Goal: Task Accomplishment & Management: Use online tool/utility

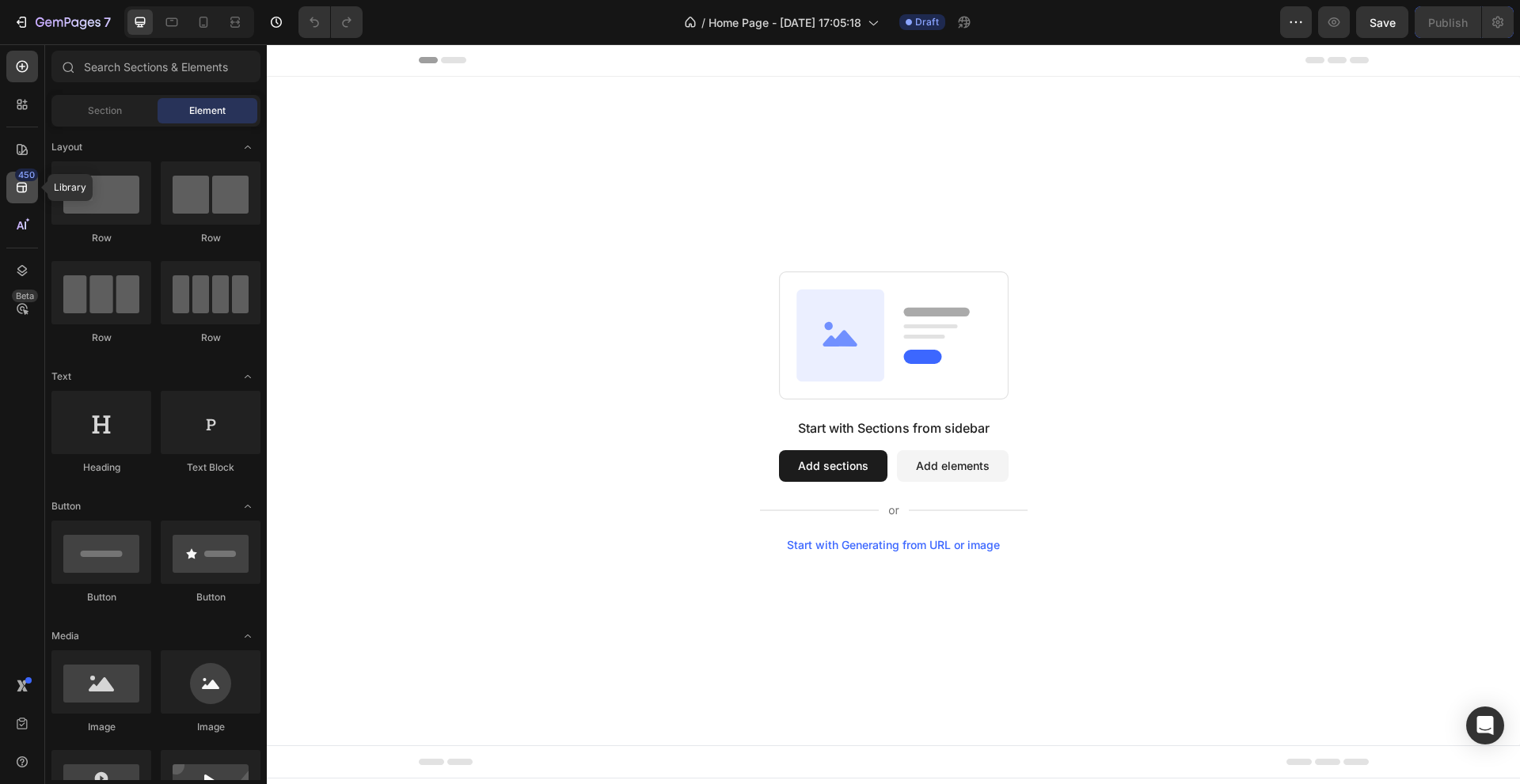
click at [26, 186] on icon at bounding box center [21, 188] width 10 height 10
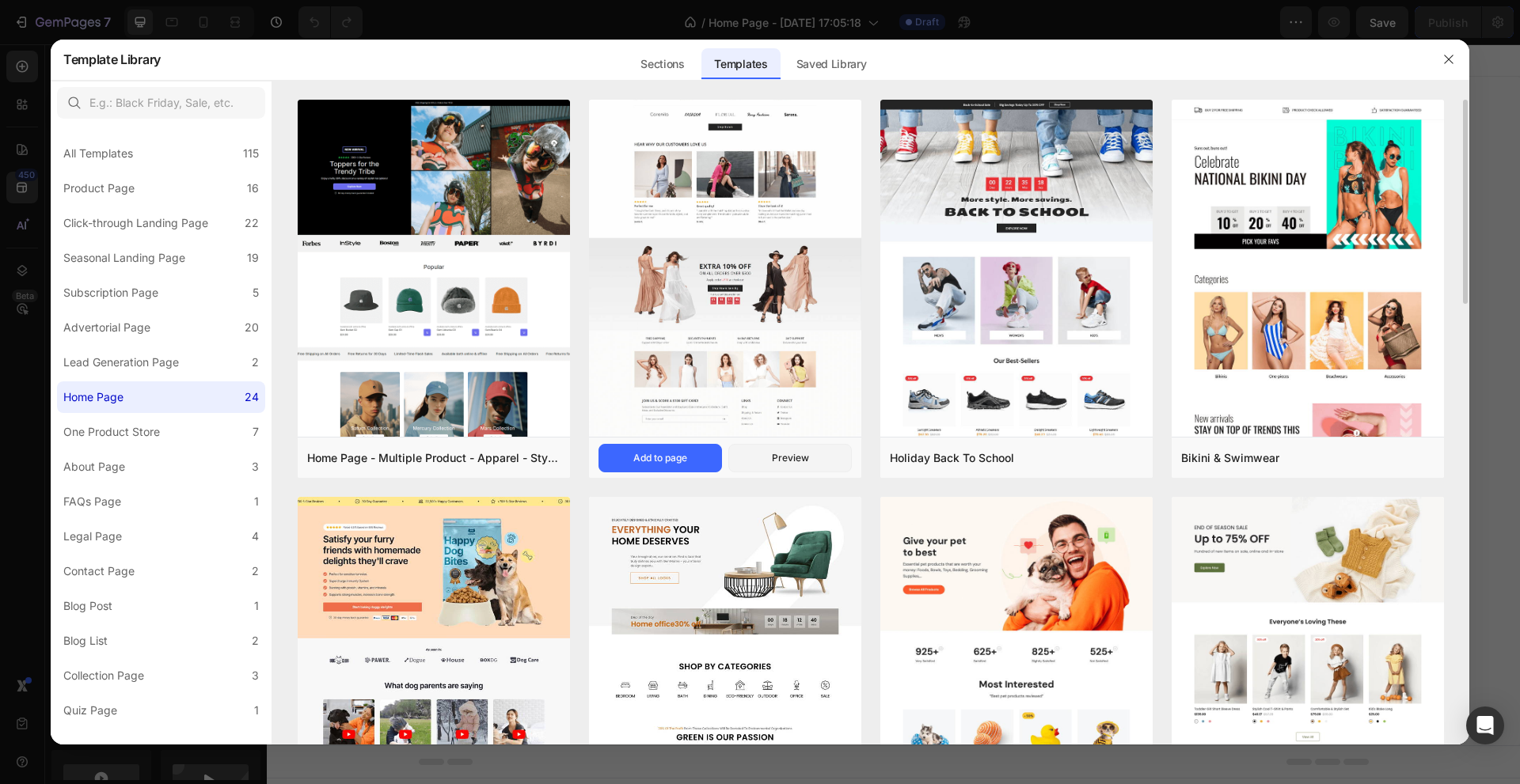
scroll to position [422, 0]
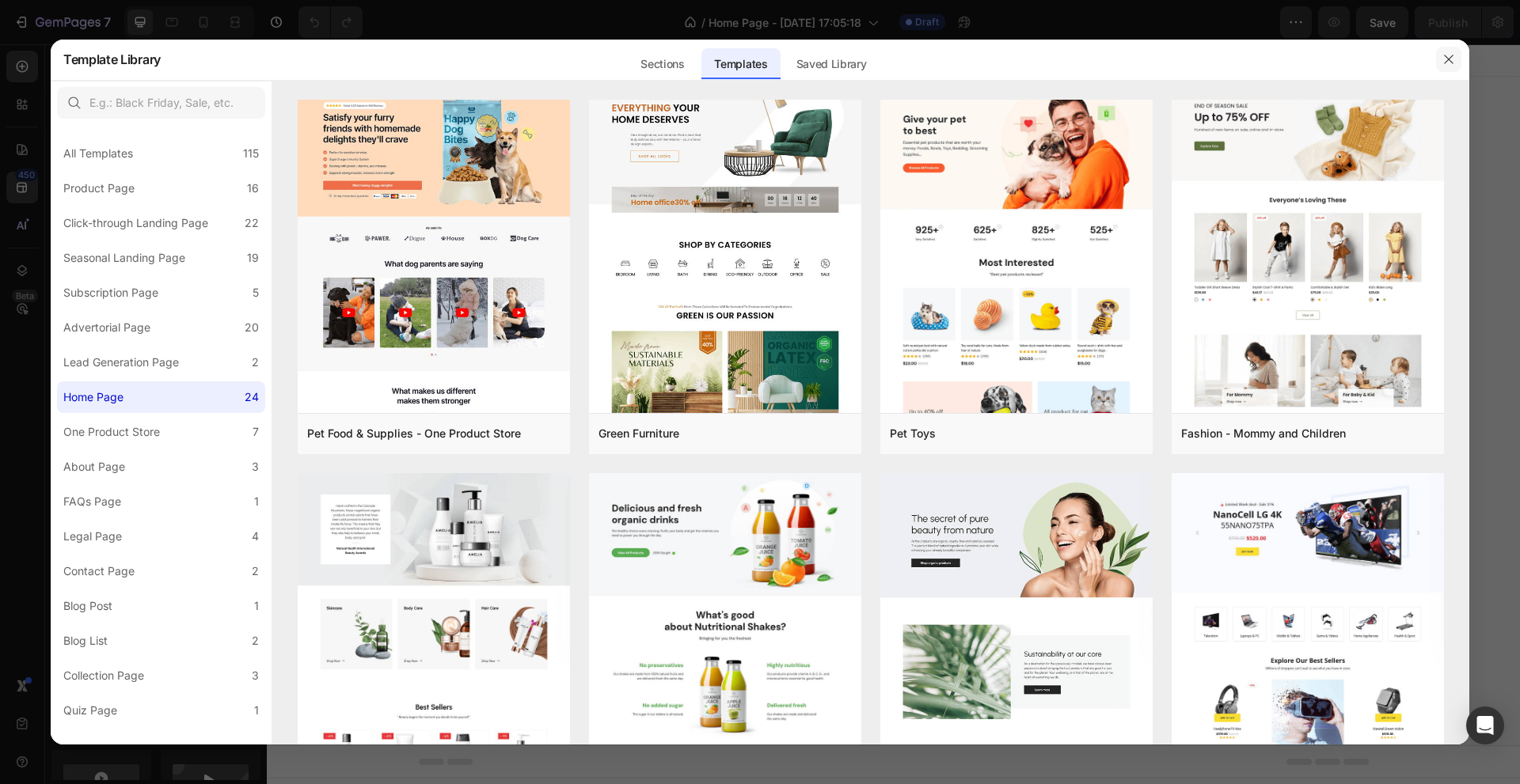
click at [1445, 50] on button "button" at bounding box center [1449, 60] width 26 height 26
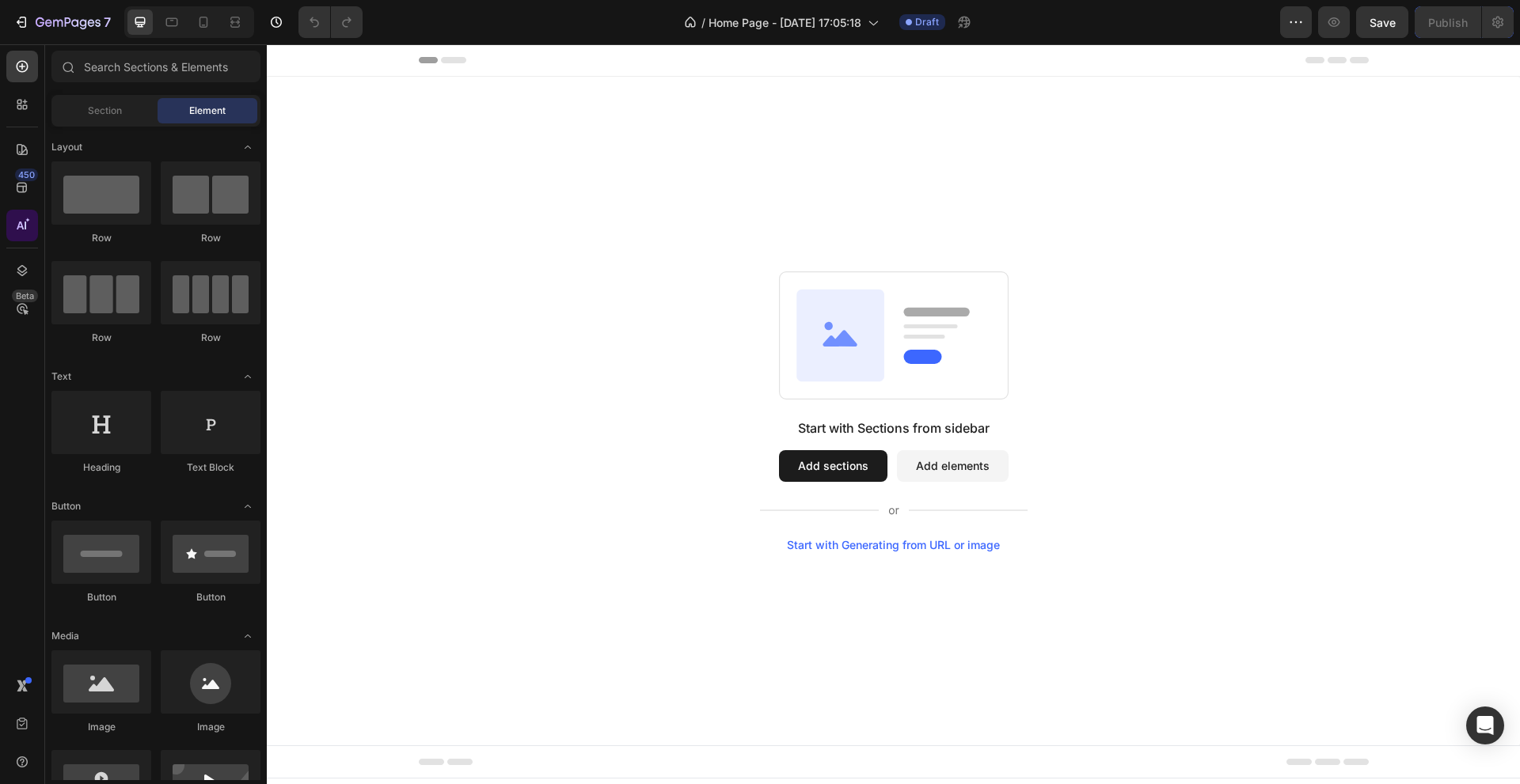
click at [25, 225] on icon at bounding box center [22, 225] width 15 height 15
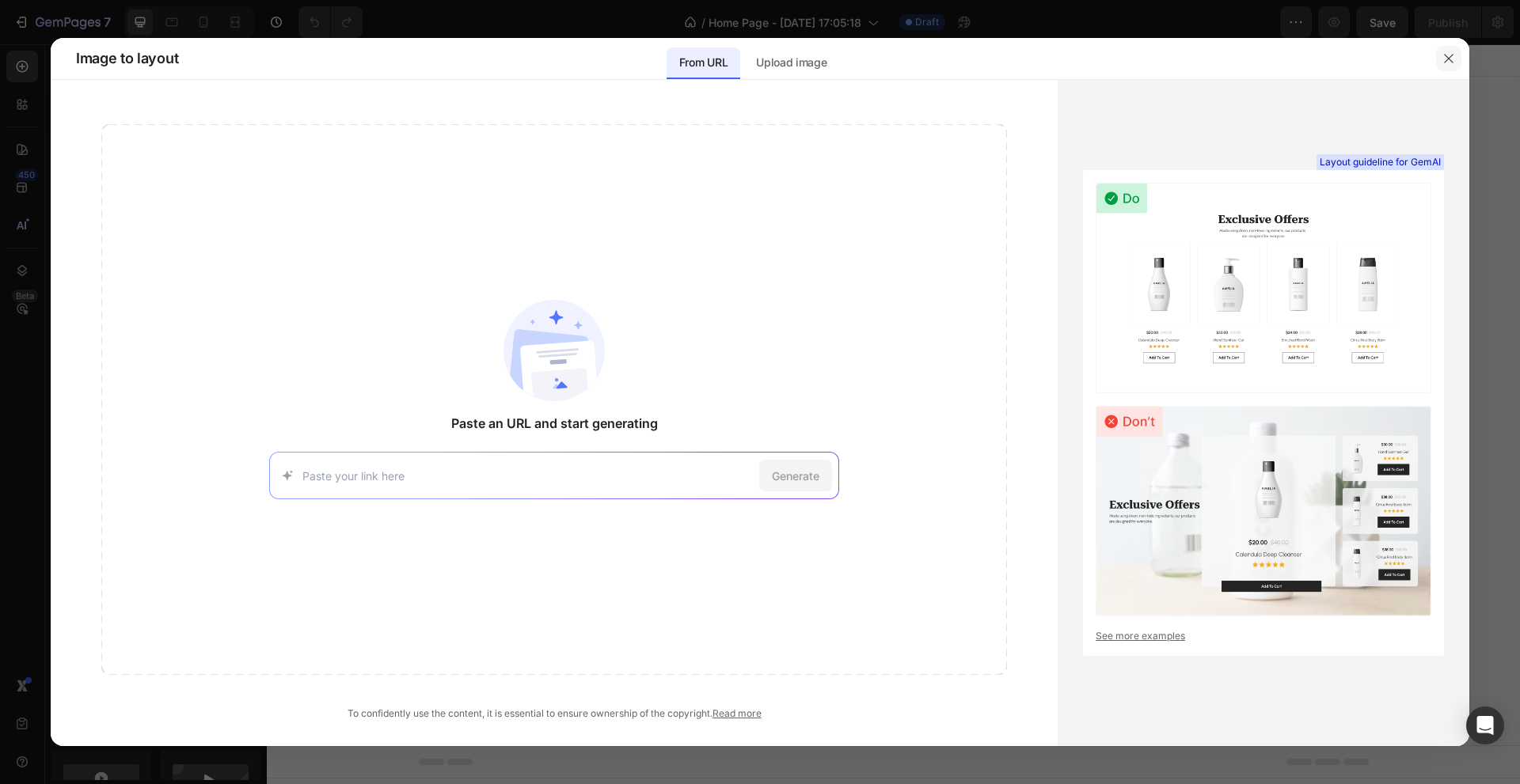
click at [1458, 57] on button "button" at bounding box center [1449, 59] width 26 height 26
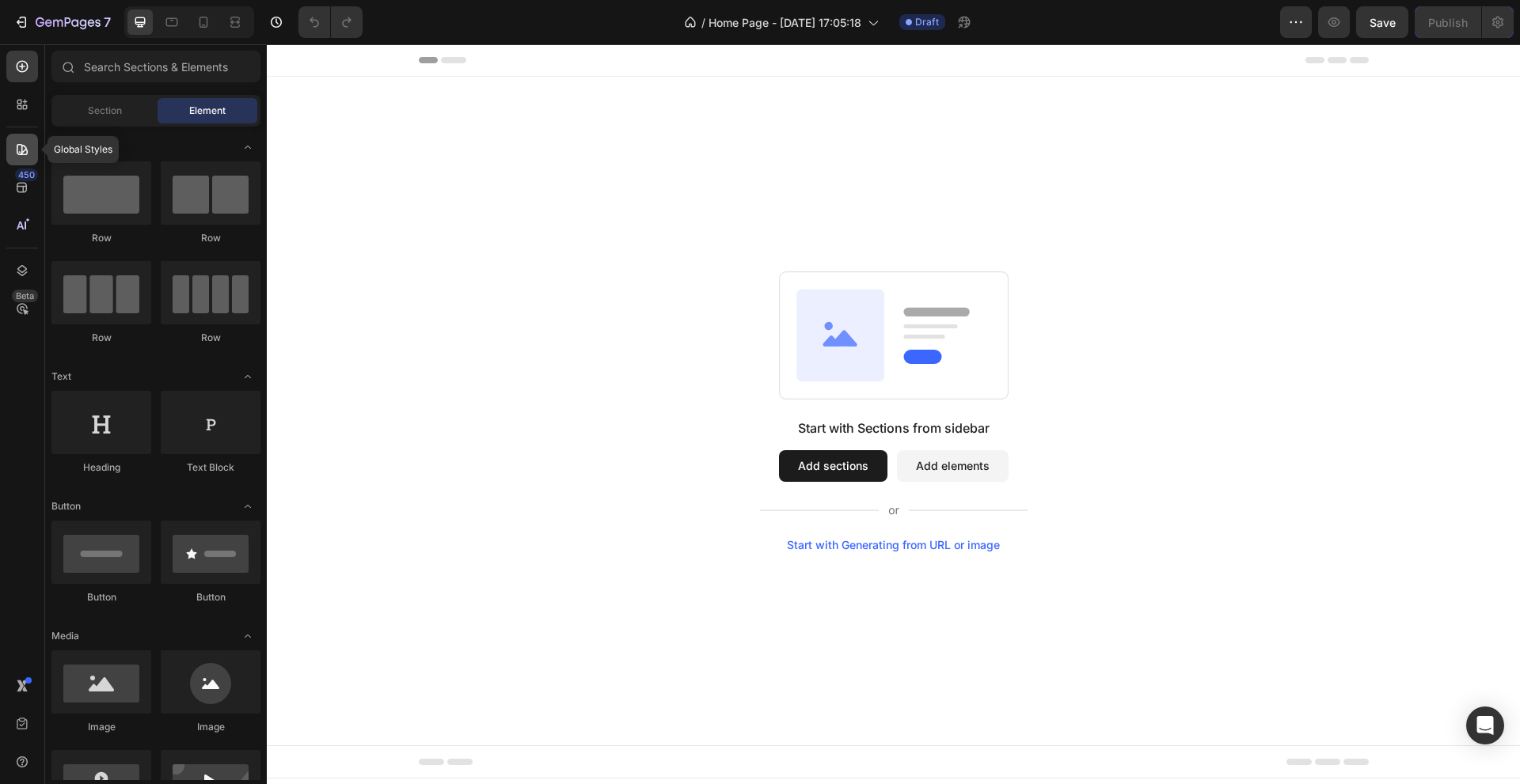
click at [26, 157] on icon at bounding box center [22, 149] width 15 height 15
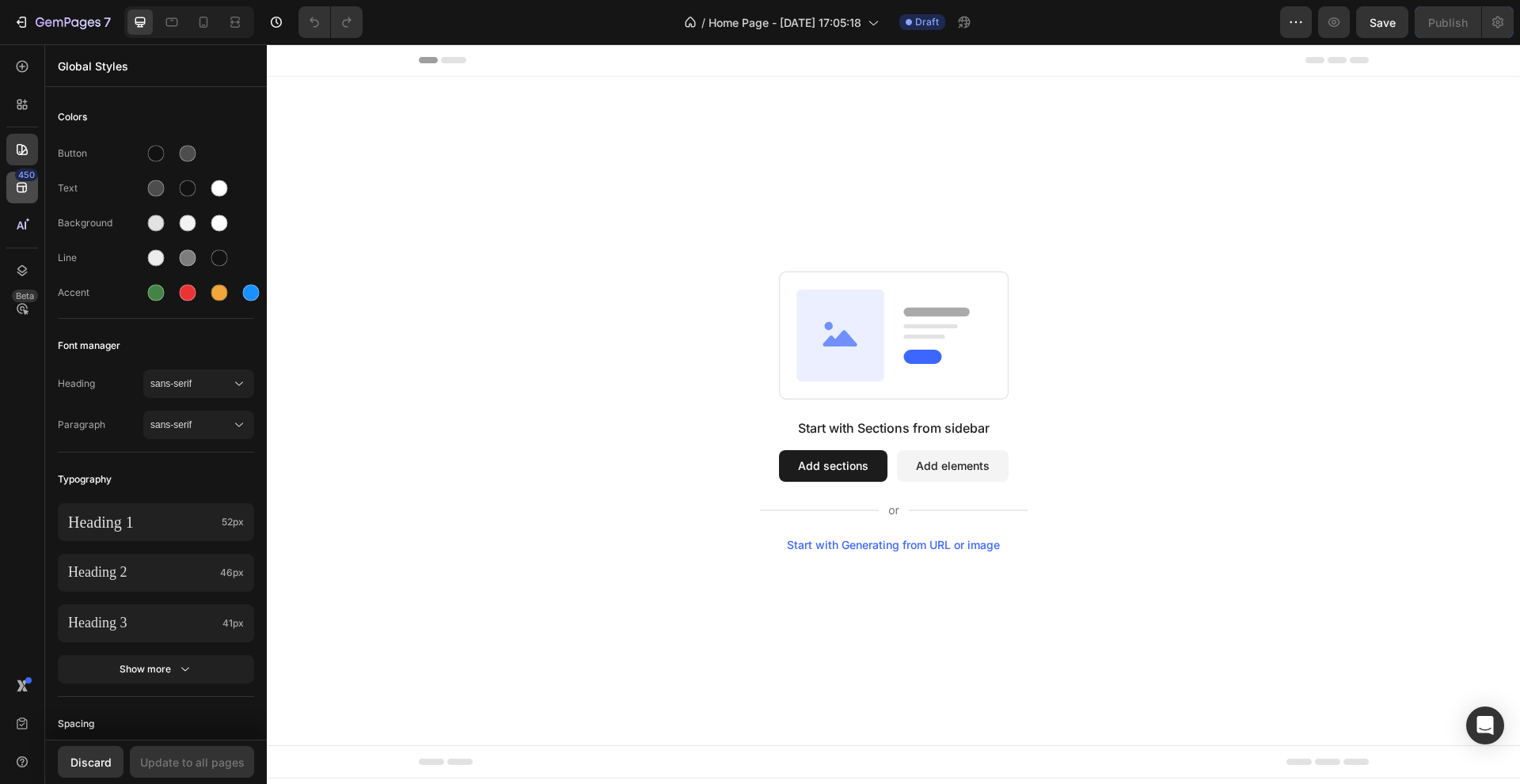
click at [26, 189] on icon at bounding box center [22, 187] width 15 height 15
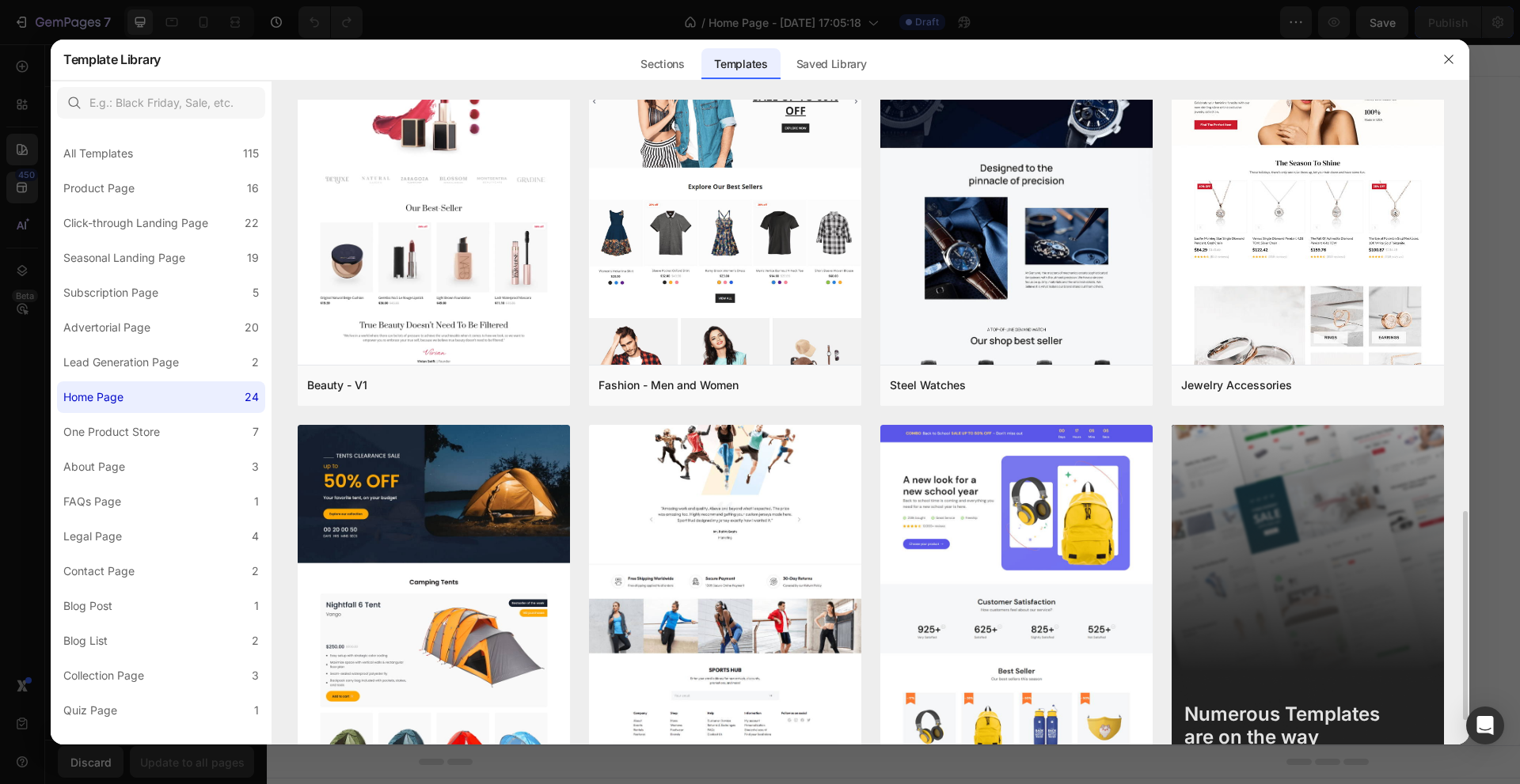
scroll to position [1342, 0]
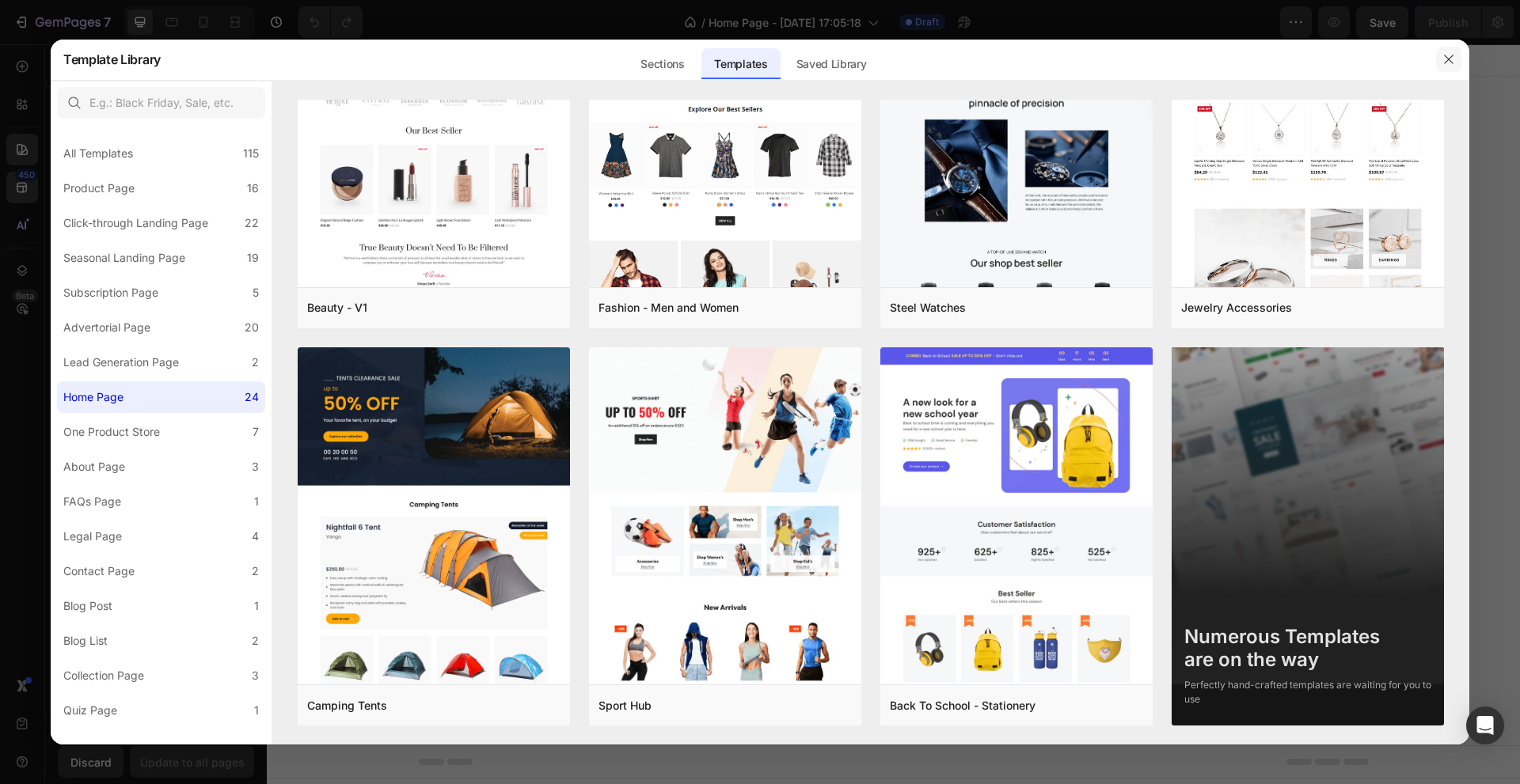
click at [1445, 61] on icon "button" at bounding box center [1448, 59] width 13 height 13
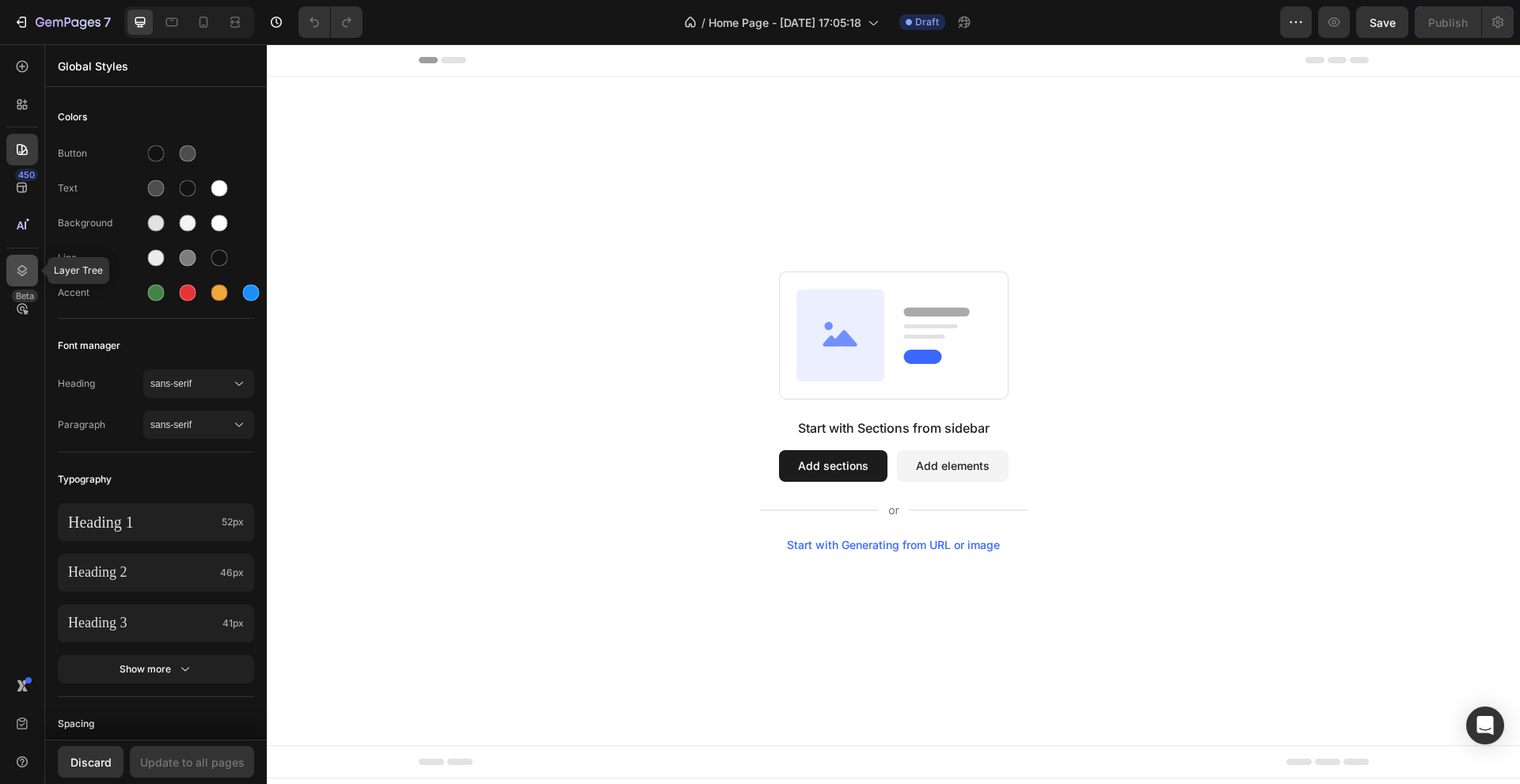
click at [22, 266] on icon at bounding box center [22, 270] width 15 height 15
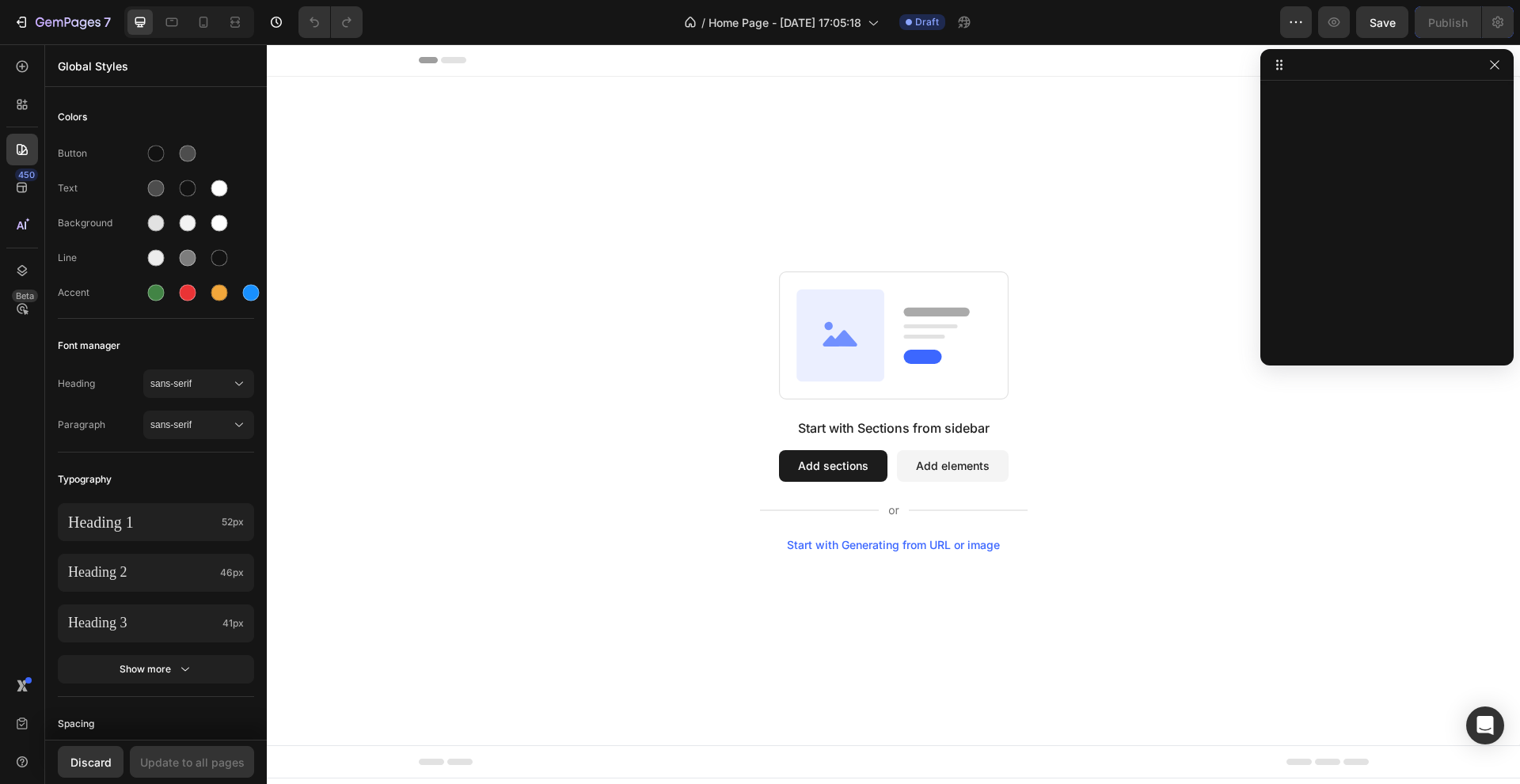
click at [1504, 68] on div at bounding box center [1386, 64] width 253 height 32
click at [1496, 67] on icon "button" at bounding box center [1493, 64] width 9 height 9
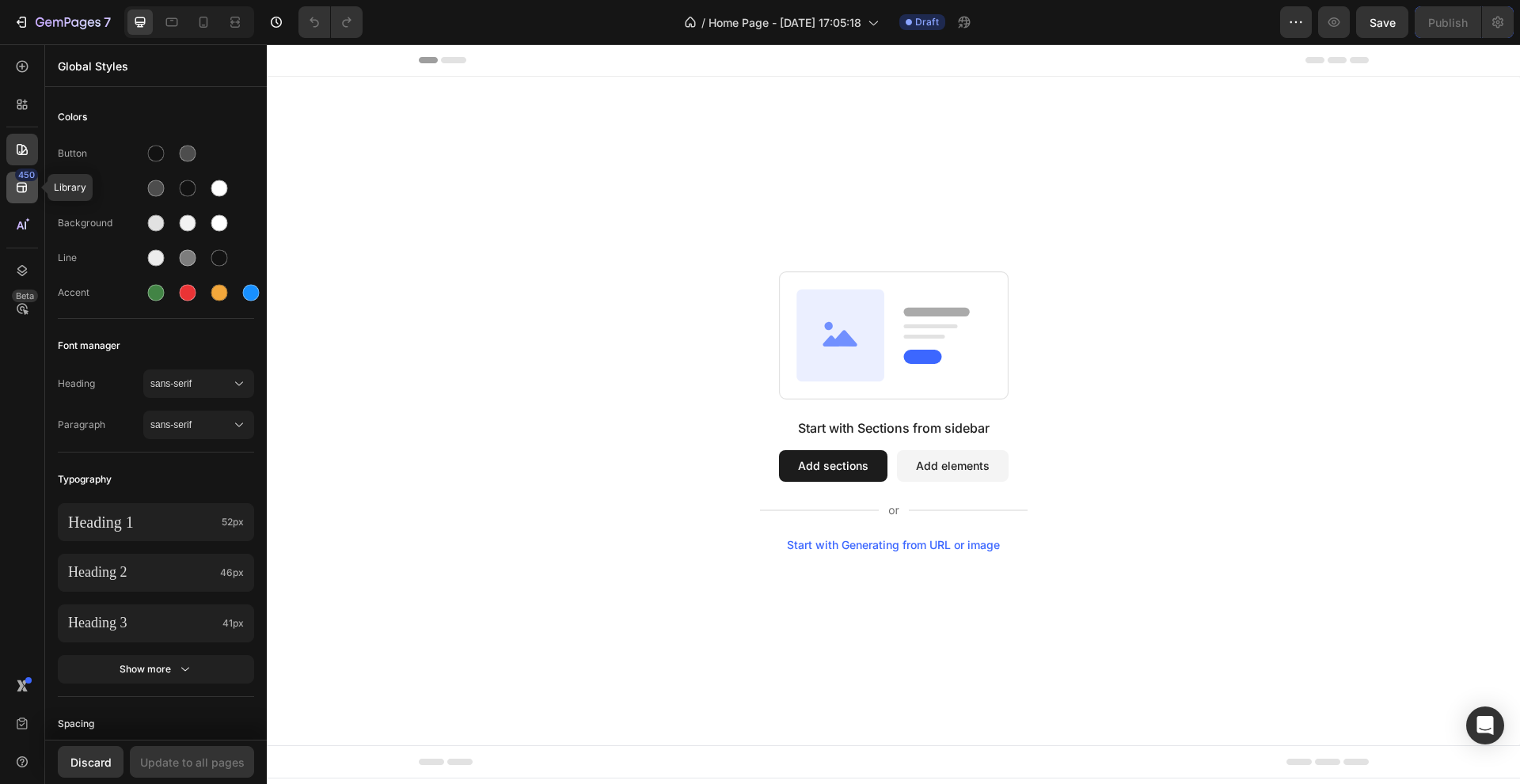
click at [17, 186] on icon at bounding box center [21, 188] width 10 height 10
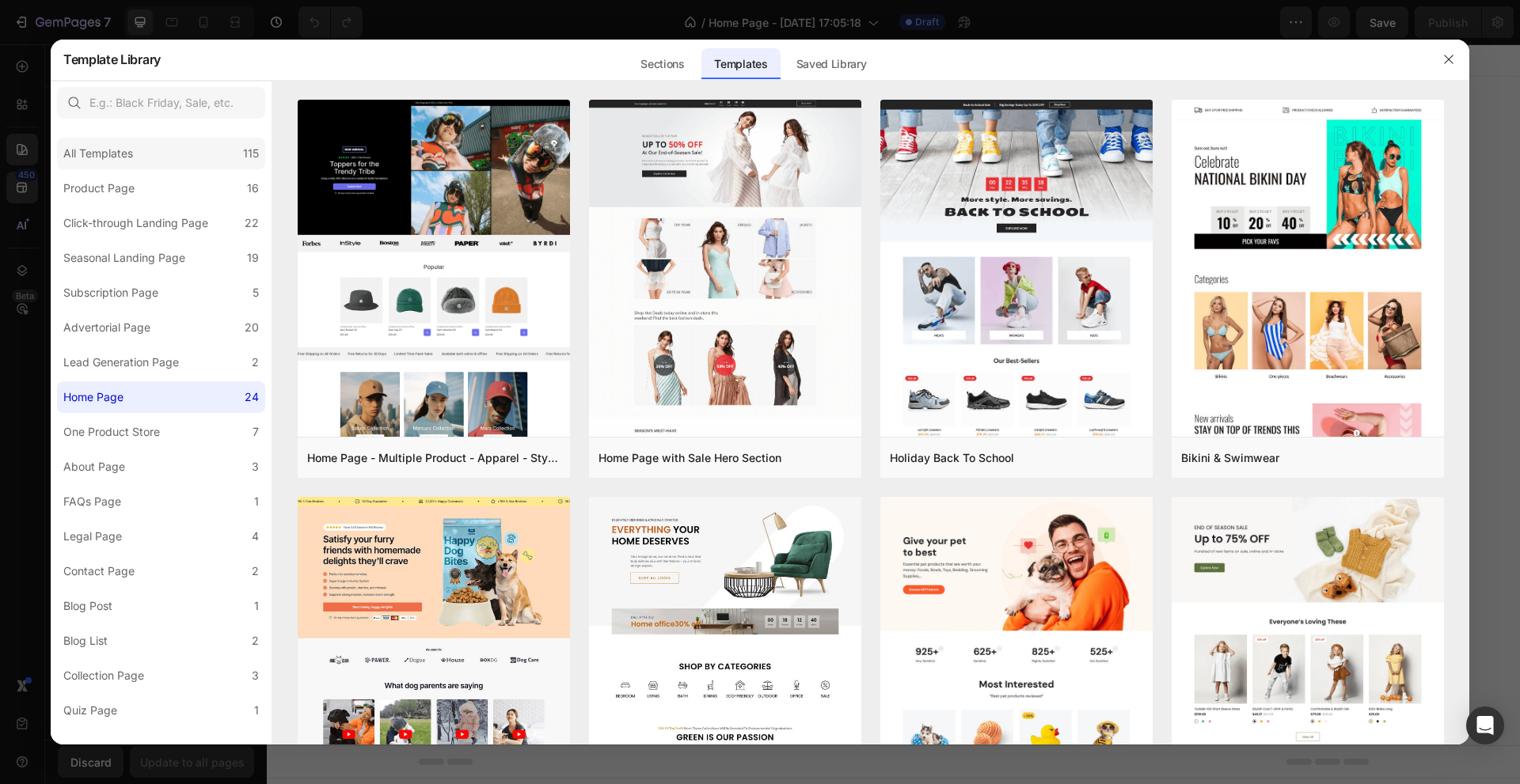
click at [159, 145] on div "All Templates 115" at bounding box center [161, 153] width 208 height 32
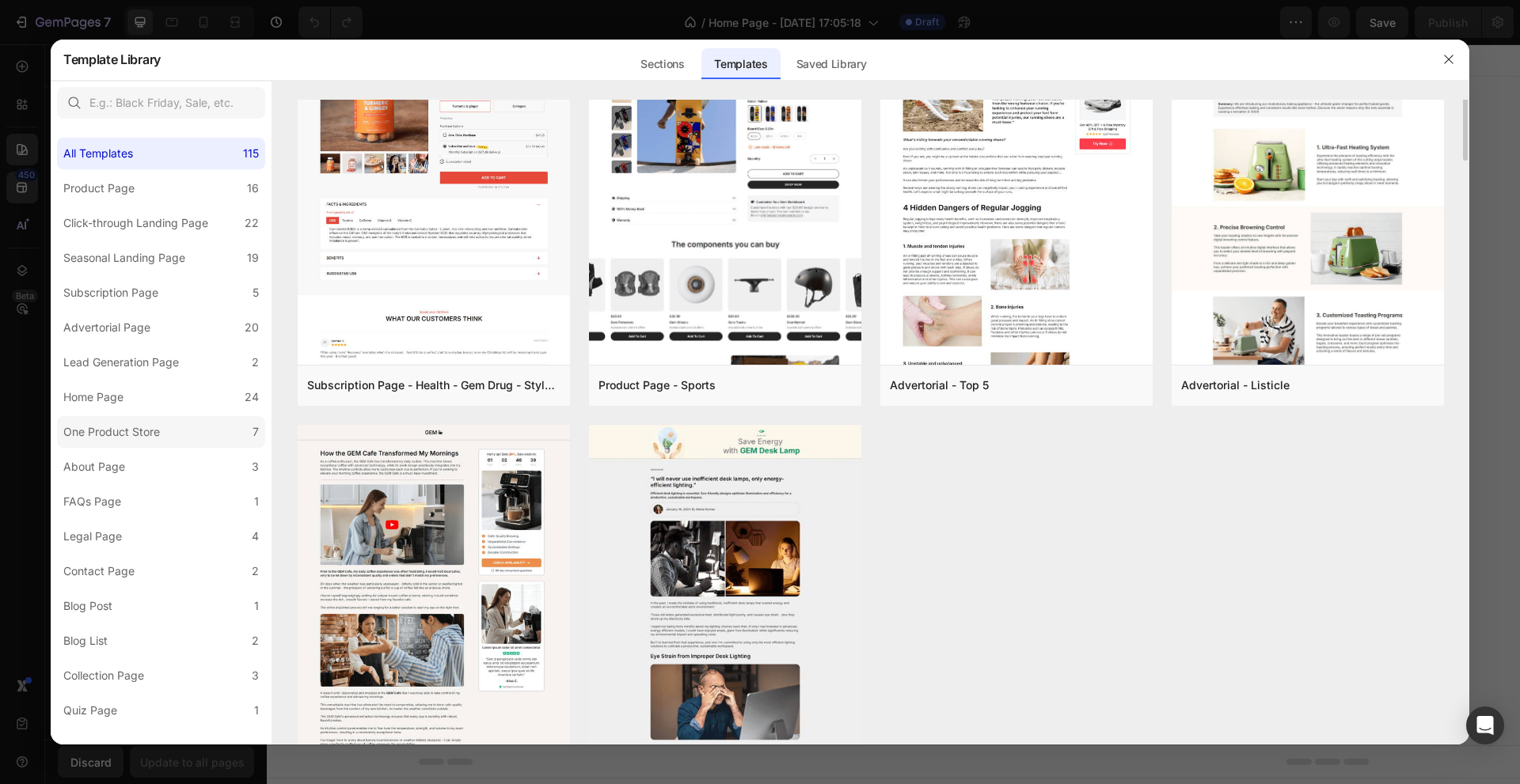
scroll to position [843, 0]
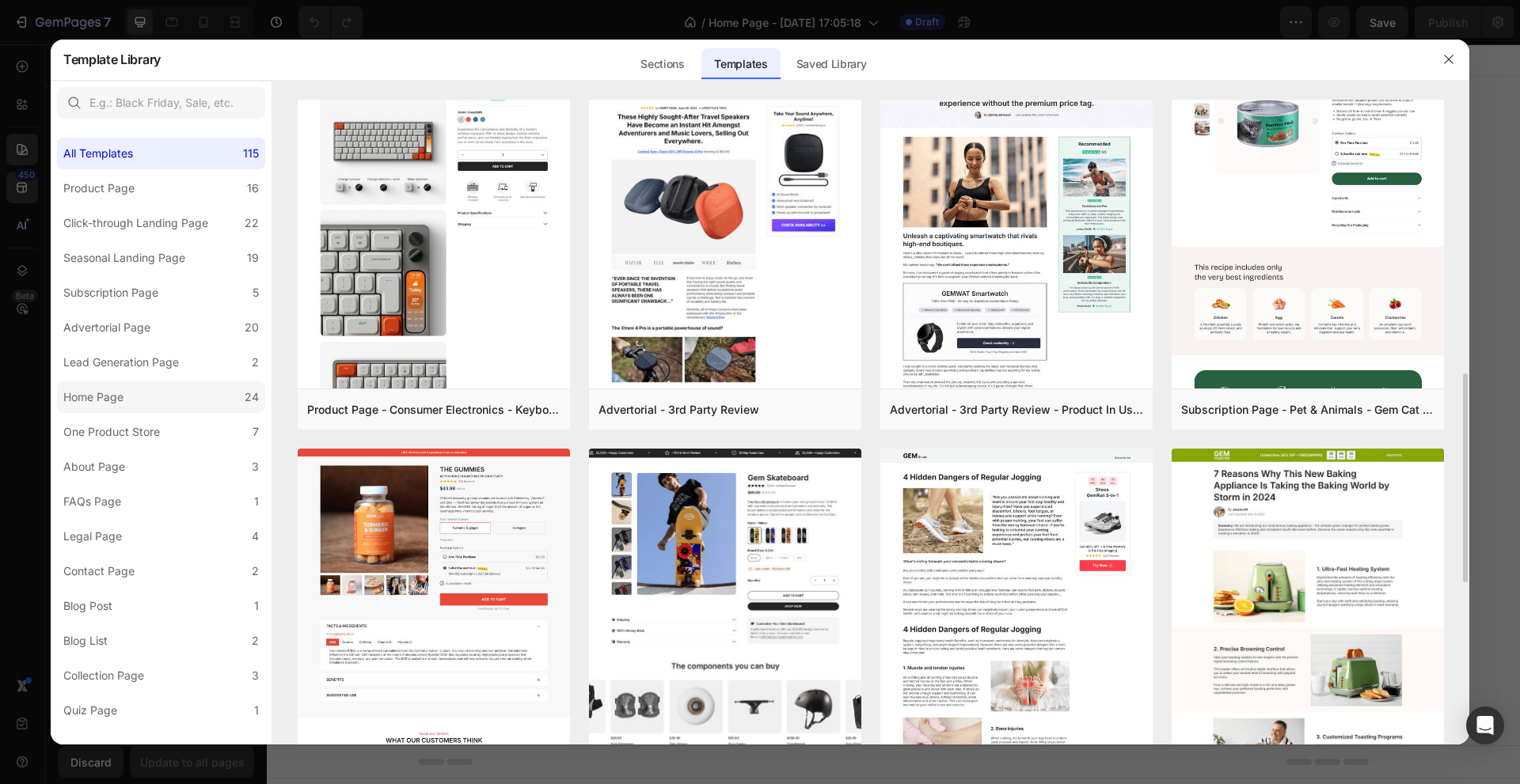
click at [86, 394] on div "Home Page" at bounding box center [93, 397] width 60 height 19
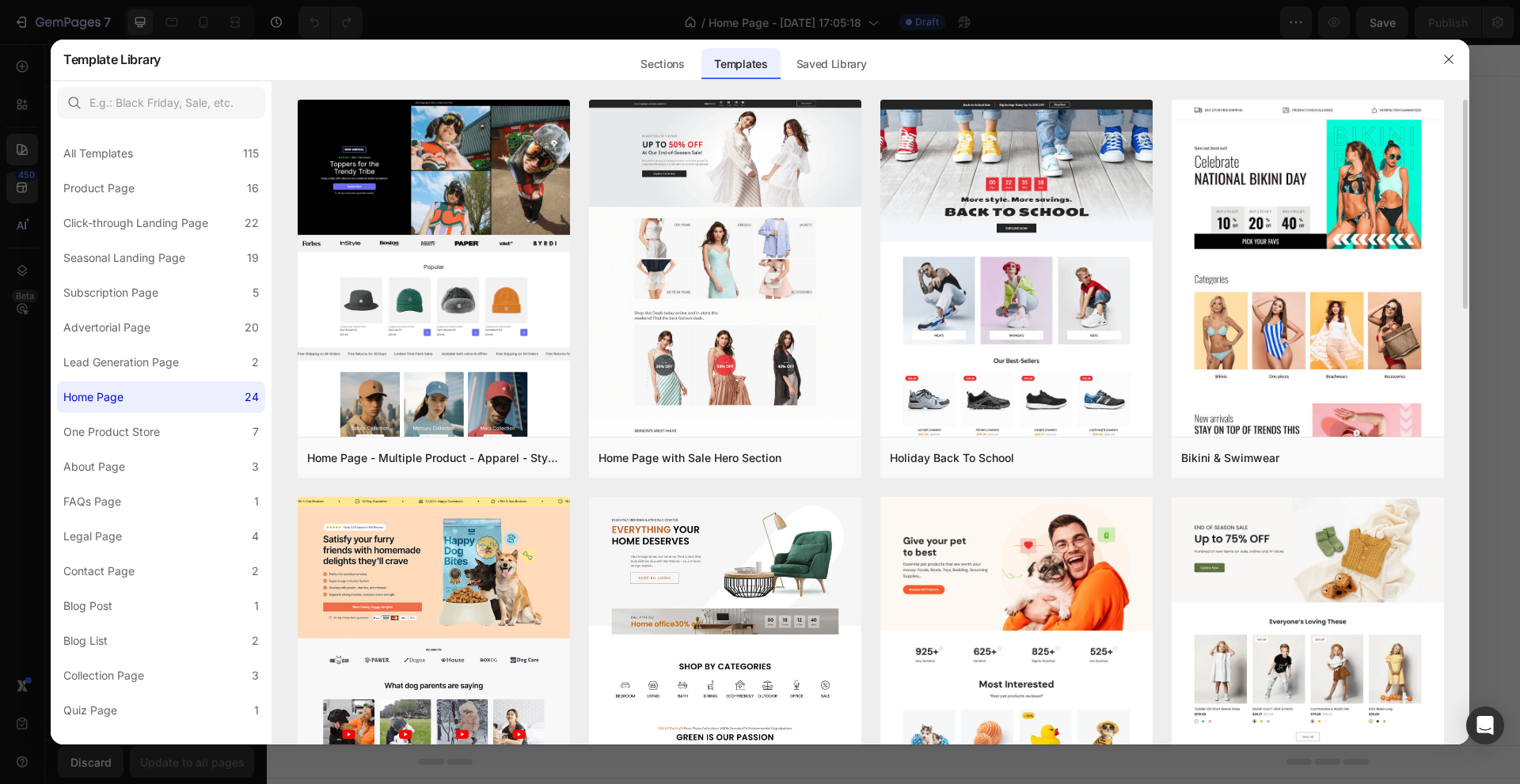
drag, startPoint x: 1465, startPoint y: 283, endPoint x: 1468, endPoint y: 308, distance: 25.2
click at [1468, 308] on div "Home Page - Multiple Product - Apparel - Style 4 Add to page Preview Home Page …" at bounding box center [870, 422] width 1196 height 645
drag, startPoint x: 1466, startPoint y: 292, endPoint x: 1467, endPoint y: 312, distance: 20.0
click at [1467, 312] on div "Home Page - Multiple Product - Apparel - Style 4 Add to page Preview Home Page …" at bounding box center [870, 422] width 1196 height 645
drag, startPoint x: 1462, startPoint y: 294, endPoint x: 1464, endPoint y: 320, distance: 26.1
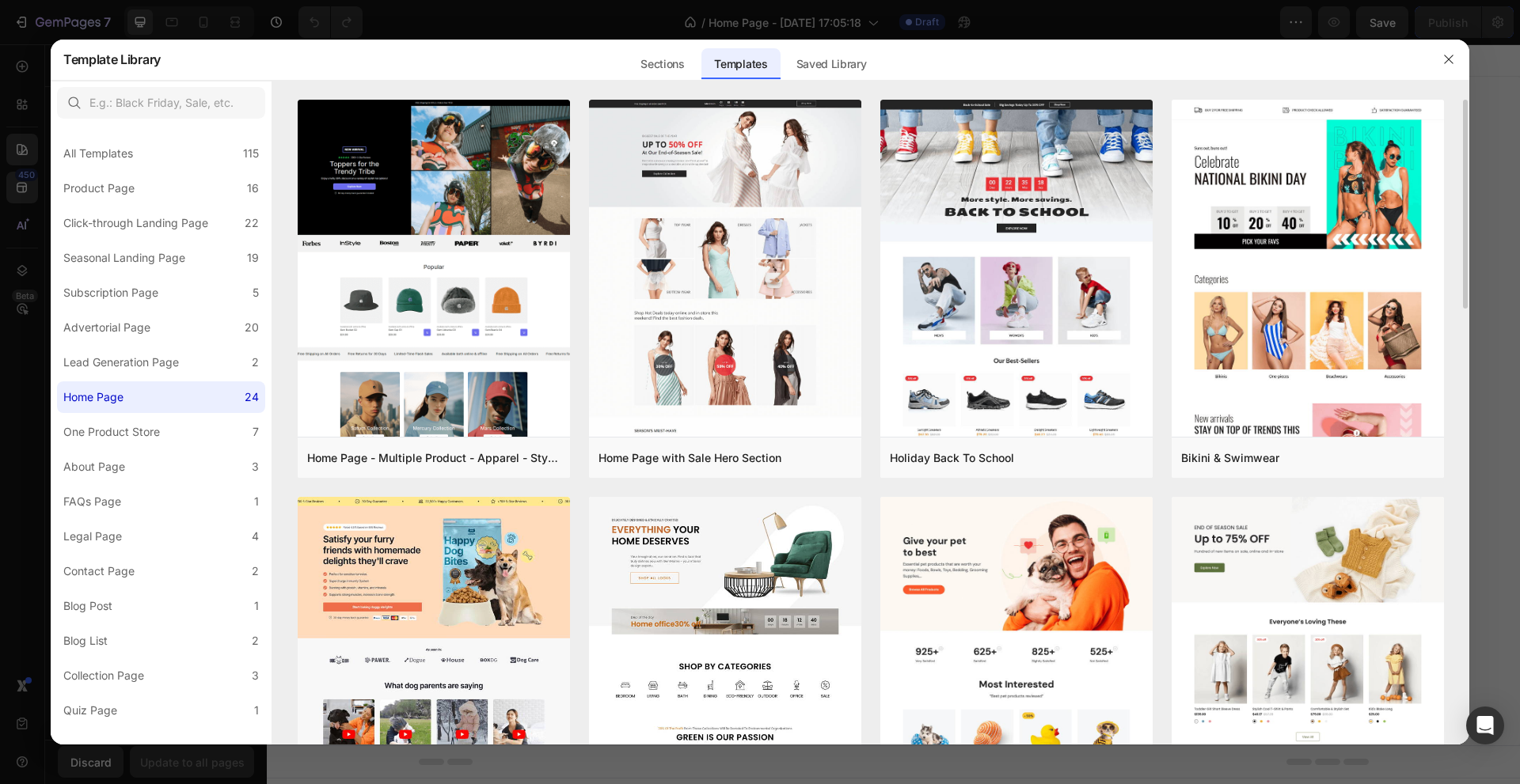
click at [1464, 318] on div "Home Page - Multiple Product - Apparel - Style 4 Add to page Preview Home Page …" at bounding box center [870, 422] width 1196 height 645
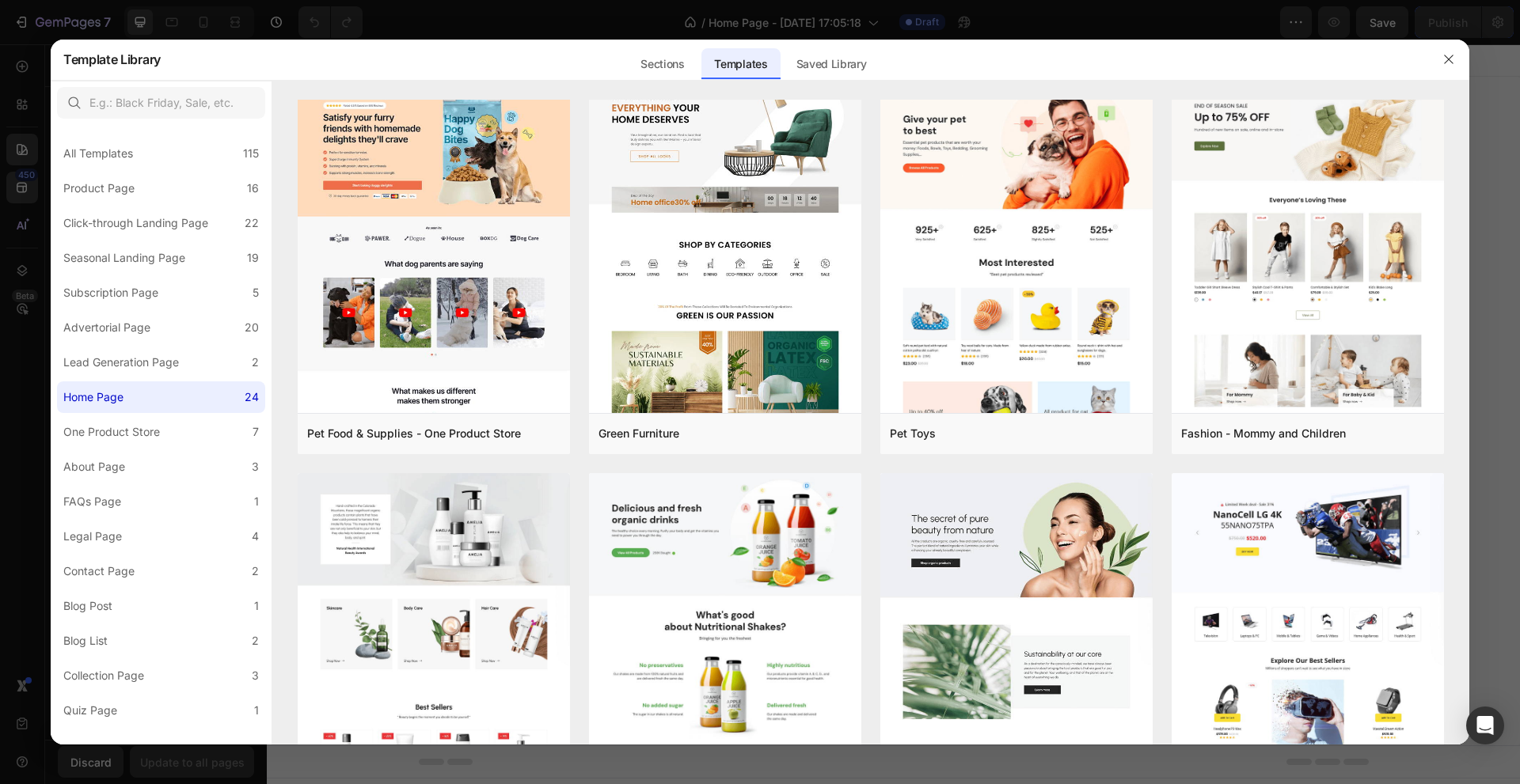
scroll to position [843, 0]
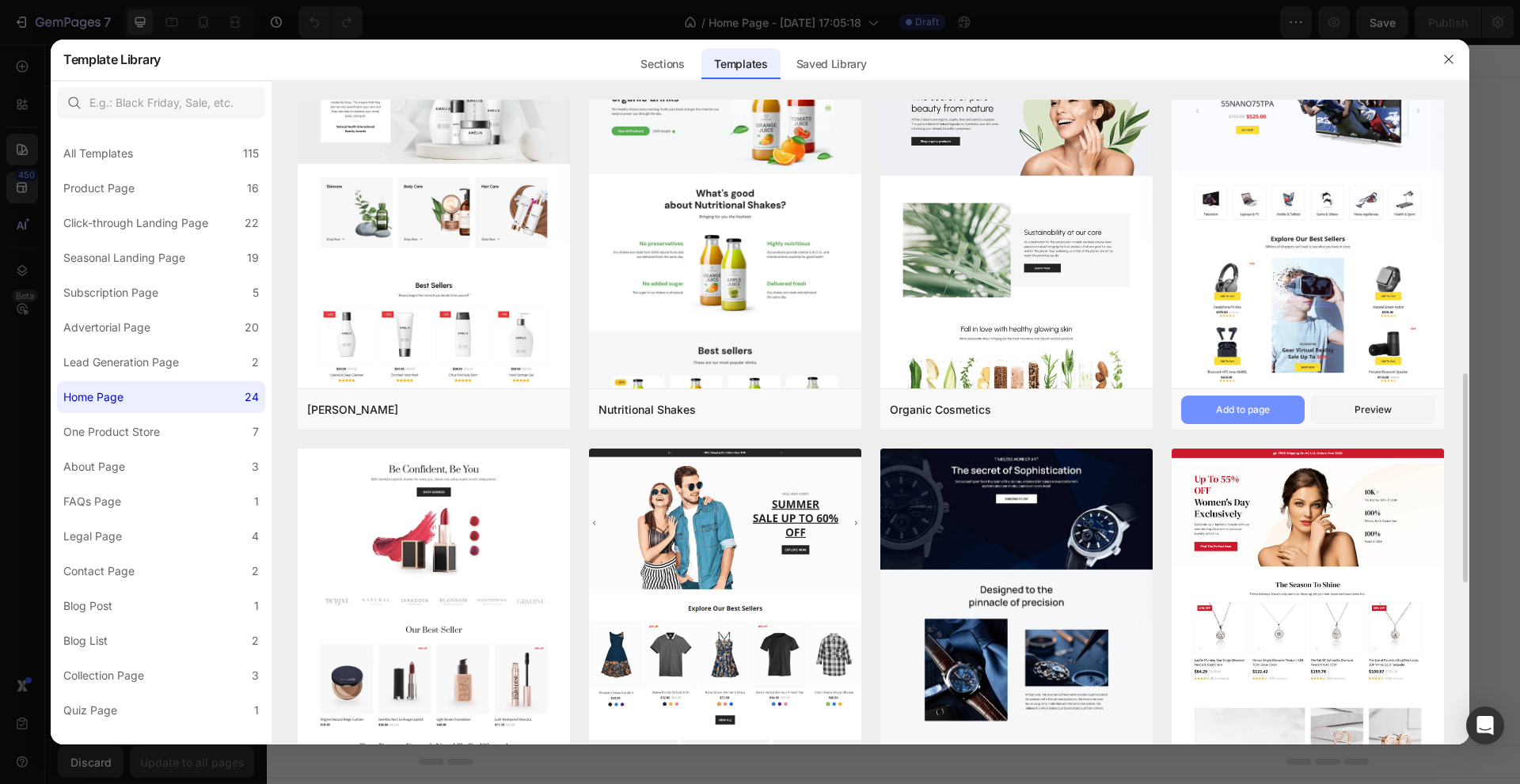
click at [1256, 401] on button "Add to page" at bounding box center [1243, 409] width 123 height 28
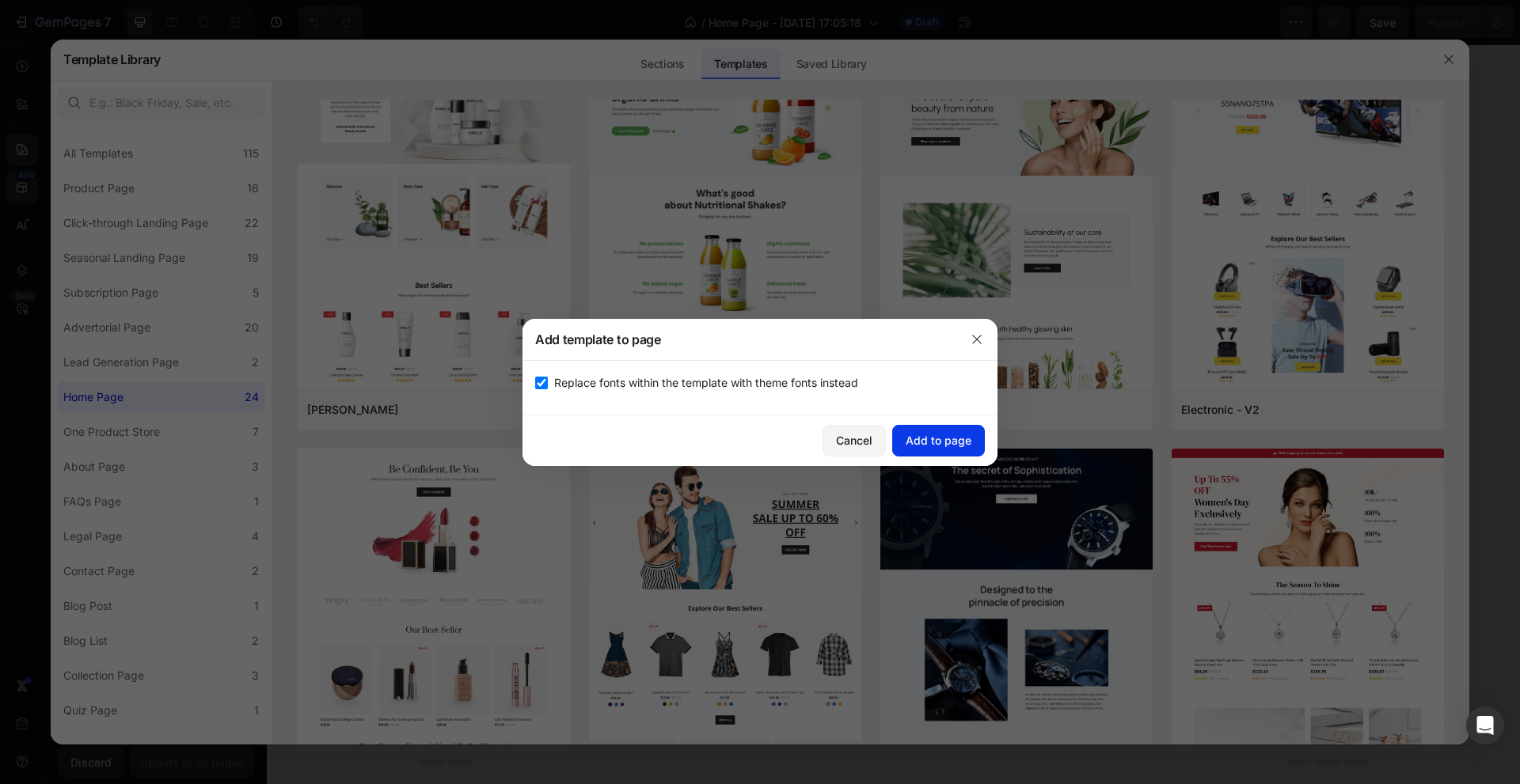
click at [915, 437] on div "Add to page" at bounding box center [938, 440] width 66 height 16
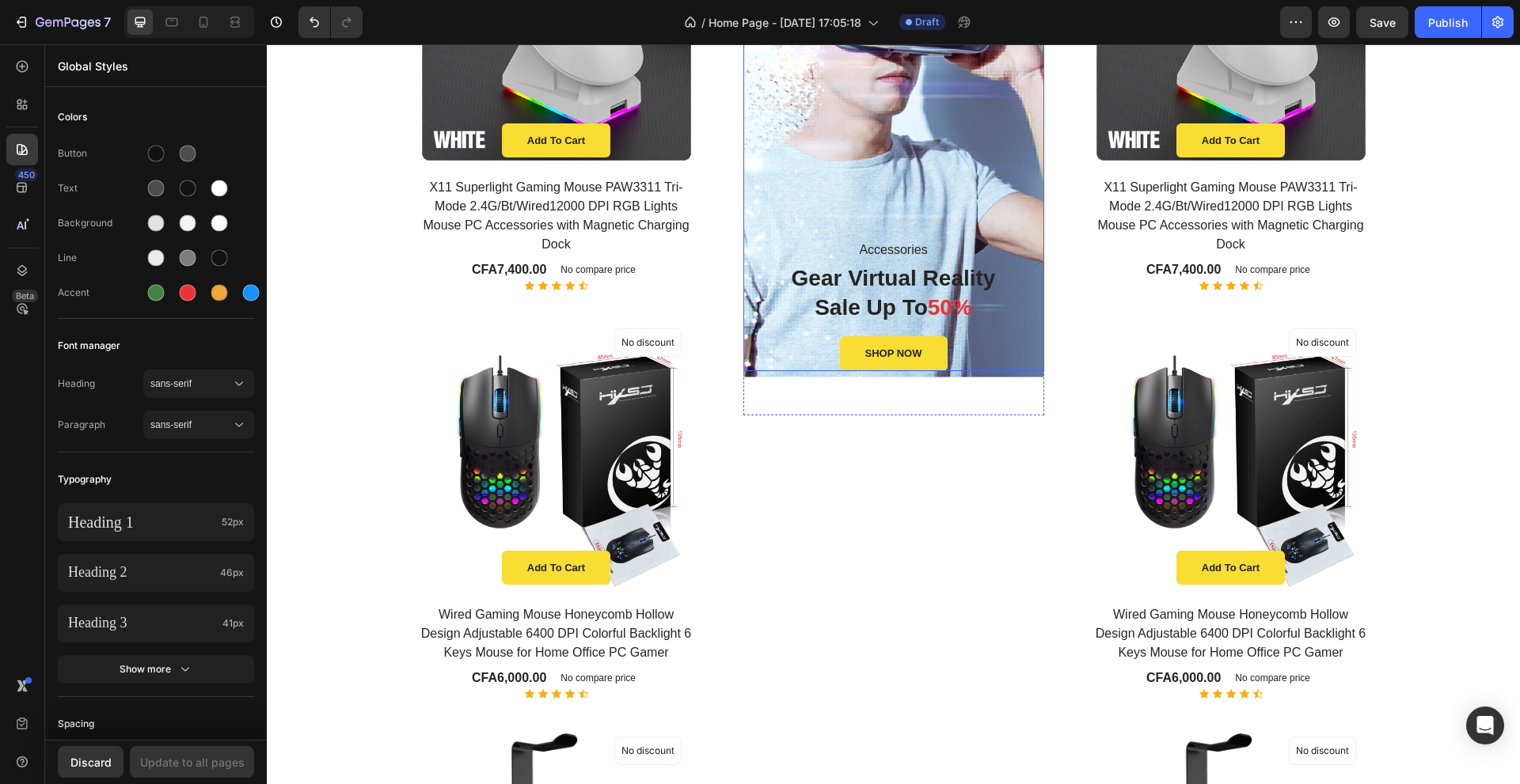
scroll to position [876, 0]
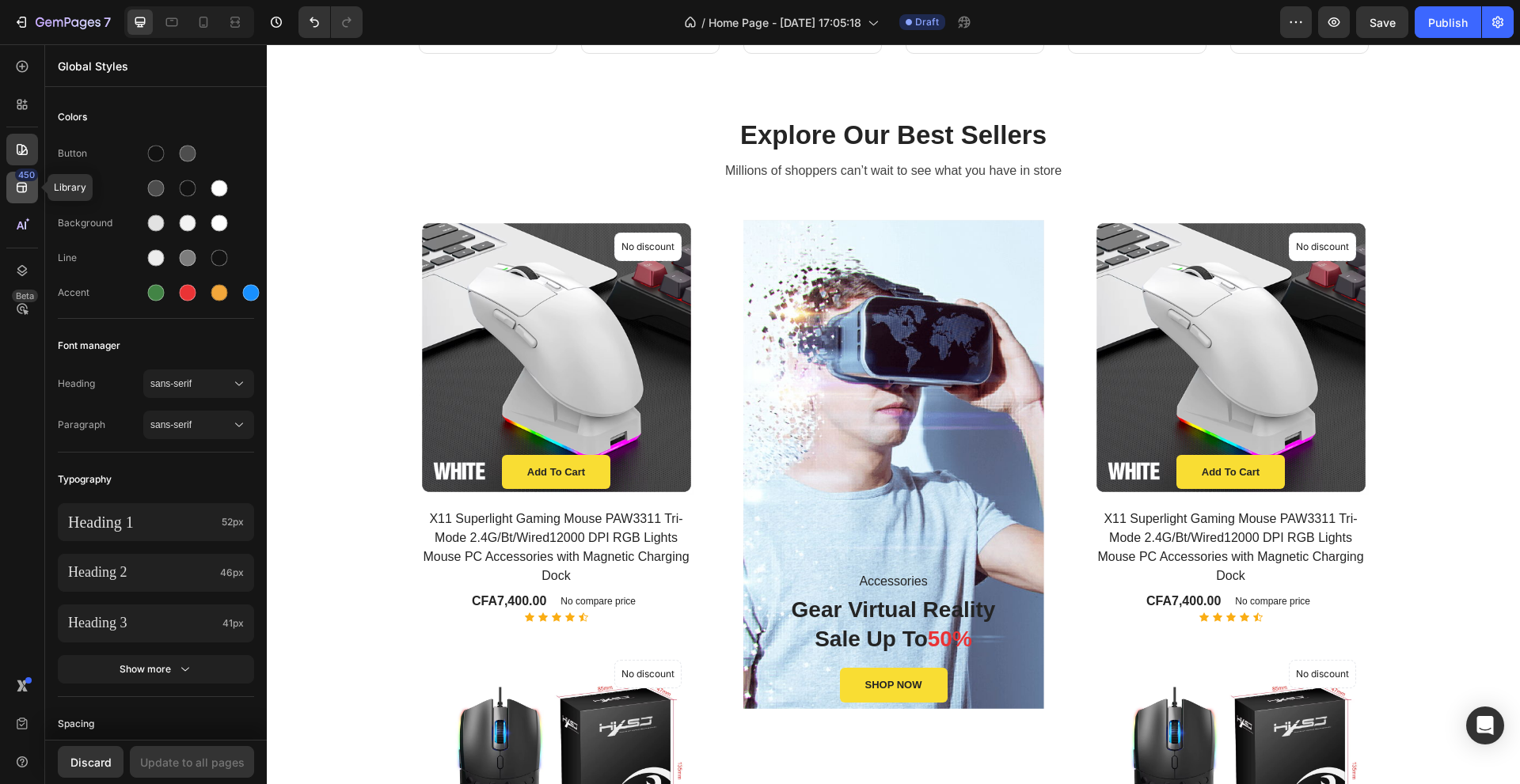
click at [15, 195] on div "450" at bounding box center [21, 187] width 32 height 32
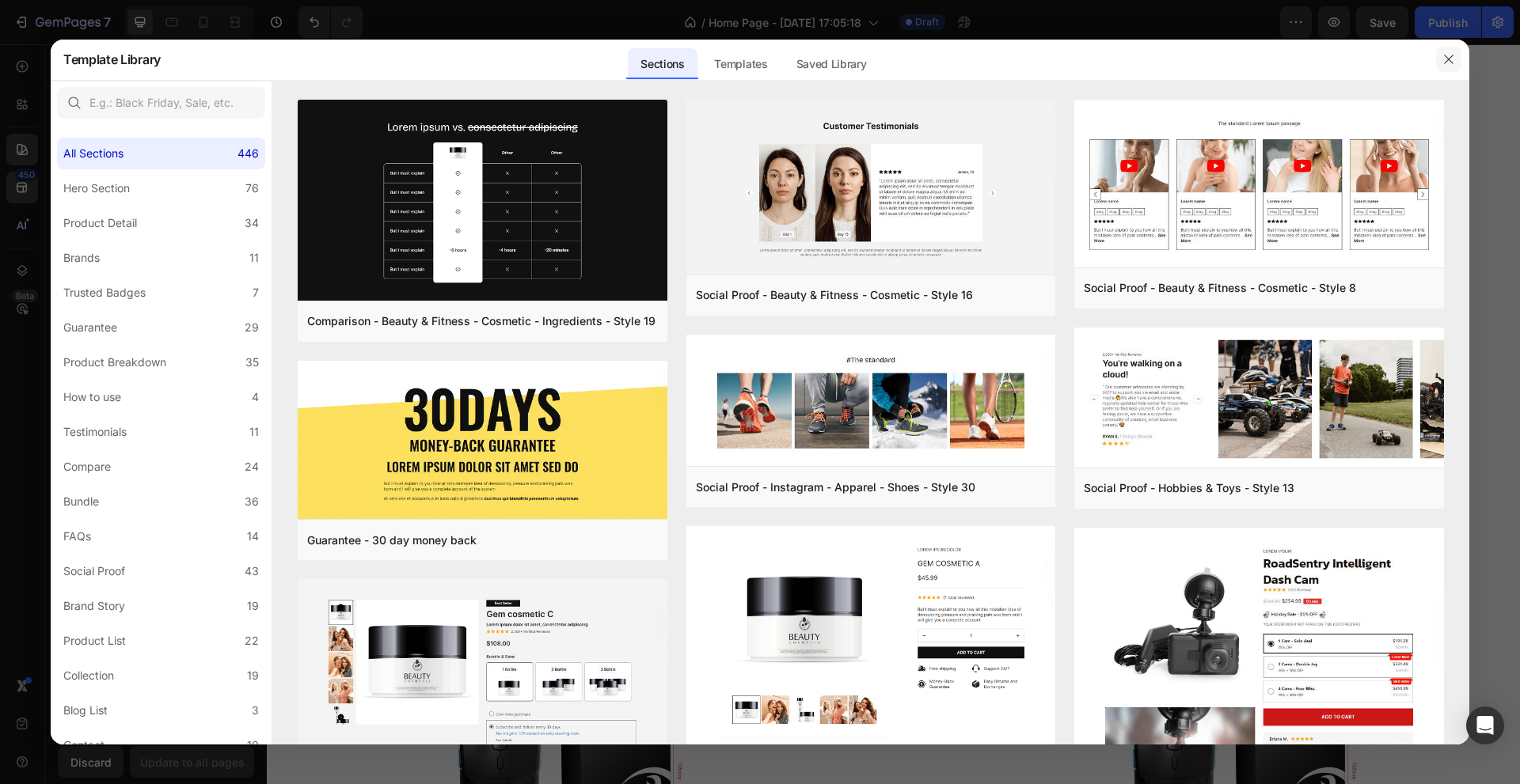
click at [1447, 56] on icon "button" at bounding box center [1448, 59] width 13 height 13
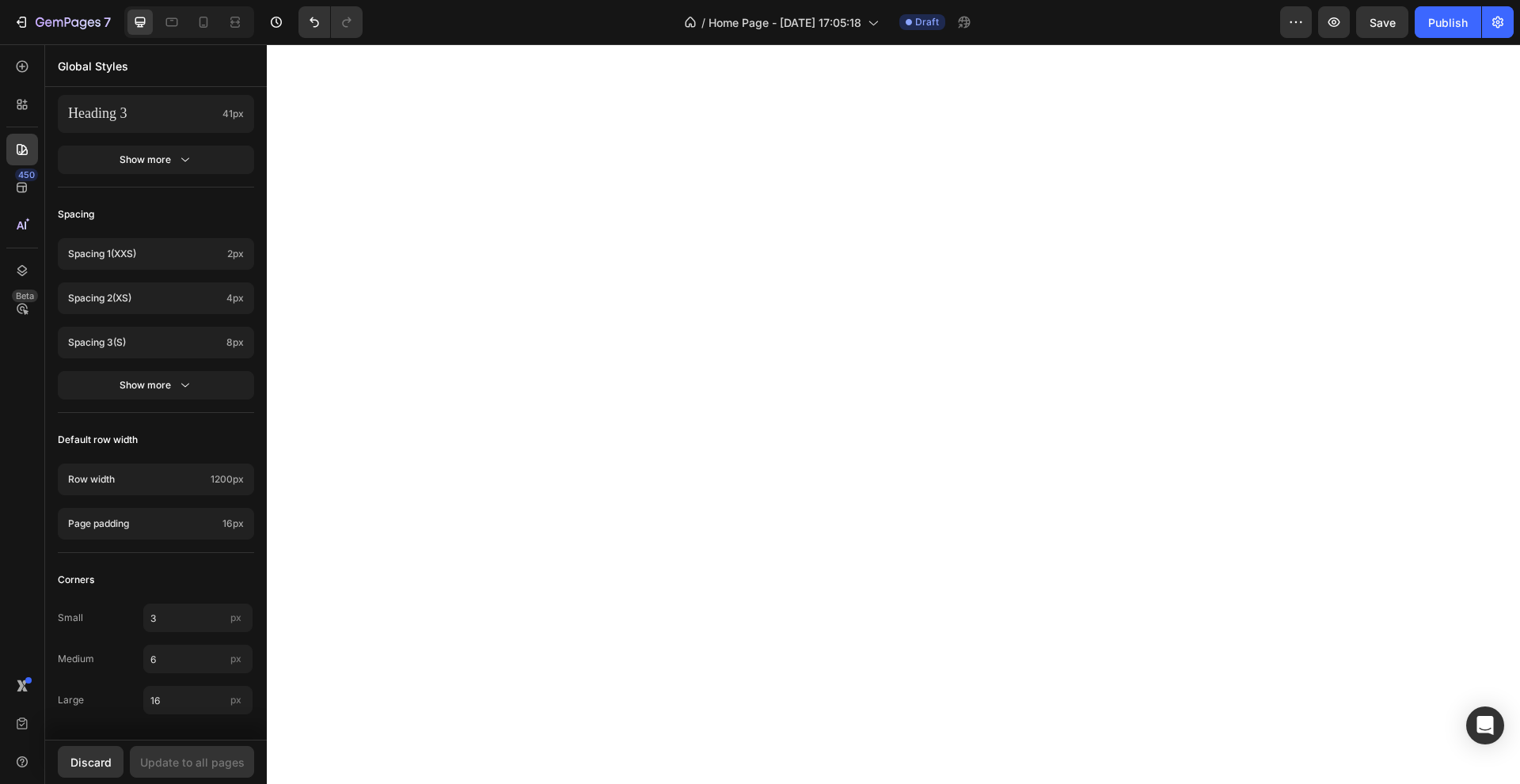
scroll to position [0, 0]
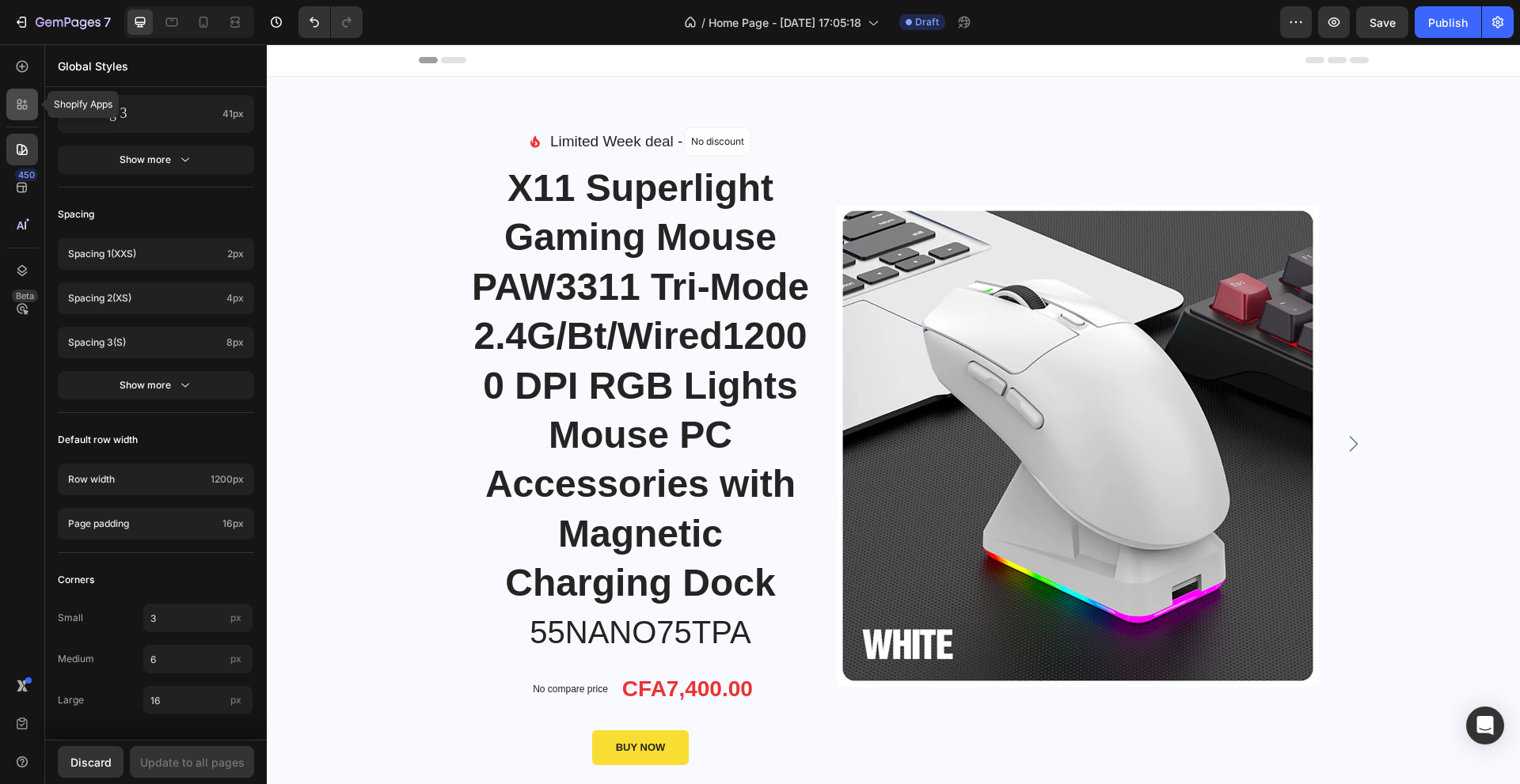
click at [16, 96] on div at bounding box center [21, 104] width 32 height 32
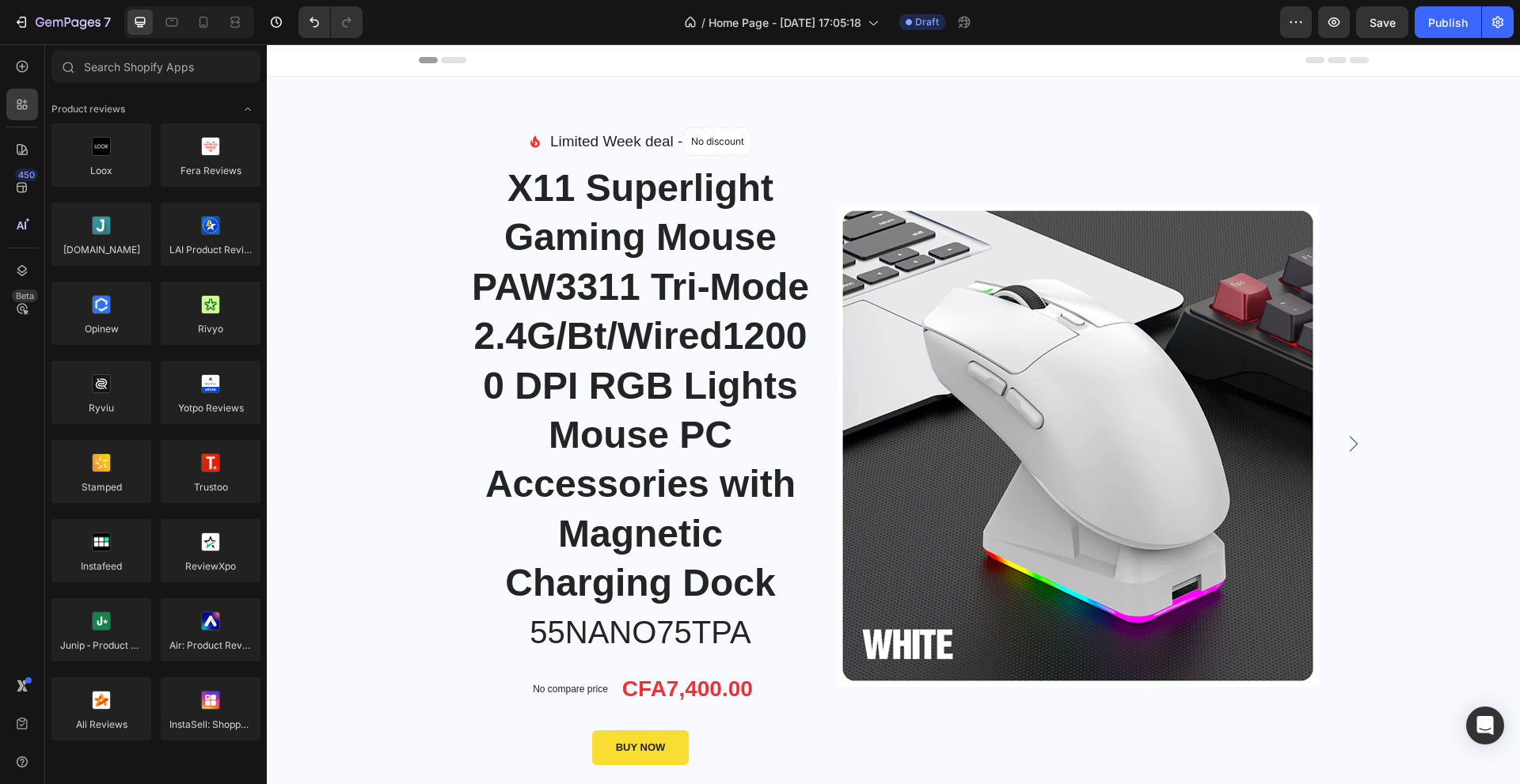
click at [33, 87] on div "450 Beta" at bounding box center [21, 360] width 32 height 620
click at [26, 73] on icon at bounding box center [22, 66] width 15 height 15
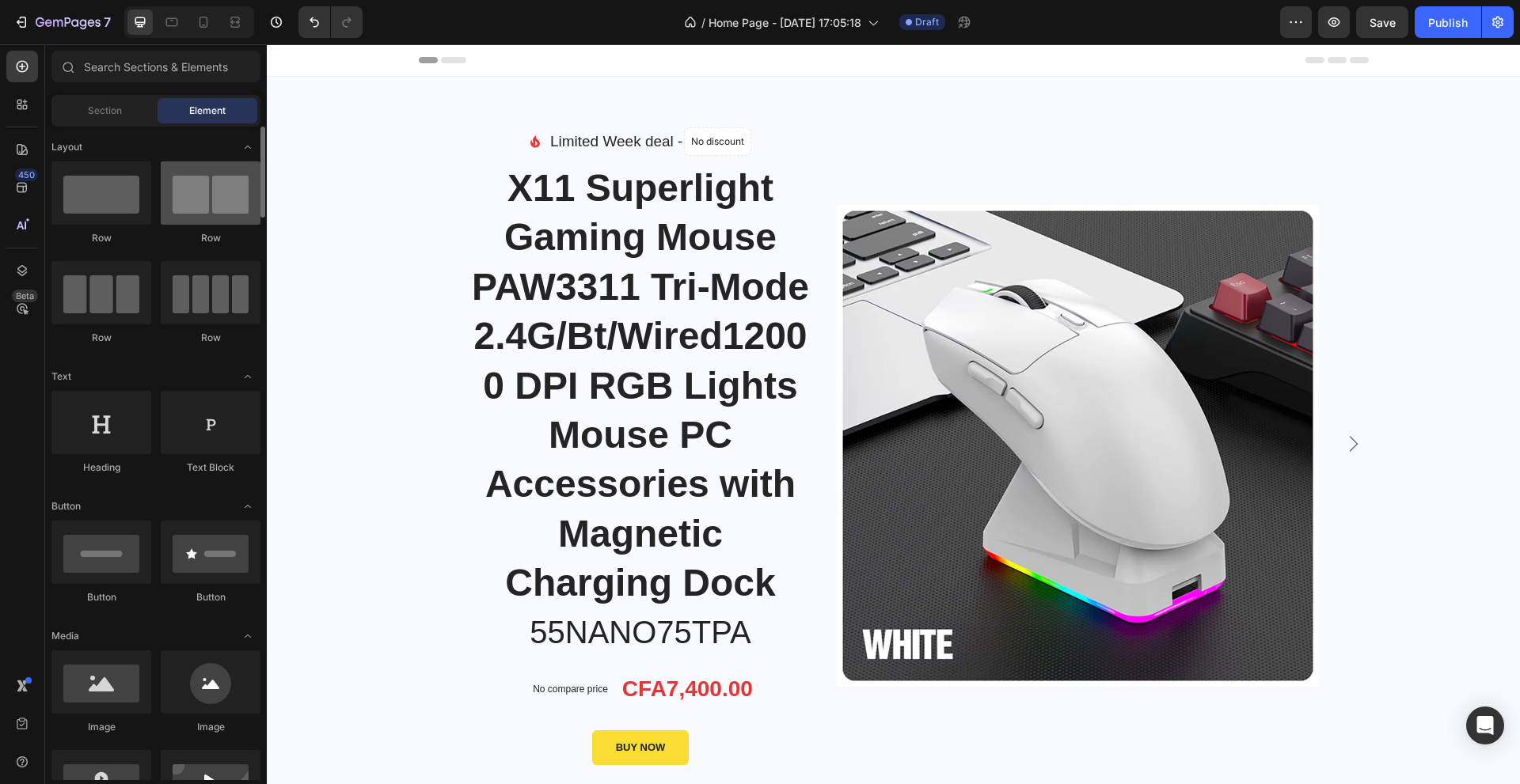
click at [176, 211] on div at bounding box center [211, 193] width 99 height 63
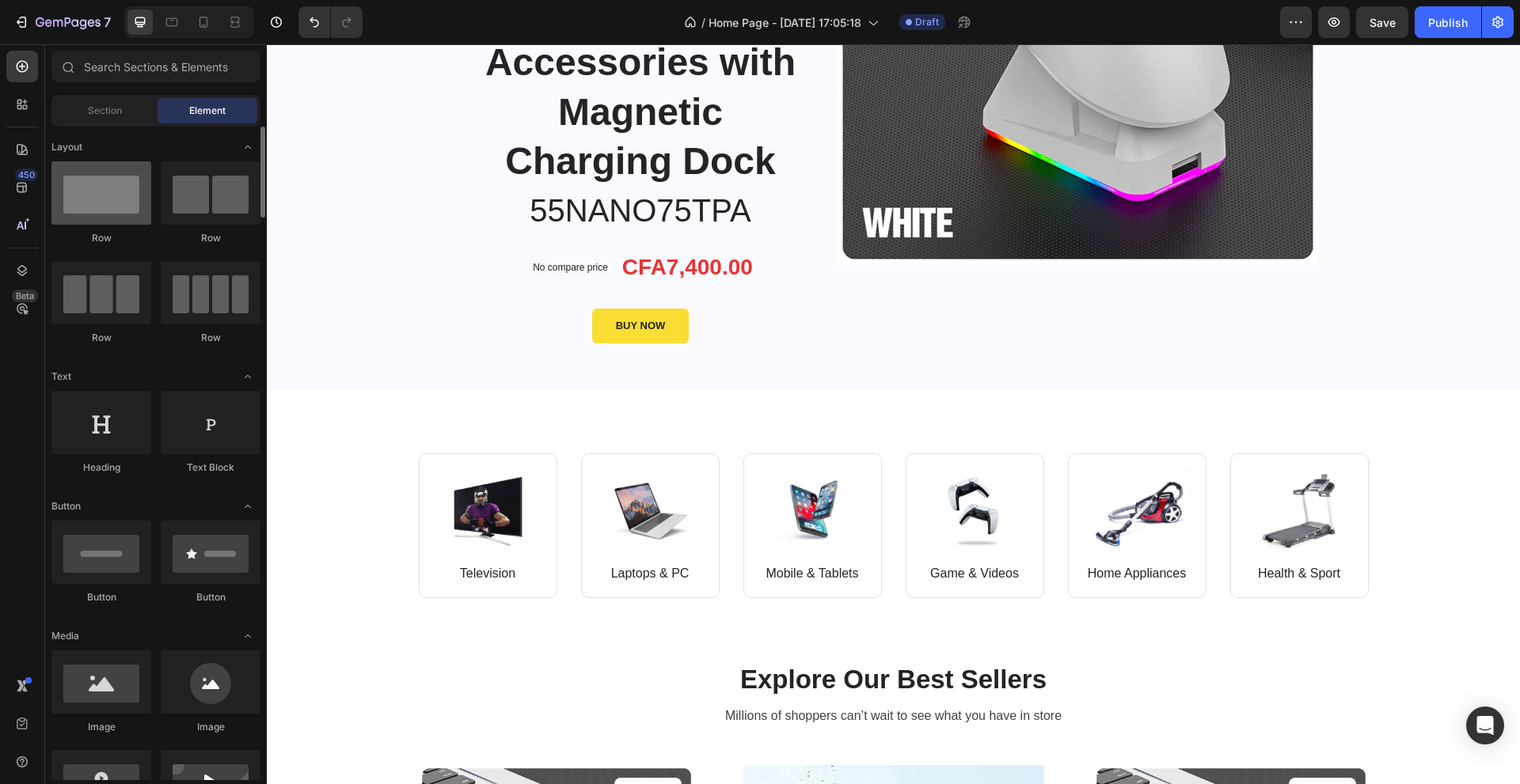
click at [110, 214] on div at bounding box center [101, 193] width 99 height 63
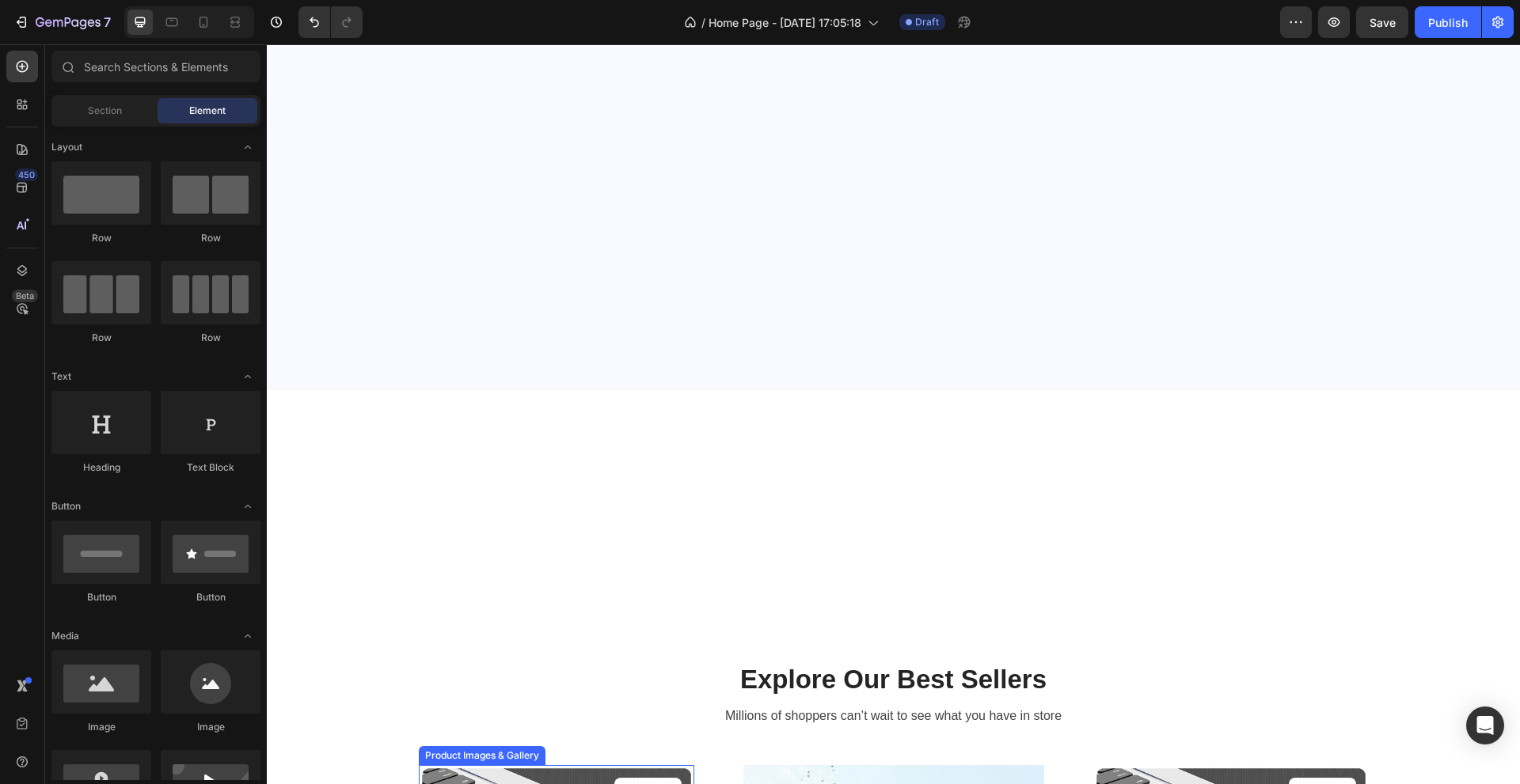
scroll to position [1266, 0]
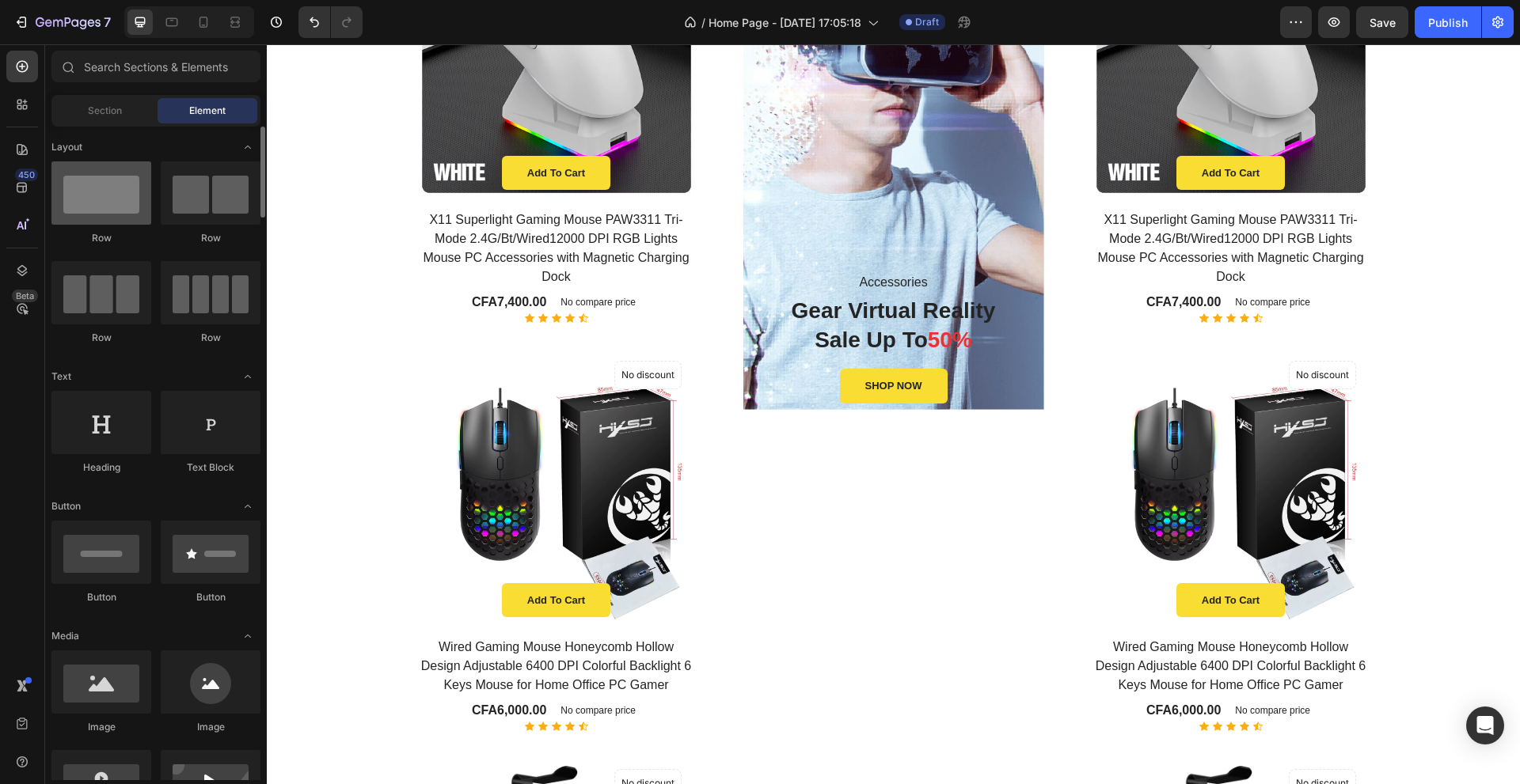
click at [88, 206] on div at bounding box center [101, 193] width 99 height 63
click at [98, 113] on span "Section" at bounding box center [105, 110] width 34 height 15
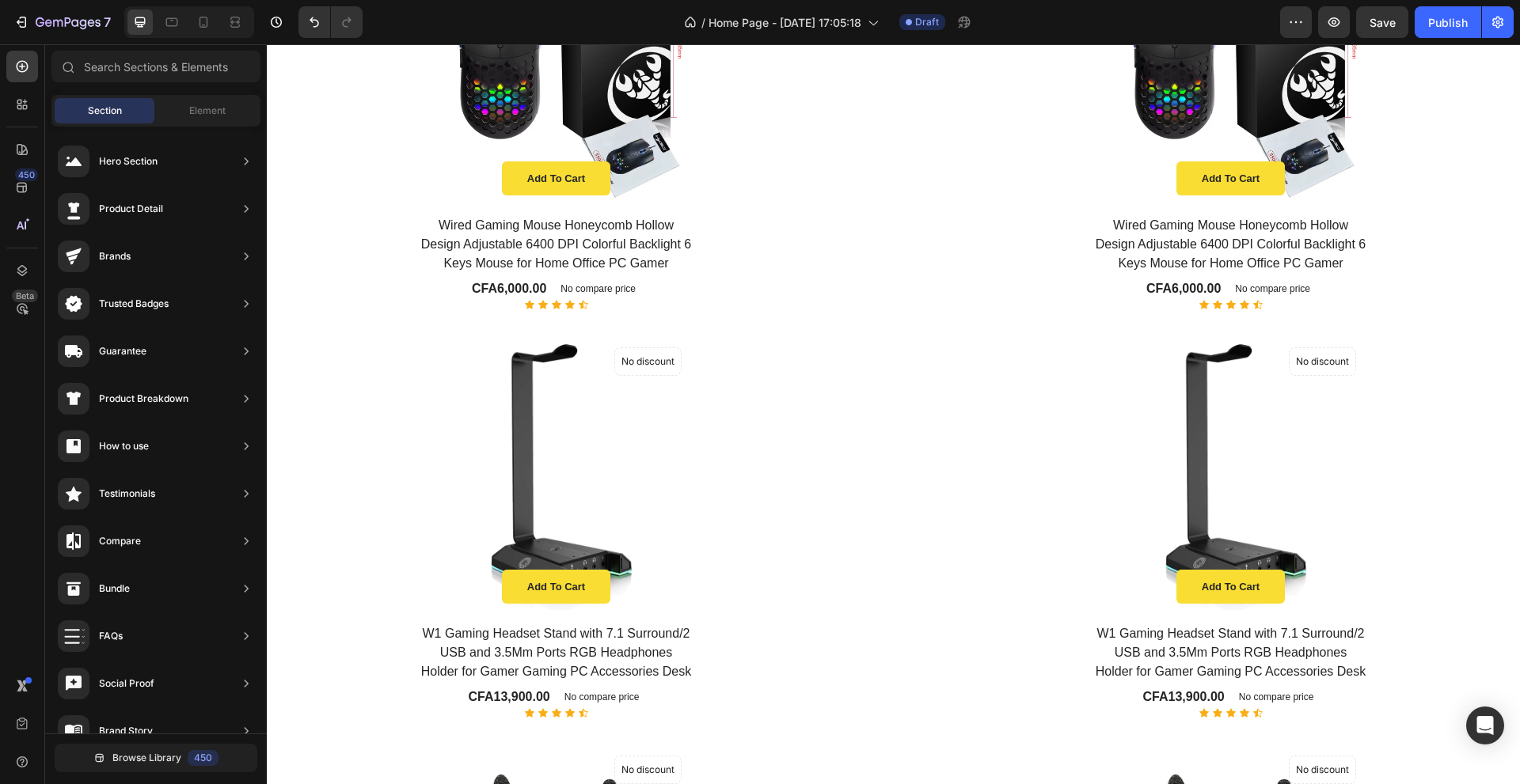
scroll to position [0, 0]
click at [20, 107] on icon at bounding box center [22, 104] width 15 height 15
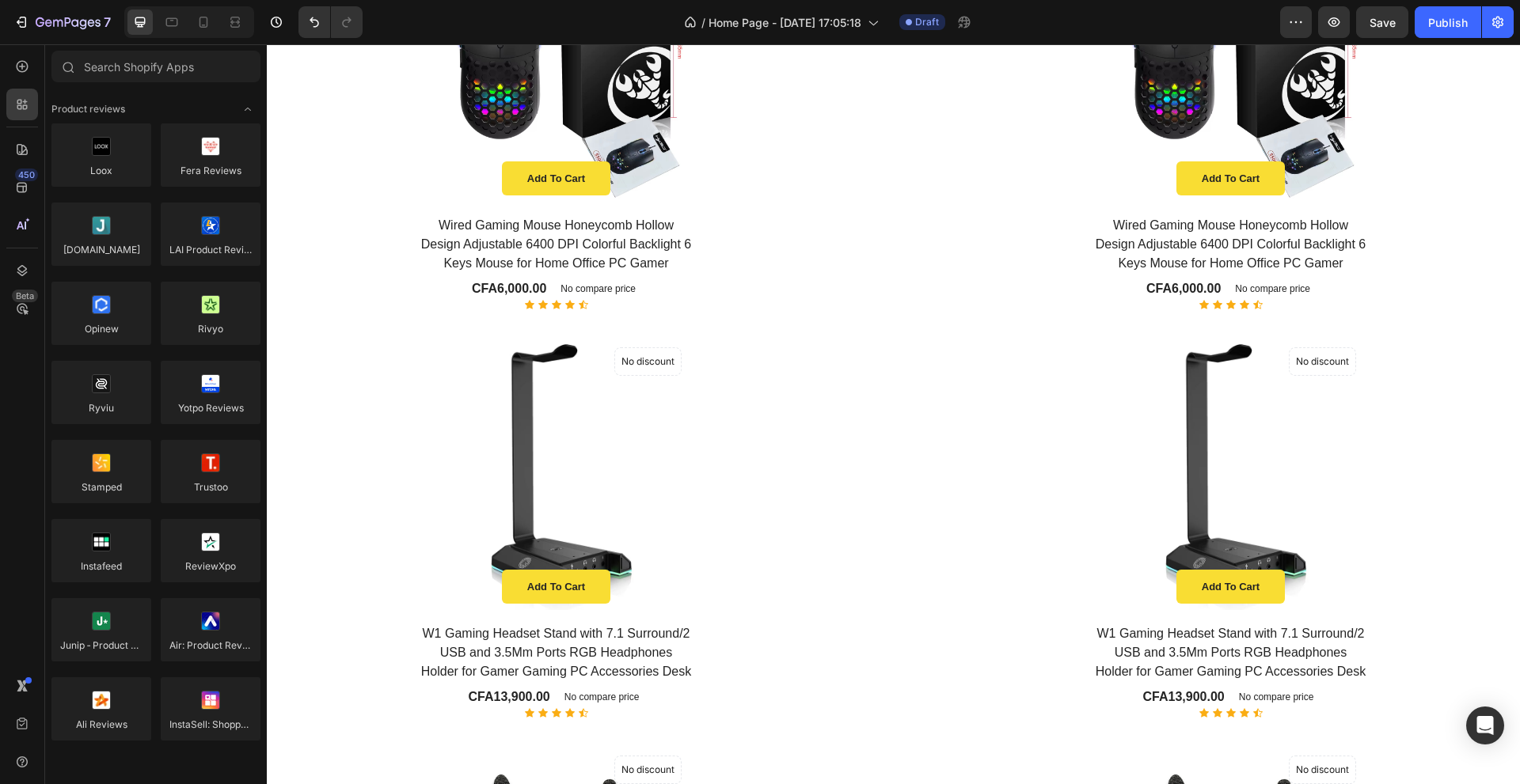
click at [13, 86] on div "450 Beta" at bounding box center [21, 360] width 32 height 620
click at [21, 76] on div at bounding box center [21, 66] width 32 height 32
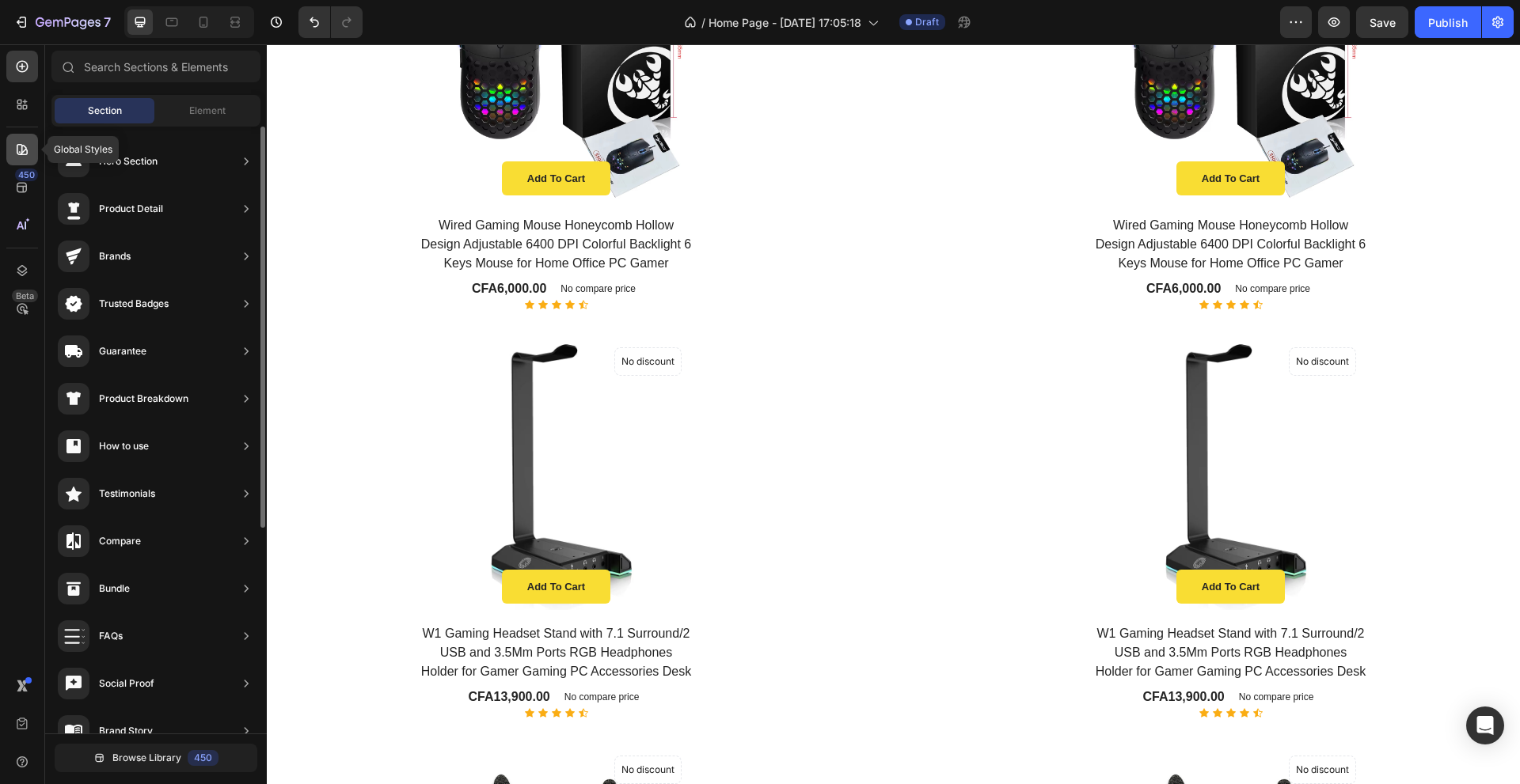
click at [13, 148] on div at bounding box center [21, 149] width 32 height 32
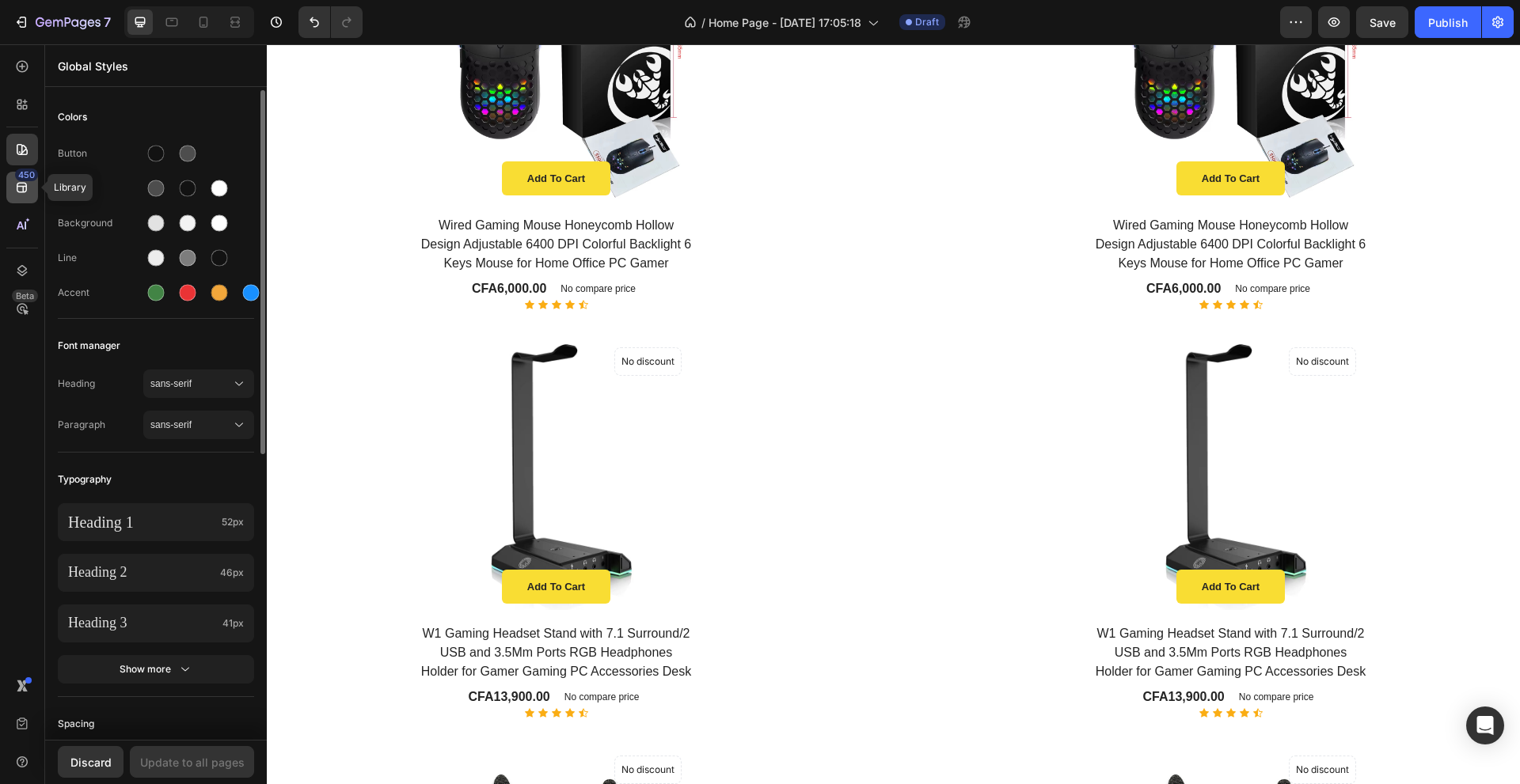
click at [27, 172] on div "450" at bounding box center [27, 175] width 23 height 13
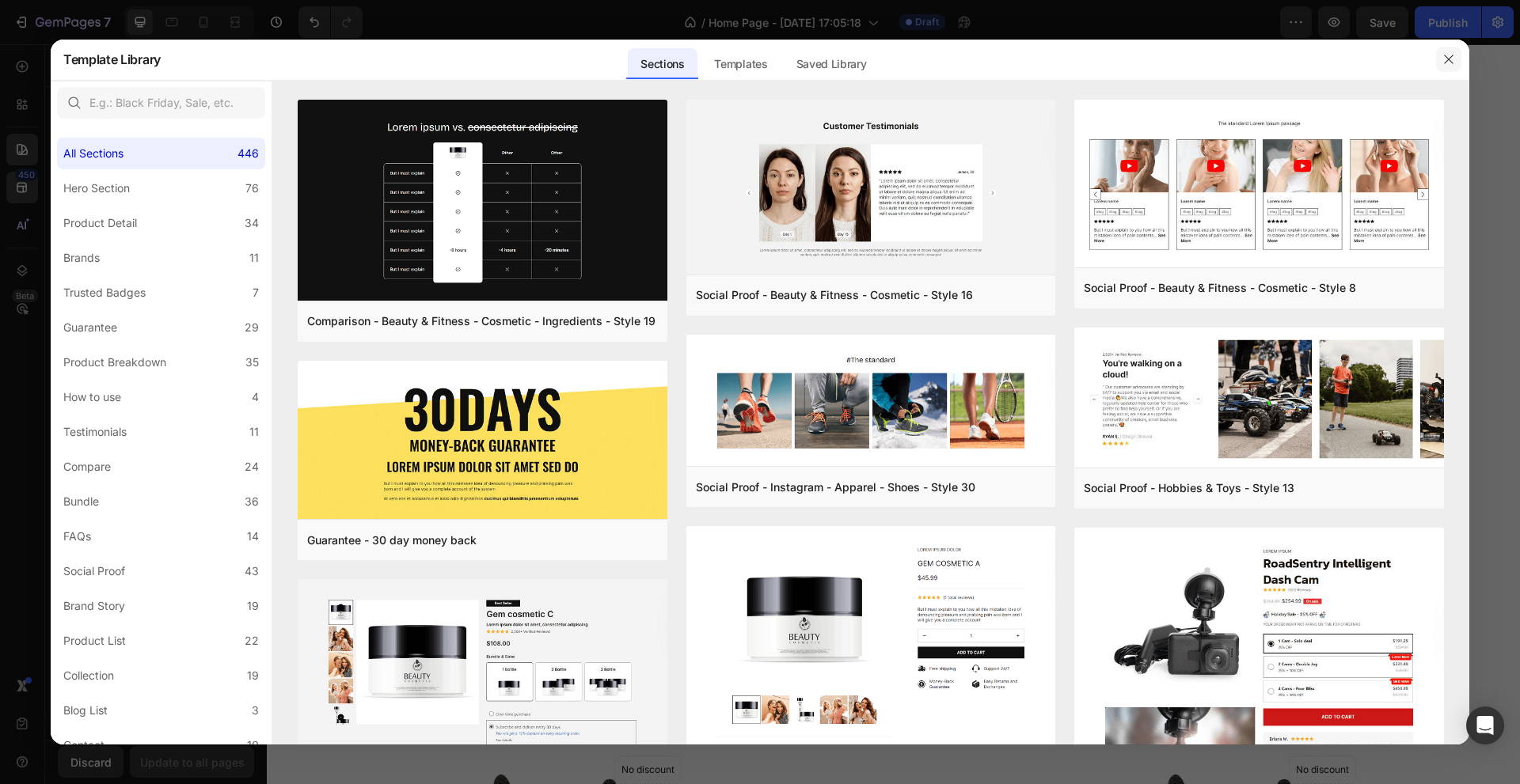
click at [1441, 59] on button "button" at bounding box center [1449, 60] width 26 height 26
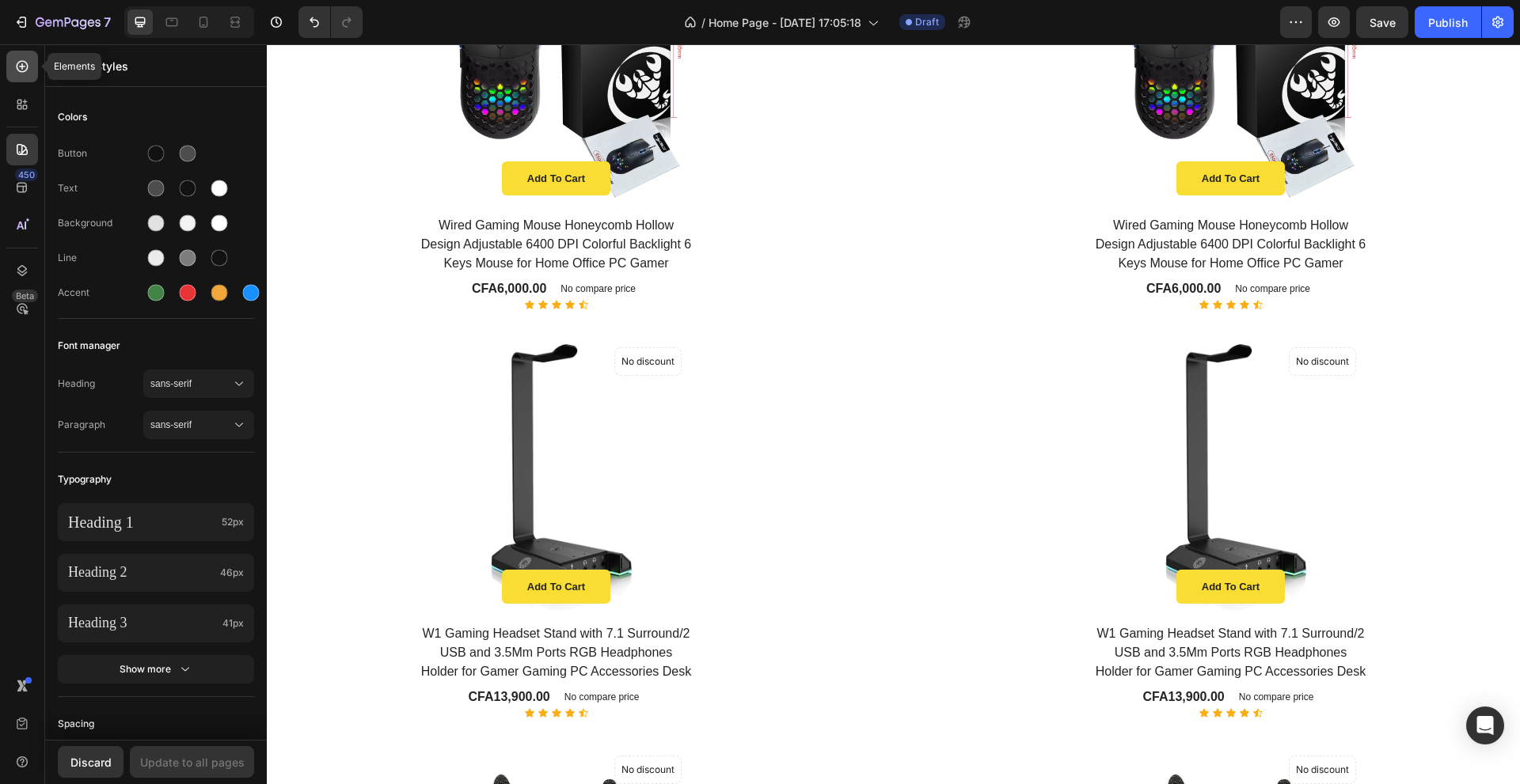
click at [23, 69] on icon at bounding box center [22, 66] width 15 height 15
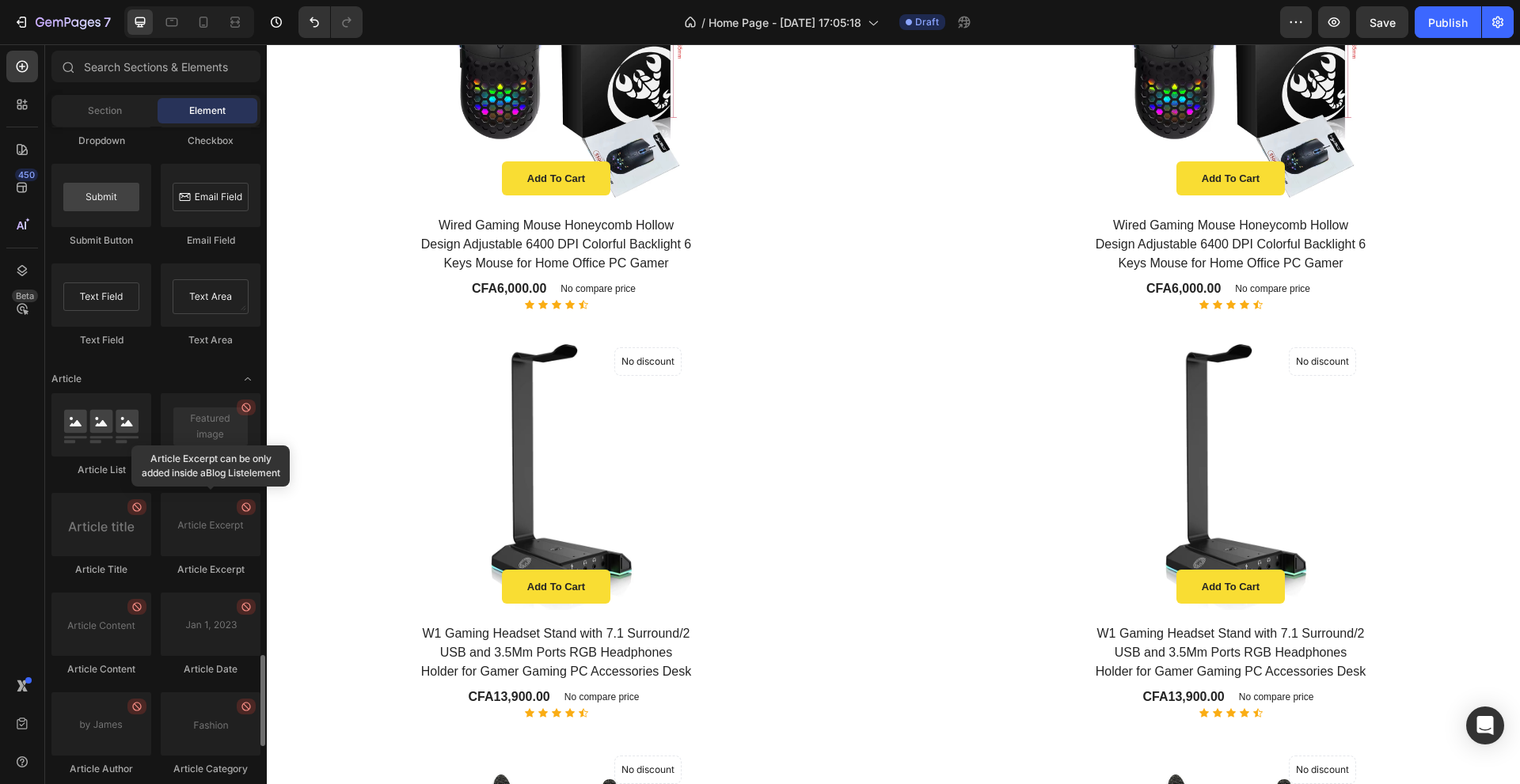
scroll to position [4035, 0]
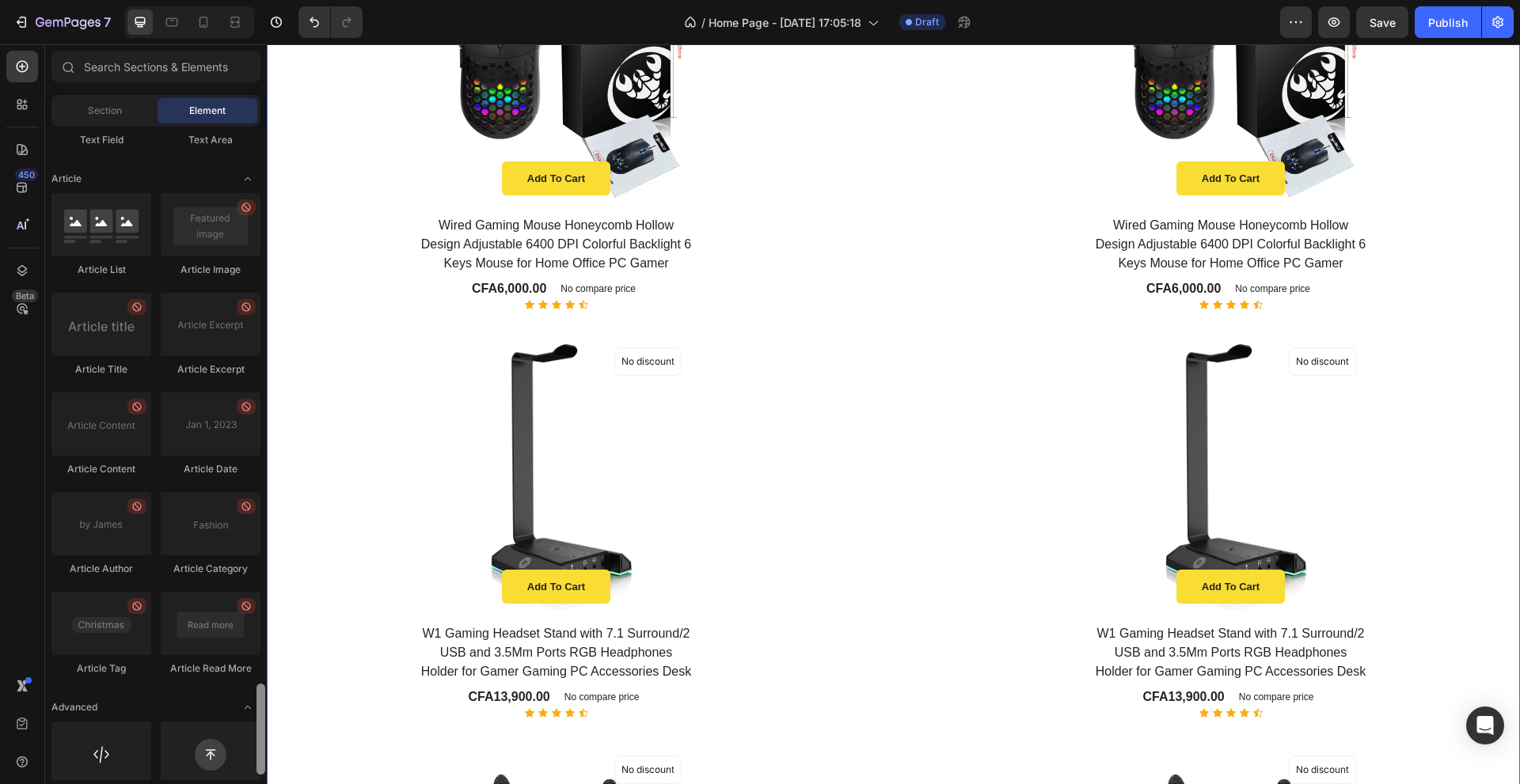
drag, startPoint x: 529, startPoint y: 775, endPoint x: 280, endPoint y: 679, distance: 266.9
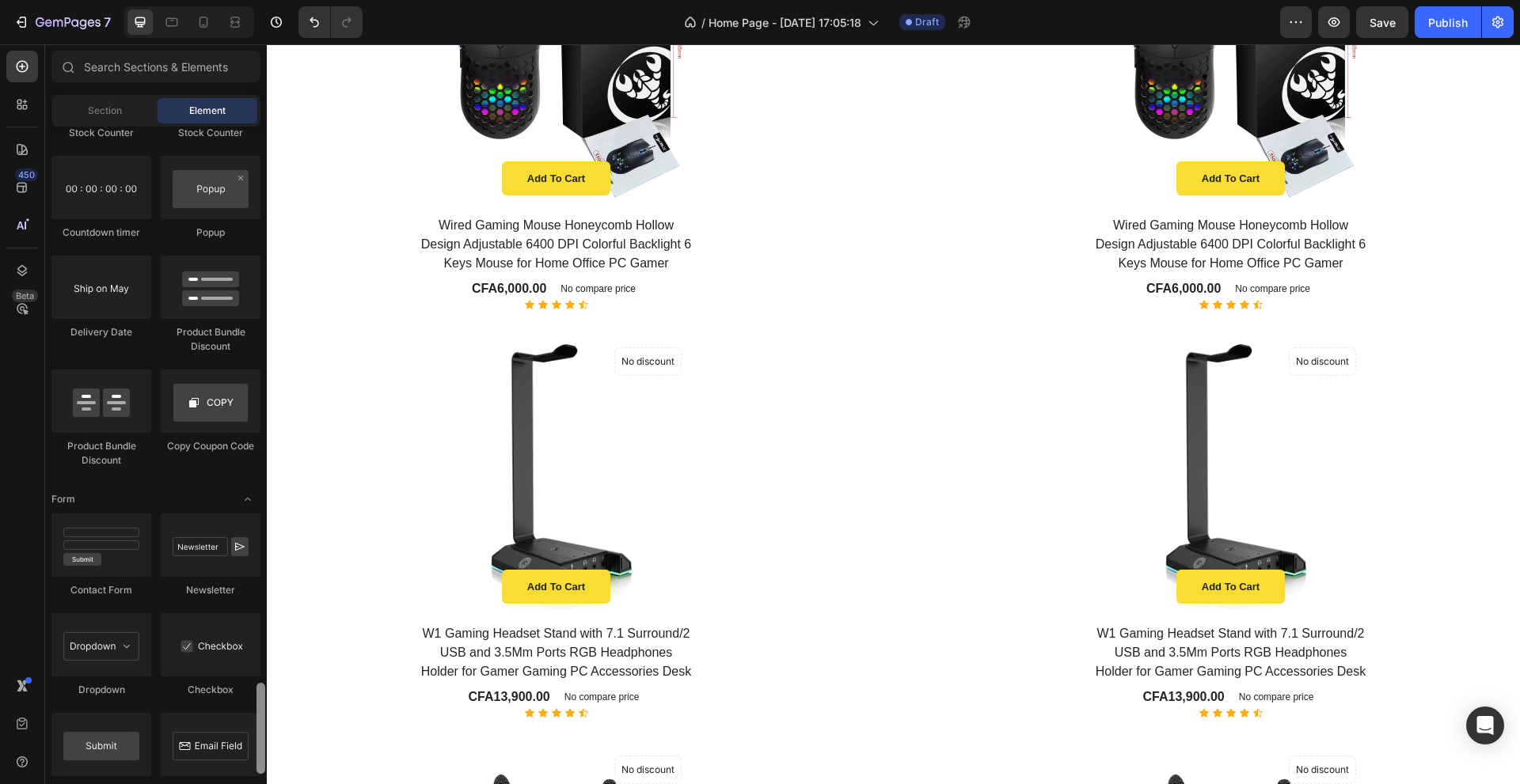
scroll to position [3133, 0]
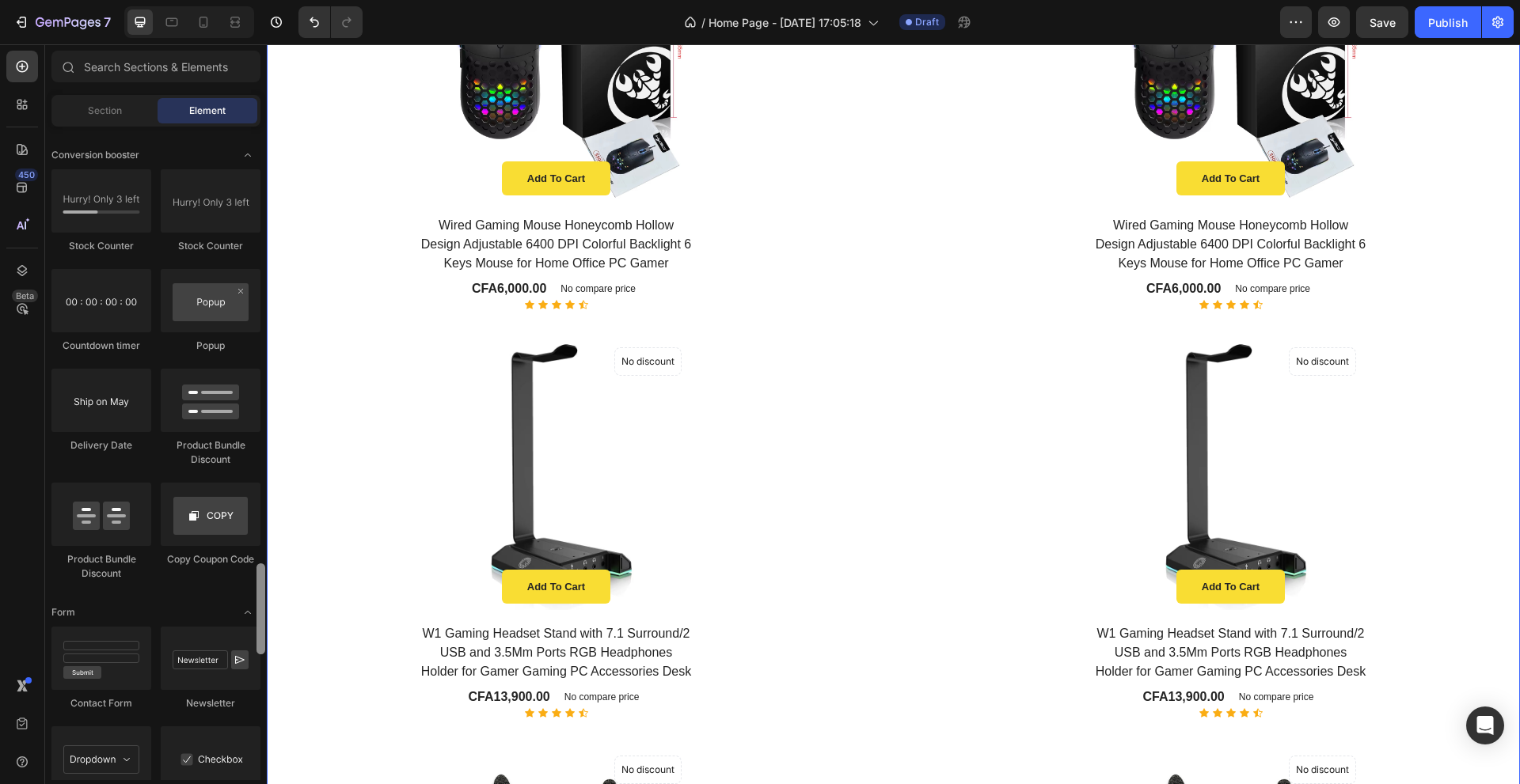
drag, startPoint x: 528, startPoint y: 741, endPoint x: 270, endPoint y: 544, distance: 324.6
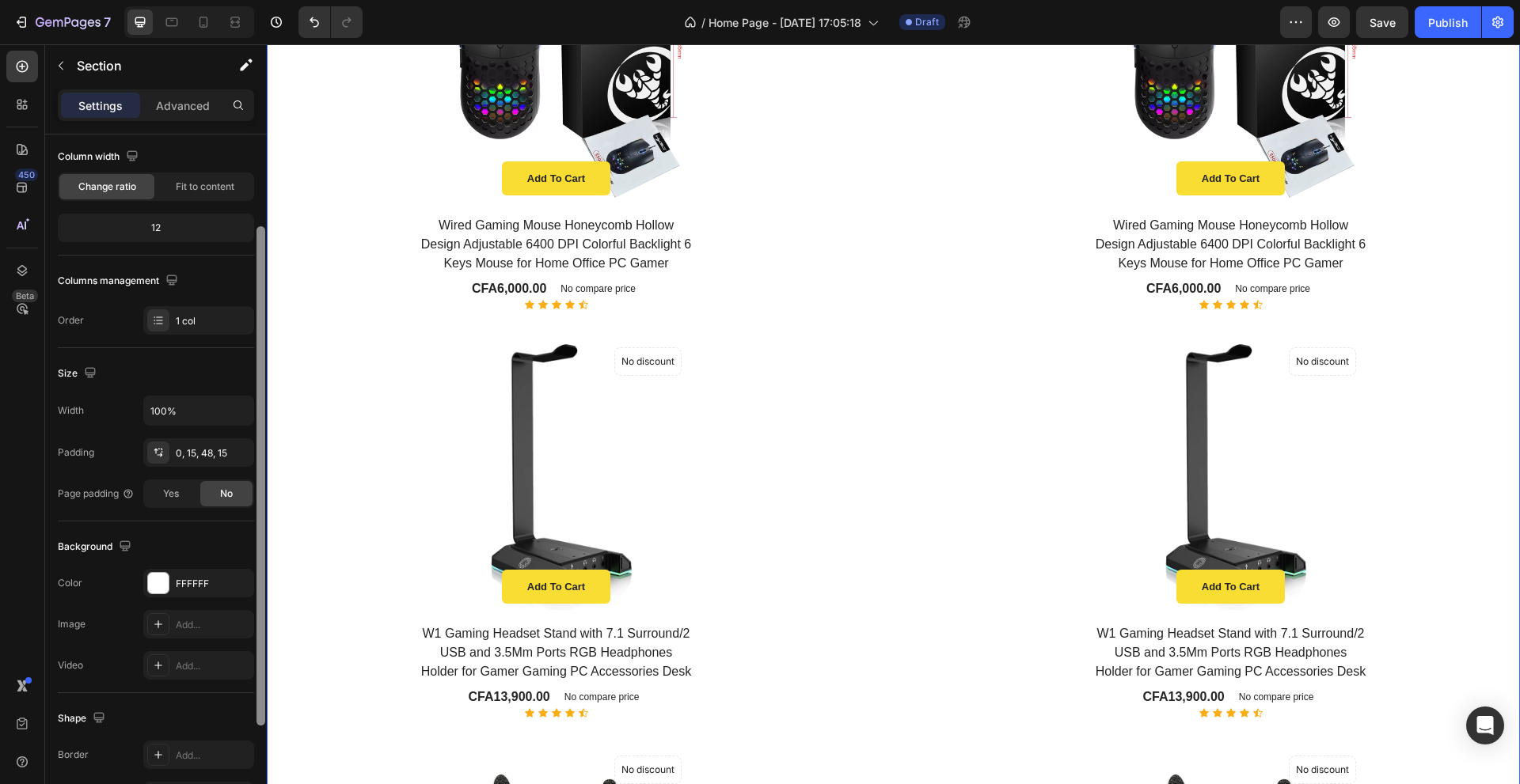
drag, startPoint x: 527, startPoint y: 613, endPoint x: 285, endPoint y: 764, distance: 285.2
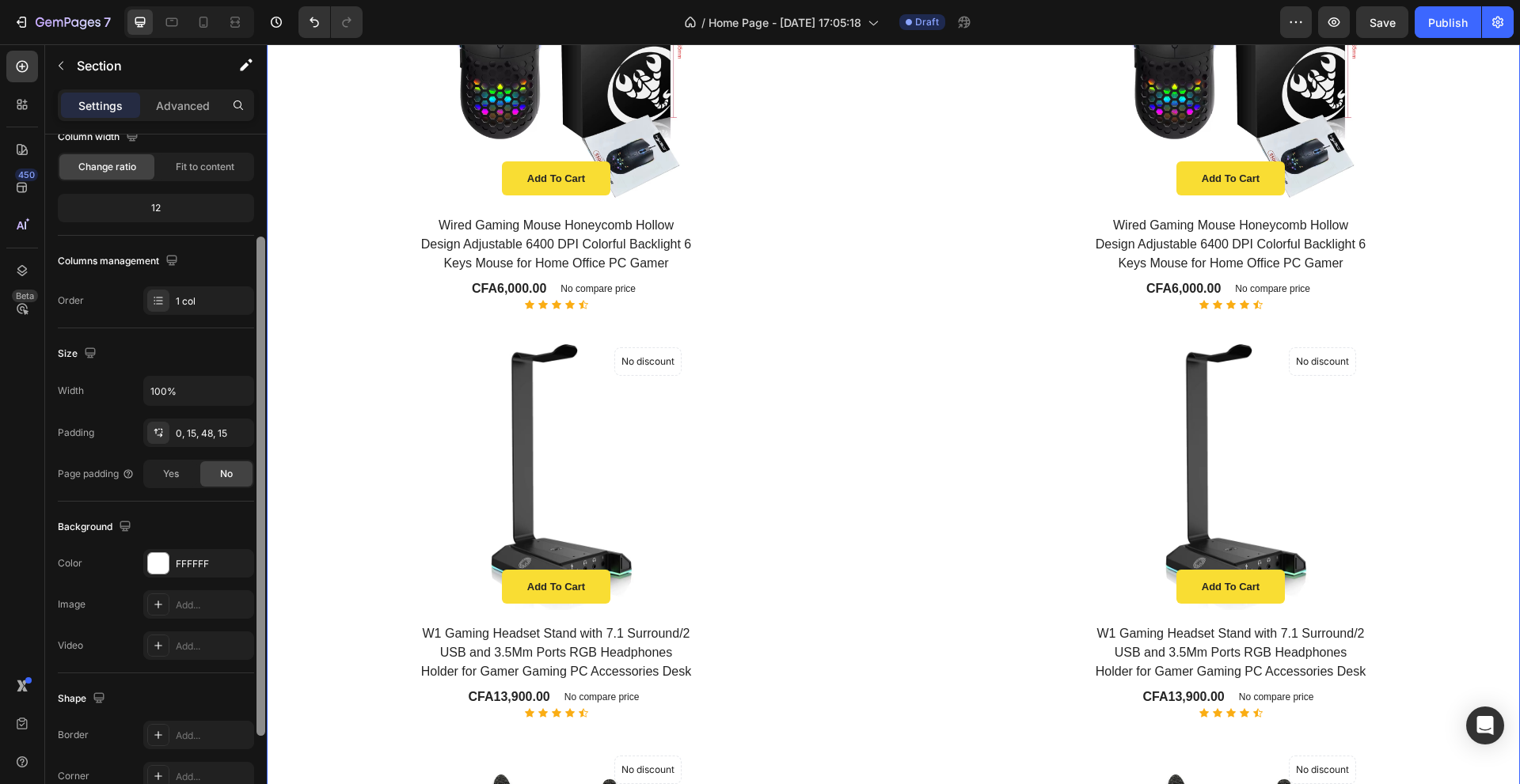
scroll to position [140, 0]
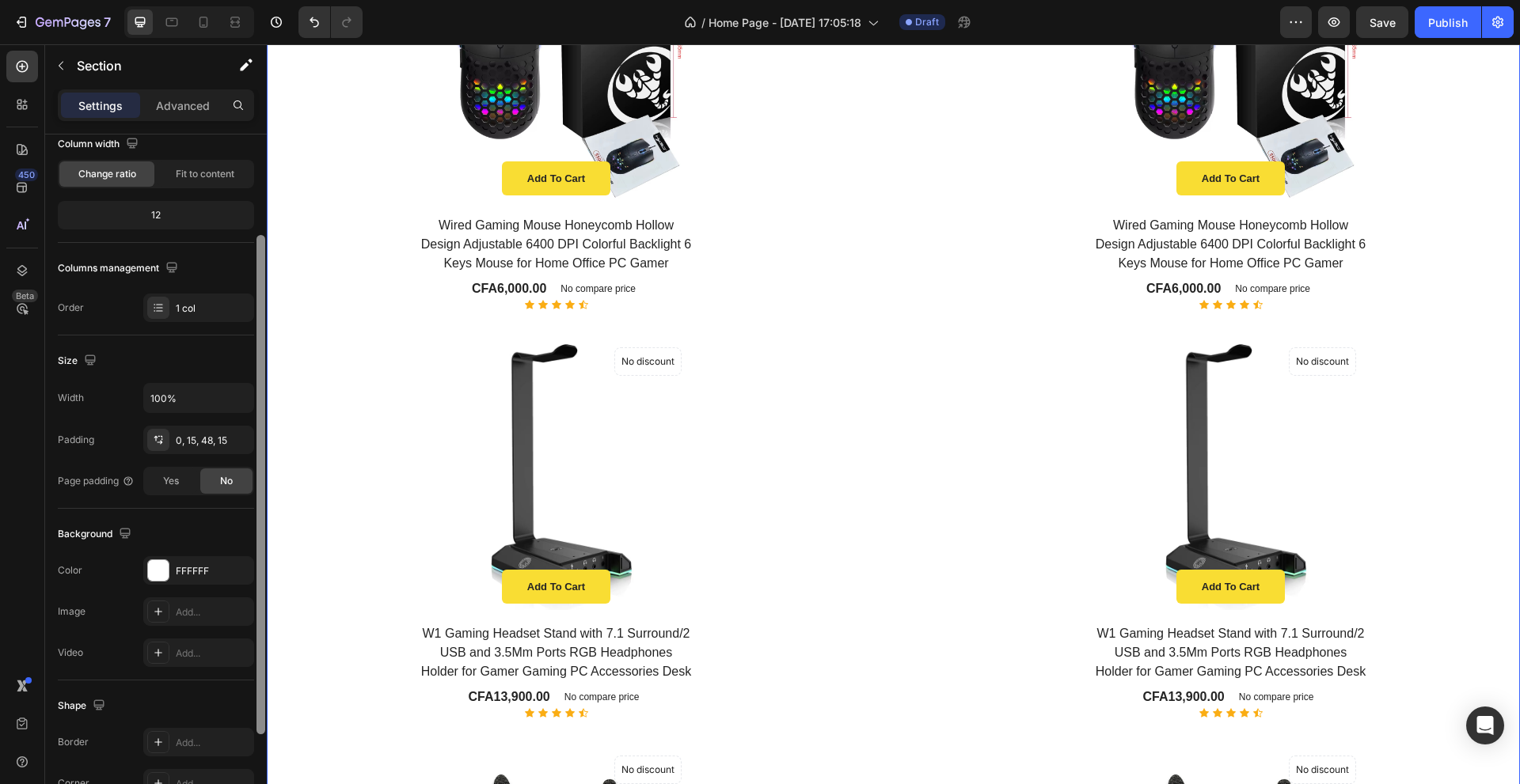
click at [258, 670] on div at bounding box center [260, 484] width 9 height 499
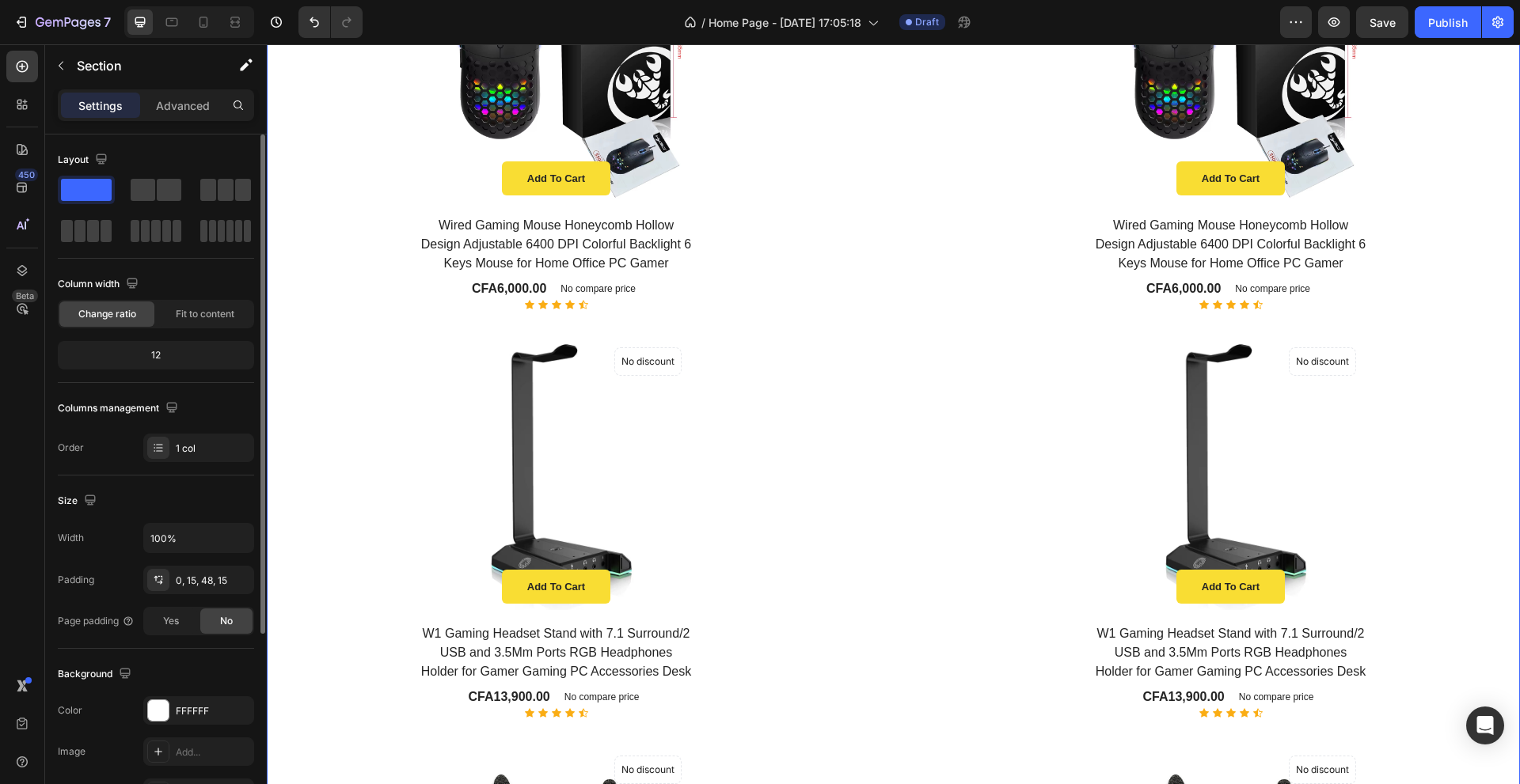
click at [188, 203] on div at bounding box center [155, 210] width 196 height 69
click at [183, 193] on div at bounding box center [156, 189] width 57 height 28
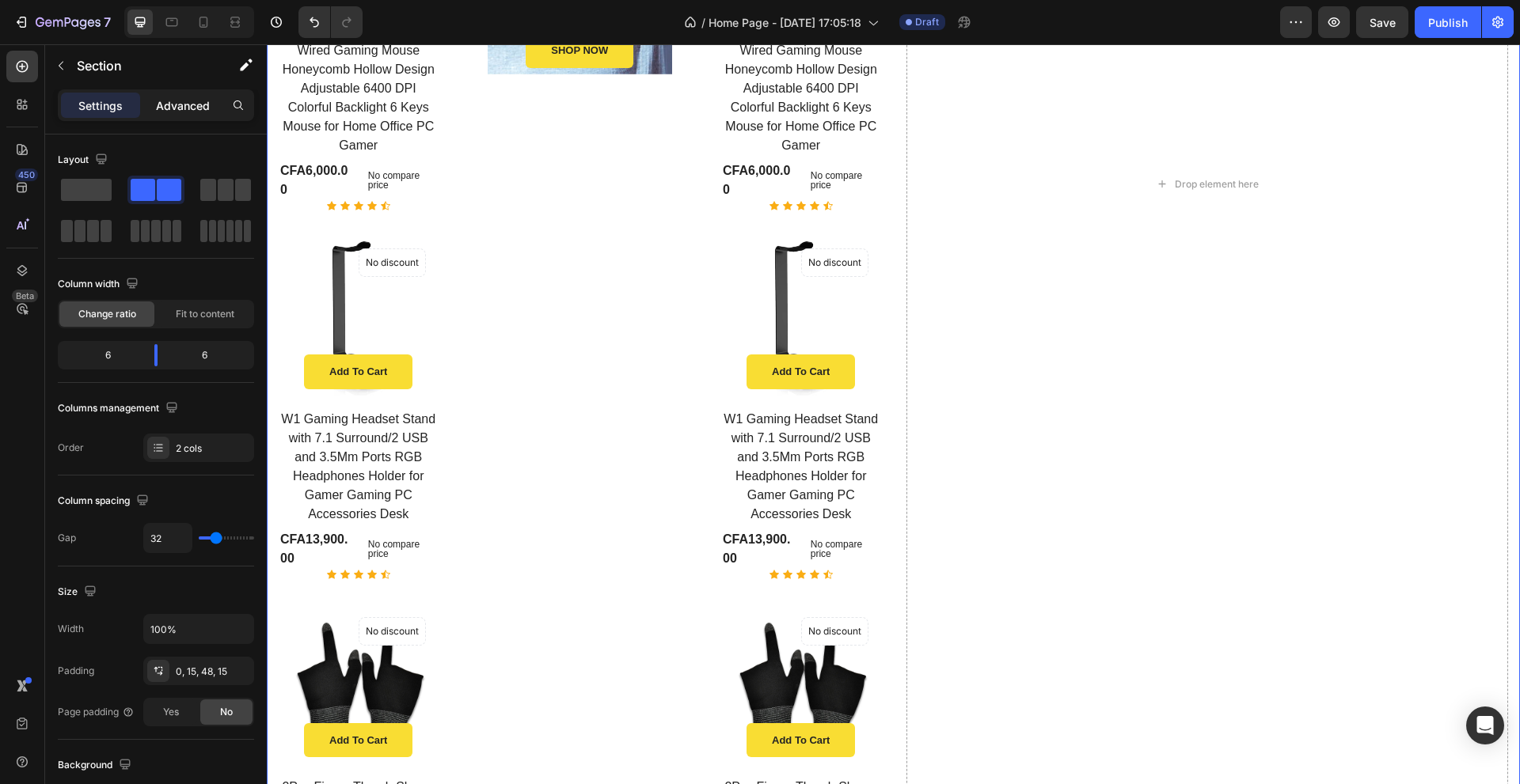
scroll to position [1626, 0]
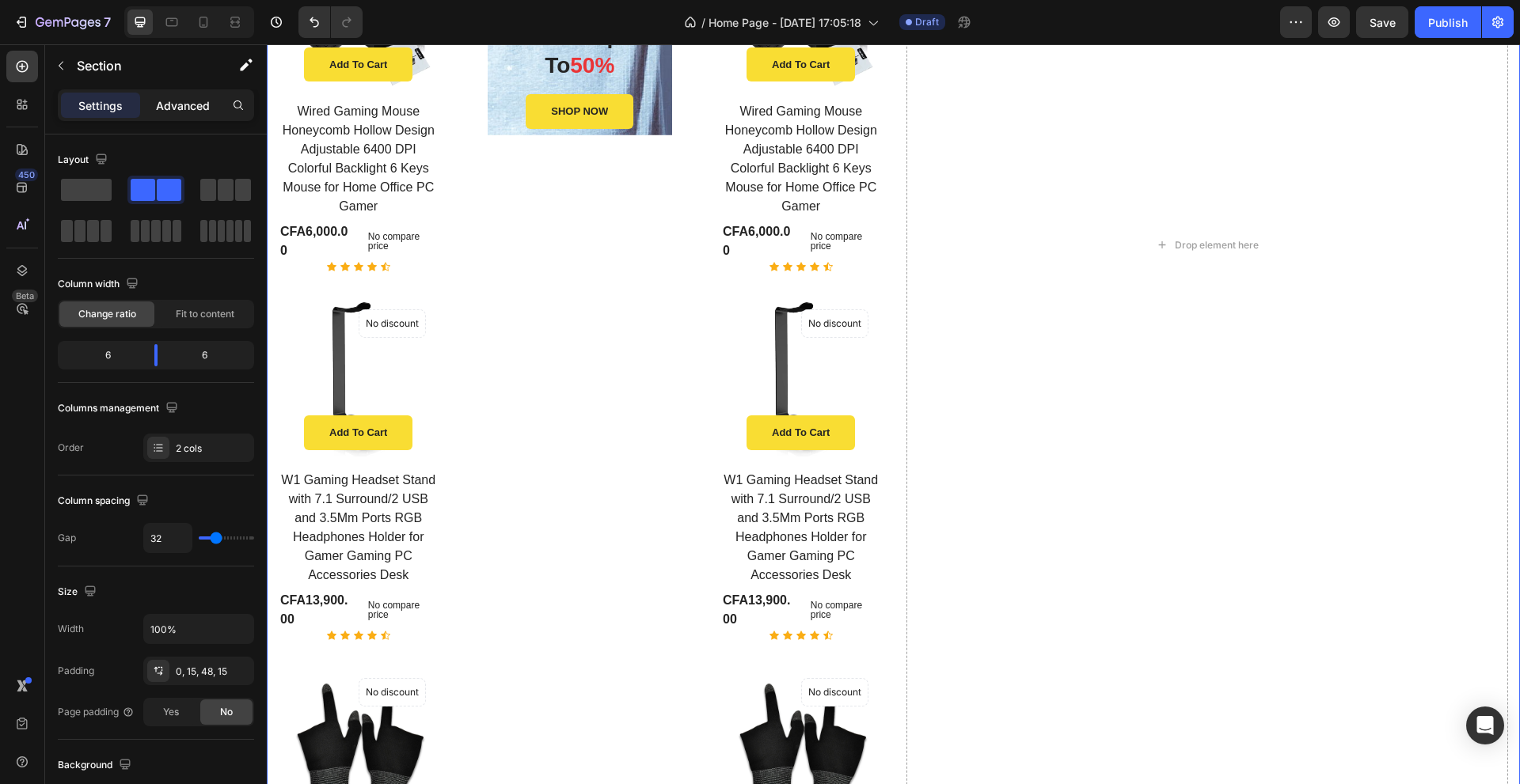
click at [184, 108] on p "Advanced" at bounding box center [182, 105] width 54 height 16
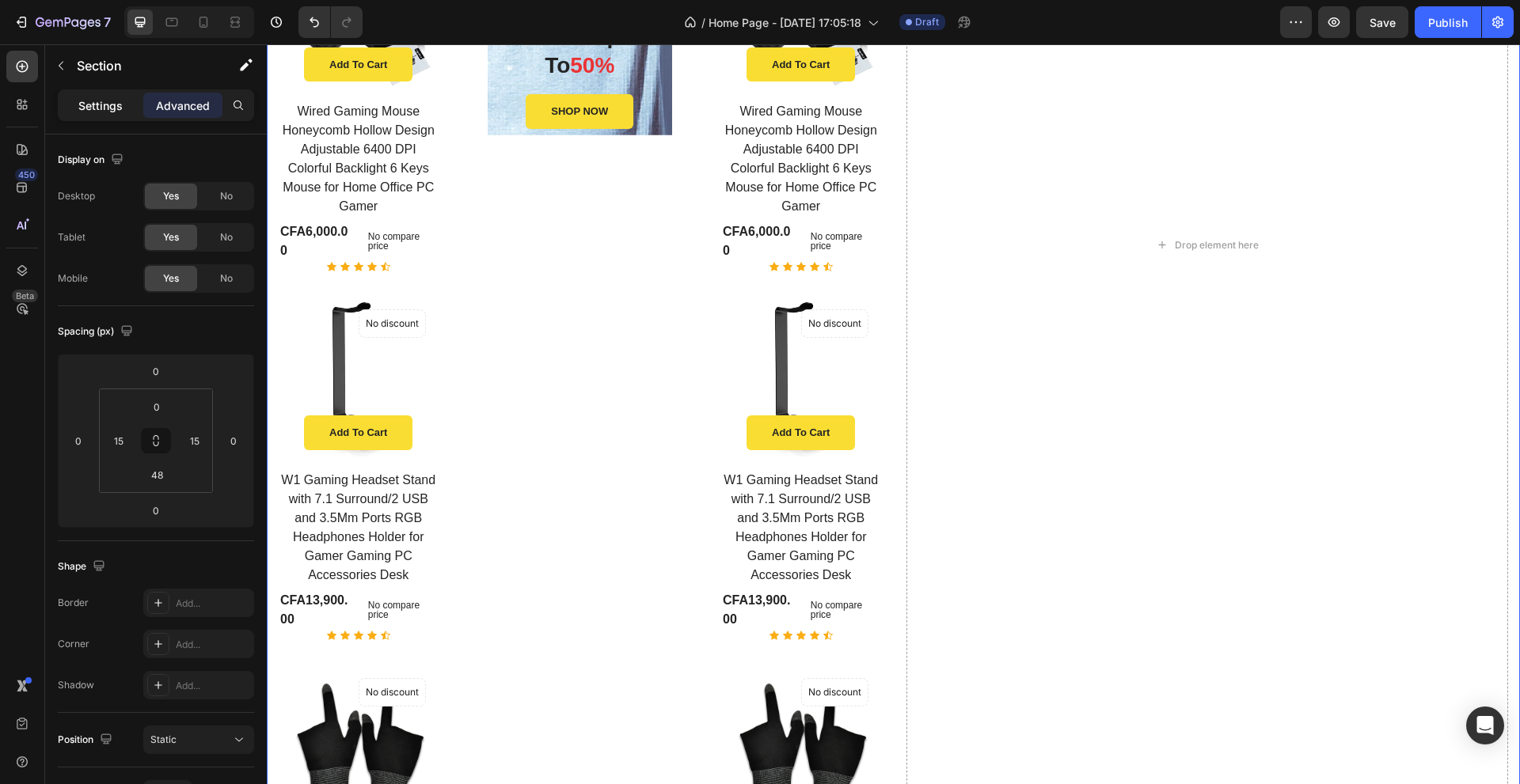
click at [127, 104] on div "Settings" at bounding box center [100, 105] width 79 height 26
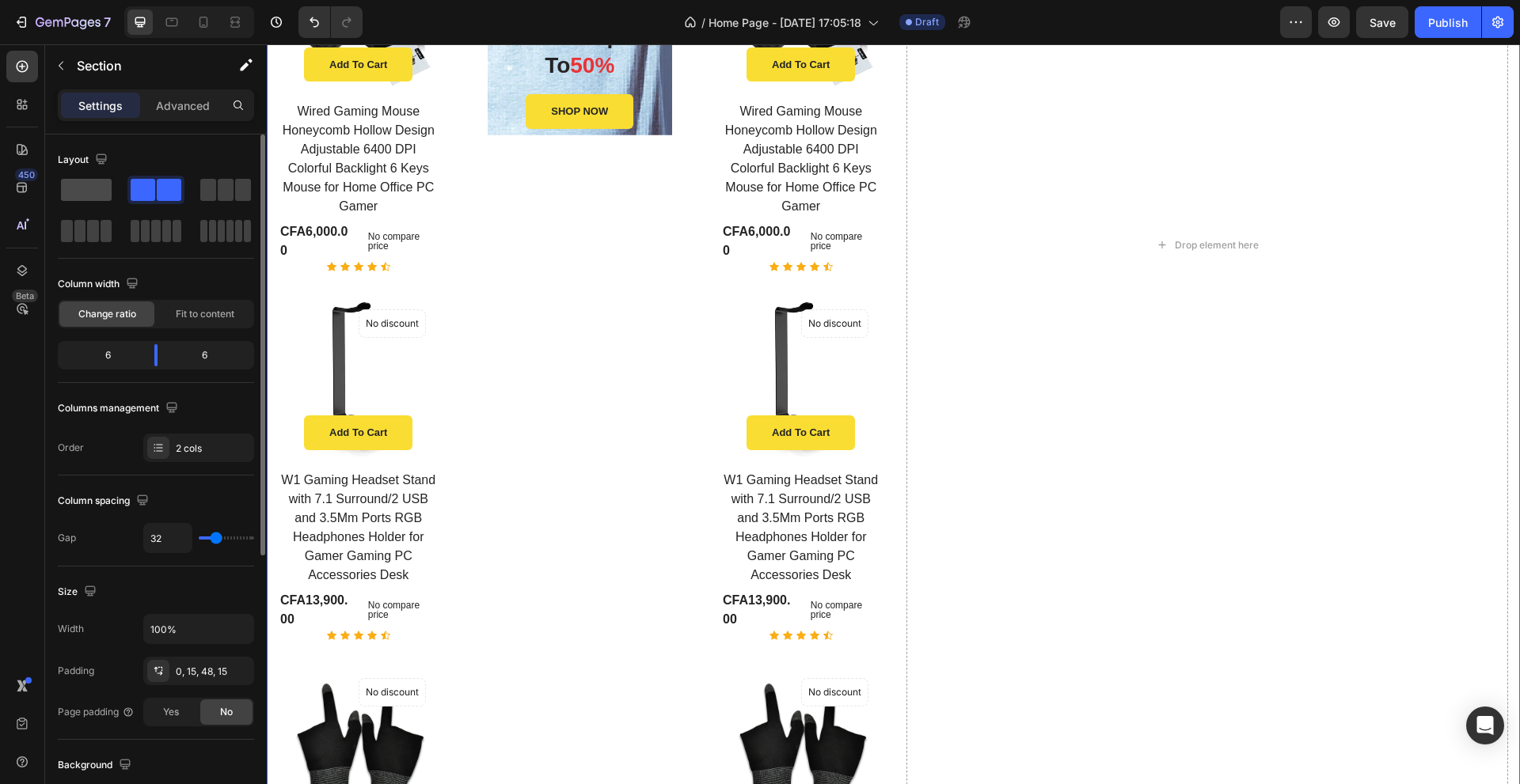
click at [80, 189] on span at bounding box center [86, 190] width 51 height 22
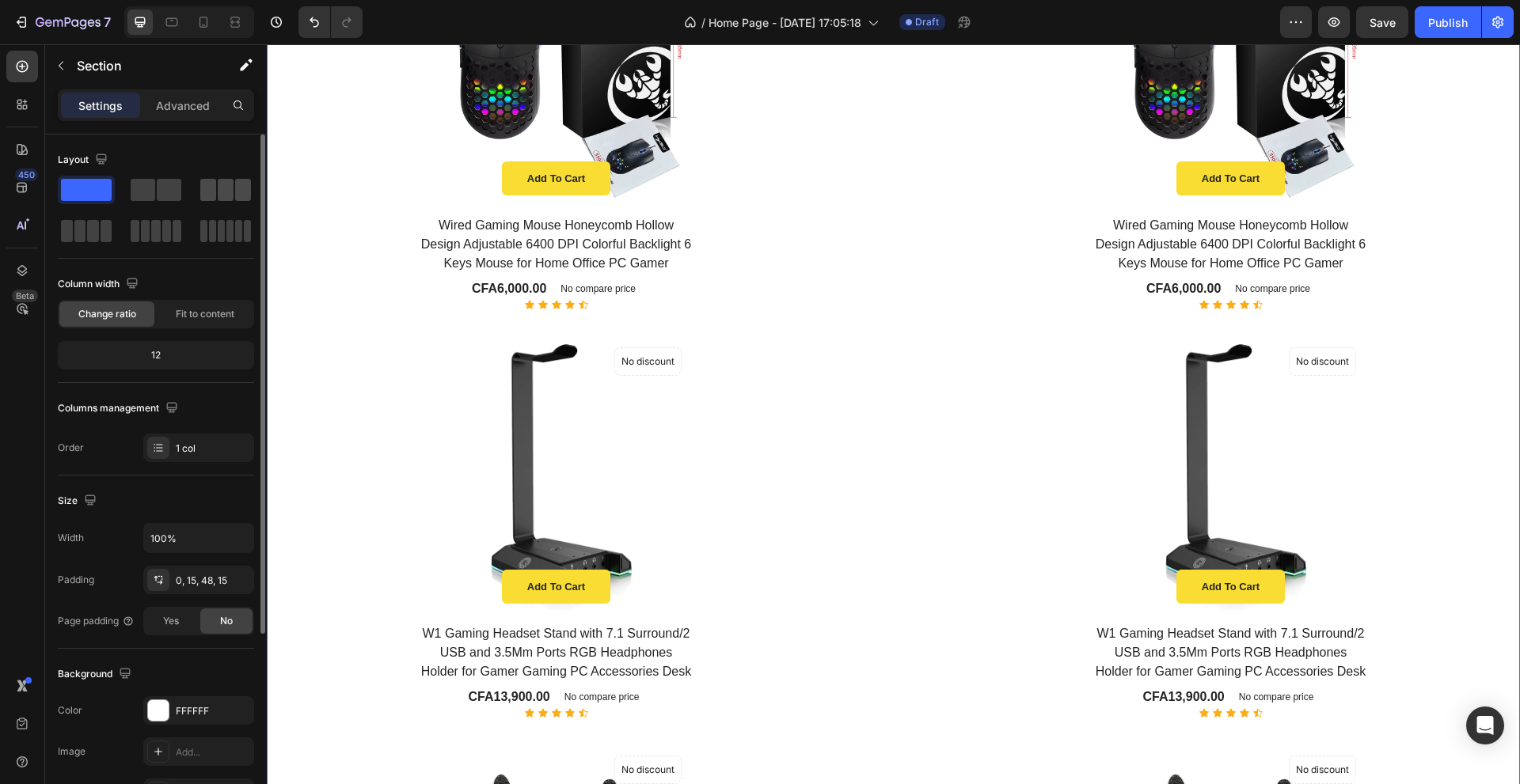
click at [224, 194] on span at bounding box center [225, 190] width 15 height 22
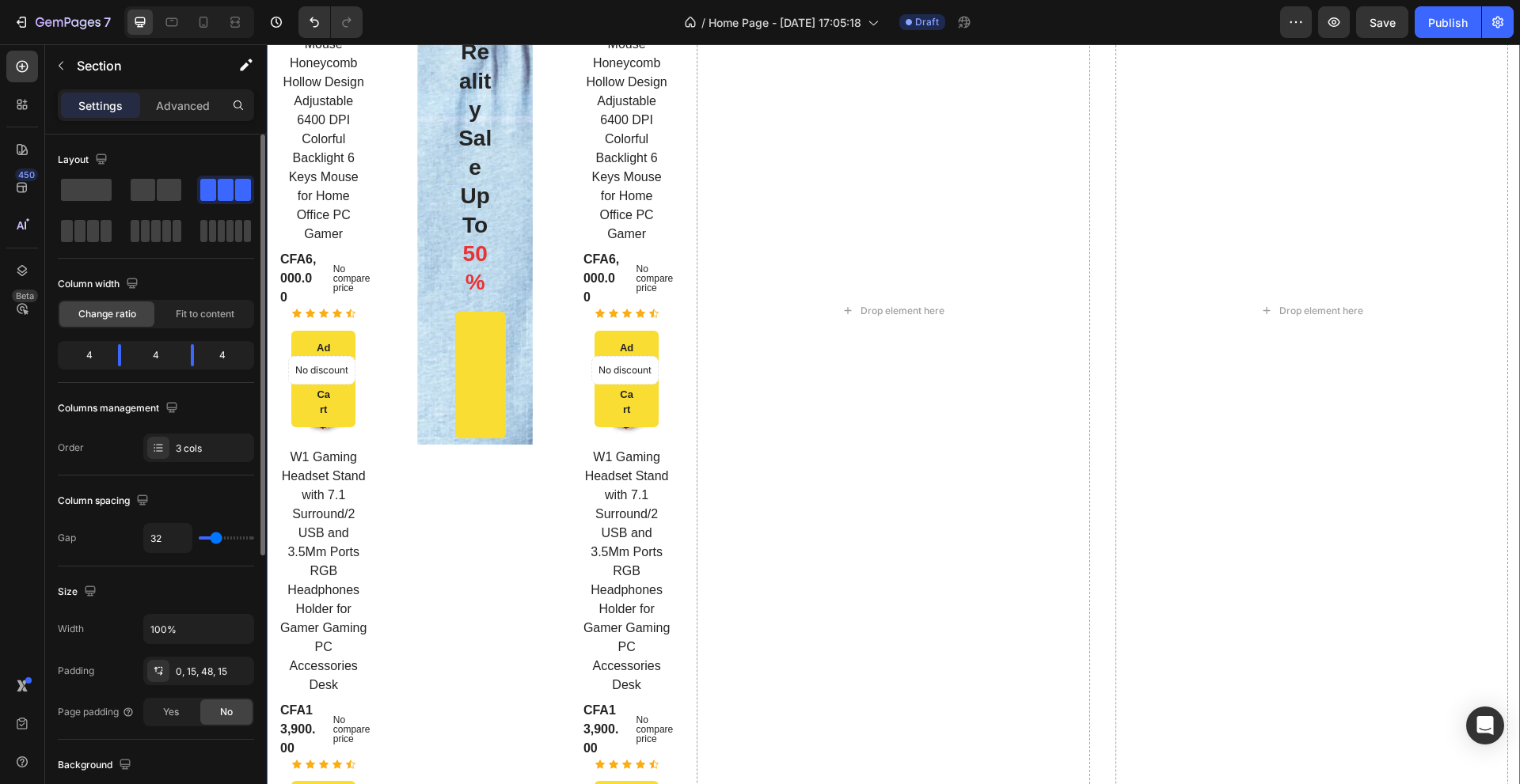
scroll to position [1672, 0]
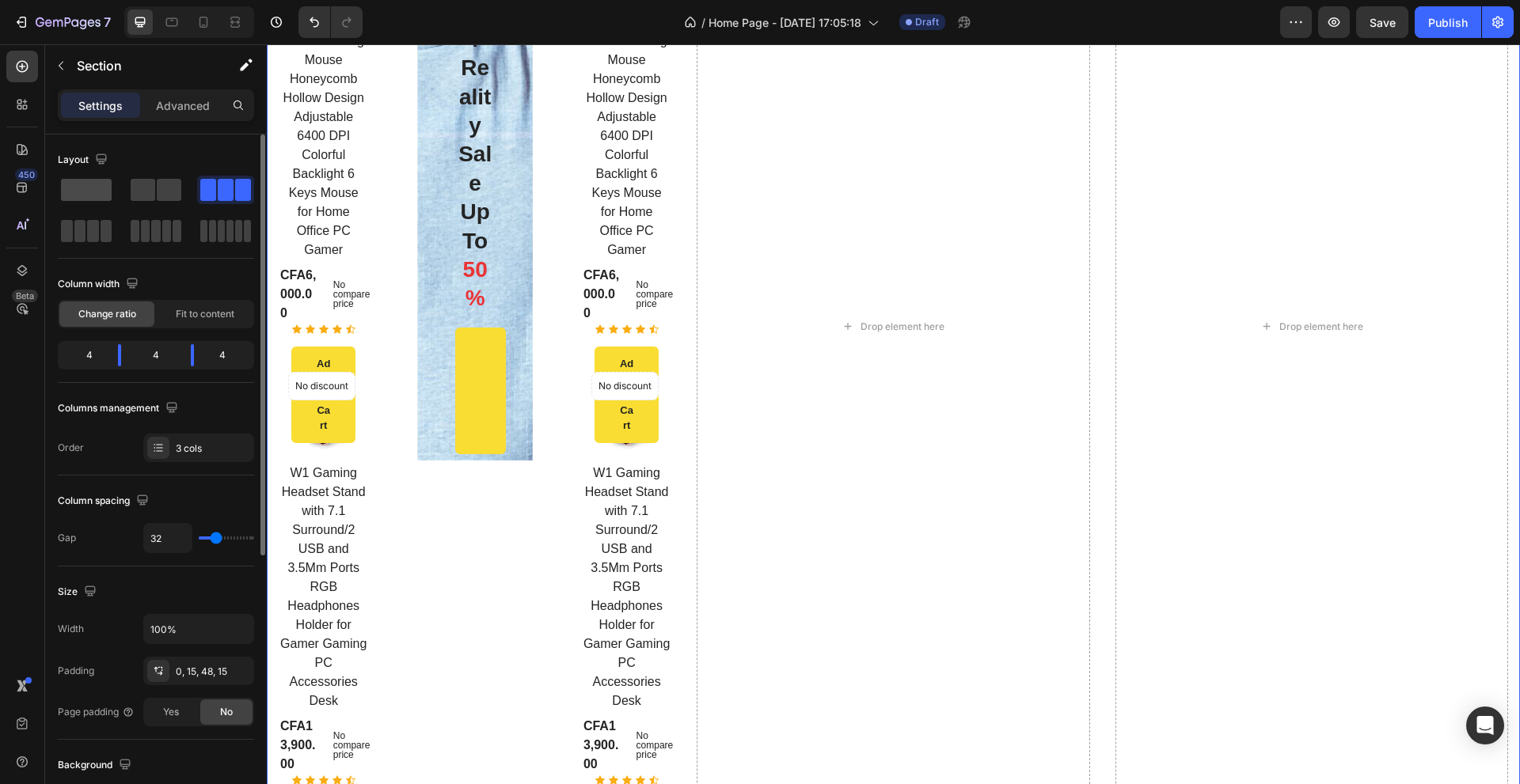
click at [110, 182] on span at bounding box center [86, 190] width 51 height 22
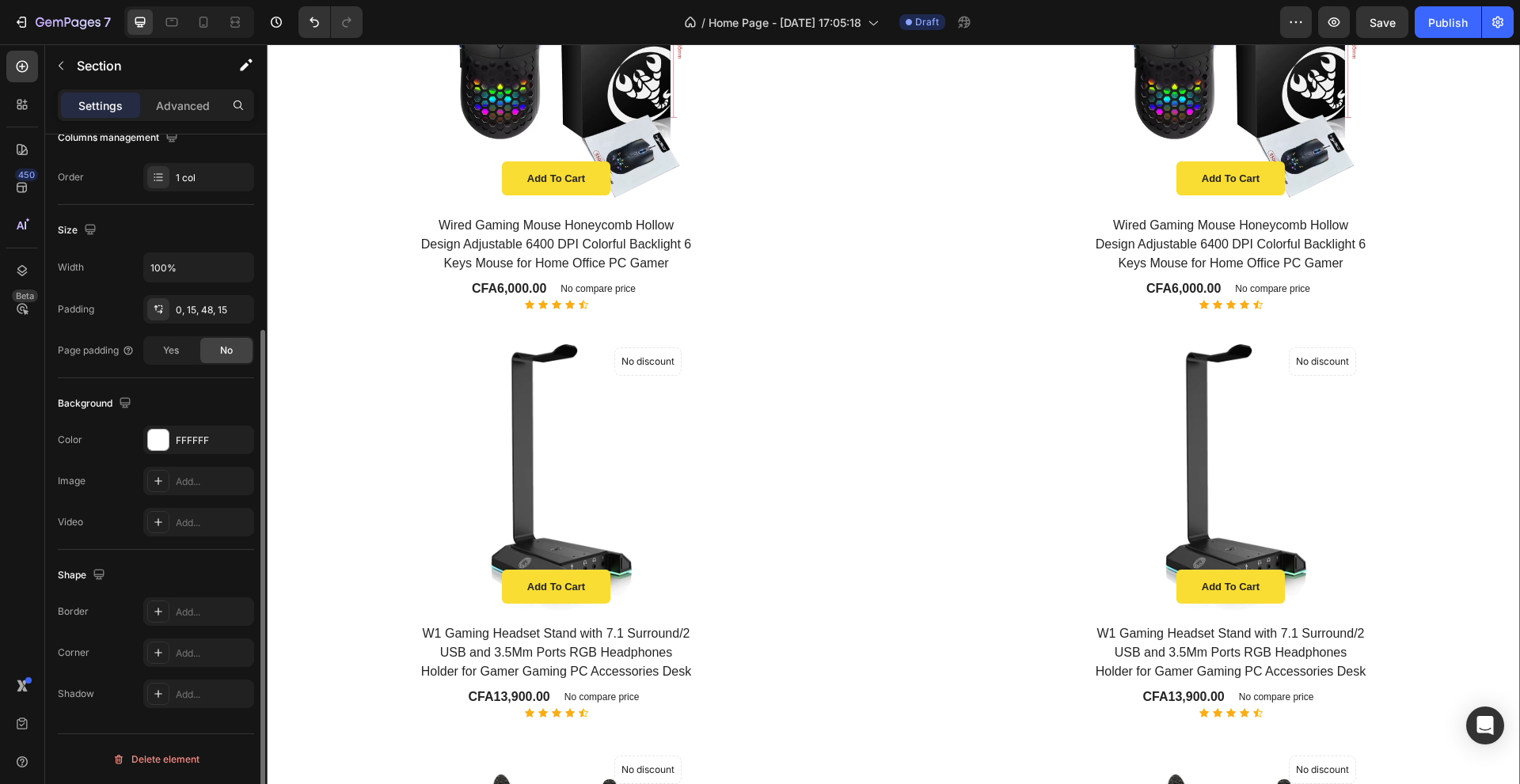
scroll to position [0, 0]
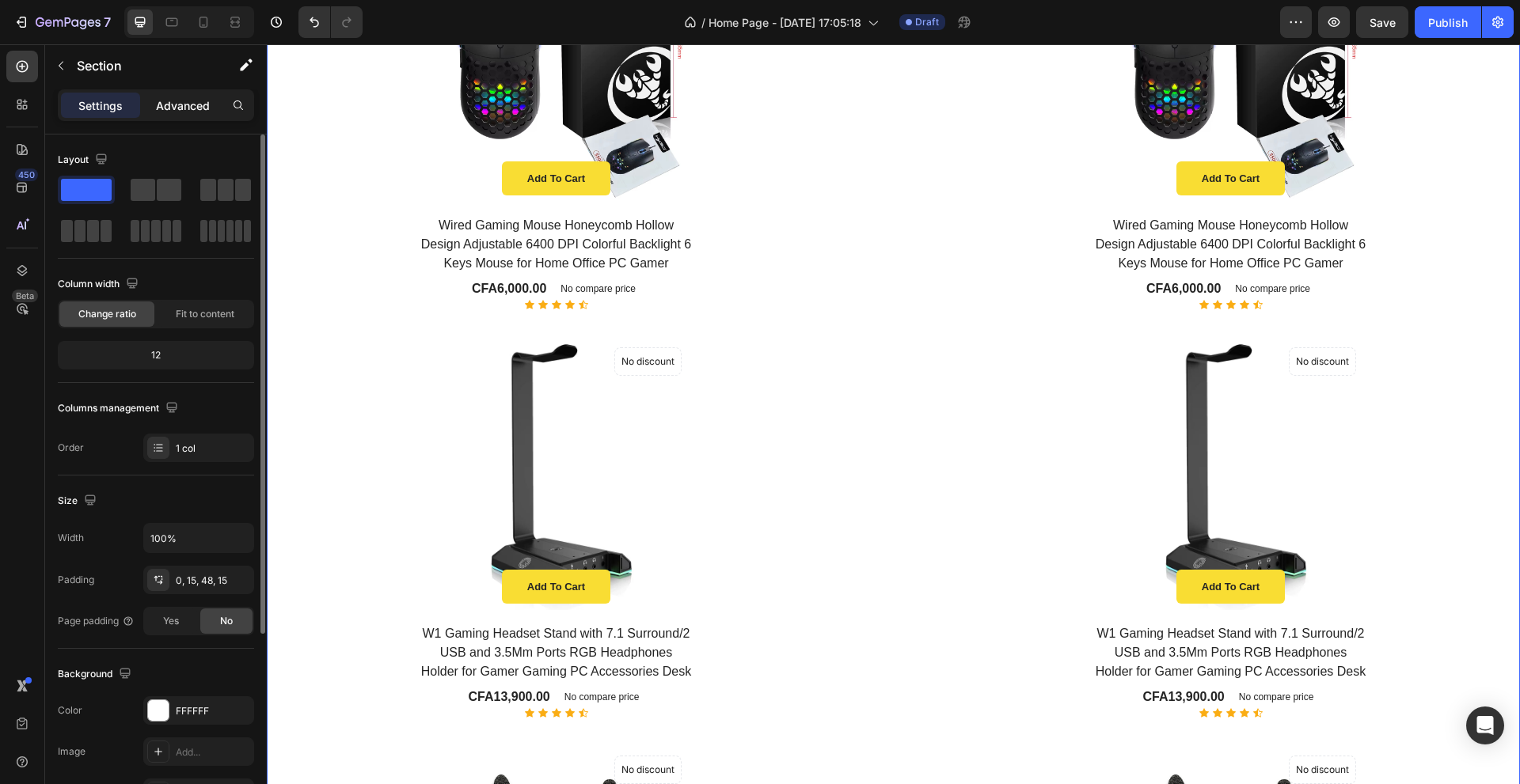
click at [181, 110] on p "Advanced" at bounding box center [182, 105] width 54 height 16
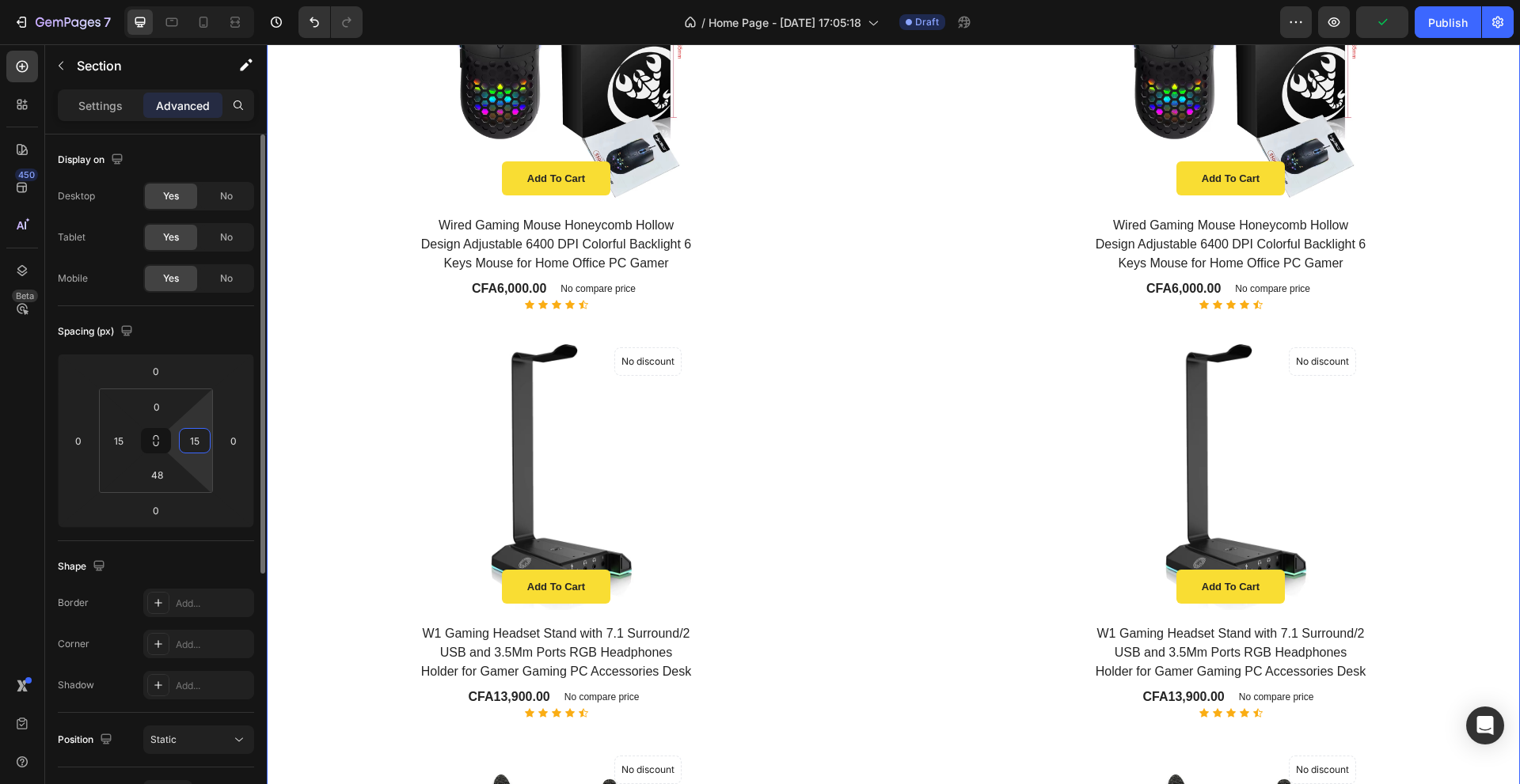
click at [183, 446] on input "15" at bounding box center [195, 441] width 24 height 24
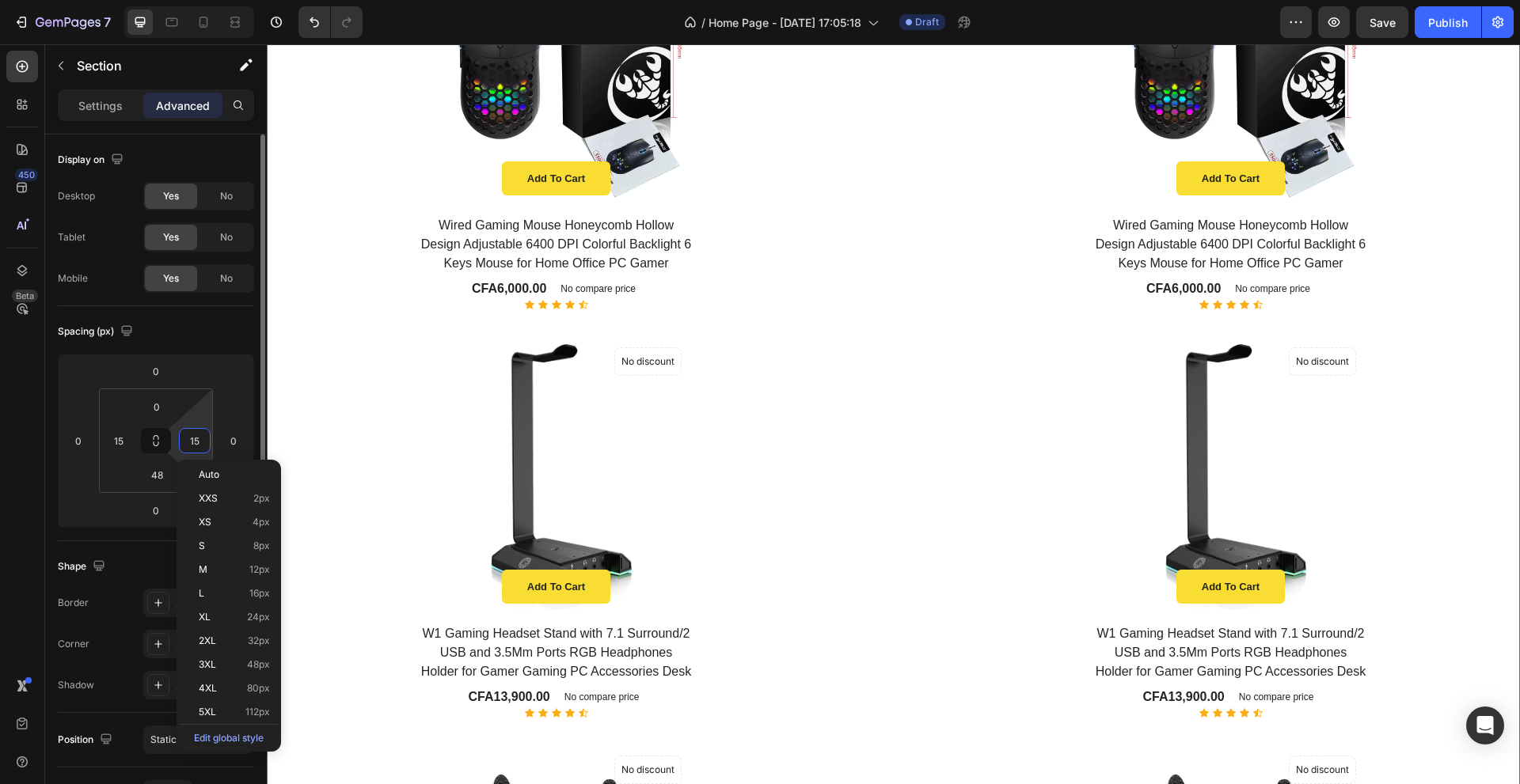
click at [198, 442] on input "15" at bounding box center [195, 441] width 24 height 24
click at [164, 437] on button at bounding box center [156, 441] width 30 height 26
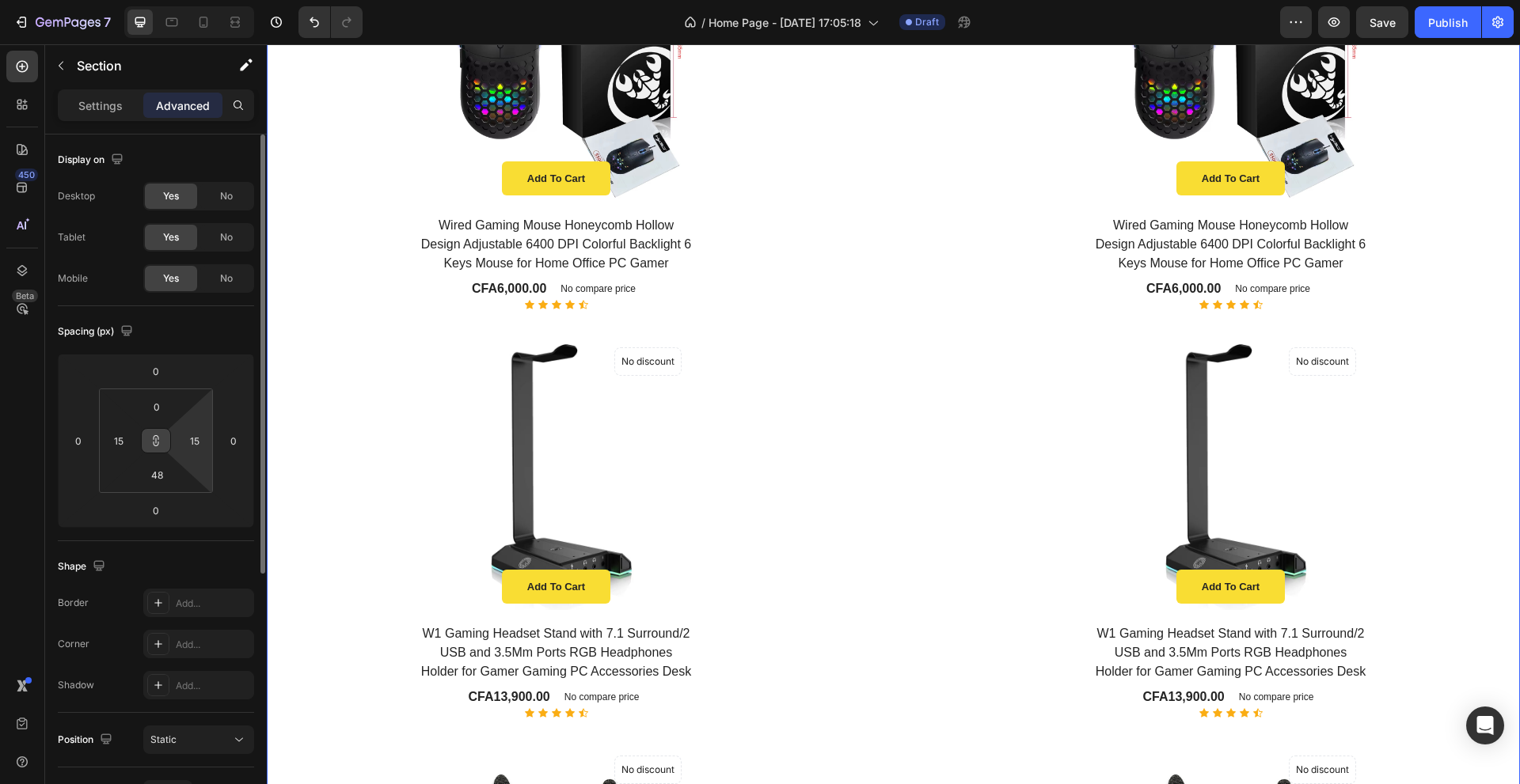
click at [159, 439] on button at bounding box center [156, 441] width 30 height 26
drag, startPoint x: 159, startPoint y: 439, endPoint x: 134, endPoint y: 438, distance: 25.0
click at [134, 438] on div "0 15 48 15" at bounding box center [156, 441] width 114 height 104
drag, startPoint x: 152, startPoint y: 438, endPoint x: 167, endPoint y: 444, distance: 16.2
click at [167, 444] on button at bounding box center [156, 441] width 30 height 26
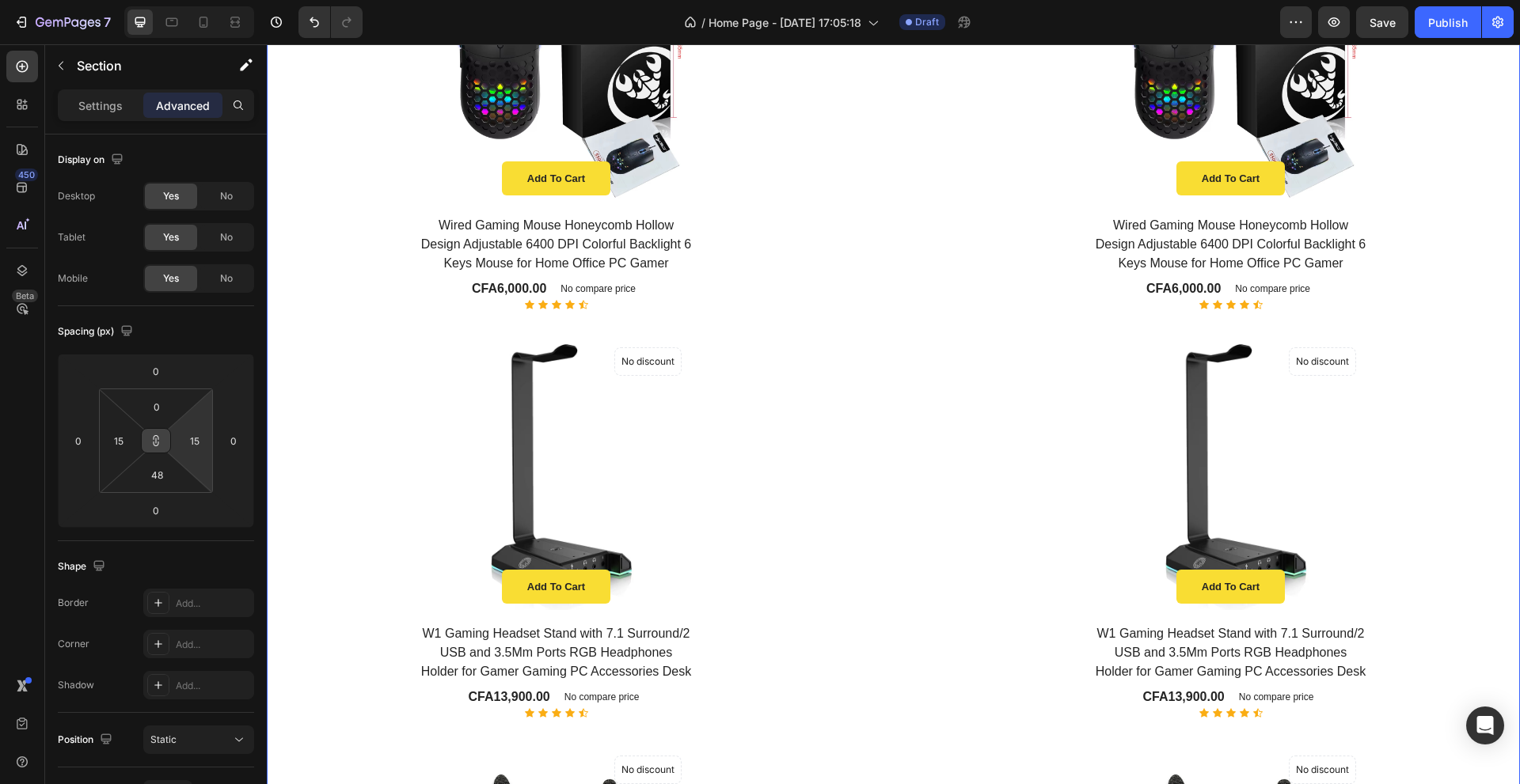
click at [159, 443] on icon at bounding box center [156, 440] width 13 height 13
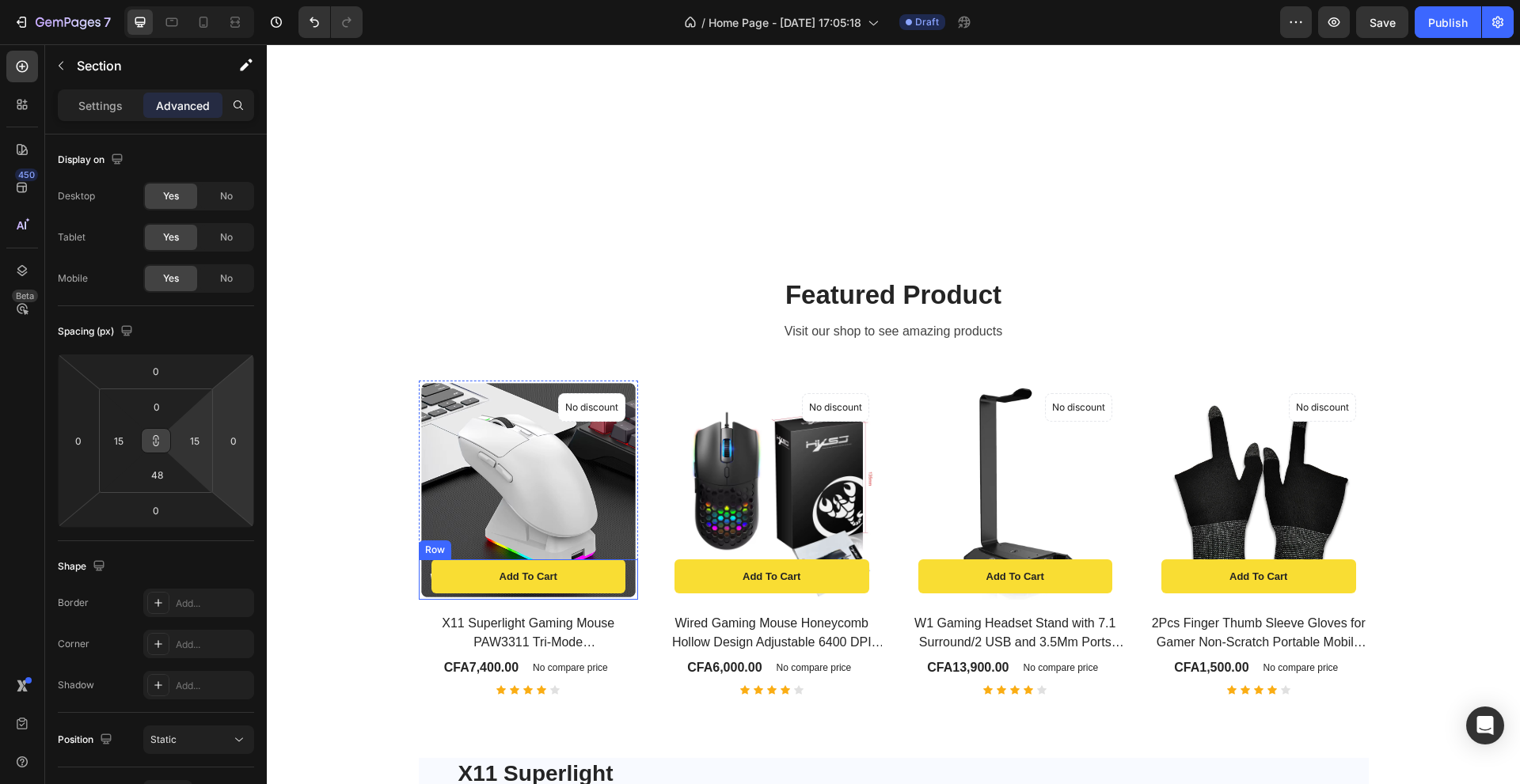
scroll to position [3178, 0]
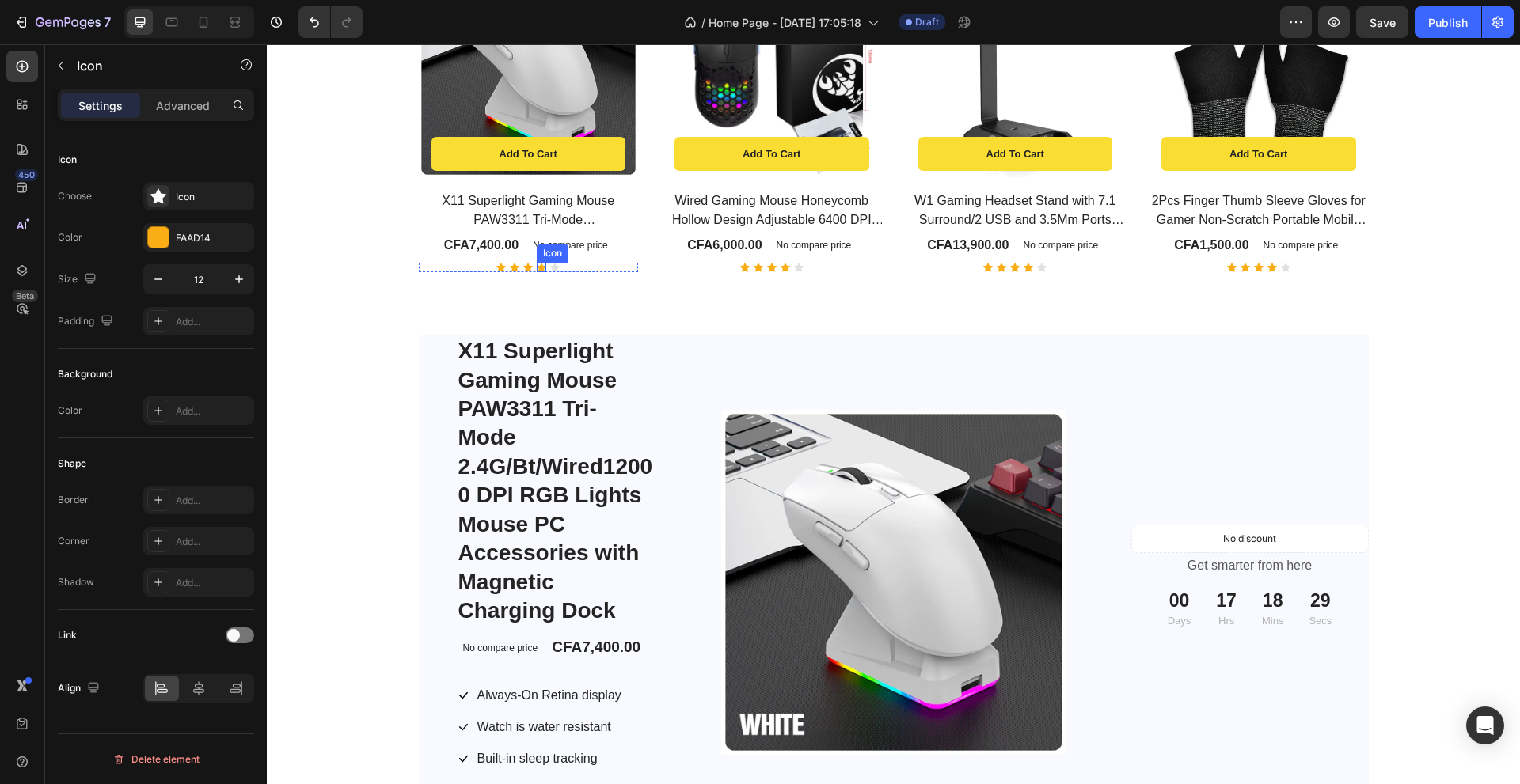
click at [538, 266] on div "Icon" at bounding box center [541, 267] width 9 height 9
click at [581, 269] on div "Icon Icon Icon Icon 0 Icon" at bounding box center [528, 267] width 220 height 9
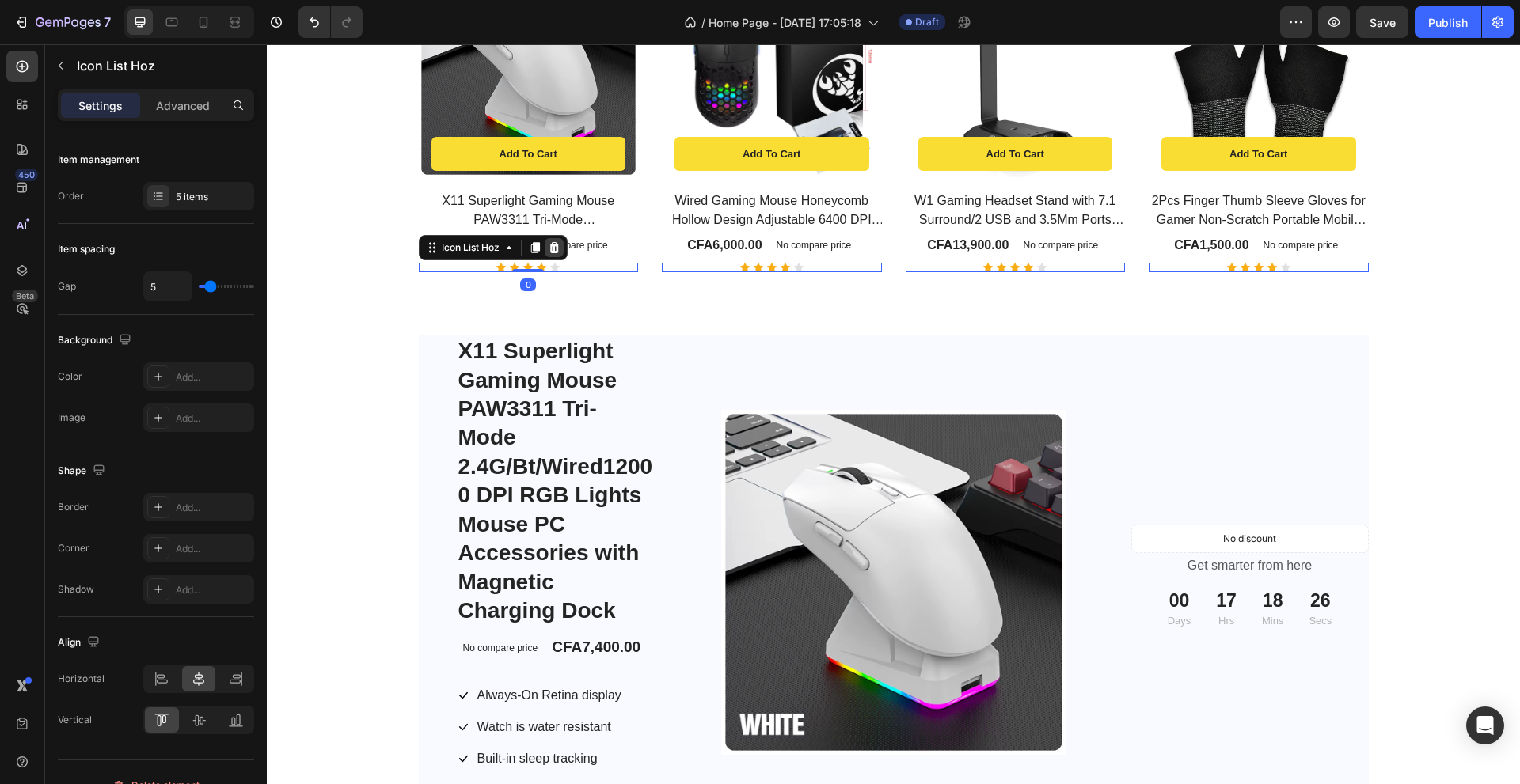
click at [550, 248] on icon at bounding box center [554, 247] width 10 height 11
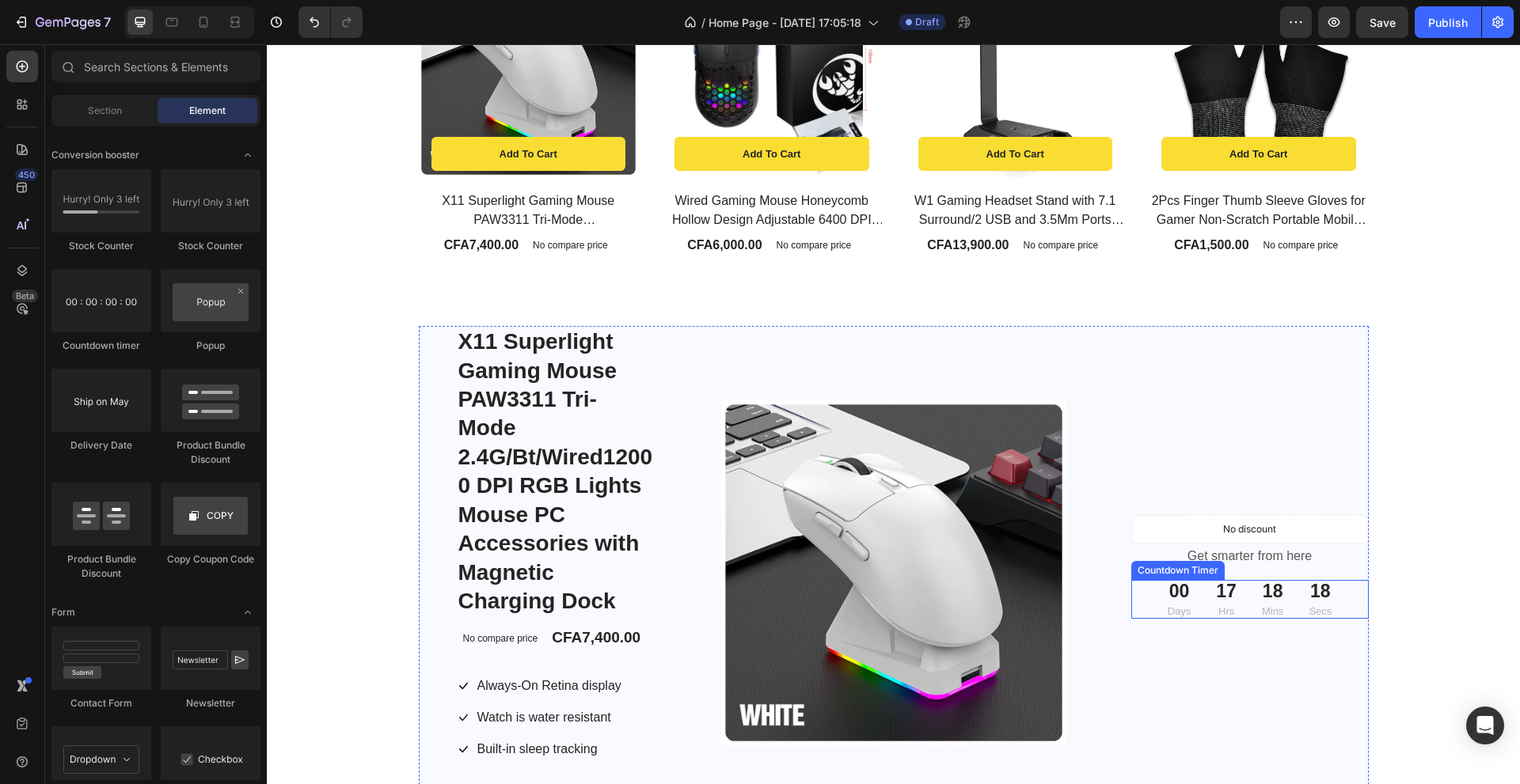
click at [1282, 611] on div "00 Days 17 Hrs 18 Mins 18 Secs" at bounding box center [1249, 598] width 164 height 39
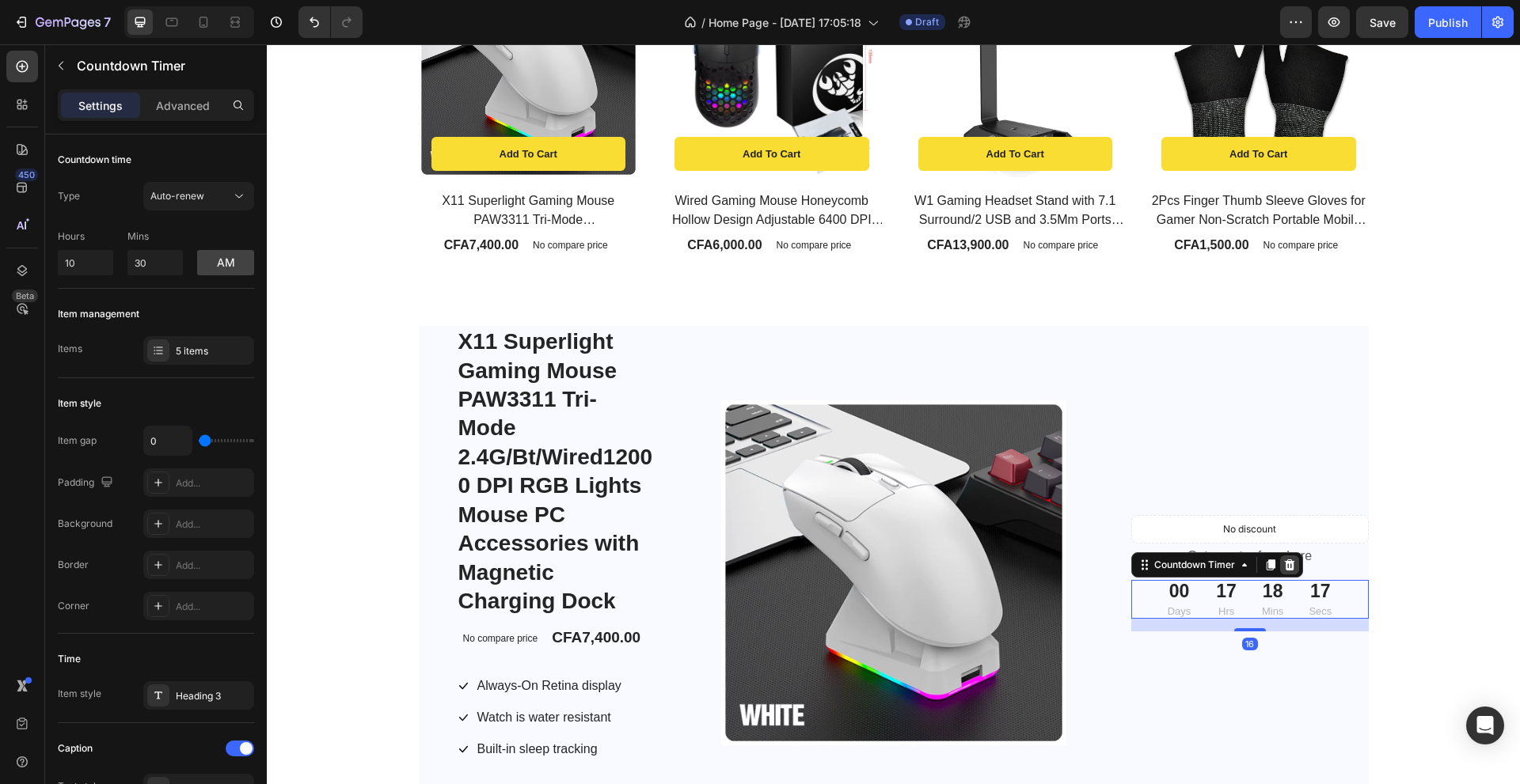
click at [1284, 568] on icon at bounding box center [1289, 564] width 10 height 11
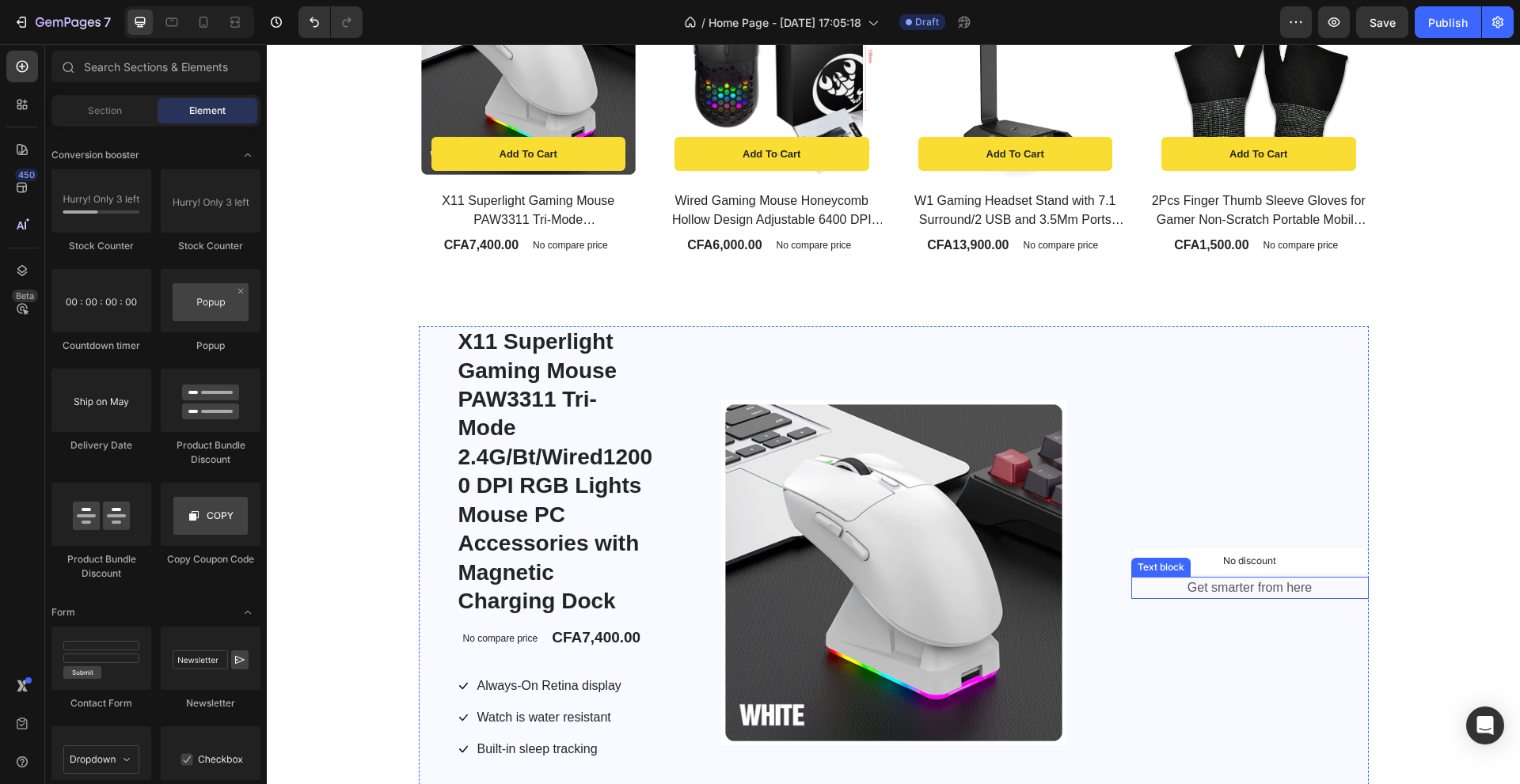
click at [1296, 591] on p "Get smarter from here" at bounding box center [1250, 588] width 235 height 19
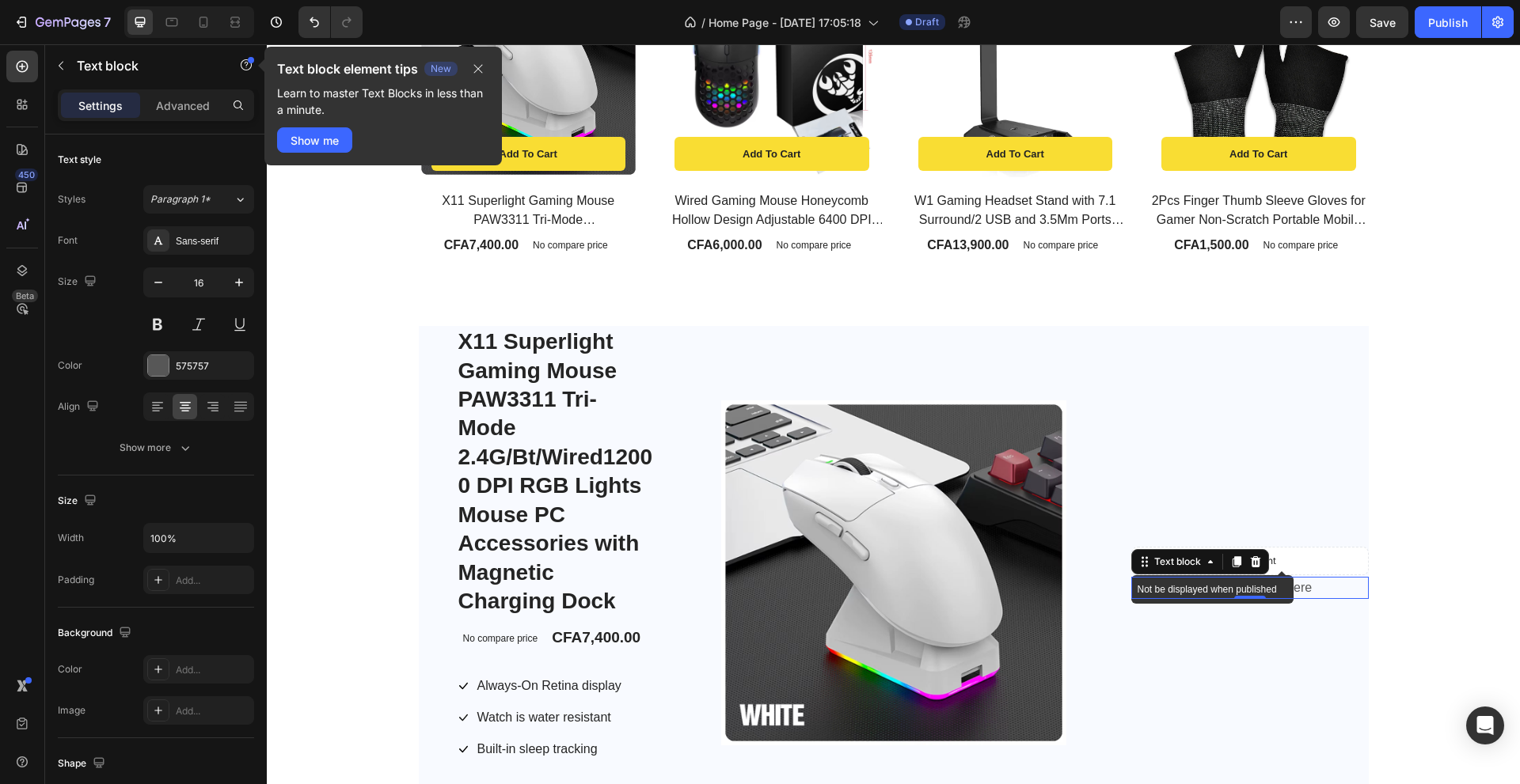
click at [1249, 561] on icon at bounding box center [1255, 561] width 13 height 13
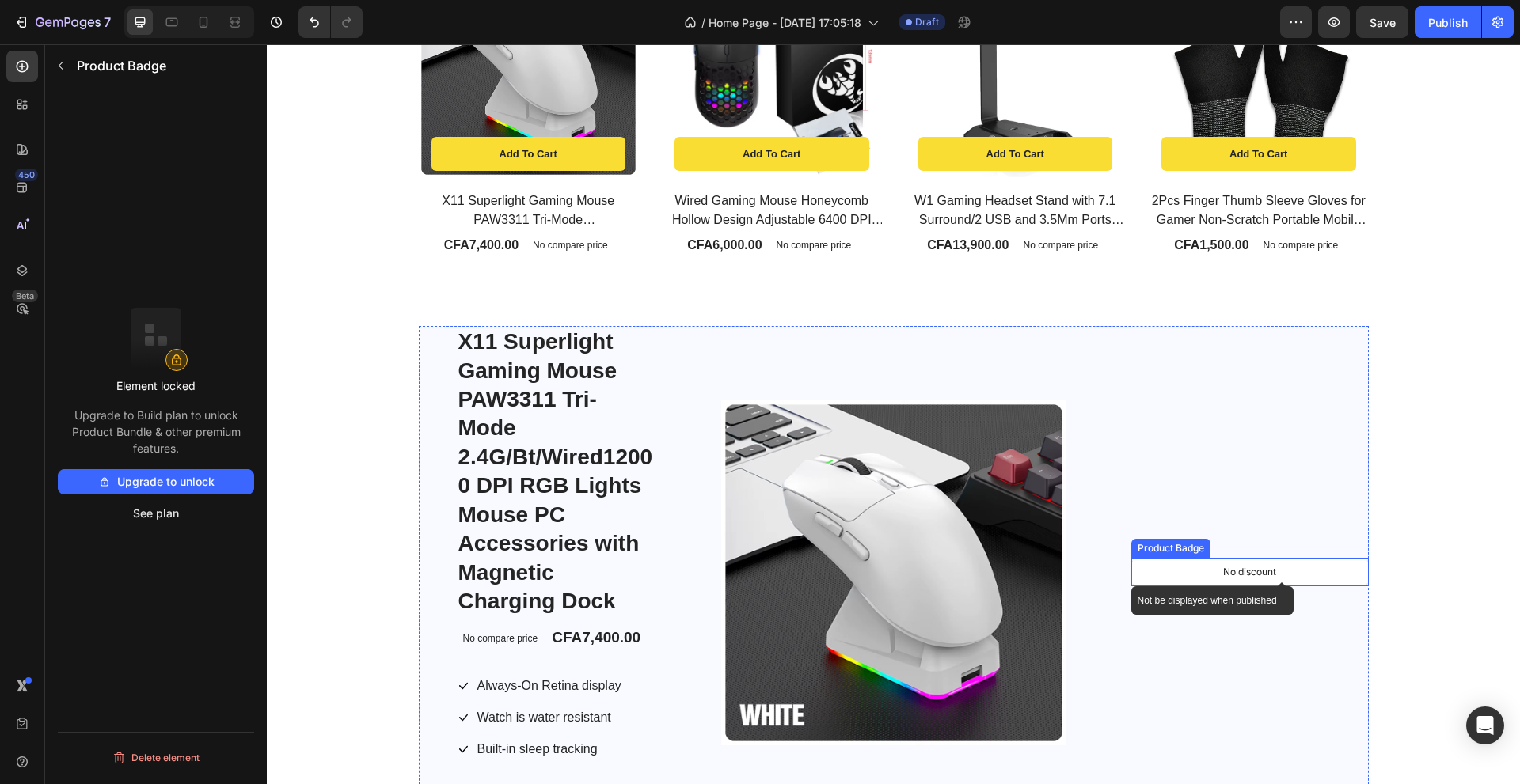
click at [1258, 567] on p "No discount" at bounding box center [1249, 572] width 53 height 15
click at [1265, 555] on div "Product Badge" at bounding box center [1210, 543] width 158 height 26
click at [1267, 552] on div at bounding box center [1275, 543] width 19 height 19
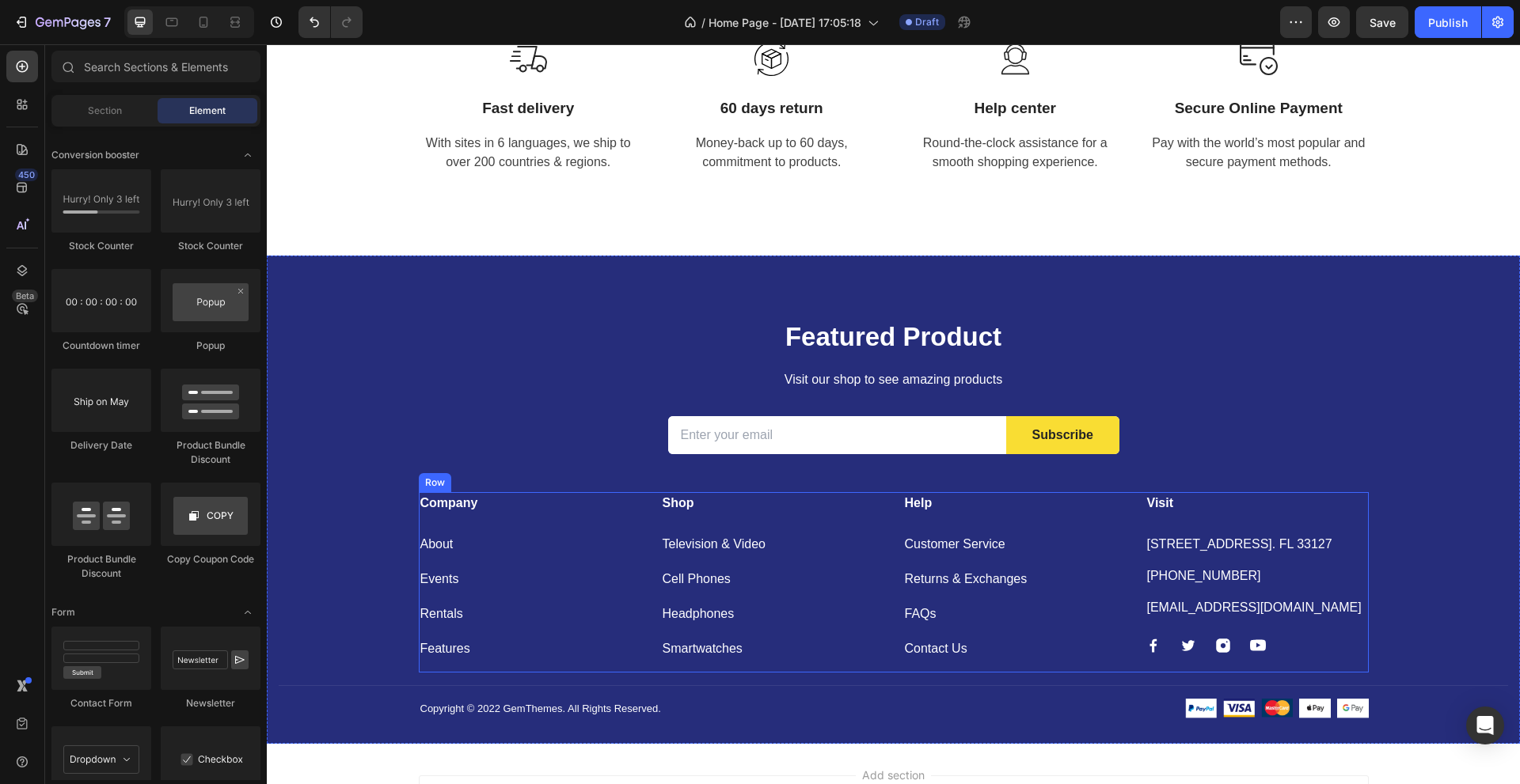
scroll to position [4208, 0]
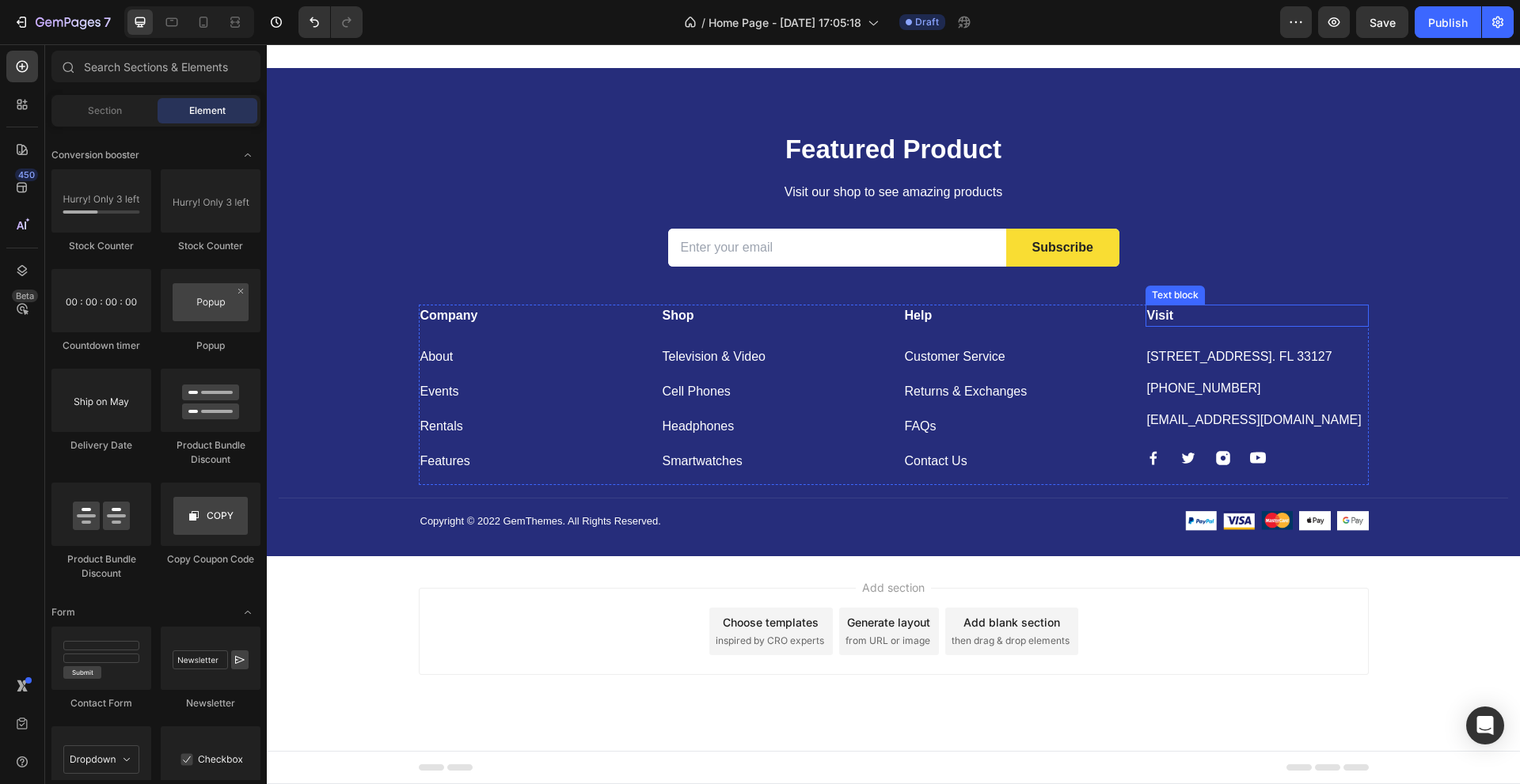
click at [1151, 312] on p "Visit" at bounding box center [1256, 316] width 220 height 19
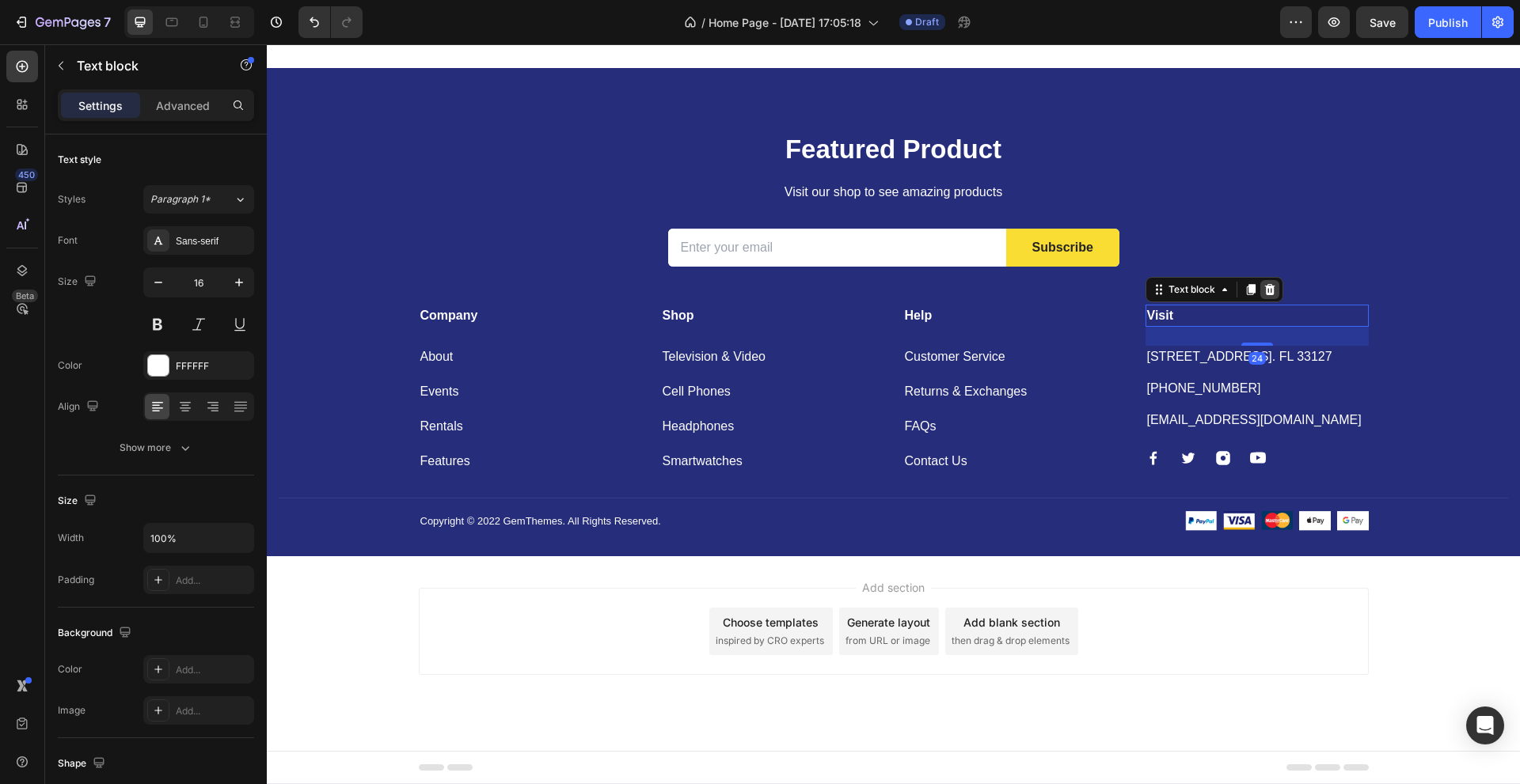
click at [1263, 296] on icon at bounding box center [1269, 289] width 13 height 13
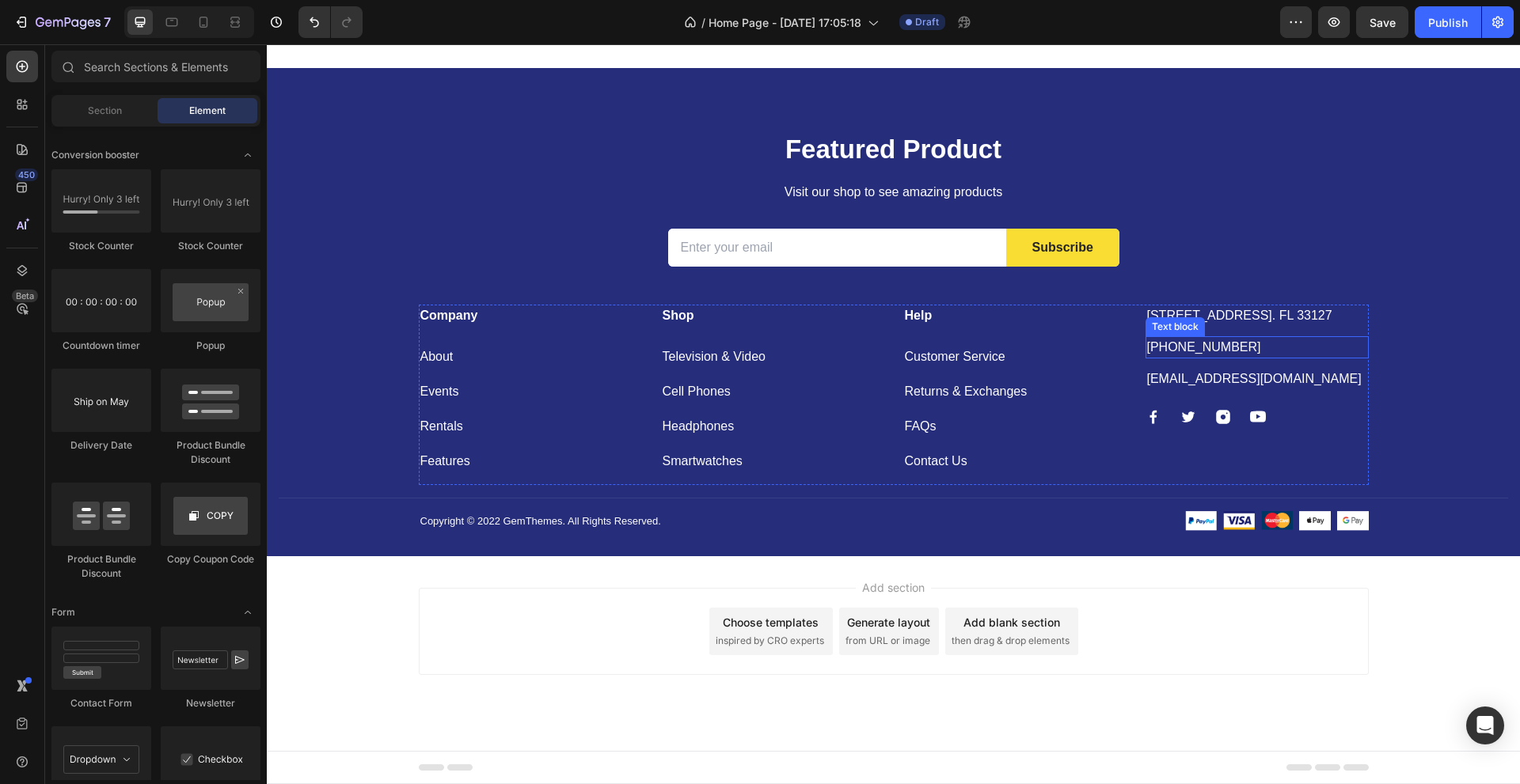
click at [1243, 320] on p "[STREET_ADDRESS]. FL 33127" at bounding box center [1256, 316] width 220 height 19
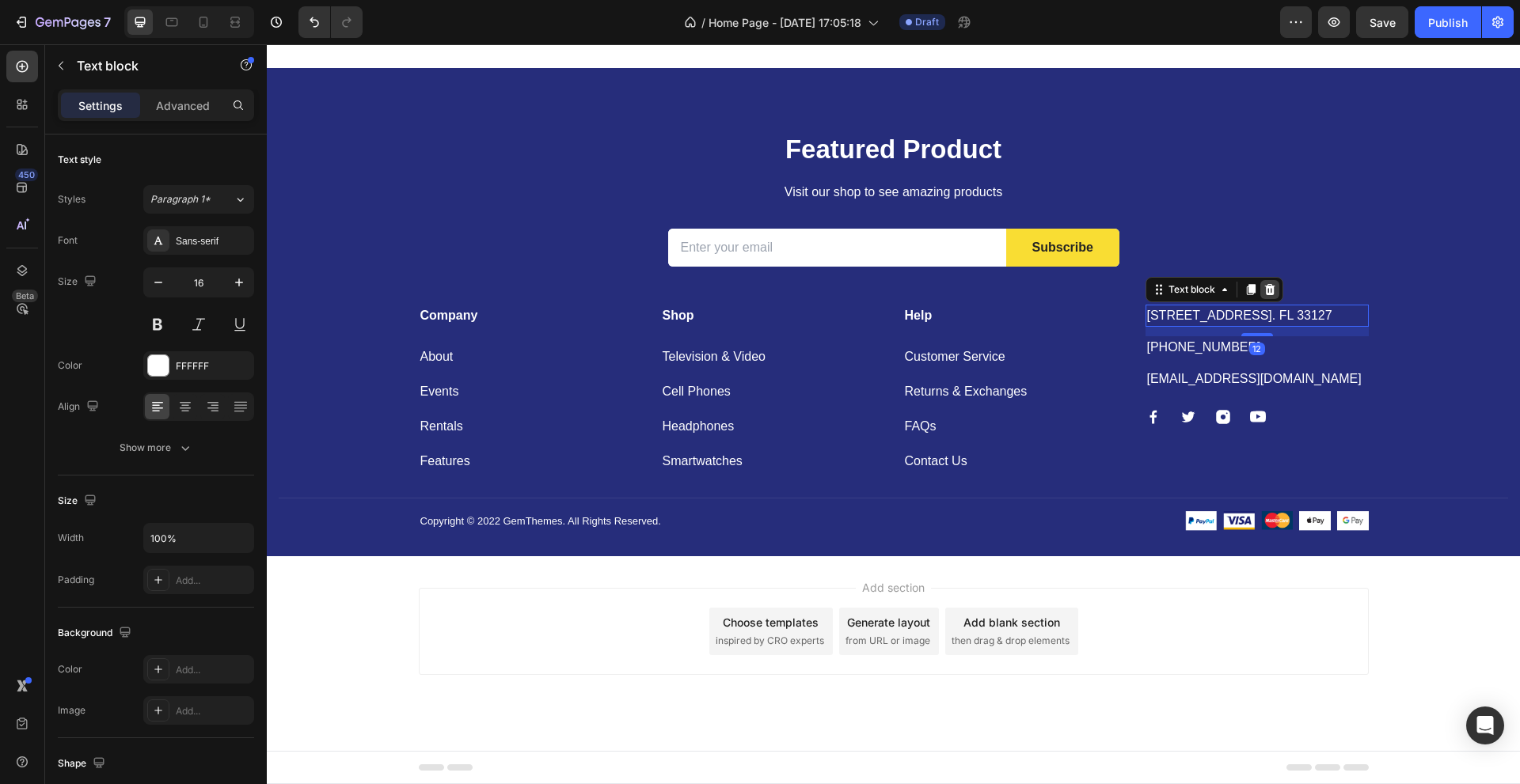
click at [1263, 294] on icon at bounding box center [1269, 289] width 13 height 13
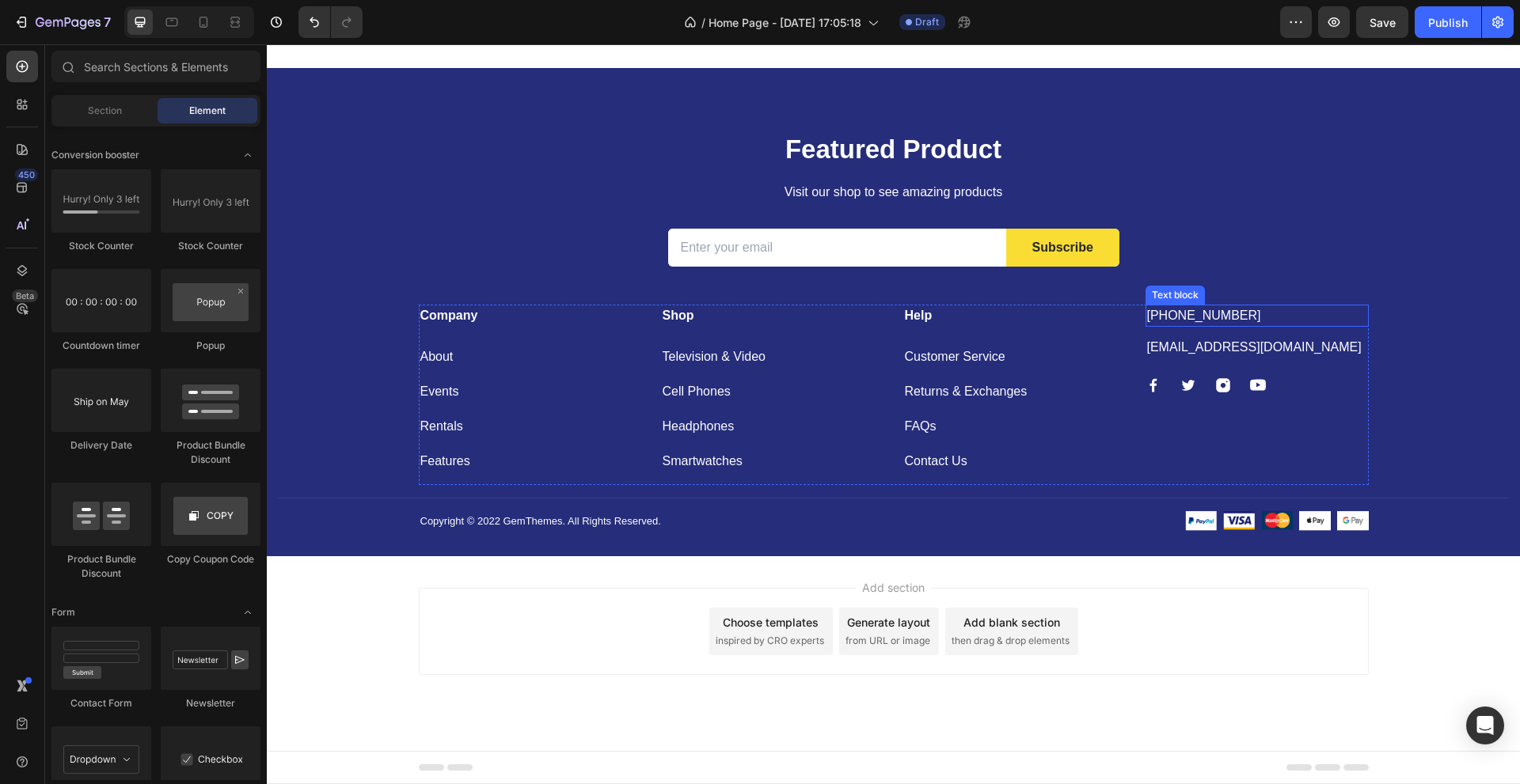
click at [1207, 317] on p "[PHONE_NUMBER]" at bounding box center [1256, 316] width 220 height 19
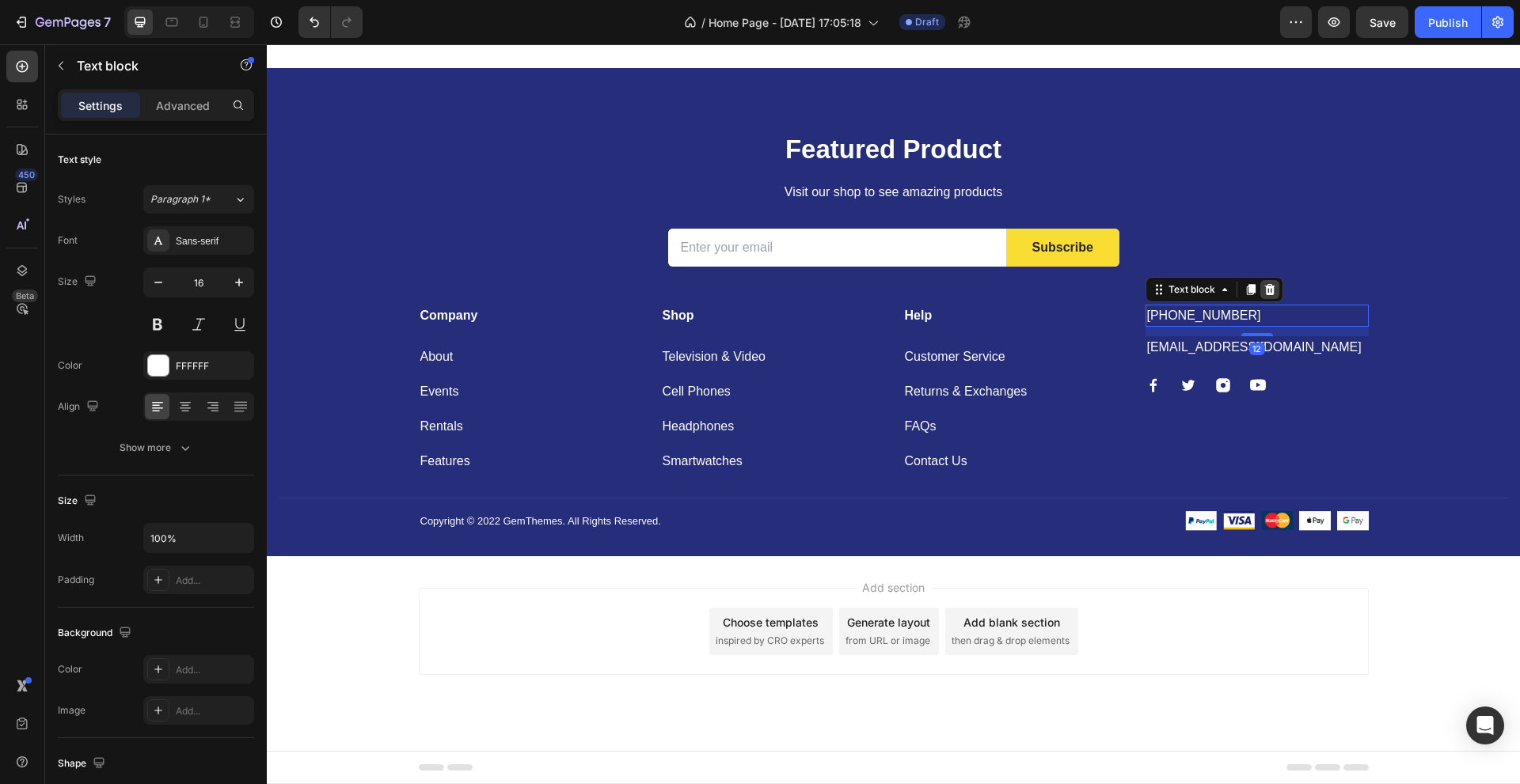
click at [1263, 292] on icon at bounding box center [1269, 289] width 13 height 13
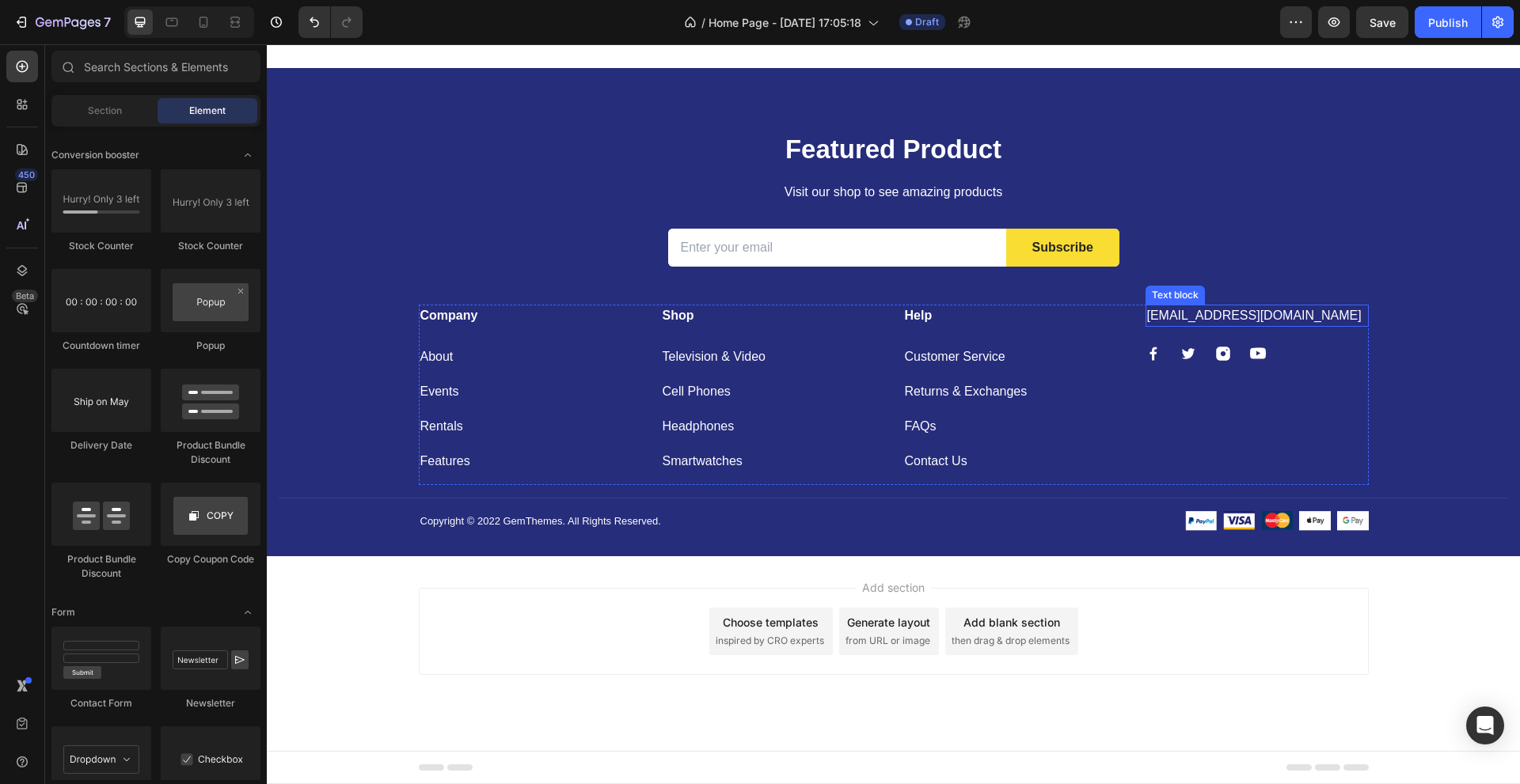
click at [1225, 315] on p "[EMAIL_ADDRESS][DOMAIN_NAME]" at bounding box center [1256, 316] width 220 height 19
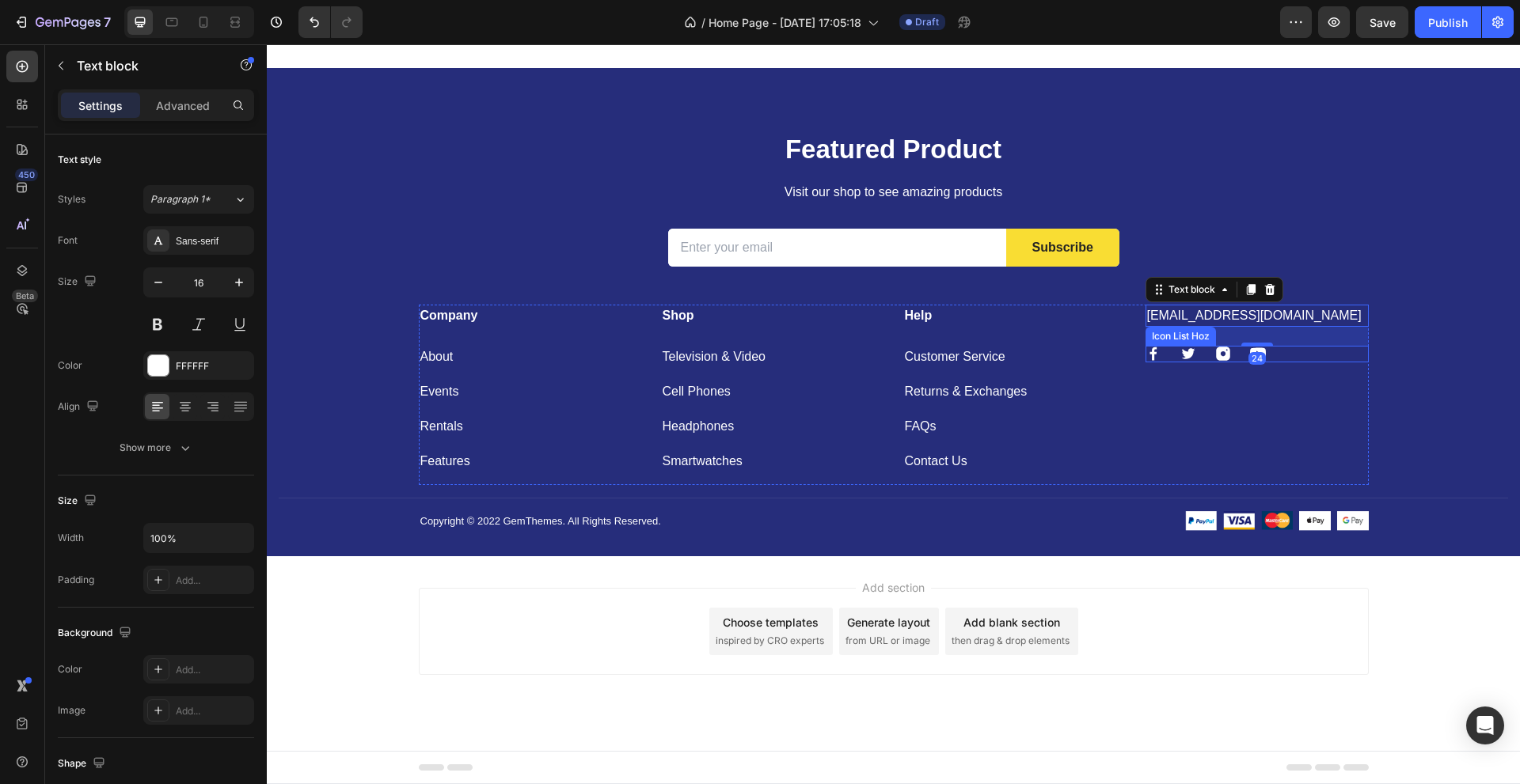
click at [1198, 353] on div "Image Image Image Image" at bounding box center [1256, 353] width 224 height 16
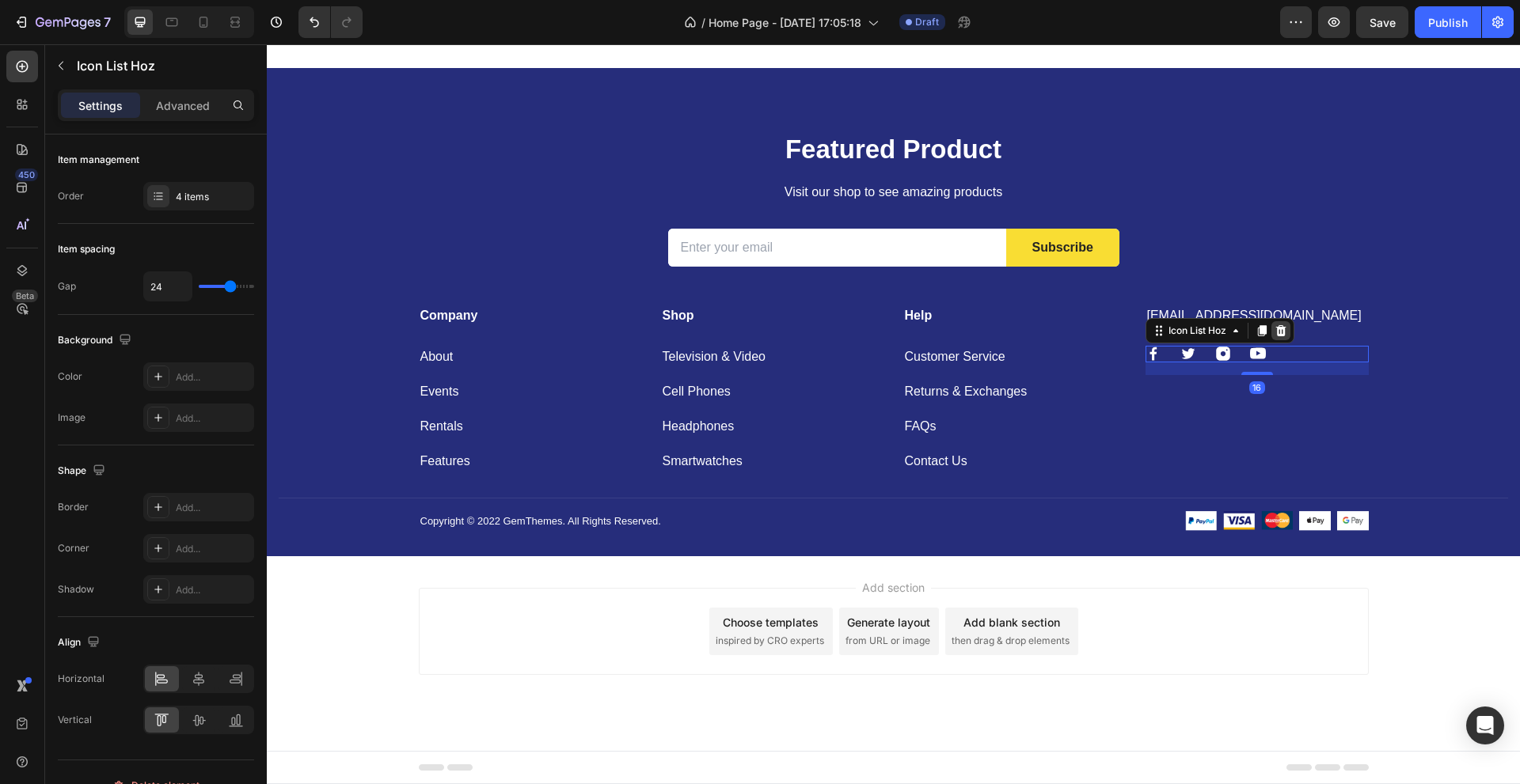
click at [1275, 332] on icon at bounding box center [1280, 330] width 10 height 11
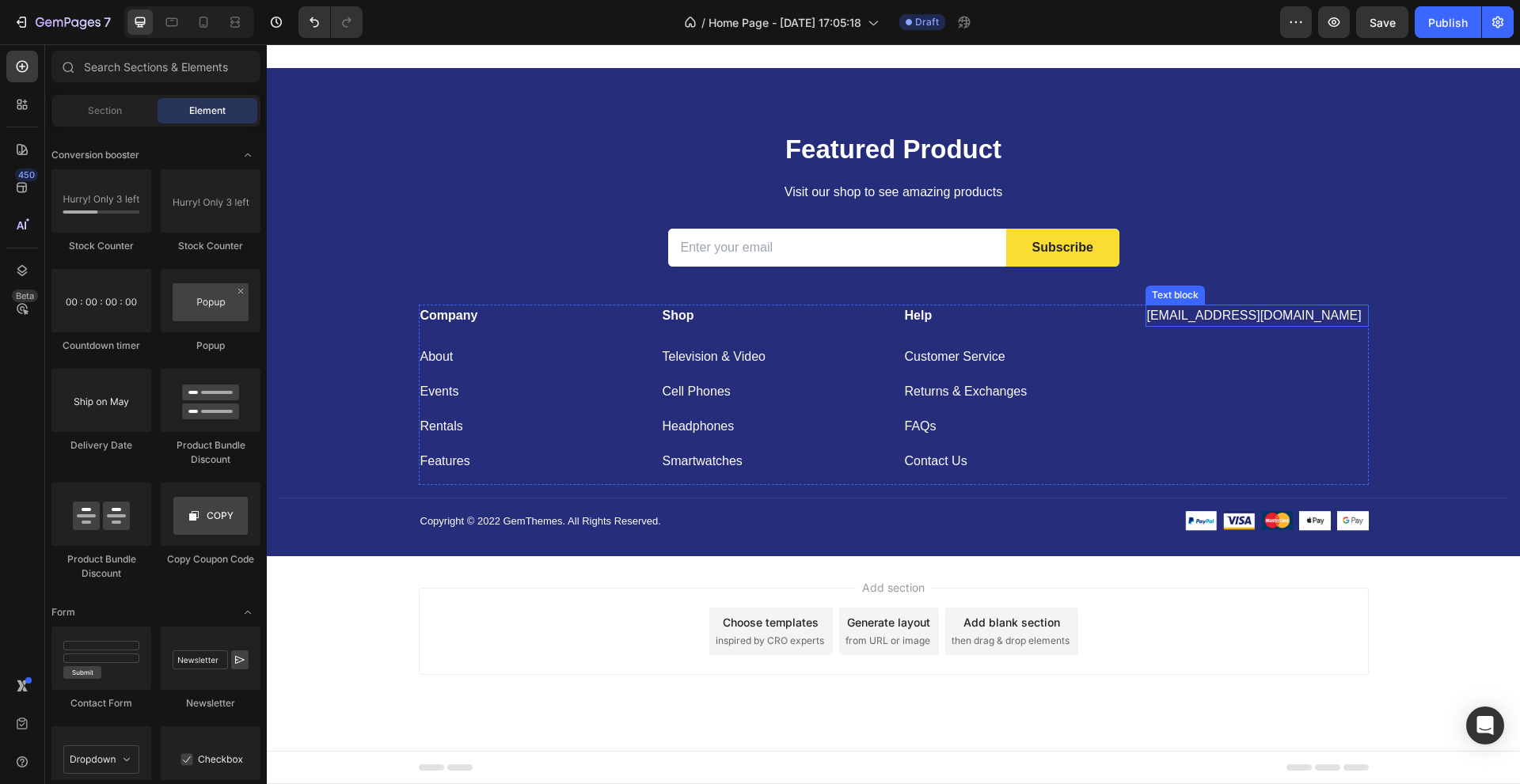
click at [1228, 326] on div "[EMAIL_ADDRESS][DOMAIN_NAME]" at bounding box center [1256, 316] width 224 height 22
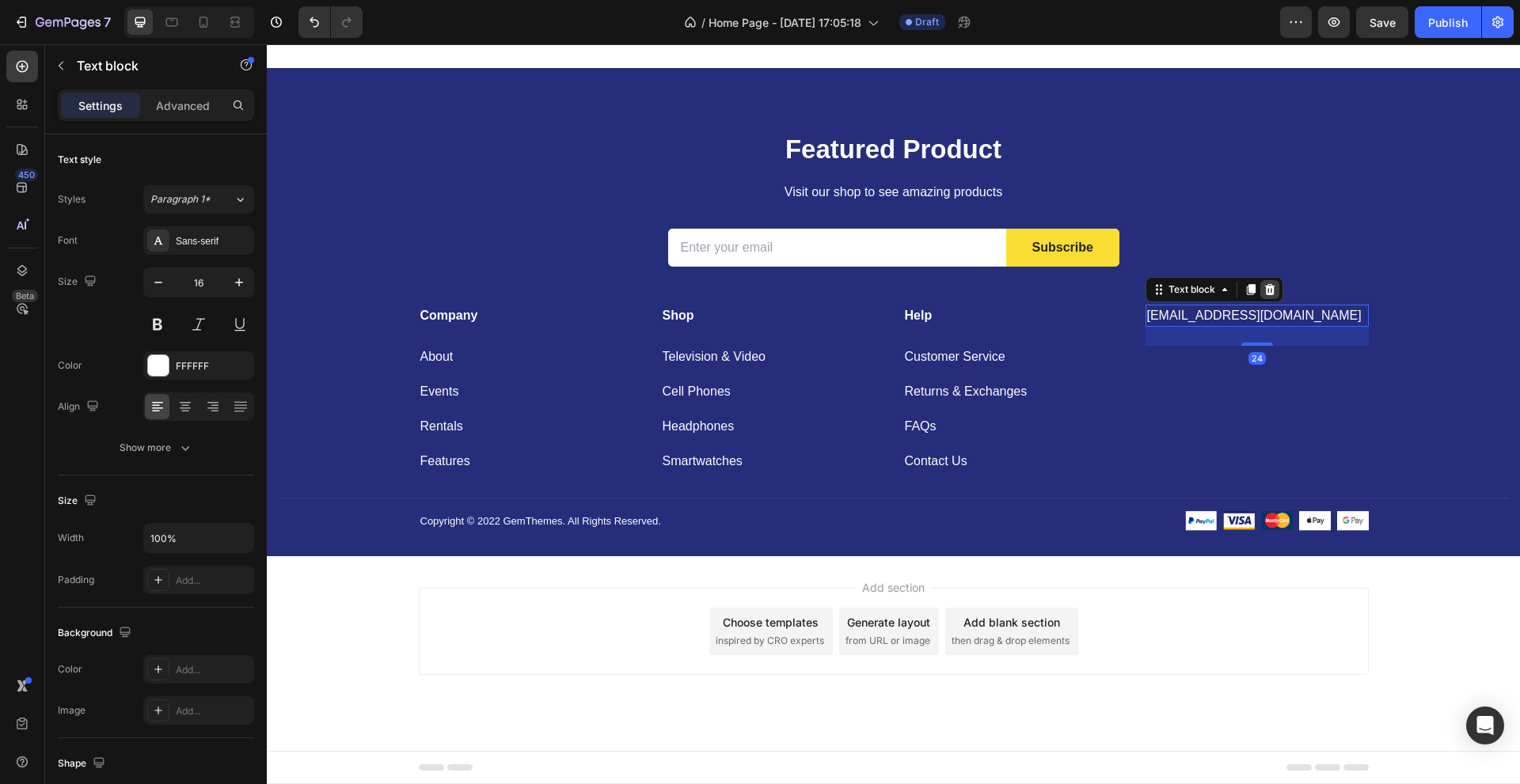
click at [1264, 289] on icon at bounding box center [1269, 289] width 10 height 11
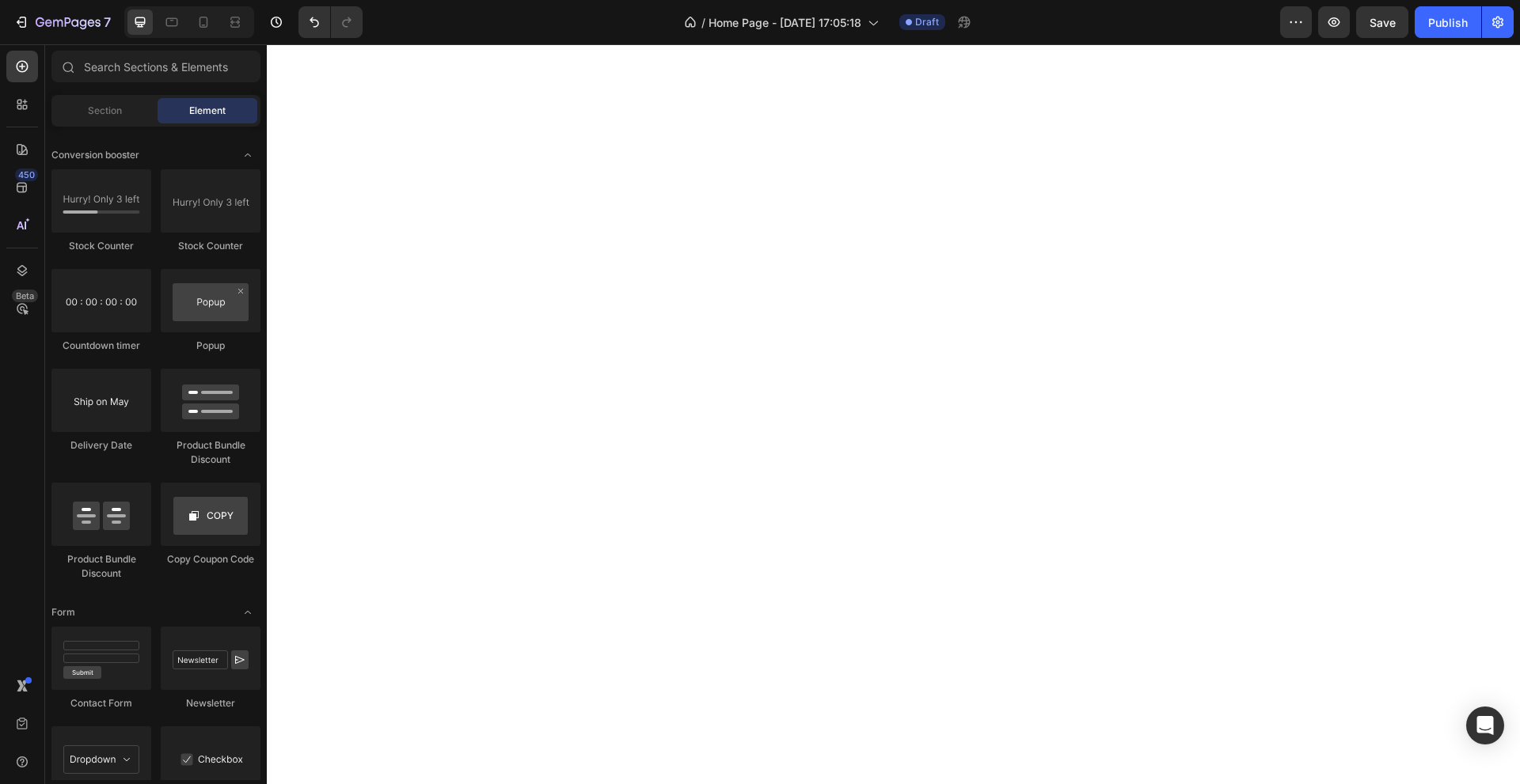
scroll to position [0, 0]
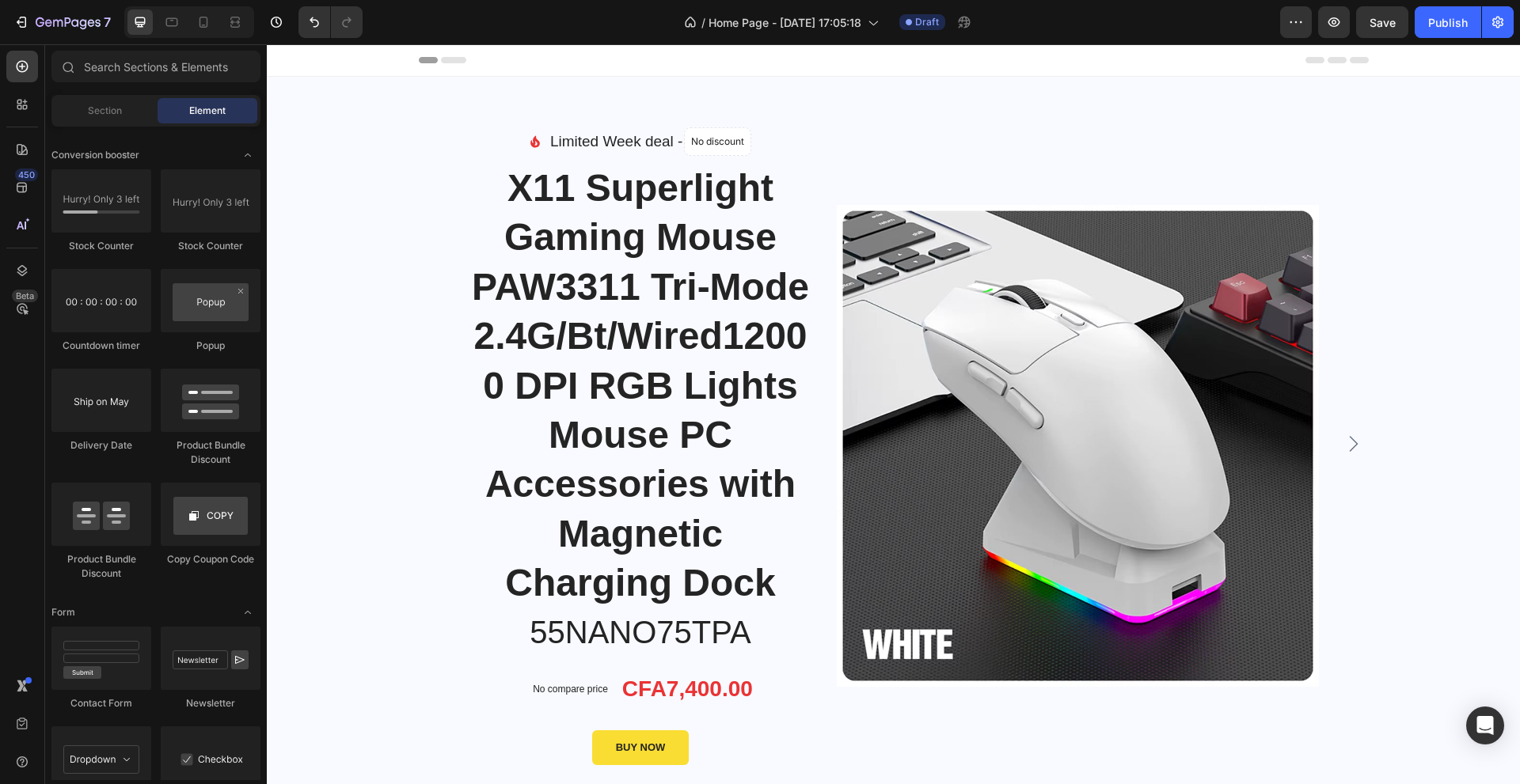
click at [304, 55] on span "Header" at bounding box center [314, 60] width 35 height 15
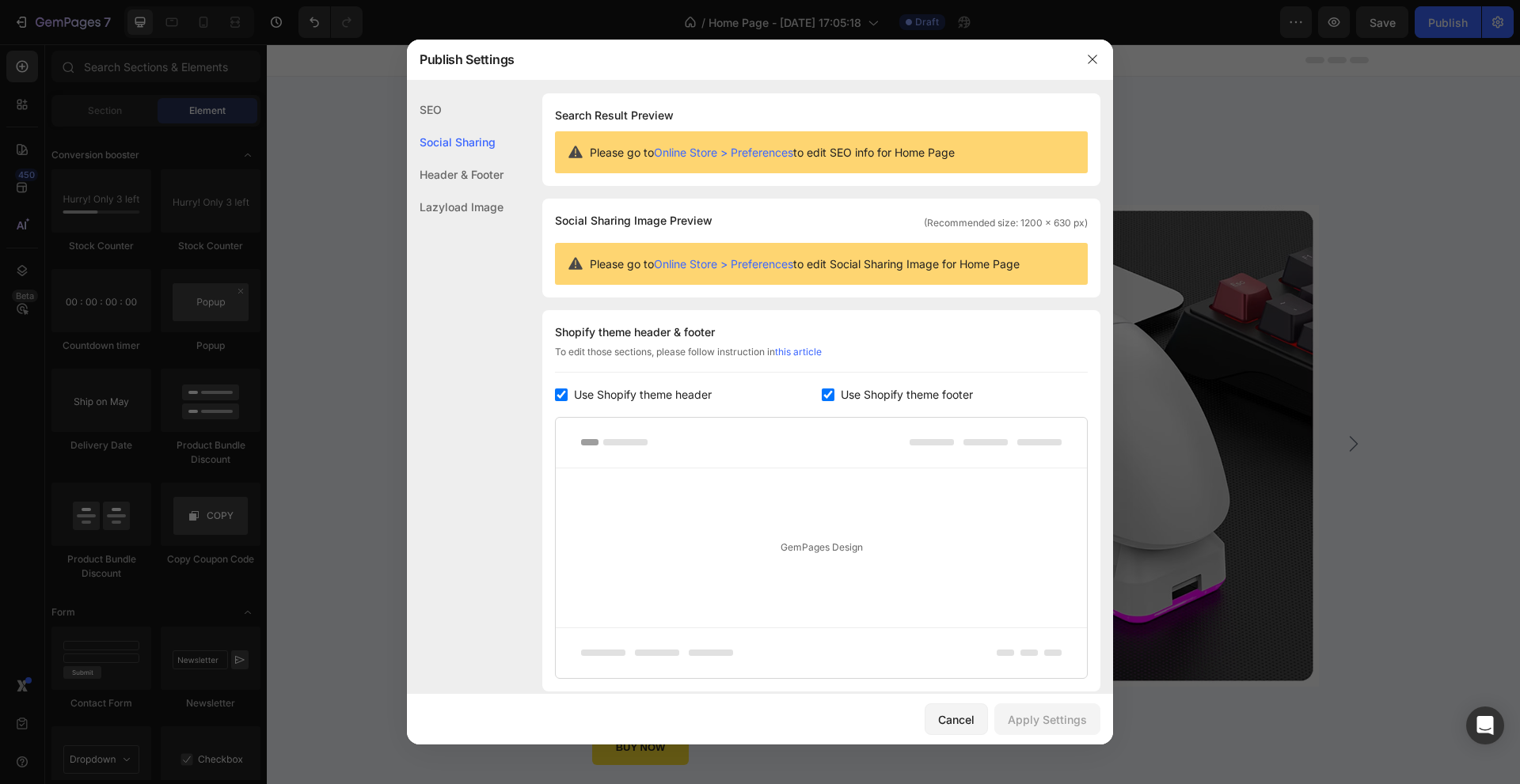
scroll to position [114, 0]
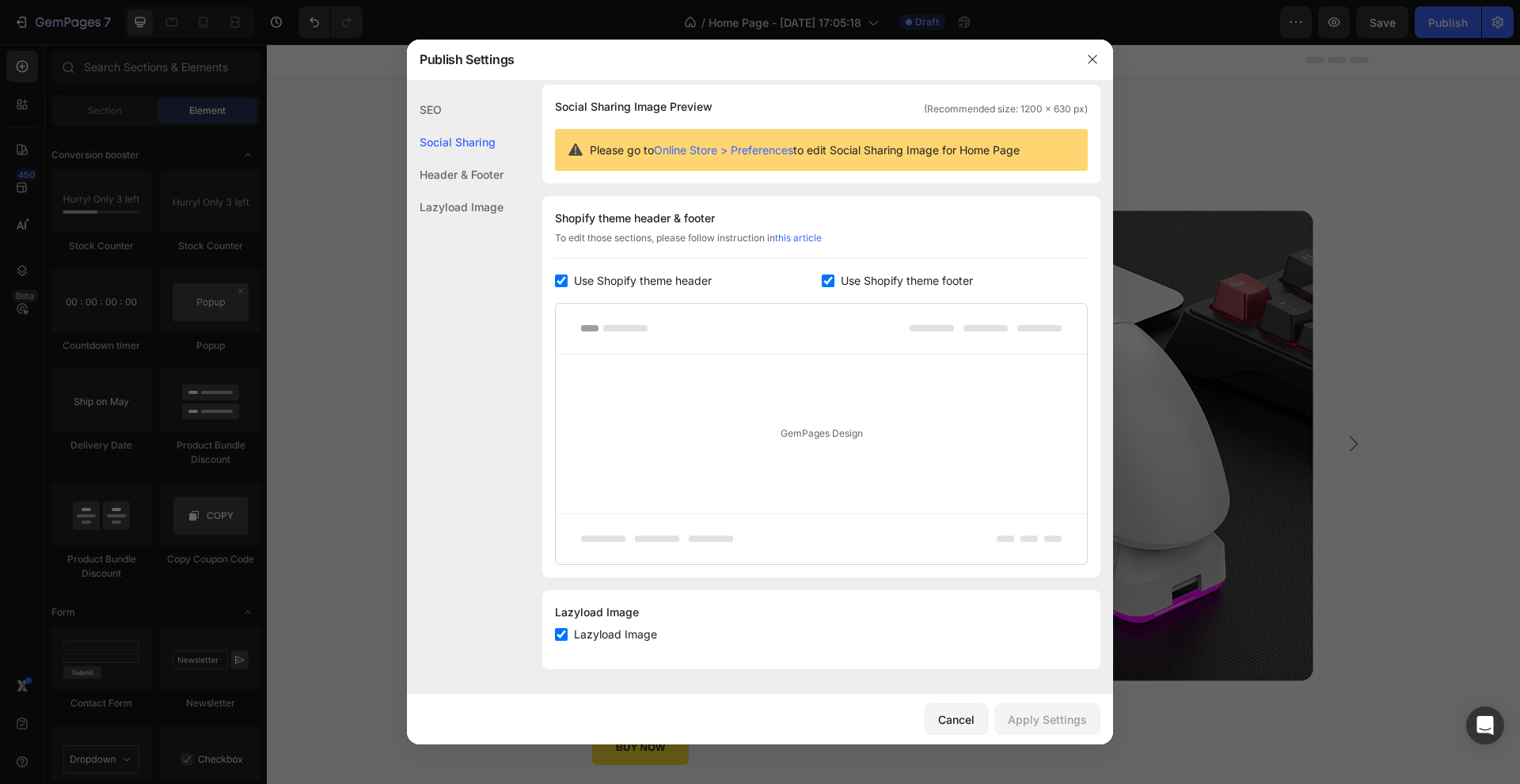
click at [455, 181] on div "Header & Footer" at bounding box center [455, 175] width 97 height 33
click at [1099, 50] on button "button" at bounding box center [1093, 60] width 26 height 26
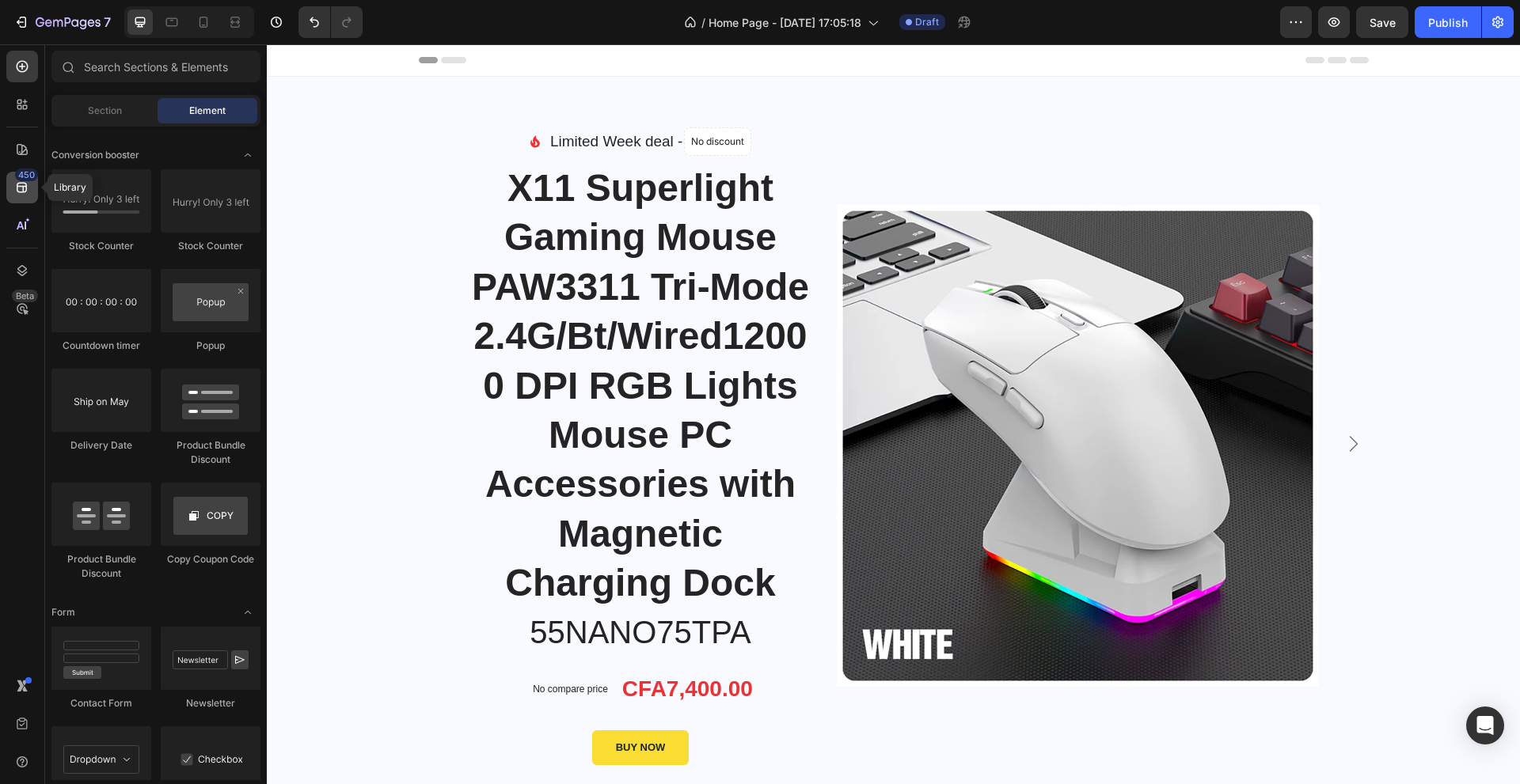
click at [23, 187] on icon at bounding box center [21, 188] width 10 height 10
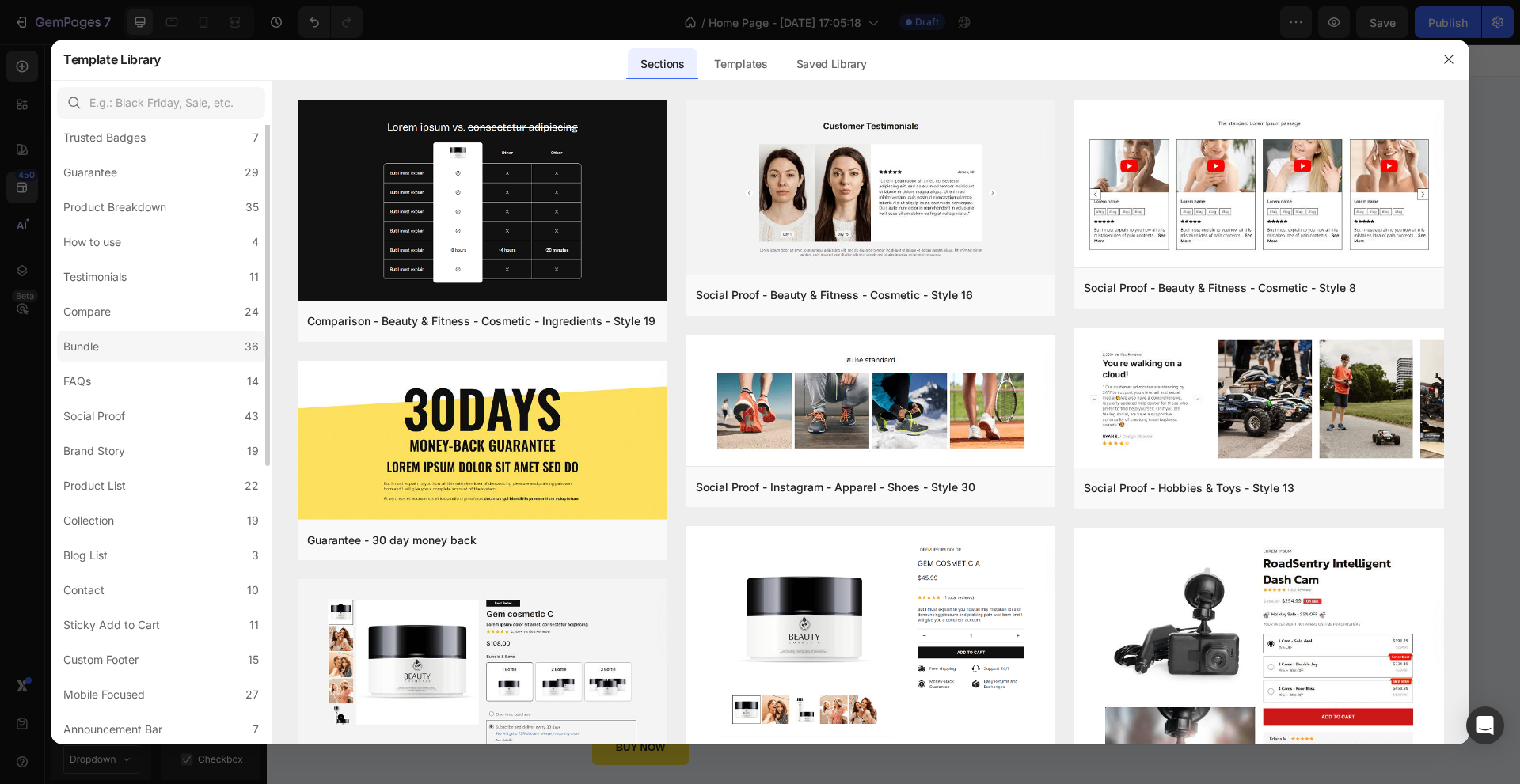
scroll to position [0, 0]
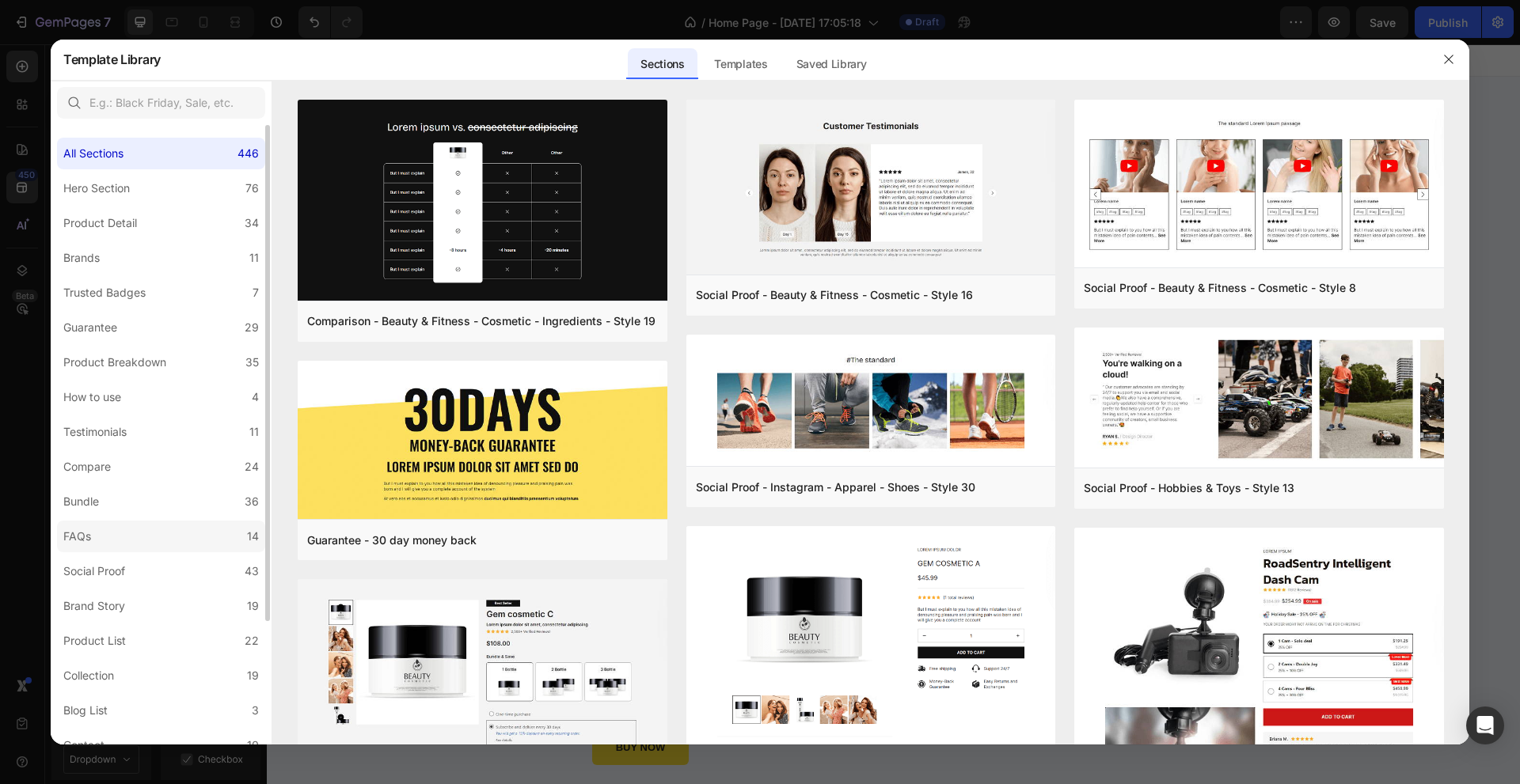
click at [141, 521] on label "FAQs 14" at bounding box center [161, 536] width 208 height 32
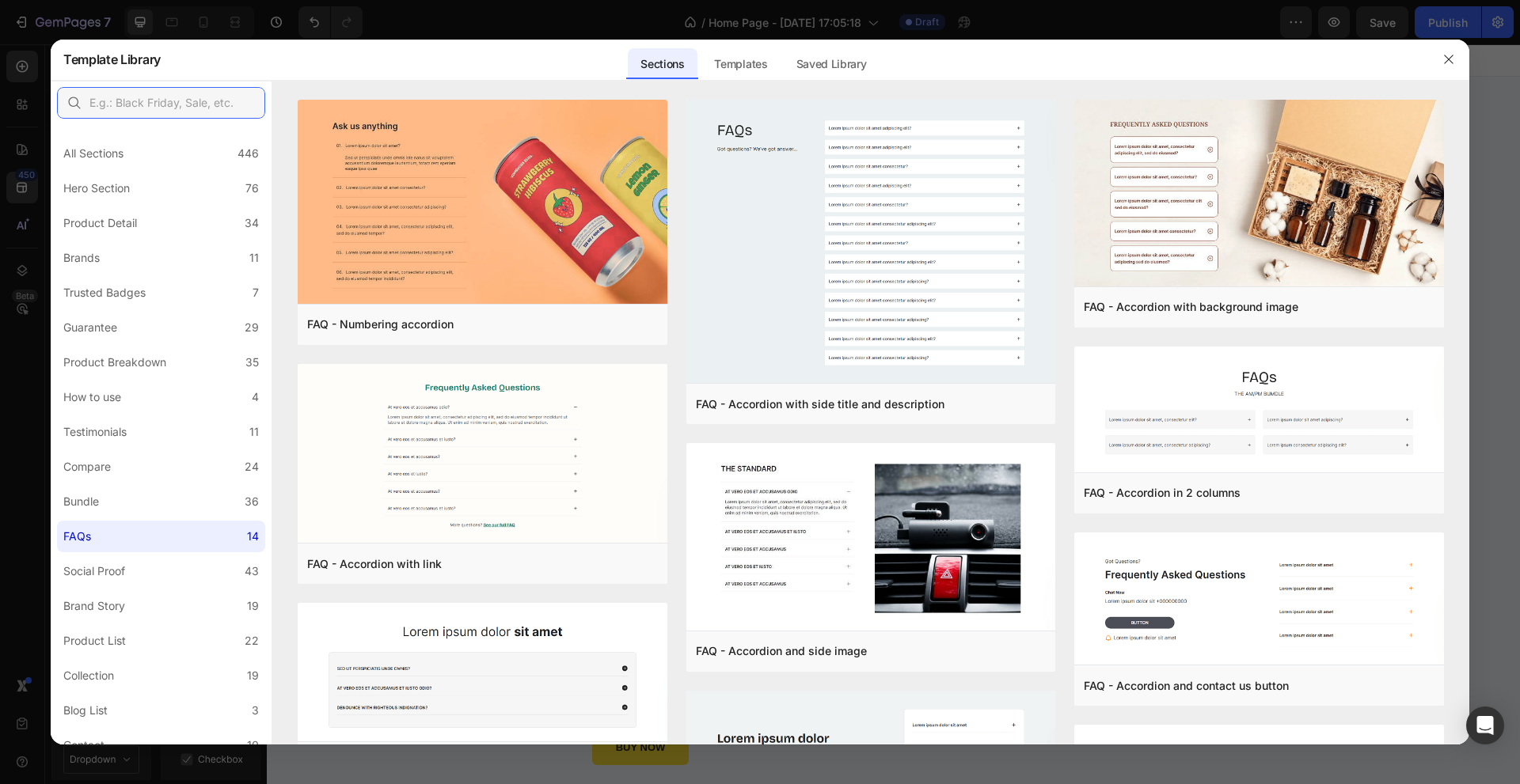
click at [152, 103] on input "text" at bounding box center [161, 103] width 208 height 32
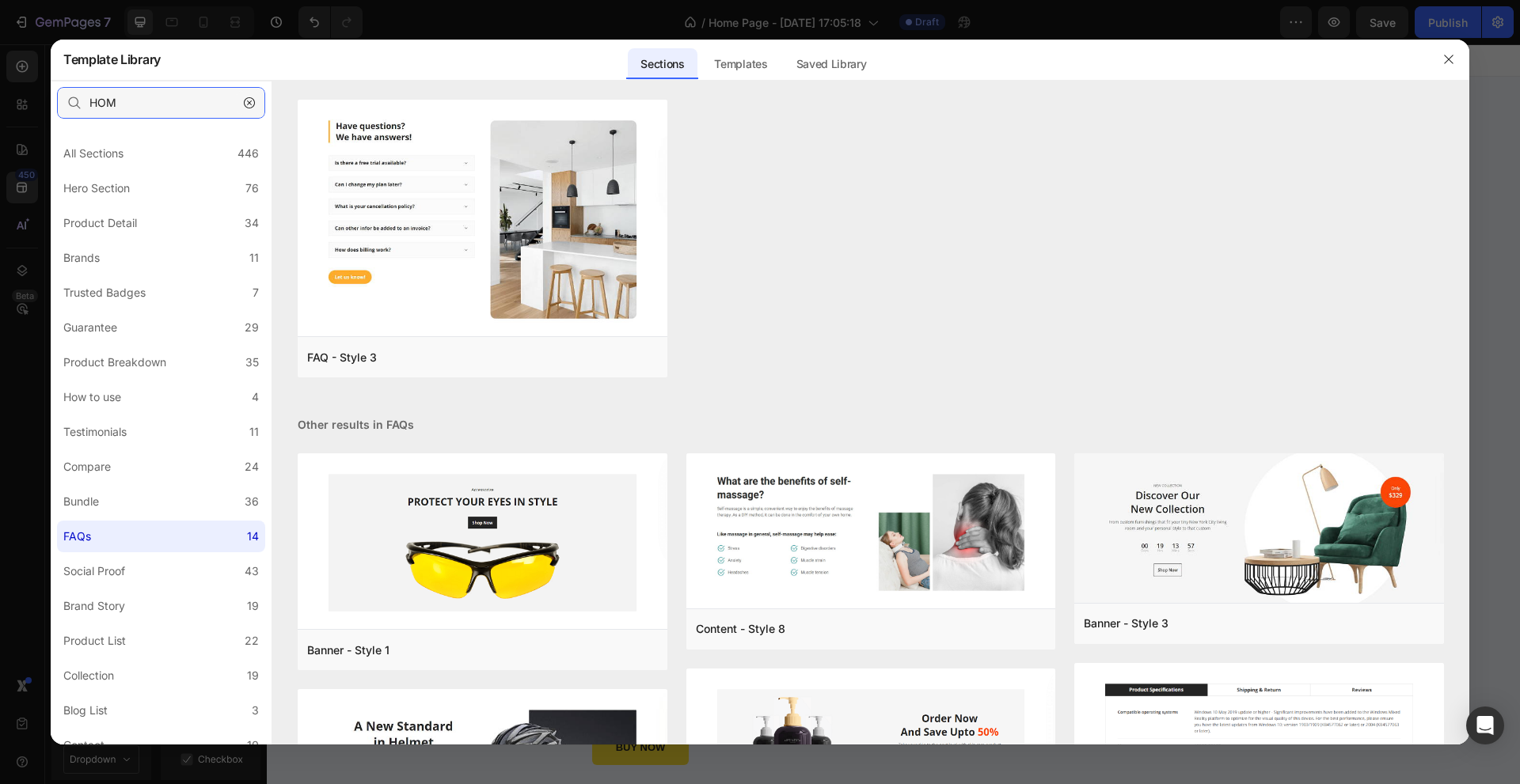
type input "HOM"
click at [253, 101] on icon "button" at bounding box center [249, 103] width 11 height 11
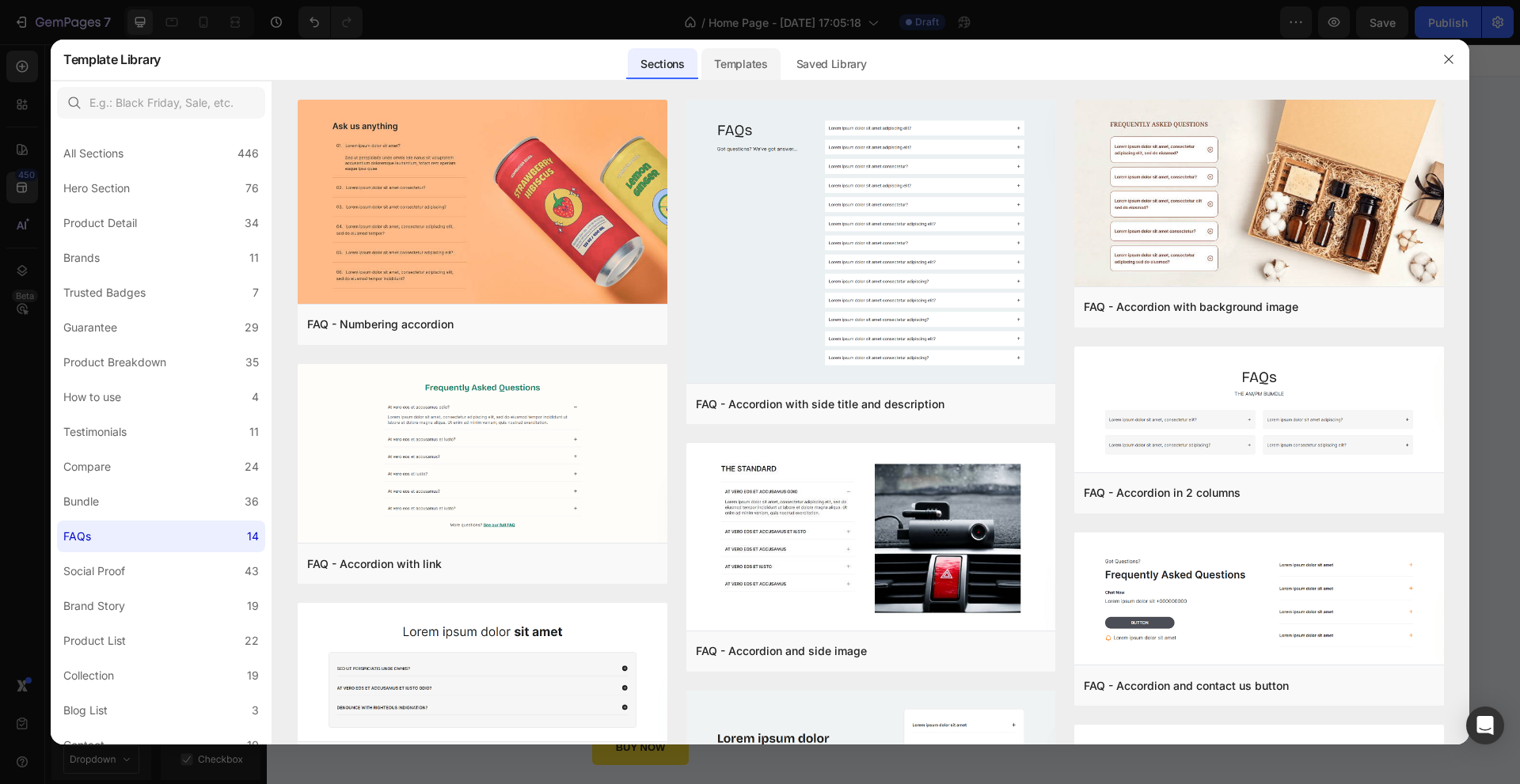
click at [763, 57] on div "Templates" at bounding box center [741, 63] width 79 height 32
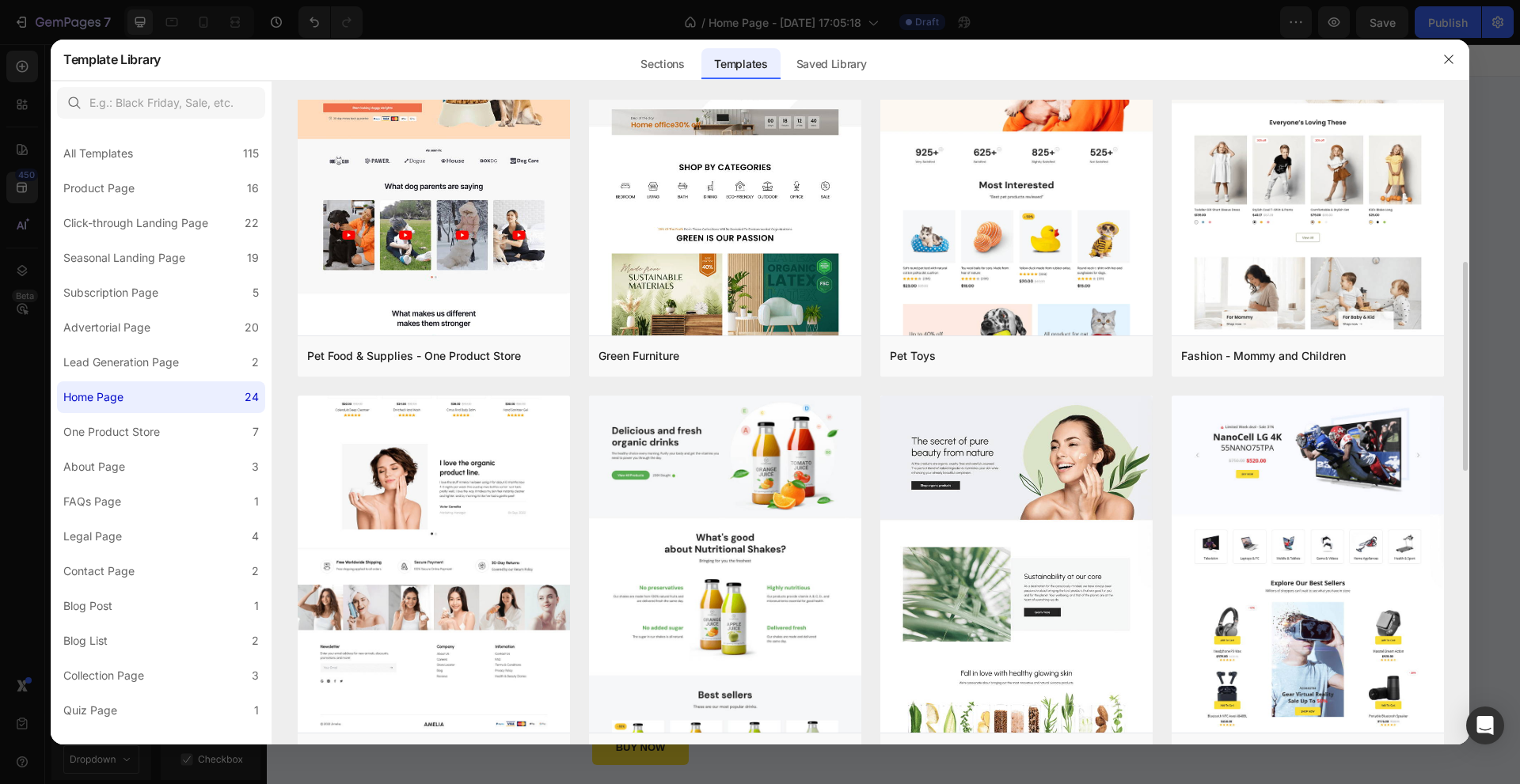
scroll to position [1342, 0]
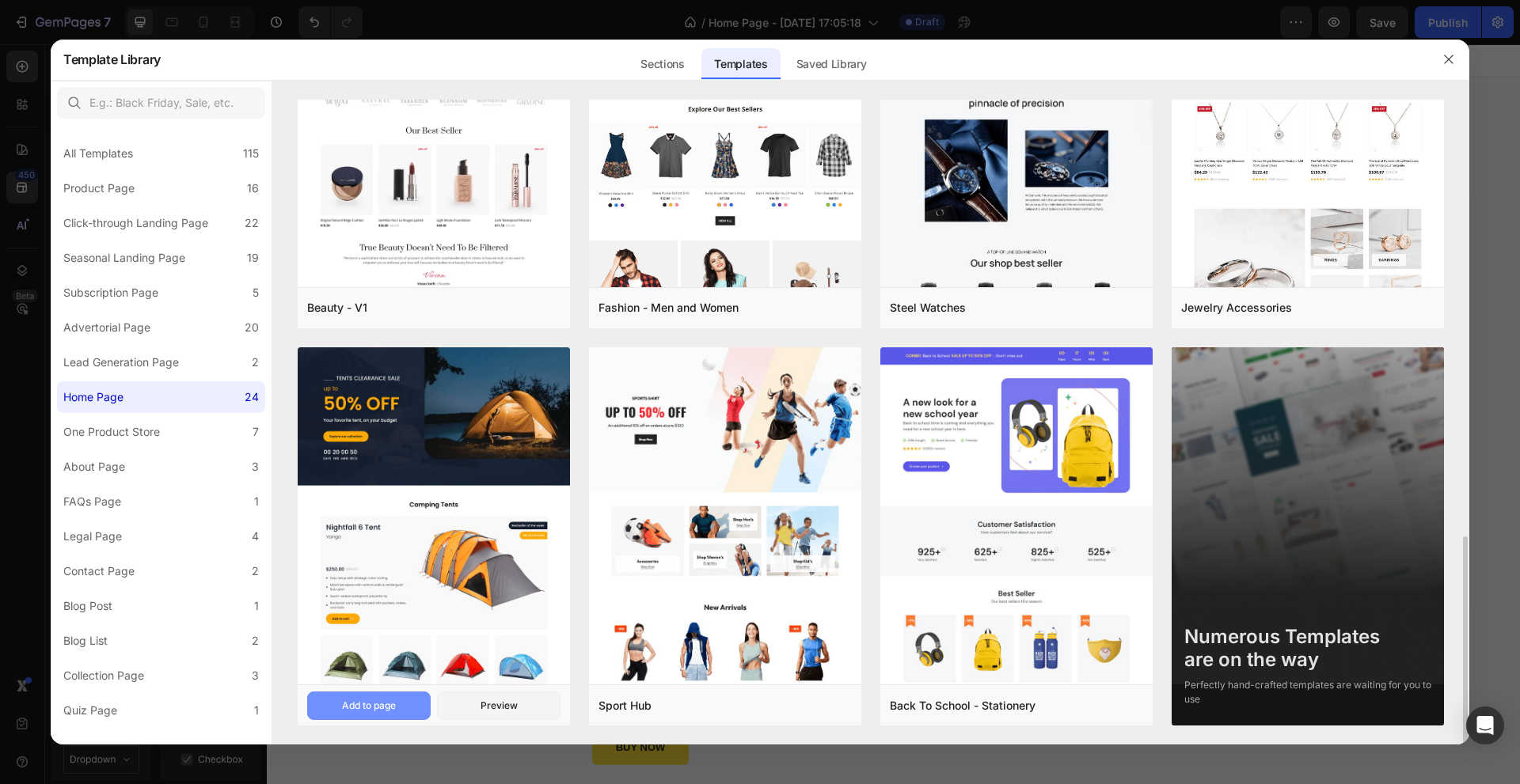
click at [390, 700] on div "Add to page" at bounding box center [368, 705] width 54 height 15
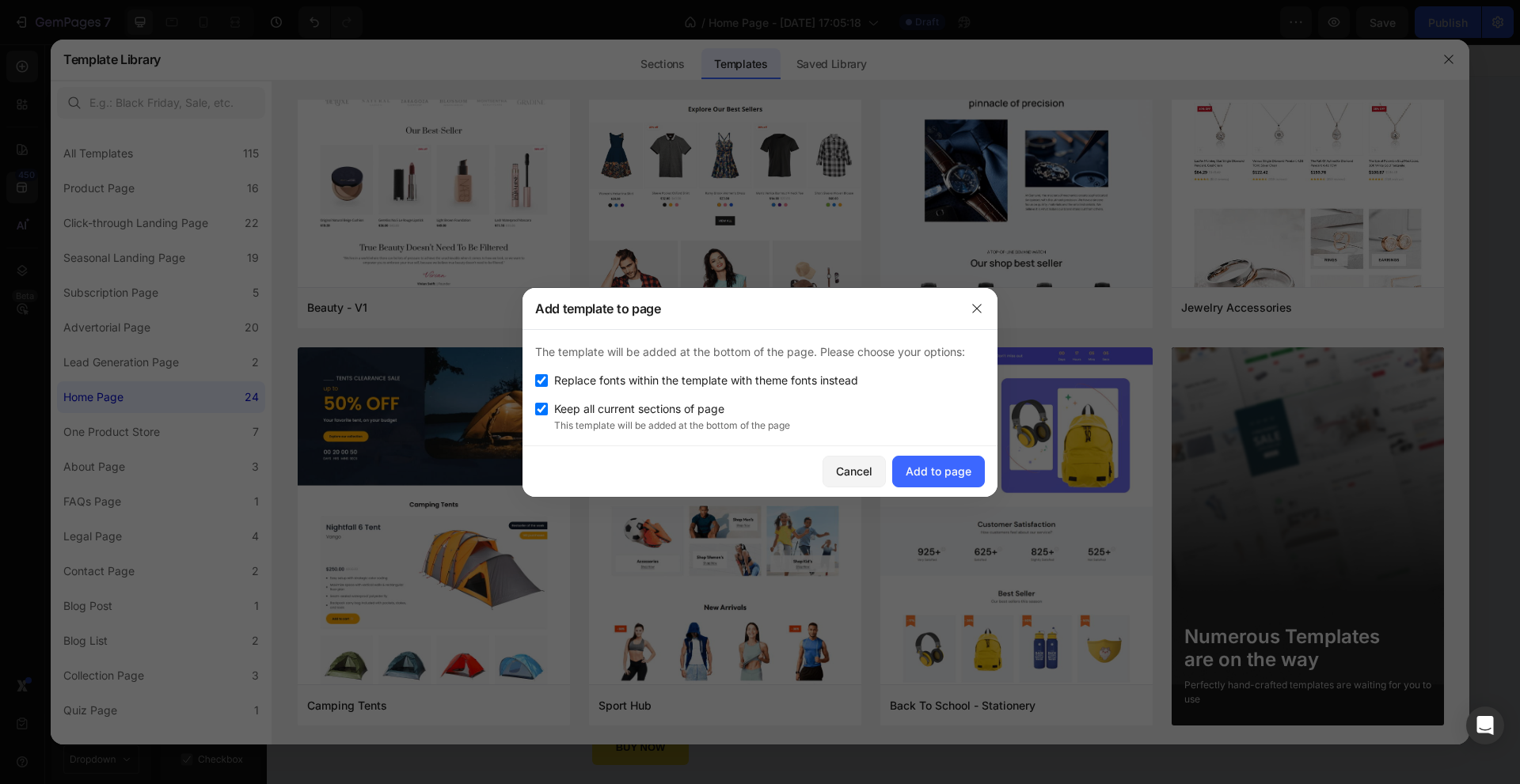
click at [539, 401] on div "Keep all current sections of page" at bounding box center [760, 409] width 450 height 19
checkbox input "false"
click at [945, 478] on div "Add to page" at bounding box center [938, 471] width 66 height 16
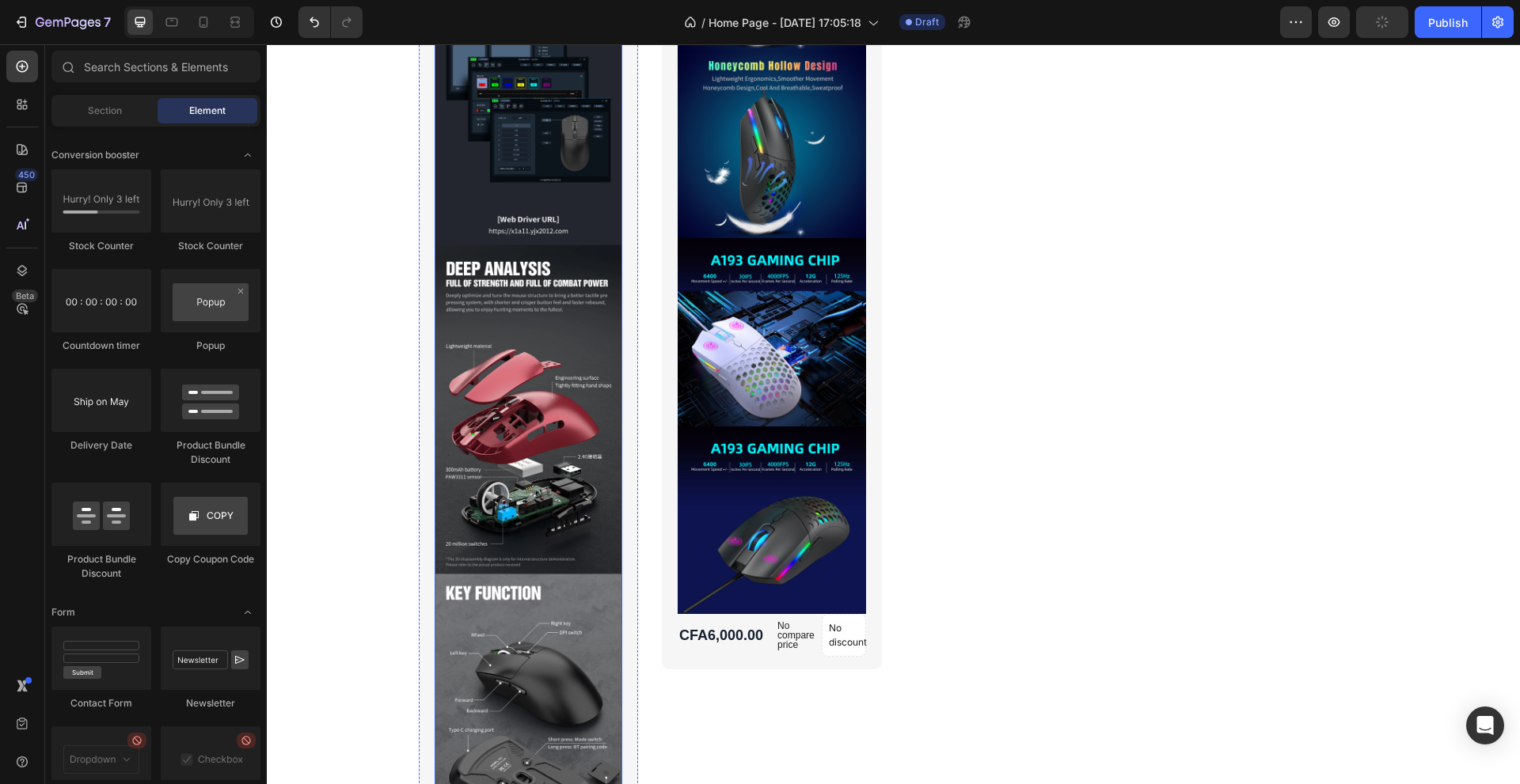
scroll to position [13105, 0]
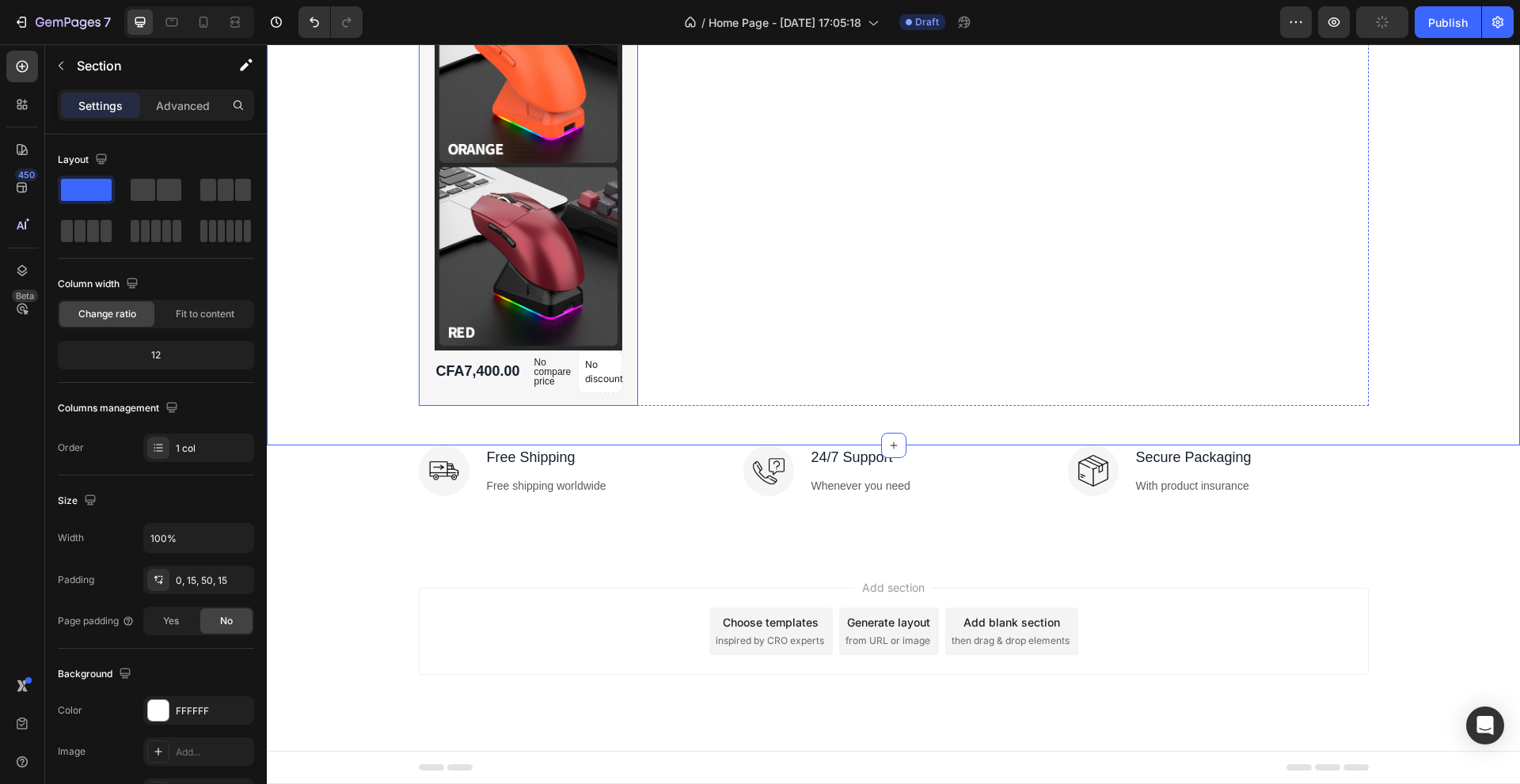
drag, startPoint x: 563, startPoint y: 407, endPoint x: 556, endPoint y: 401, distance: 9.2
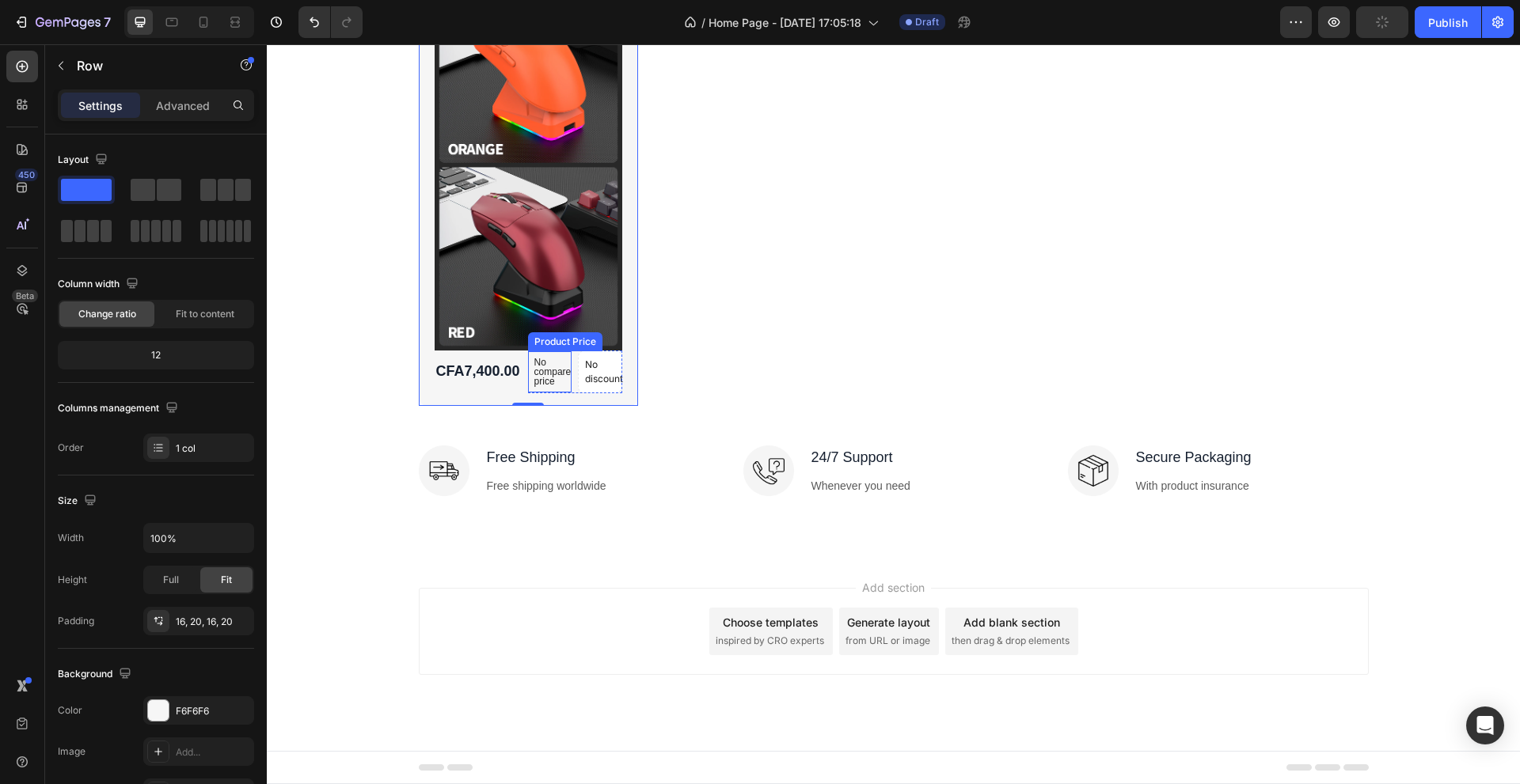
drag, startPoint x: 527, startPoint y: 406, endPoint x: 528, endPoint y: 389, distance: 17.0
drag, startPoint x: 527, startPoint y: 403, endPoint x: 508, endPoint y: 256, distance: 148.2
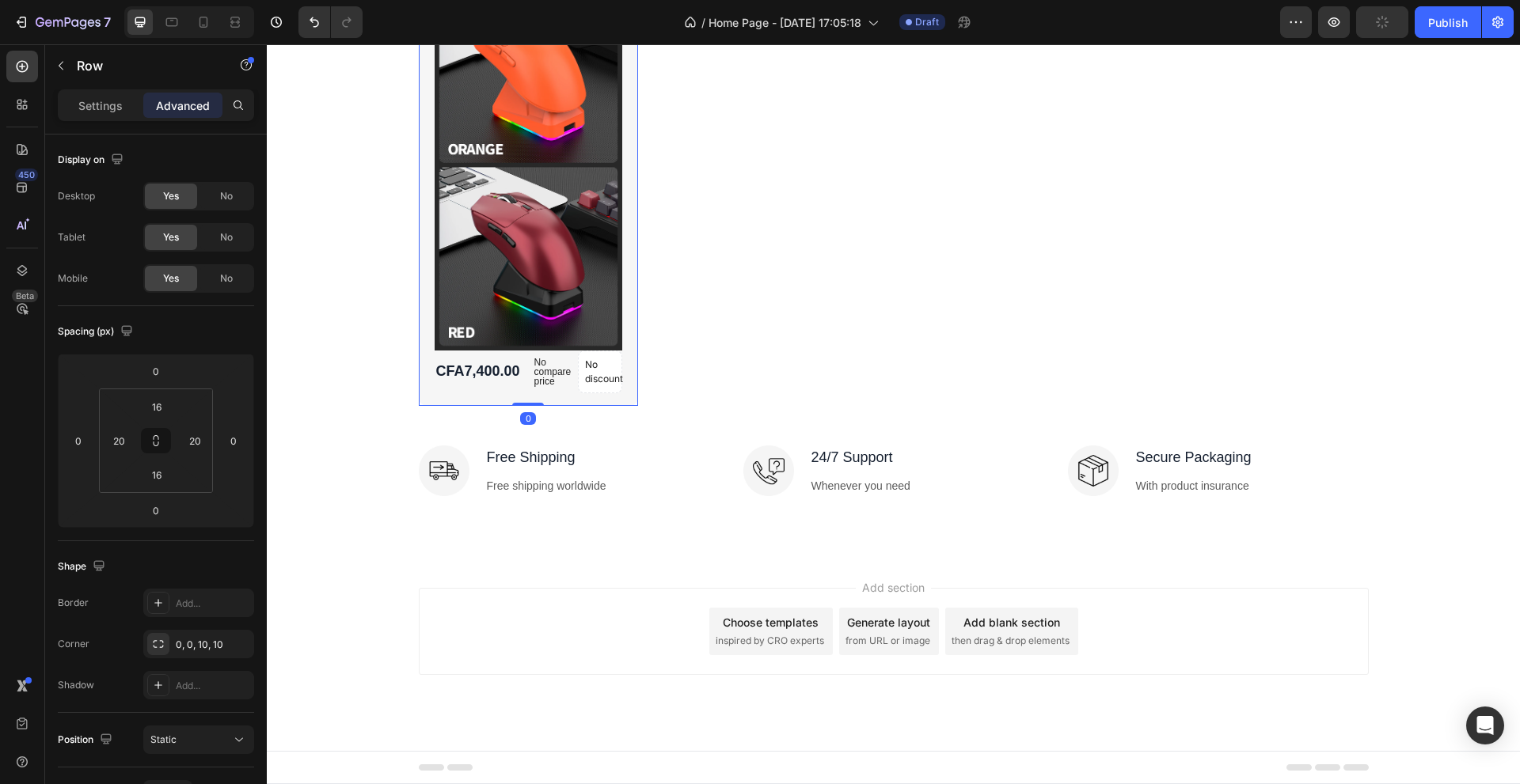
drag, startPoint x: 527, startPoint y: 404, endPoint x: 523, endPoint y: 361, distance: 43.2
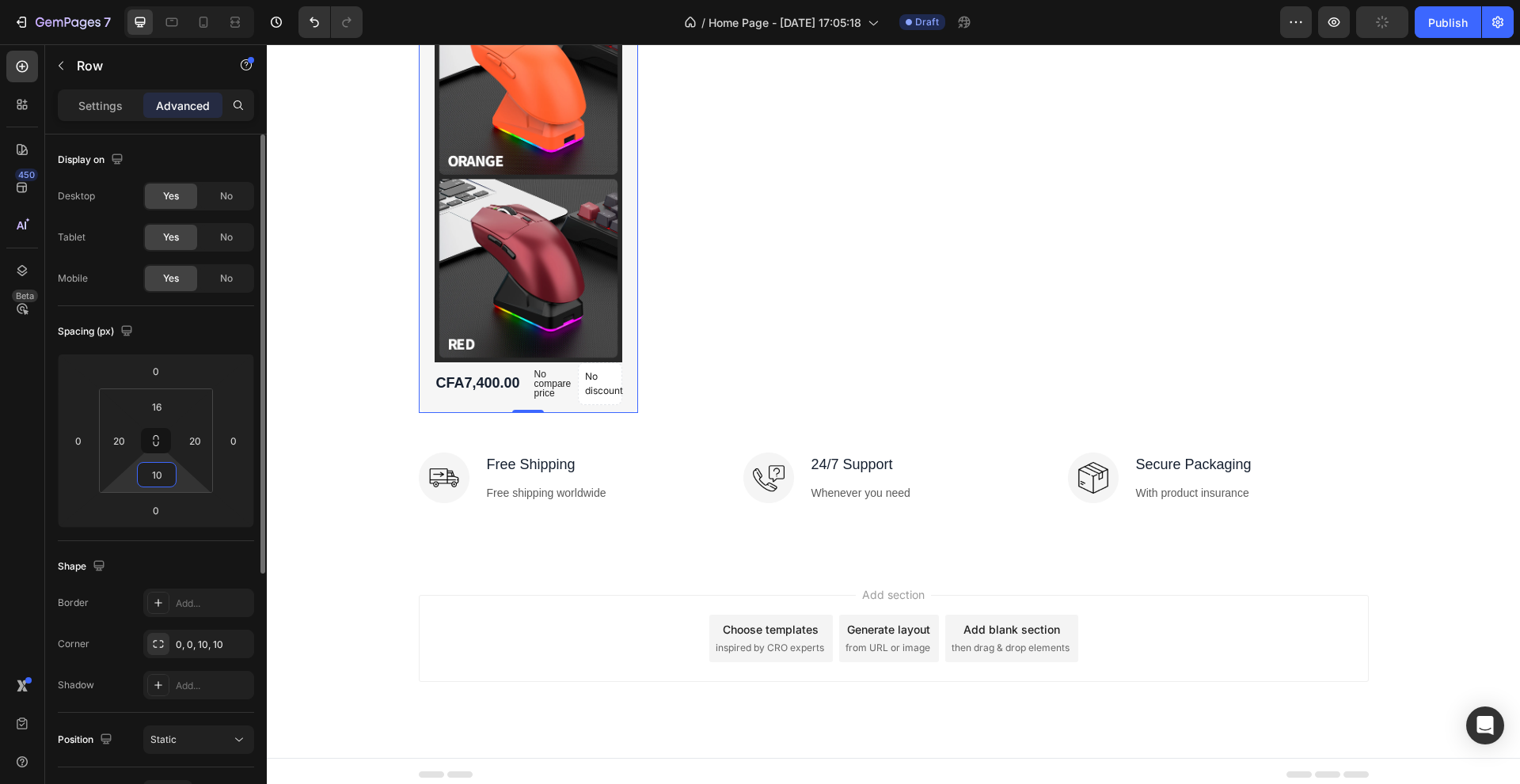
type input "10"
click at [207, 546] on div "Shape Border Add... Corner 0, 0, 10, 10 Shadow Add..." at bounding box center [155, 627] width 196 height 172
drag, startPoint x: 162, startPoint y: 444, endPoint x: 162, endPoint y: 401, distance: 43.0
click at [162, 401] on div "16 20 10 20" at bounding box center [156, 441] width 114 height 104
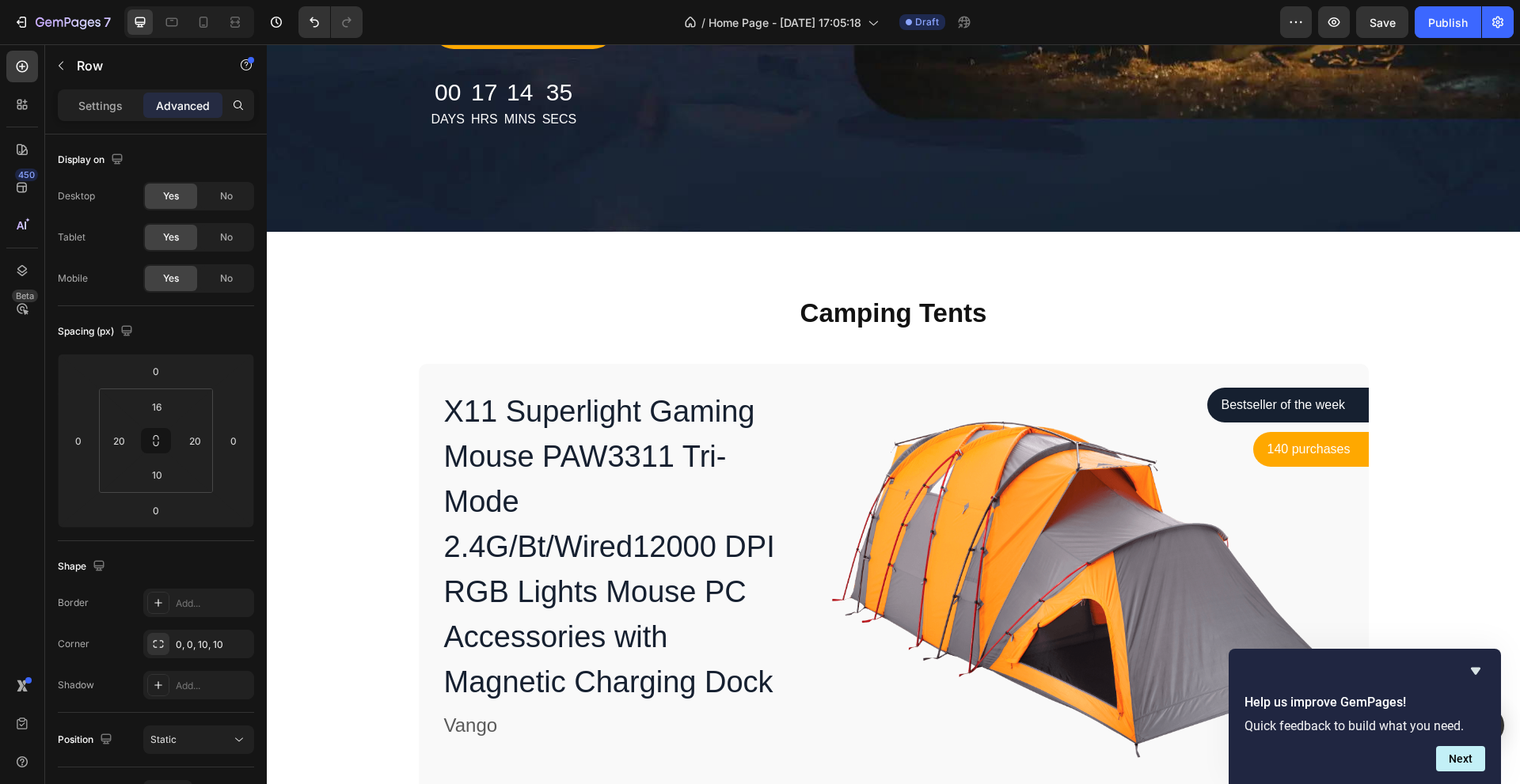
scroll to position [15, 0]
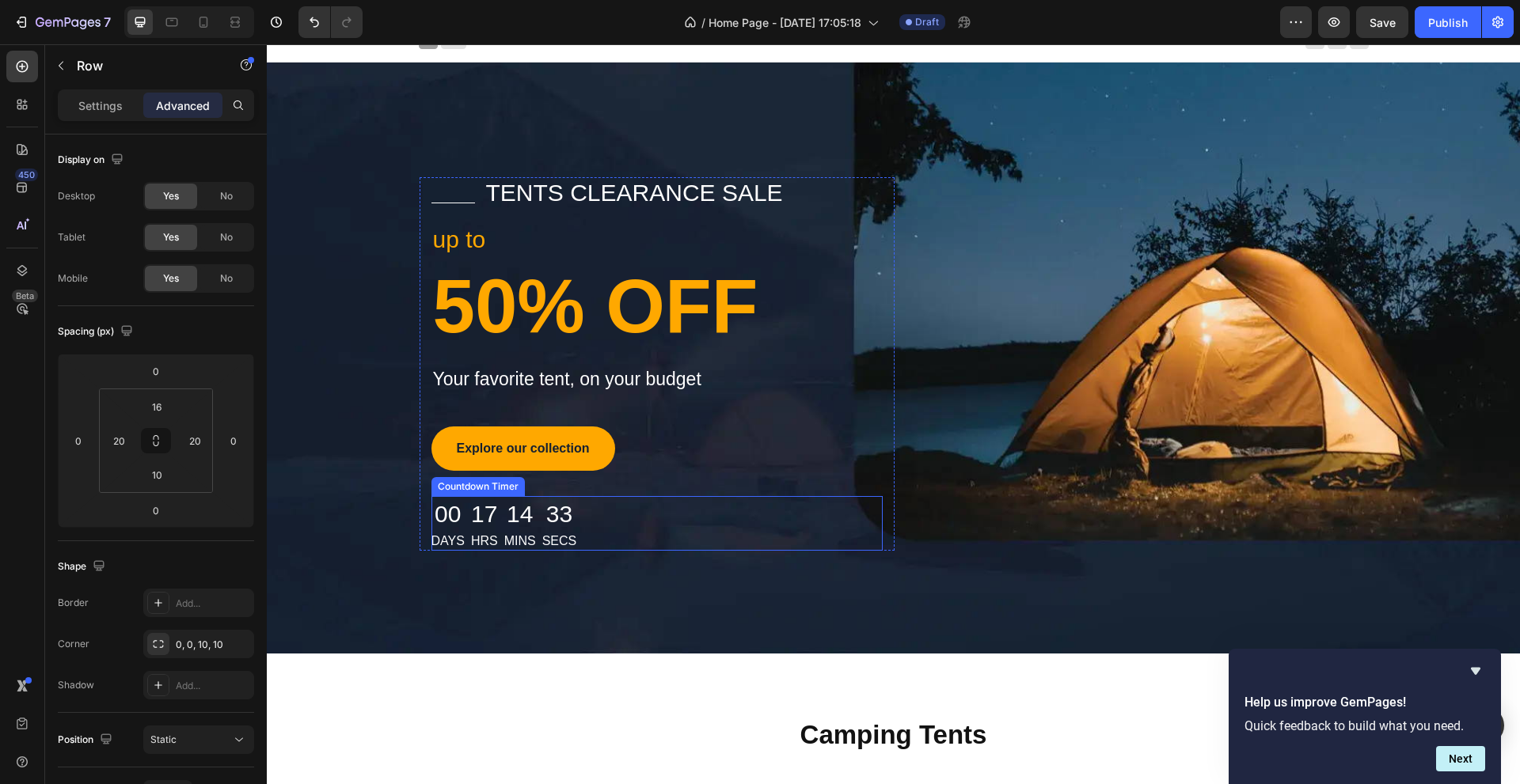
click at [516, 517] on div "14" at bounding box center [520, 514] width 32 height 36
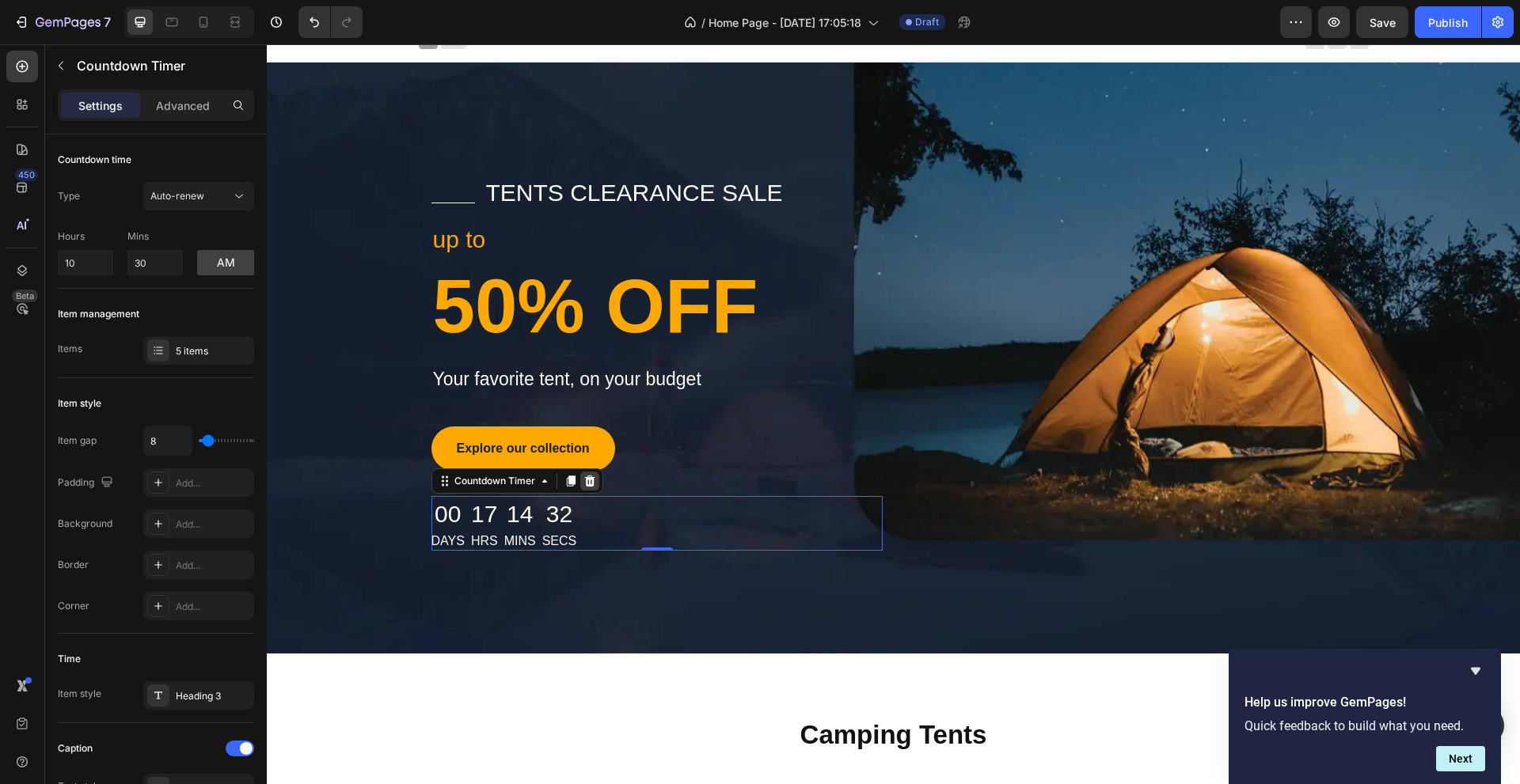
click at [587, 484] on icon at bounding box center [589, 480] width 10 height 11
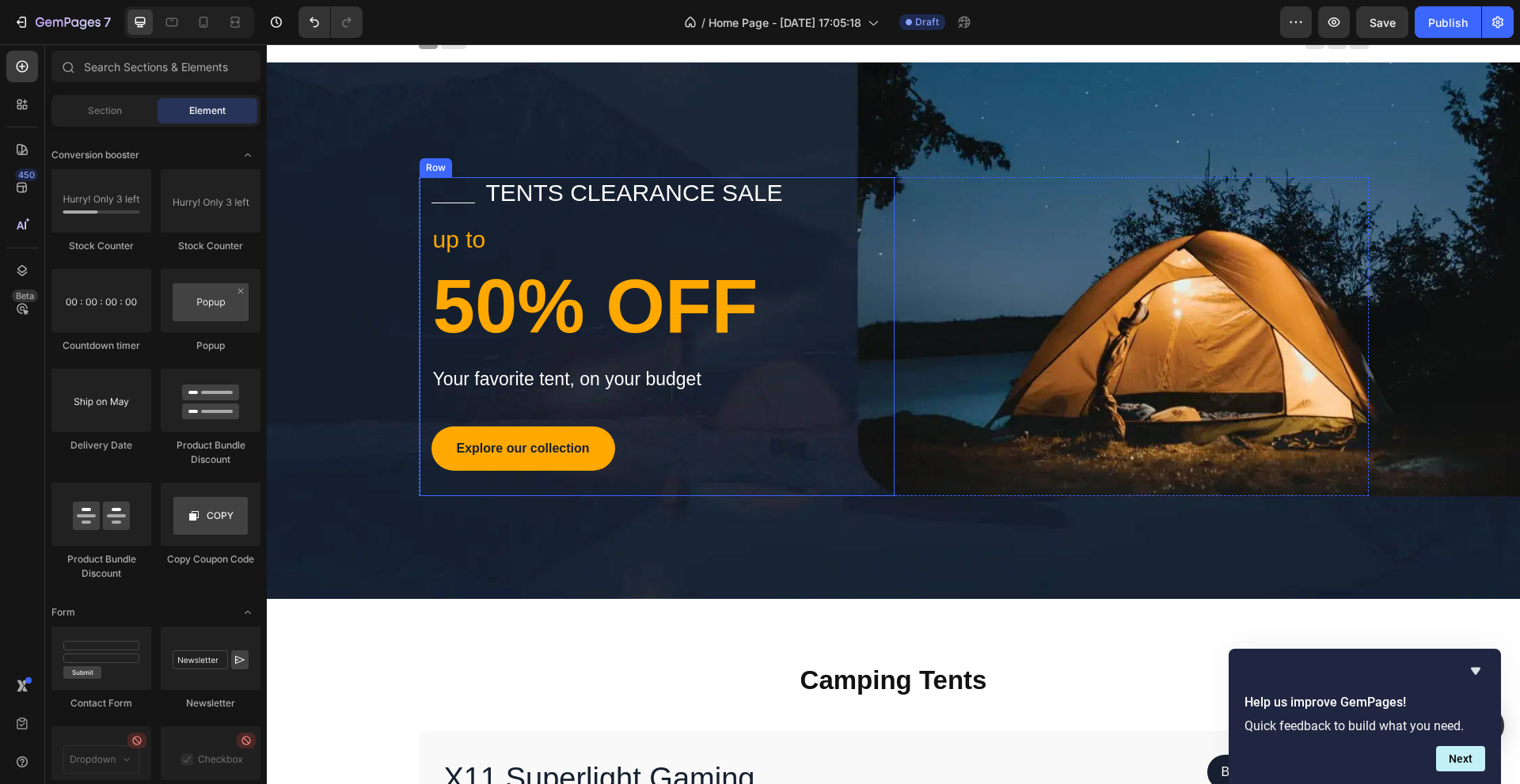
click at [773, 407] on div "Title Line tents clearance sale Text block Row up to Text block 50% OFF Heading…" at bounding box center [657, 336] width 451 height 318
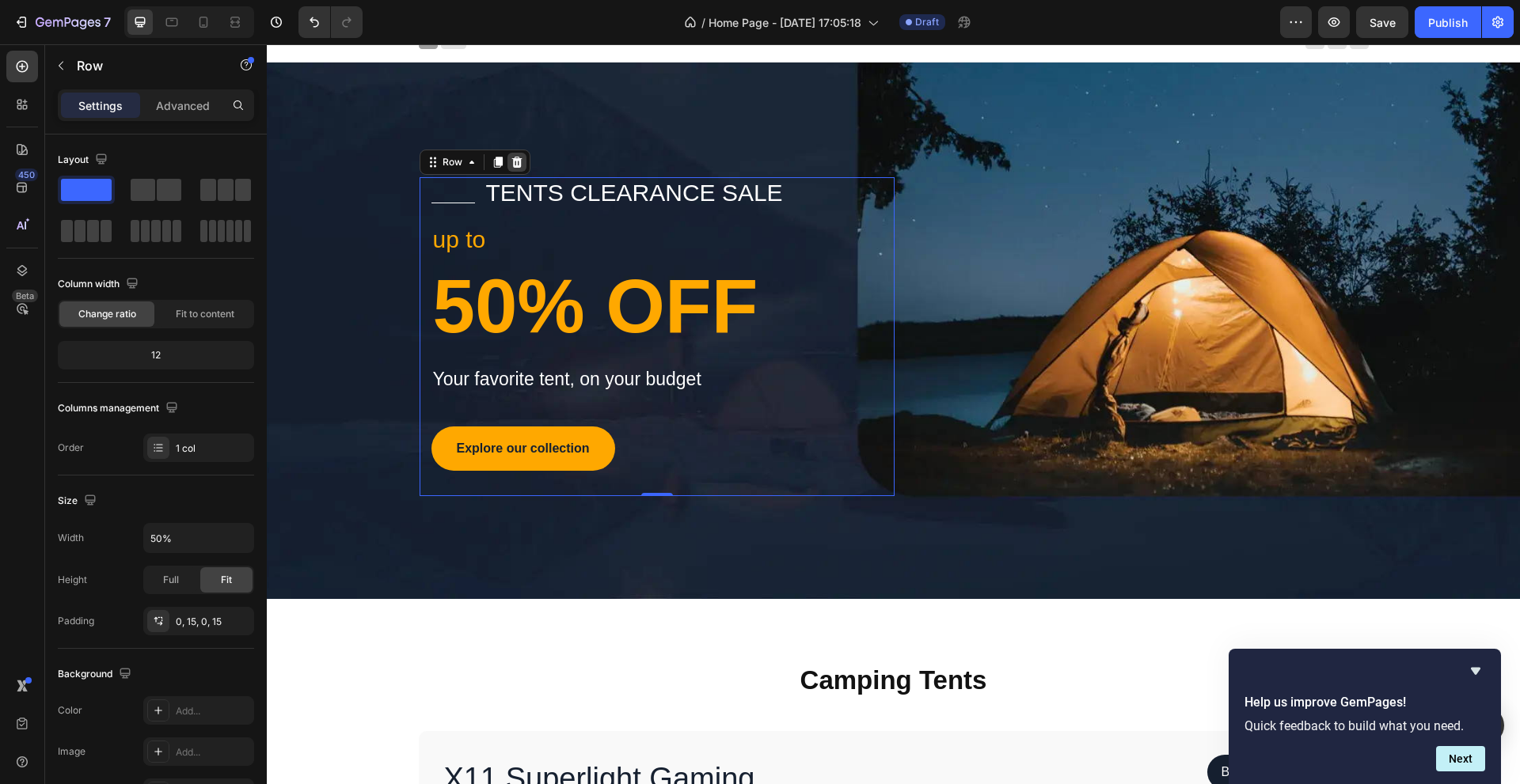
click at [511, 162] on icon at bounding box center [516, 162] width 10 height 11
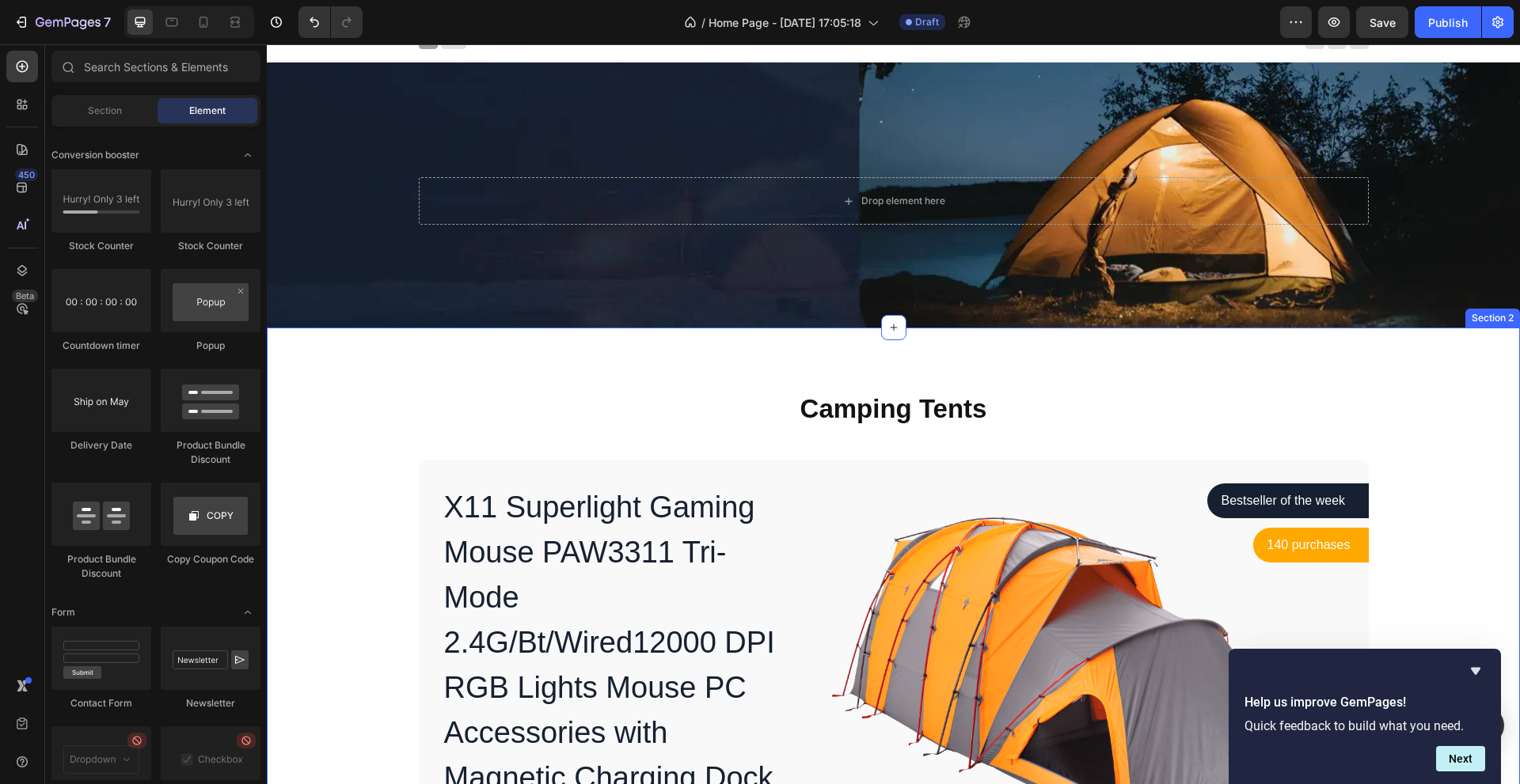
scroll to position [0, 0]
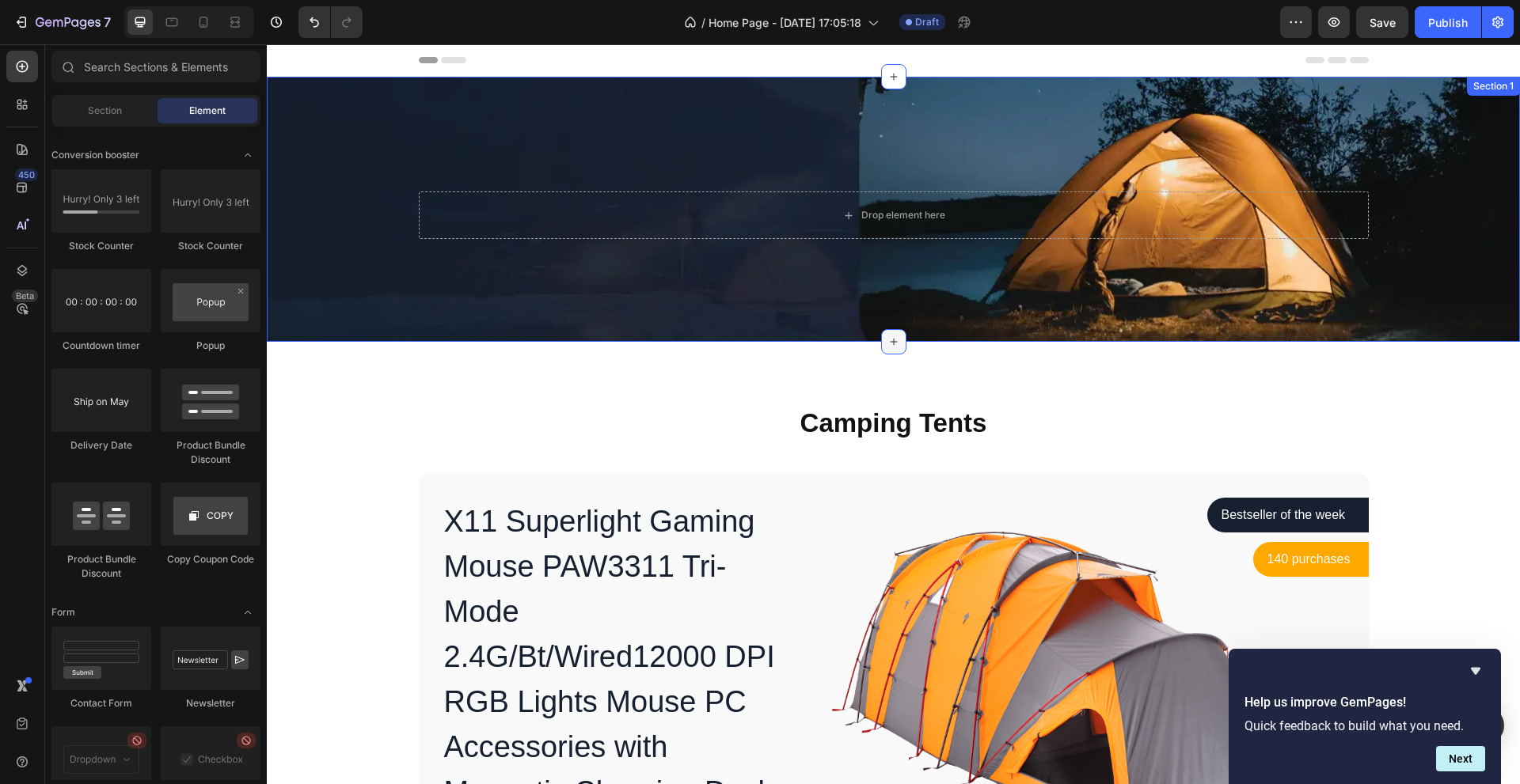
click at [887, 341] on icon at bounding box center [893, 342] width 13 height 13
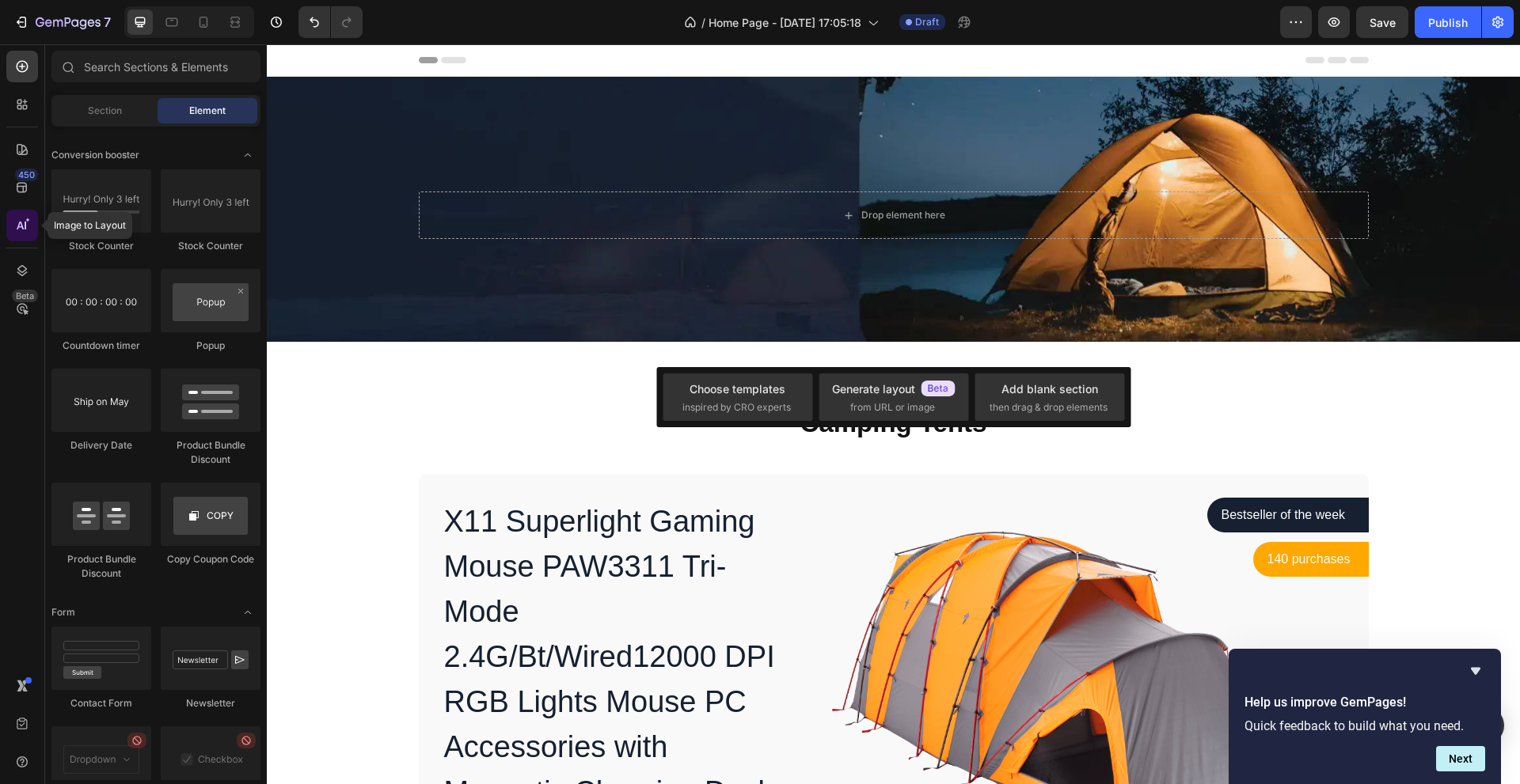
click at [22, 217] on div at bounding box center [21, 225] width 32 height 32
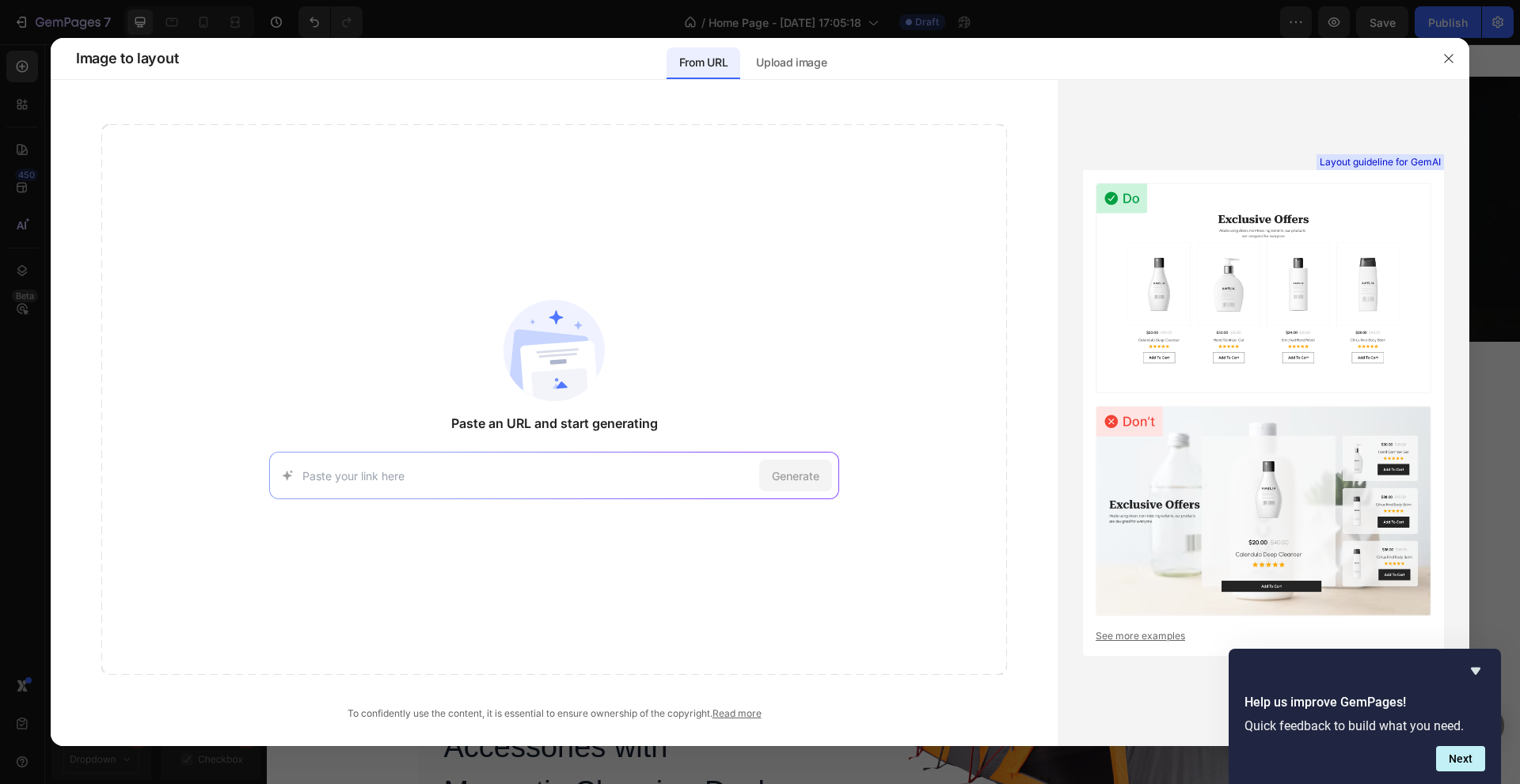
click at [569, 472] on input at bounding box center [528, 475] width 450 height 16
paste input "[URL][DOMAIN_NAME]"
type input "[URL][DOMAIN_NAME]"
click at [792, 470] on span "Generate" at bounding box center [795, 475] width 47 height 16
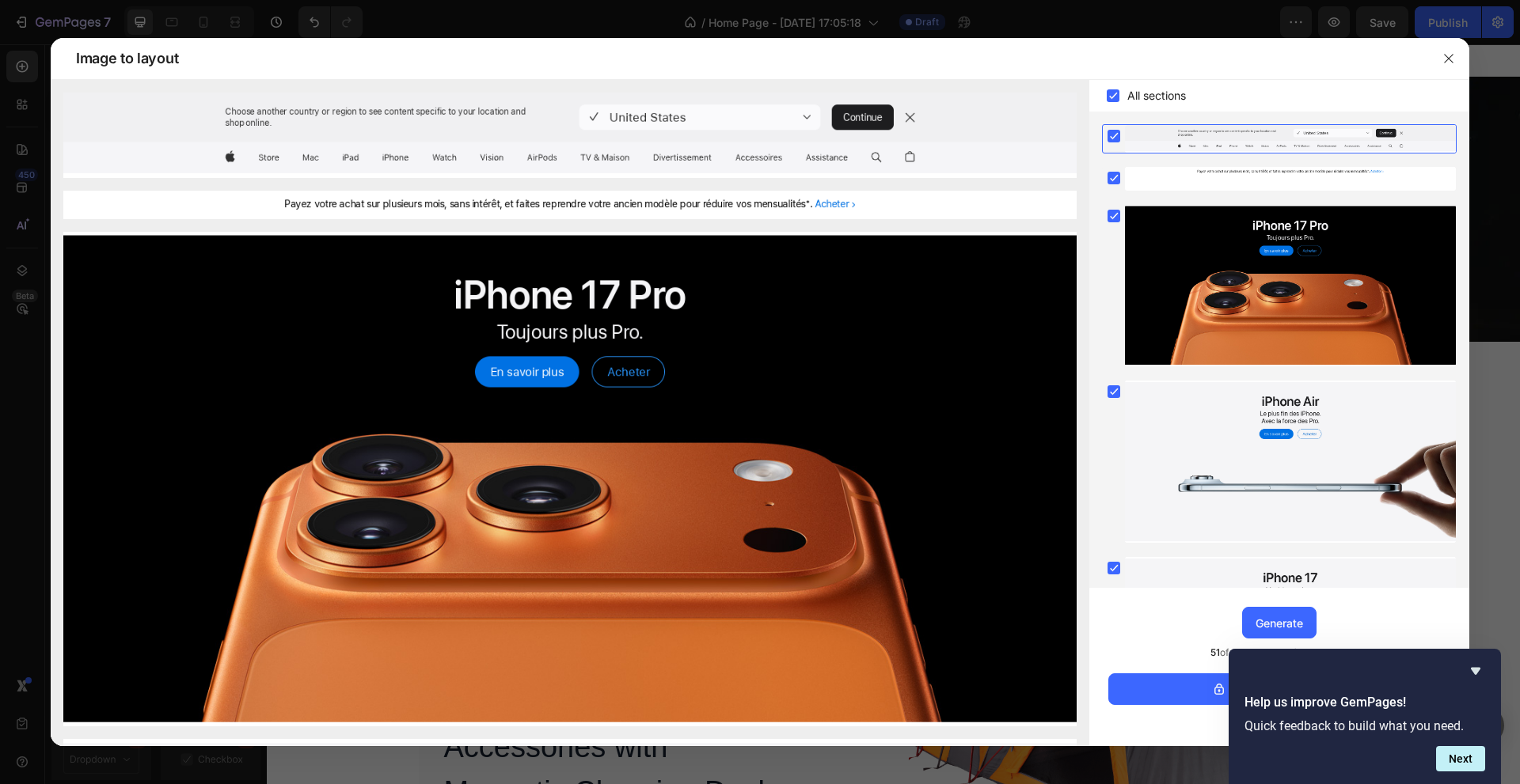
scroll to position [422, 0]
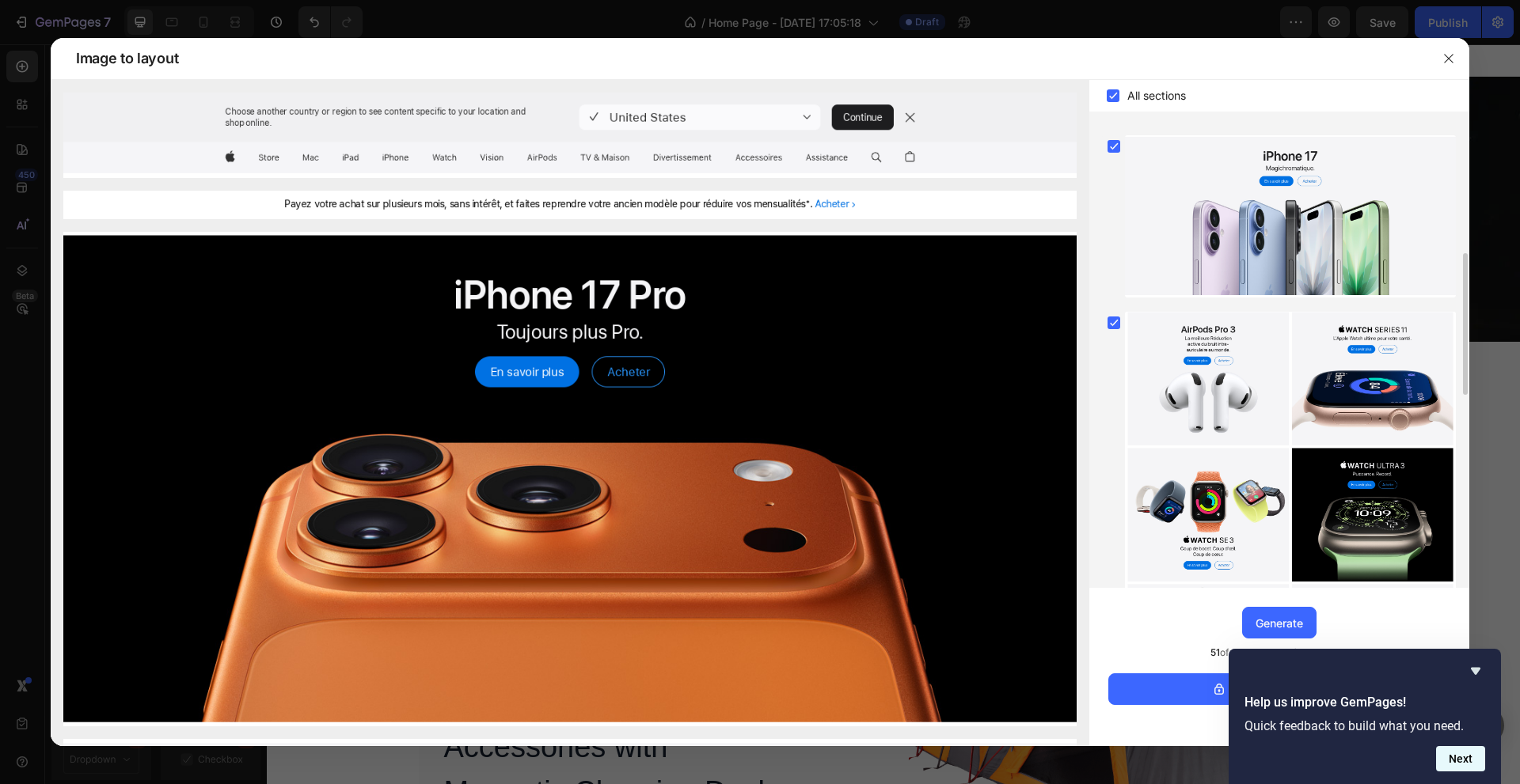
click at [1469, 766] on button "Next" at bounding box center [1460, 759] width 49 height 26
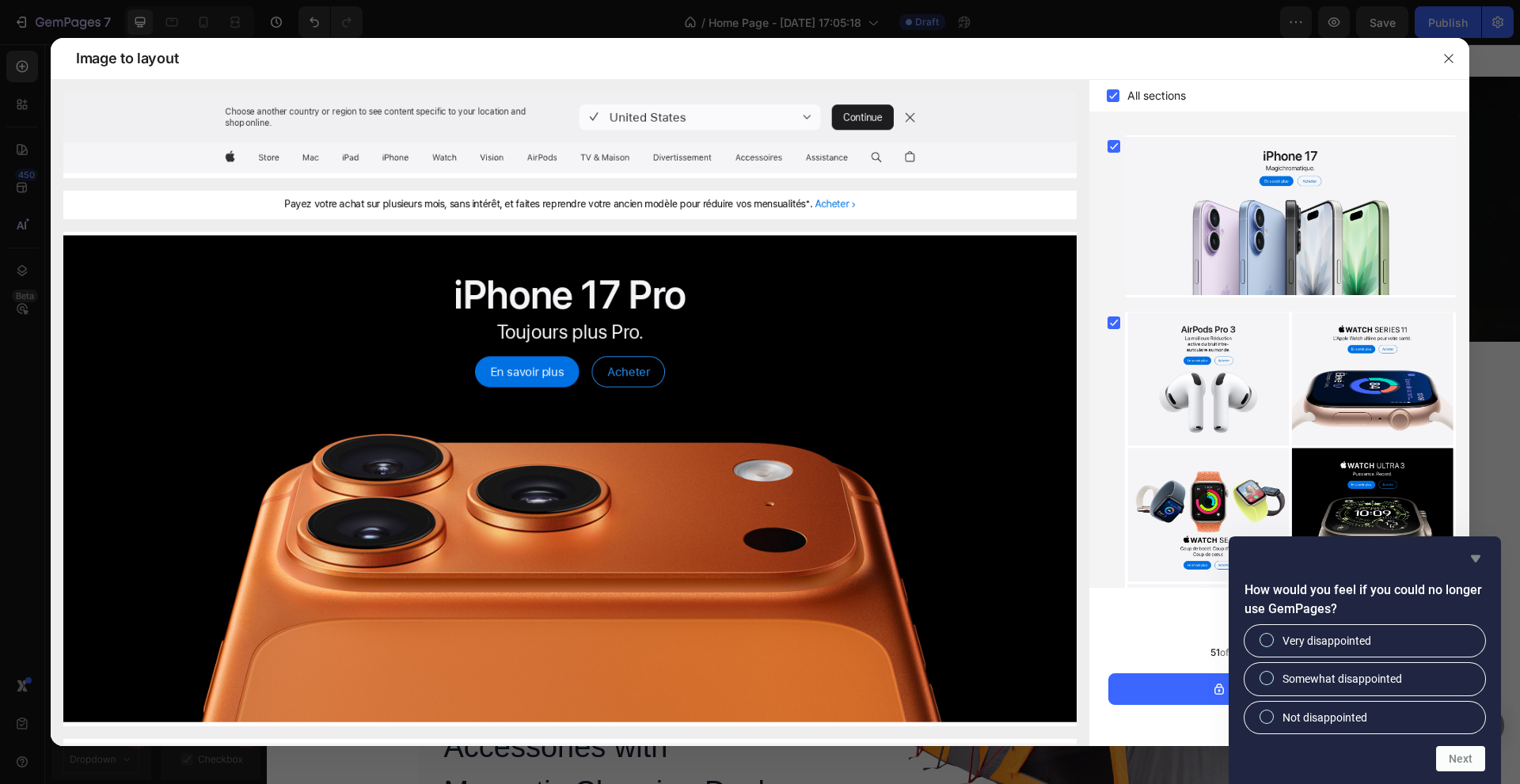
click at [1475, 555] on icon "Hide survey" at bounding box center [1475, 559] width 9 height 7
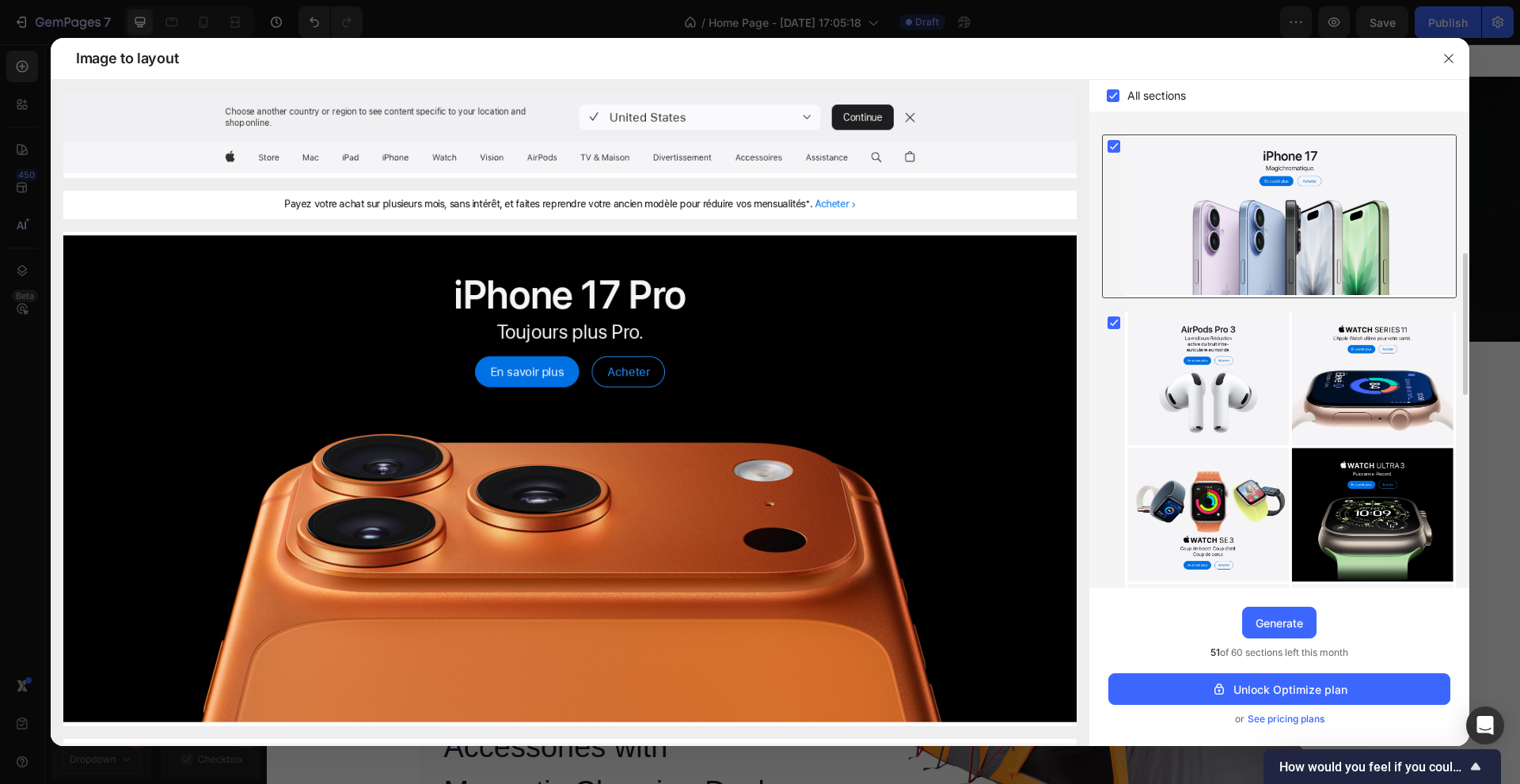
scroll to position [0, 0]
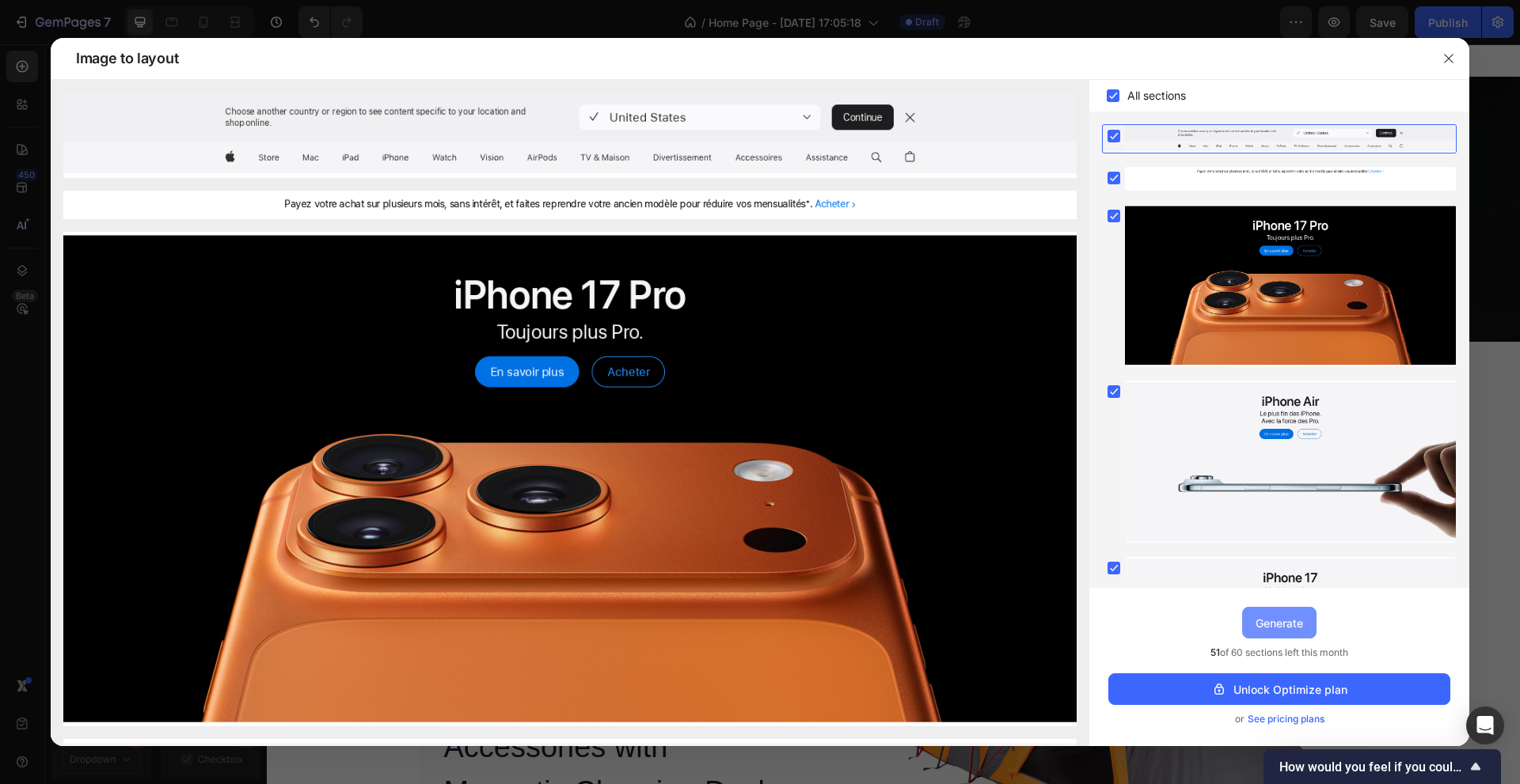
click at [1291, 635] on button "Generate" at bounding box center [1279, 622] width 75 height 32
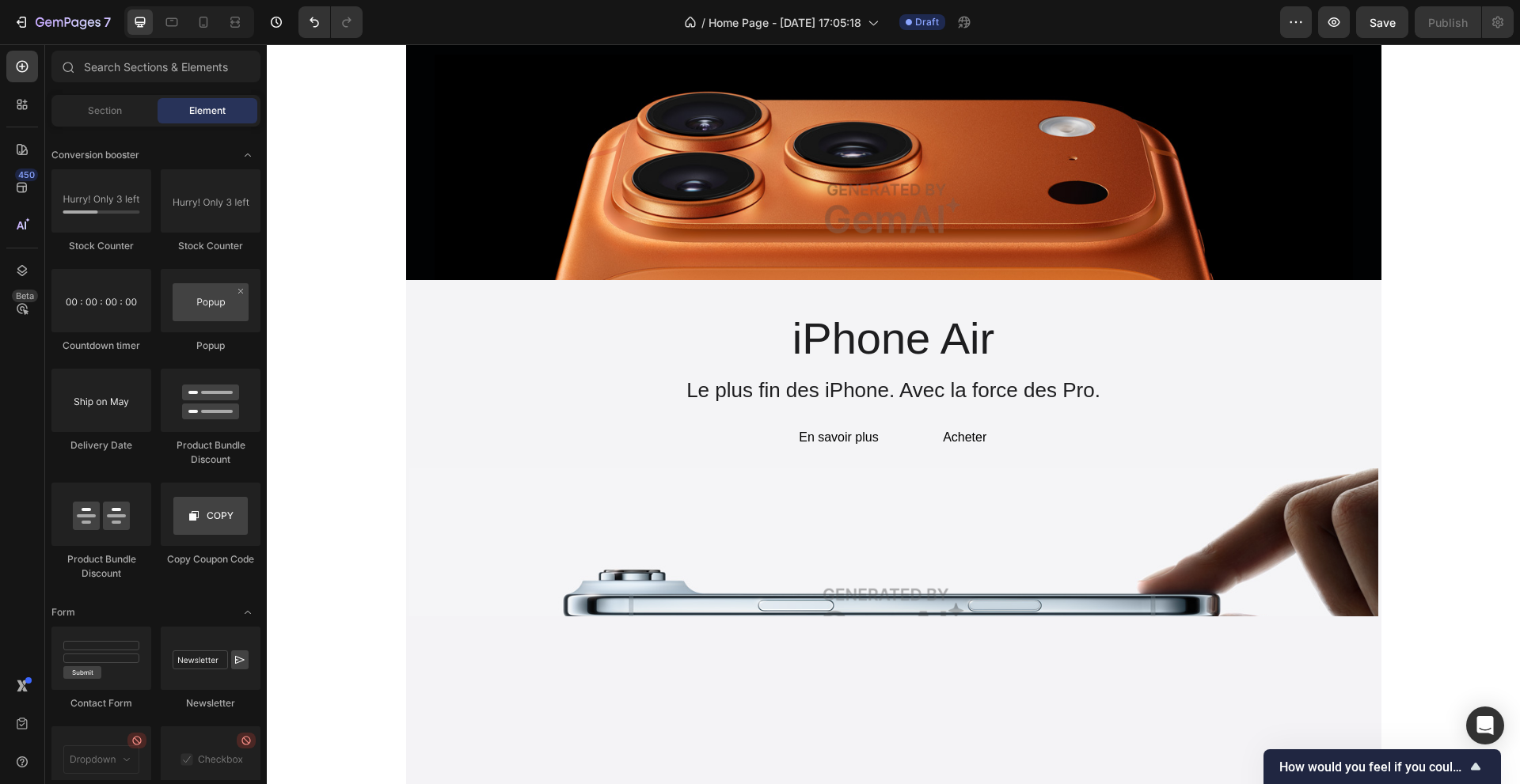
scroll to position [11813, 0]
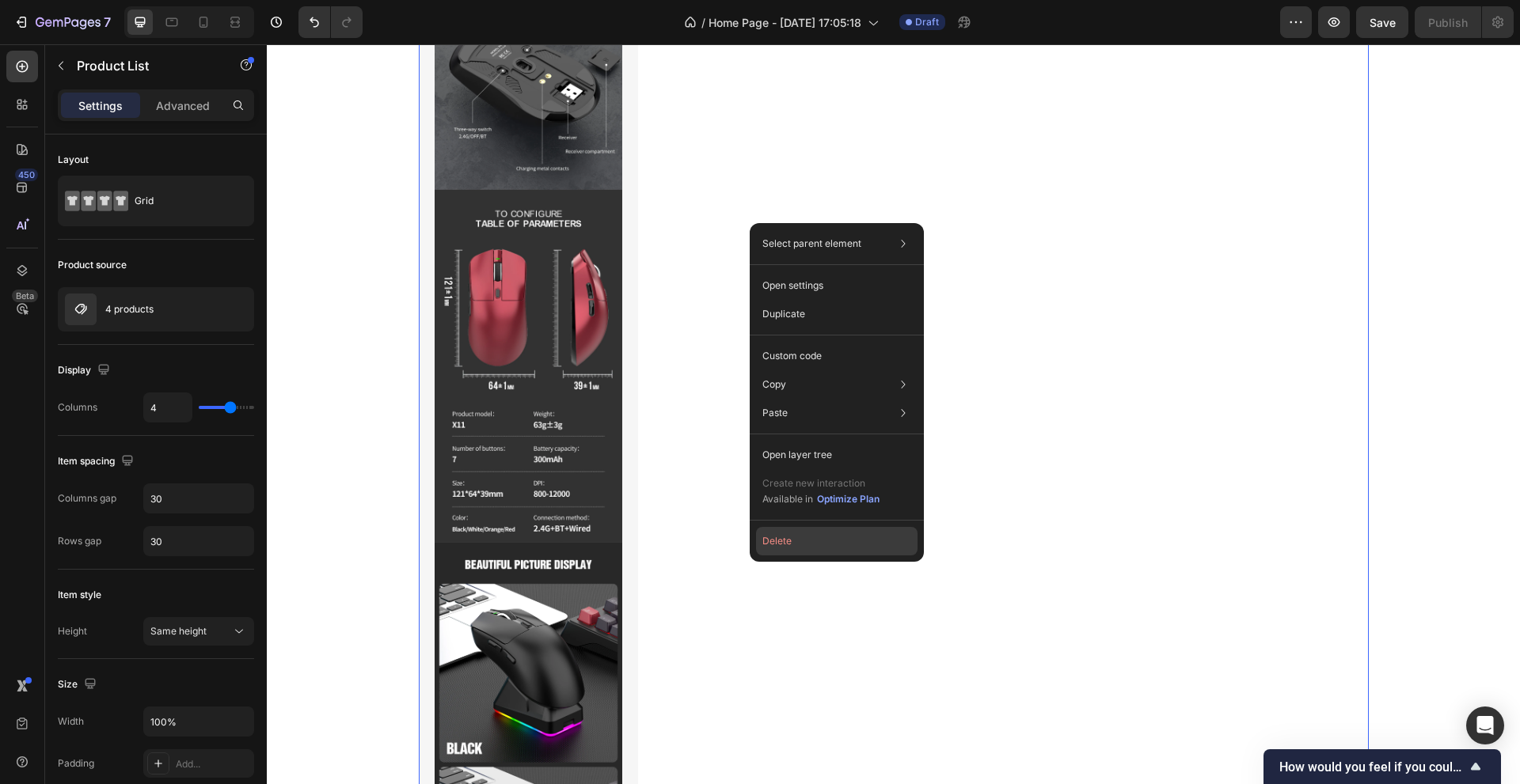
click at [819, 538] on button "Delete" at bounding box center [837, 541] width 162 height 28
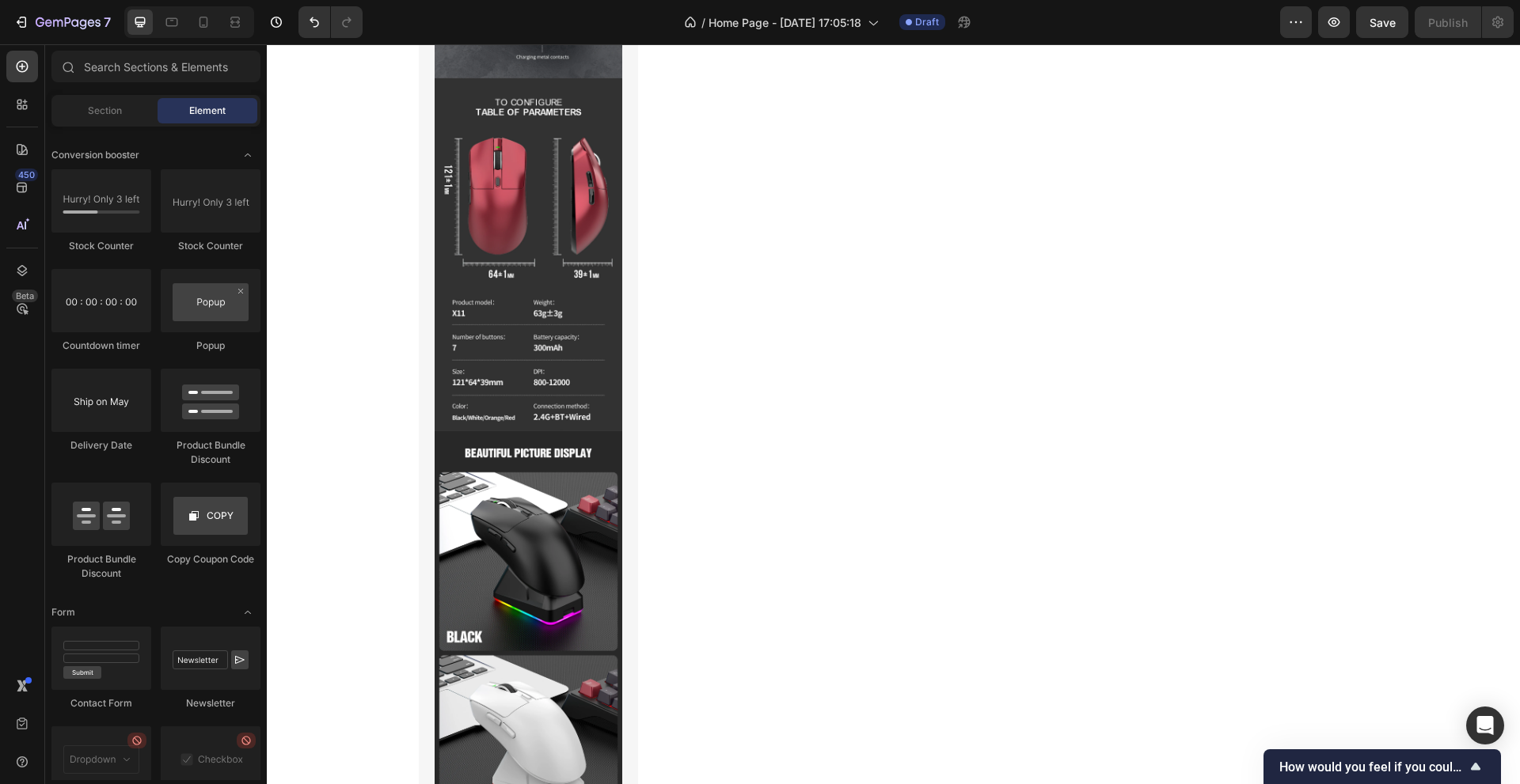
scroll to position [5479, 0]
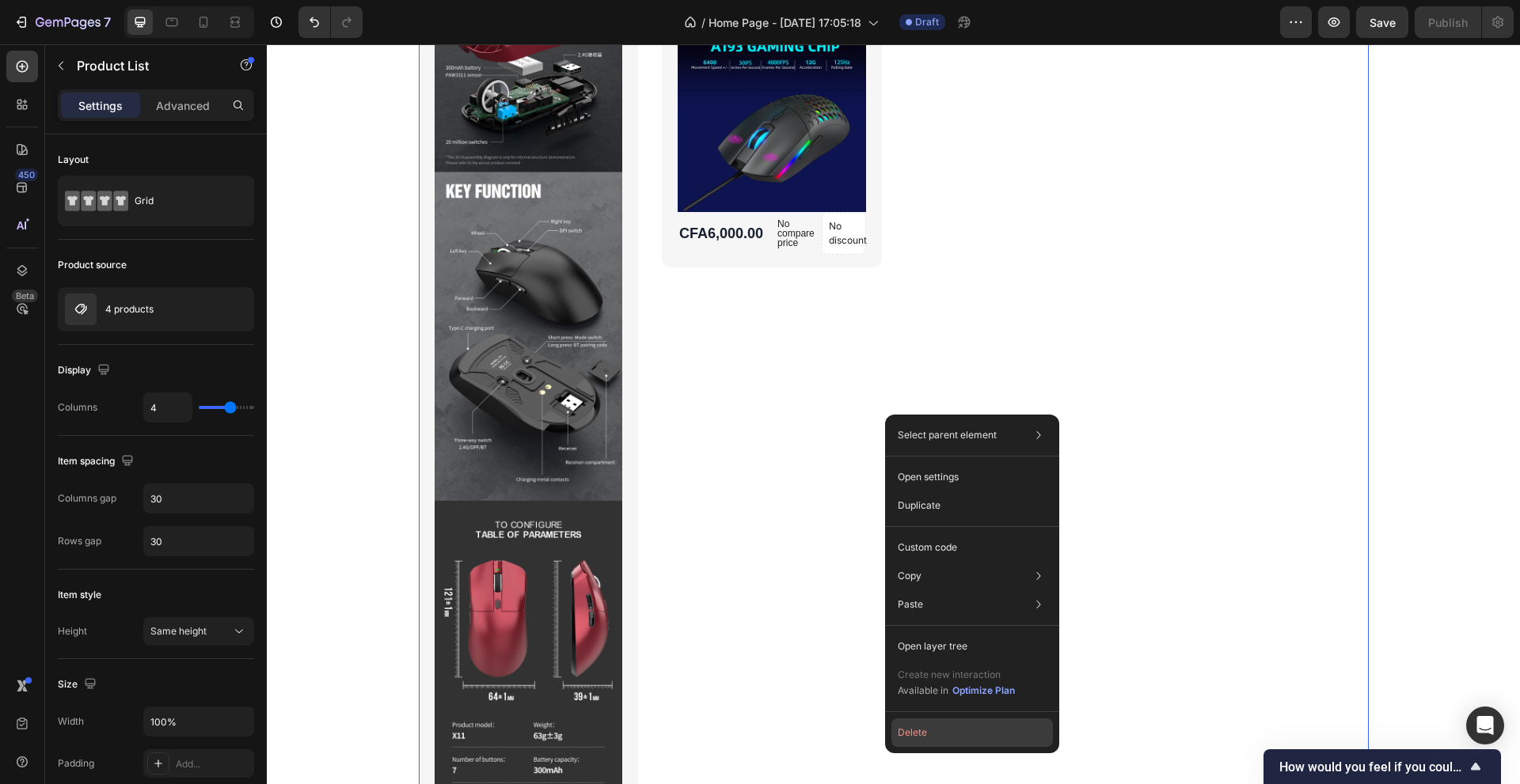
click at [964, 724] on button "Delete" at bounding box center [972, 732] width 162 height 28
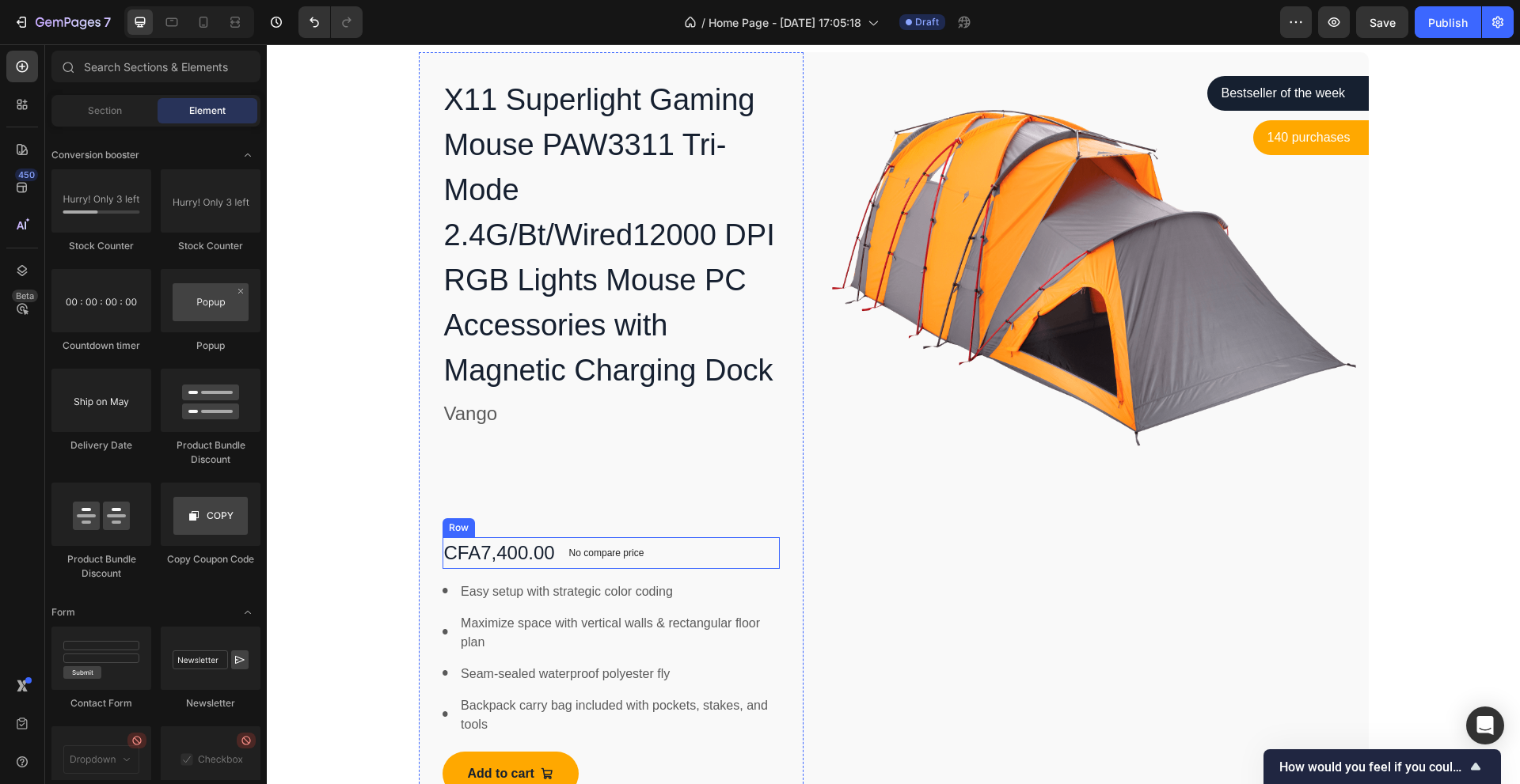
scroll to position [0, 0]
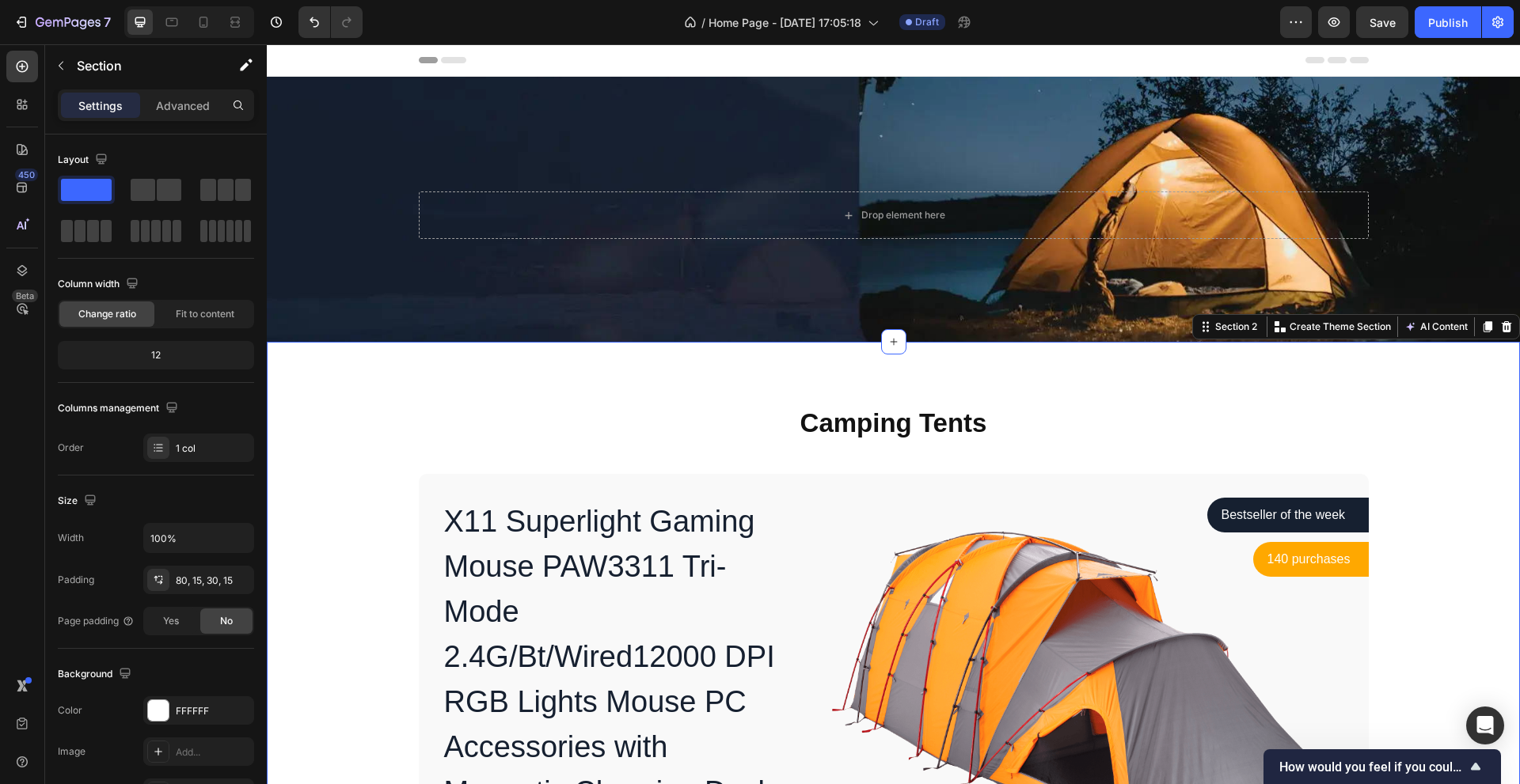
scroll to position [647, 0]
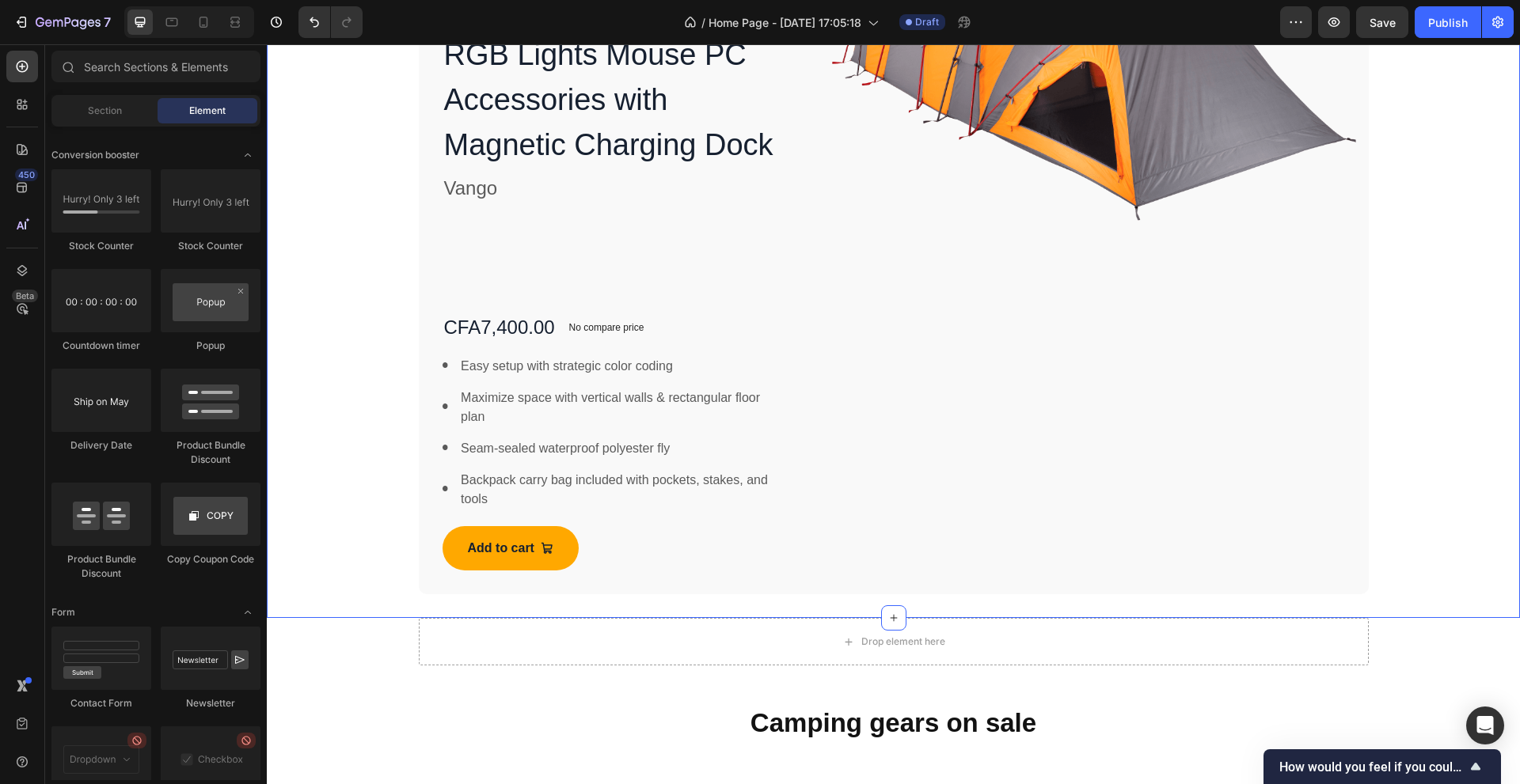
click at [1456, 332] on div "Camping Tents Heading Row X11 Superlight Gaming Mouse PAW3311 Tri-Mode 2.4G/Bt/…" at bounding box center [892, 175] width 1229 height 836
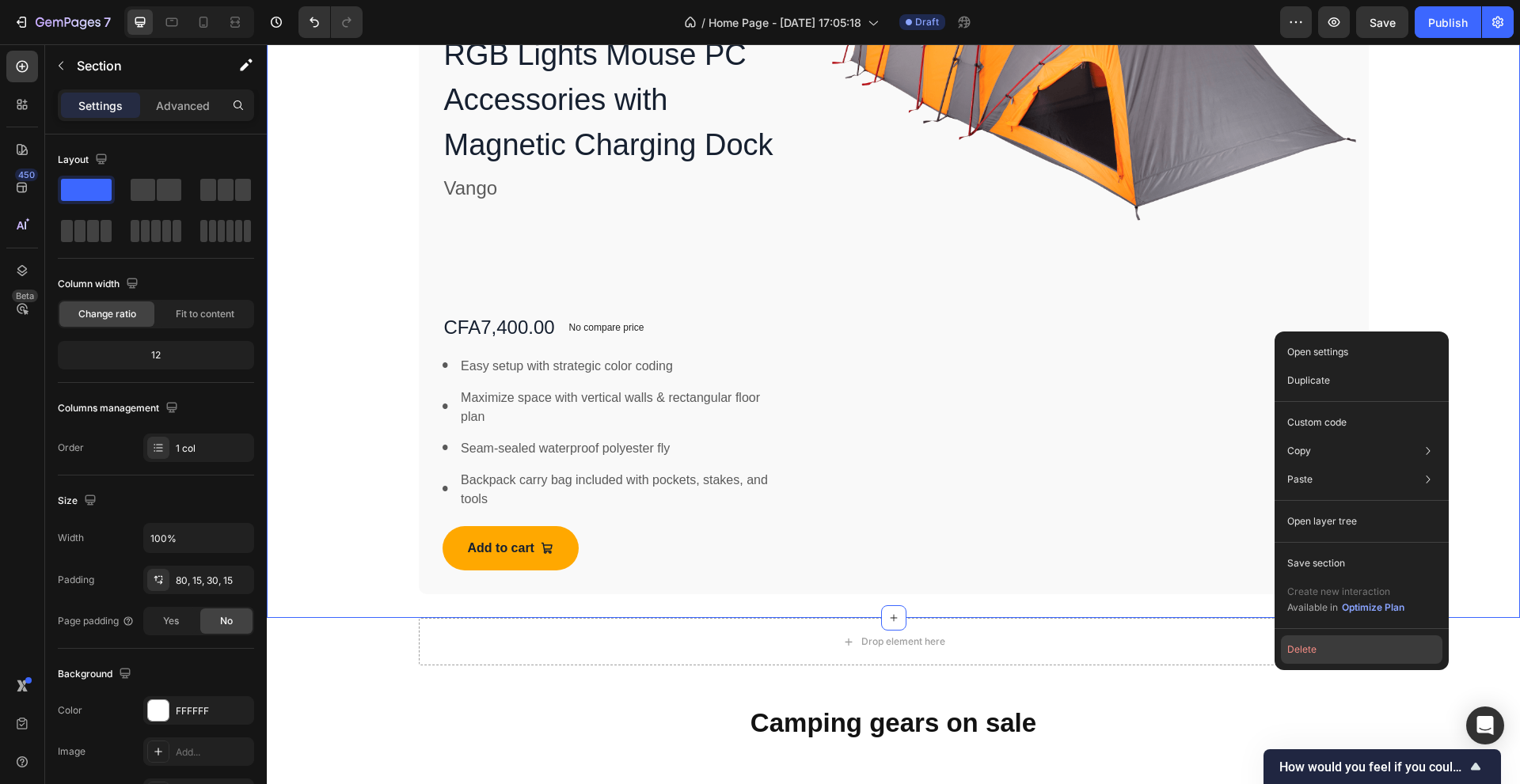
click at [1356, 645] on button "Delete" at bounding box center [1361, 649] width 162 height 28
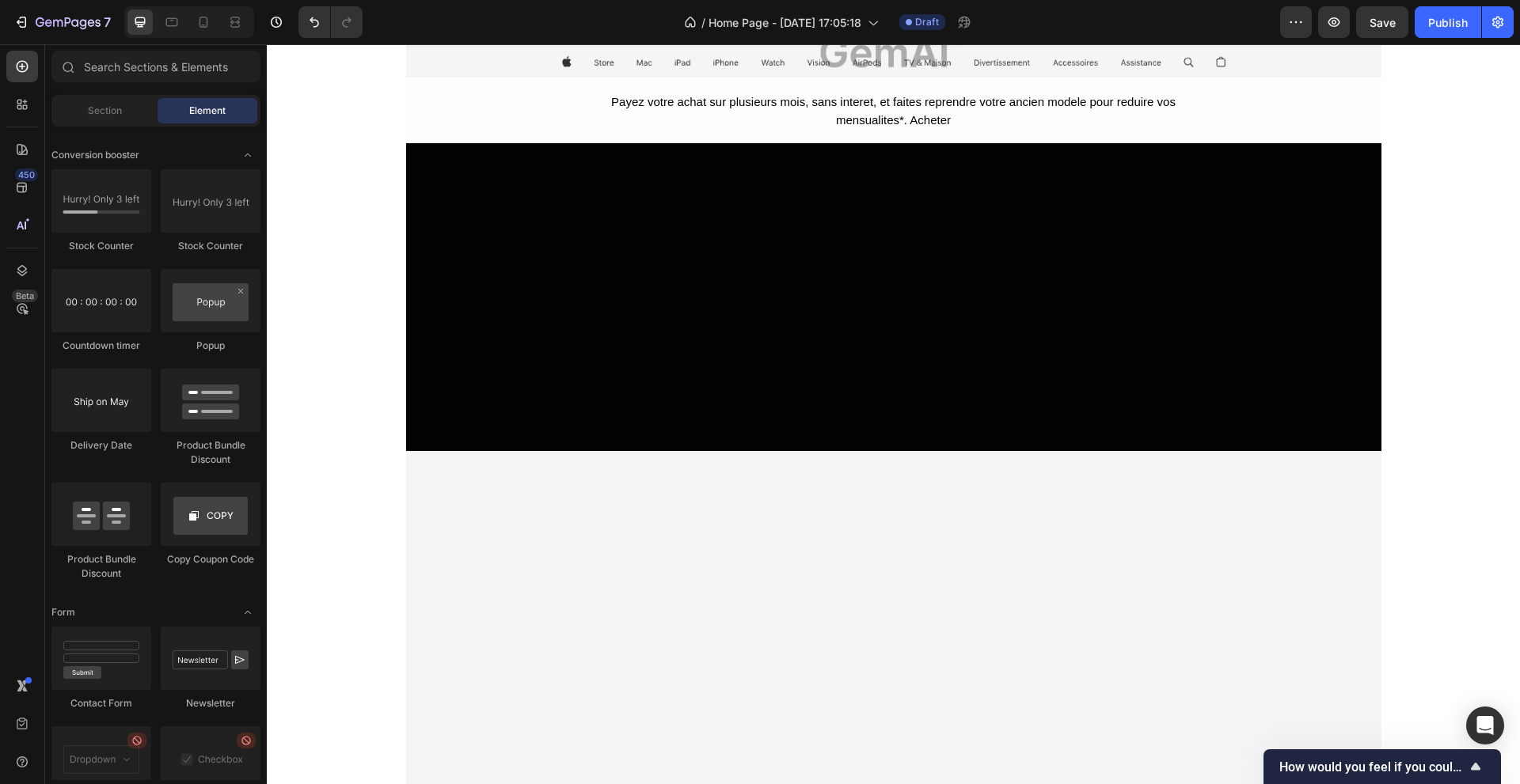
scroll to position [0, 0]
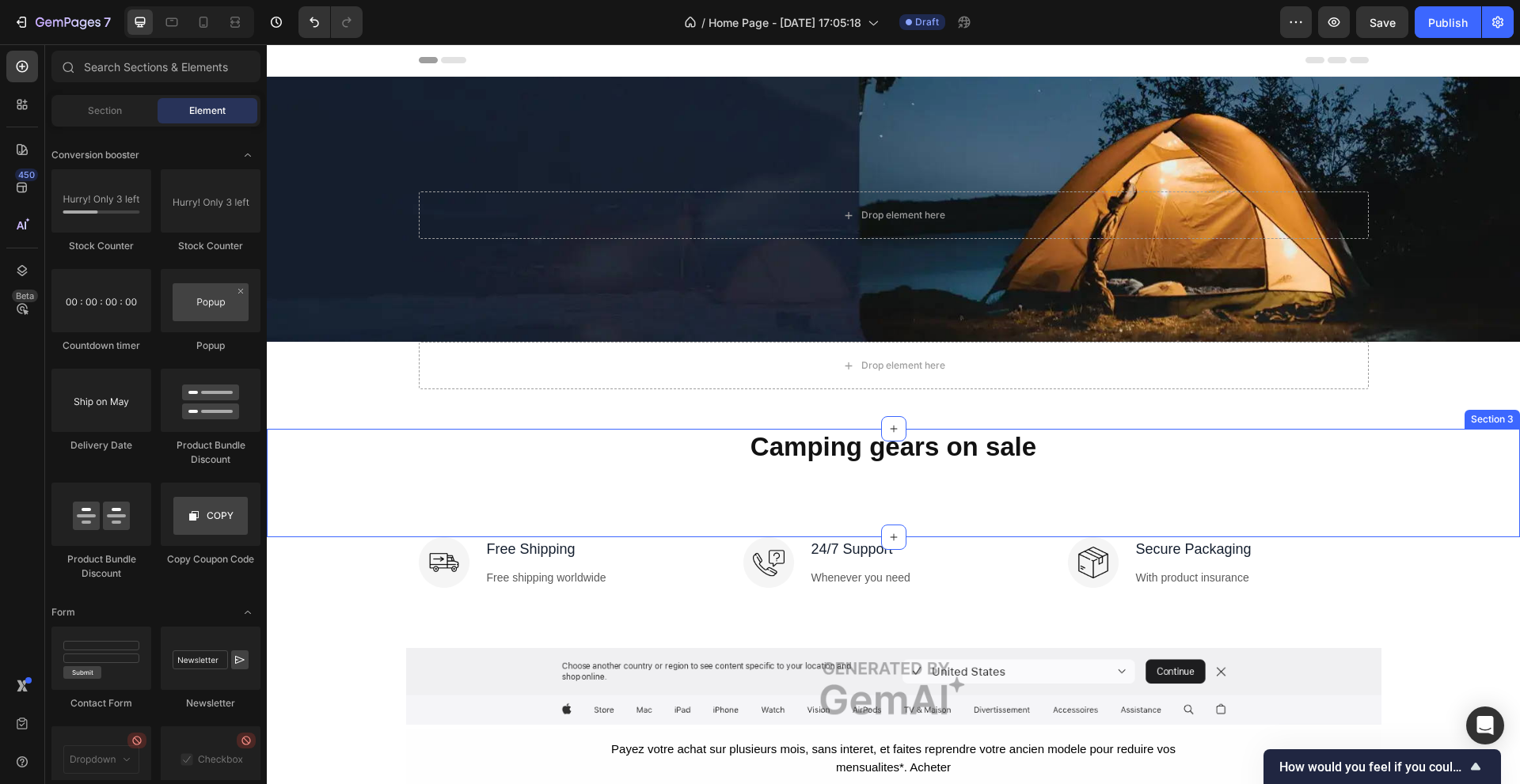
click at [1466, 435] on div "Camping gears on sale Heading Row" at bounding box center [892, 463] width 1229 height 68
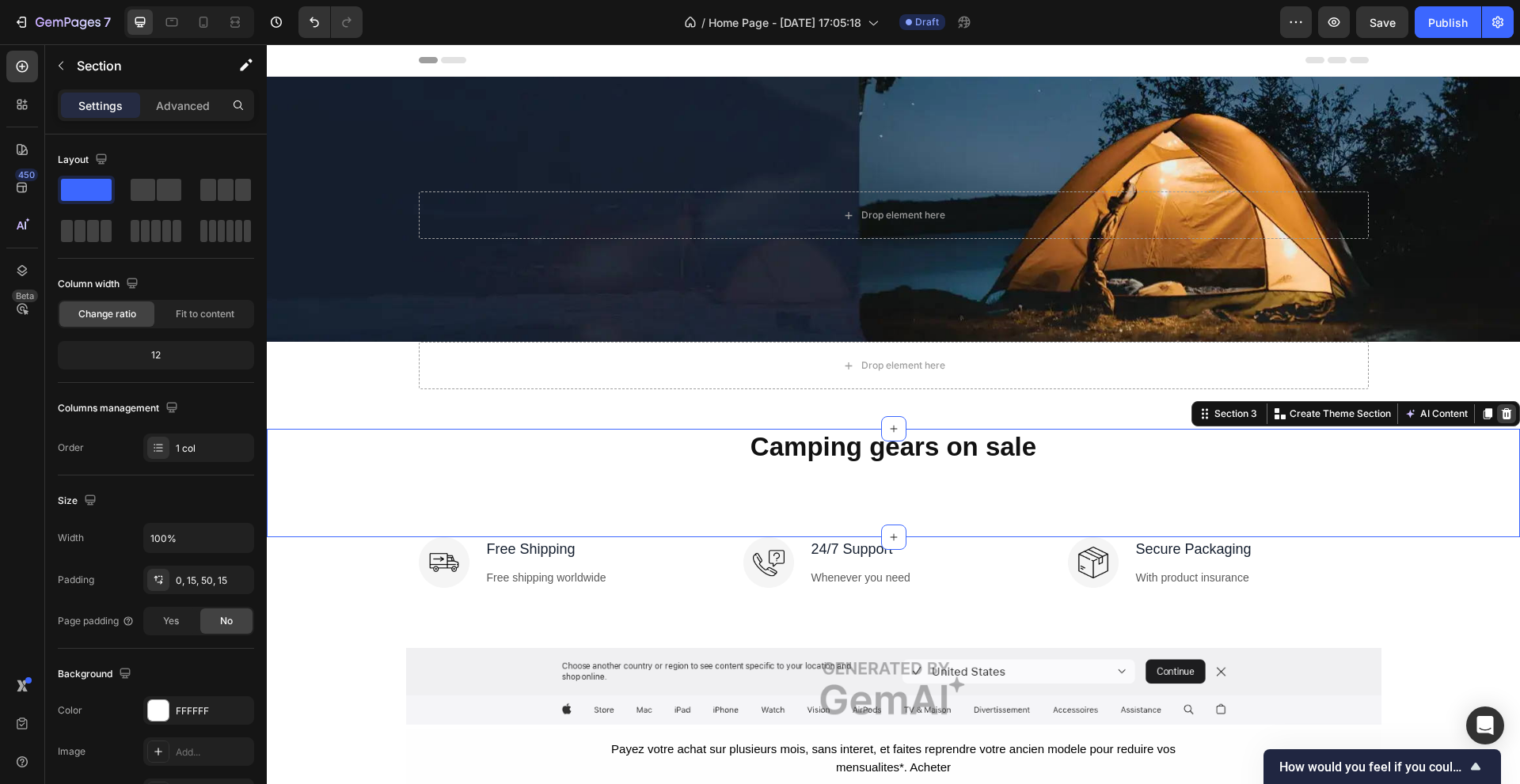
click at [1501, 410] on icon at bounding box center [1506, 413] width 10 height 11
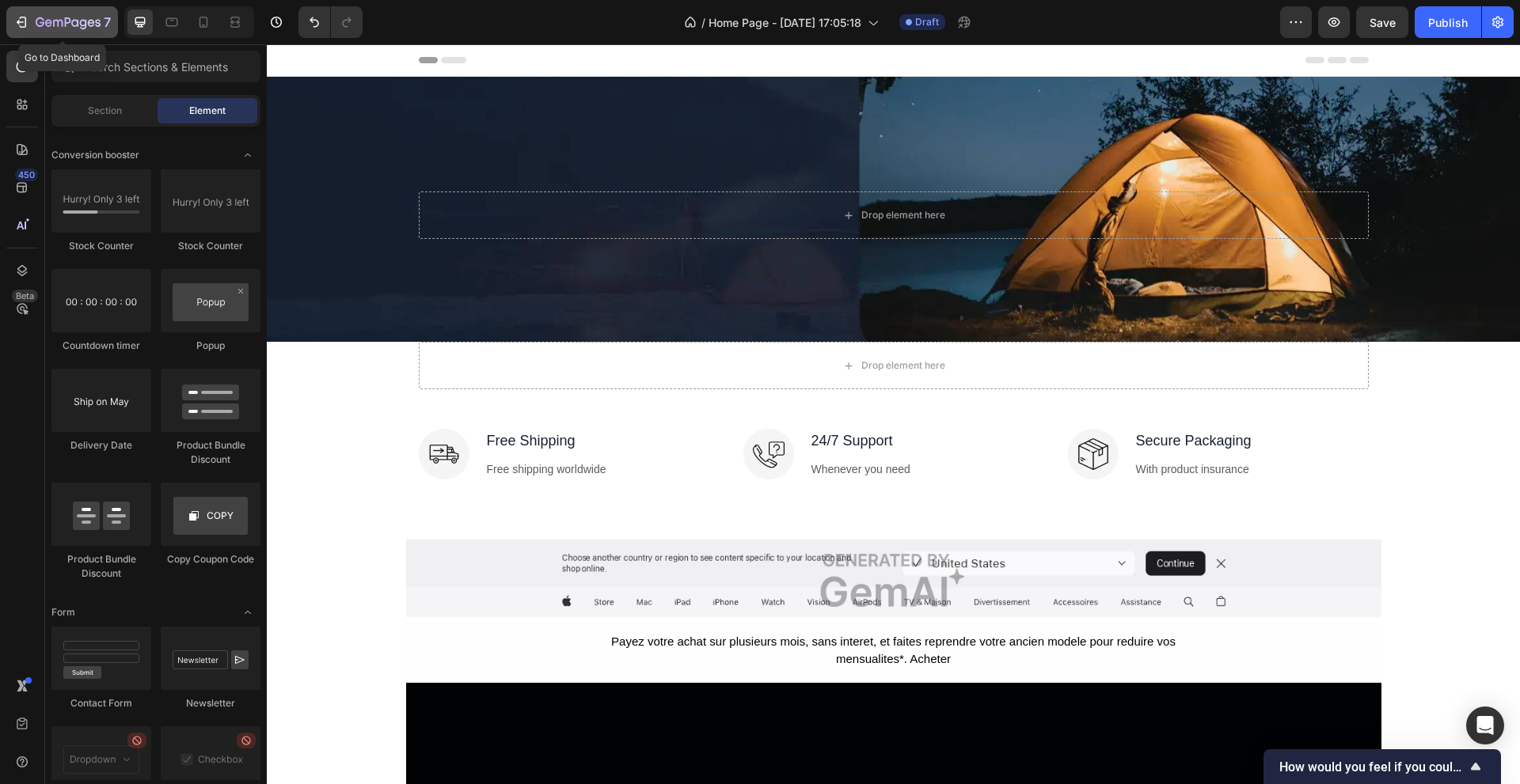
click at [67, 17] on icon "button" at bounding box center [69, 23] width 65 height 14
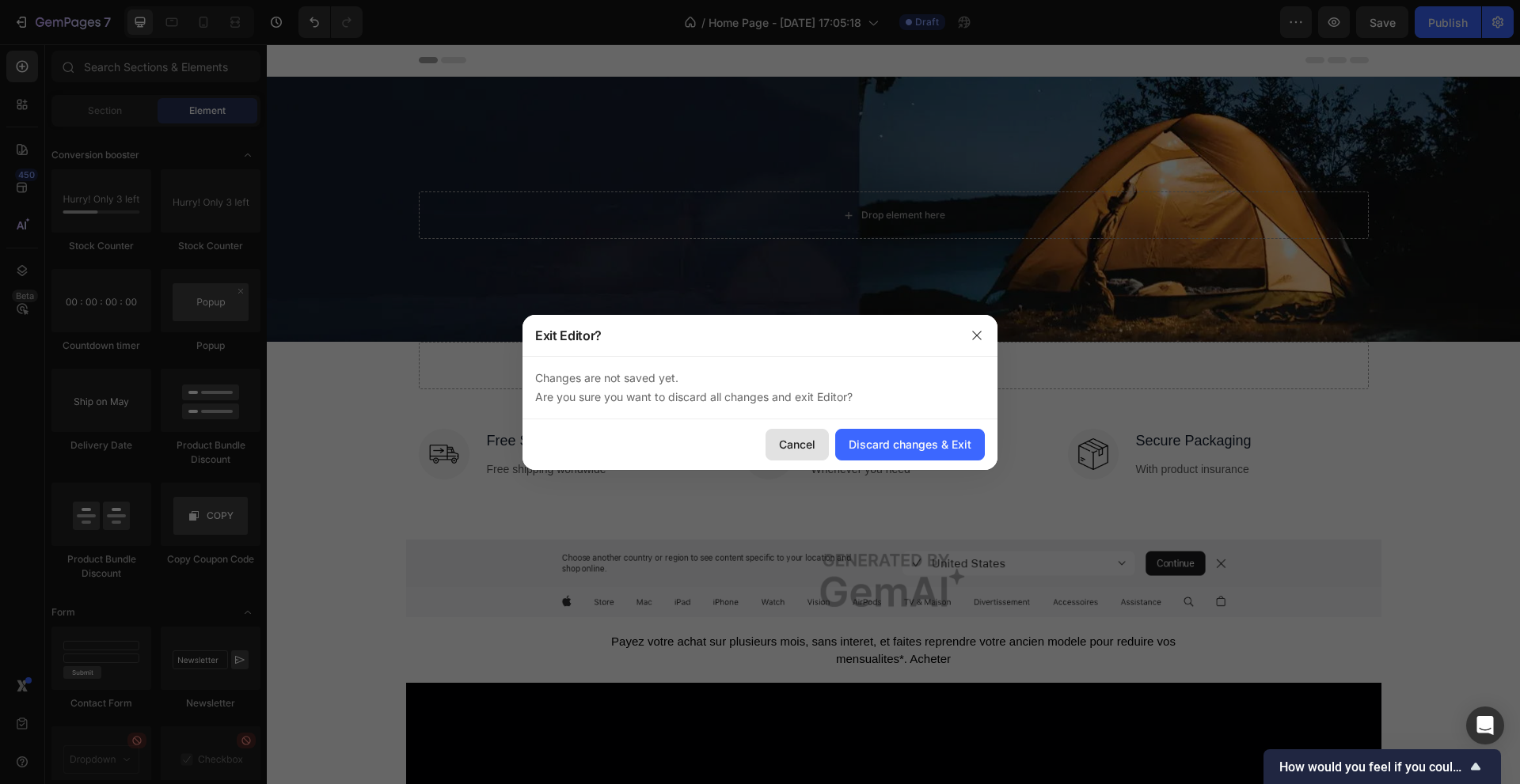
click at [809, 447] on div "Cancel" at bounding box center [796, 443] width 37 height 16
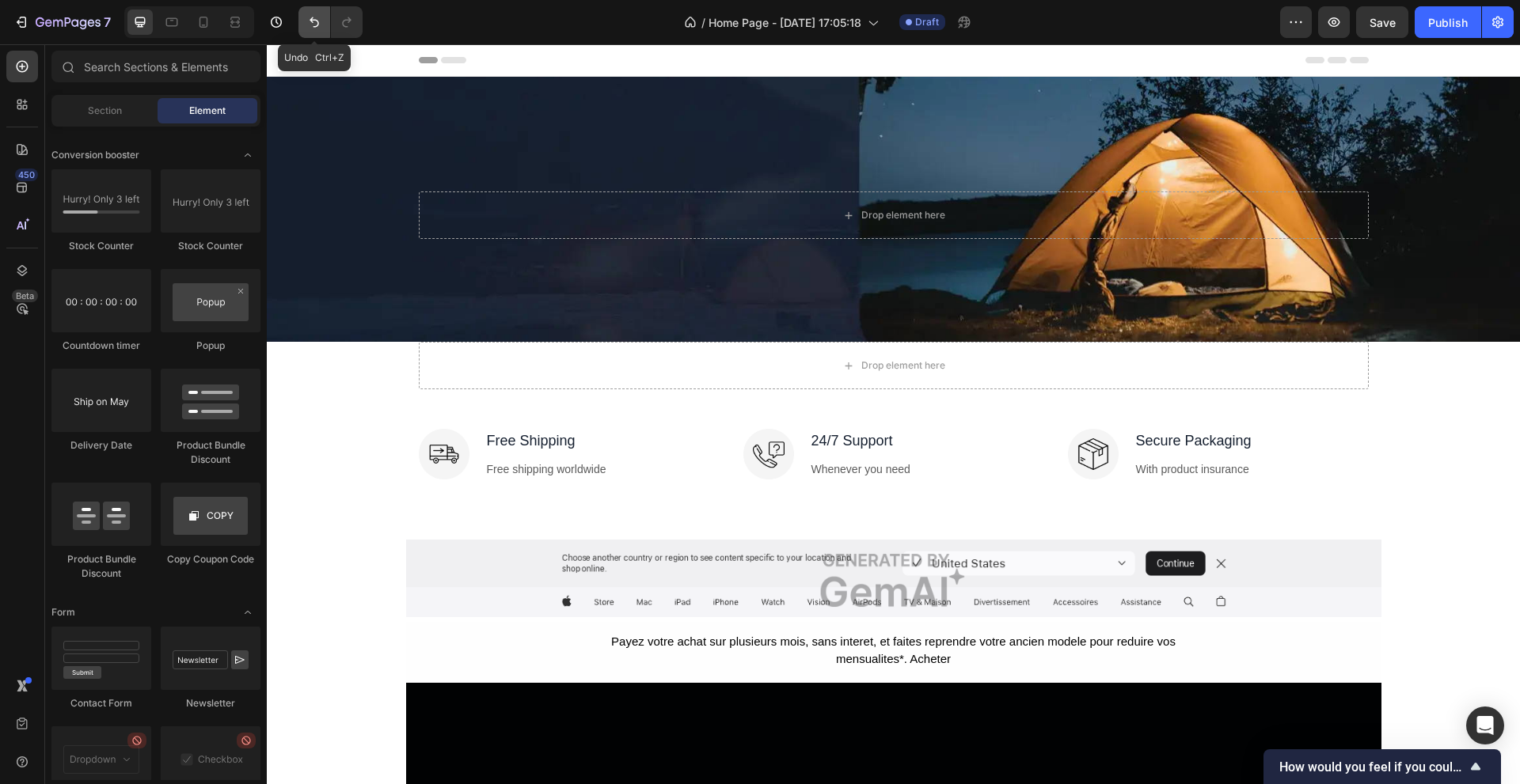
click at [325, 26] on button "Undo/Redo" at bounding box center [313, 21] width 32 height 32
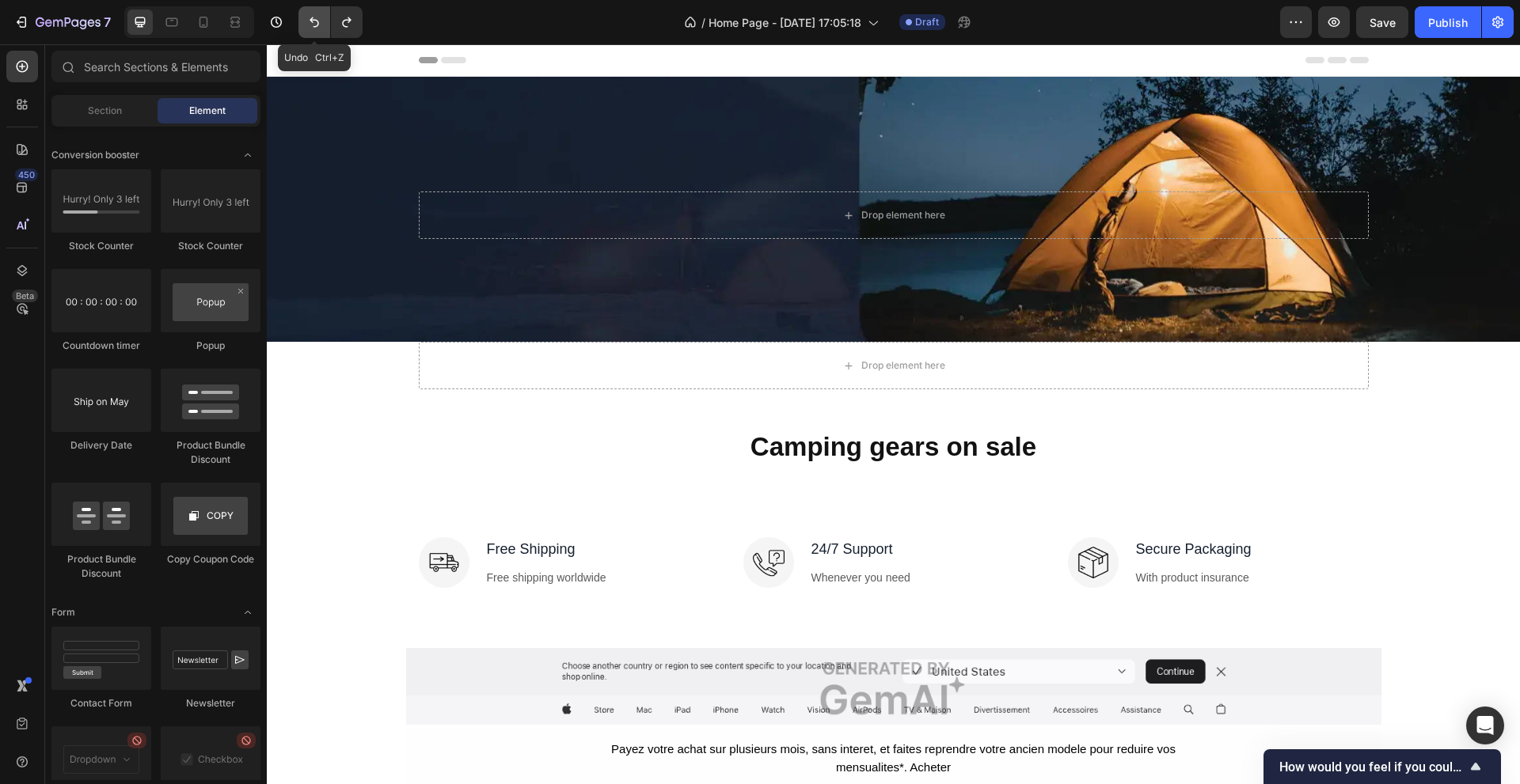
click at [325, 26] on button "Undo/Redo" at bounding box center [313, 21] width 32 height 32
click at [324, 26] on button "Undo/Redo" at bounding box center [313, 21] width 32 height 32
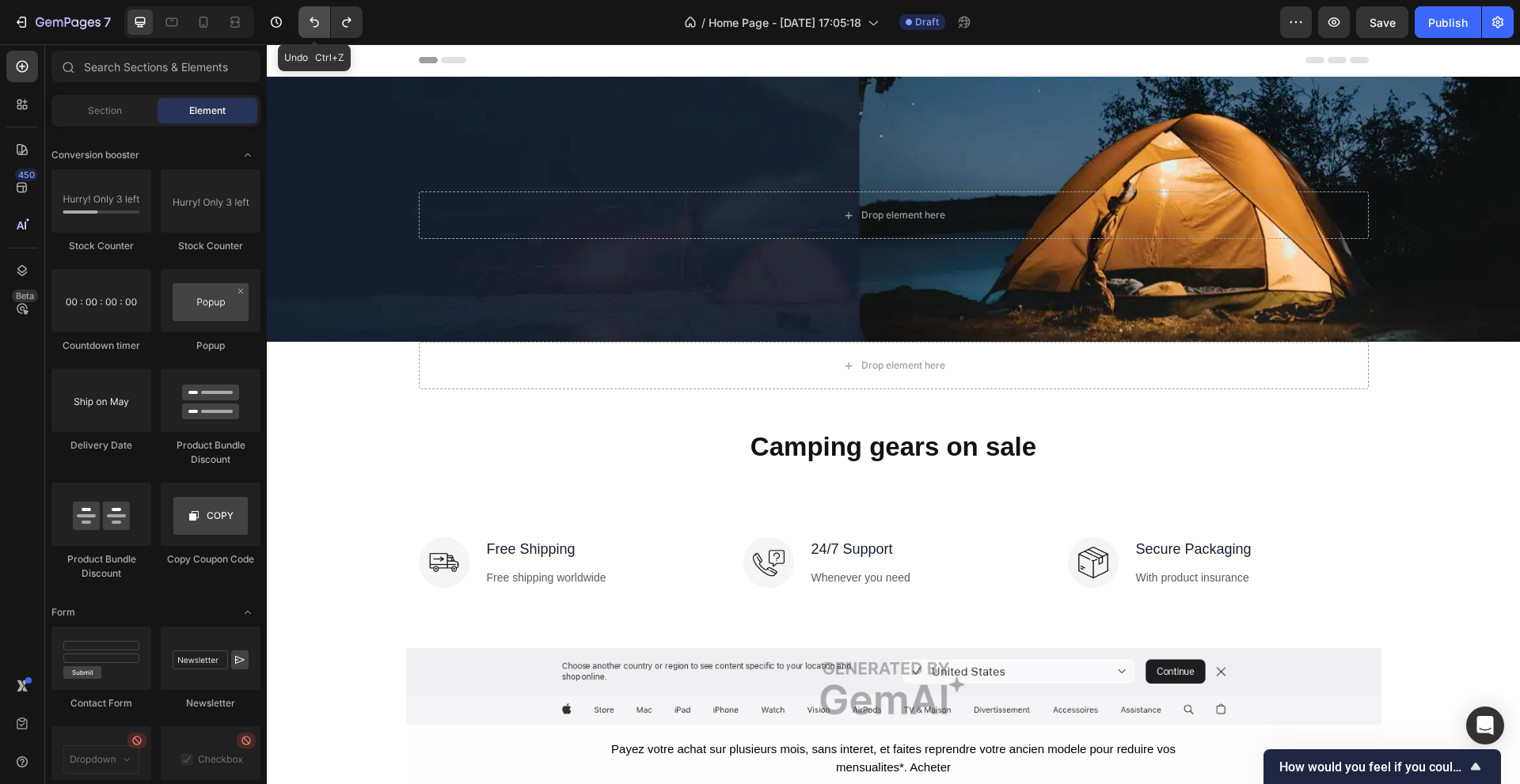
click at [324, 26] on button "Undo/Redo" at bounding box center [313, 21] width 32 height 32
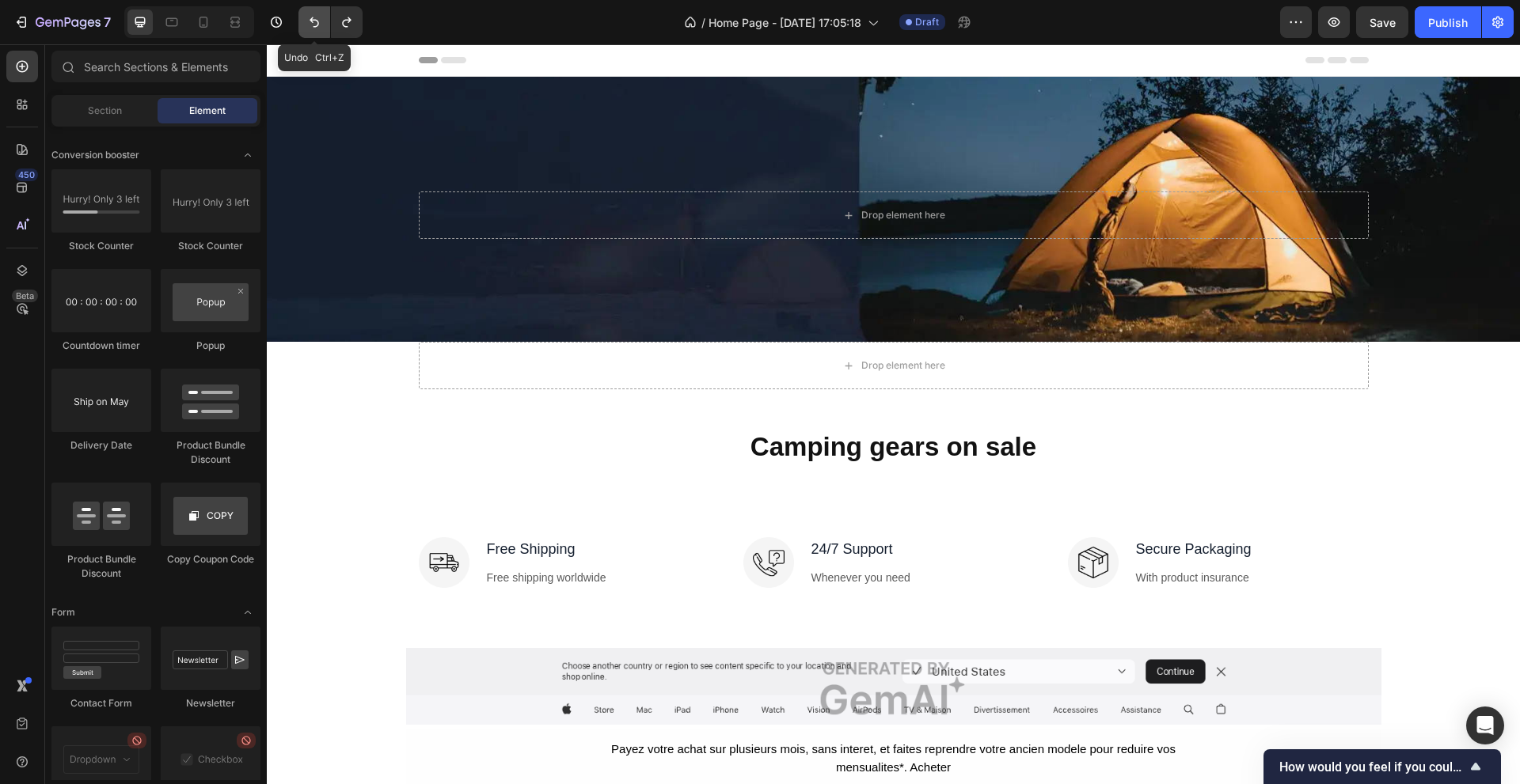
click at [324, 26] on button "Undo/Redo" at bounding box center [313, 21] width 32 height 32
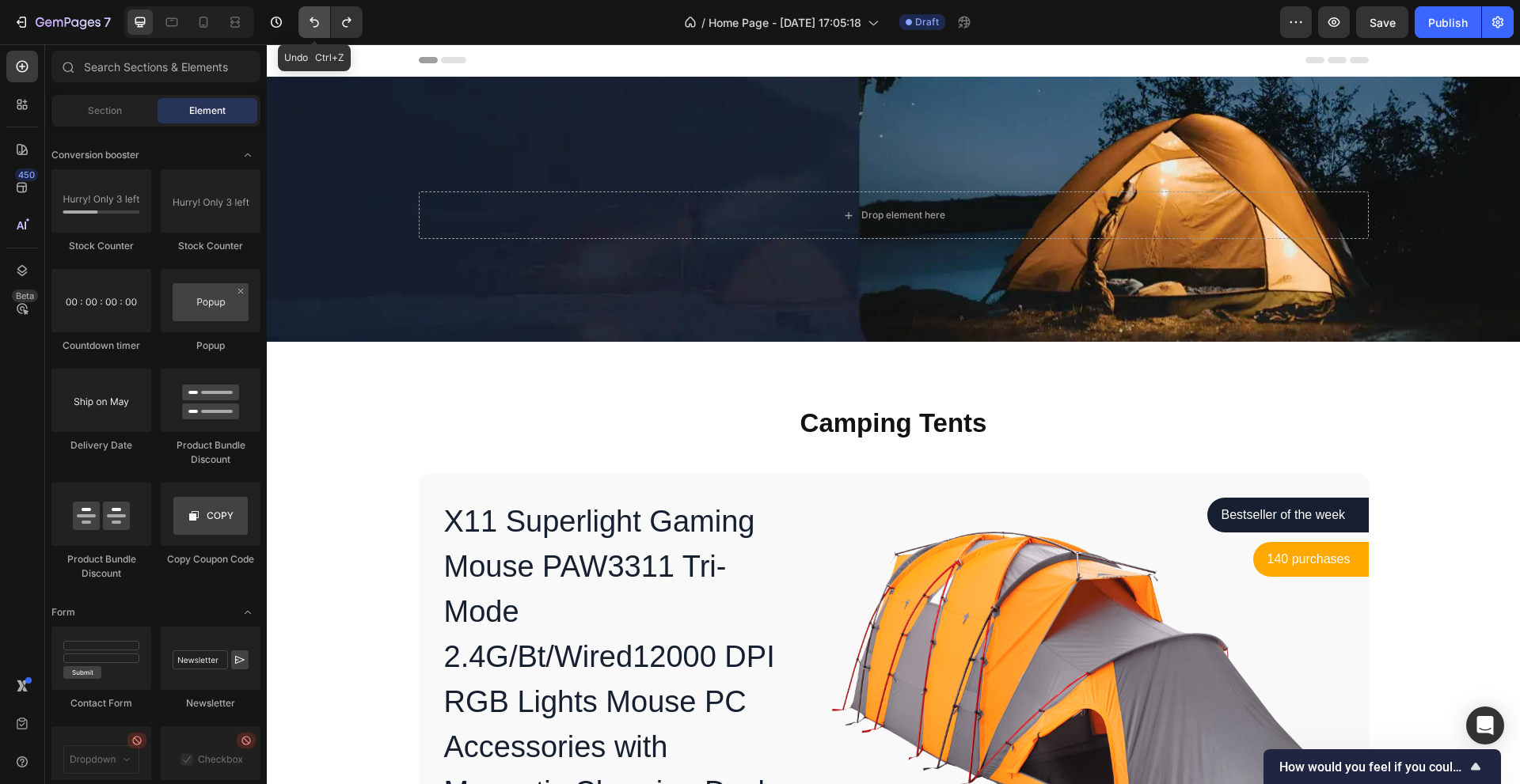
click at [324, 26] on button "Undo/Redo" at bounding box center [313, 21] width 32 height 32
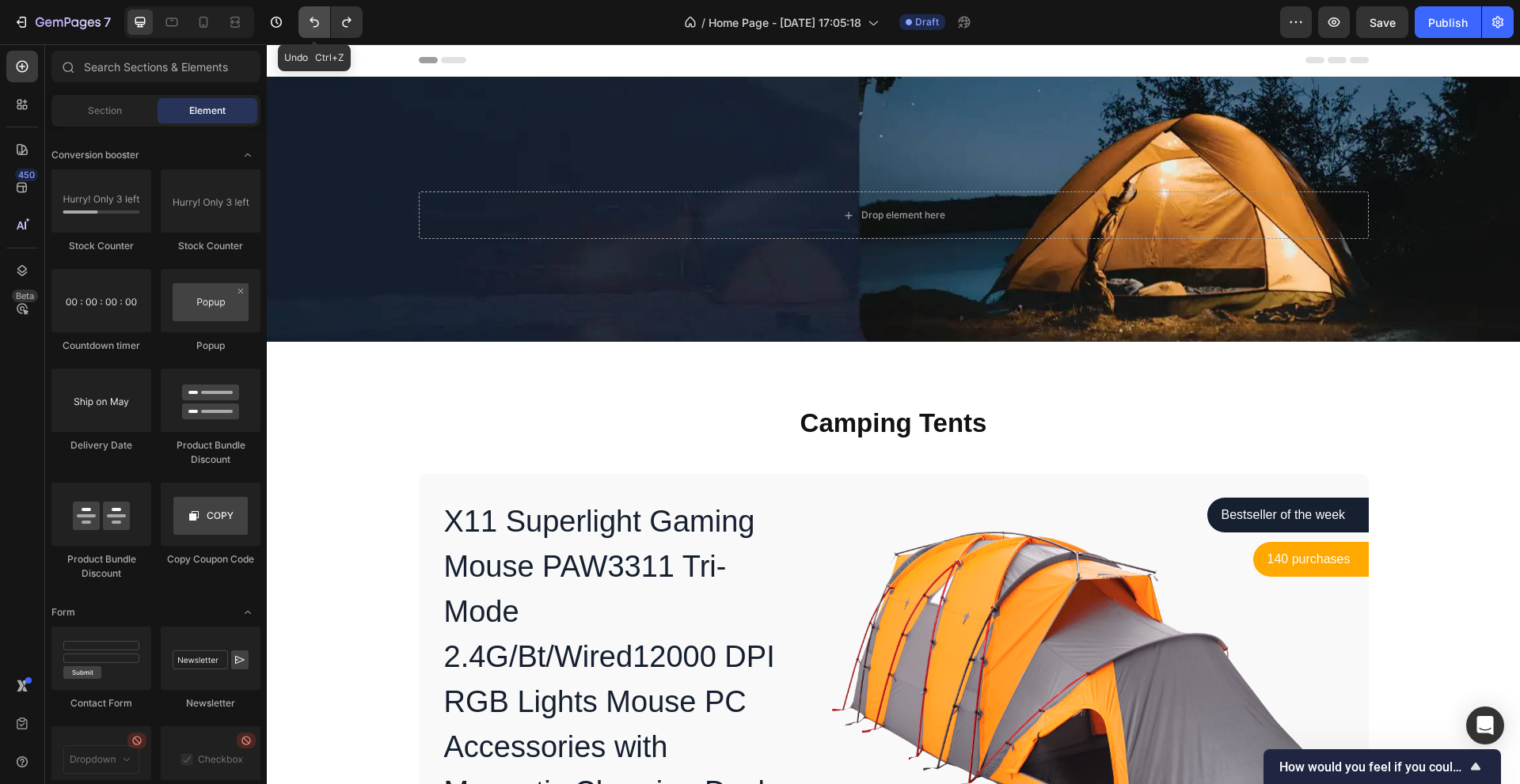
click at [324, 26] on button "Undo/Redo" at bounding box center [313, 21] width 32 height 32
click at [323, 26] on button "Undo/Redo" at bounding box center [313, 21] width 32 height 32
click at [320, 25] on icon "Undo/Redo" at bounding box center [314, 22] width 15 height 15
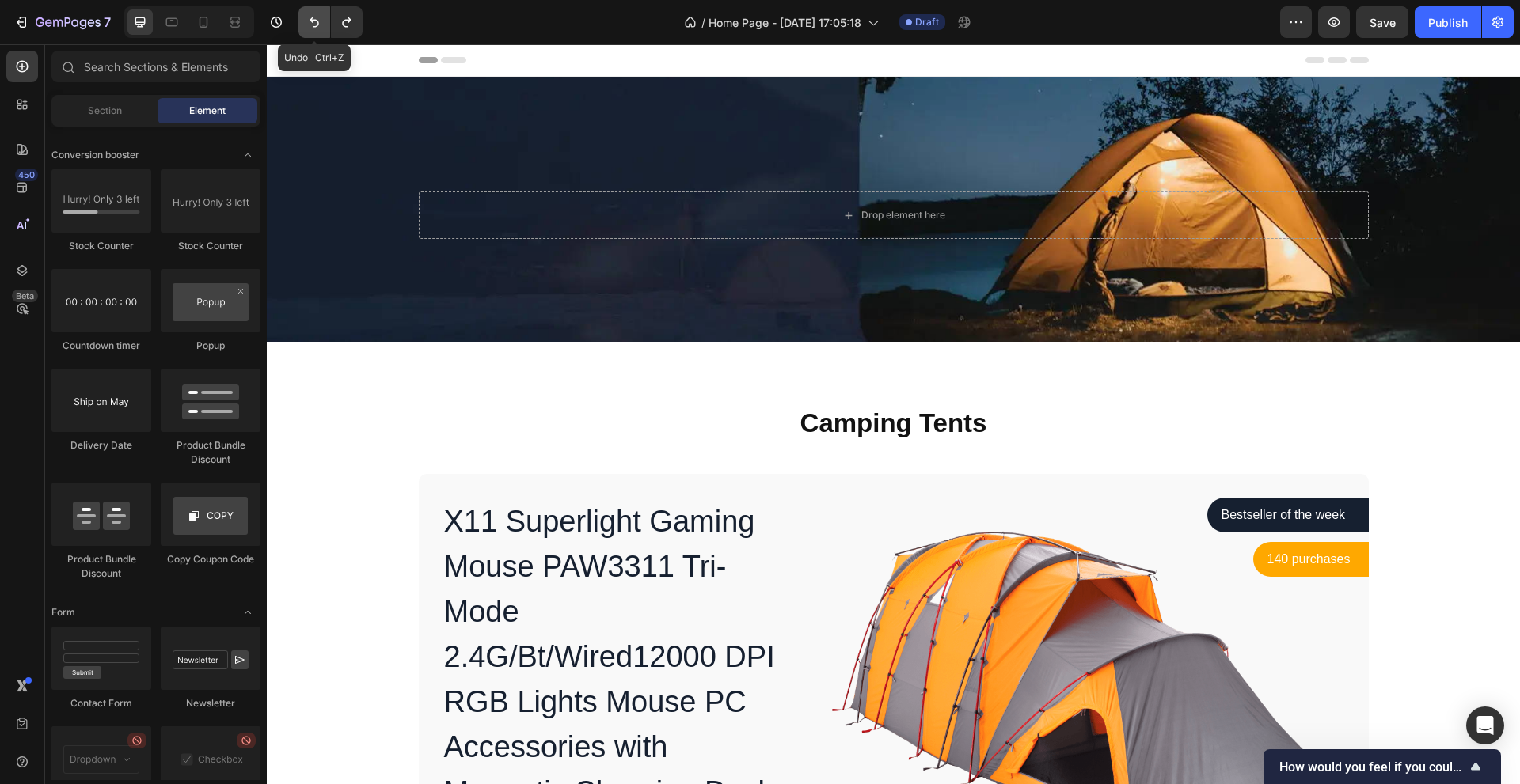
click at [320, 25] on icon "Undo/Redo" at bounding box center [314, 22] width 15 height 15
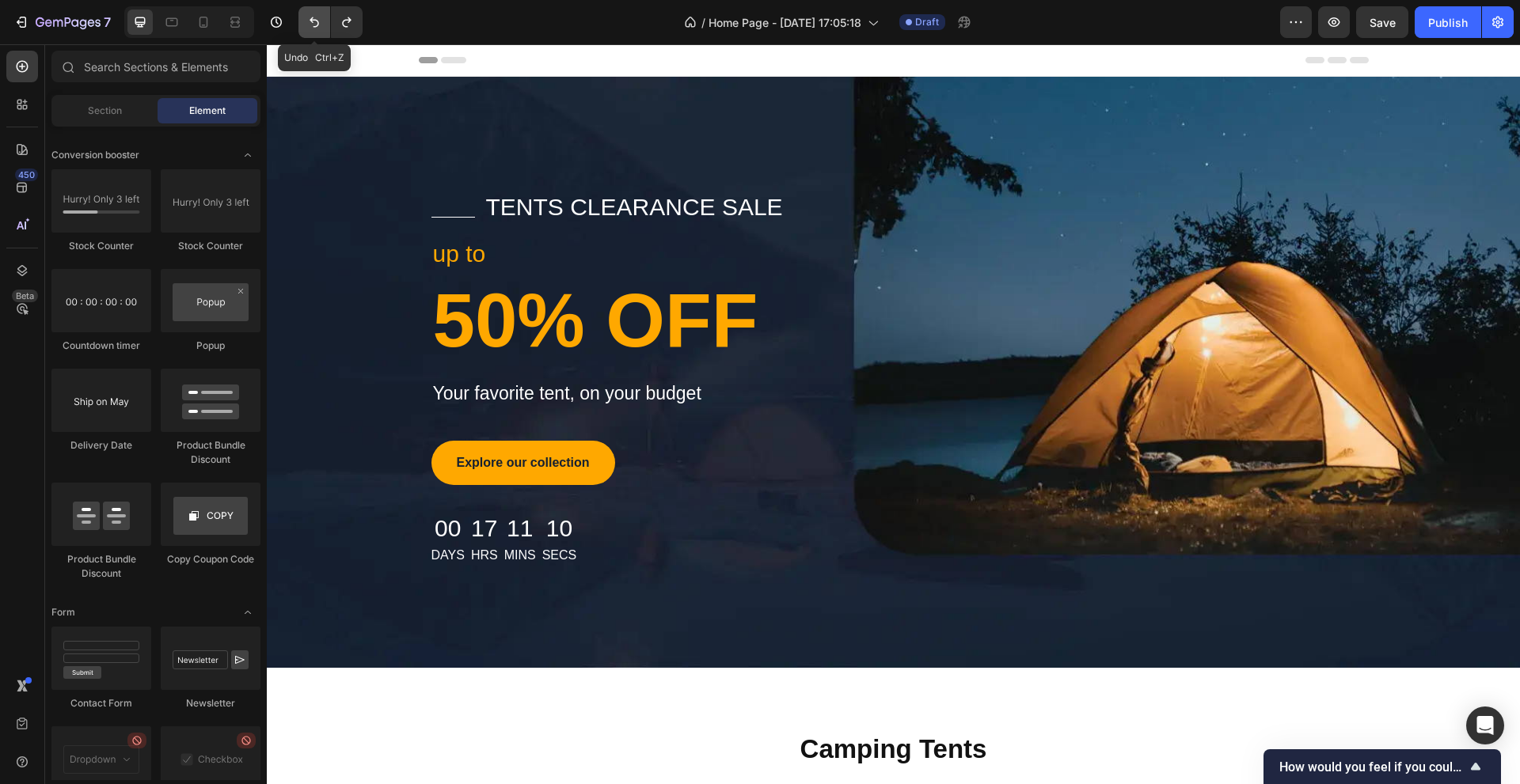
click at [313, 14] on button "Undo/Redo" at bounding box center [313, 21] width 32 height 32
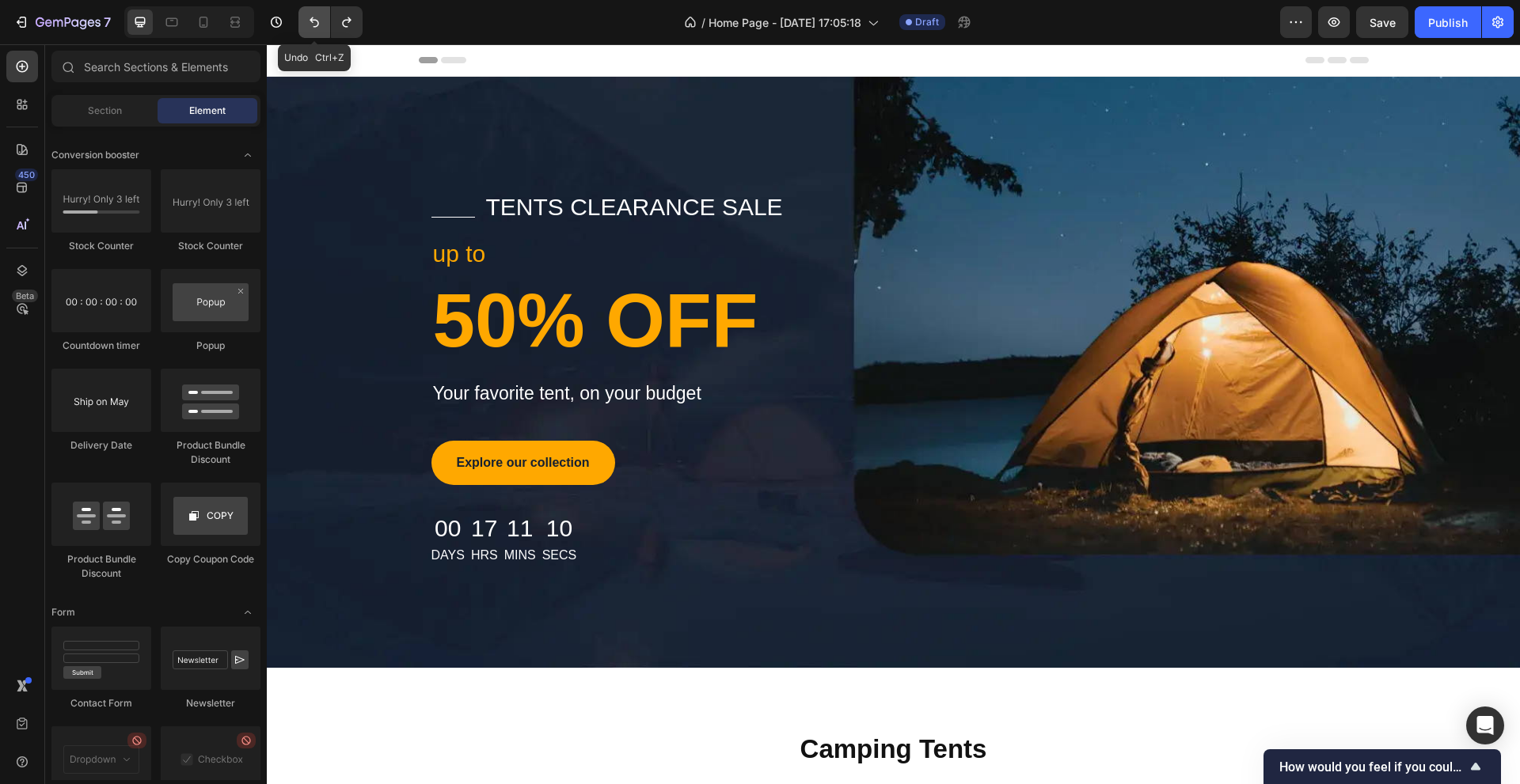
click at [313, 14] on button "Undo/Redo" at bounding box center [313, 21] width 32 height 32
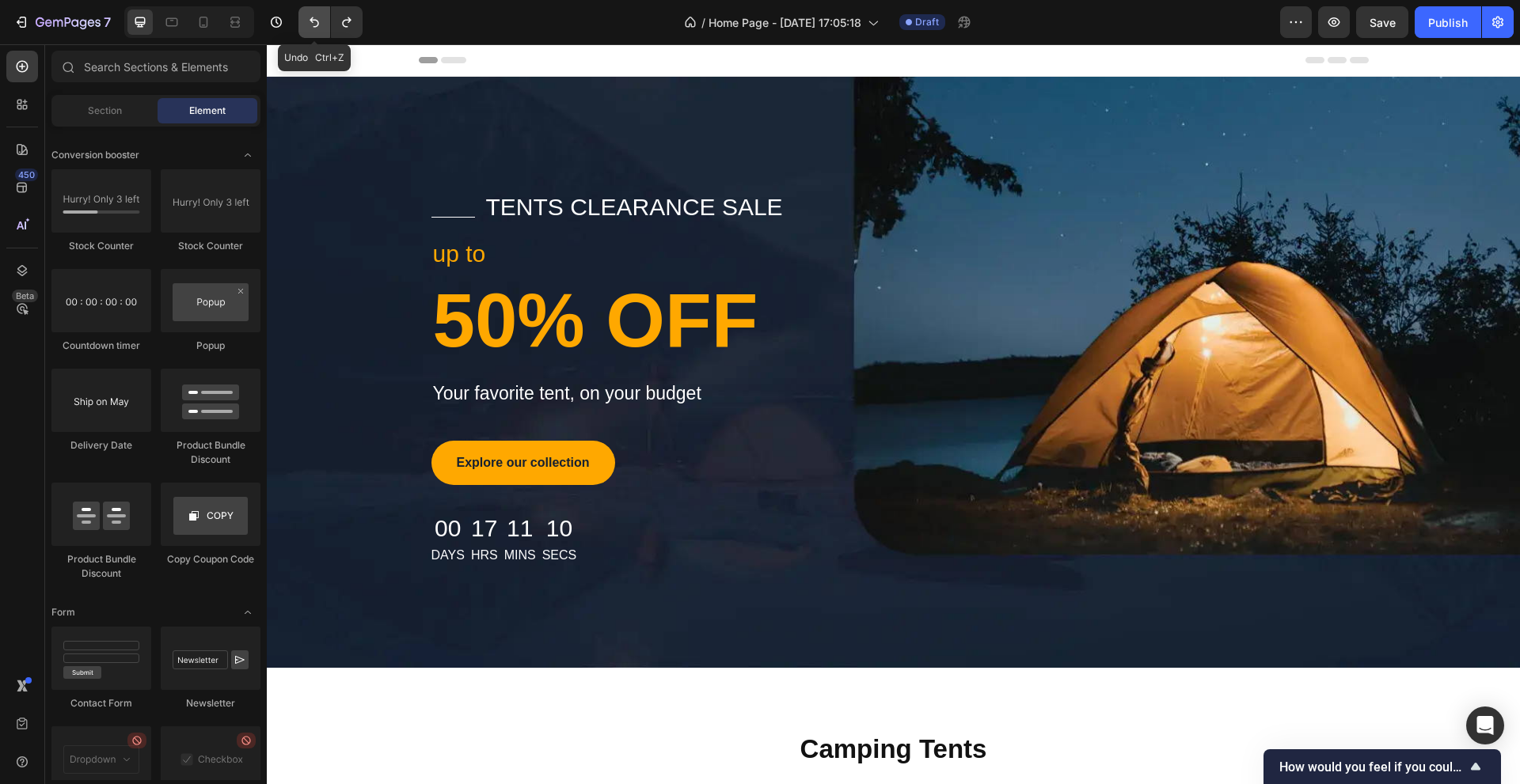
click at [313, 14] on button "Undo/Redo" at bounding box center [313, 21] width 32 height 32
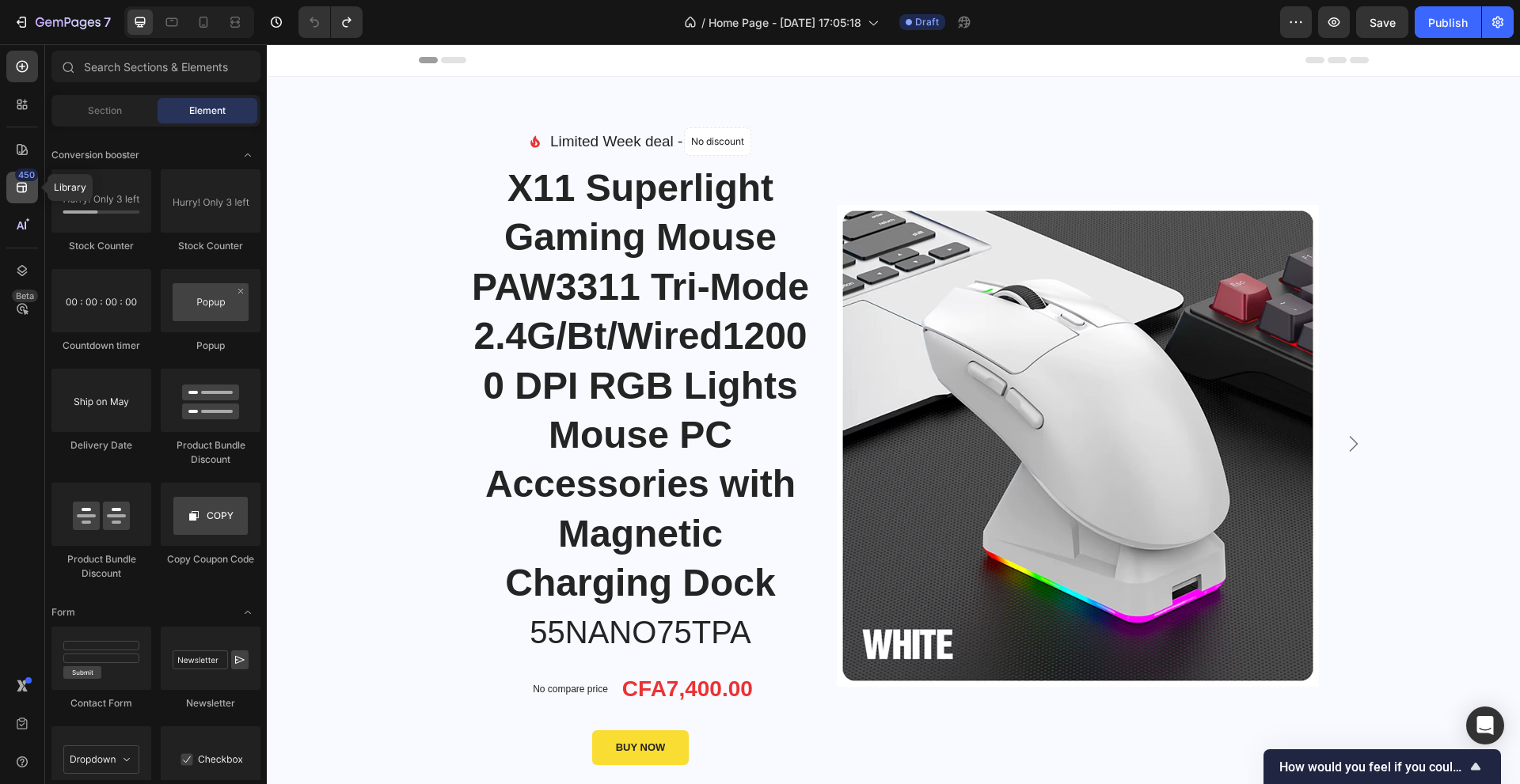
click at [35, 193] on div "450" at bounding box center [21, 187] width 32 height 32
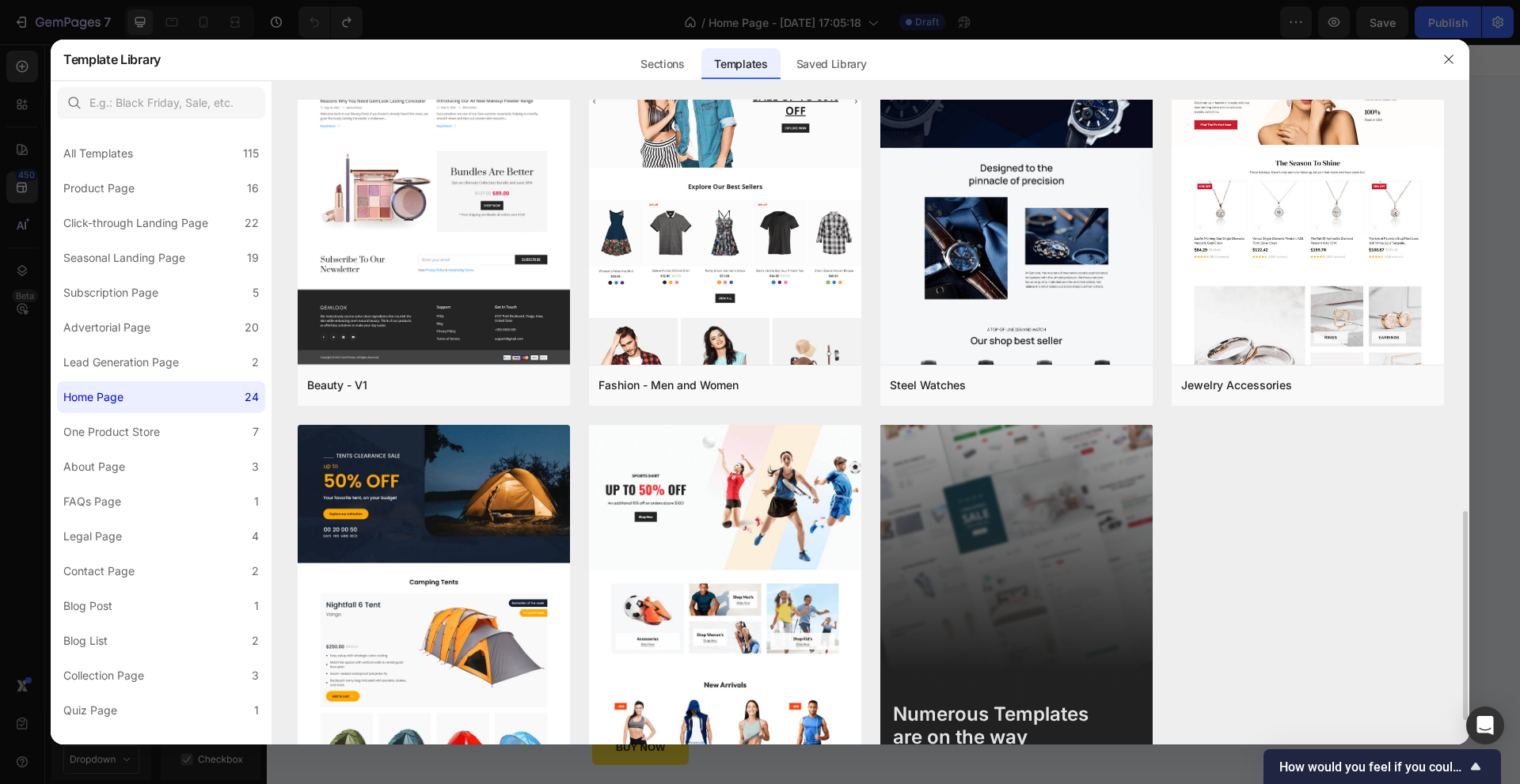
scroll to position [1342, 0]
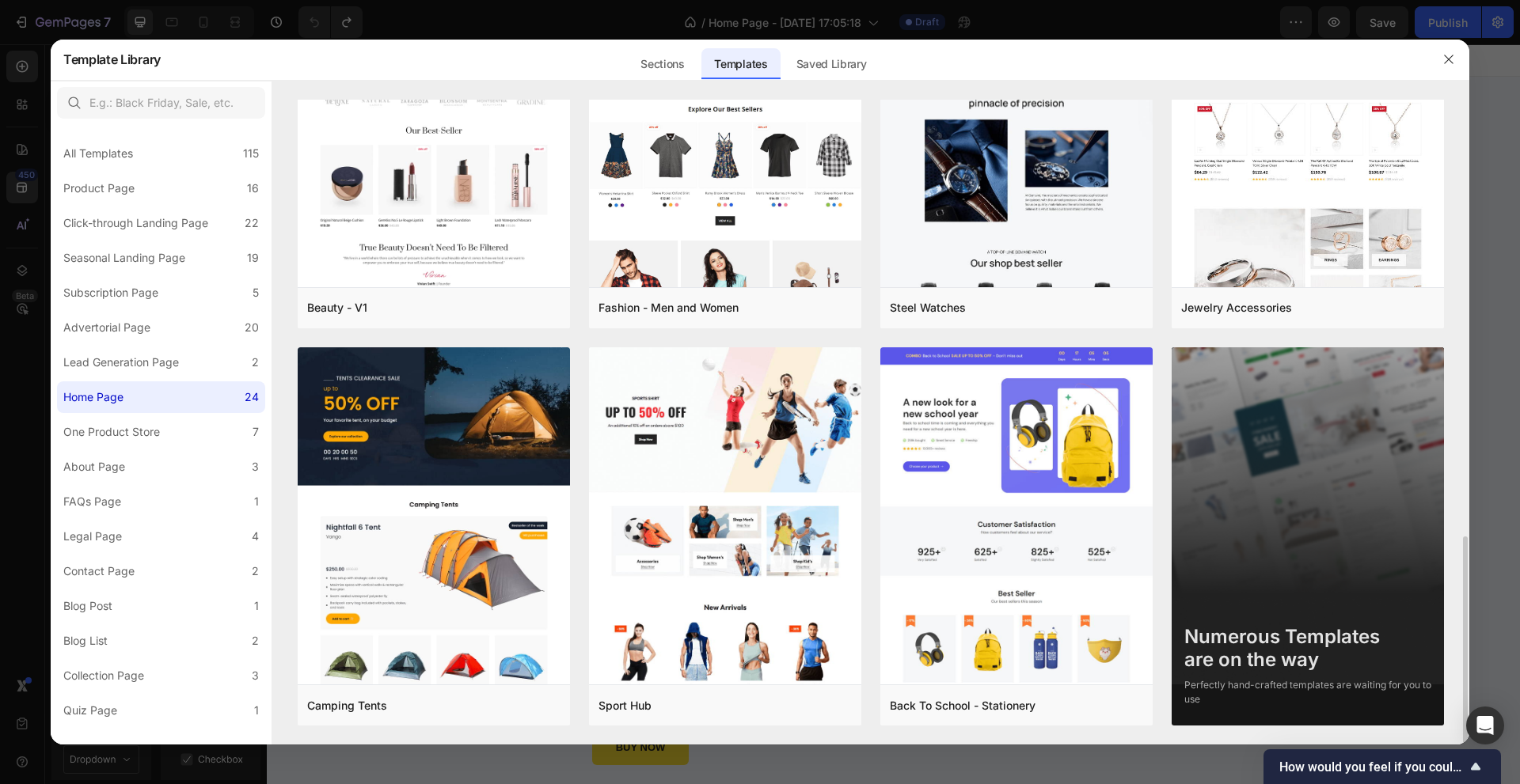
click at [1269, 508] on img at bounding box center [1308, 535] width 272 height 376
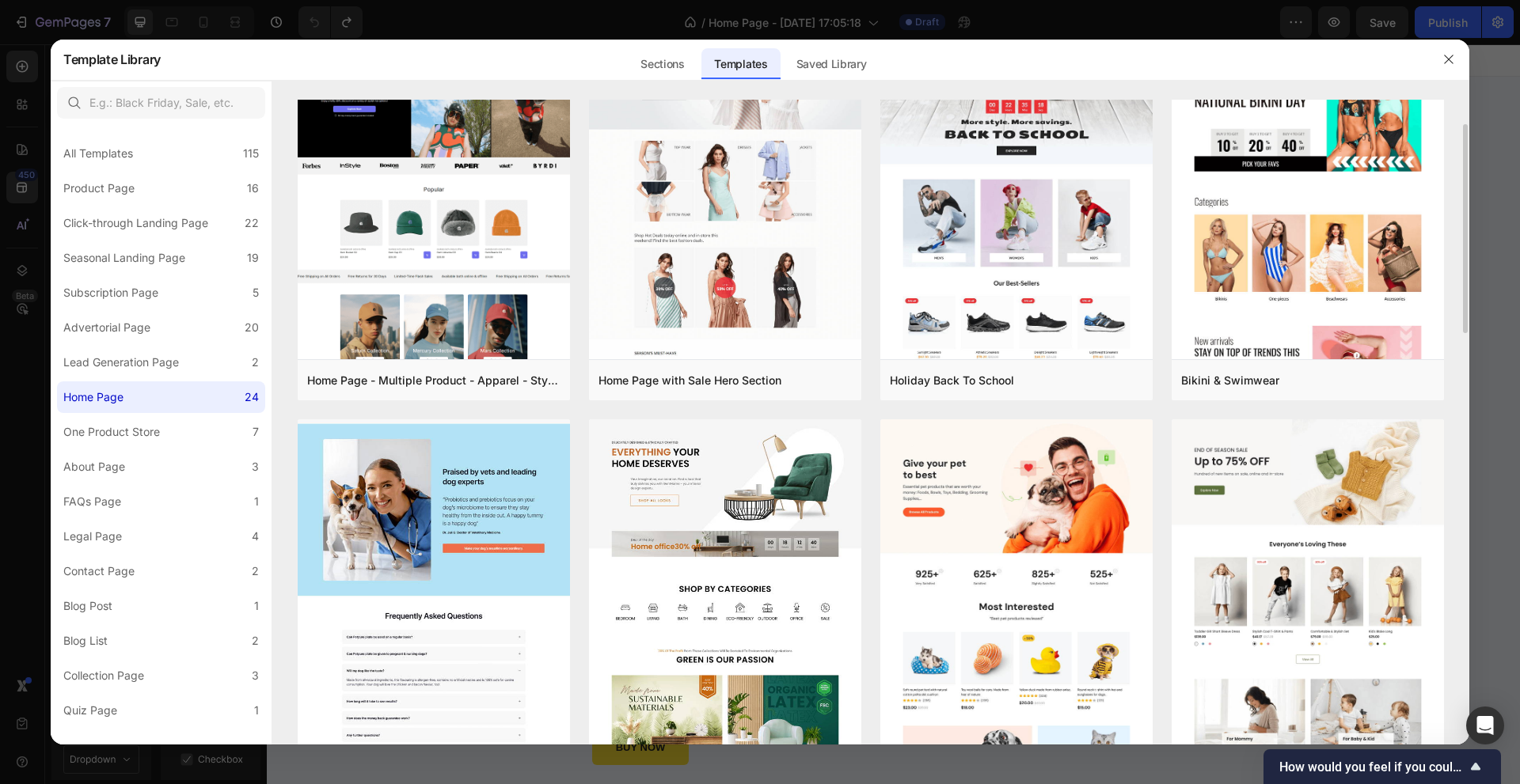
scroll to position [0, 0]
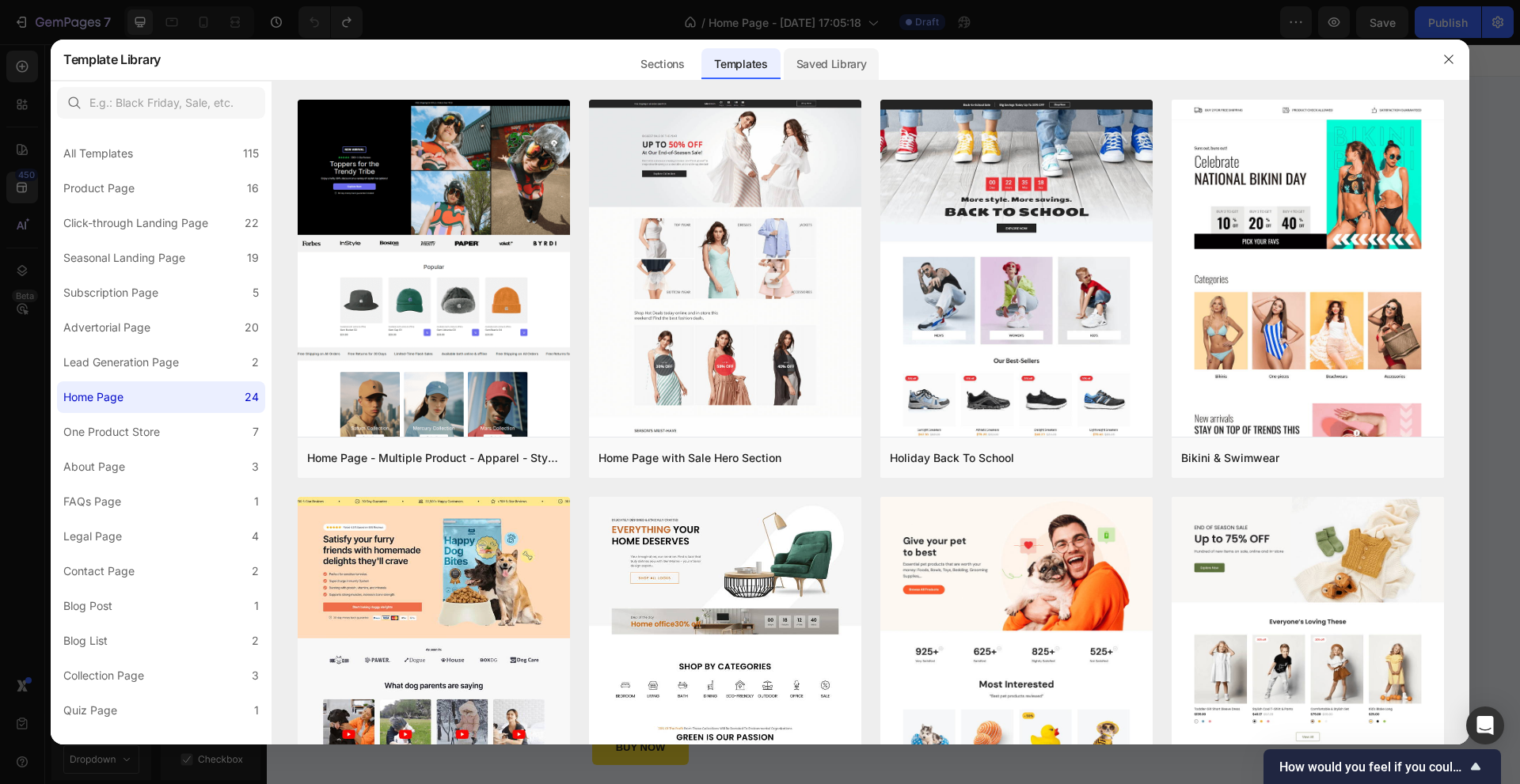
click at [835, 77] on div "Saved Library" at bounding box center [832, 63] width 96 height 32
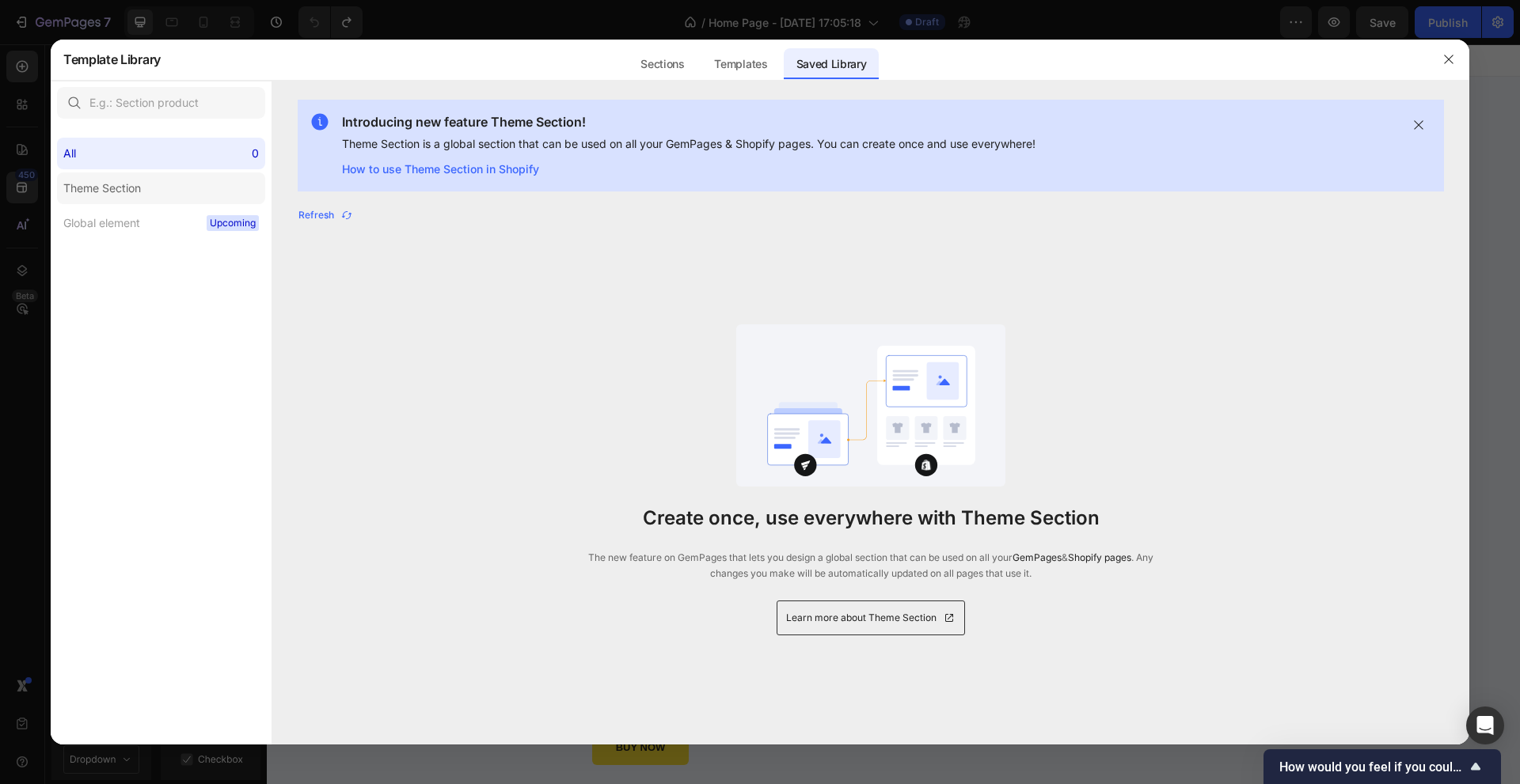
click at [239, 180] on label "Theme Section" at bounding box center [161, 187] width 208 height 32
click at [235, 222] on span "Upcoming" at bounding box center [232, 223] width 52 height 15
drag, startPoint x: 619, startPoint y: 60, endPoint x: 635, endPoint y: 65, distance: 16.8
click at [620, 61] on div "Sections Templates Existing pages Saved Library Templates Saved Library" at bounding box center [753, 59] width 1184 height 41
click at [660, 65] on div "Sections" at bounding box center [662, 63] width 69 height 32
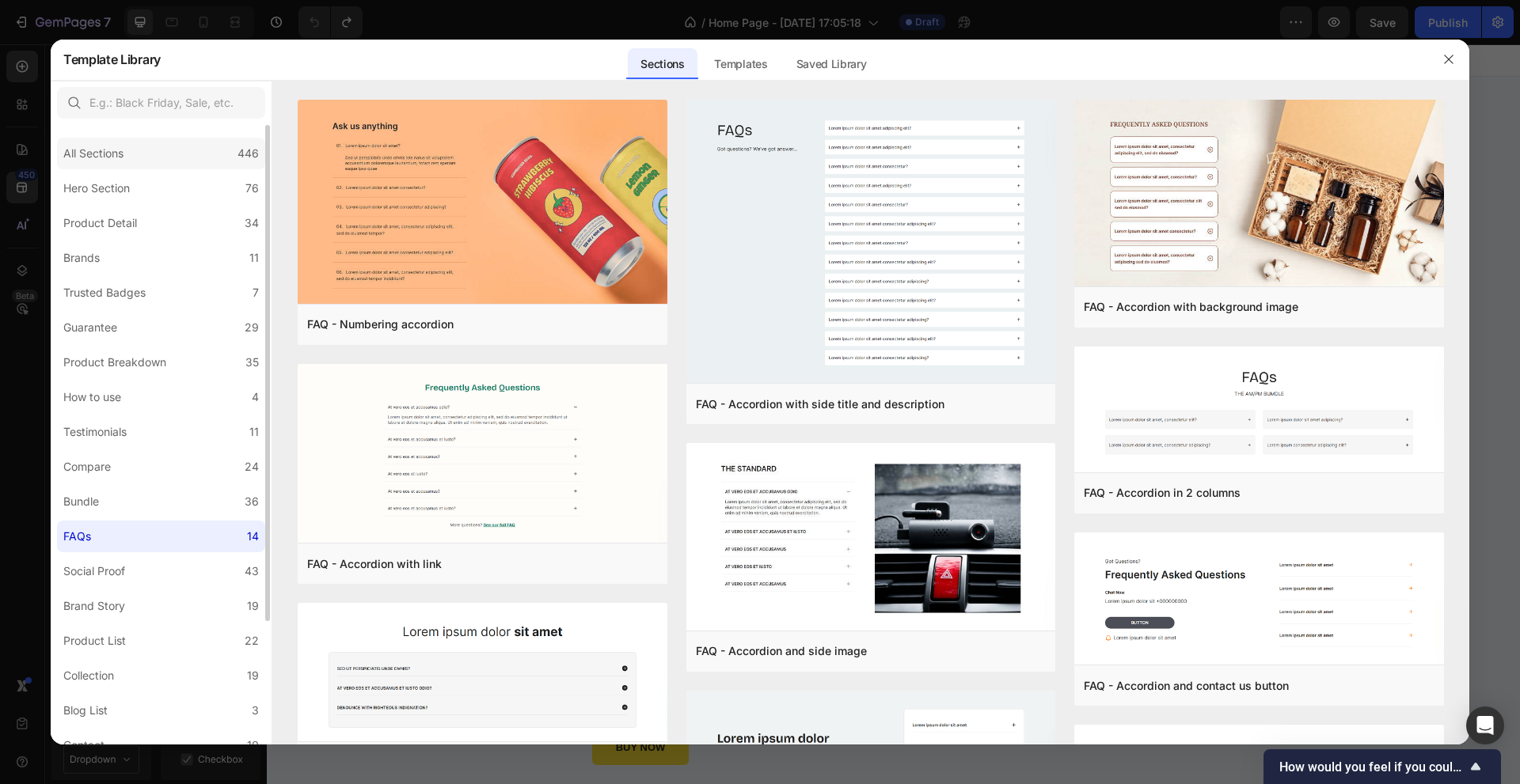
click at [162, 145] on div "All Sections 446" at bounding box center [161, 153] width 208 height 32
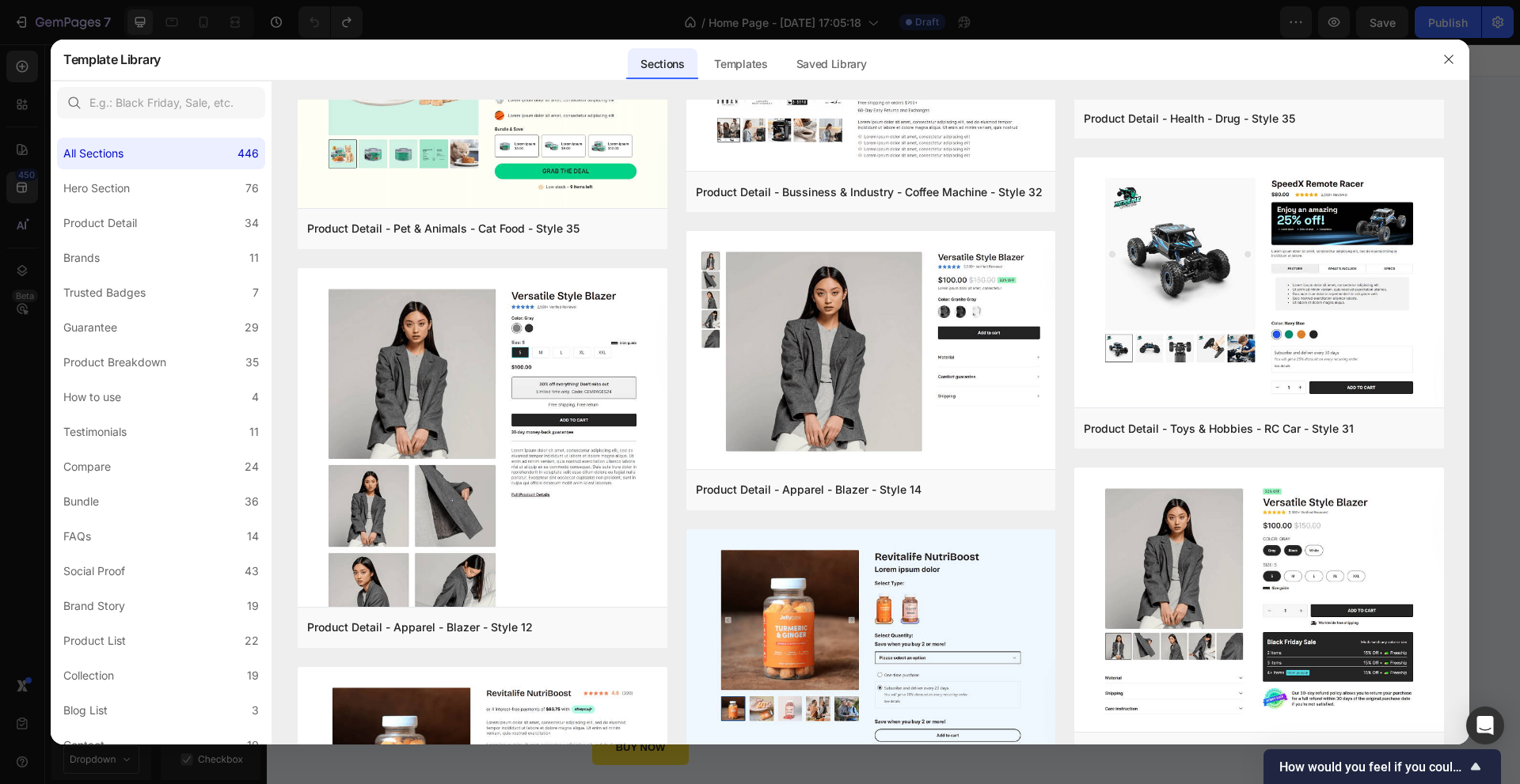
scroll to position [3928, 0]
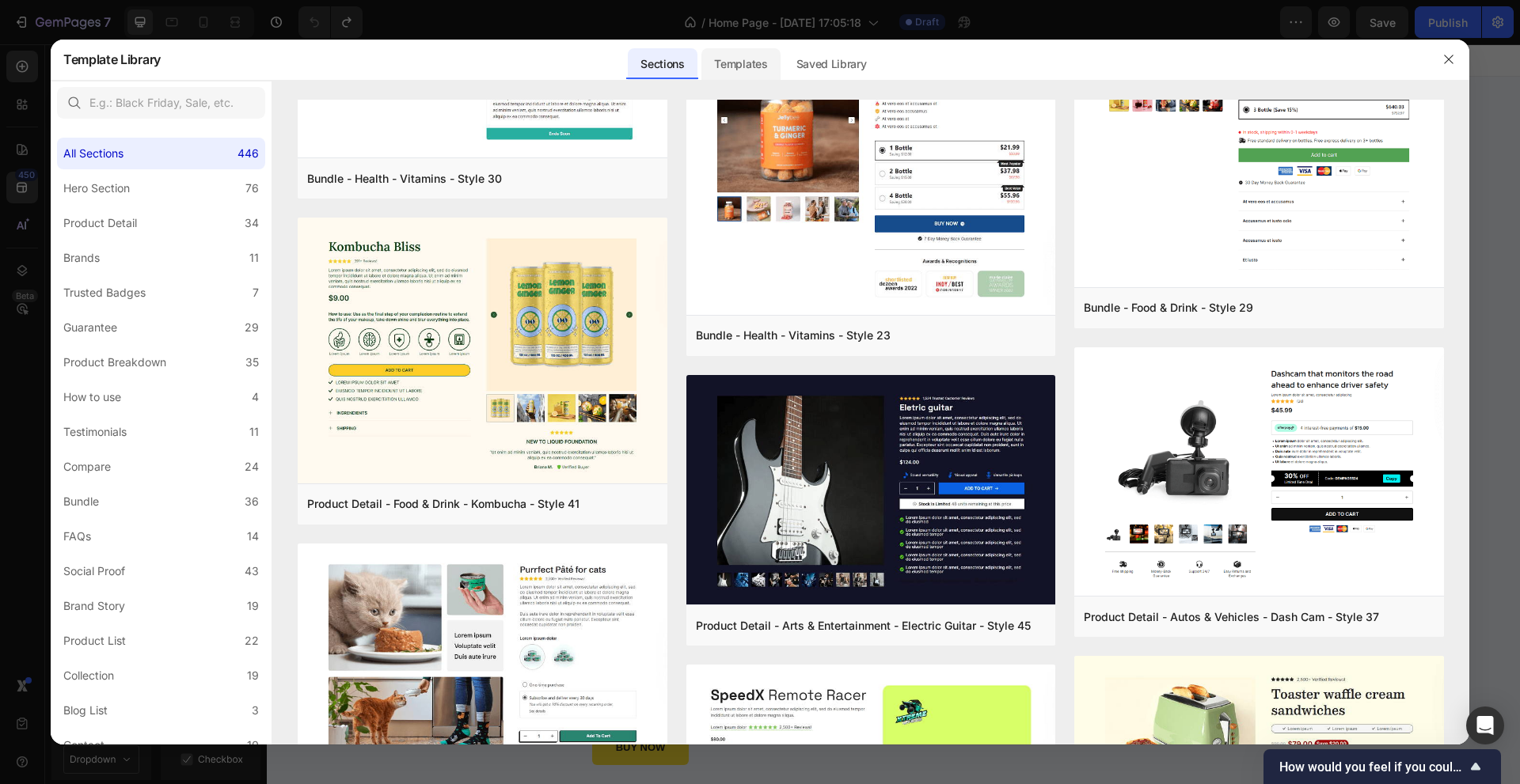
click at [738, 74] on div "Templates" at bounding box center [741, 63] width 79 height 32
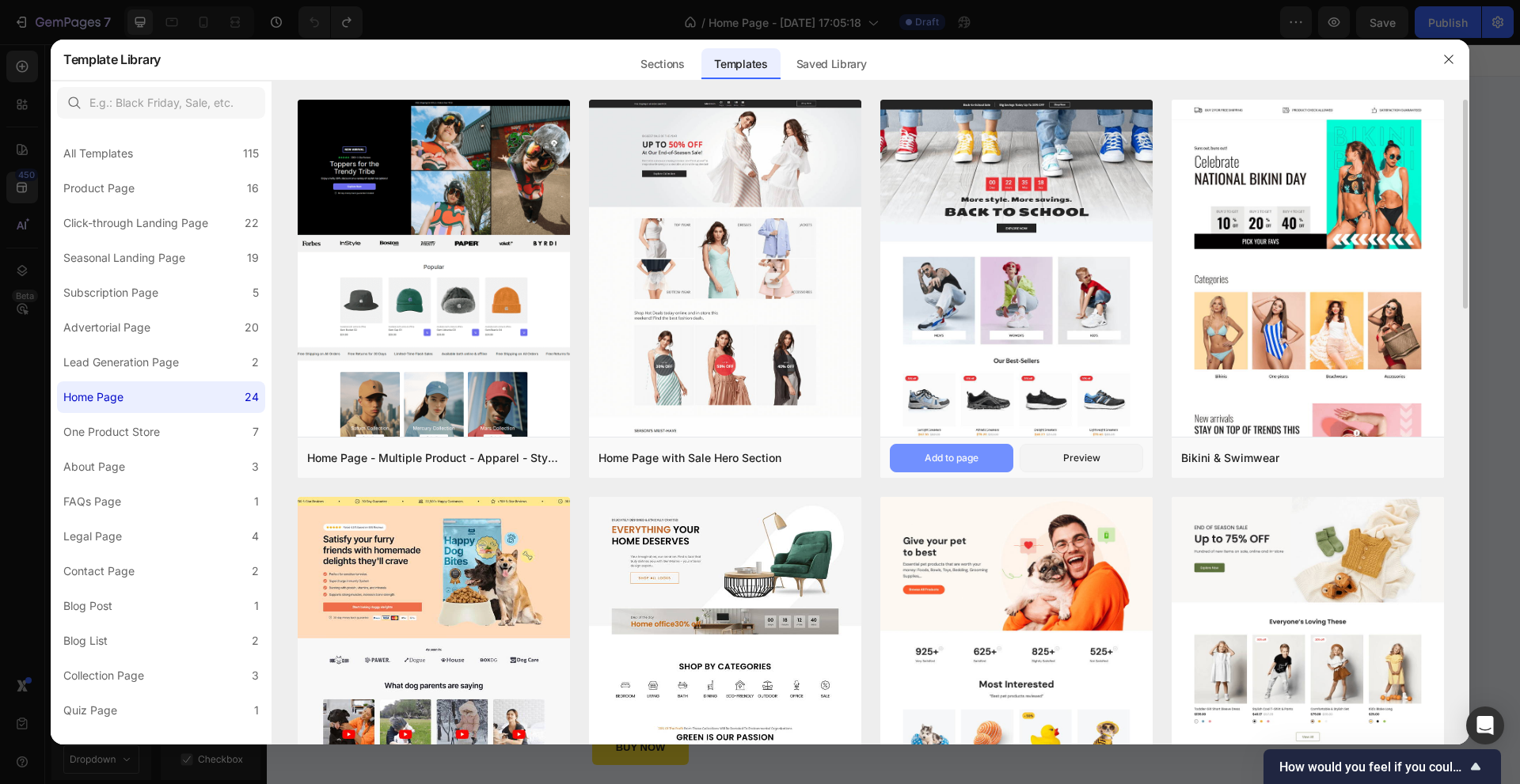
click at [969, 454] on div "Add to page" at bounding box center [951, 458] width 54 height 15
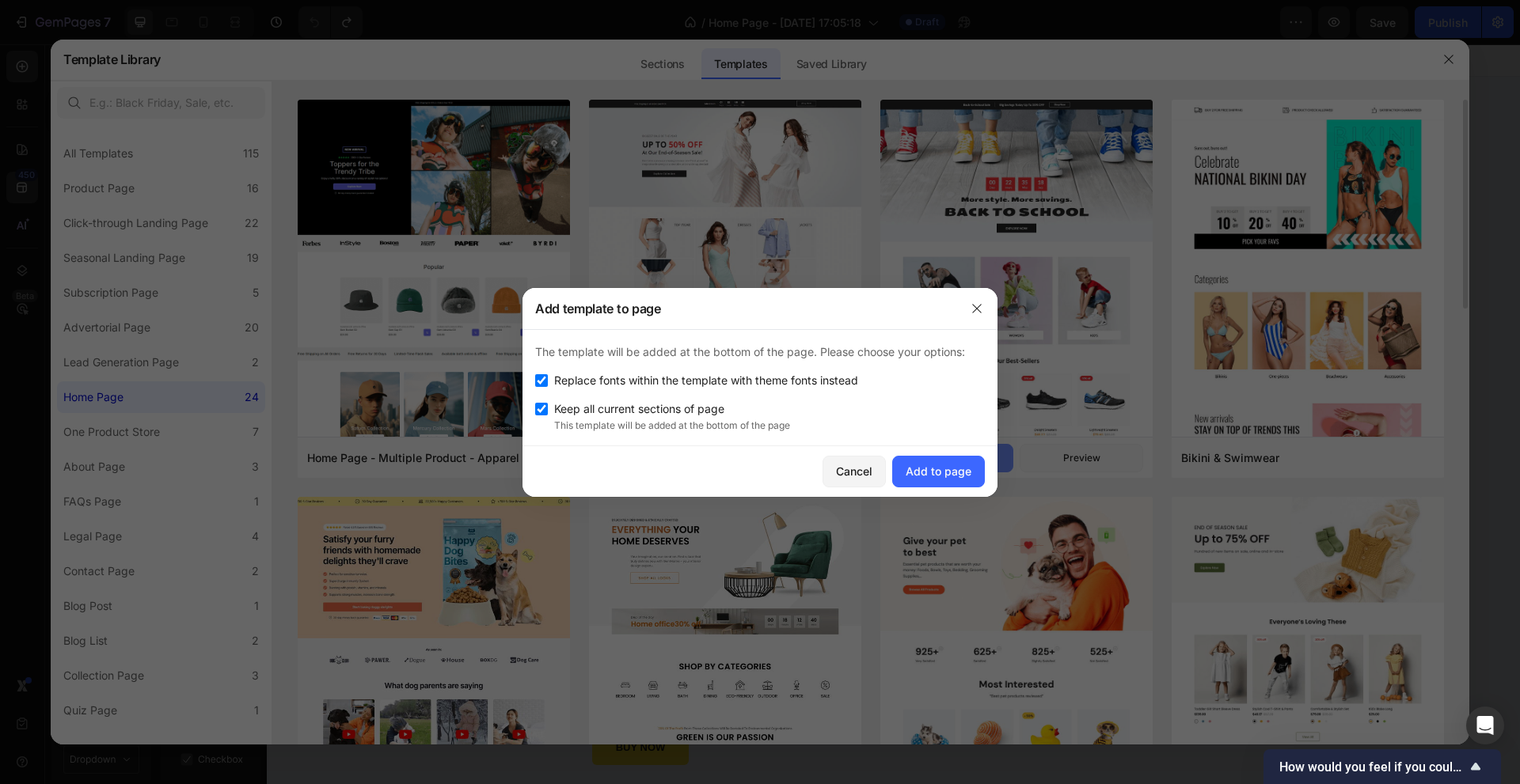
scroll to position [1285, 0]
click at [947, 469] on div "Add to page" at bounding box center [938, 471] width 66 height 16
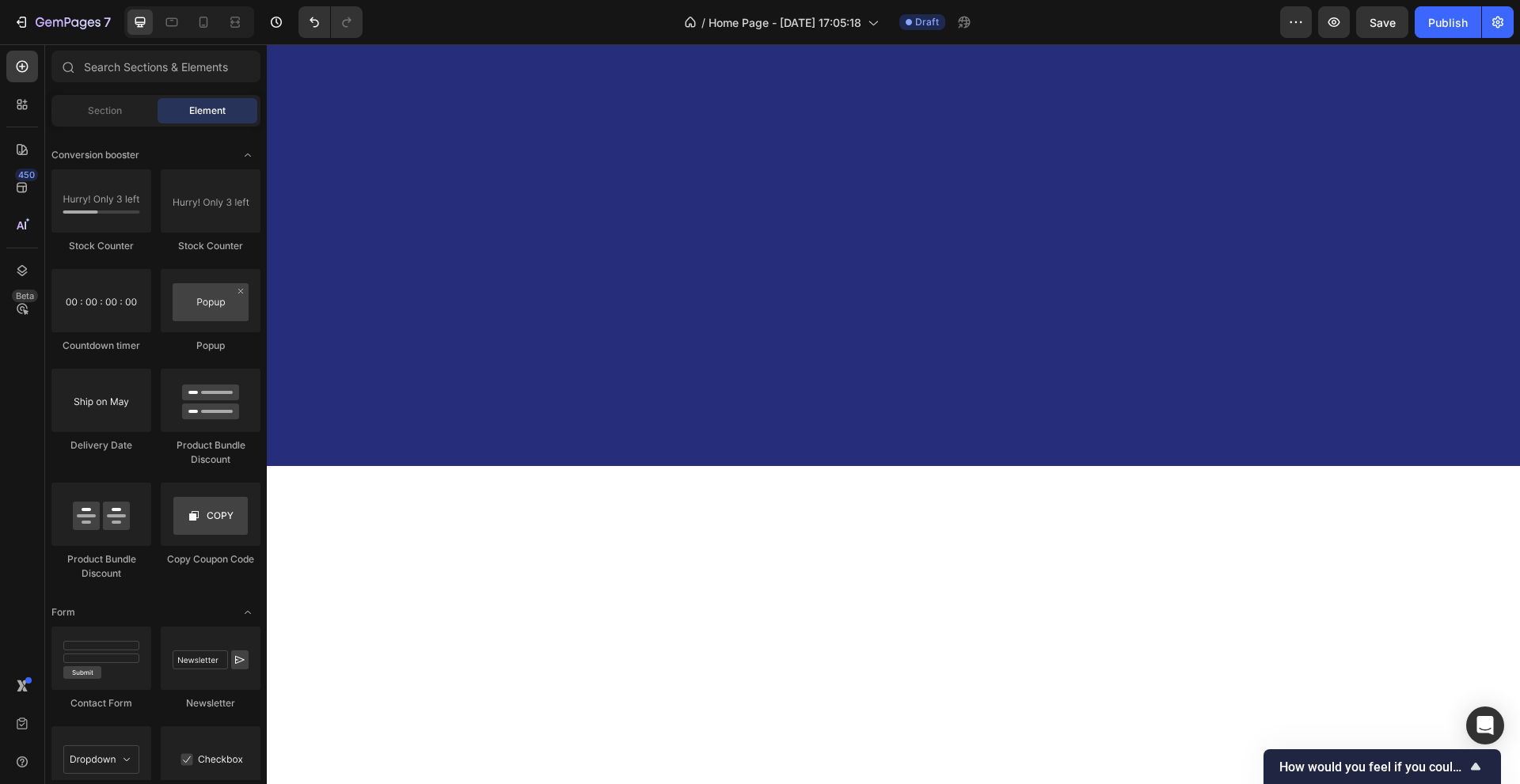
scroll to position [0, 0]
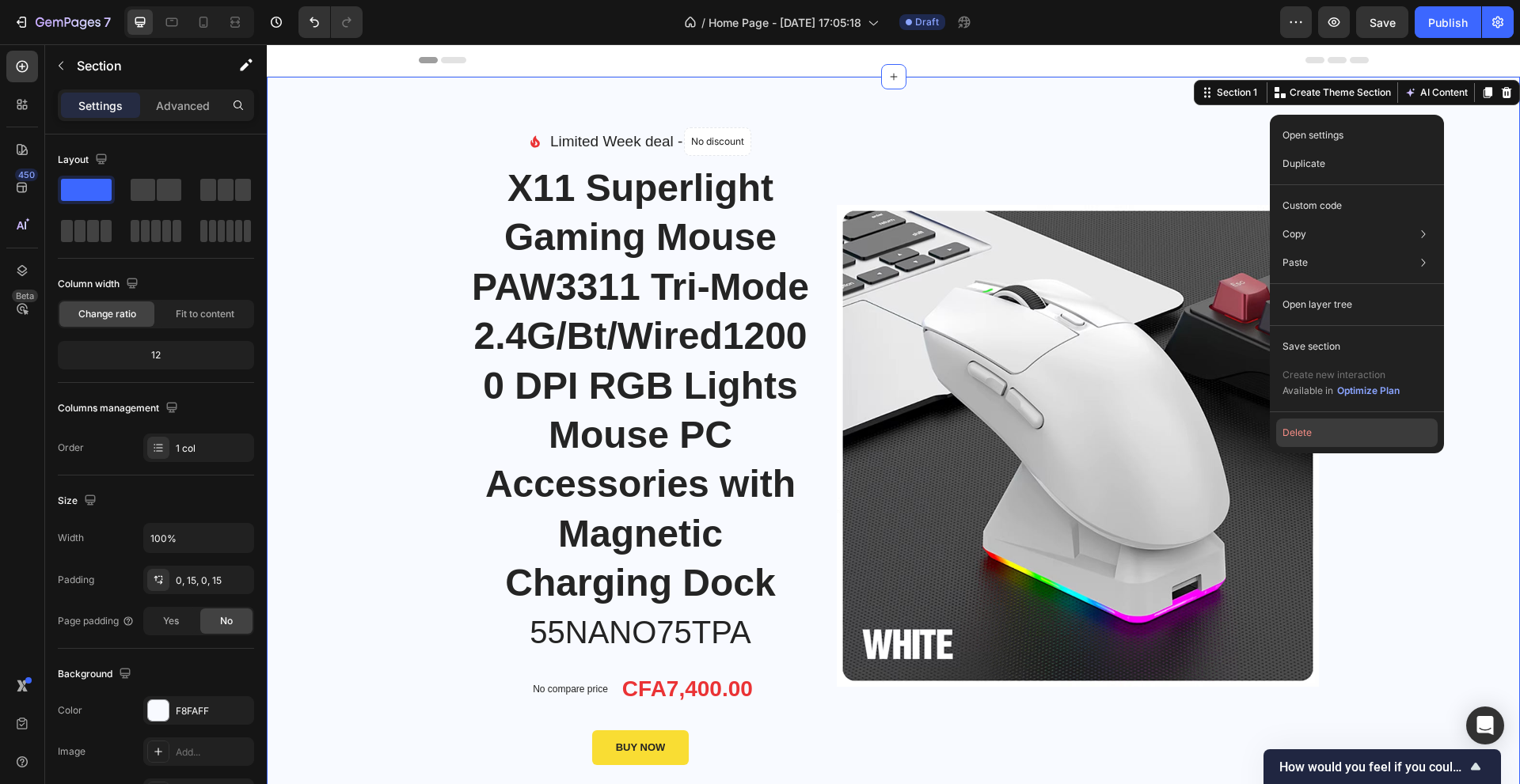
drag, startPoint x: 1331, startPoint y: 433, endPoint x: 1064, endPoint y: 385, distance: 271.3
click at [1331, 433] on button "Delete" at bounding box center [1356, 432] width 162 height 28
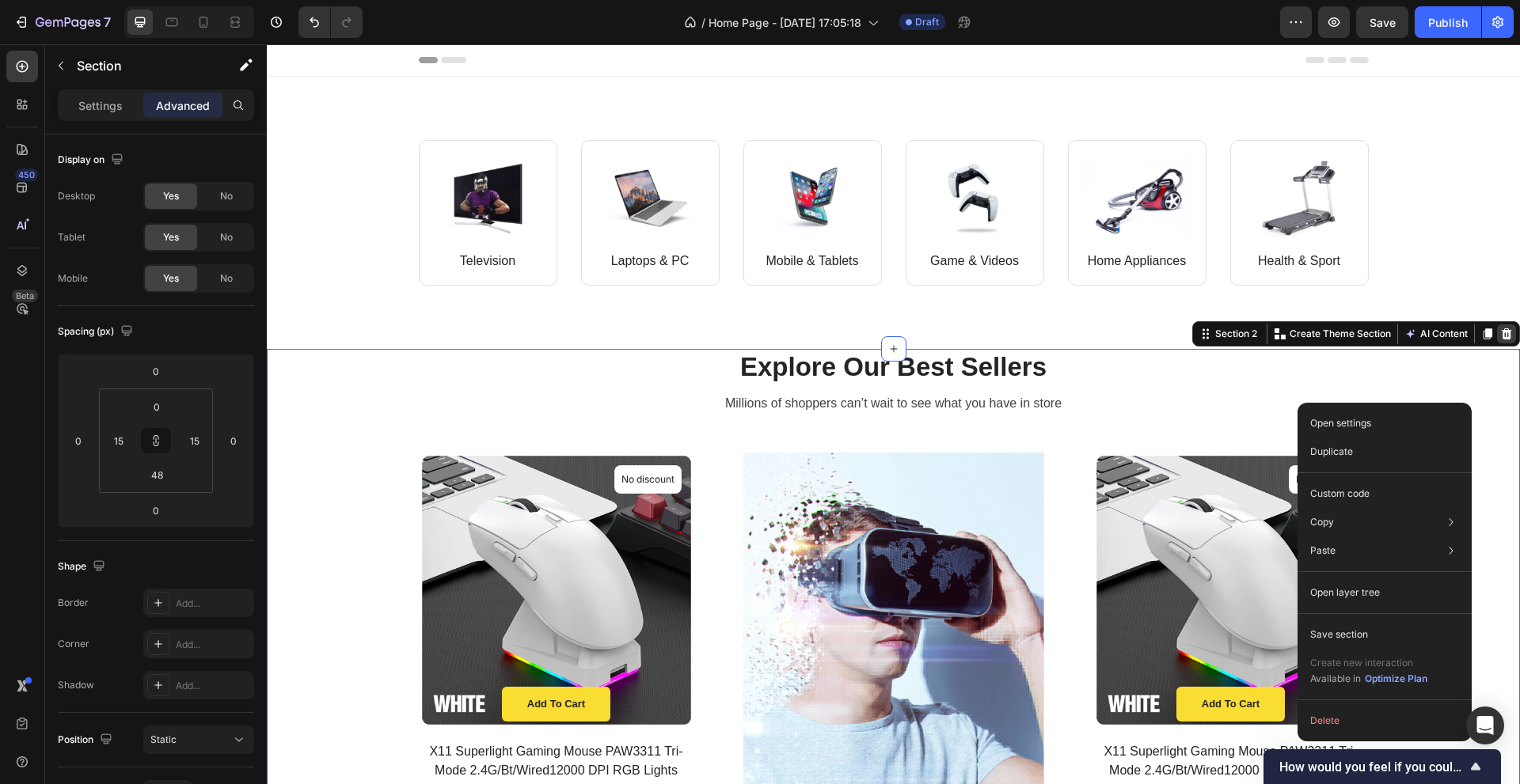
click at [1501, 331] on icon at bounding box center [1506, 334] width 10 height 11
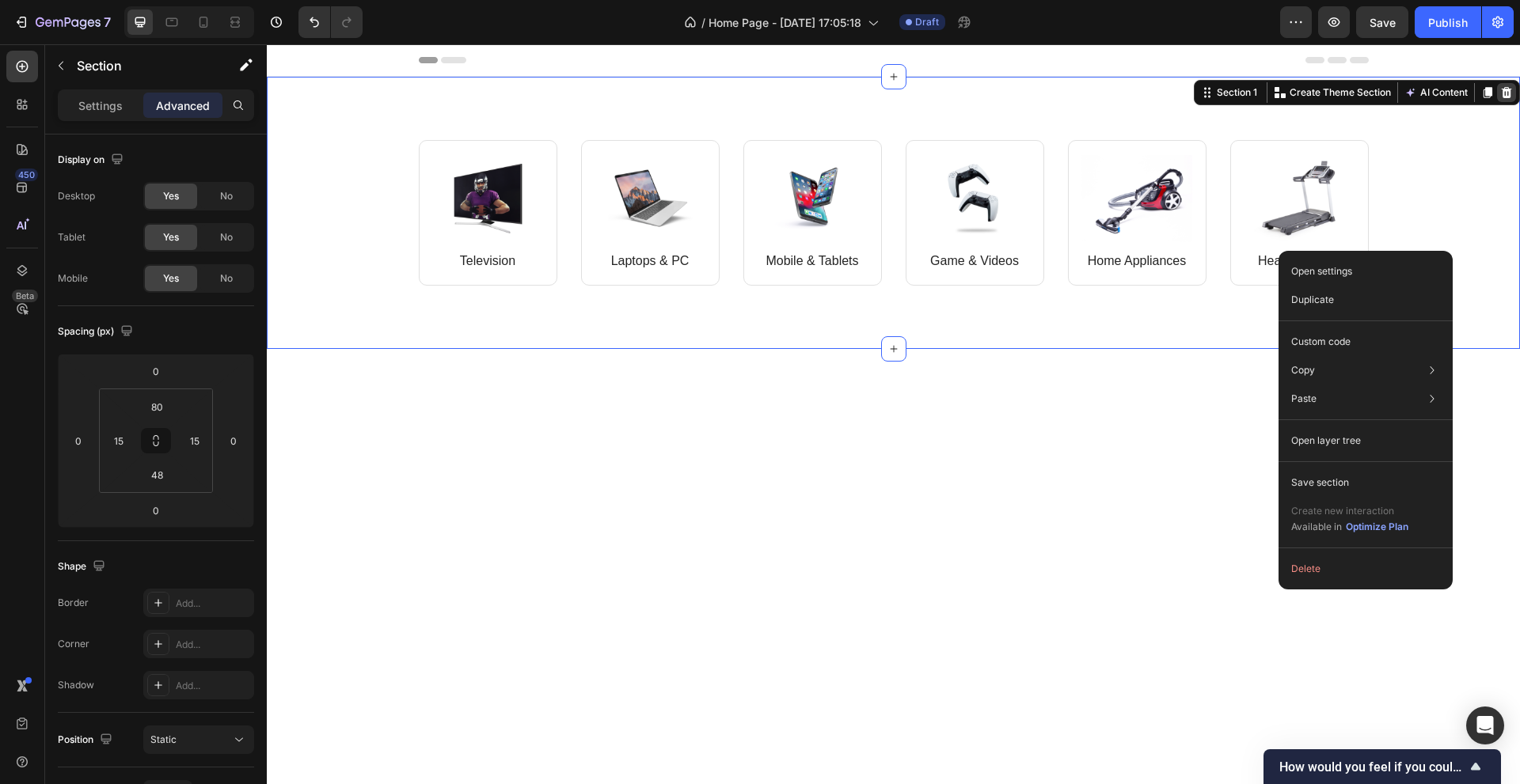
click at [1501, 89] on icon at bounding box center [1506, 92] width 10 height 11
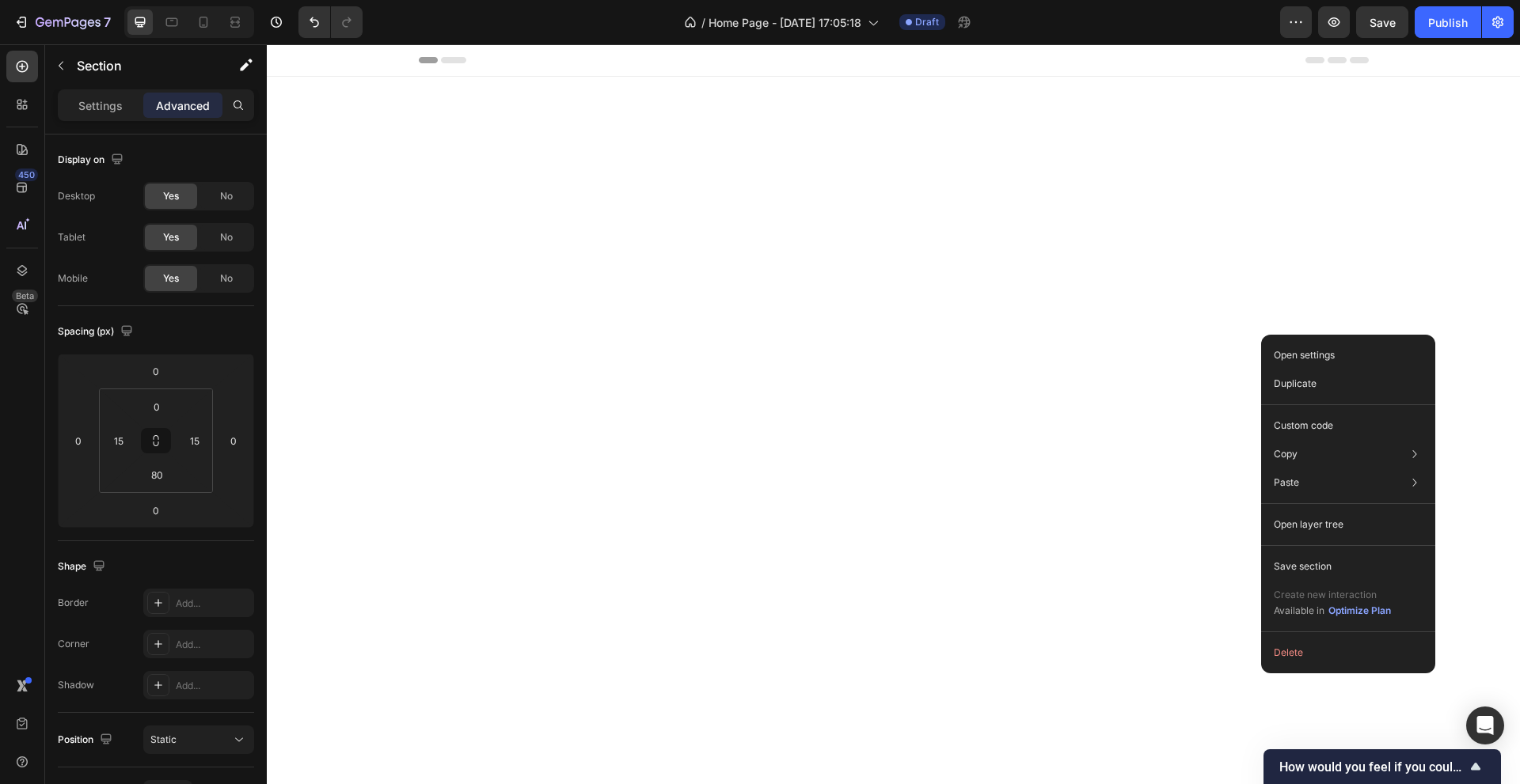
click at [1462, 253] on div at bounding box center [892, 381] width 1253 height 481
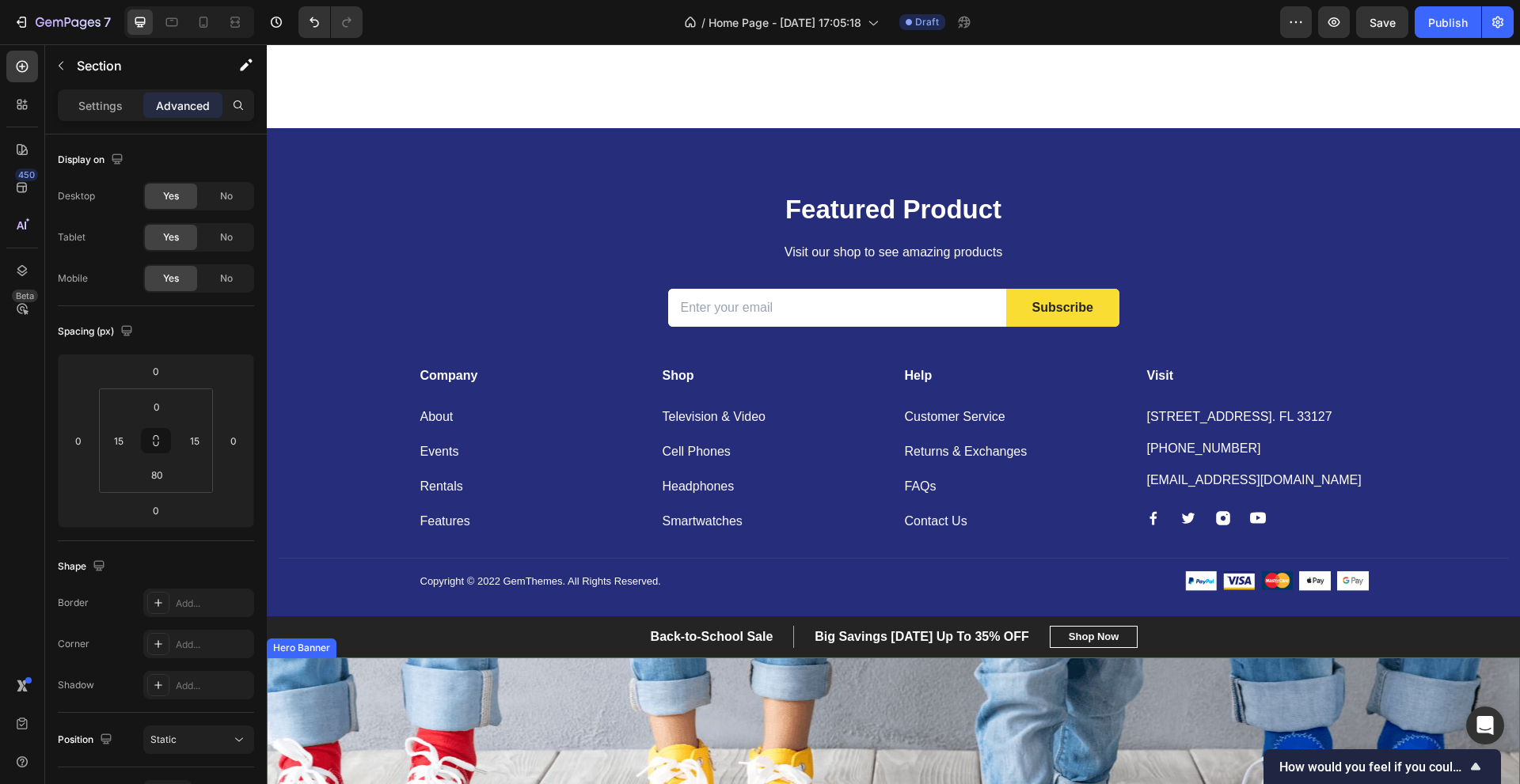
scroll to position [844, 0]
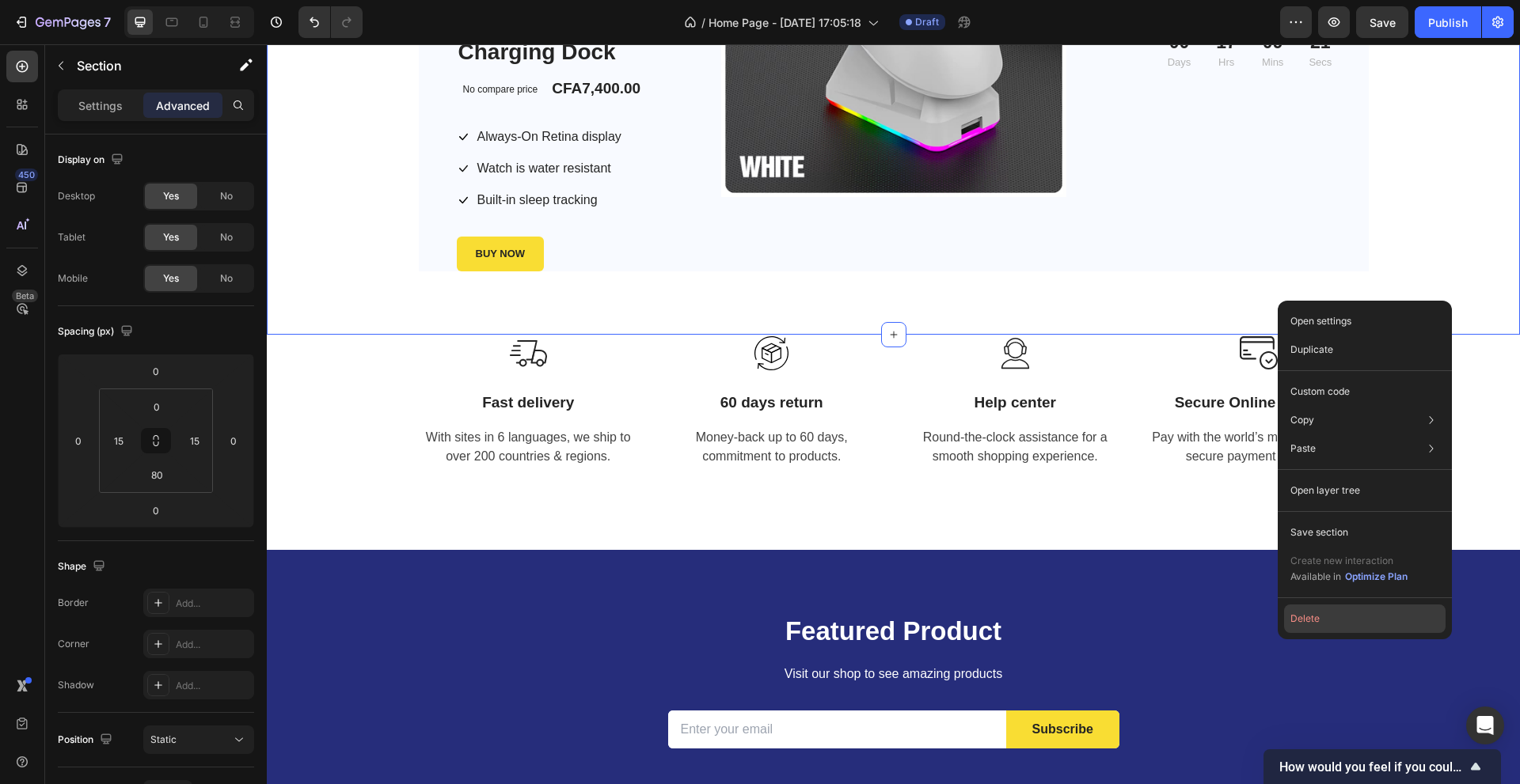
drag, startPoint x: 1329, startPoint y: 625, endPoint x: 1054, endPoint y: 463, distance: 319.2
click at [1329, 625] on button "Delete" at bounding box center [1364, 618] width 162 height 28
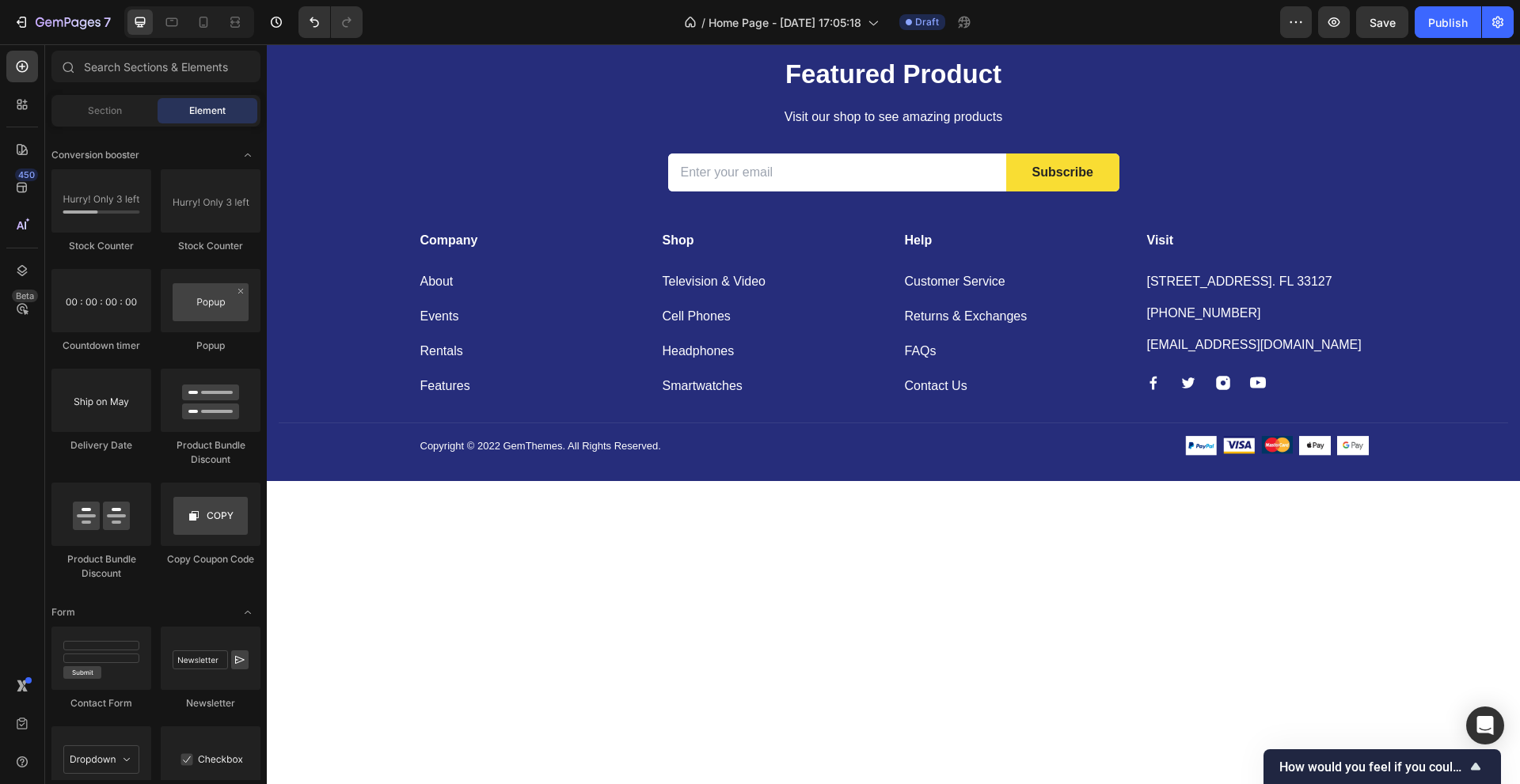
scroll to position [287, 0]
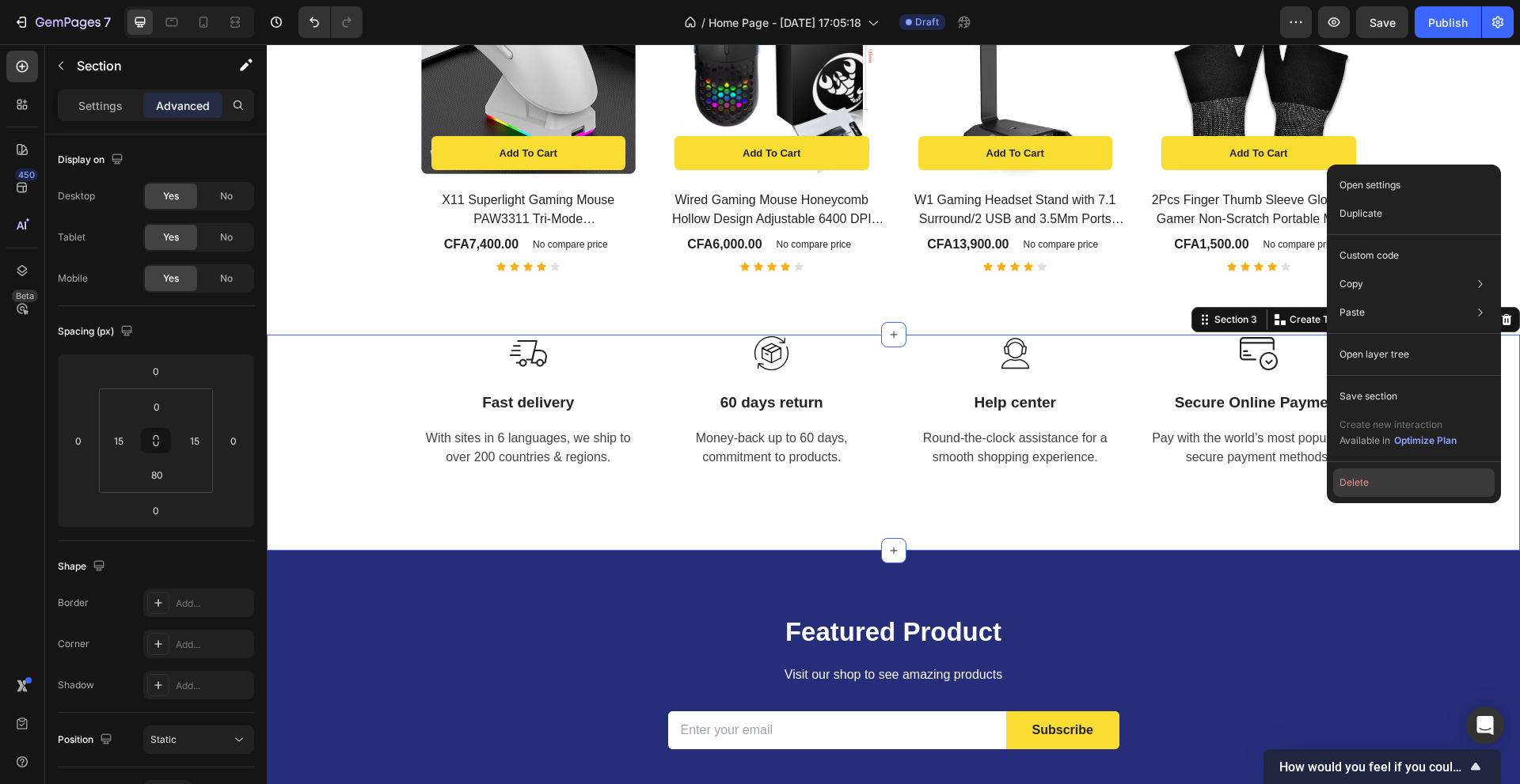
click at [1404, 488] on button "Delete" at bounding box center [1413, 482] width 162 height 28
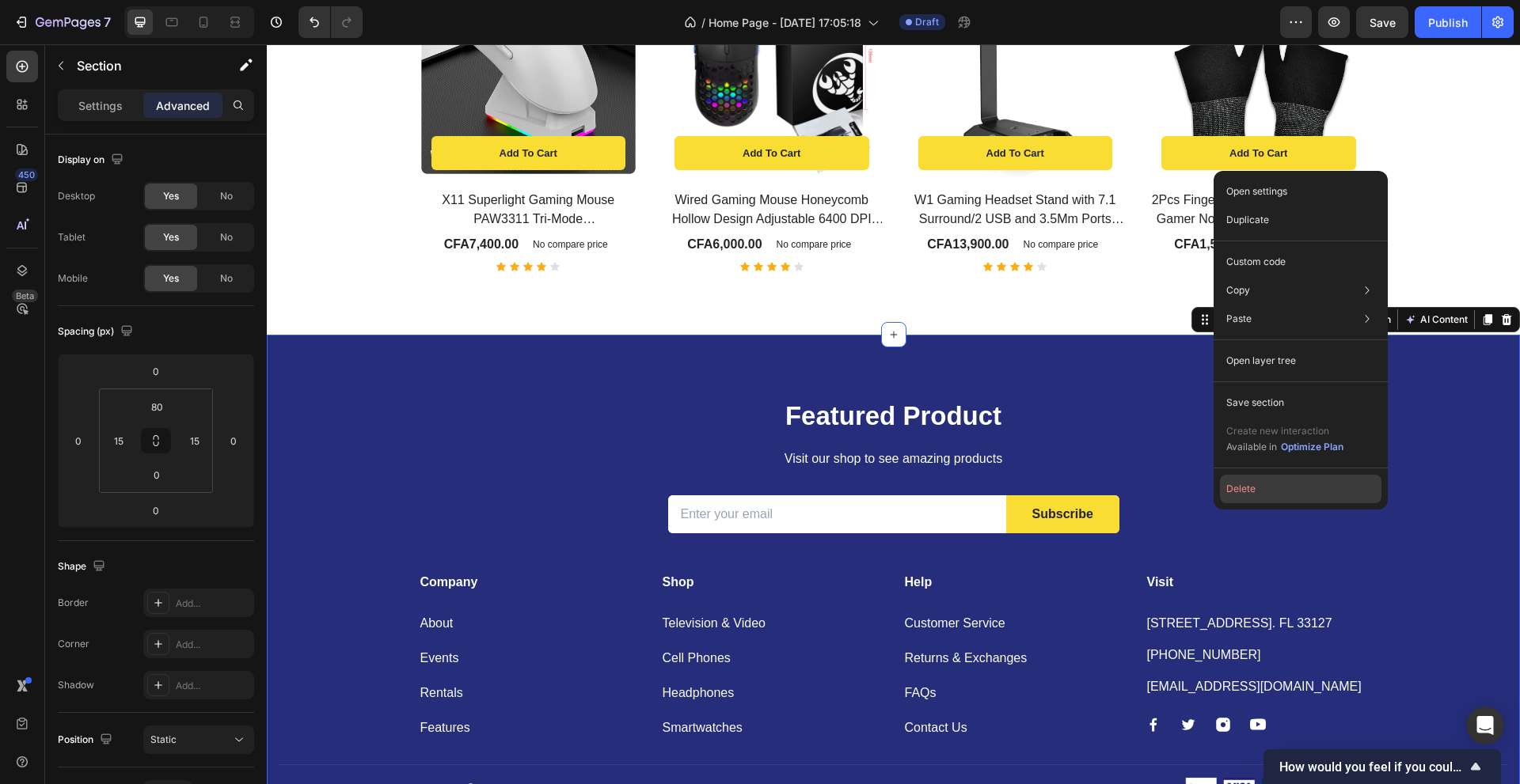
click at [1325, 487] on button "Delete" at bounding box center [1300, 489] width 162 height 28
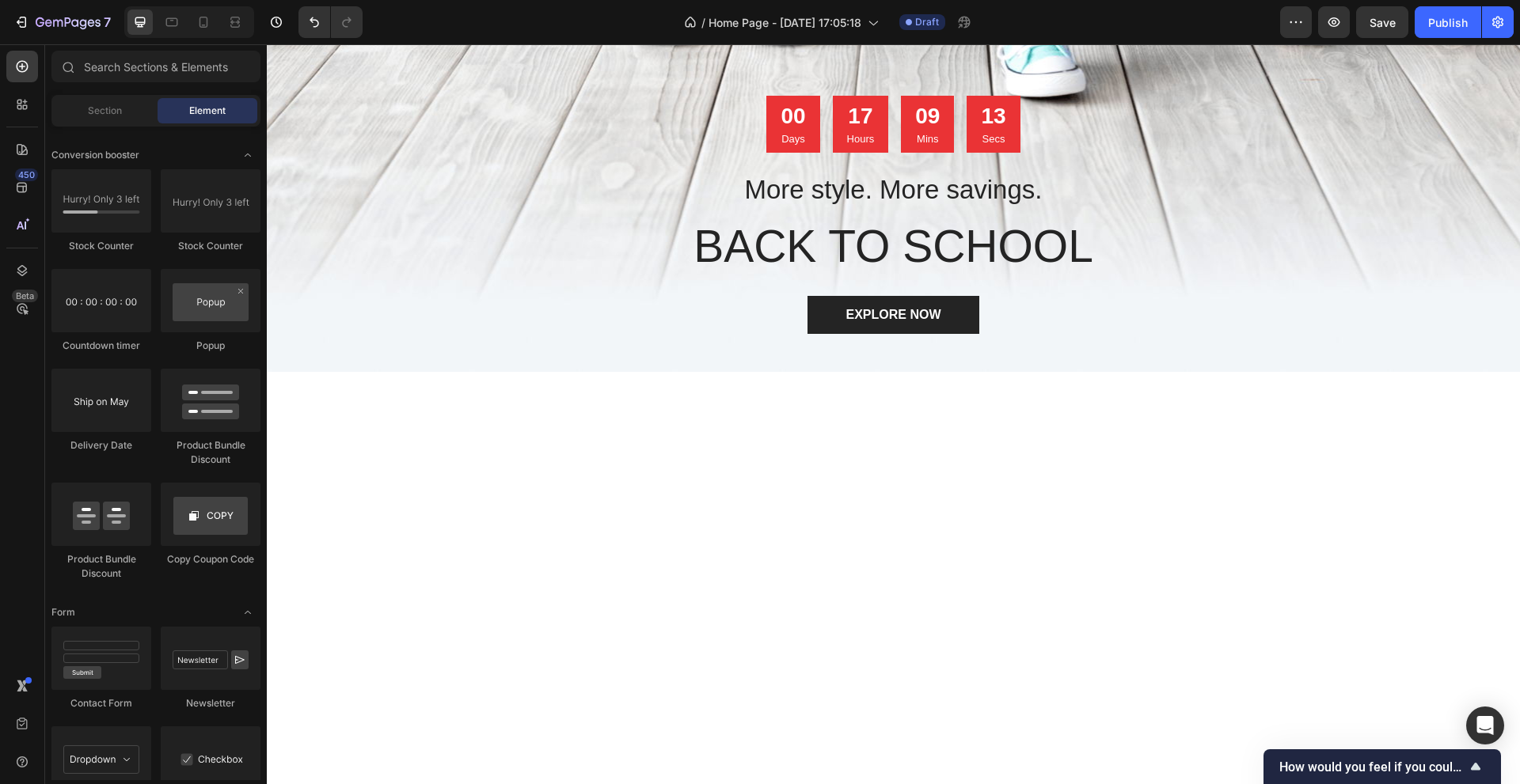
scroll to position [0, 0]
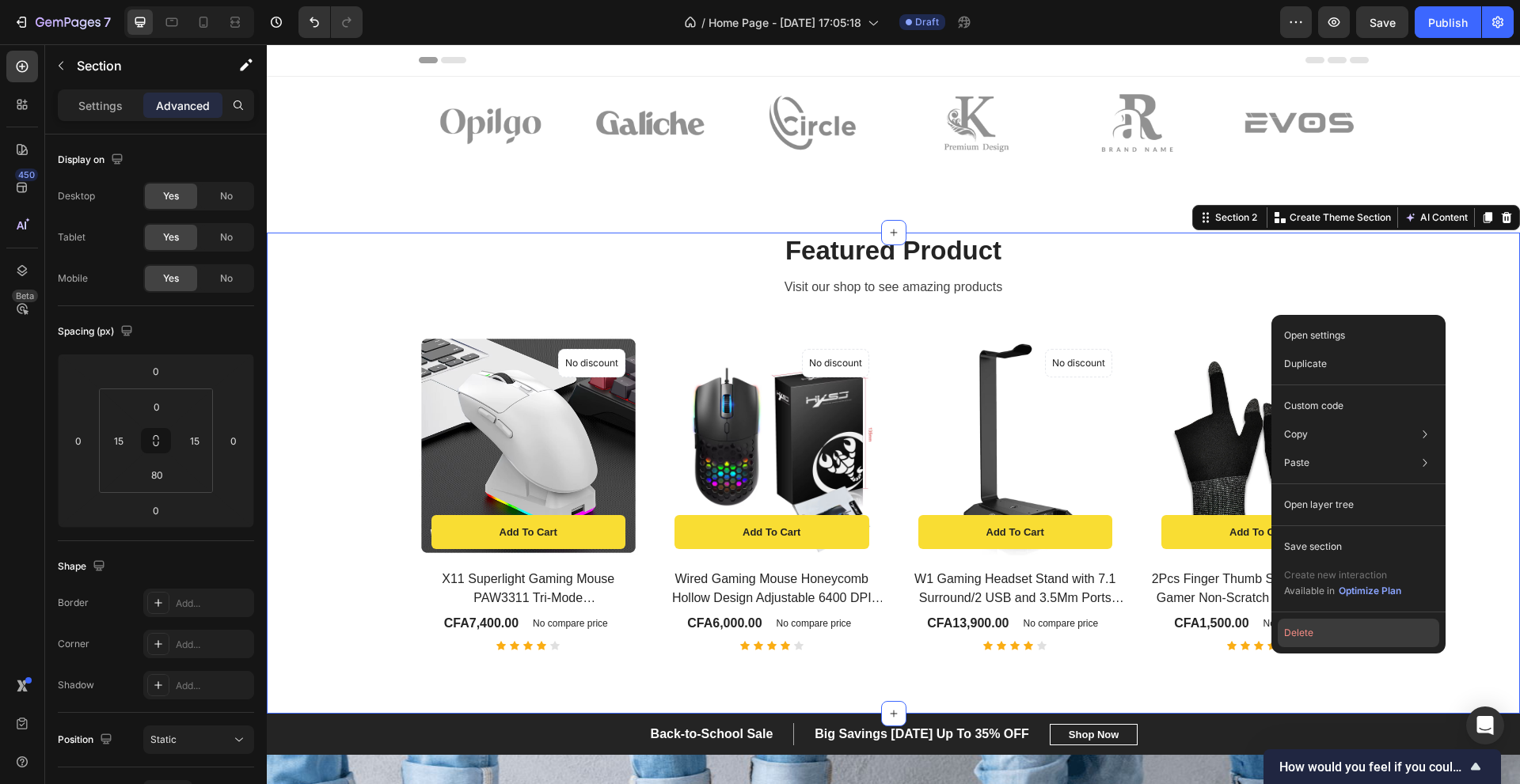
click at [1365, 628] on button "Delete" at bounding box center [1358, 633] width 162 height 28
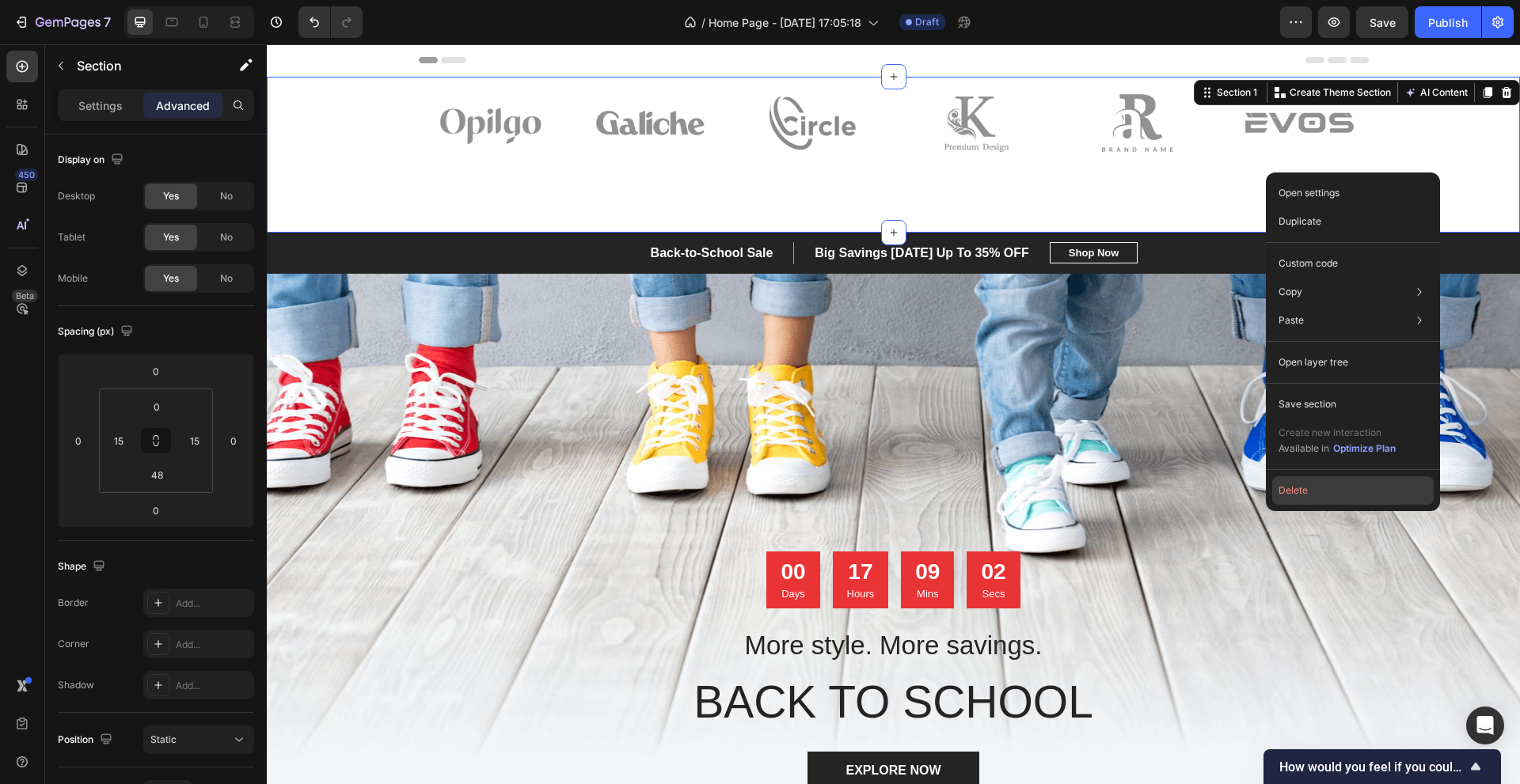
drag, startPoint x: 1343, startPoint y: 491, endPoint x: 1076, endPoint y: 445, distance: 270.9
click at [1343, 491] on button "Delete" at bounding box center [1352, 490] width 162 height 28
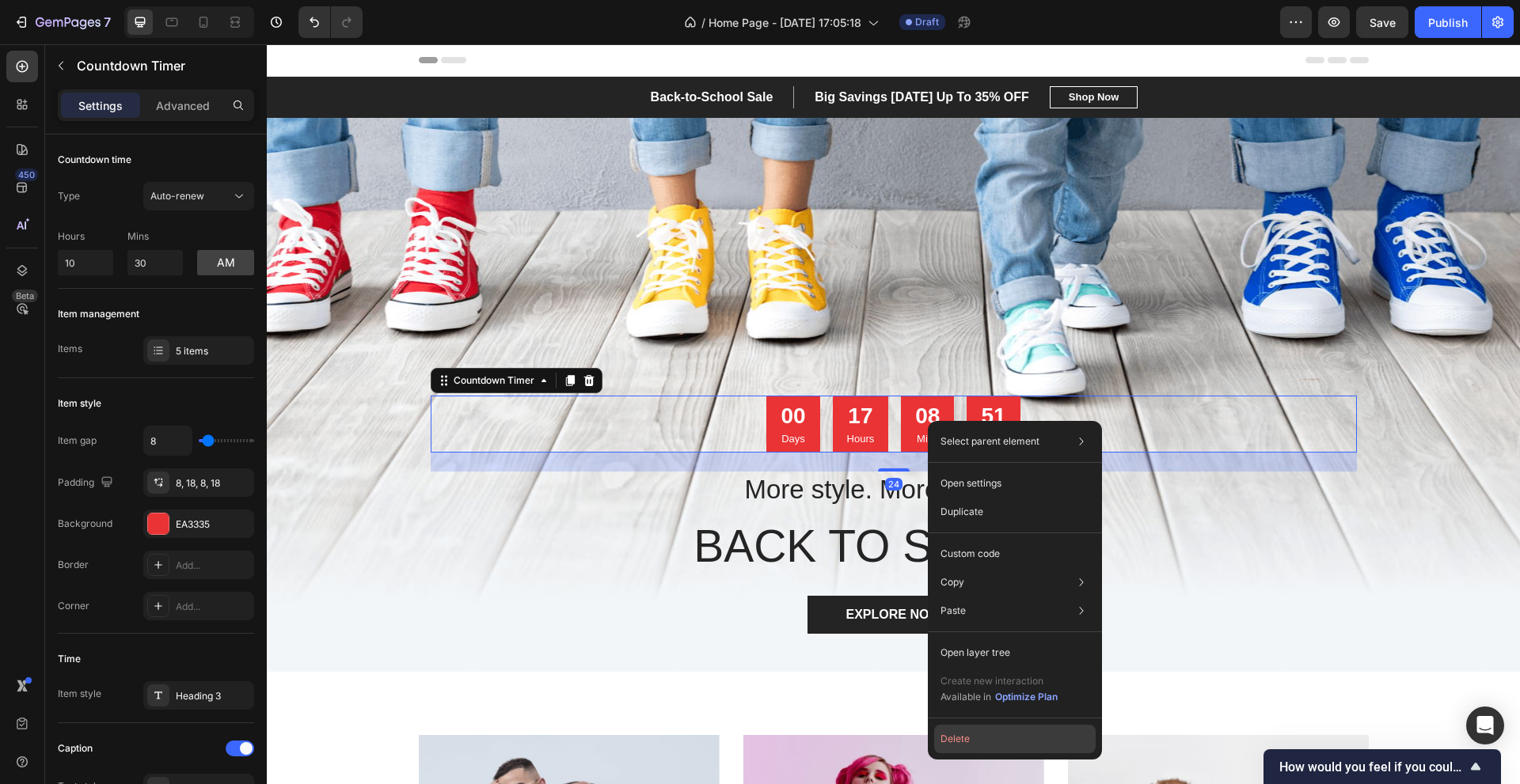
click at [967, 740] on button "Delete" at bounding box center [1015, 739] width 162 height 28
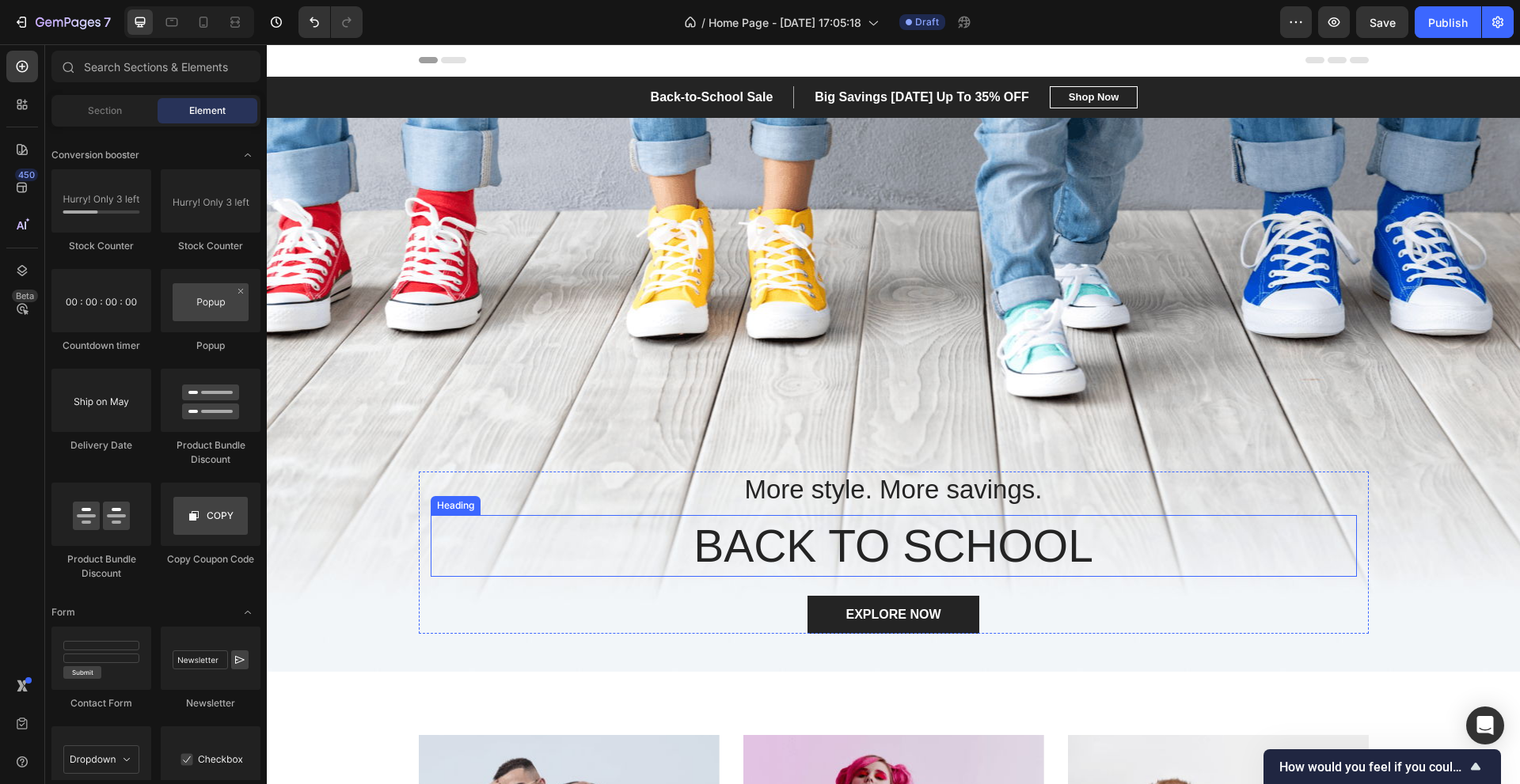
click at [982, 545] on p "BACK TO SCHOOL" at bounding box center [894, 546] width 923 height 58
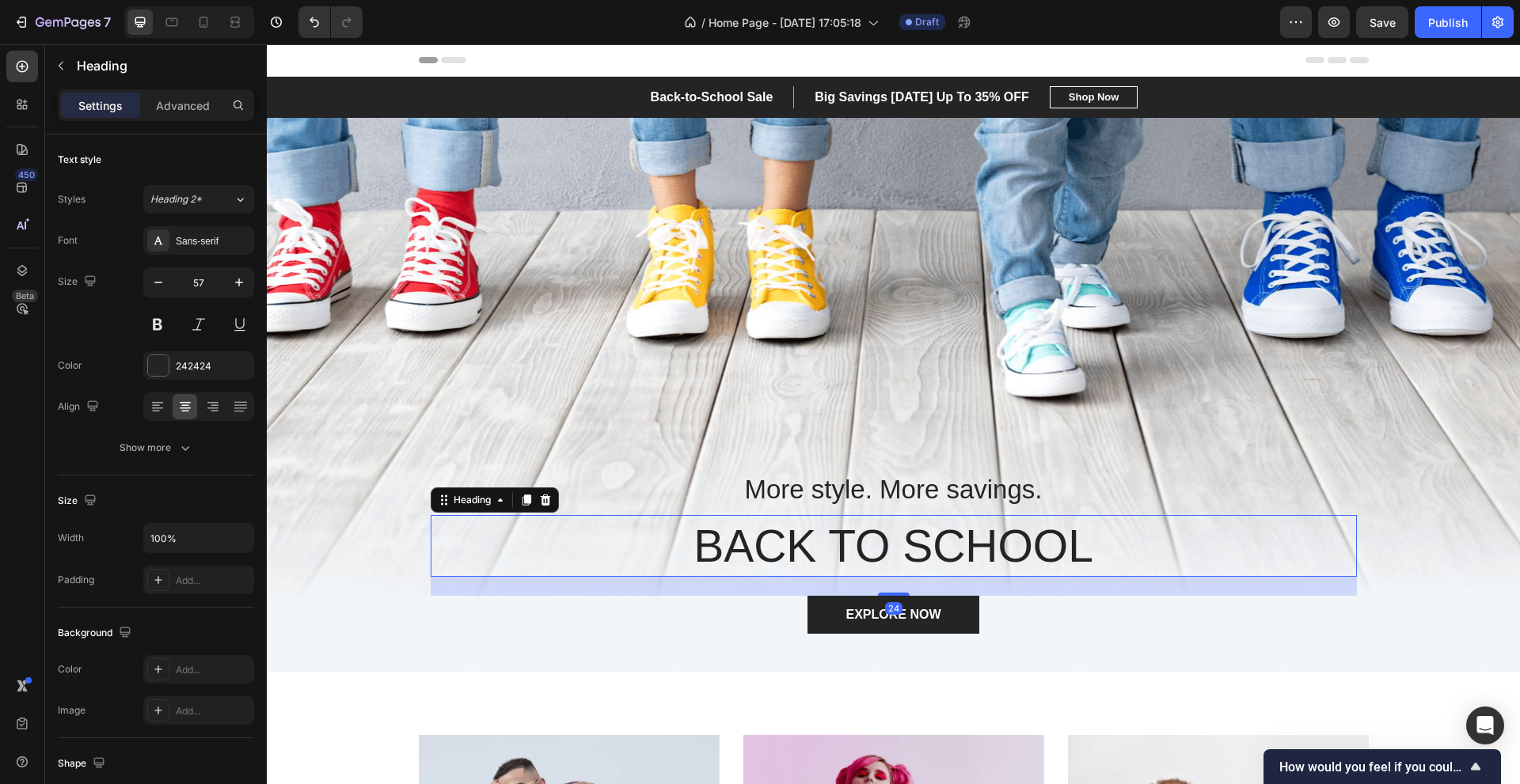
click at [1038, 539] on p "BACK TO SCHOOL" at bounding box center [894, 546] width 923 height 58
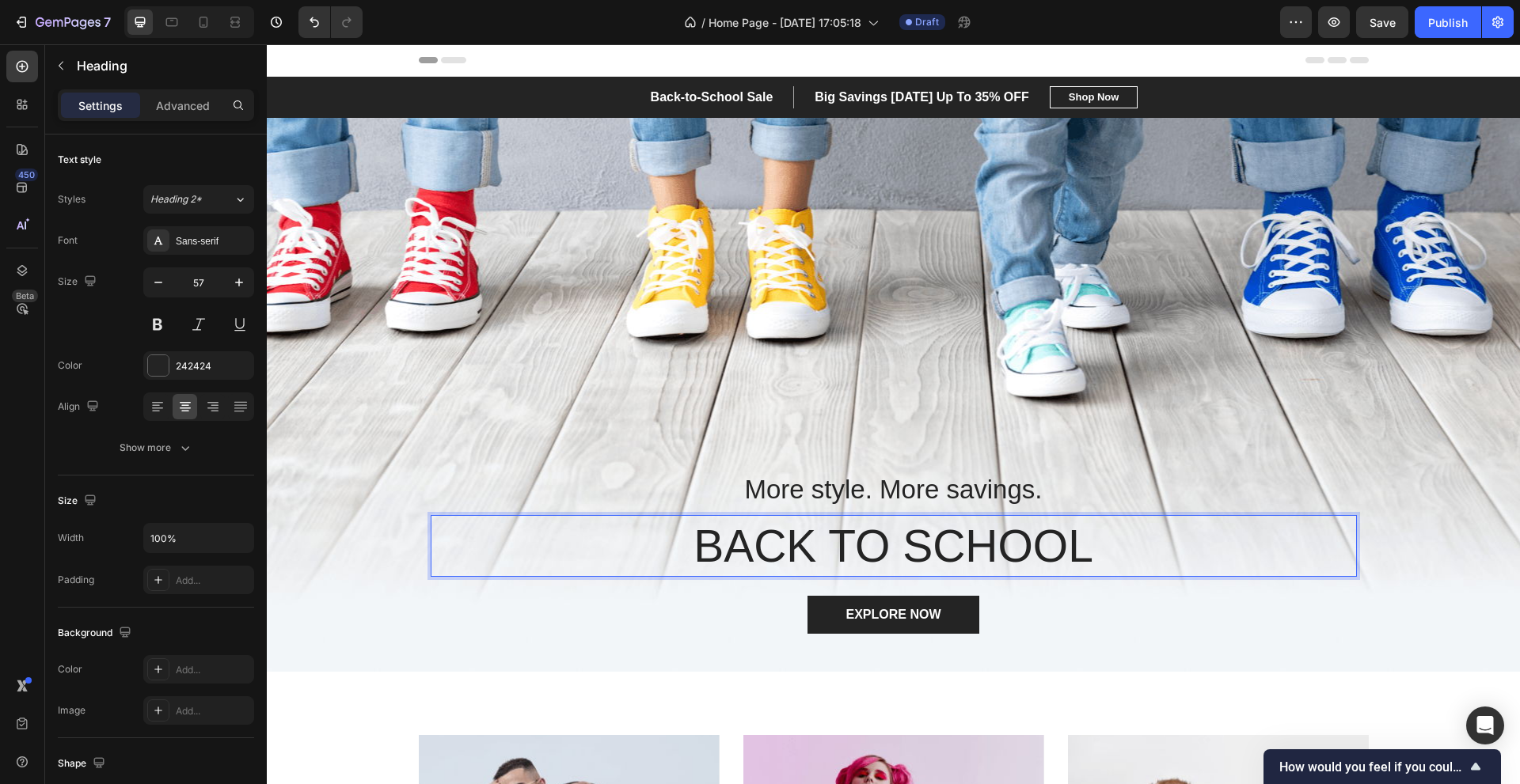
click at [1083, 543] on p "BACK TO SCHOOL" at bounding box center [894, 546] width 923 height 58
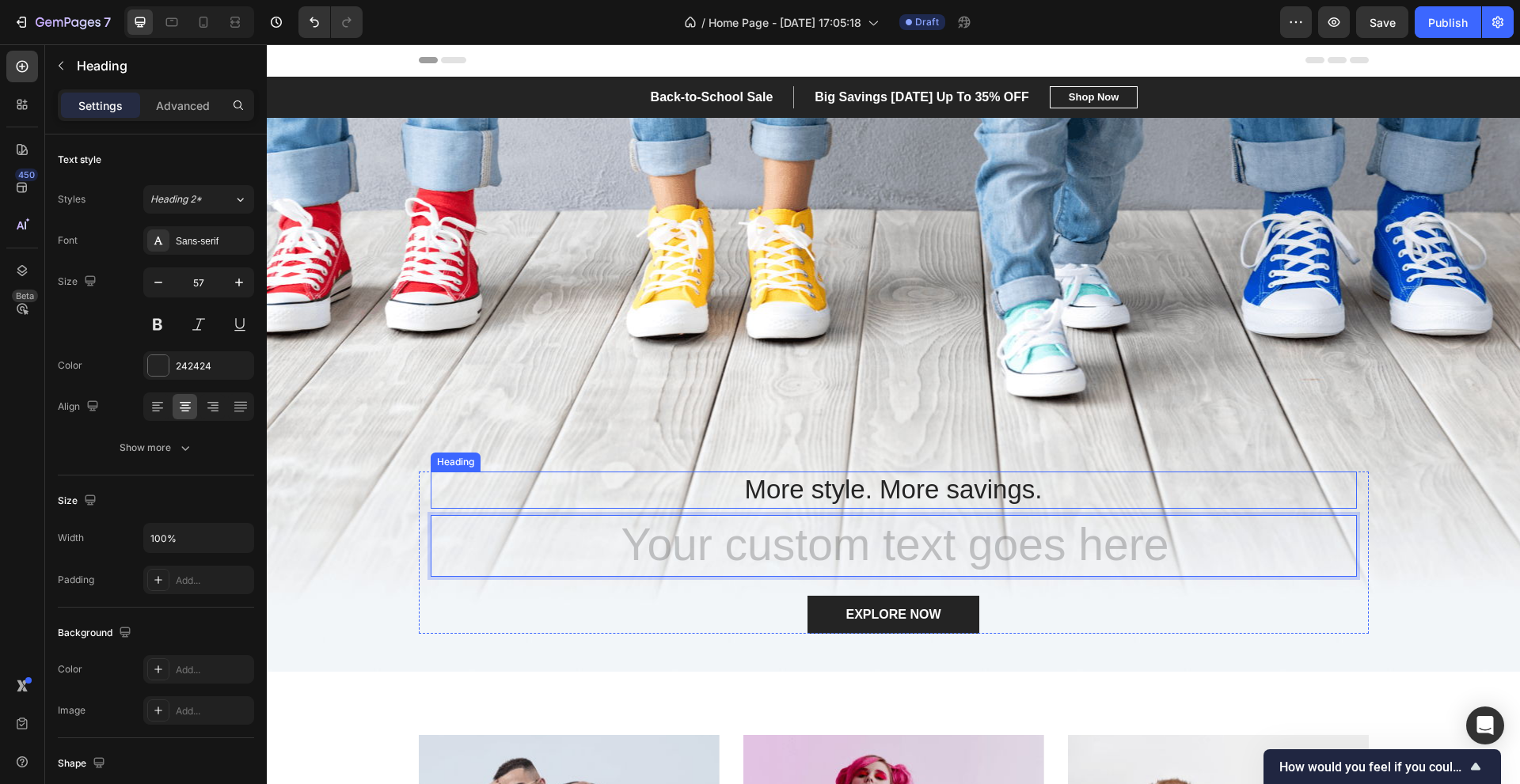
click at [859, 479] on p "More style. More savings." at bounding box center [894, 490] width 923 height 34
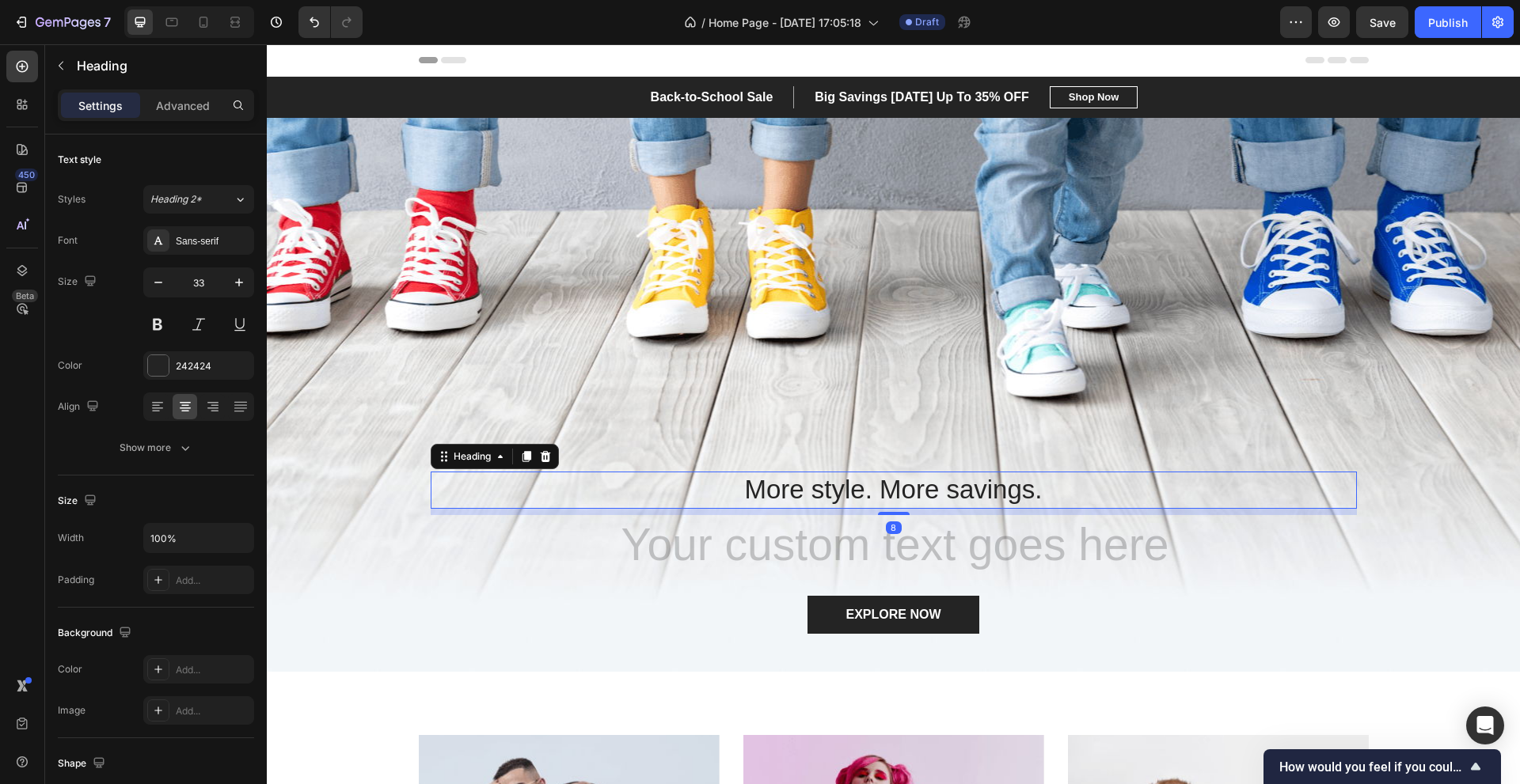
click at [853, 486] on p "More style. More savings." at bounding box center [894, 490] width 923 height 34
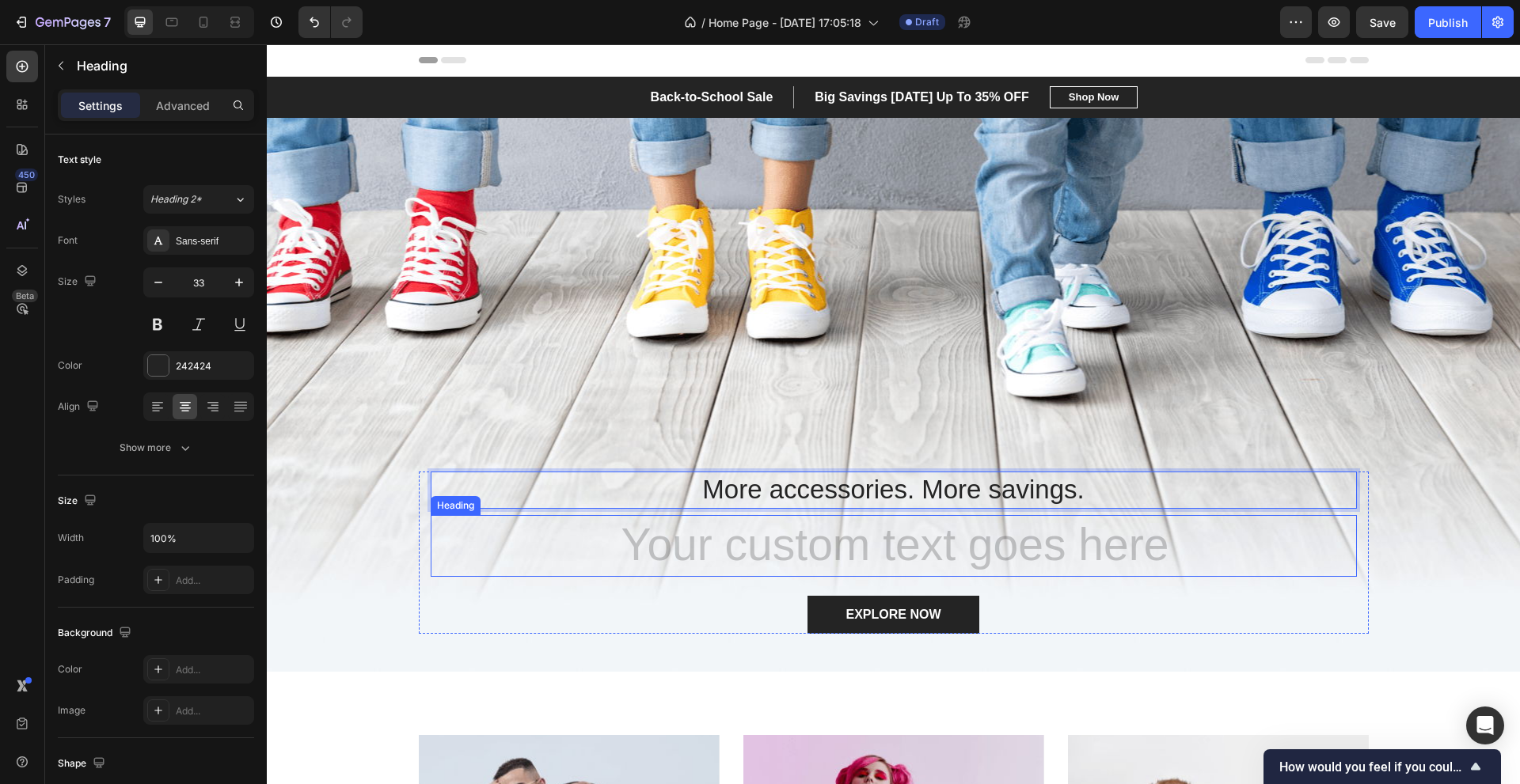
click at [969, 547] on h2 "Rich Text Editor. Editing area: main" at bounding box center [893, 546] width 926 height 62
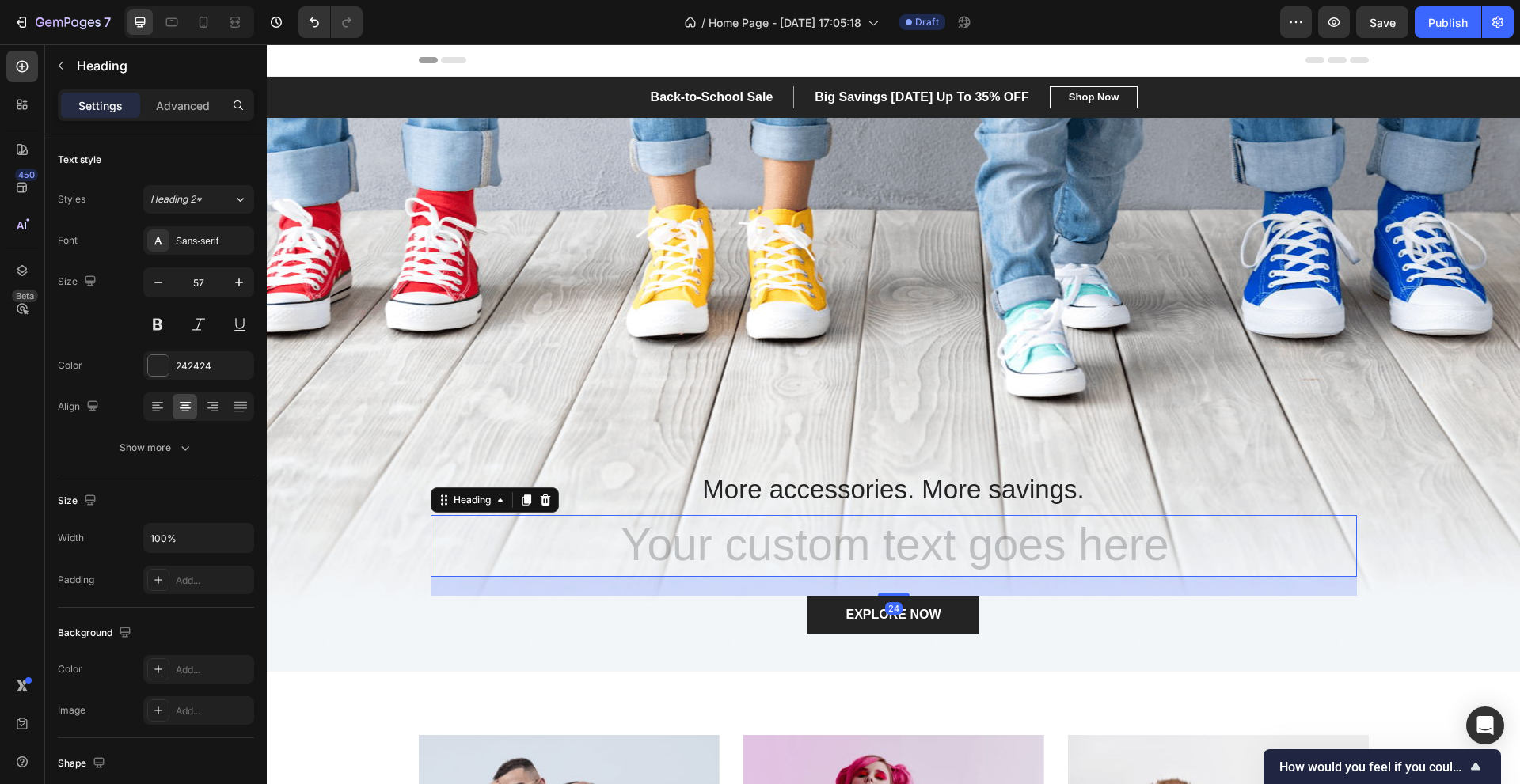
click at [861, 550] on h2 "Rich Text Editor. Editing area: main" at bounding box center [893, 546] width 926 height 62
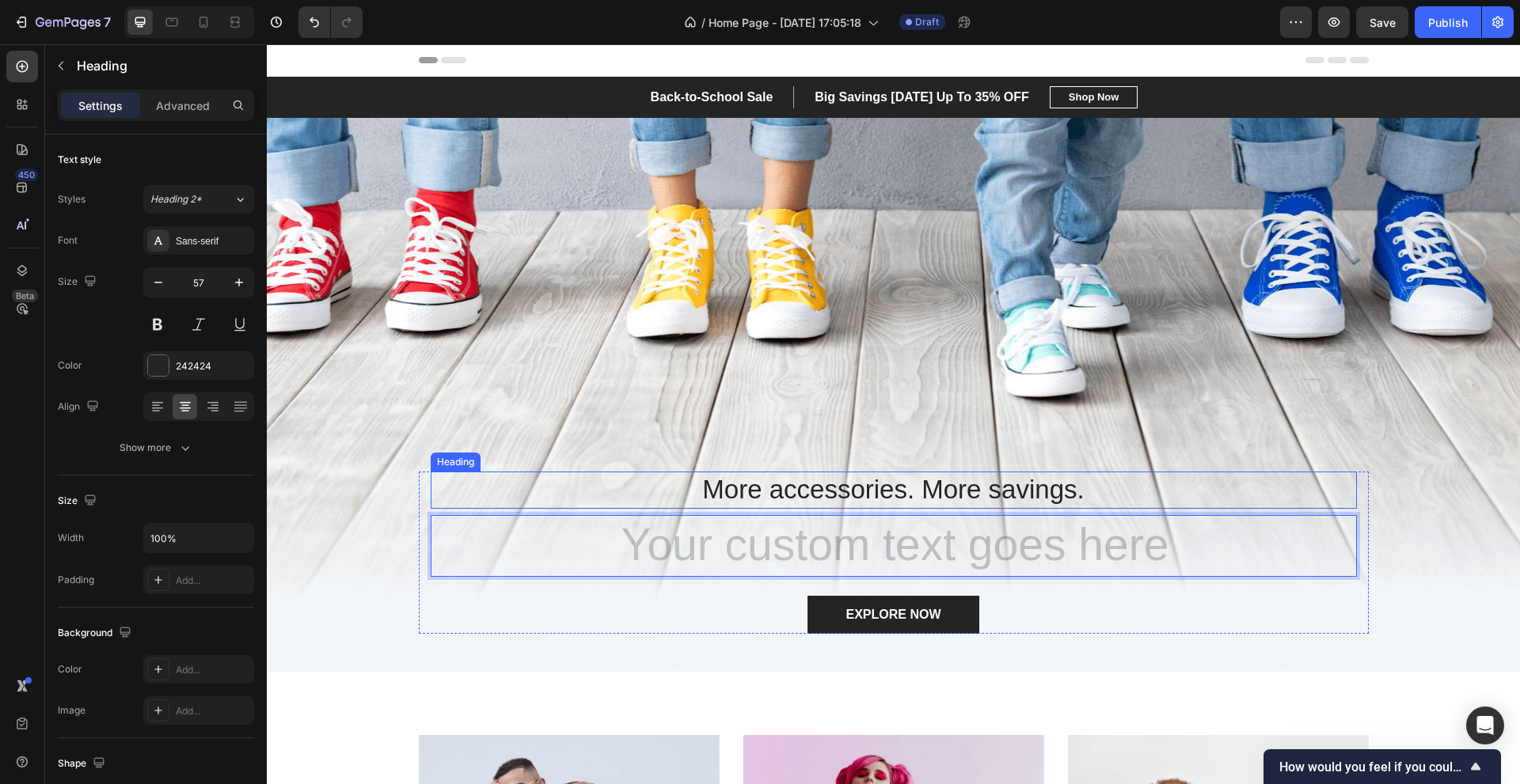
click at [933, 485] on p "More accessories. More savings." at bounding box center [894, 490] width 923 height 34
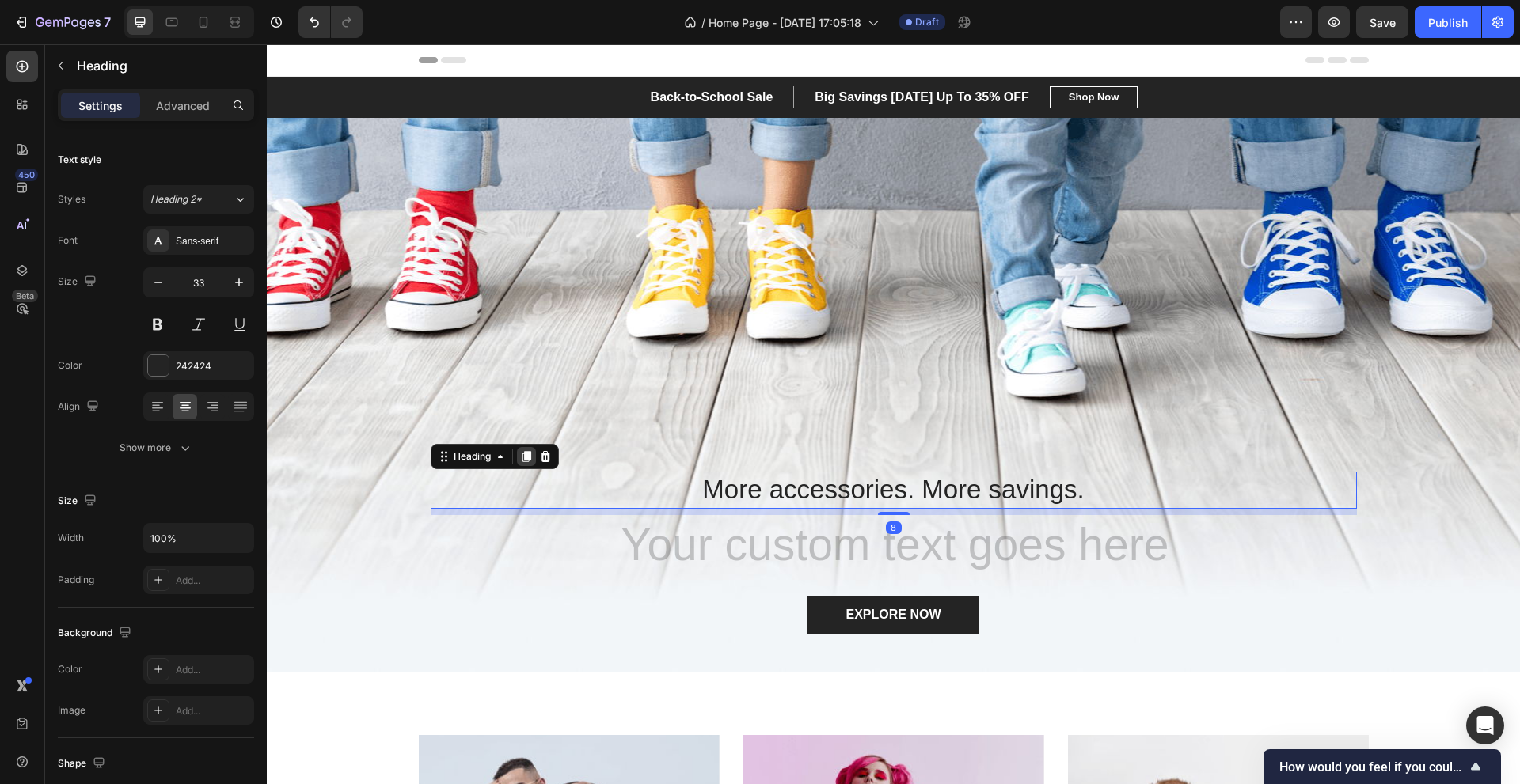
click at [522, 454] on icon at bounding box center [526, 456] width 9 height 11
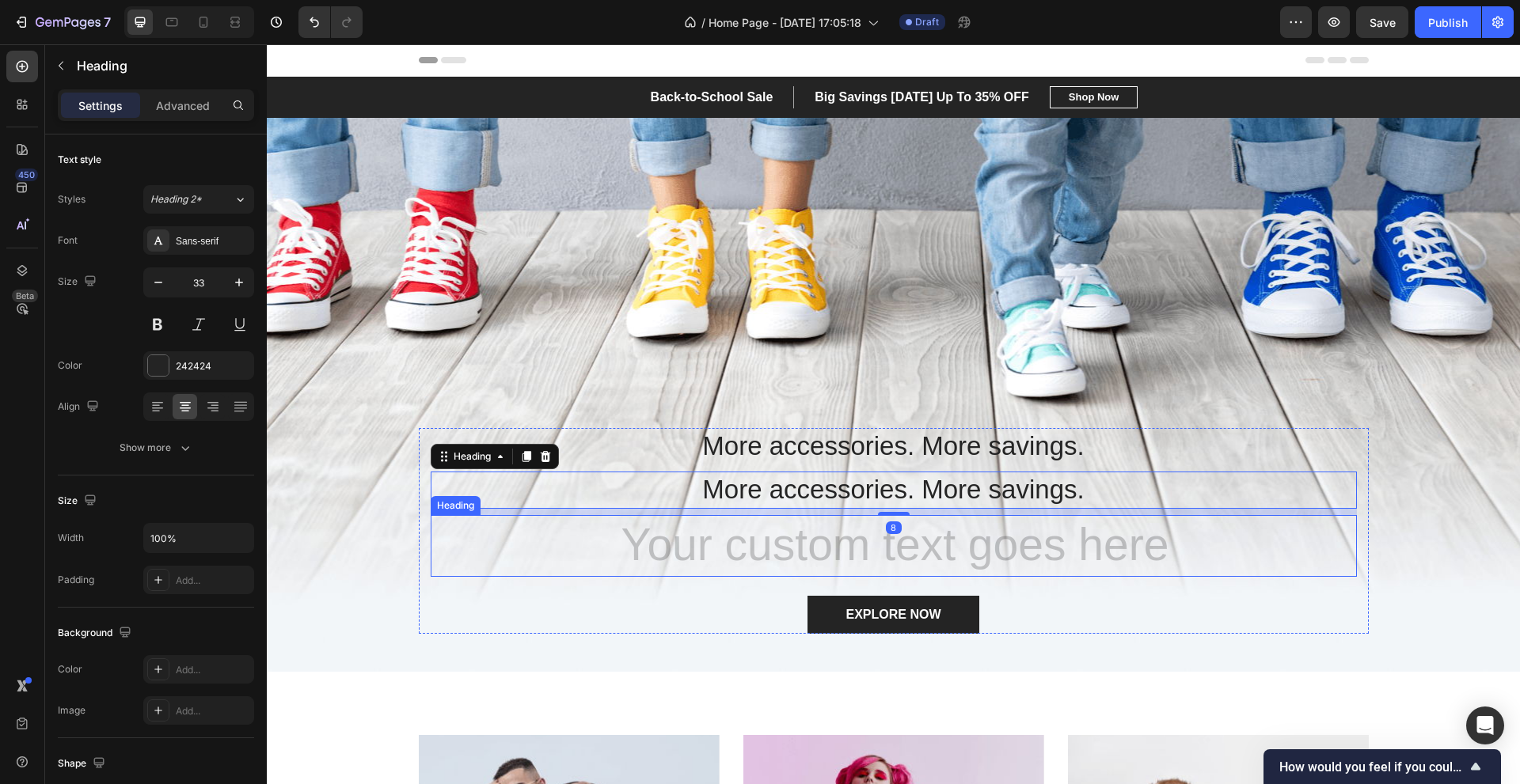
click at [700, 538] on h2 "Rich Text Editor. Editing area: main" at bounding box center [893, 546] width 926 height 62
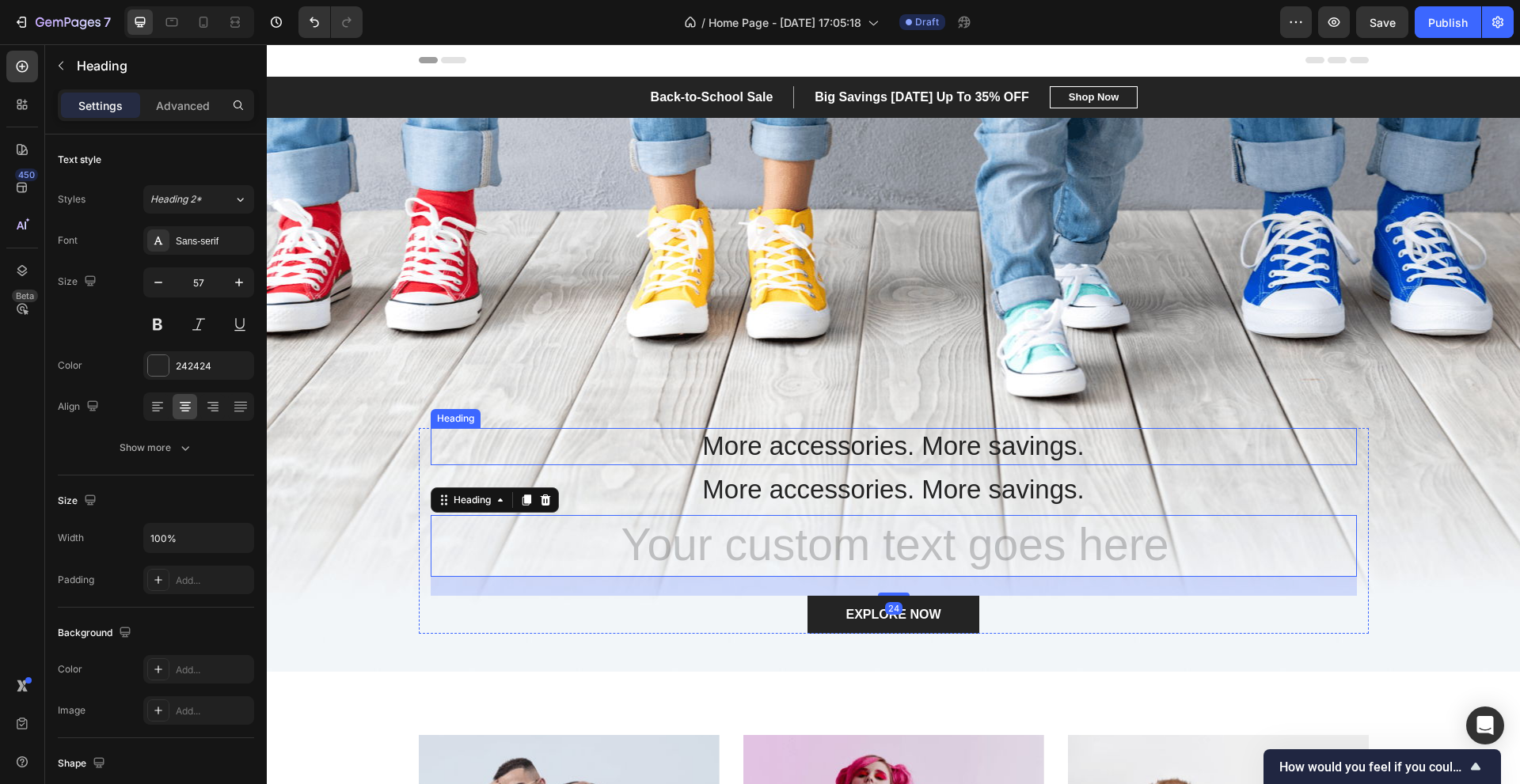
click at [789, 453] on p "More accessories. More savings." at bounding box center [894, 447] width 923 height 34
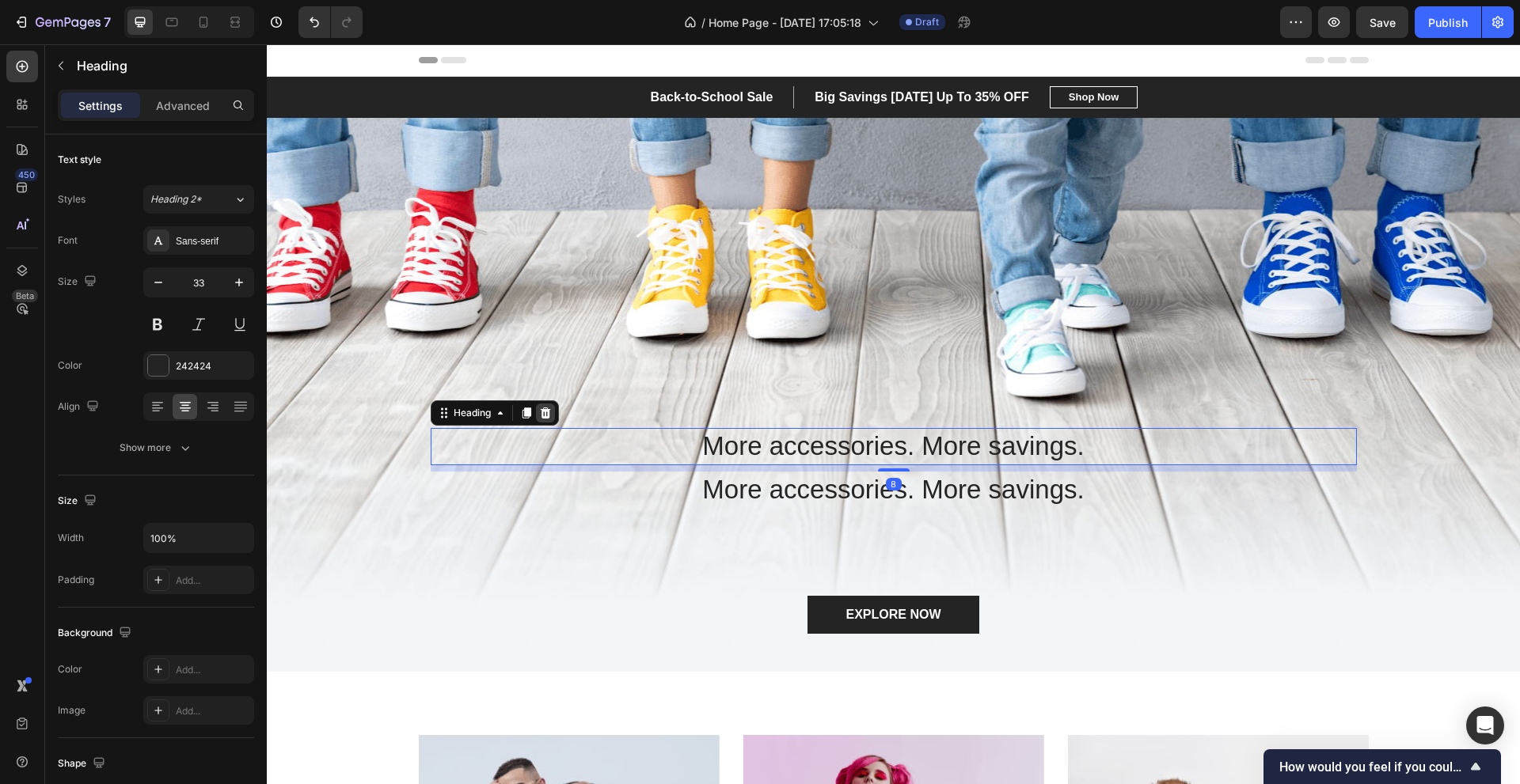
click at [542, 408] on icon at bounding box center [545, 413] width 13 height 13
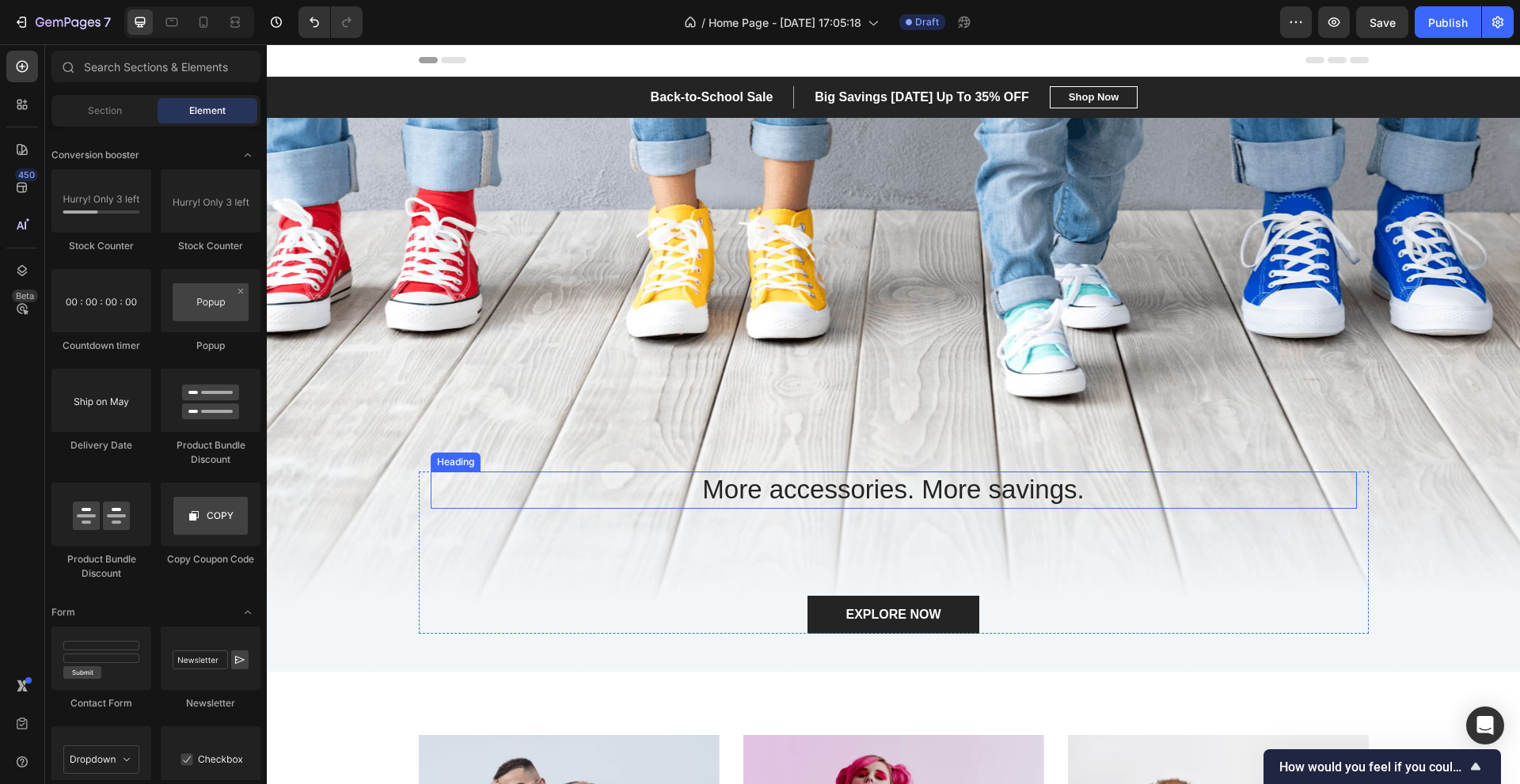
click at [775, 483] on h2 "More accessories. More savings." at bounding box center [893, 490] width 926 height 37
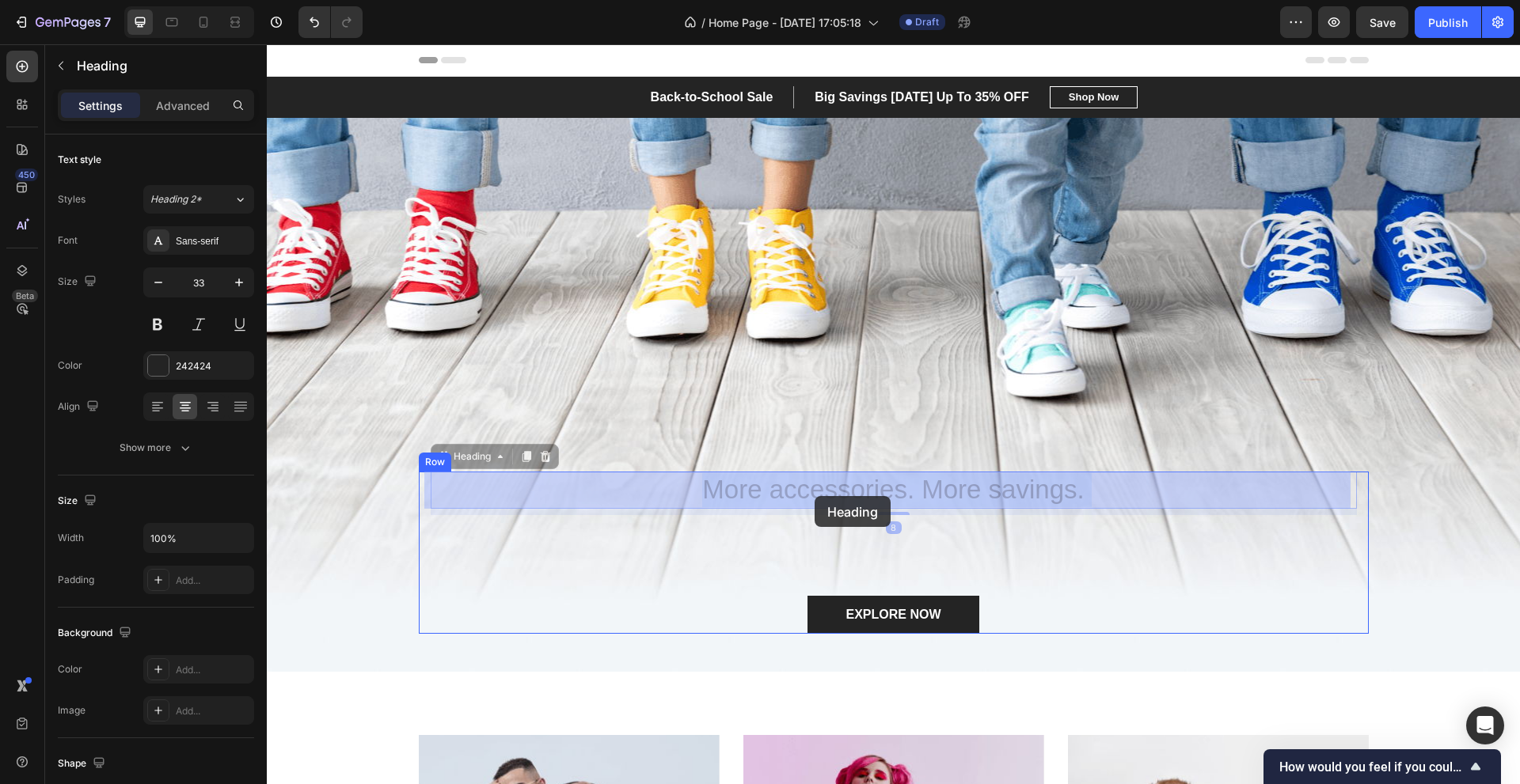
drag, startPoint x: 715, startPoint y: 488, endPoint x: 814, endPoint y: 496, distance: 99.3
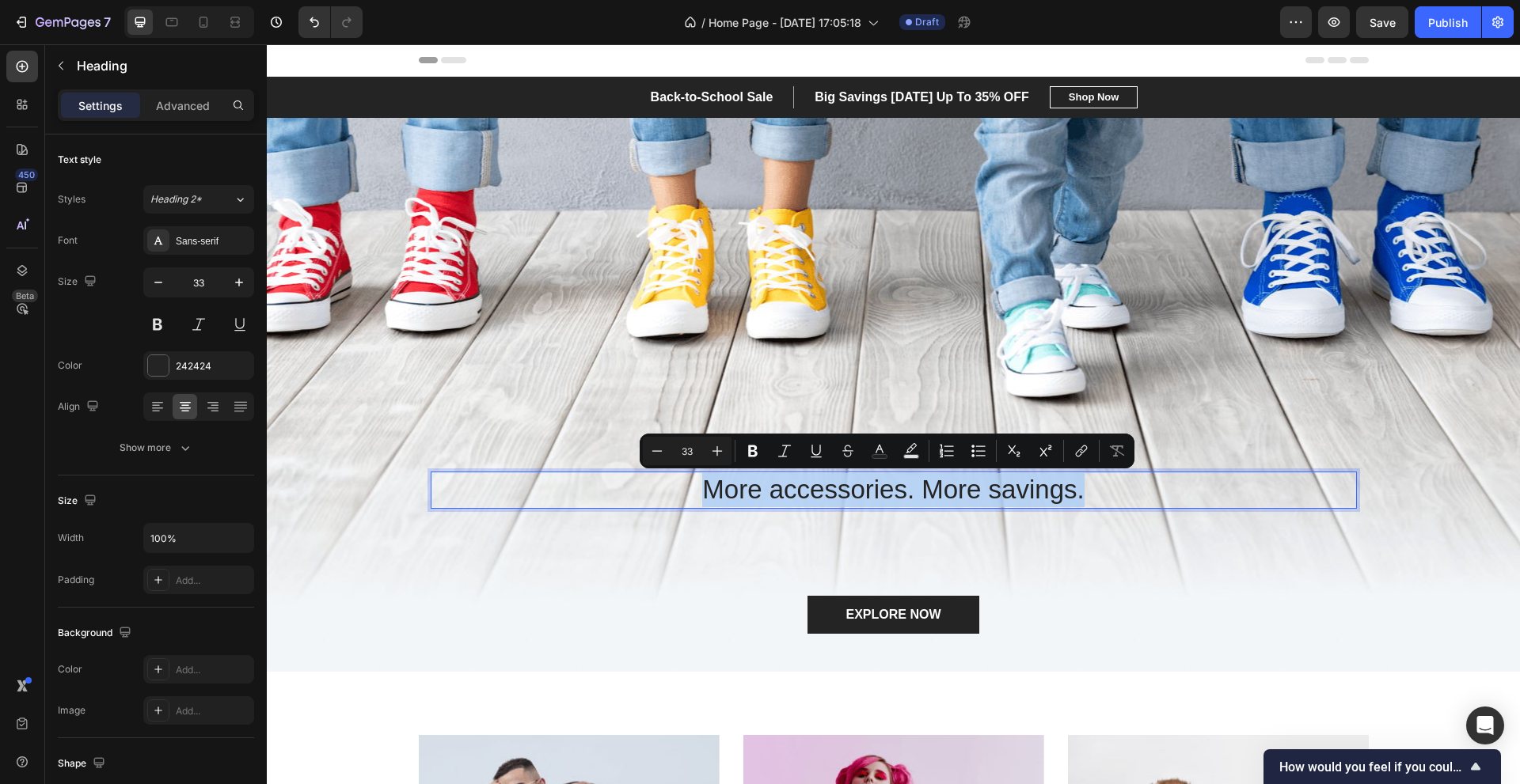
copy p "More accessories. More savings."
click at [796, 546] on p "Rich Text Editor. Editing area: main" at bounding box center [894, 546] width 923 height 58
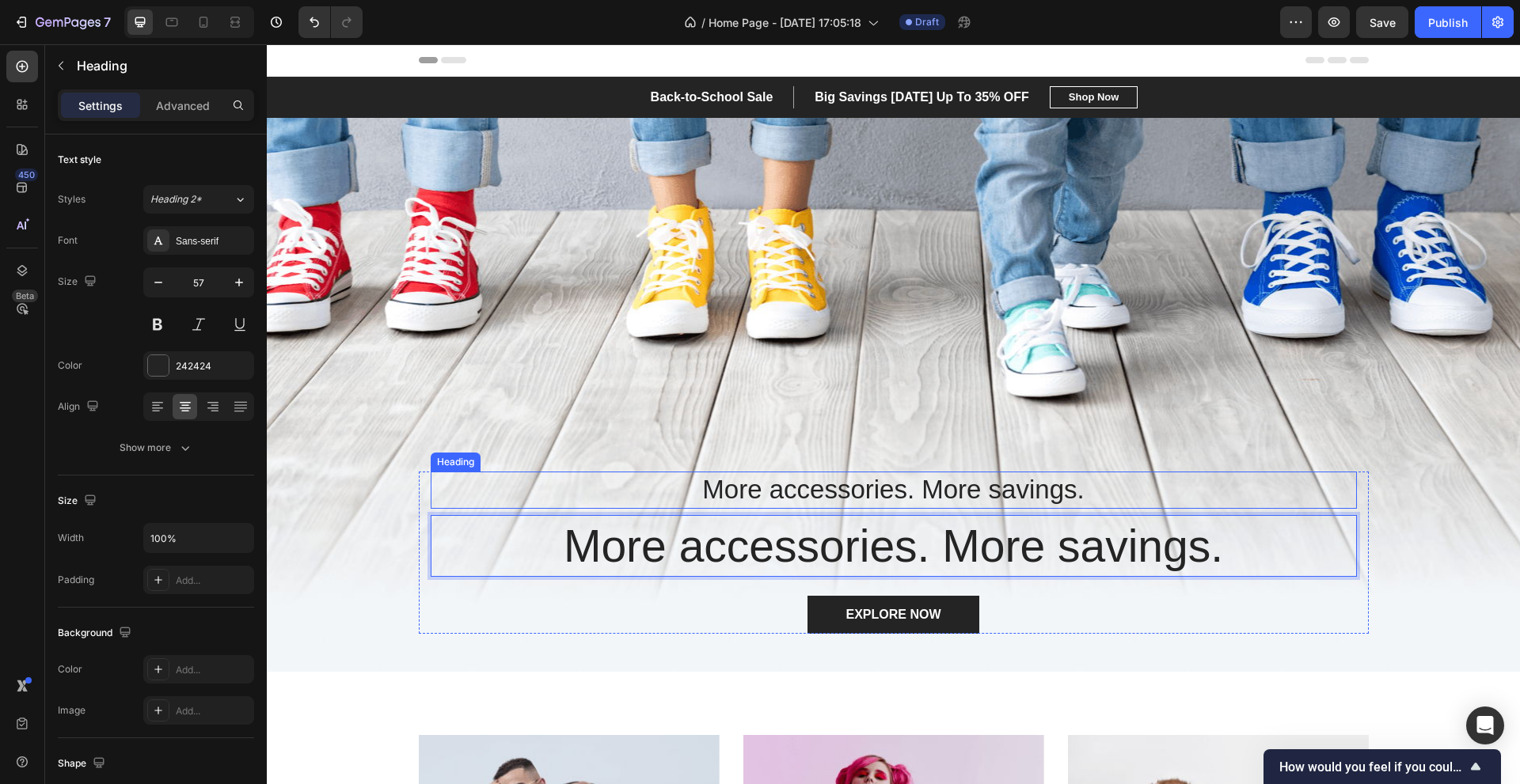
click at [1094, 495] on p "More accessories. More savings." at bounding box center [894, 490] width 923 height 34
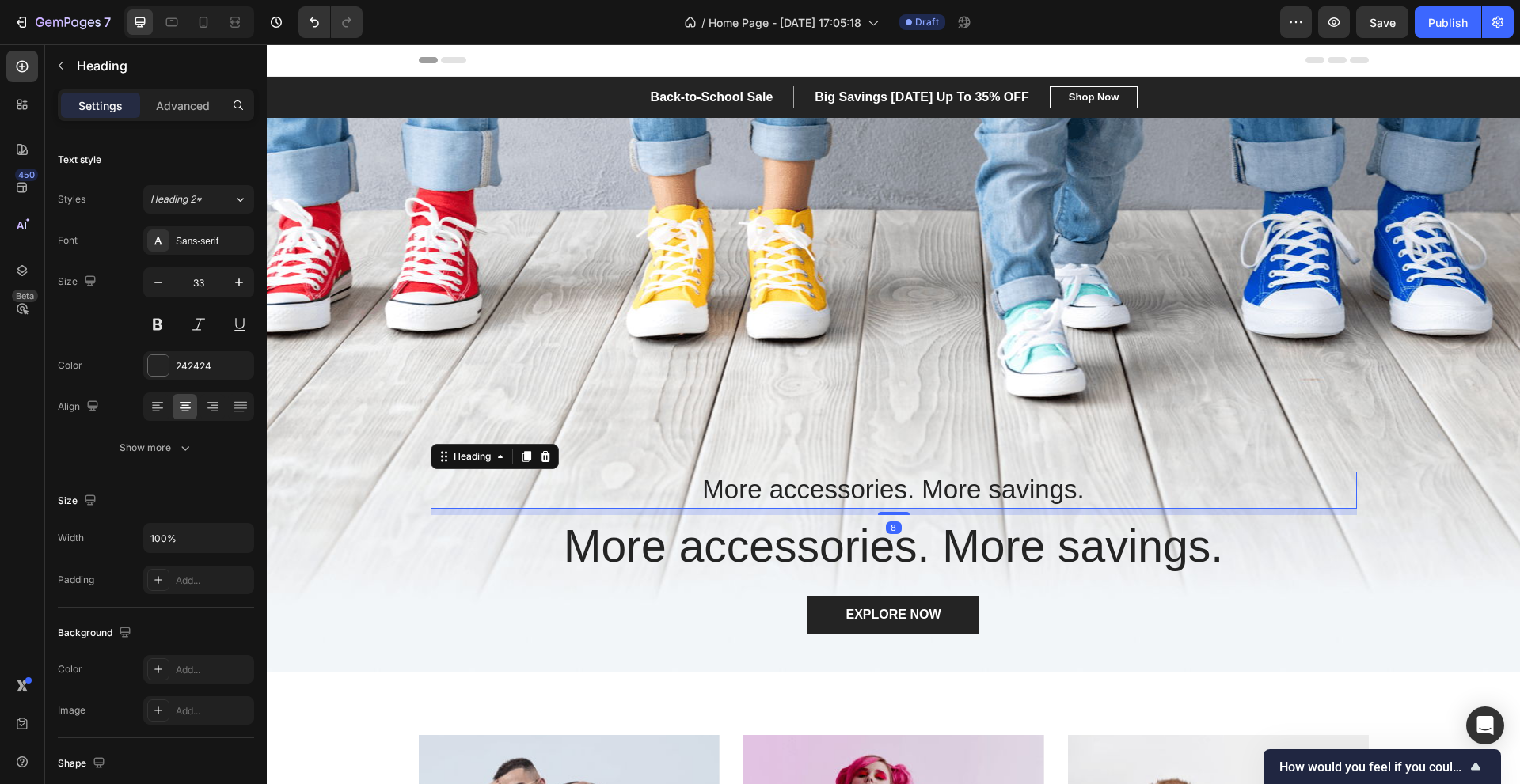
click at [539, 454] on icon at bounding box center [545, 456] width 13 height 13
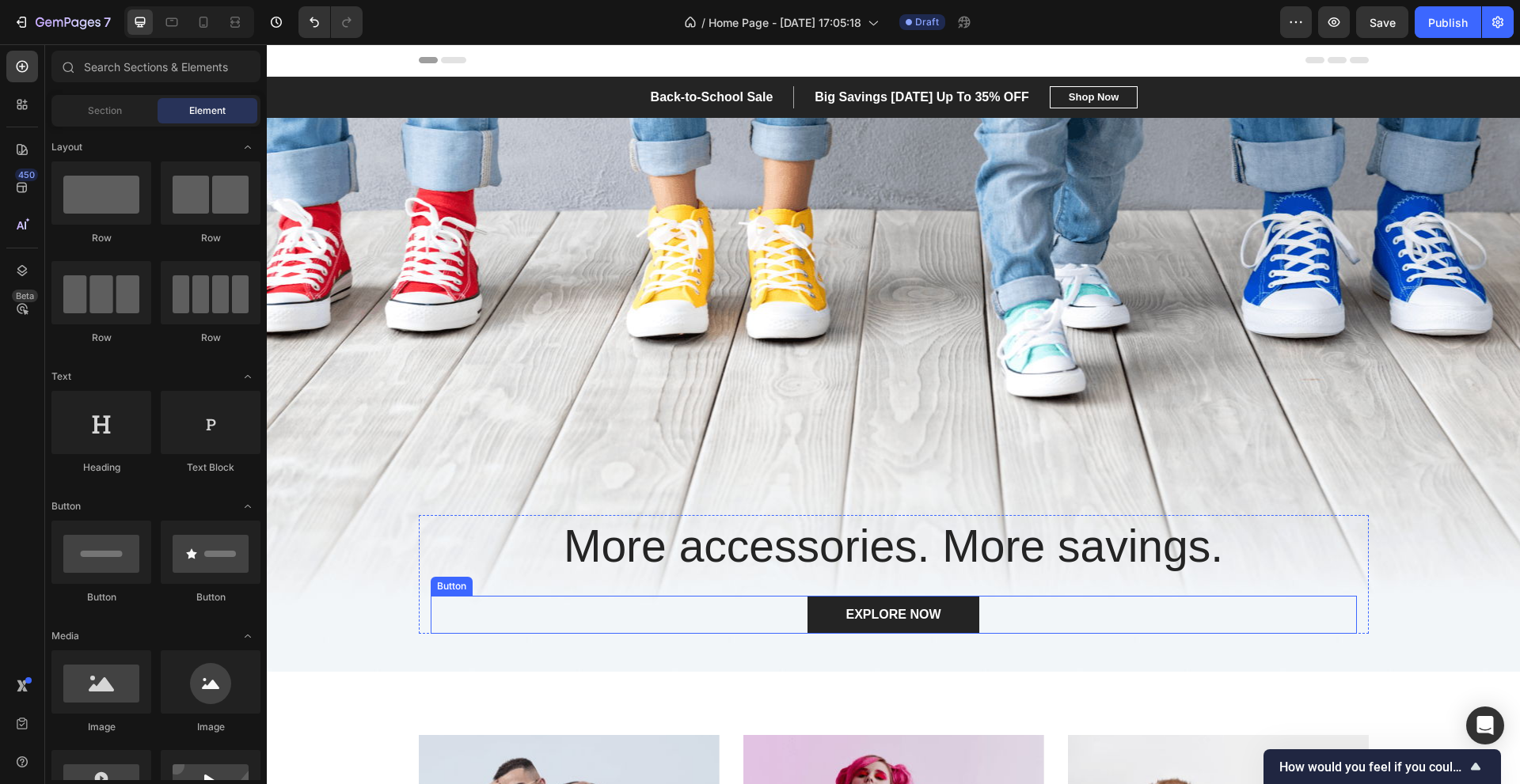
scroll to position [422, 0]
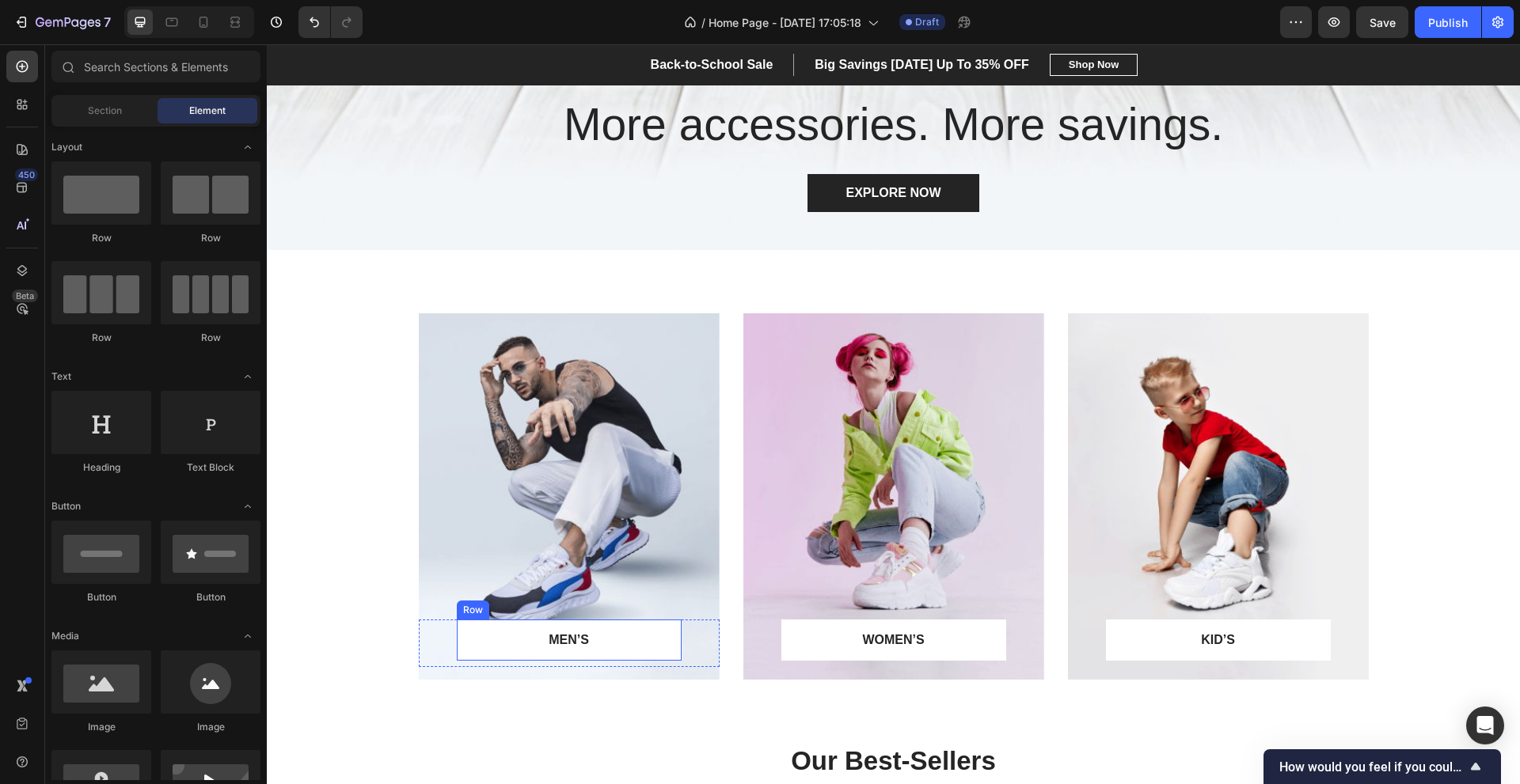
click at [590, 648] on p "MEN’S" at bounding box center [569, 640] width 183 height 19
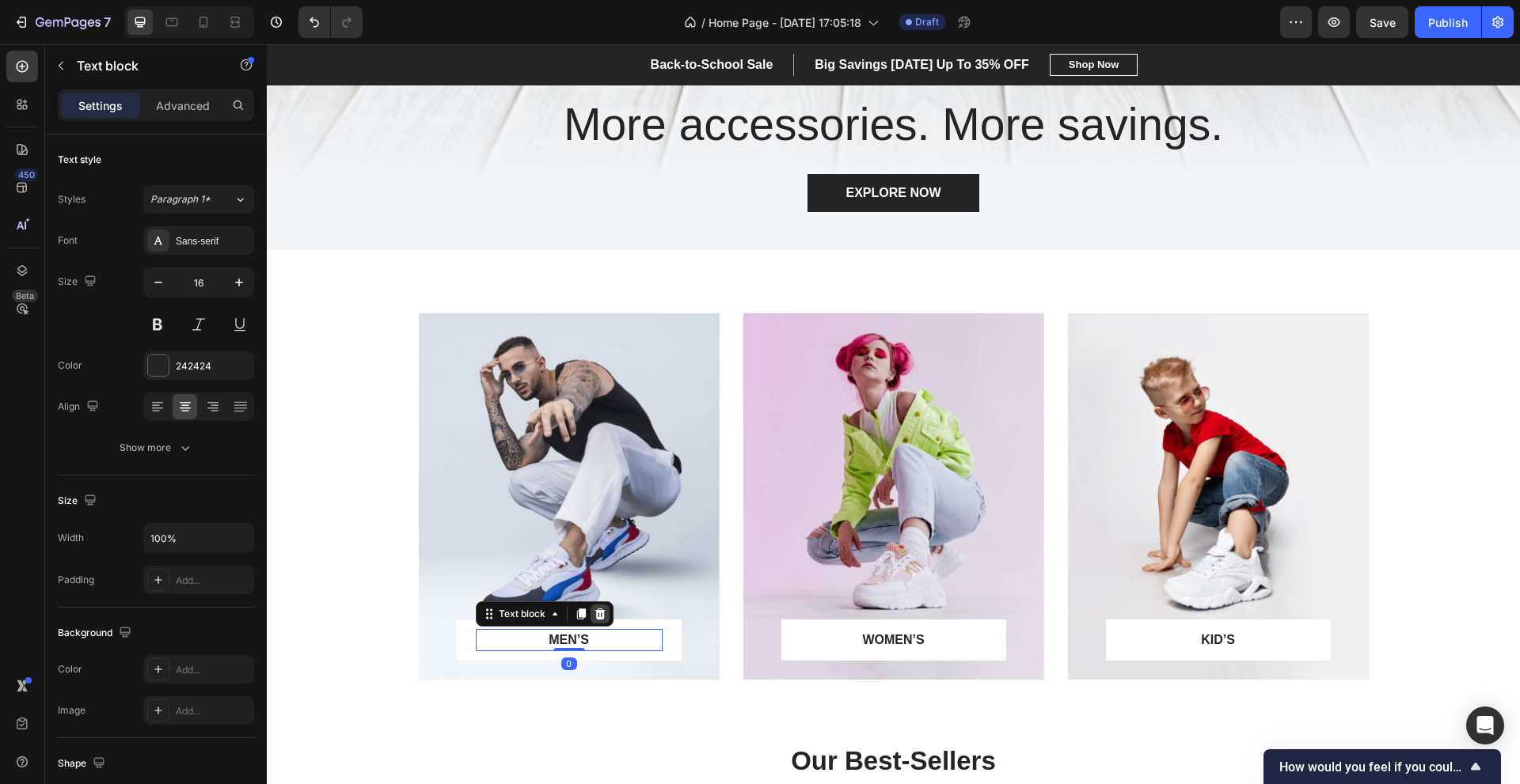
click at [594, 615] on icon at bounding box center [599, 614] width 13 height 13
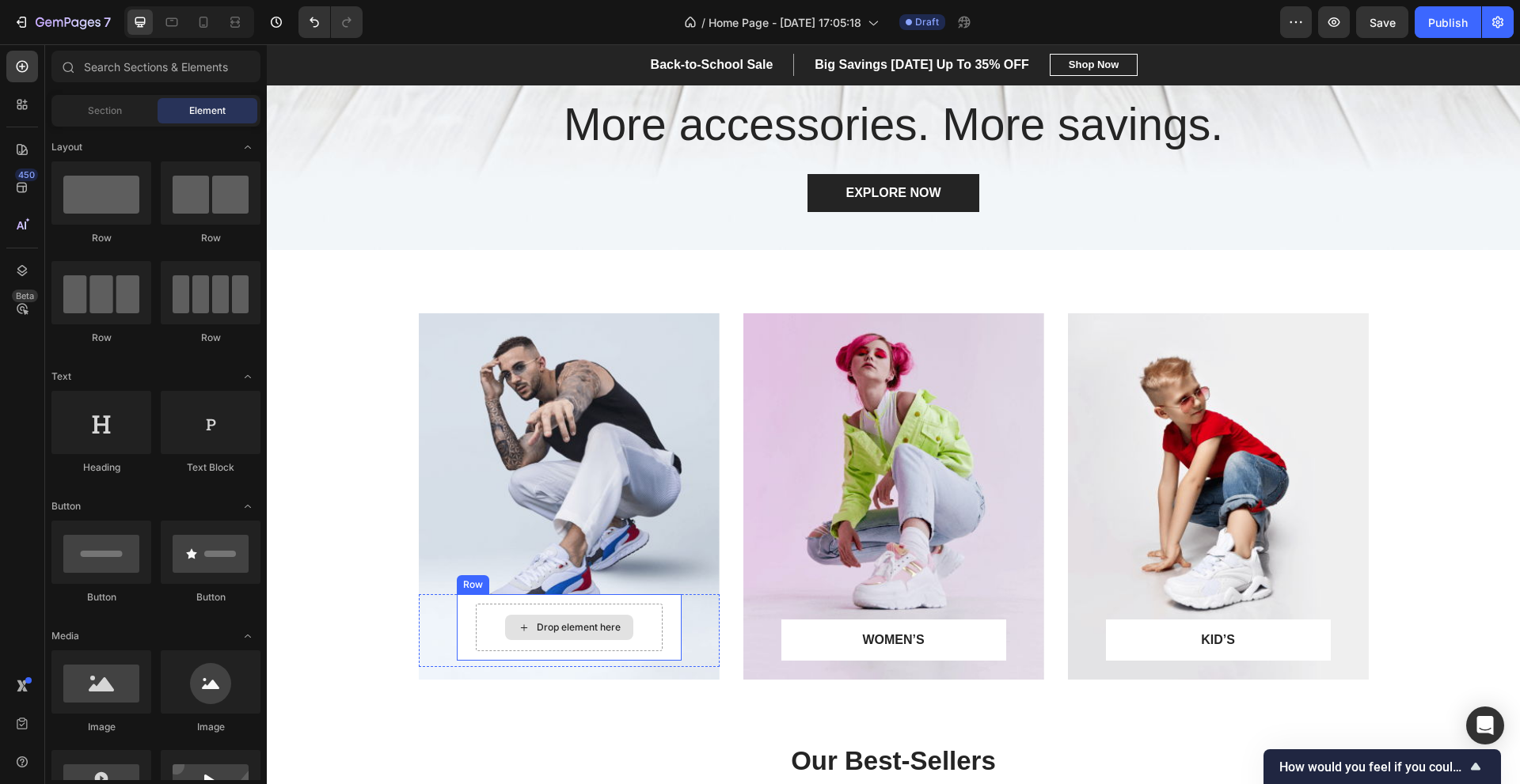
click at [579, 623] on div "Drop element here" at bounding box center [579, 627] width 84 height 13
click at [545, 623] on div "Drop element here" at bounding box center [579, 627] width 84 height 13
click at [521, 621] on icon at bounding box center [523, 628] width 13 height 14
click at [483, 621] on div "Drop element here" at bounding box center [569, 627] width 187 height 47
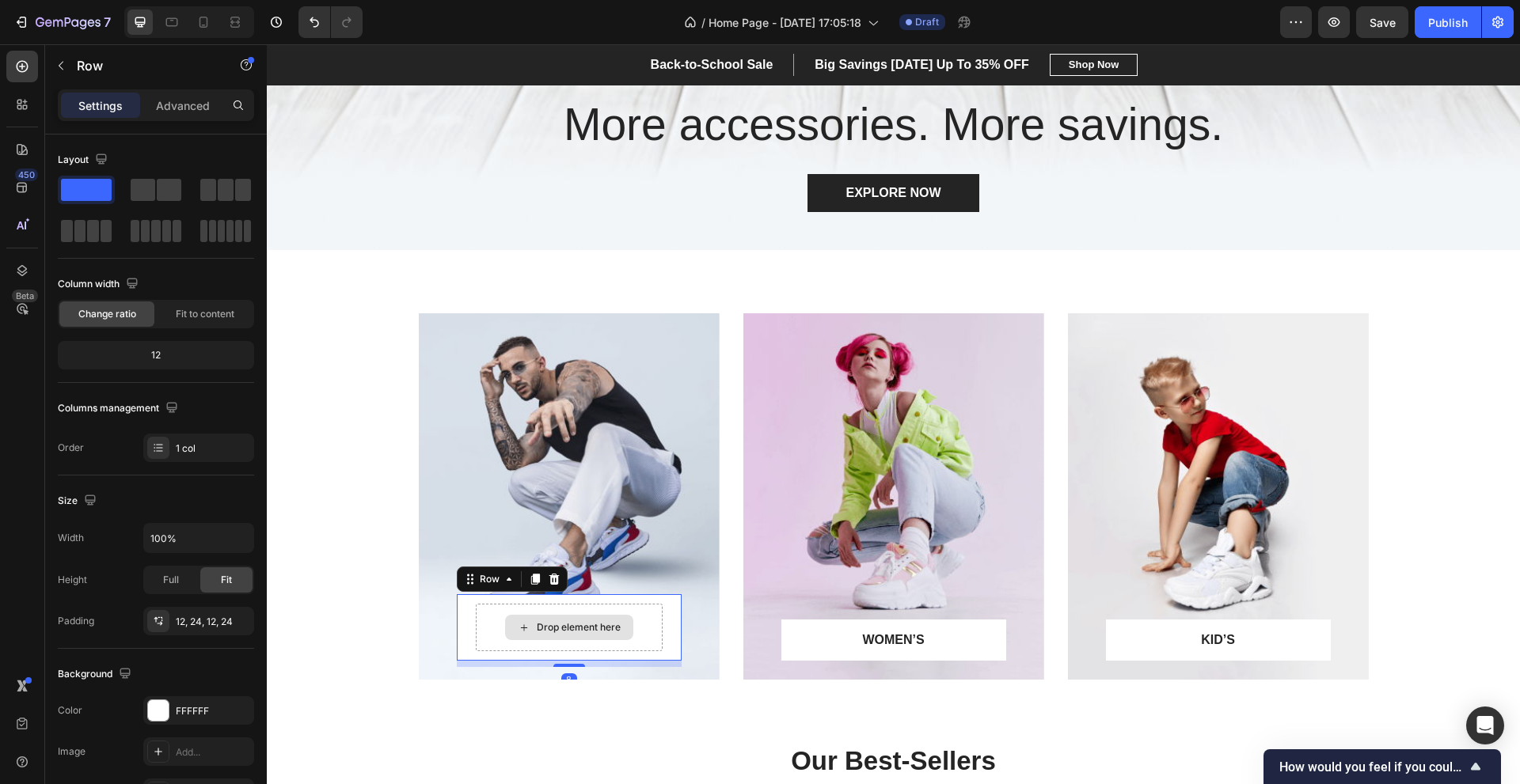
click at [488, 619] on div "Drop element here" at bounding box center [569, 627] width 187 height 47
drag, startPoint x: 534, startPoint y: 637, endPoint x: 599, endPoint y: 643, distance: 65.3
click at [536, 637] on div "Drop element here" at bounding box center [569, 627] width 128 height 26
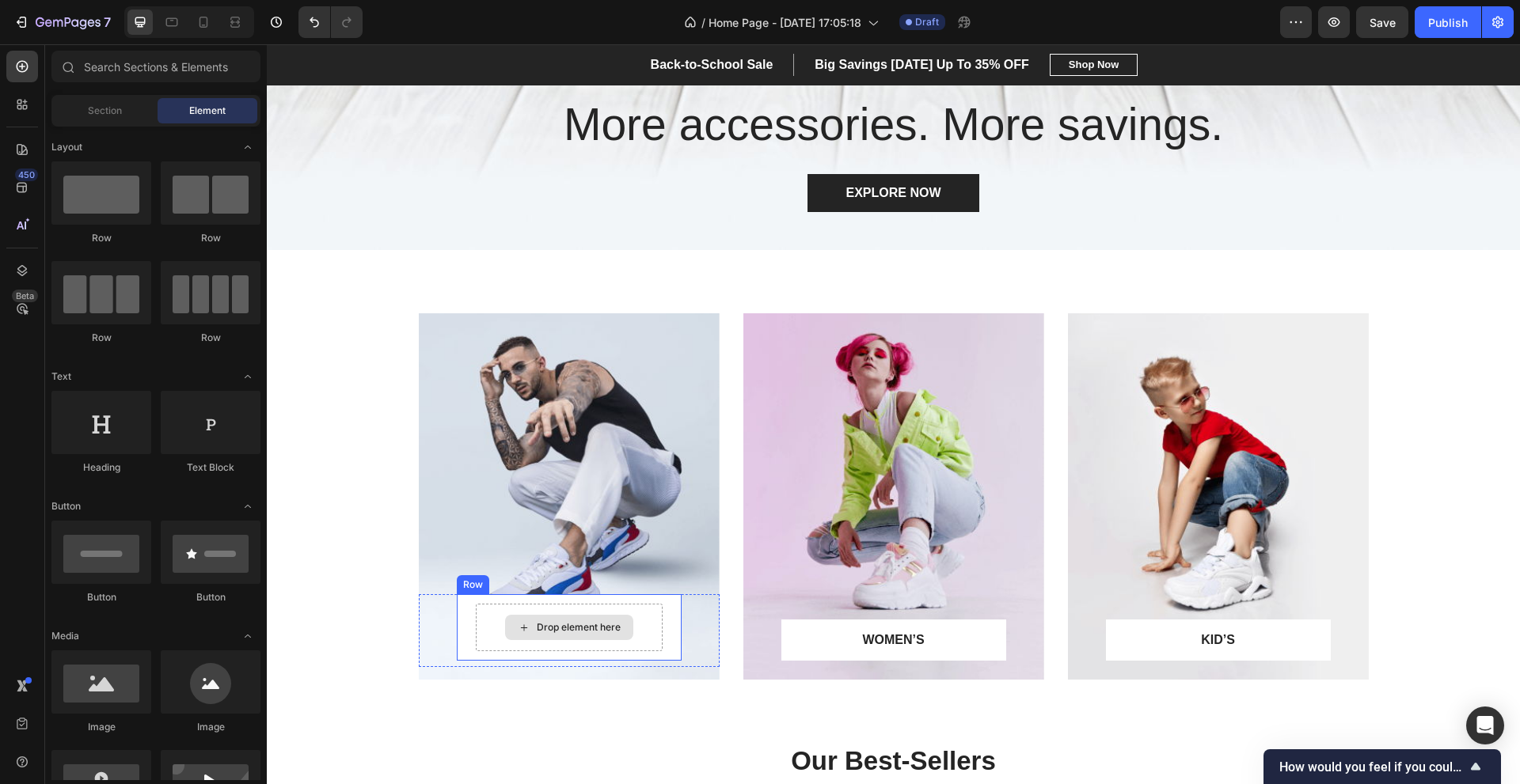
click at [590, 623] on div "Drop element here" at bounding box center [579, 627] width 84 height 13
click at [605, 621] on div "Drop element here" at bounding box center [579, 627] width 84 height 13
click at [531, 611] on div "Drop element here" at bounding box center [569, 627] width 187 height 47
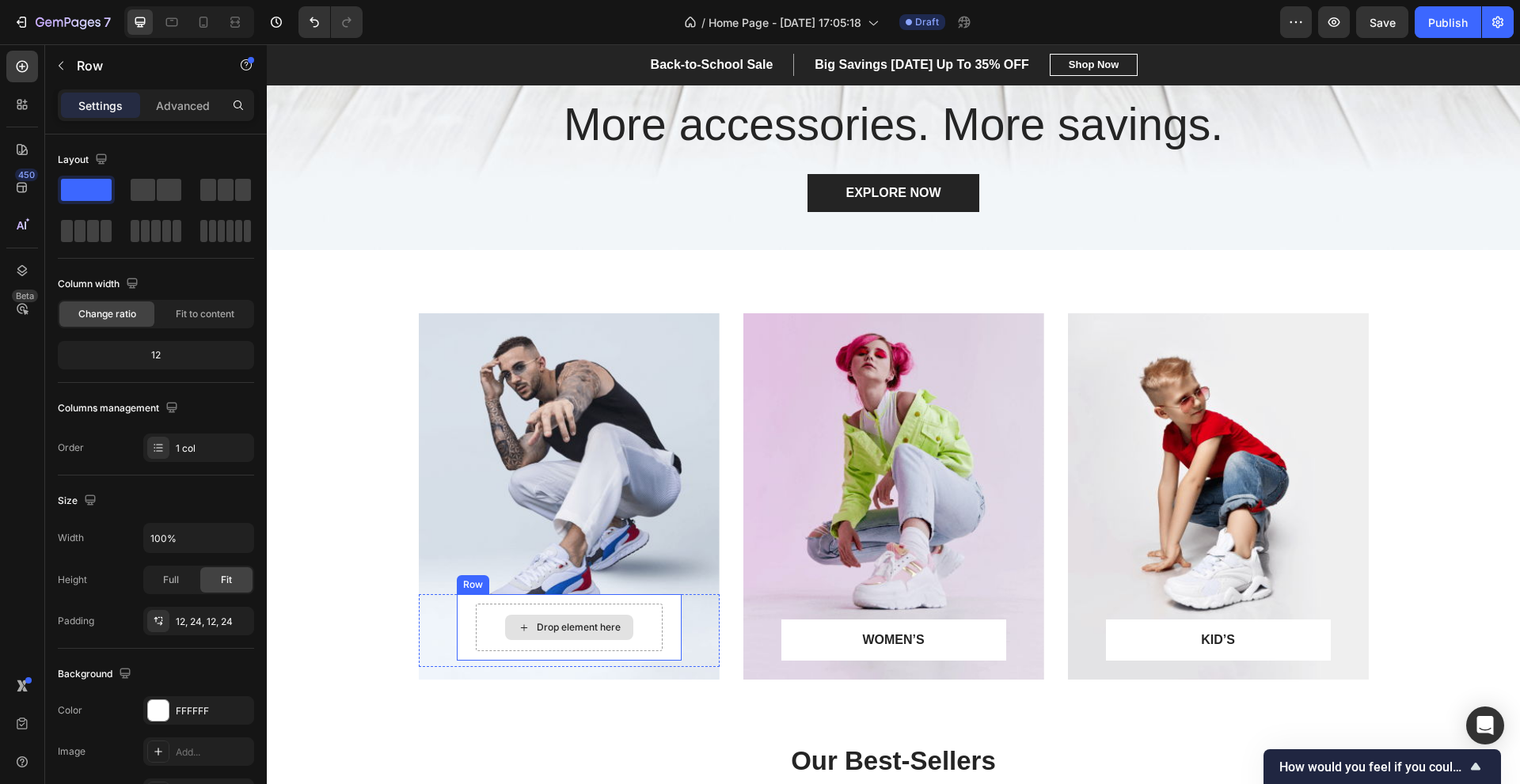
click at [539, 611] on div "Drop element here" at bounding box center [569, 627] width 187 height 47
click at [568, 620] on div "Drop element here" at bounding box center [569, 627] width 128 height 26
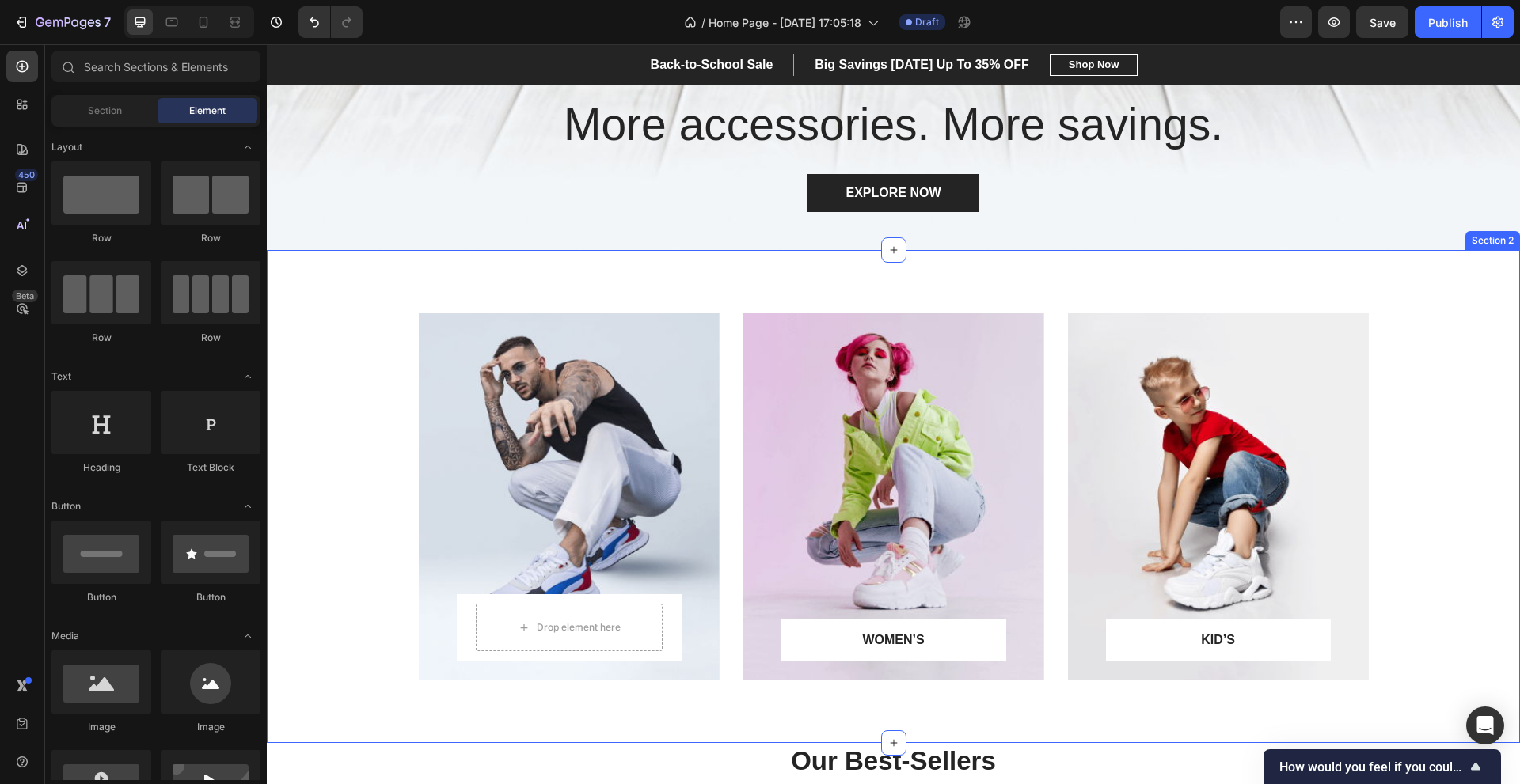
drag, startPoint x: 649, startPoint y: 739, endPoint x: 647, endPoint y: 729, distance: 10.2
click at [649, 738] on div "Drop element here Row Row Hero Banner WOMEN’S Text block Row Row Hero Banner KI…" at bounding box center [892, 496] width 1253 height 493
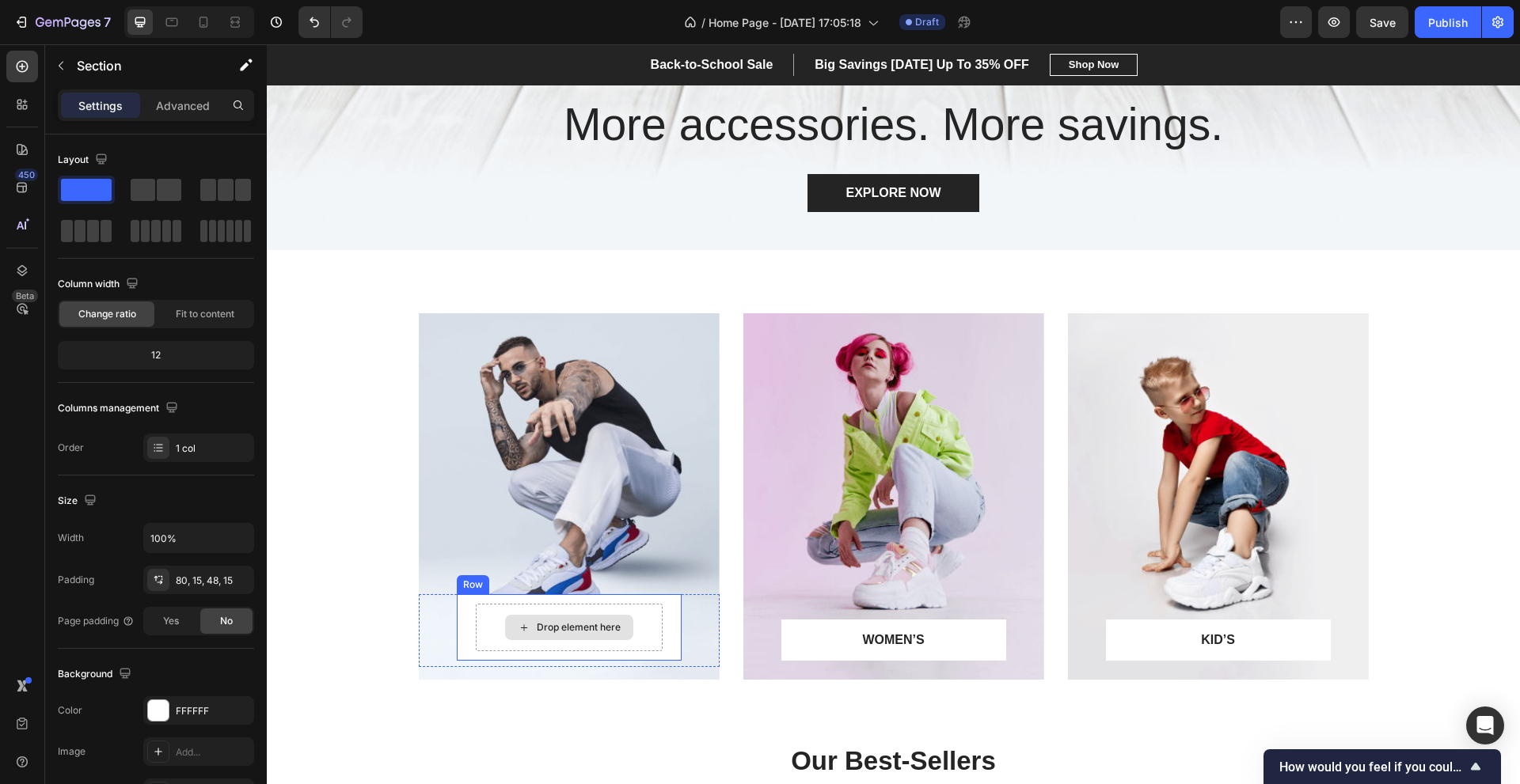
click at [544, 627] on div "Drop element here" at bounding box center [579, 627] width 84 height 13
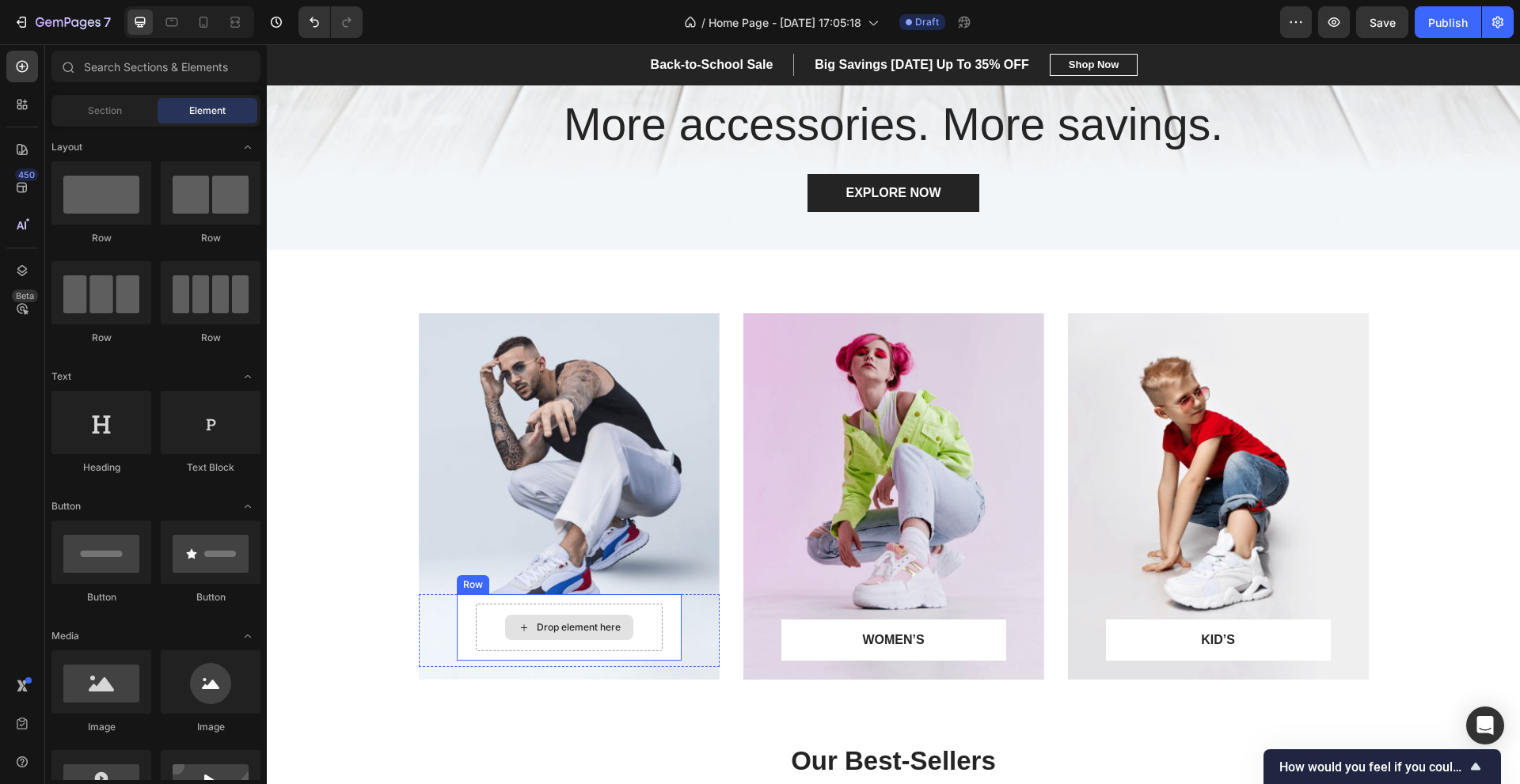
click at [548, 627] on div "Drop element here" at bounding box center [579, 627] width 84 height 13
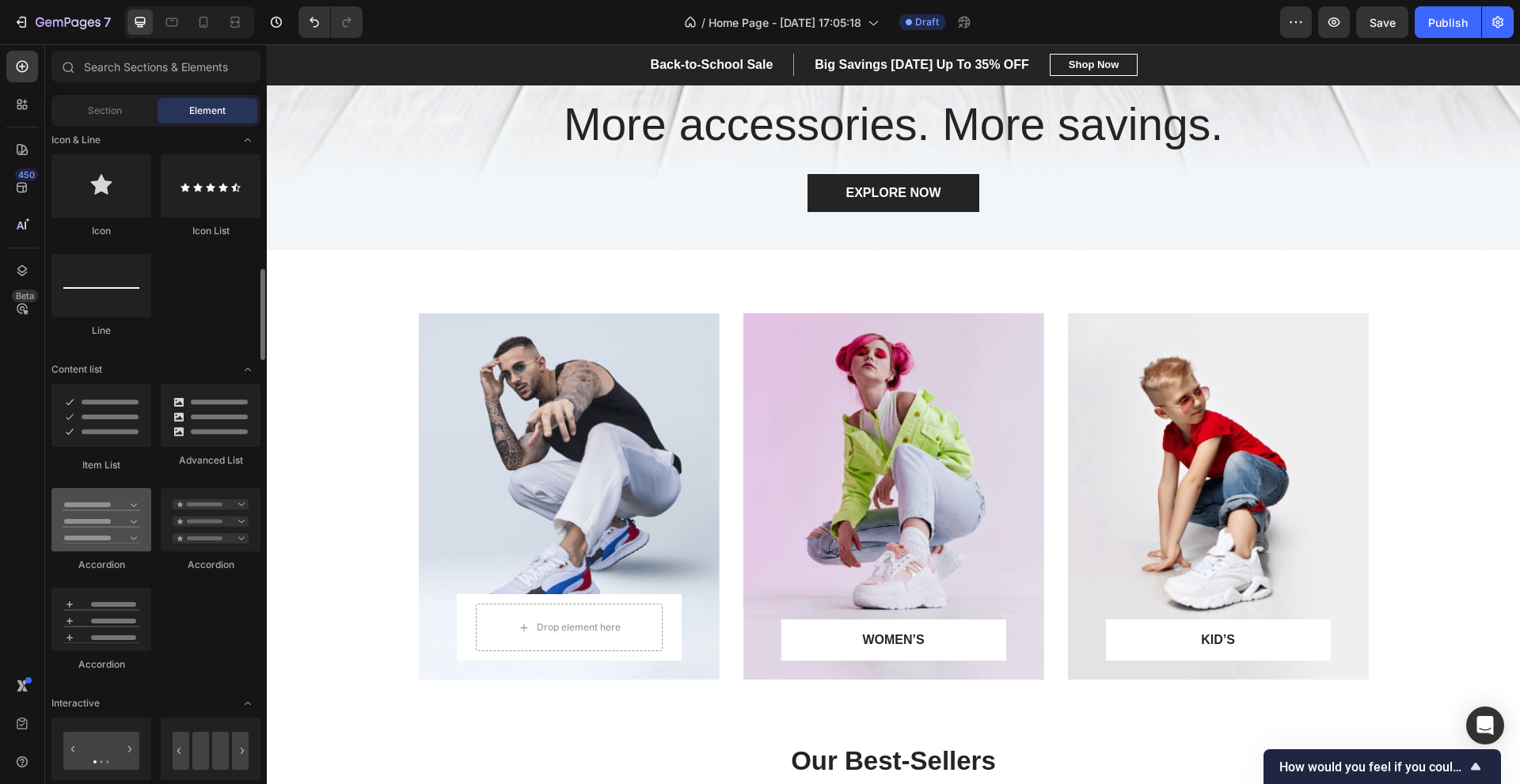
scroll to position [0, 0]
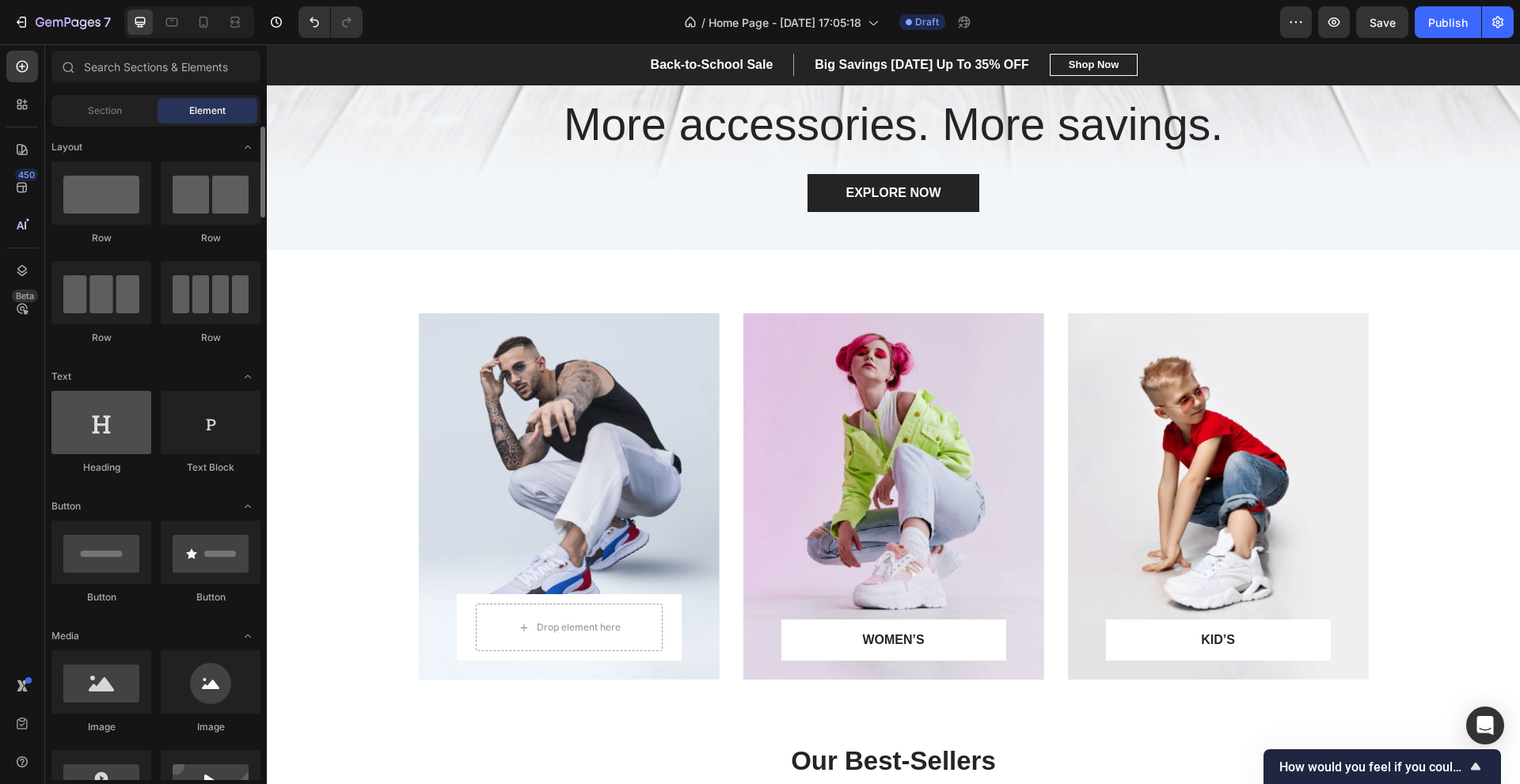
click at [105, 433] on div at bounding box center [101, 423] width 99 height 63
click at [216, 440] on div at bounding box center [211, 423] width 99 height 63
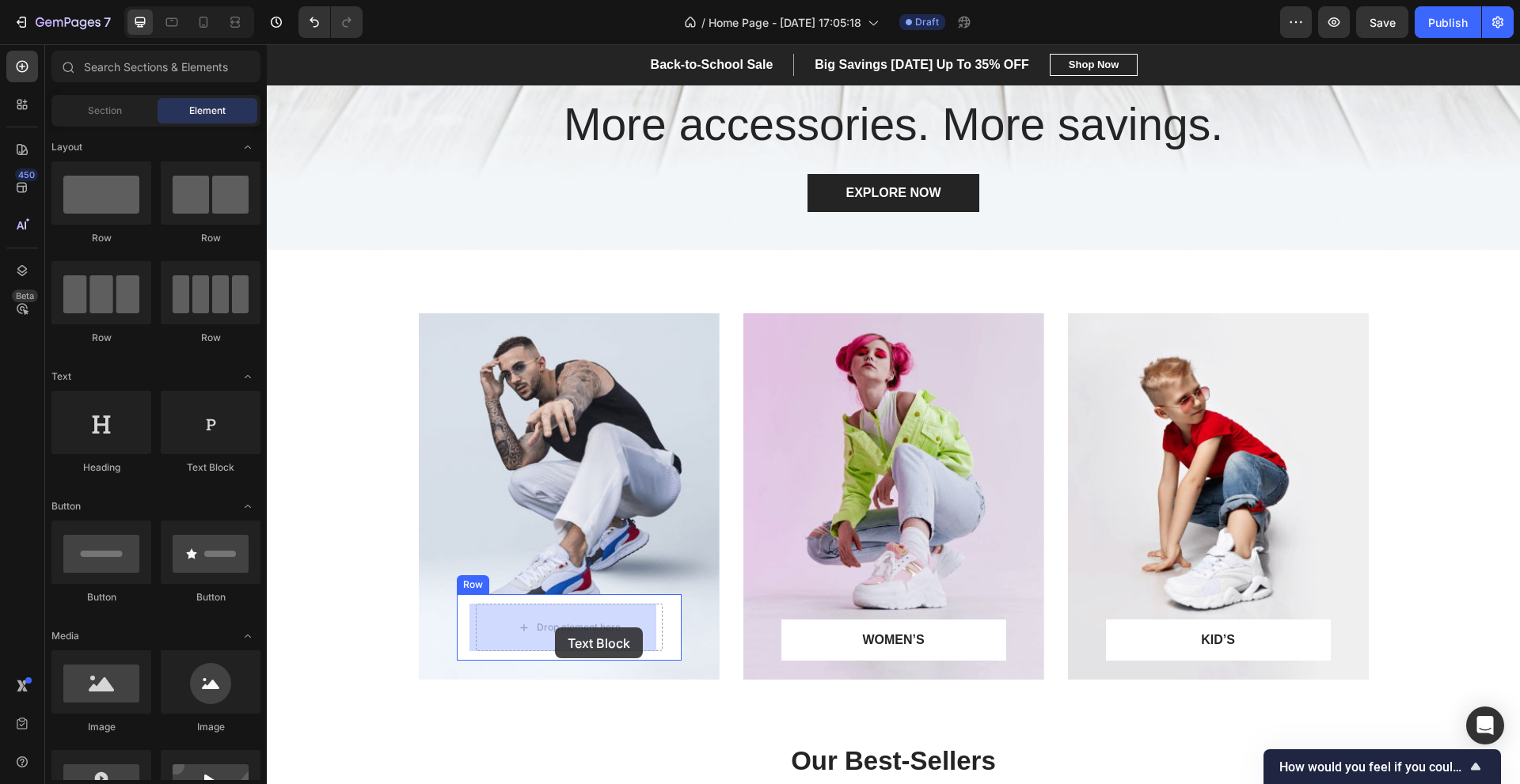
drag, startPoint x: 489, startPoint y: 484, endPoint x: 556, endPoint y: 627, distance: 157.9
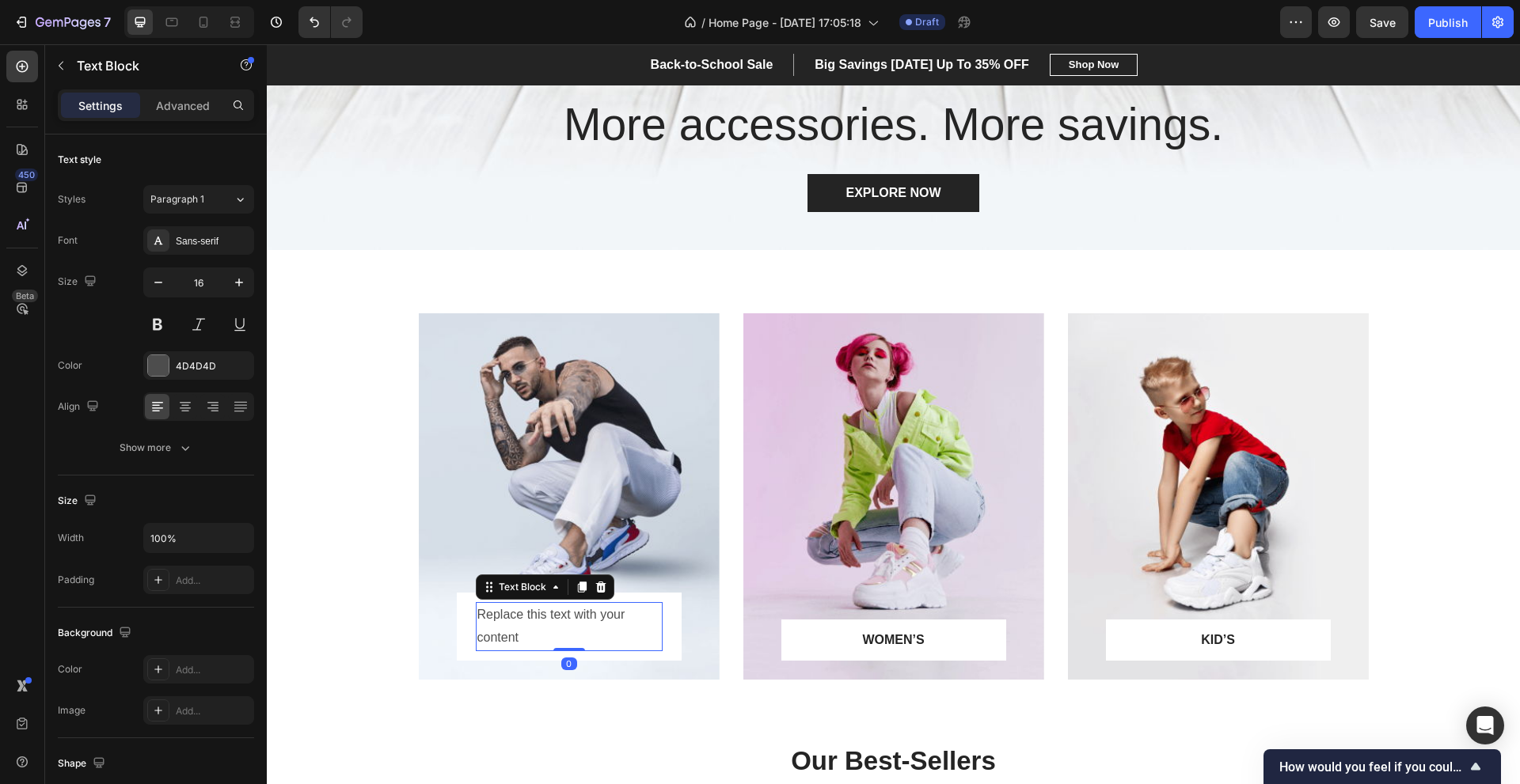
click at [571, 636] on div "Replace this text with your content" at bounding box center [569, 626] width 187 height 49
click at [572, 638] on p "Replace this text with your content" at bounding box center [569, 627] width 183 height 46
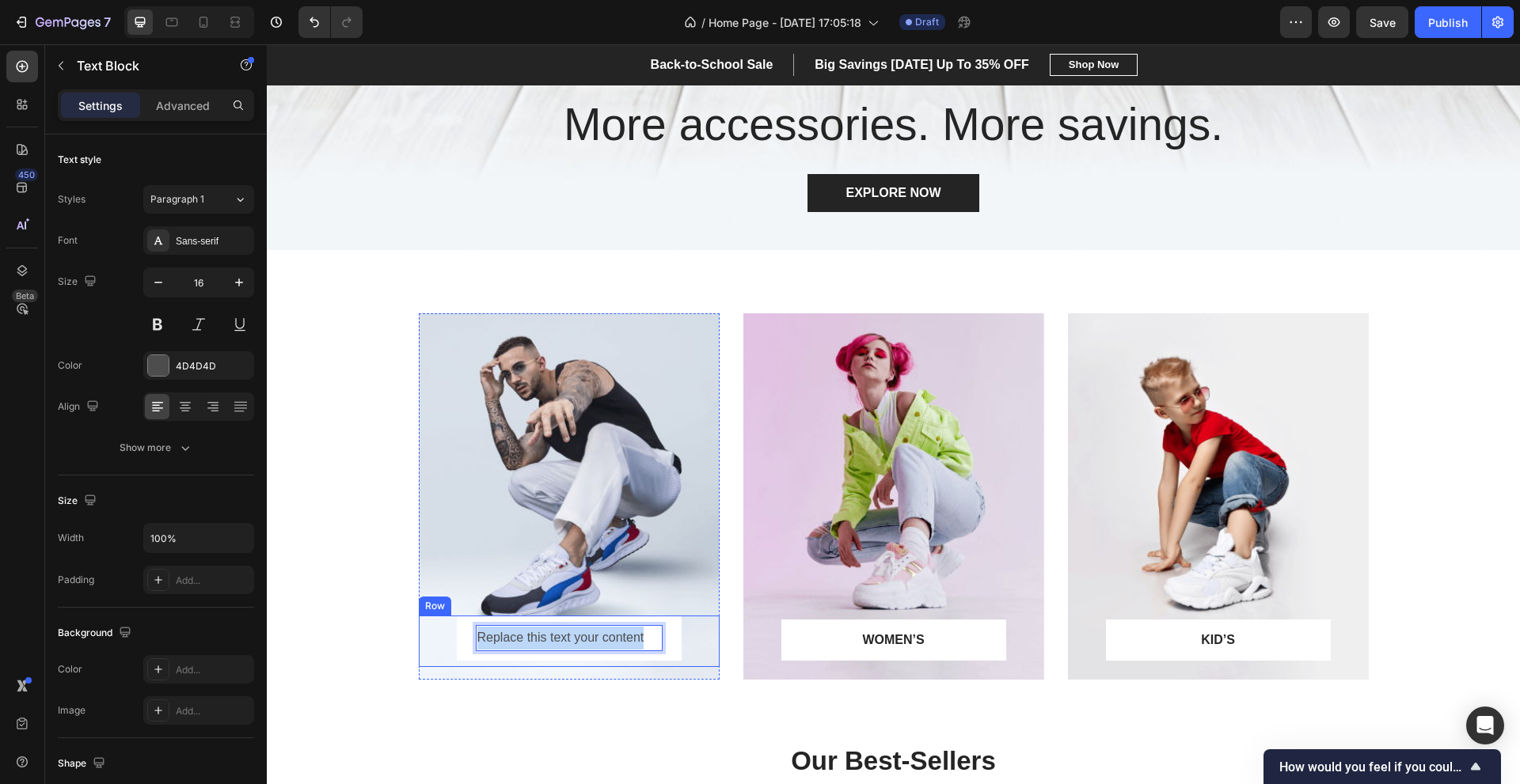
drag, startPoint x: 605, startPoint y: 639, endPoint x: 432, endPoint y: 635, distance: 173.0
click at [432, 635] on div "Replace this text your content Text Block 0 Row Row" at bounding box center [569, 641] width 301 height 51
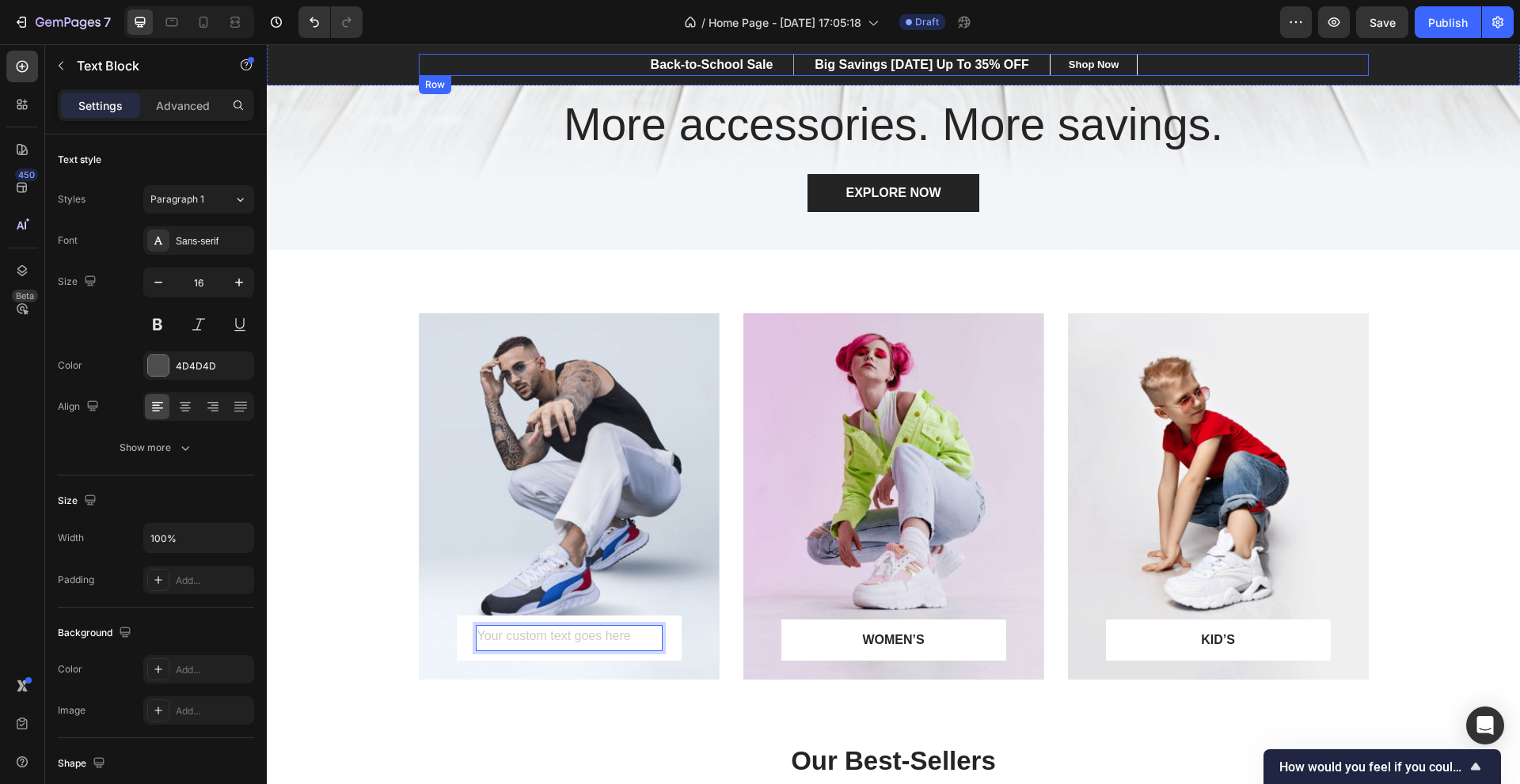
click at [1238, 73] on div "Back-to-School Sale Text block Big Savings Today Up To 35% OFF Text block Row B…" at bounding box center [893, 65] width 950 height 22
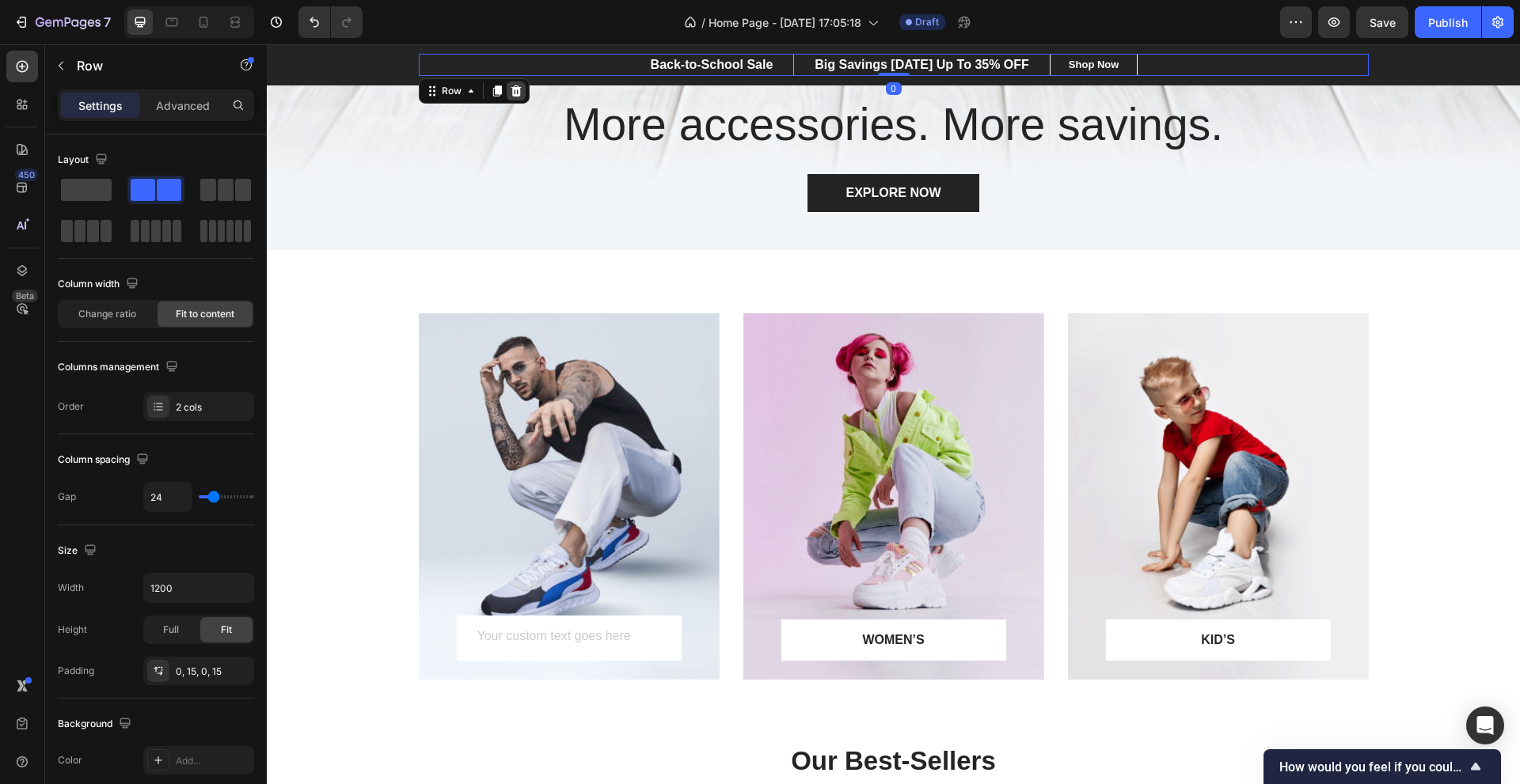
click at [516, 91] on div at bounding box center [516, 91] width 19 height 19
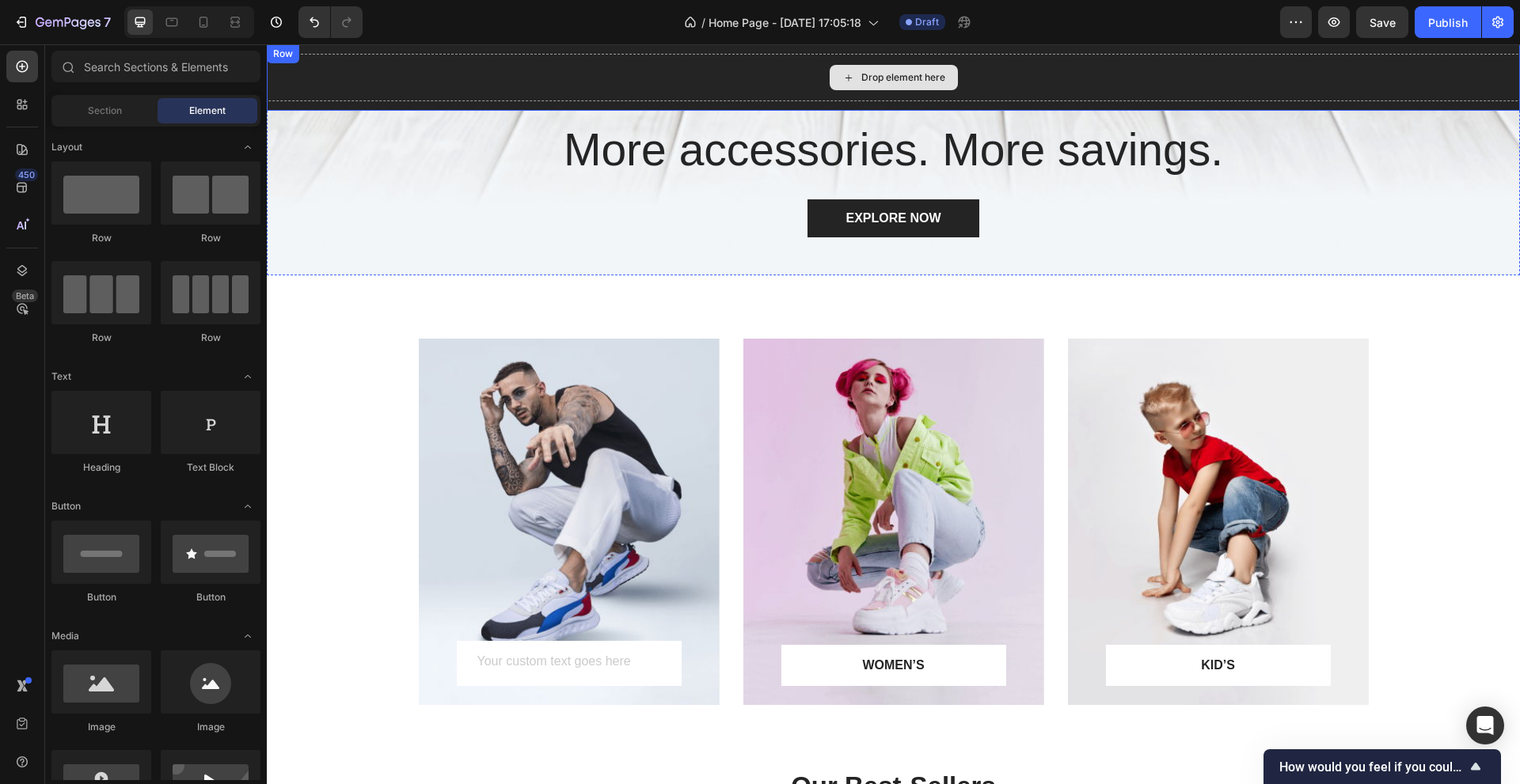
scroll to position [447, 0]
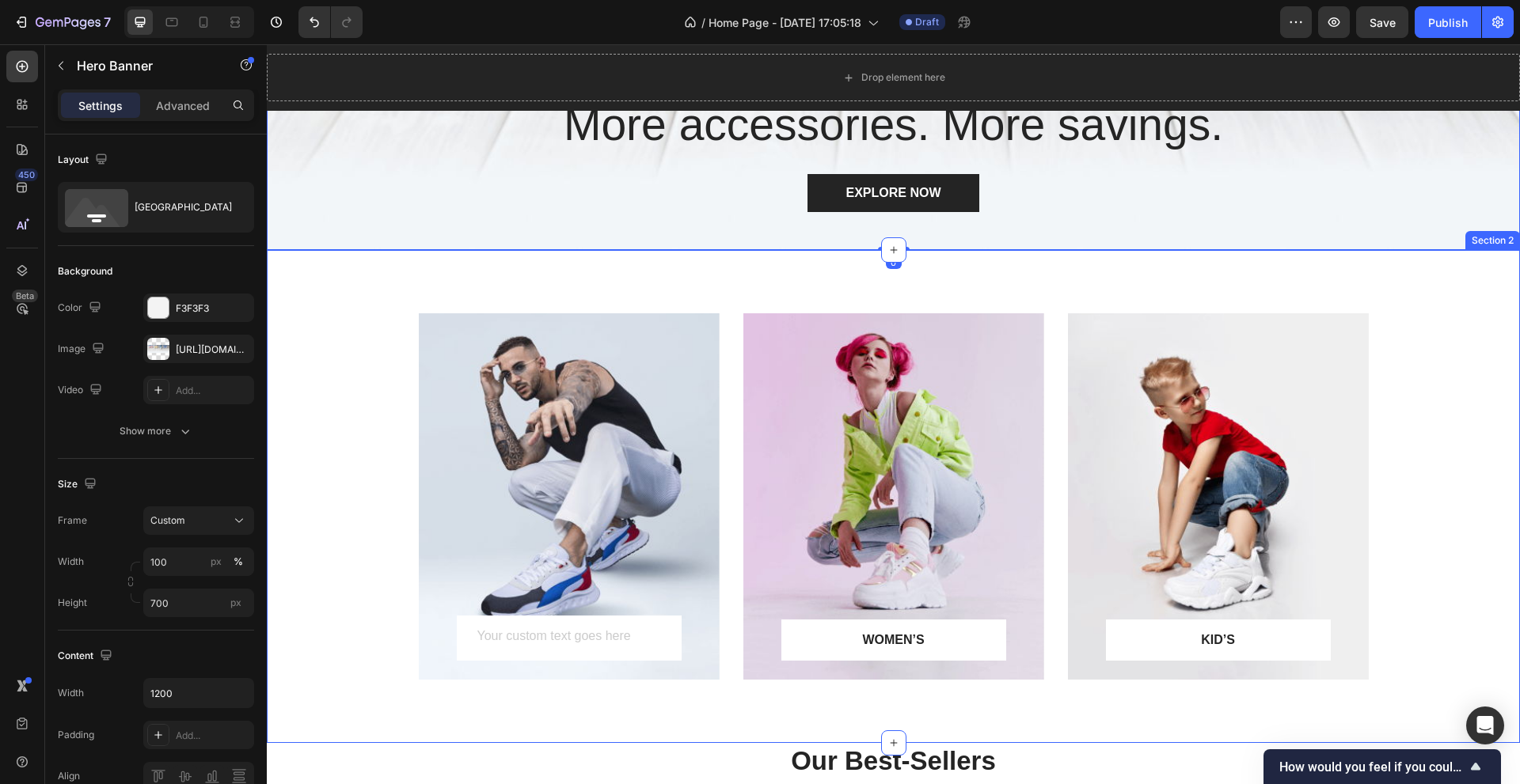
click at [1450, 325] on div "Text Block Row Row Hero Banner WOMEN’S Text block Row Row Hero Banner KID’S Tex…" at bounding box center [892, 509] width 1229 height 392
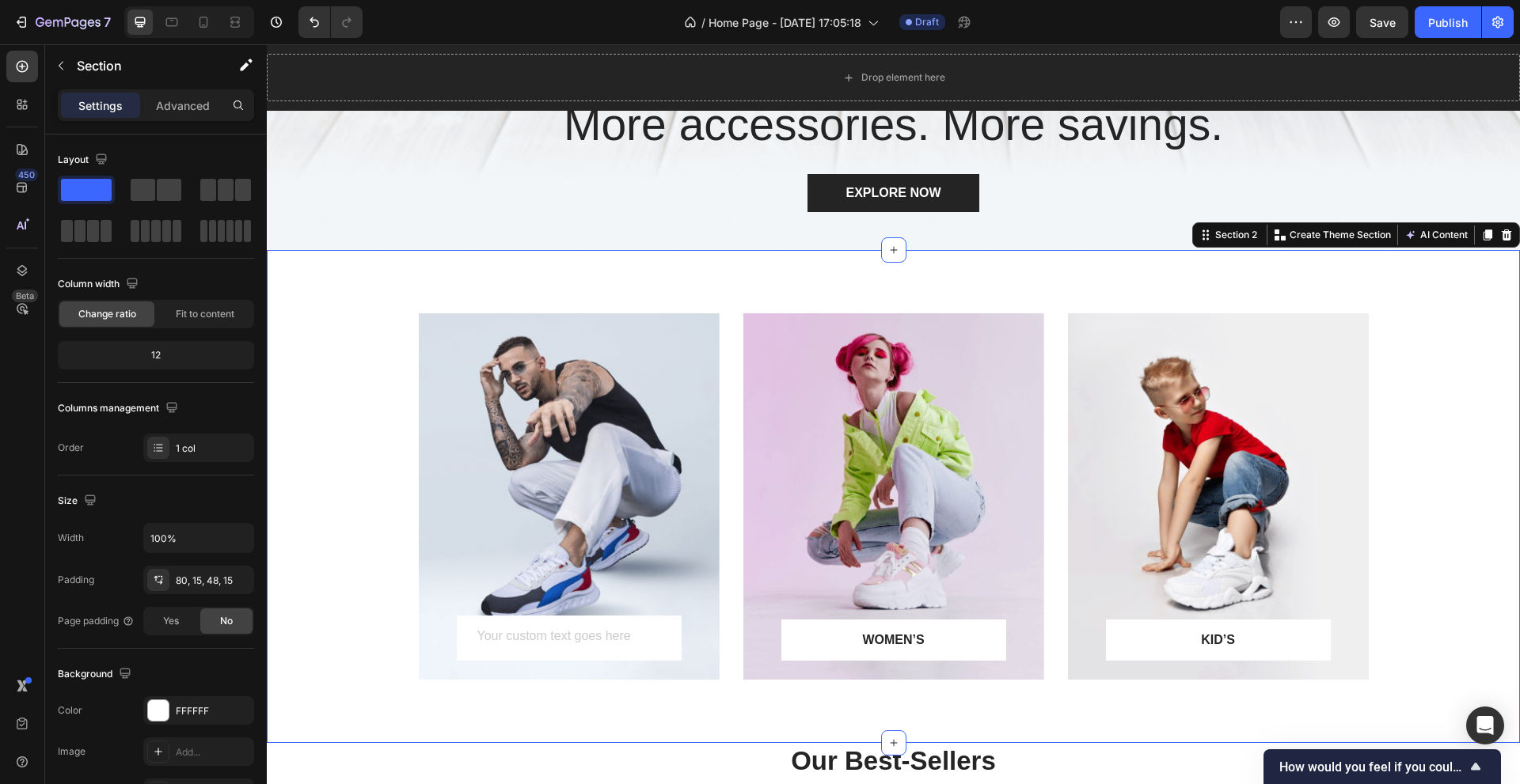
click at [1450, 363] on div "Text Block Row Row Hero Banner WOMEN’S Text block Row Row Hero Banner KID’S Tex…" at bounding box center [892, 509] width 1229 height 392
click at [526, 481] on div "Overlay" at bounding box center [569, 496] width 301 height 366
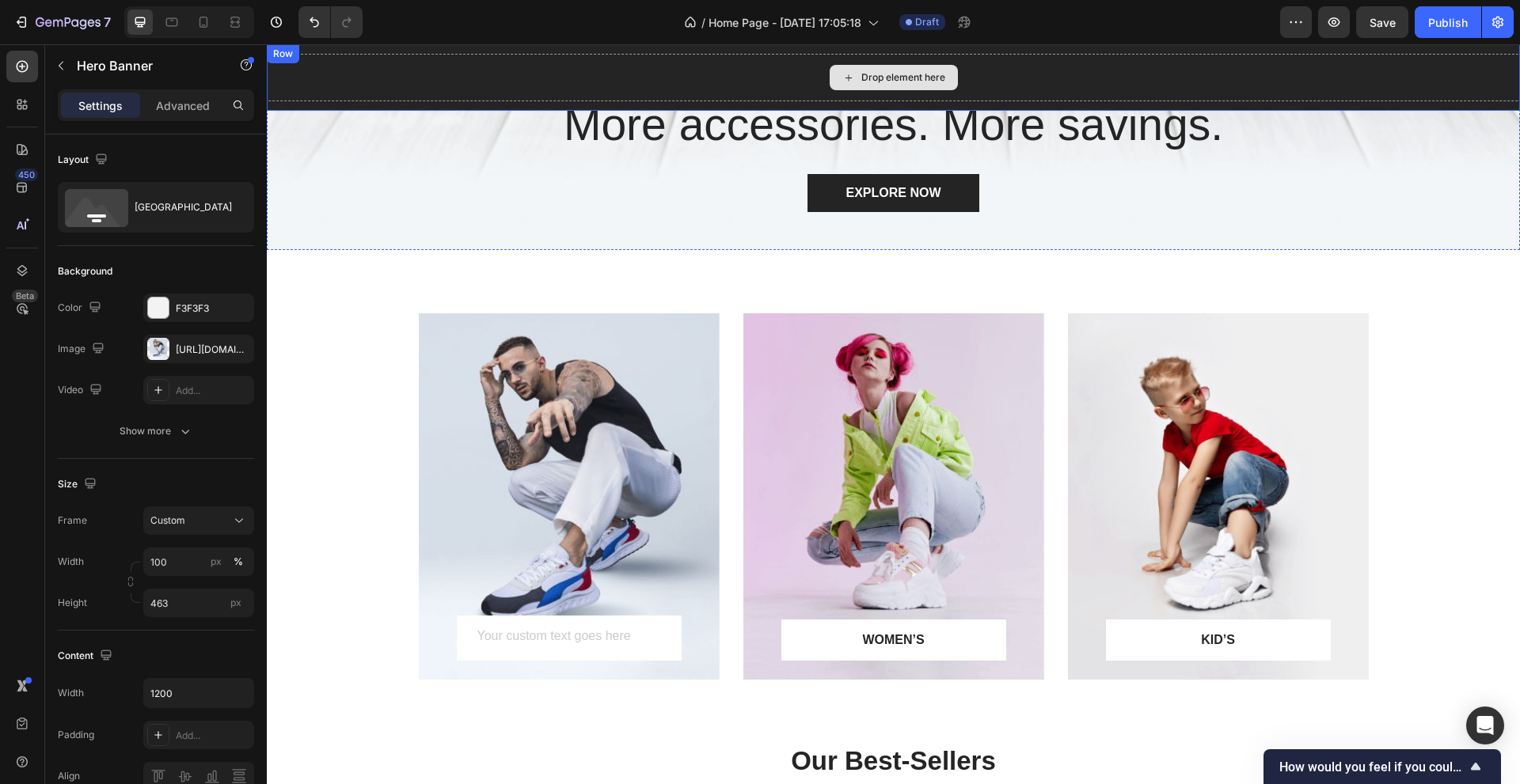
click at [893, 78] on div "Drop element here" at bounding box center [903, 77] width 84 height 13
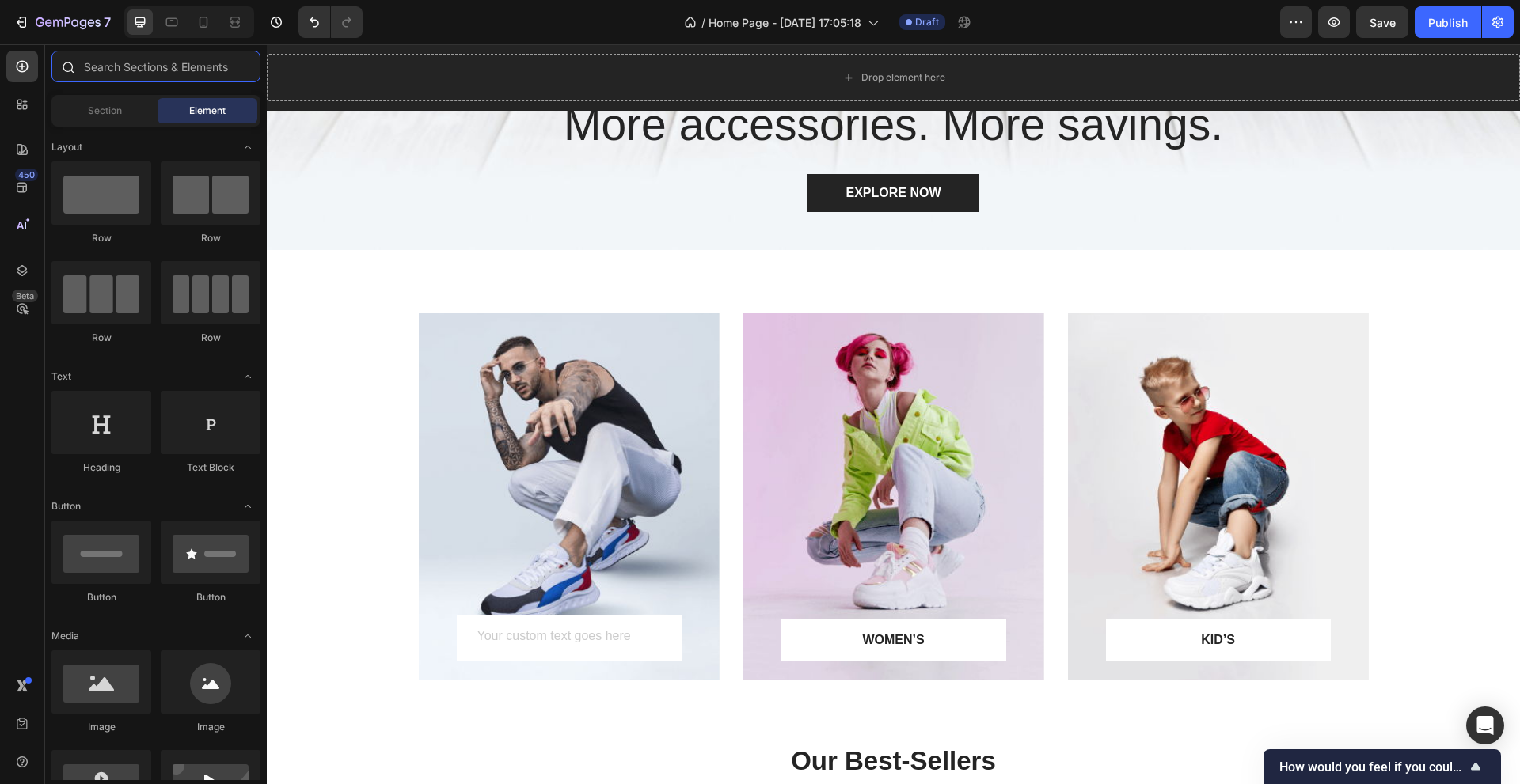
click at [189, 68] on input "text" at bounding box center [156, 66] width 209 height 32
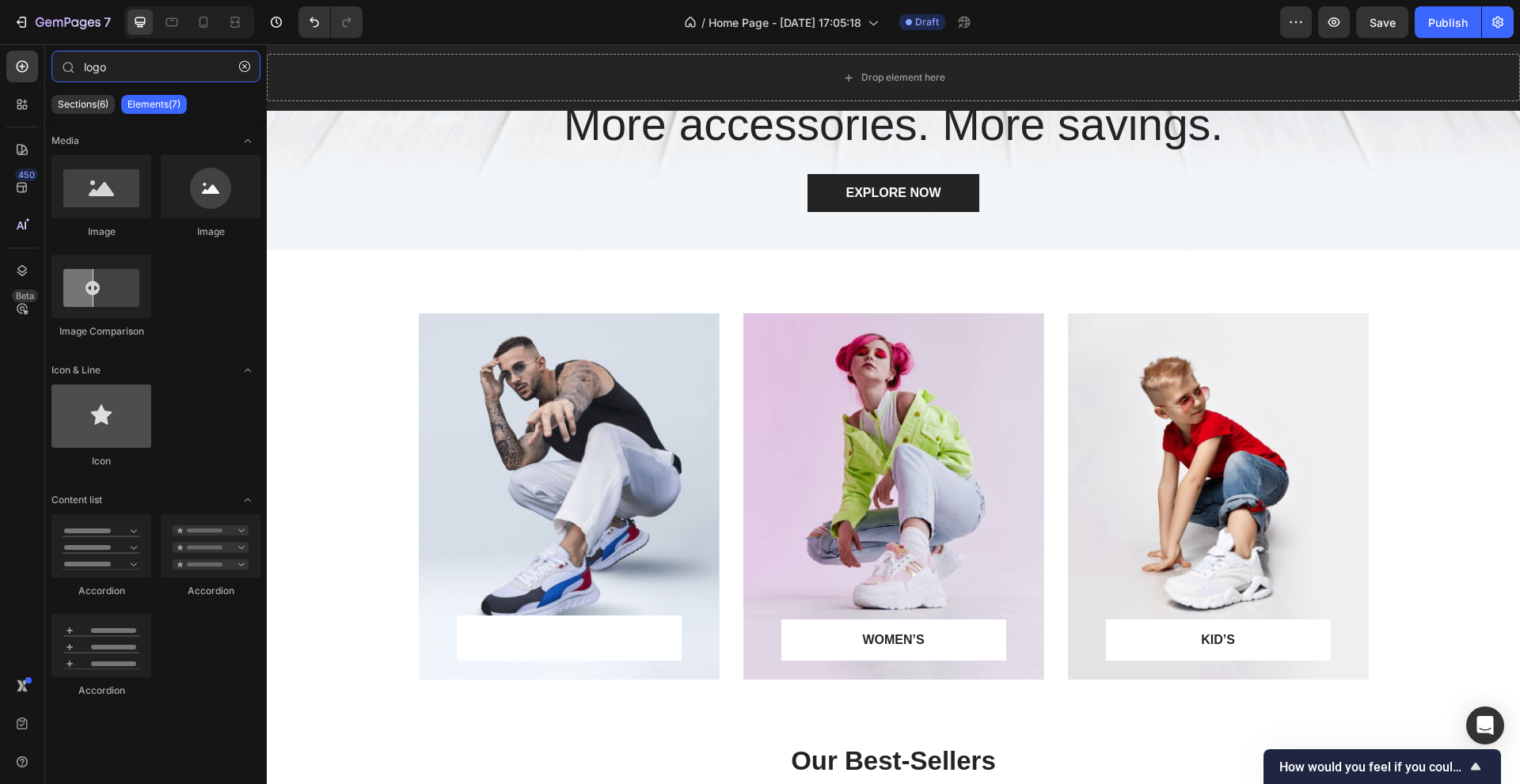
type input "logo"
click at [120, 423] on div at bounding box center [101, 416] width 99 height 63
click at [122, 423] on div at bounding box center [101, 416] width 99 height 63
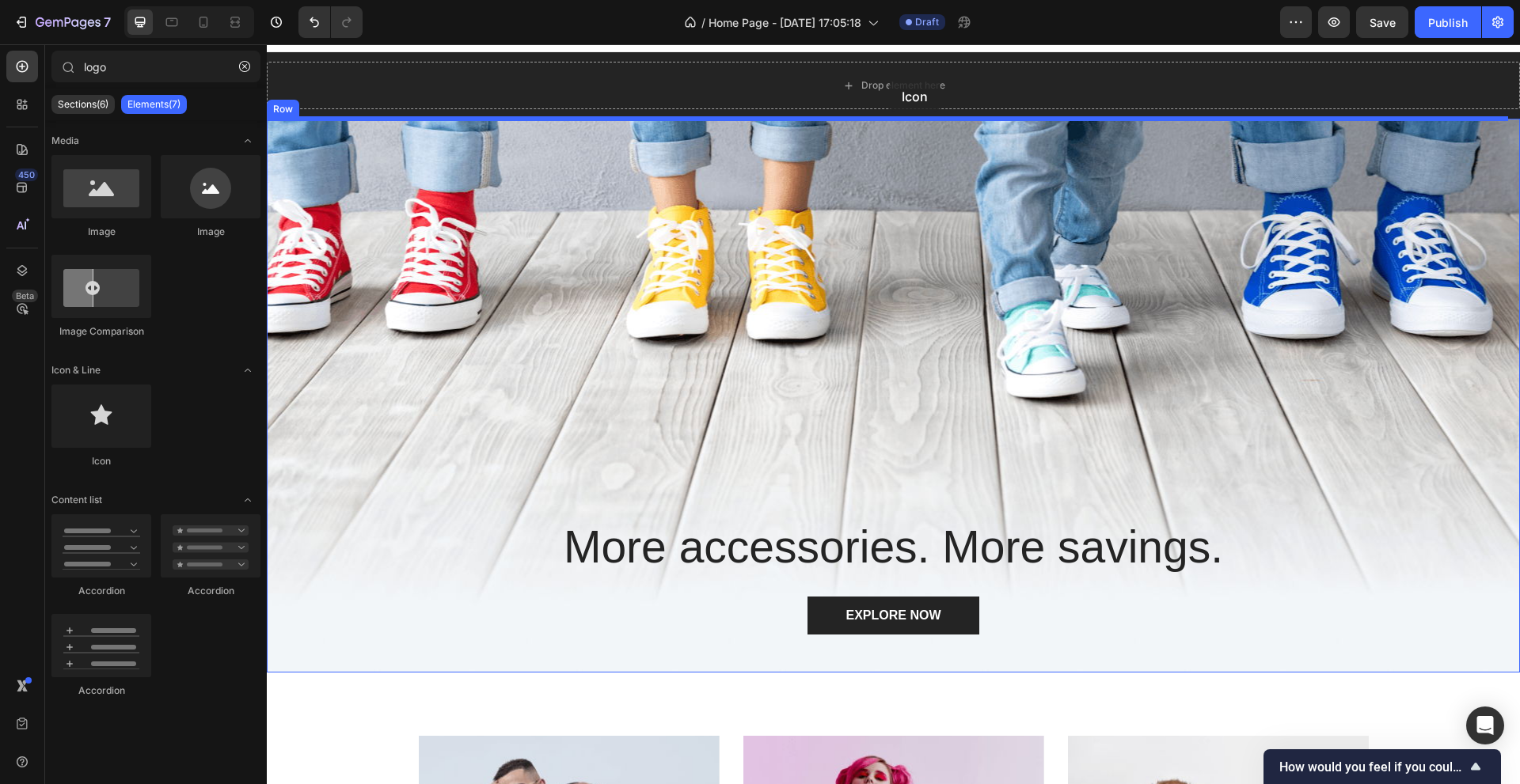
scroll to position [0, 0]
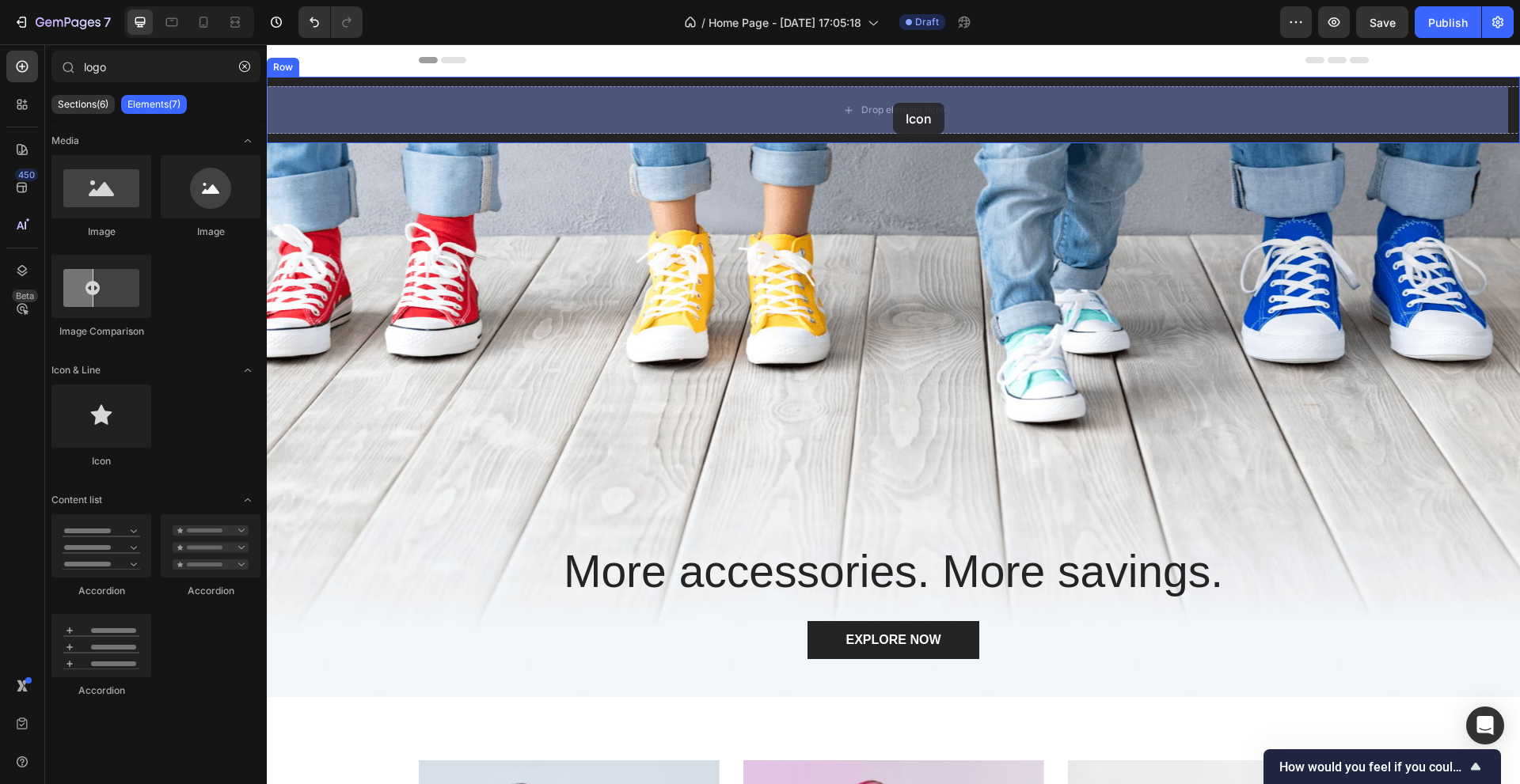
drag, startPoint x: 387, startPoint y: 470, endPoint x: 893, endPoint y: 103, distance: 625.1
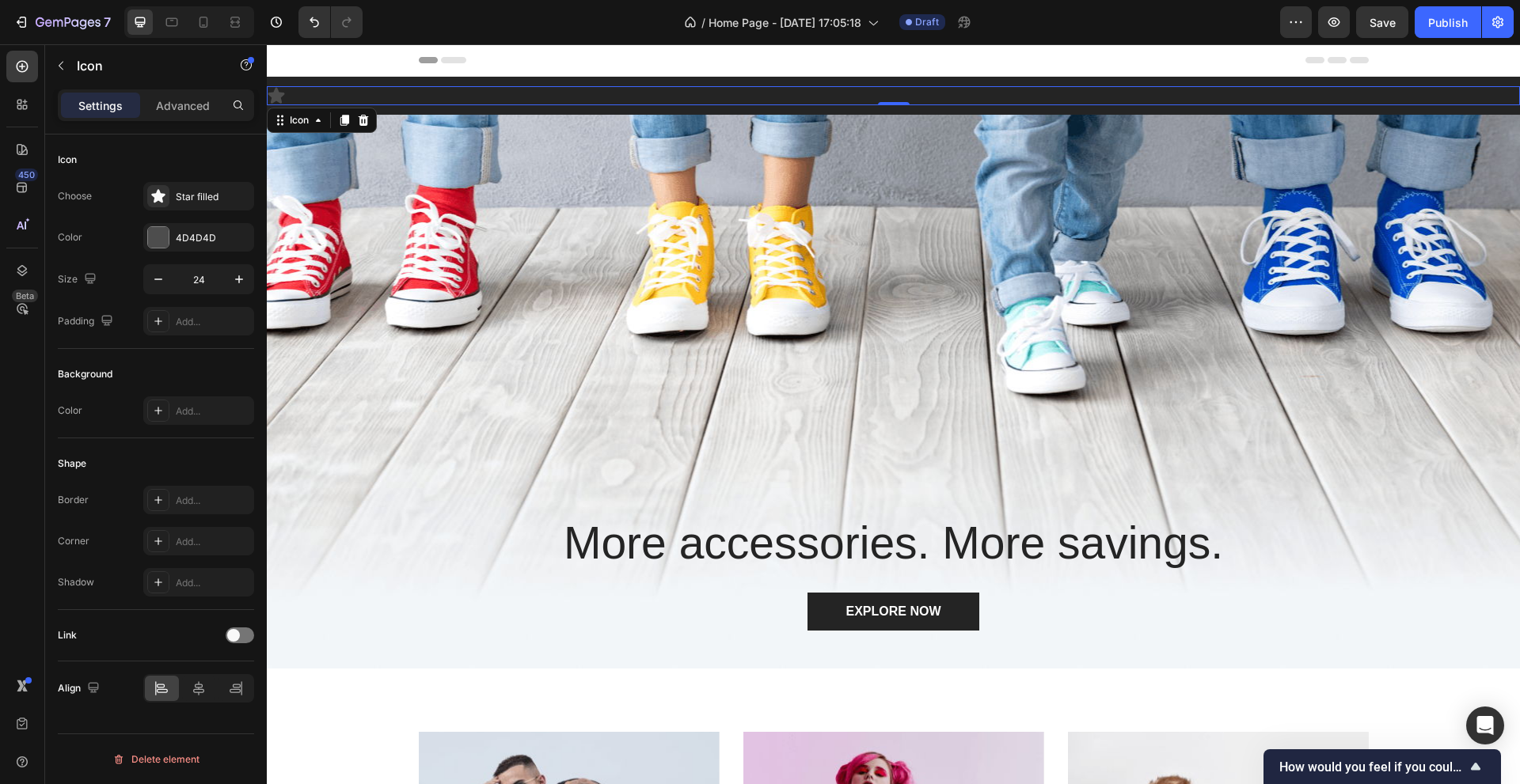
click at [277, 95] on icon at bounding box center [276, 96] width 16 height 15
click at [206, 191] on div "Star filled" at bounding box center [212, 197] width 75 height 15
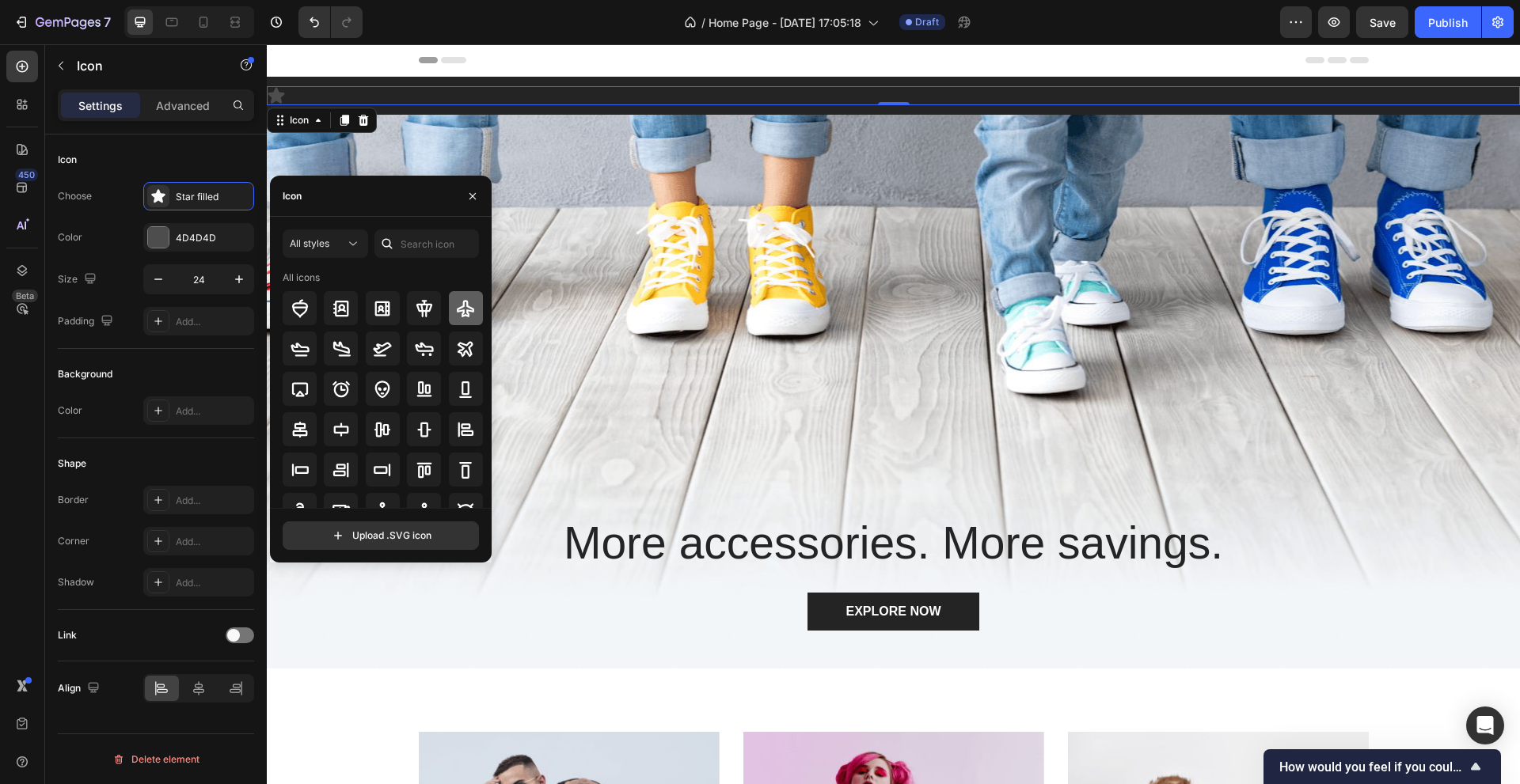
click at [460, 315] on icon at bounding box center [465, 308] width 17 height 17
click at [460, 338] on div at bounding box center [466, 348] width 34 height 34
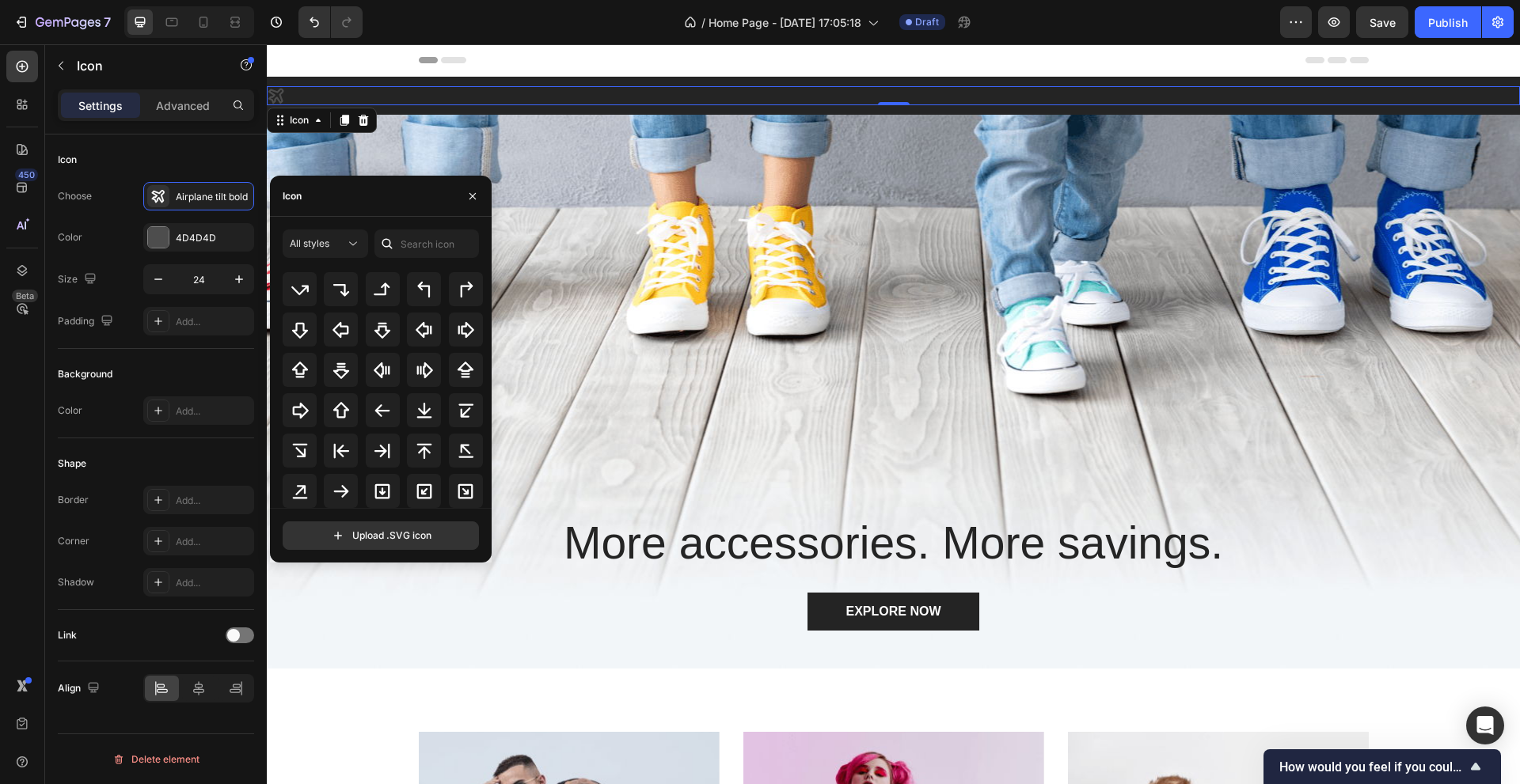
scroll to position [854, 0]
click at [858, 94] on div "Icon 0" at bounding box center [892, 96] width 1253 height 19
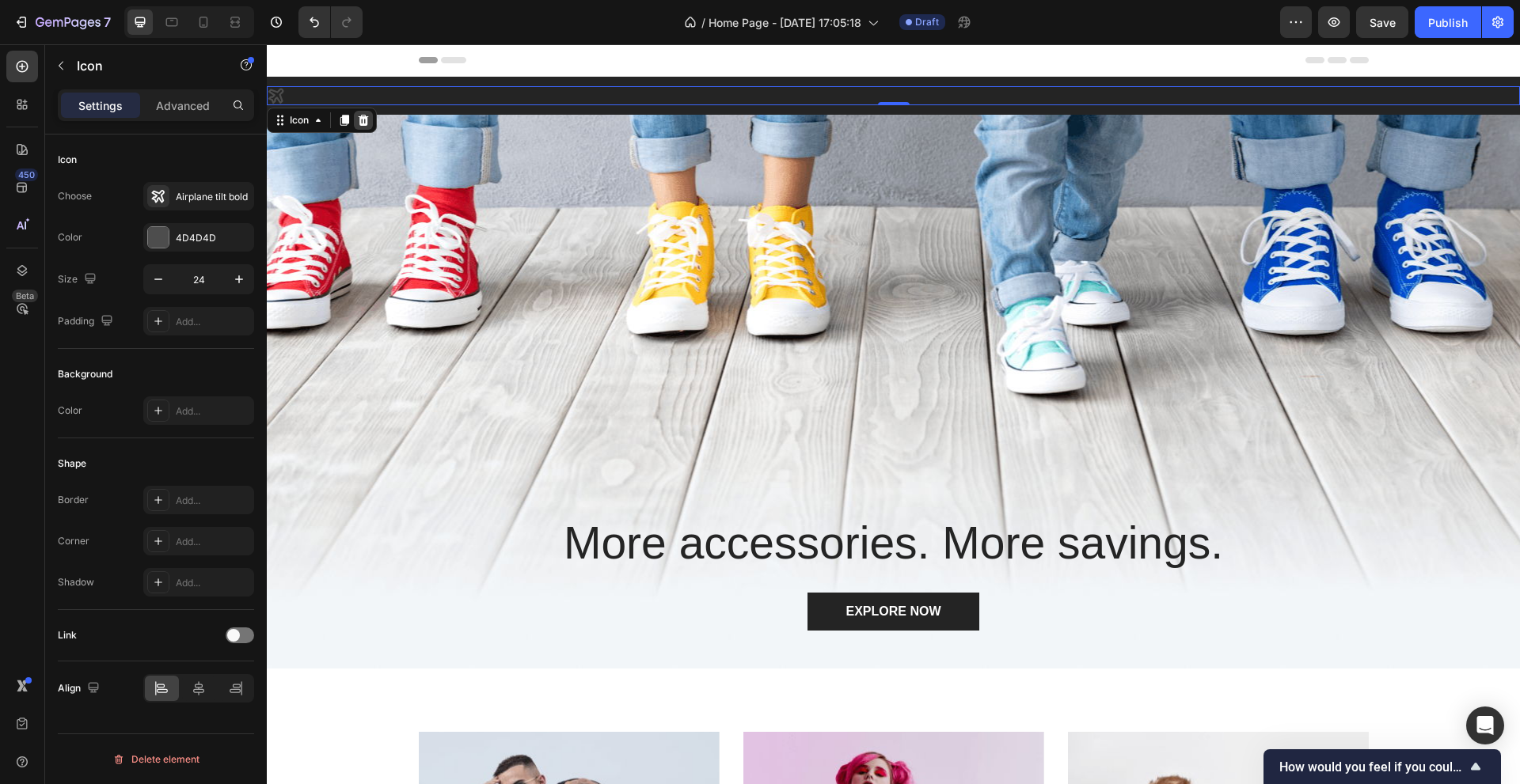
click at [372, 117] on div at bounding box center [363, 120] width 19 height 19
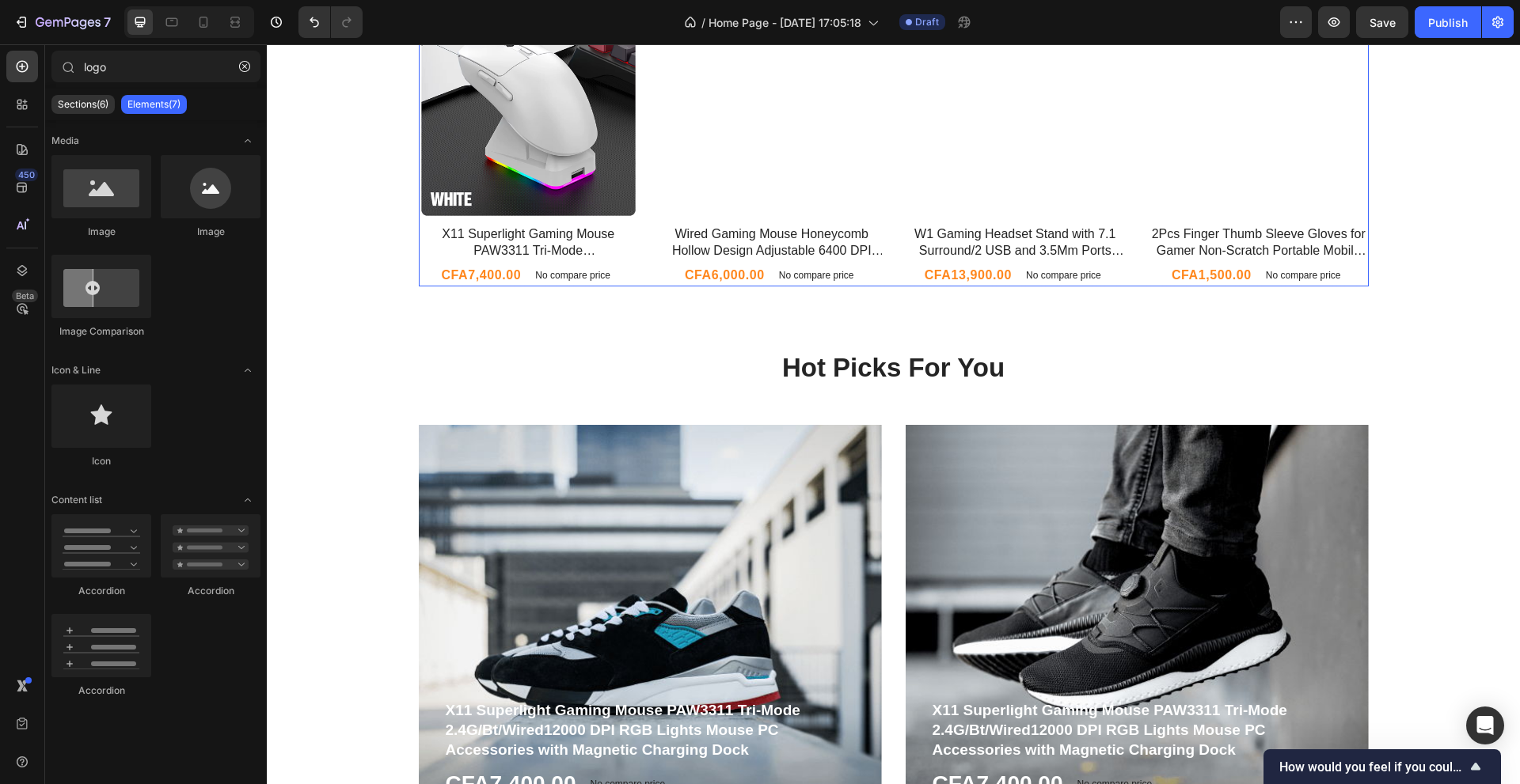
scroll to position [844, 0]
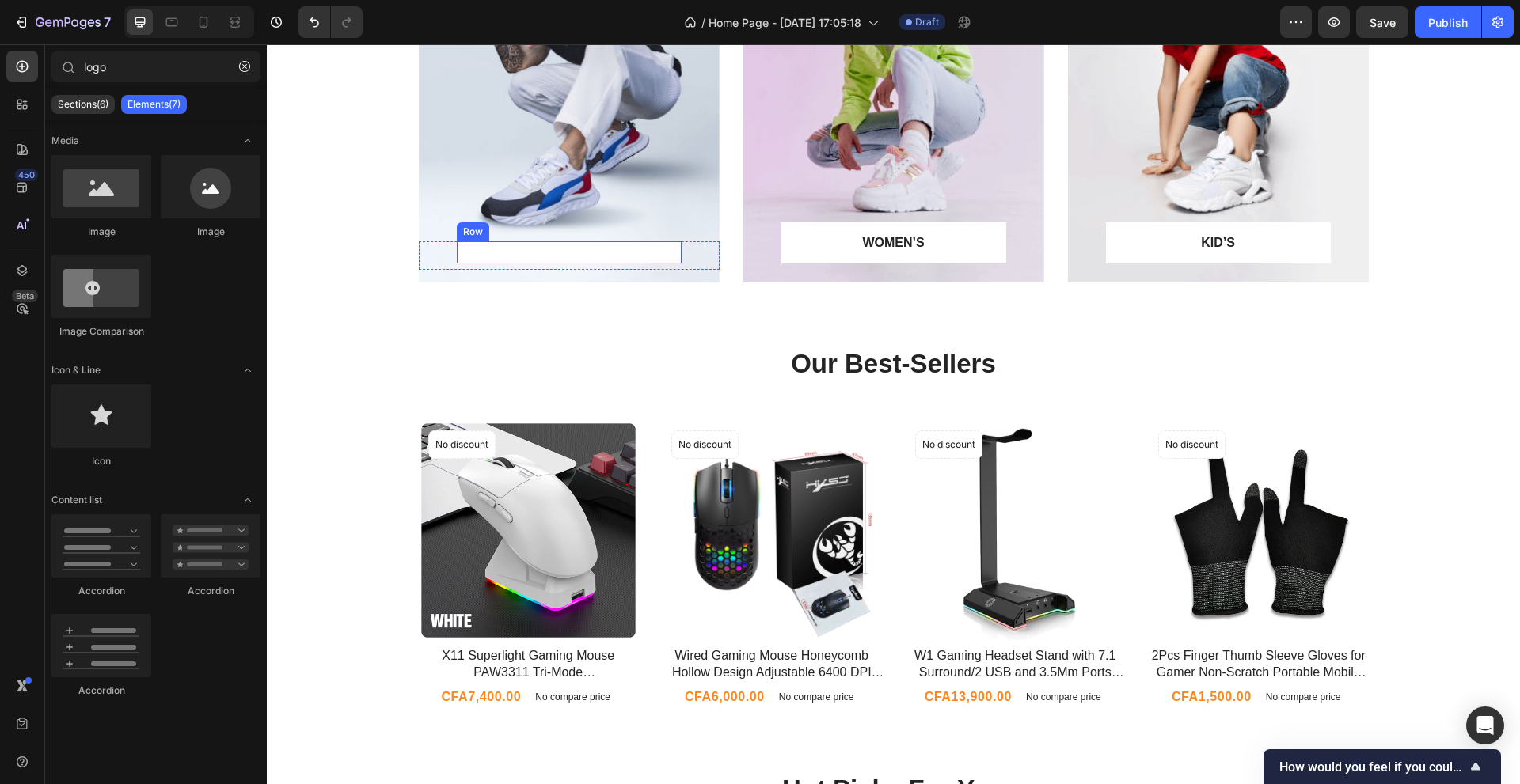
click at [584, 250] on div "Text Block Row" at bounding box center [569, 252] width 224 height 22
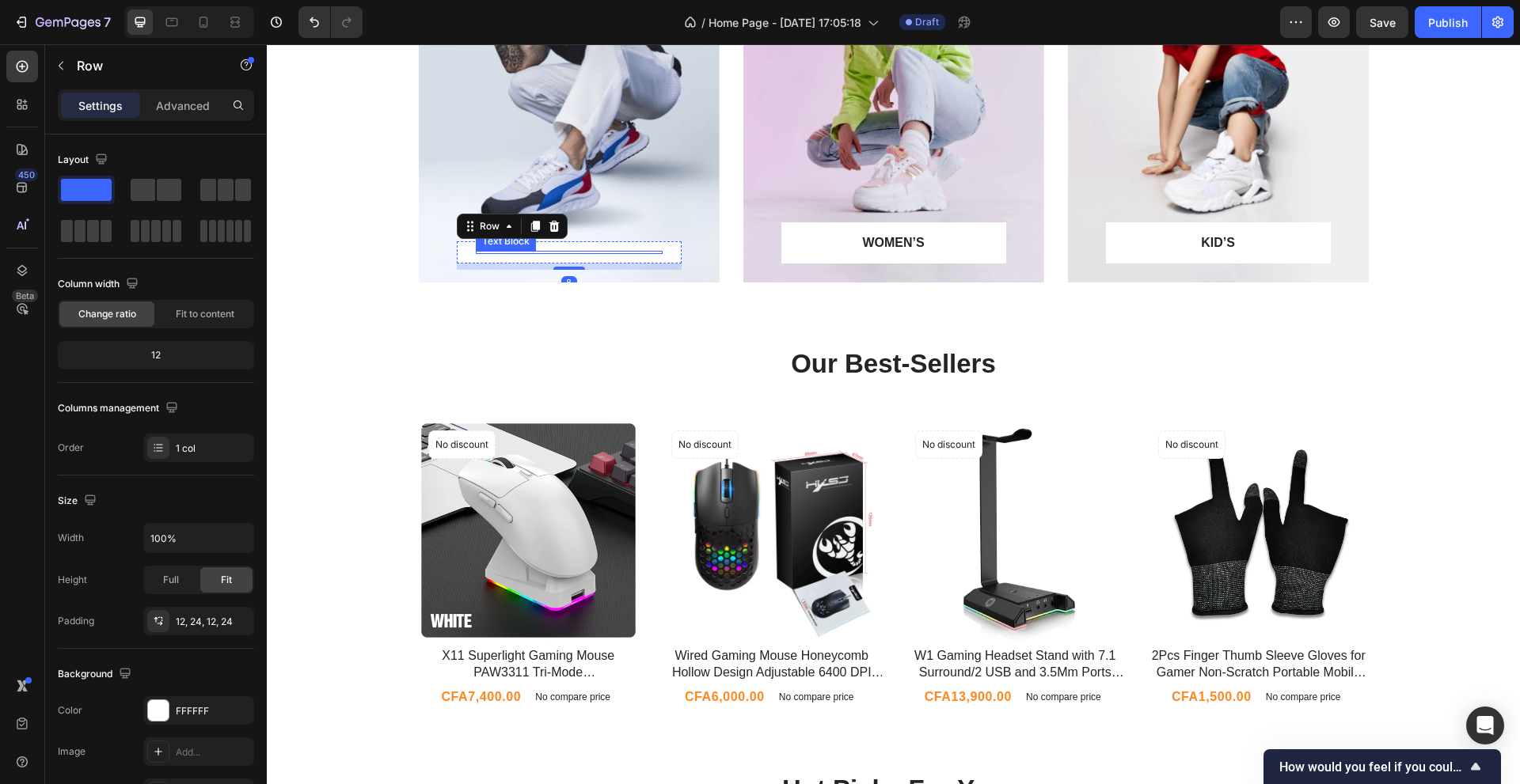
click at [549, 251] on div "Text Block" at bounding box center [569, 252] width 187 height 3
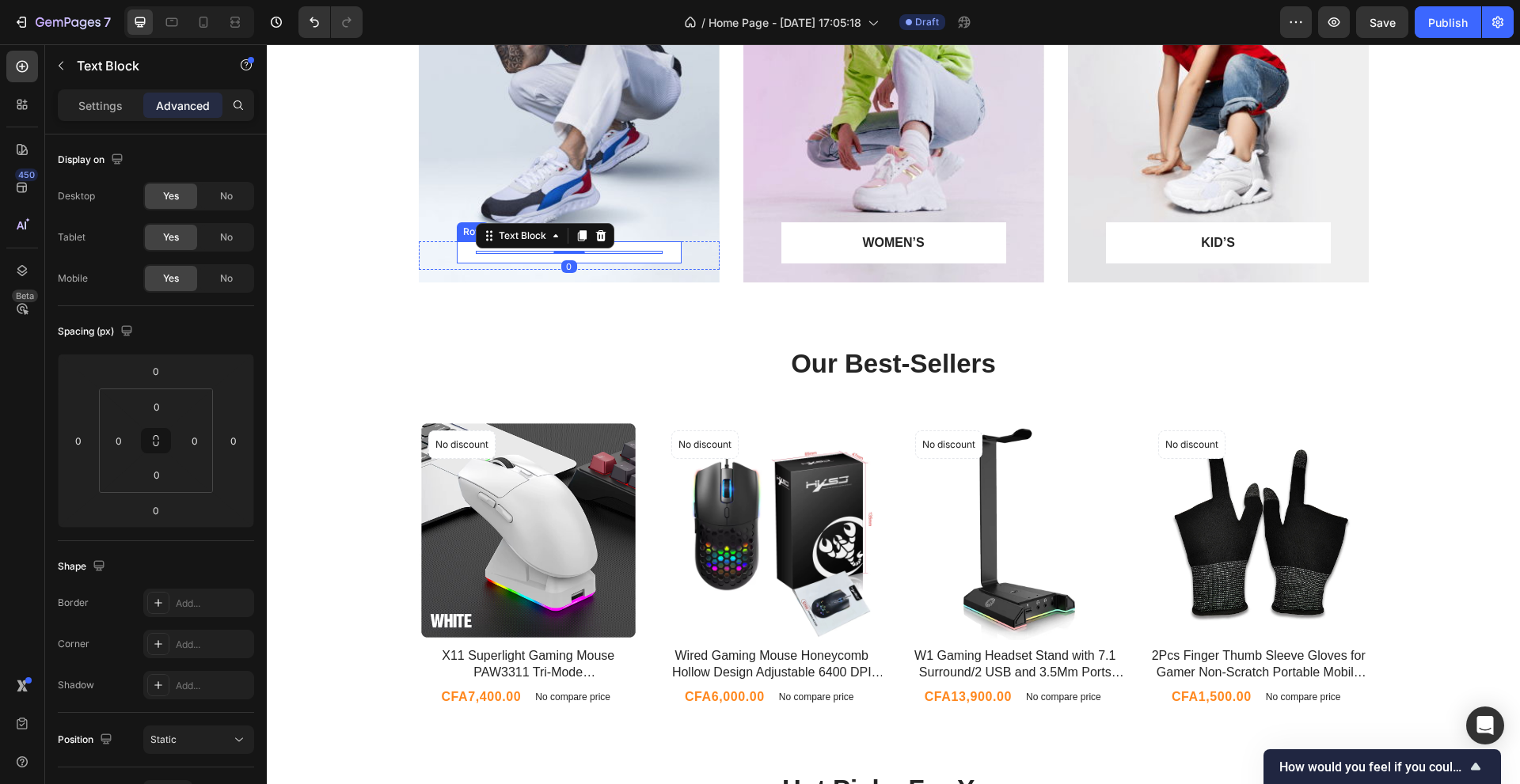
click at [639, 260] on div "Text Block 0 Row" at bounding box center [569, 252] width 224 height 22
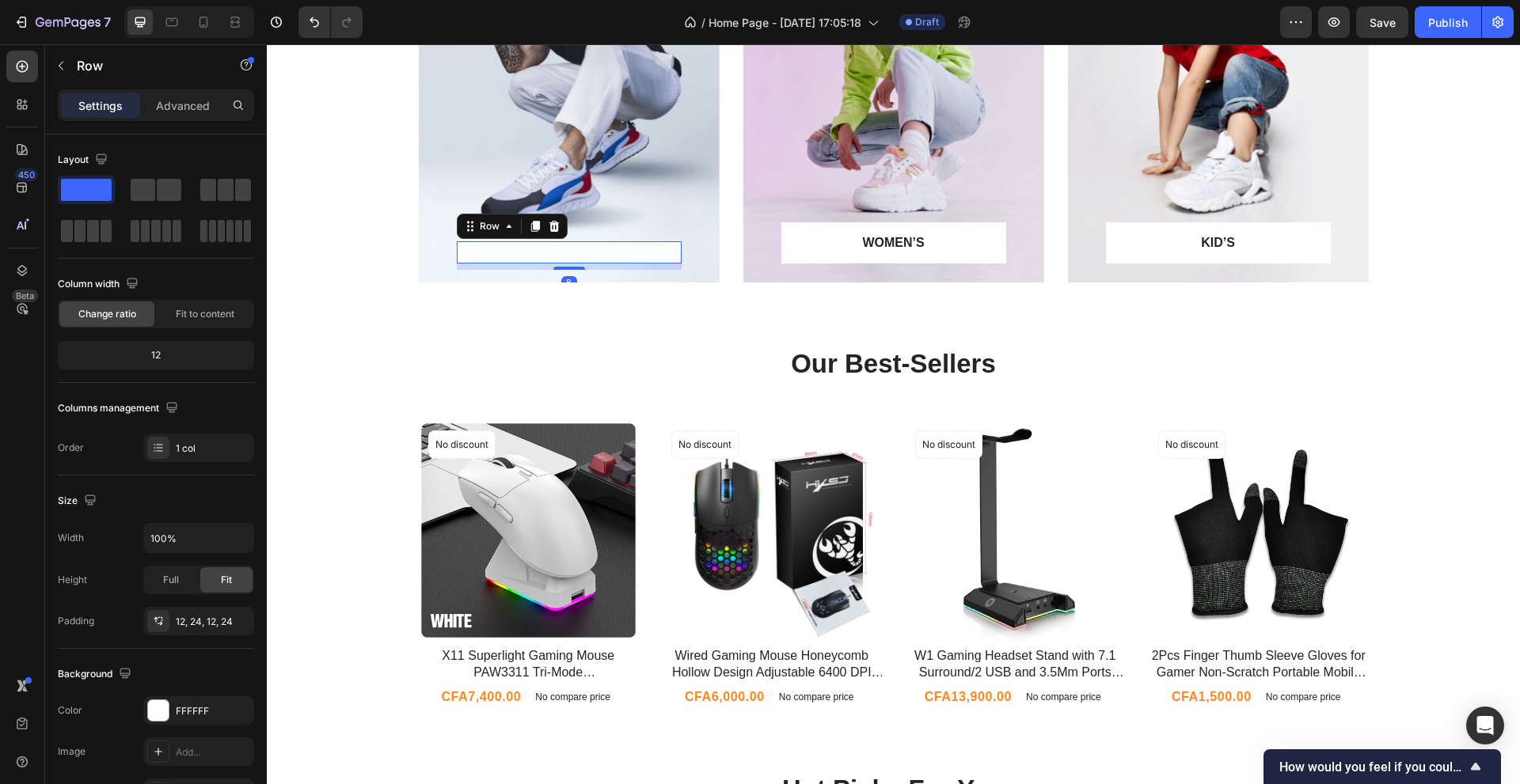
click at [624, 256] on div "Text Block Row 8" at bounding box center [569, 252] width 224 height 22
click at [556, 249] on div "Text Block Row 8" at bounding box center [569, 252] width 224 height 22
click at [499, 253] on div at bounding box center [569, 252] width 187 height 3
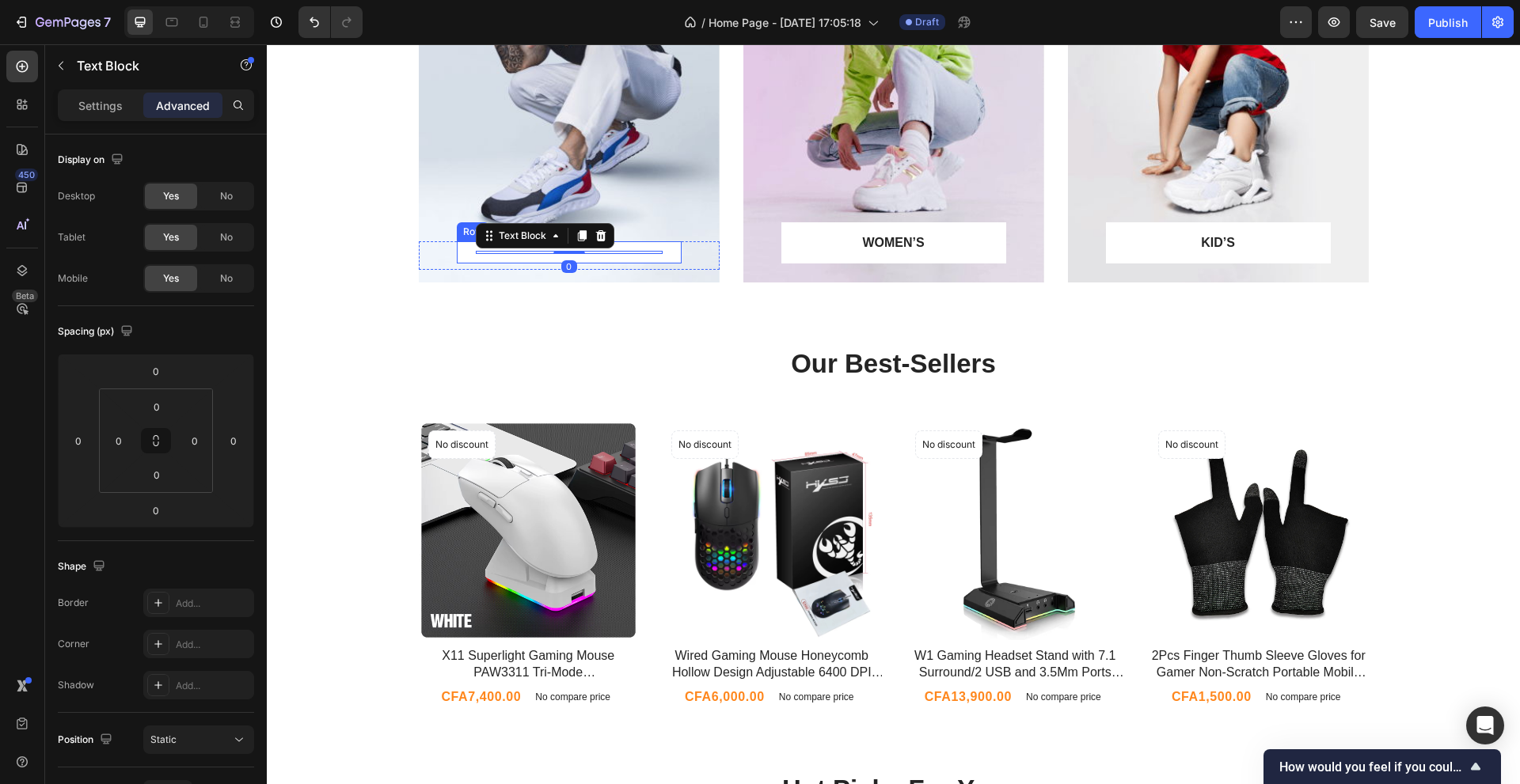
click at [476, 255] on div "Text Block 0 Row" at bounding box center [569, 252] width 224 height 22
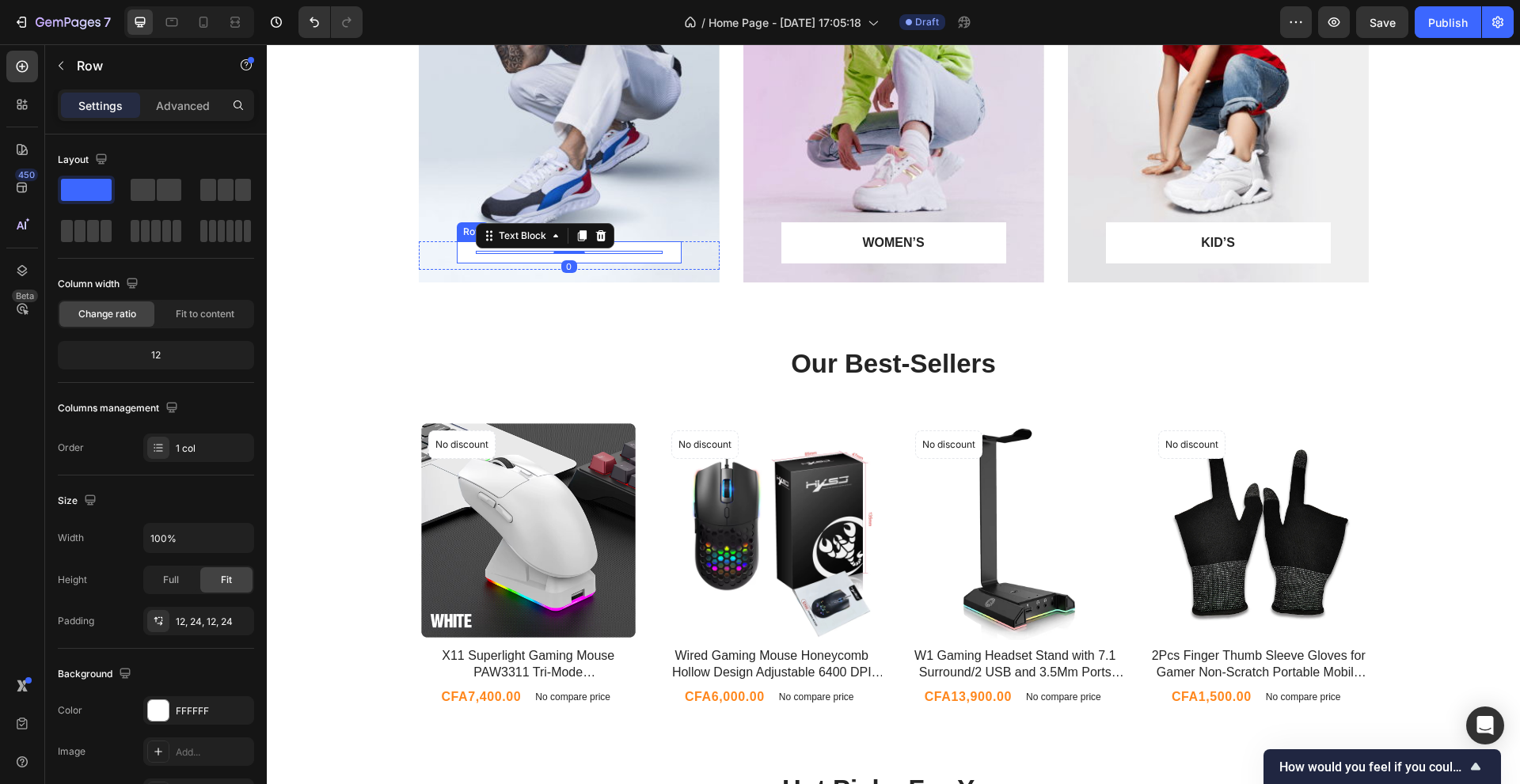
click at [476, 255] on div "Text Block 0 Row" at bounding box center [569, 252] width 224 height 22
click at [562, 252] on div at bounding box center [569, 252] width 187 height 3
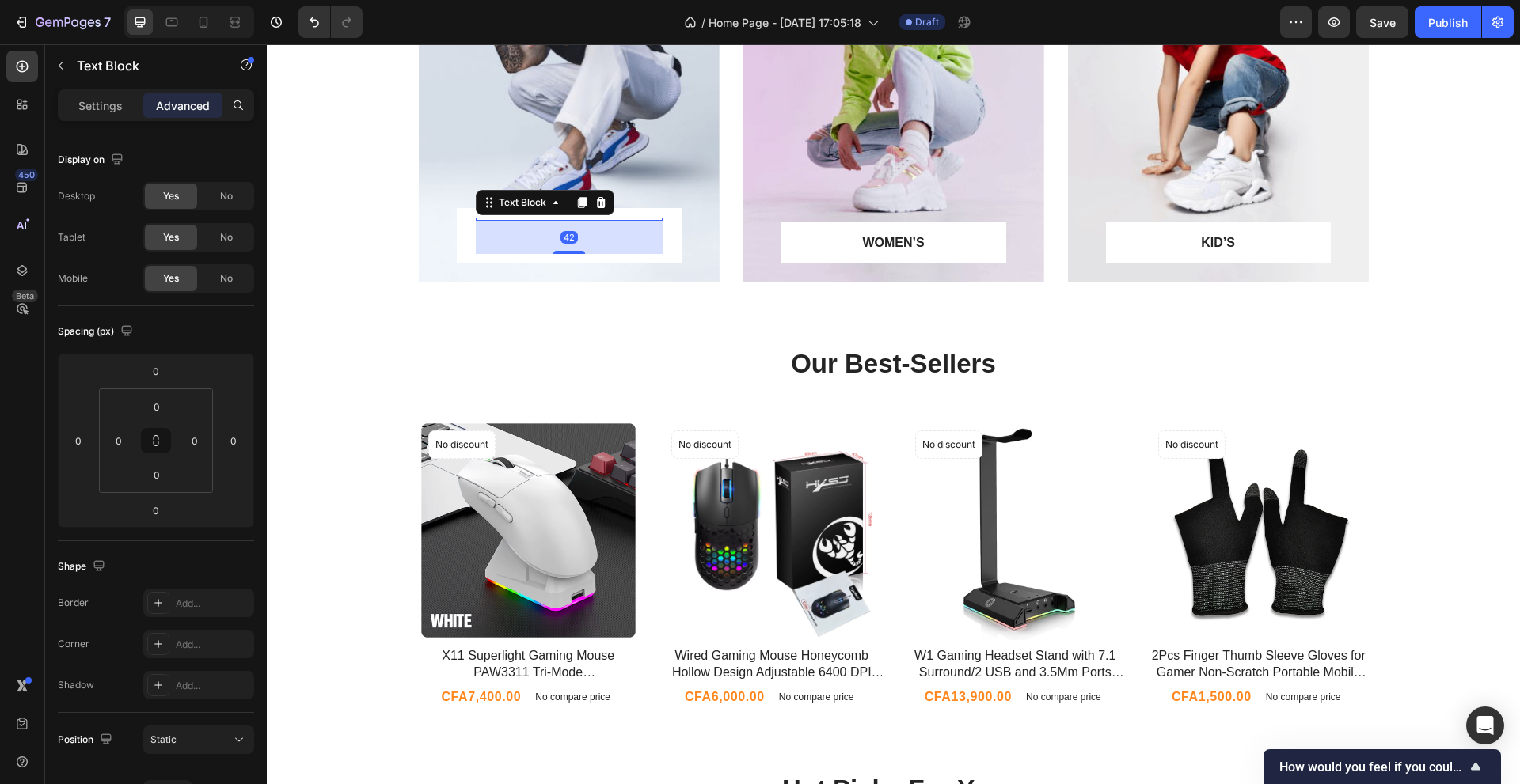
drag, startPoint x: 563, startPoint y: 253, endPoint x: 564, endPoint y: 287, distance: 34.0
click at [564, 287] on div "Text Block 42 Row Row Hero Banner" at bounding box center [569, 105] width 301 height 379
type input "42"
click at [673, 241] on div "Text Block 42 Row" at bounding box center [569, 235] width 224 height 56
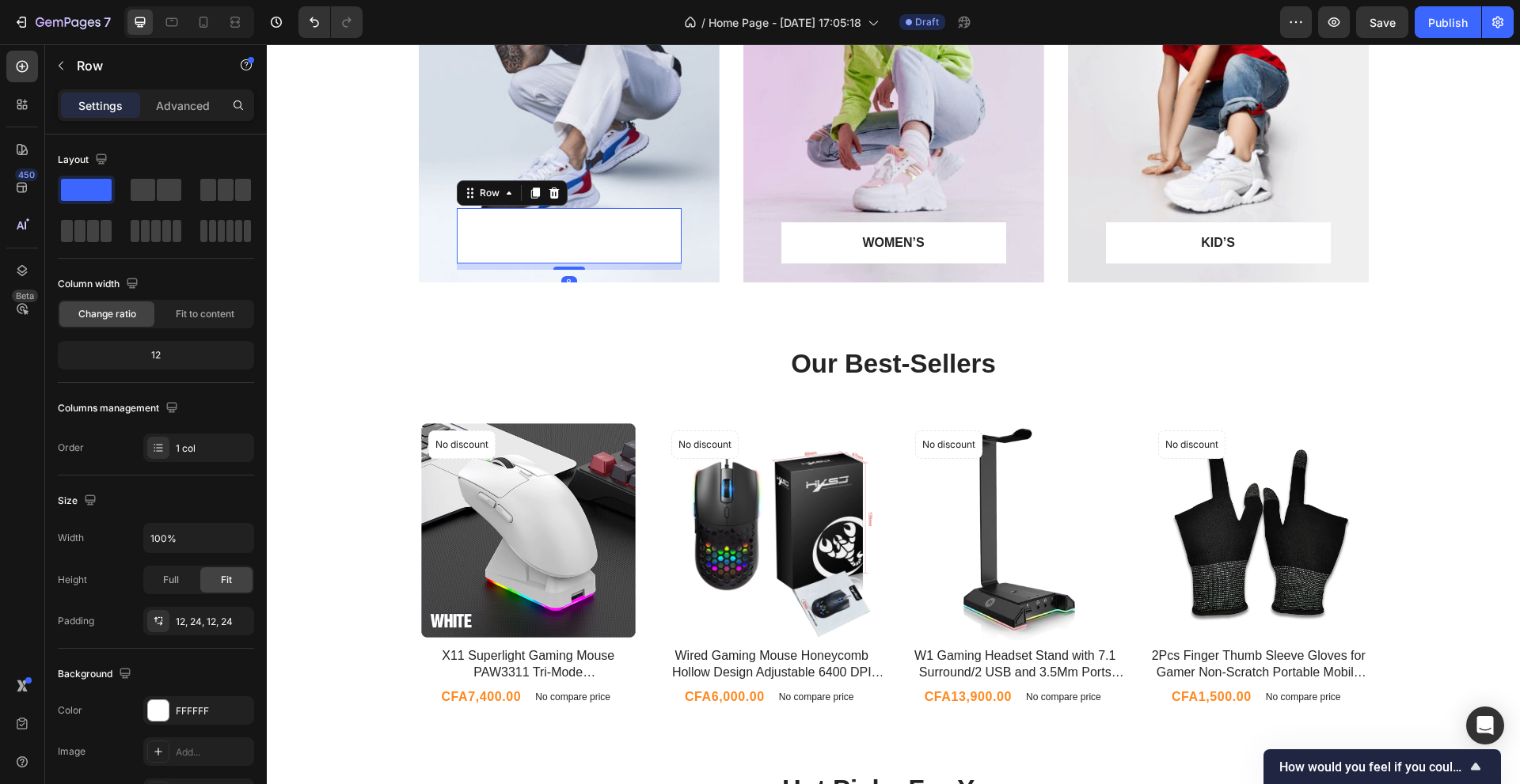
click at [583, 244] on div "Text Block" at bounding box center [569, 235] width 187 height 37
click at [542, 236] on div "Text Block" at bounding box center [569, 235] width 187 height 37
click at [549, 193] on icon at bounding box center [554, 193] width 10 height 11
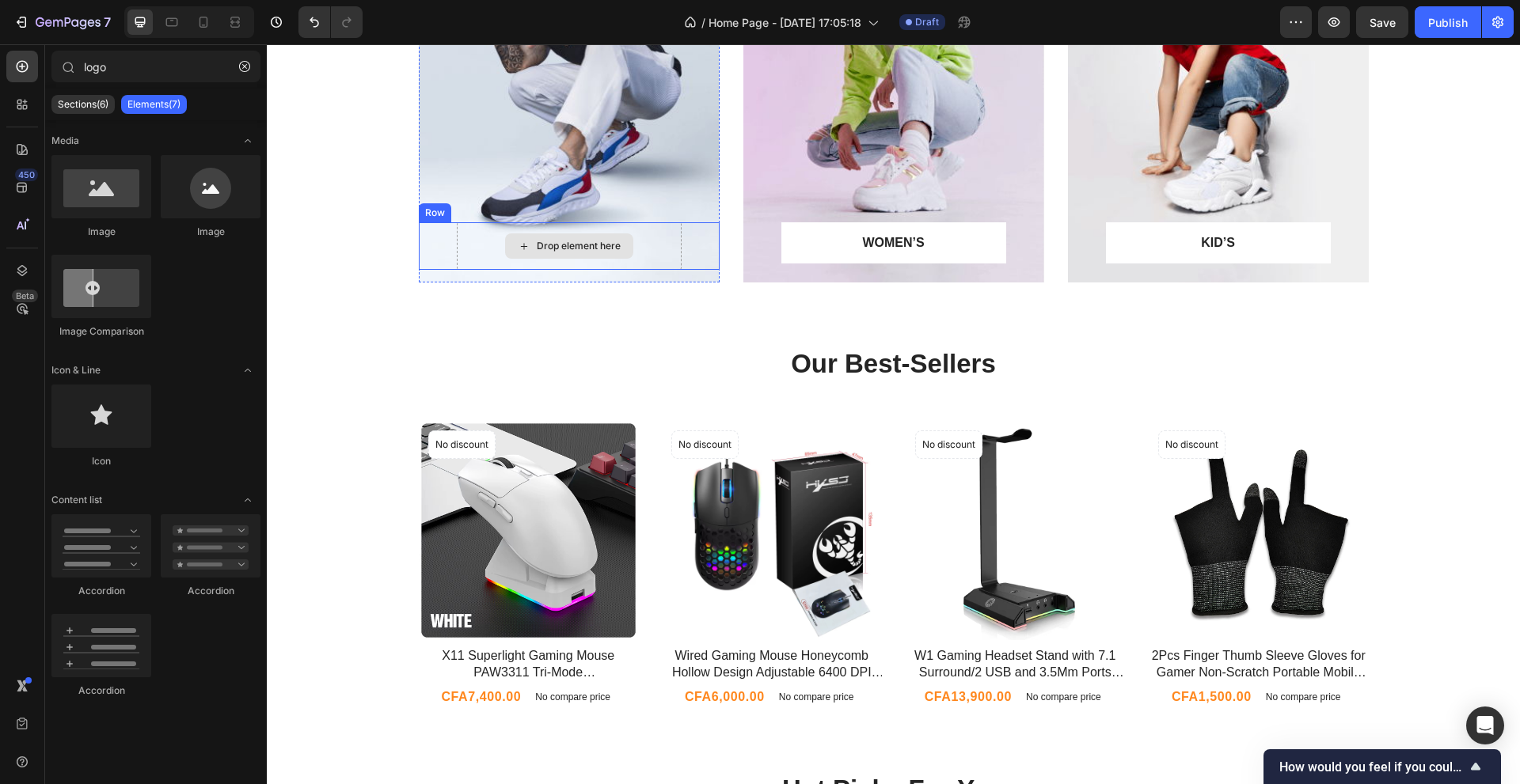
click at [565, 244] on div "Drop element here" at bounding box center [579, 246] width 84 height 13
click at [552, 239] on div "Drop element here" at bounding box center [569, 246] width 128 height 26
click at [242, 68] on icon "button" at bounding box center [244, 66] width 11 height 11
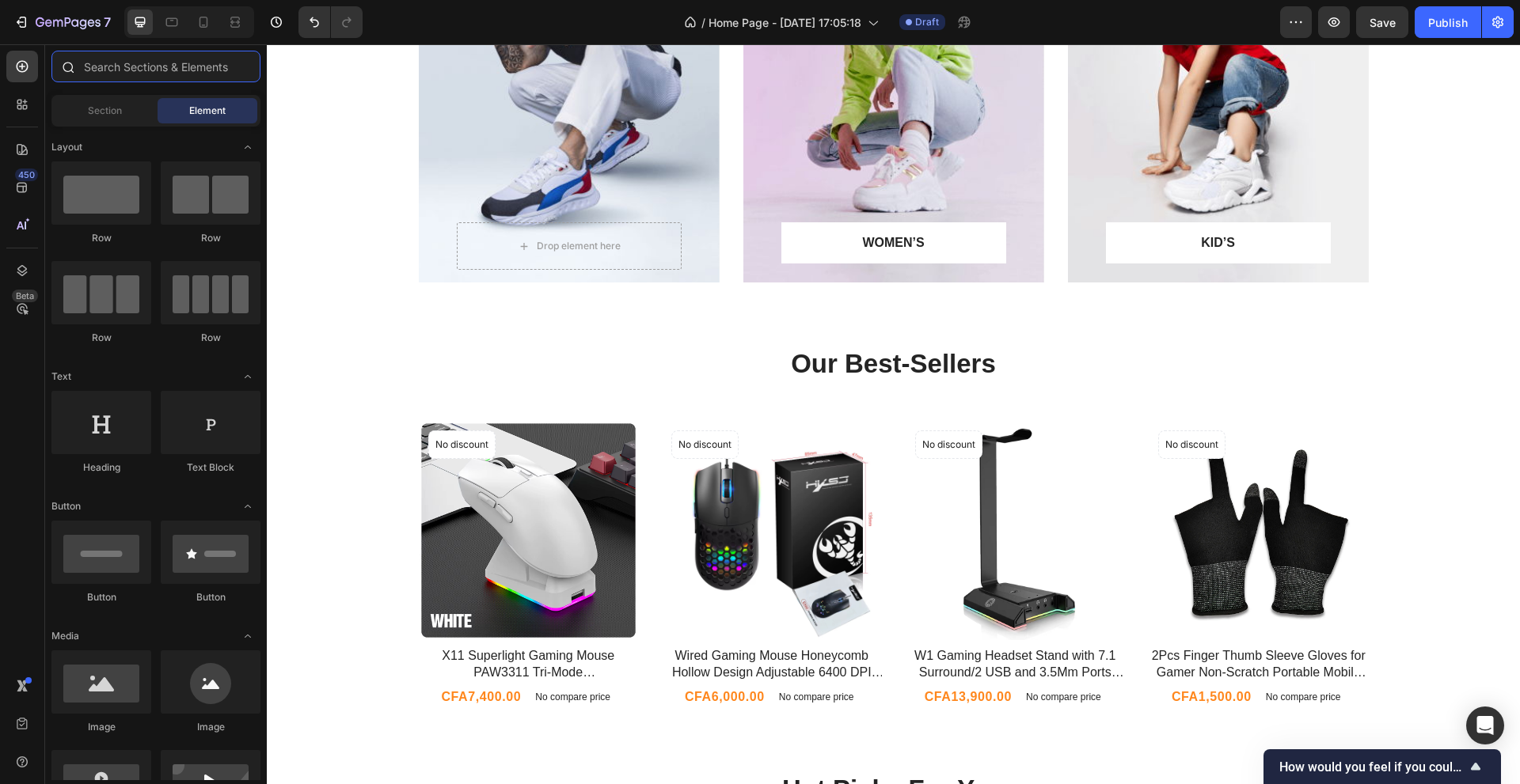
click at [144, 62] on input "text" at bounding box center [156, 66] width 209 height 32
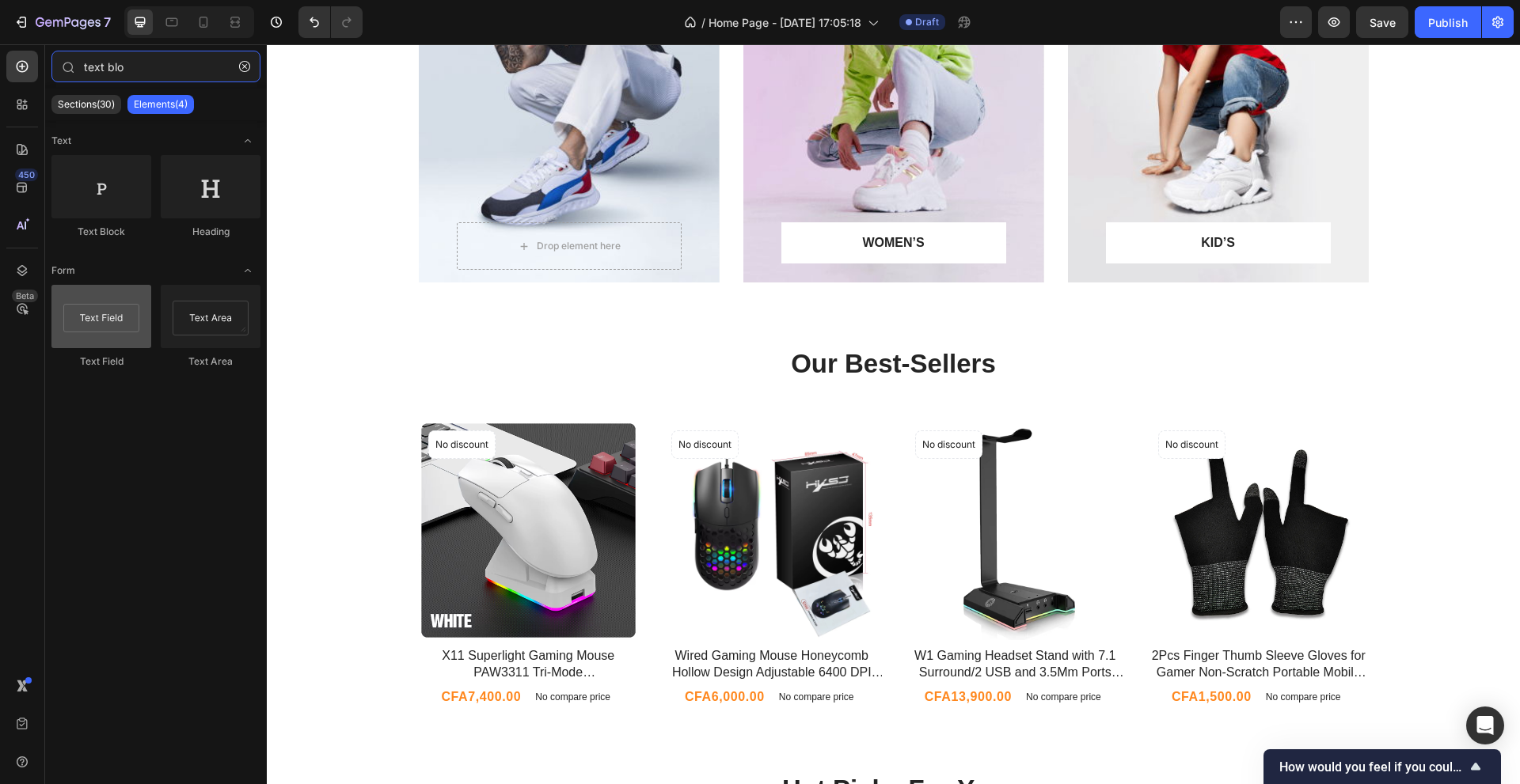
type input "text blo"
click at [122, 308] on div at bounding box center [101, 317] width 99 height 63
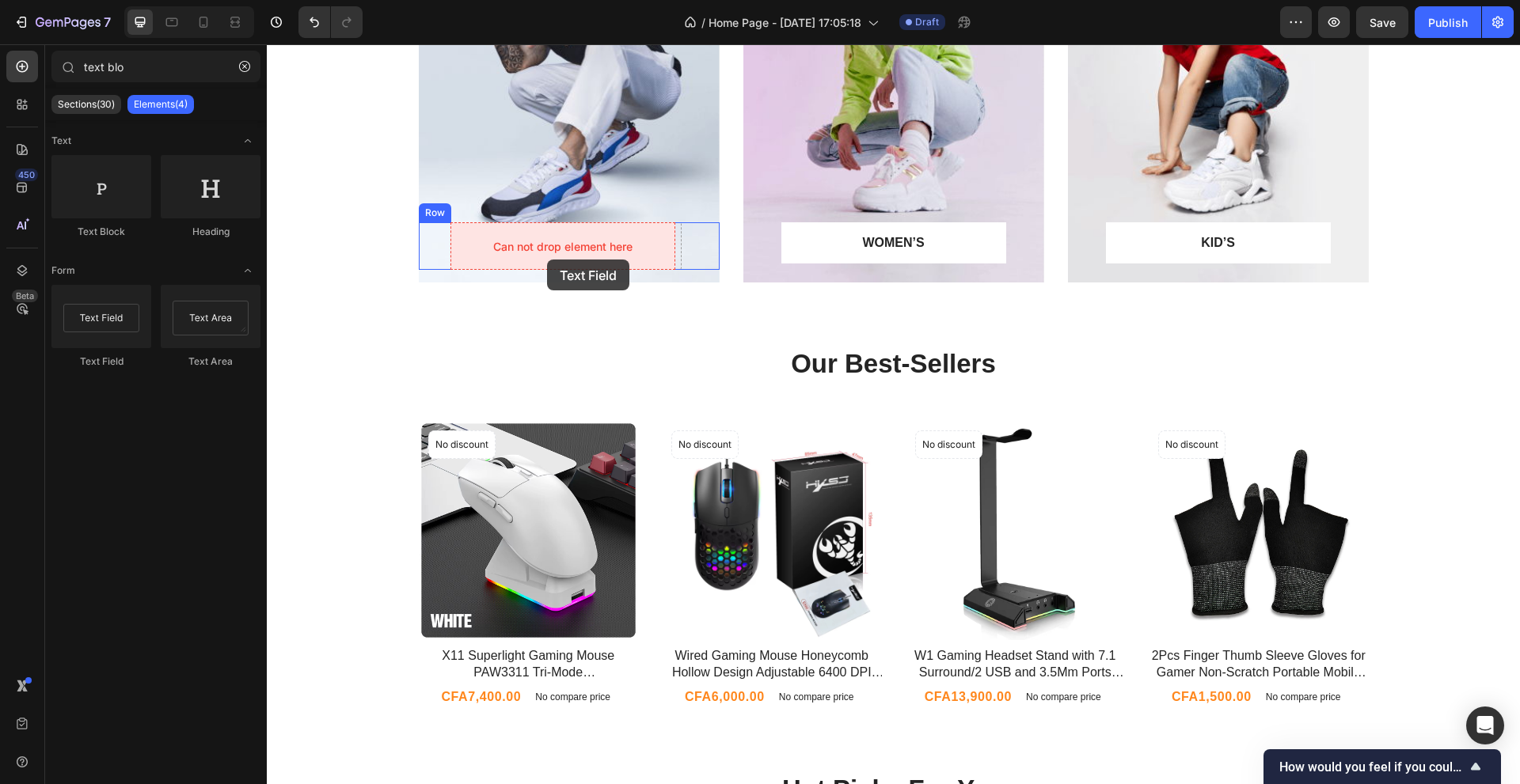
drag, startPoint x: 382, startPoint y: 355, endPoint x: 542, endPoint y: 251, distance: 190.8
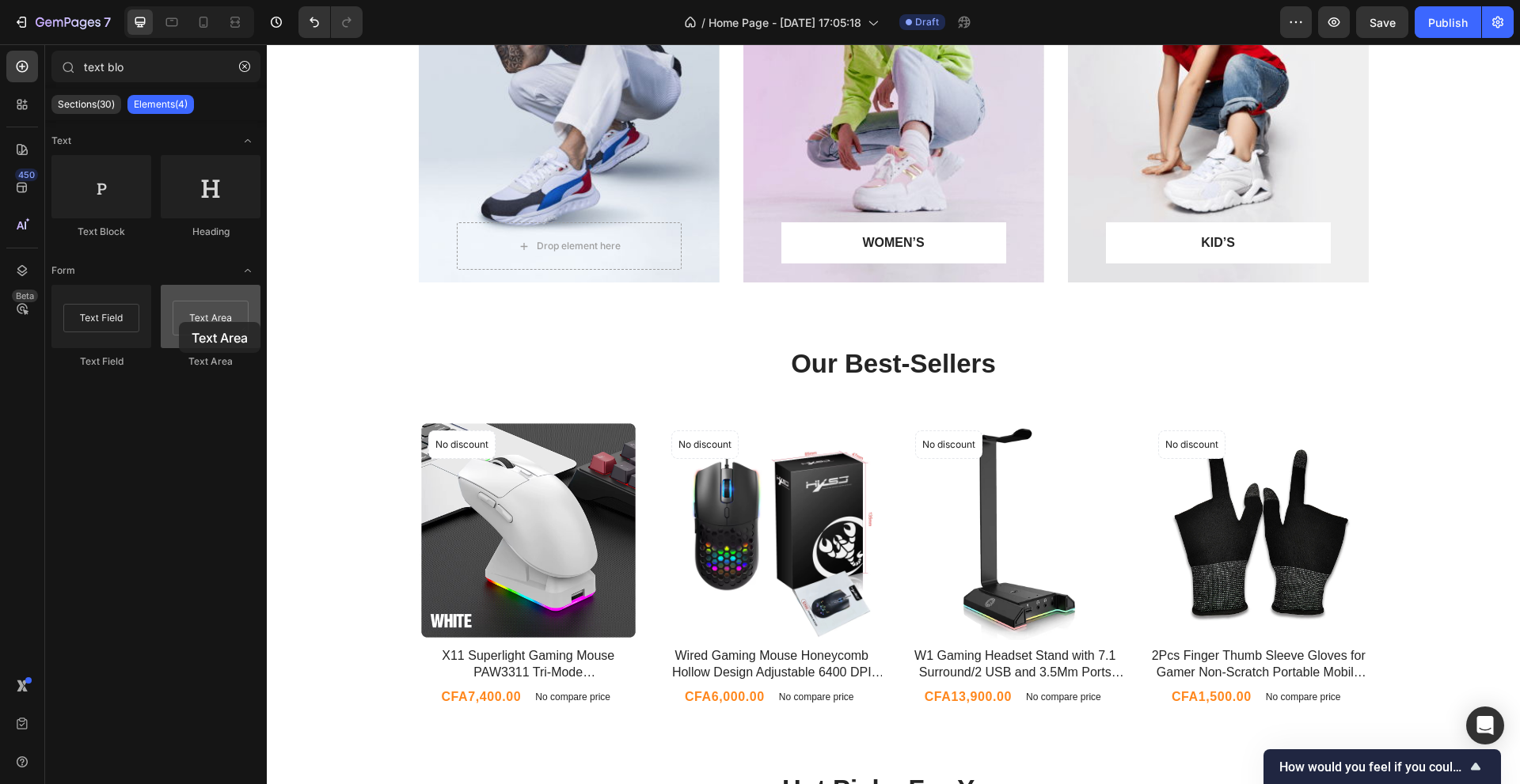
drag, startPoint x: 219, startPoint y: 321, endPoint x: 195, endPoint y: 318, distance: 24.2
click at [195, 318] on div at bounding box center [211, 317] width 99 height 63
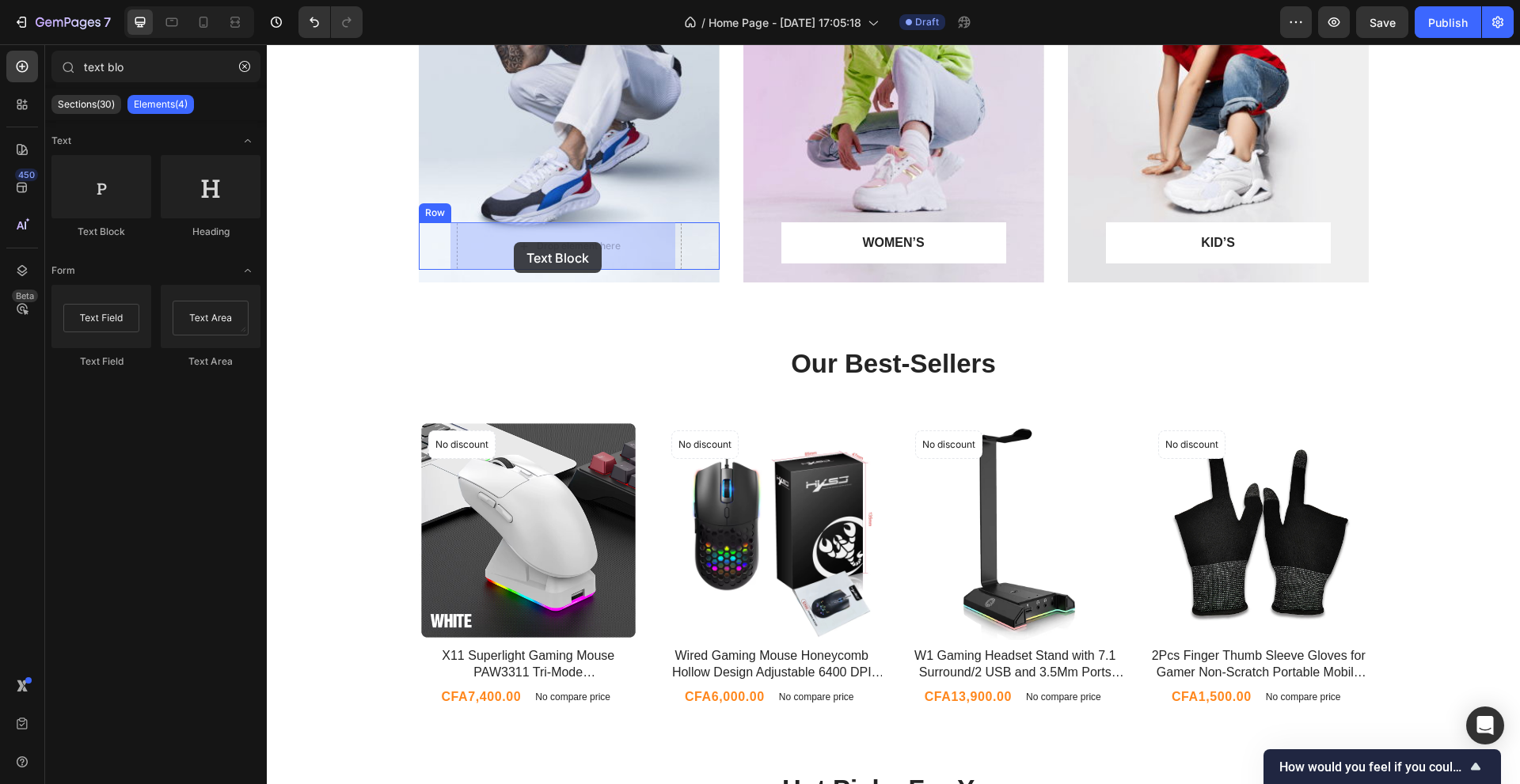
drag, startPoint x: 381, startPoint y: 242, endPoint x: 514, endPoint y: 242, distance: 133.0
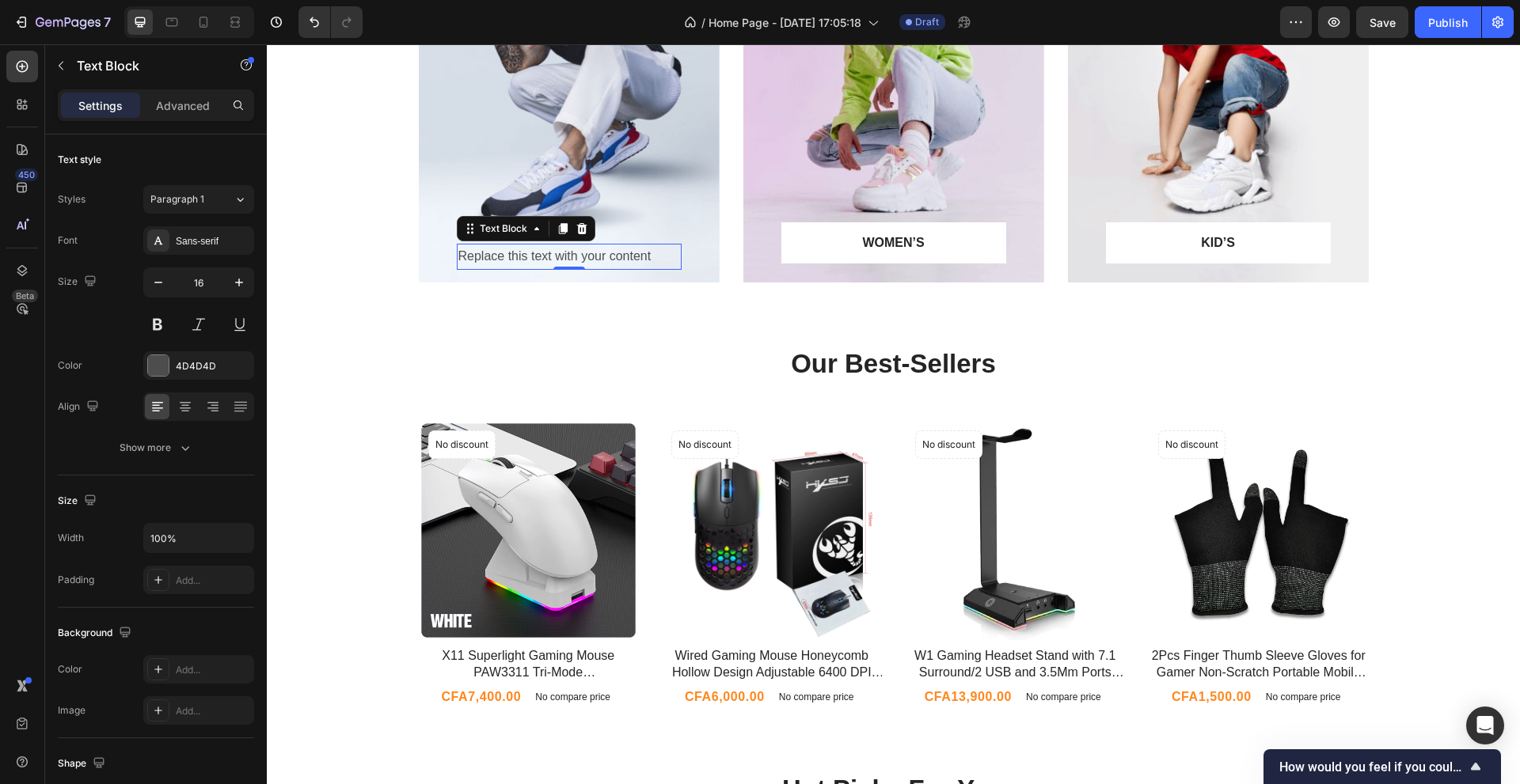
click at [532, 258] on div "Replace this text with your content" at bounding box center [569, 257] width 224 height 27
click at [533, 258] on p "Replace this text with your content" at bounding box center [569, 257] width 222 height 23
drag, startPoint x: 642, startPoint y: 256, endPoint x: 451, endPoint y: 247, distance: 191.2
click at [458, 251] on p "Replace this text with your content" at bounding box center [569, 257] width 222 height 23
click at [955, 257] on div "WOMEN’S Text block Row" at bounding box center [893, 243] width 224 height 41
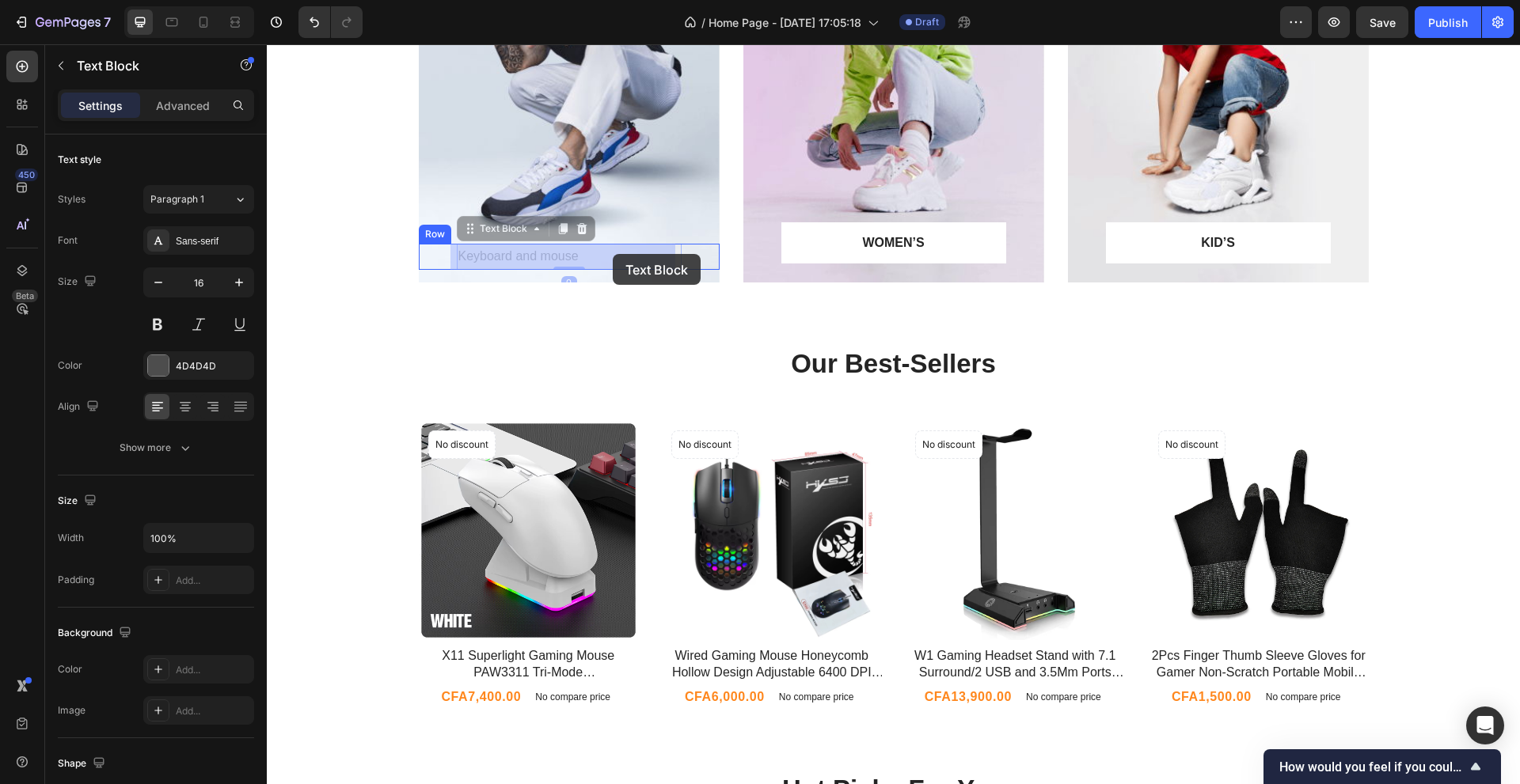
drag, startPoint x: 599, startPoint y: 258, endPoint x: 612, endPoint y: 254, distance: 13.6
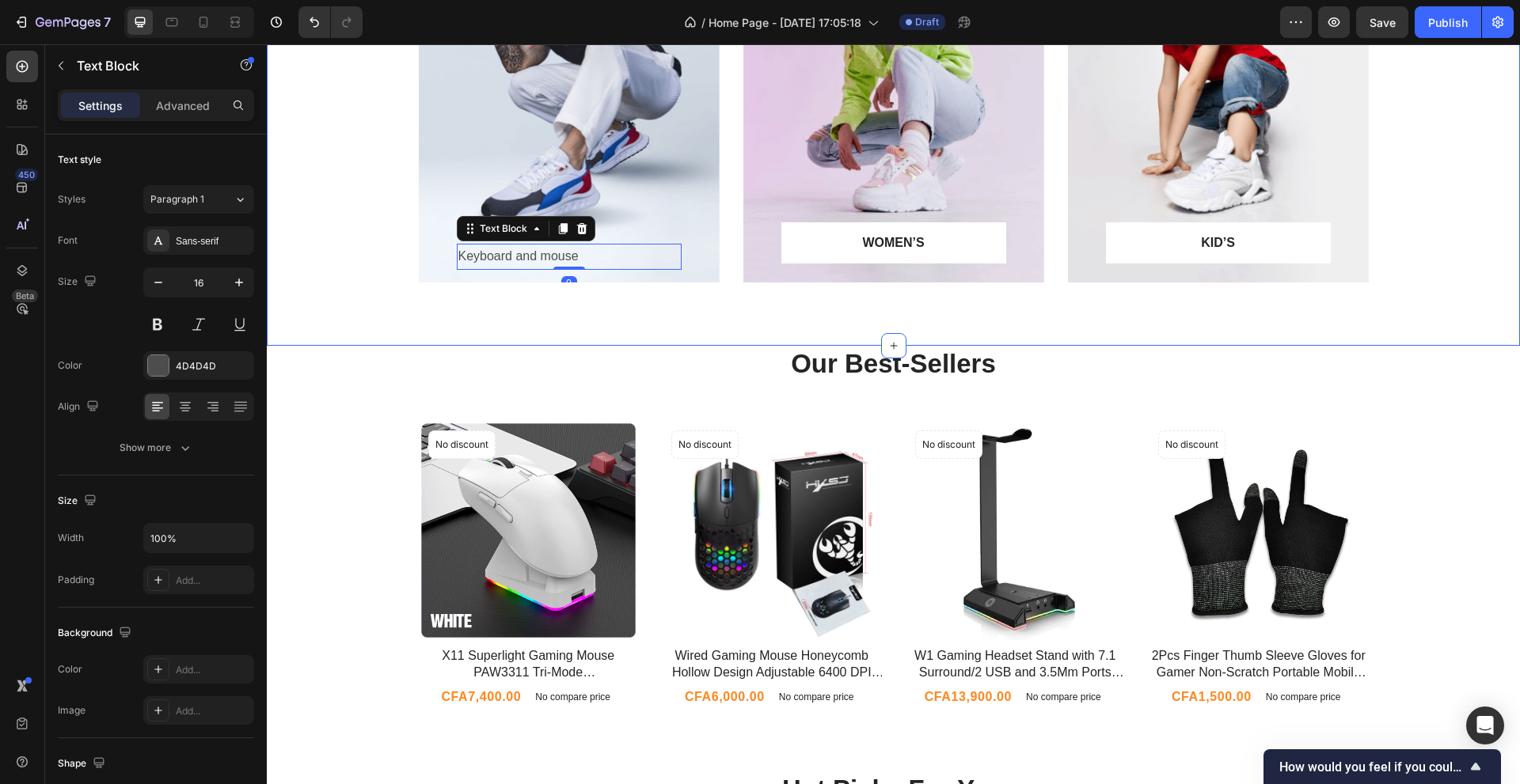
click at [685, 322] on div "Keyboard and mouse Text Block 0 Row Hero Banner WOMEN’S Text block Row Row Hero…" at bounding box center [892, 99] width 1253 height 493
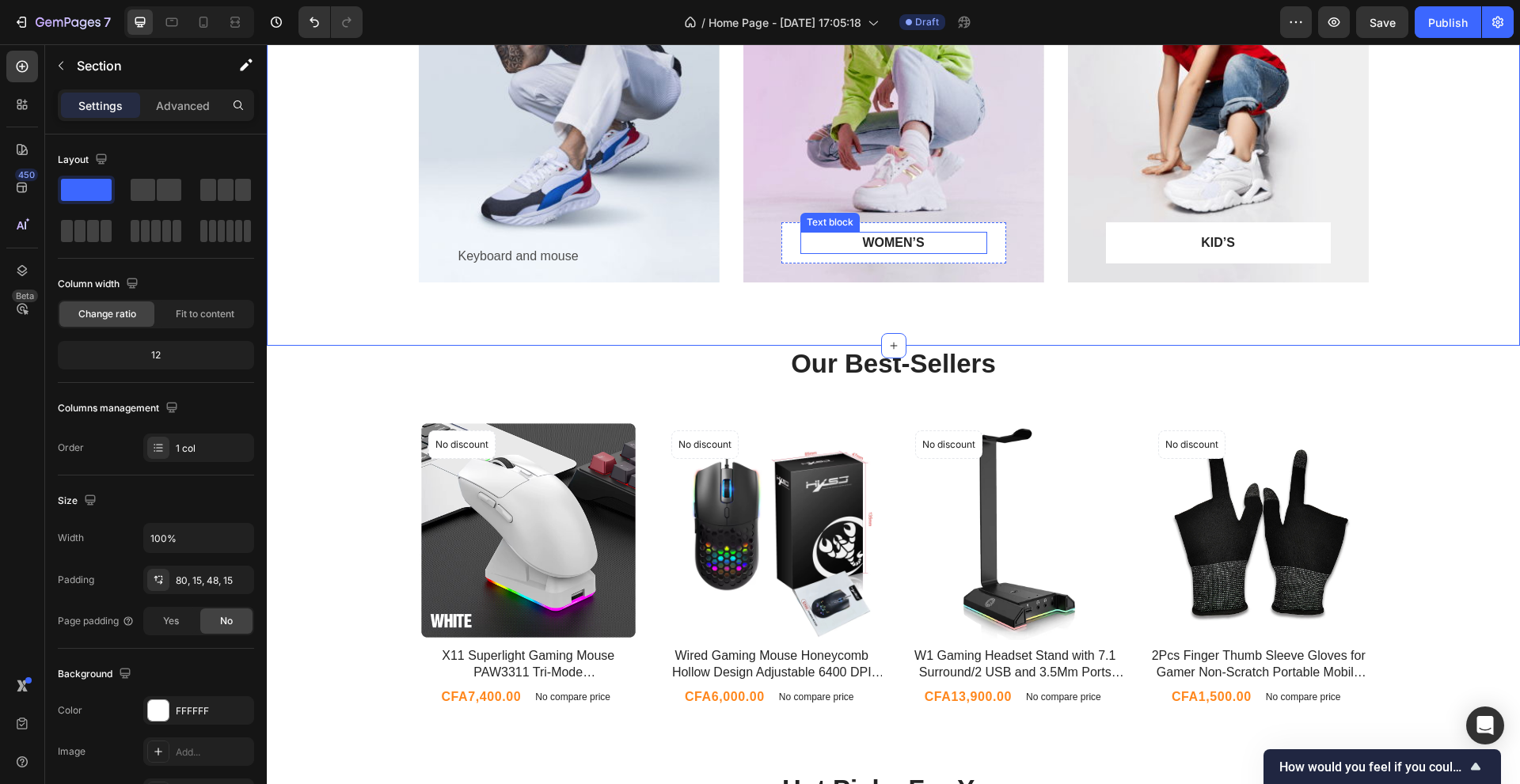
click at [821, 237] on p "WOMEN’S" at bounding box center [893, 243] width 183 height 19
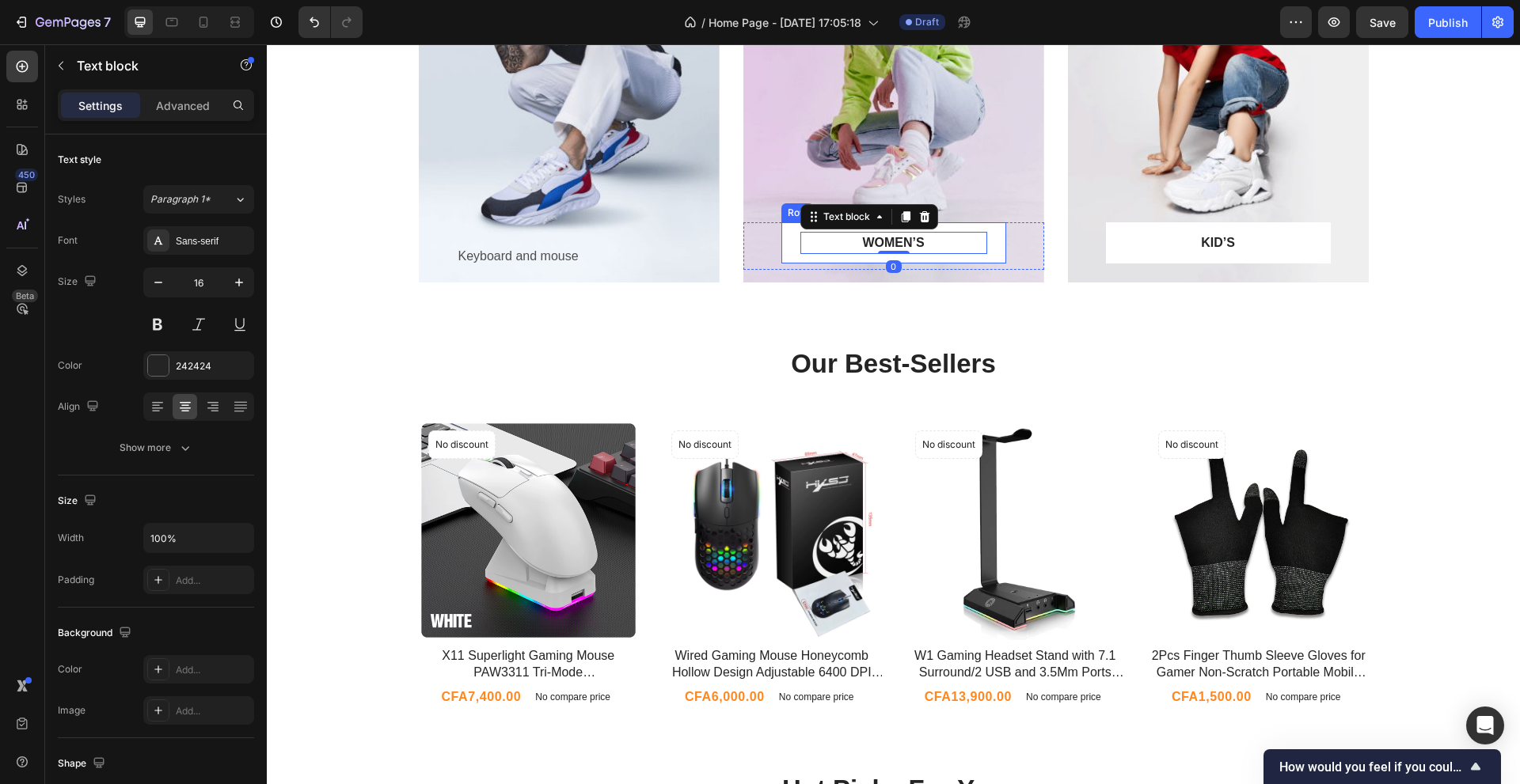
click at [781, 241] on div "WOMEN’S Text block 0 Row" at bounding box center [893, 243] width 224 height 41
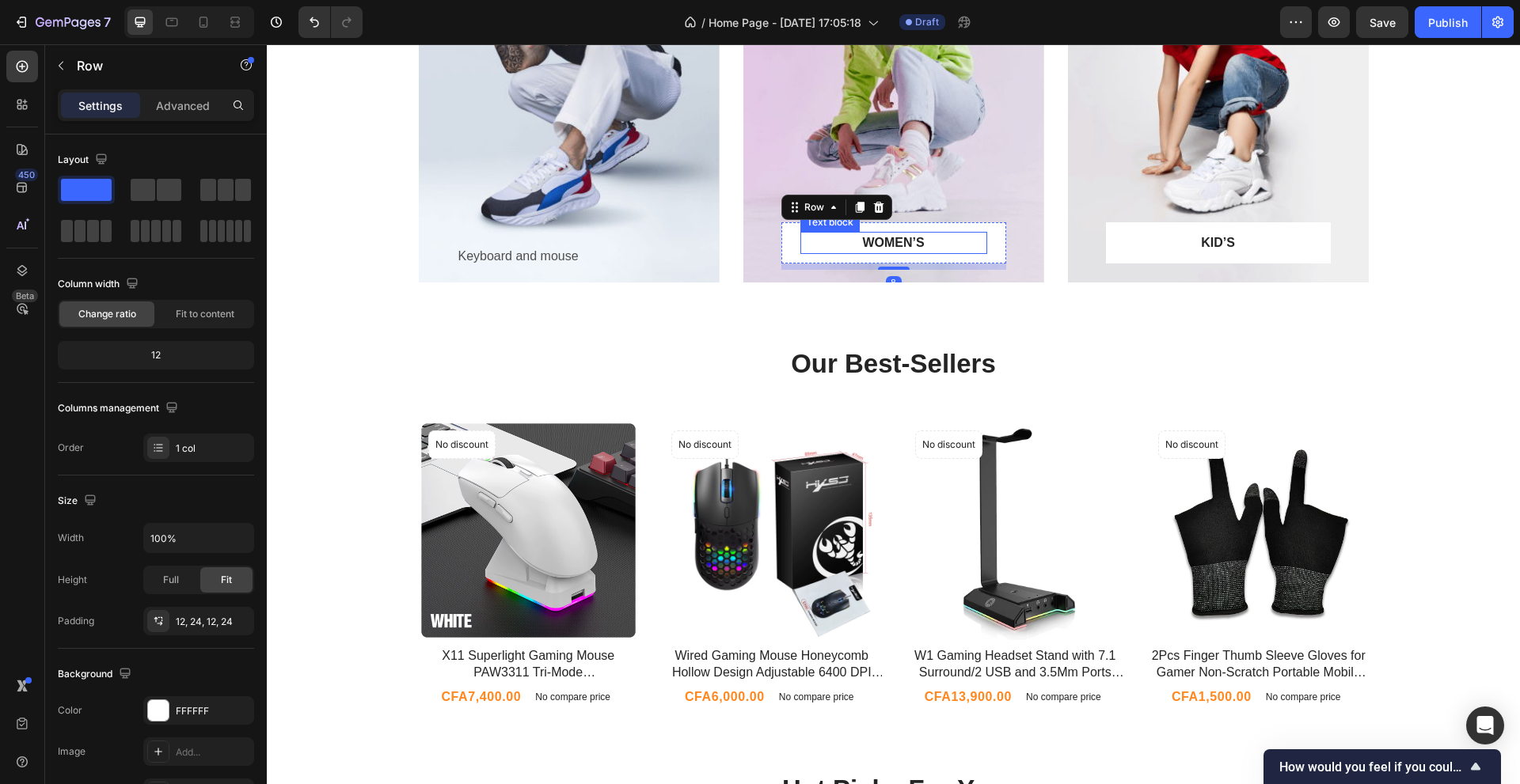
click at [802, 242] on p "WOMEN’S" at bounding box center [893, 243] width 183 height 19
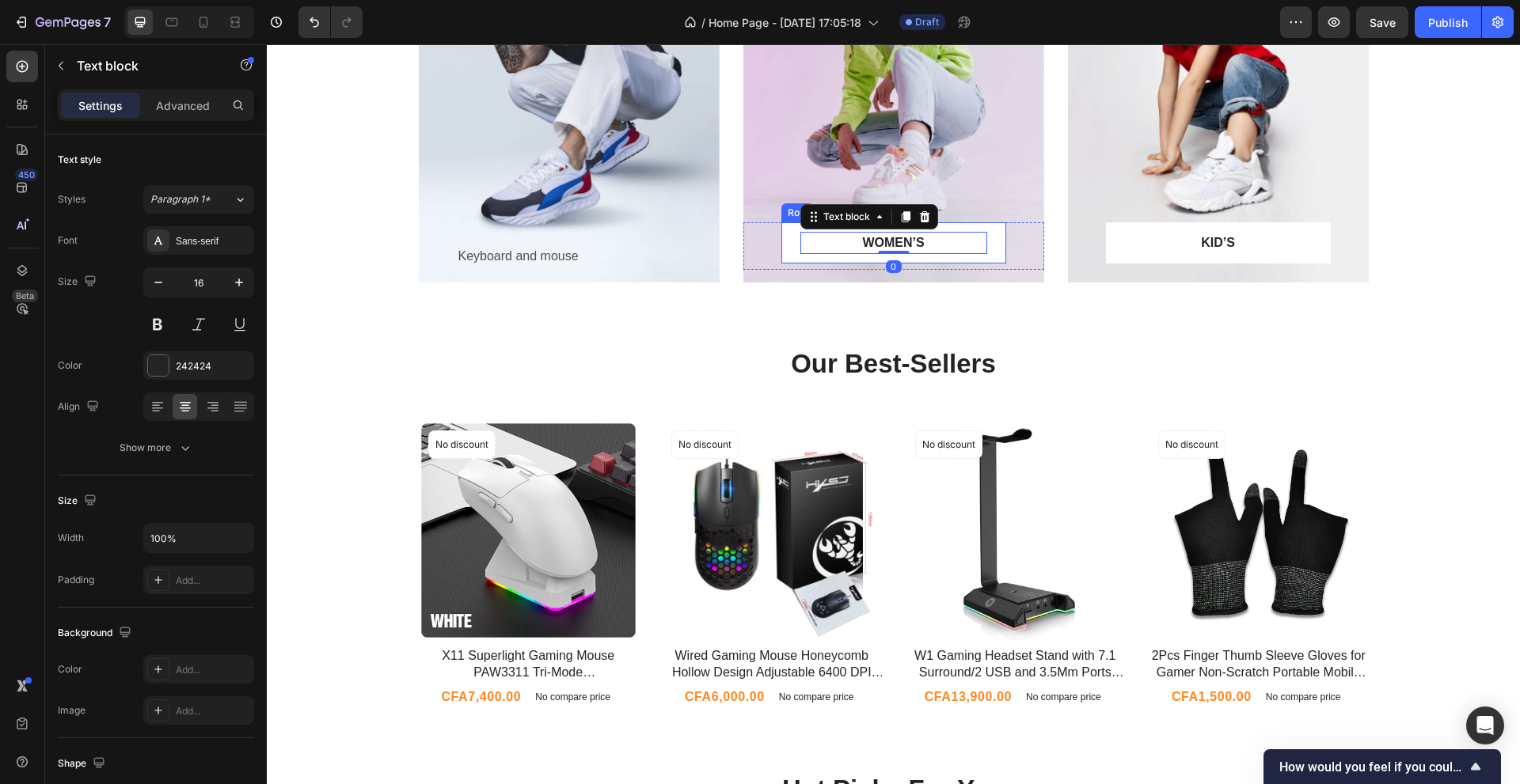
click at [786, 238] on div "WOMEN’S Text block 0 Row" at bounding box center [893, 243] width 224 height 41
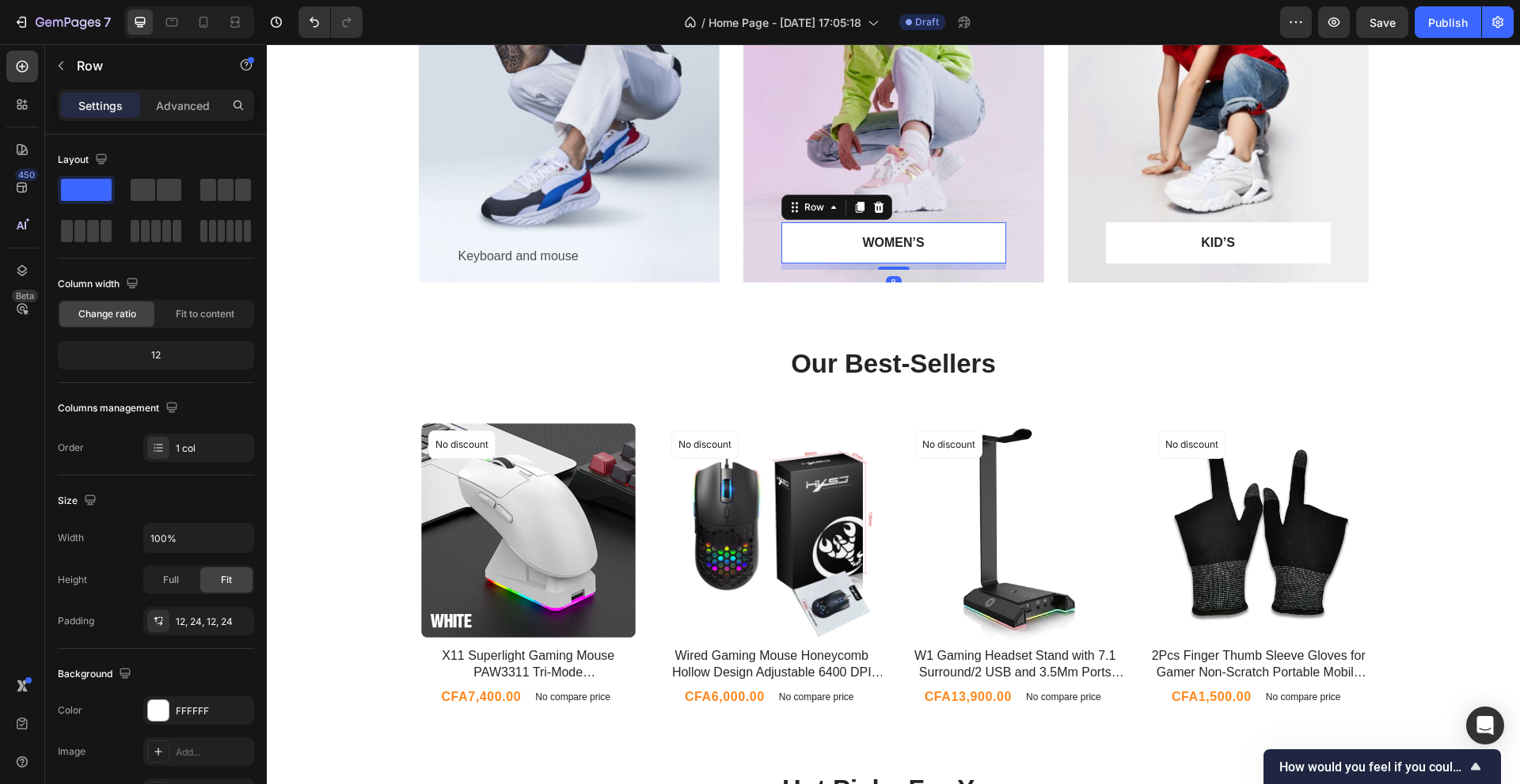
click at [994, 252] on div "WOMEN’S Text block Row 8" at bounding box center [893, 243] width 224 height 41
click at [990, 242] on div "WOMEN’S Text block Row 8" at bounding box center [893, 243] width 224 height 41
click at [916, 244] on p "WOMEN’S" at bounding box center [893, 243] width 183 height 19
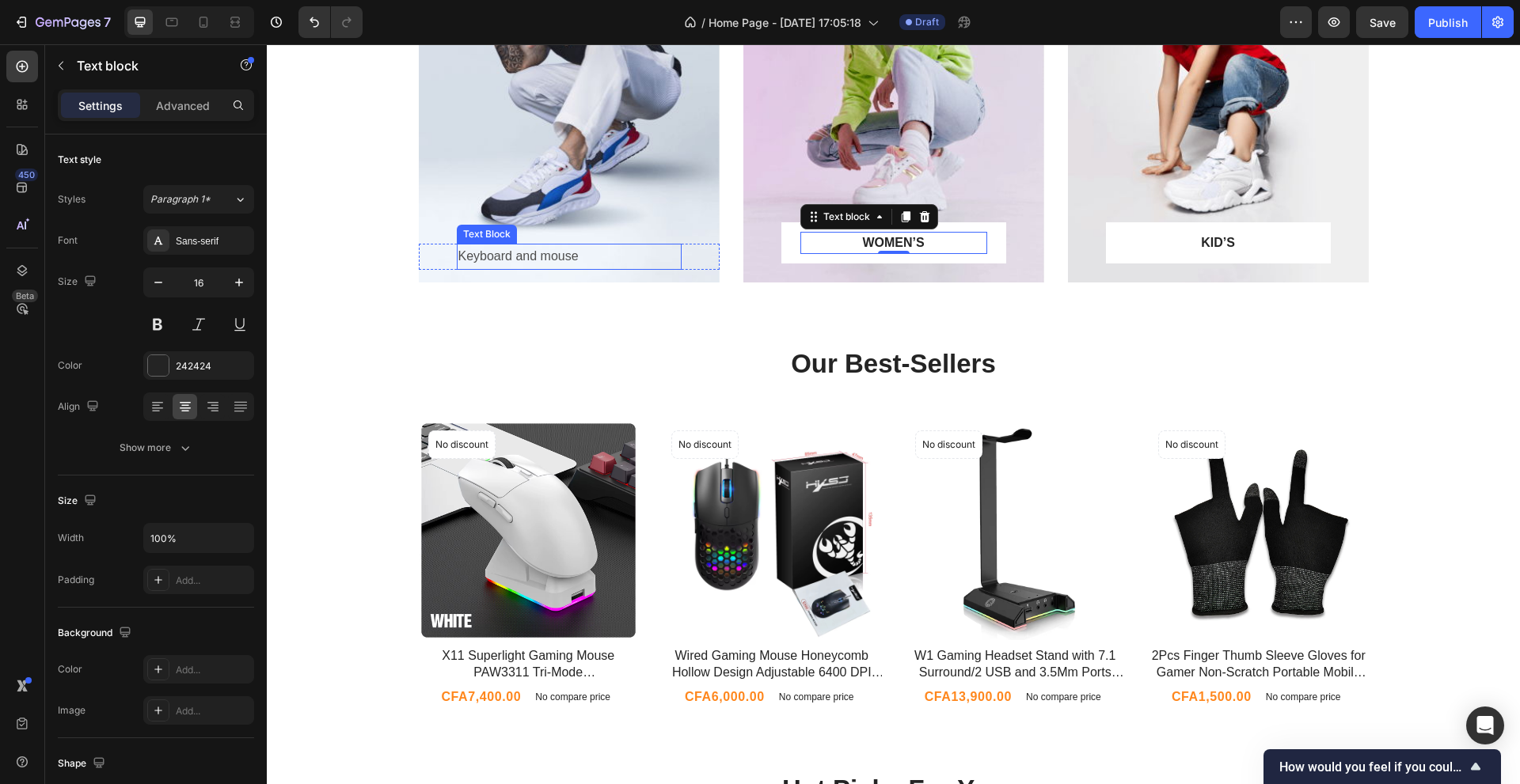
click at [545, 260] on p "Keyboard and mouse" at bounding box center [569, 257] width 222 height 23
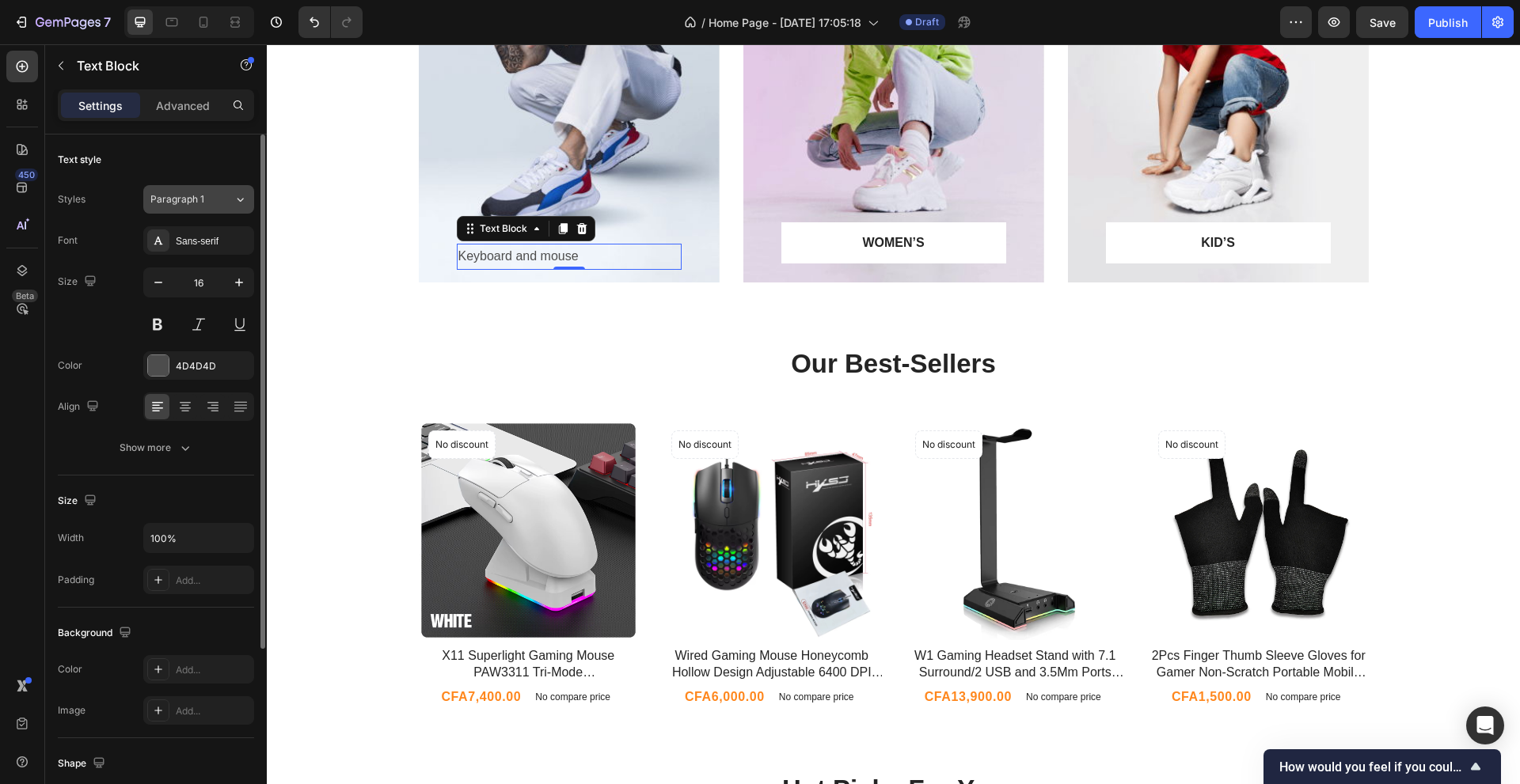
click at [200, 206] on button "Paragraph 1" at bounding box center [198, 199] width 110 height 28
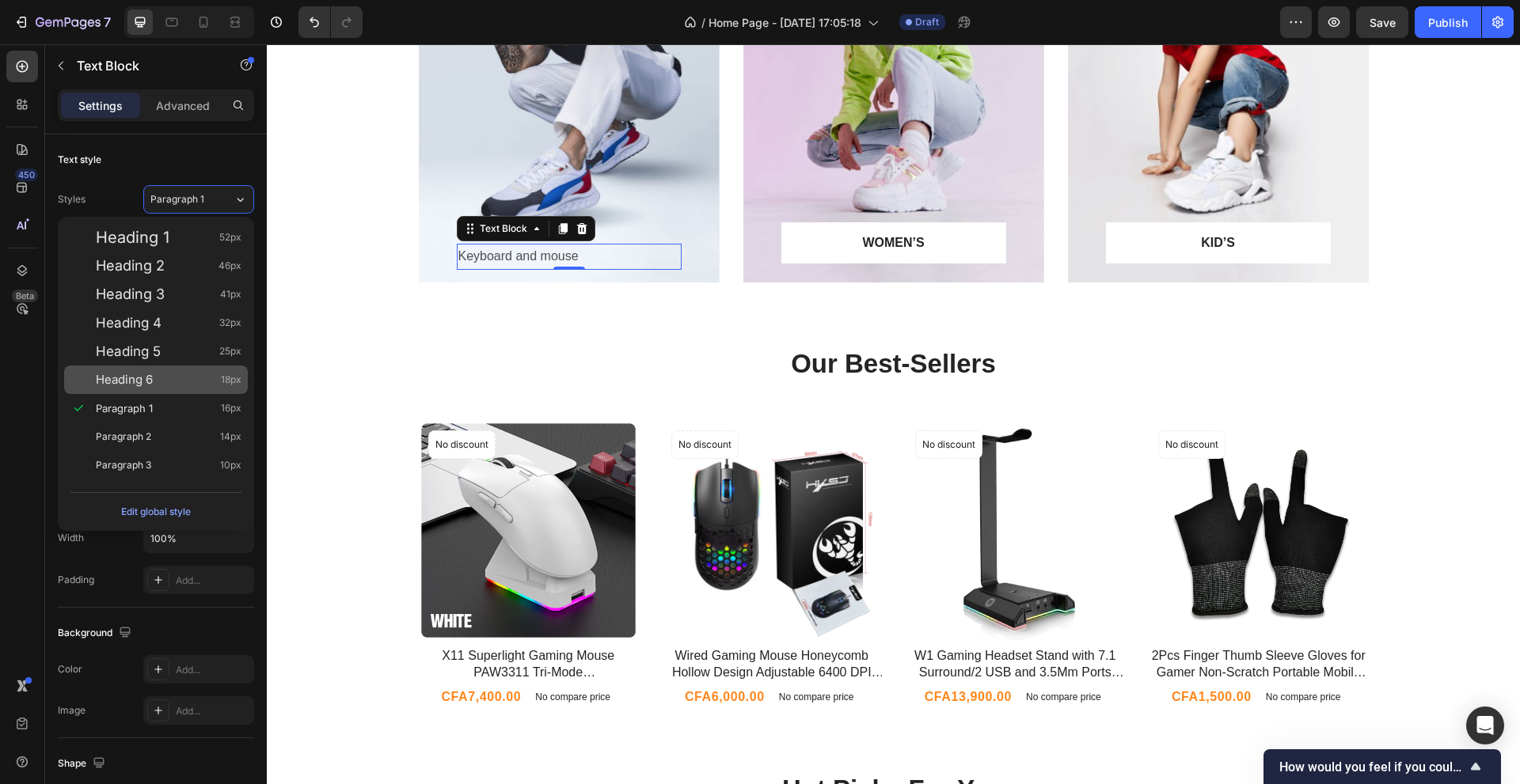
click at [164, 376] on div "Heading 6 18px" at bounding box center [169, 379] width 146 height 15
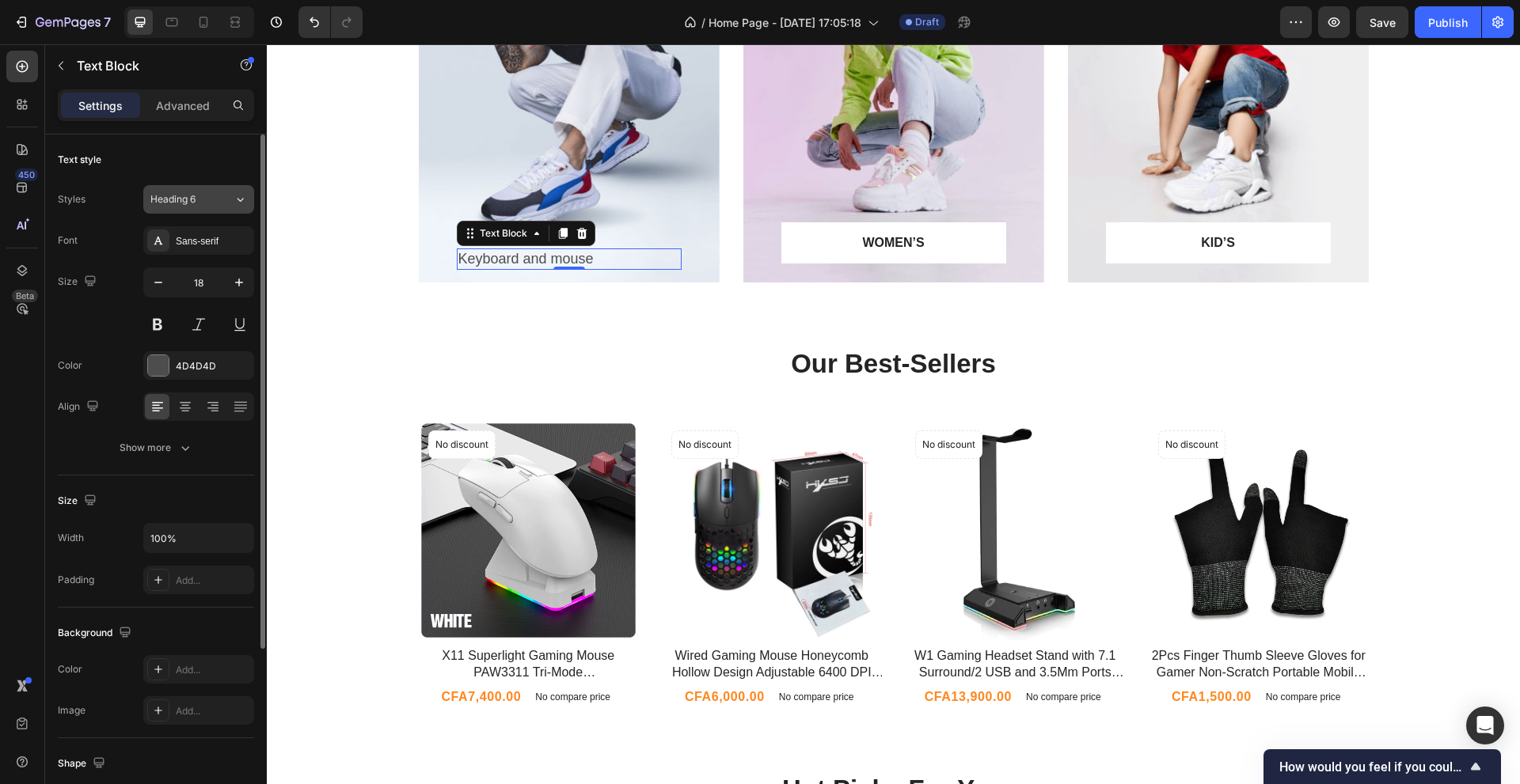
click at [214, 202] on div "Heading 6" at bounding box center [192, 199] width 83 height 15
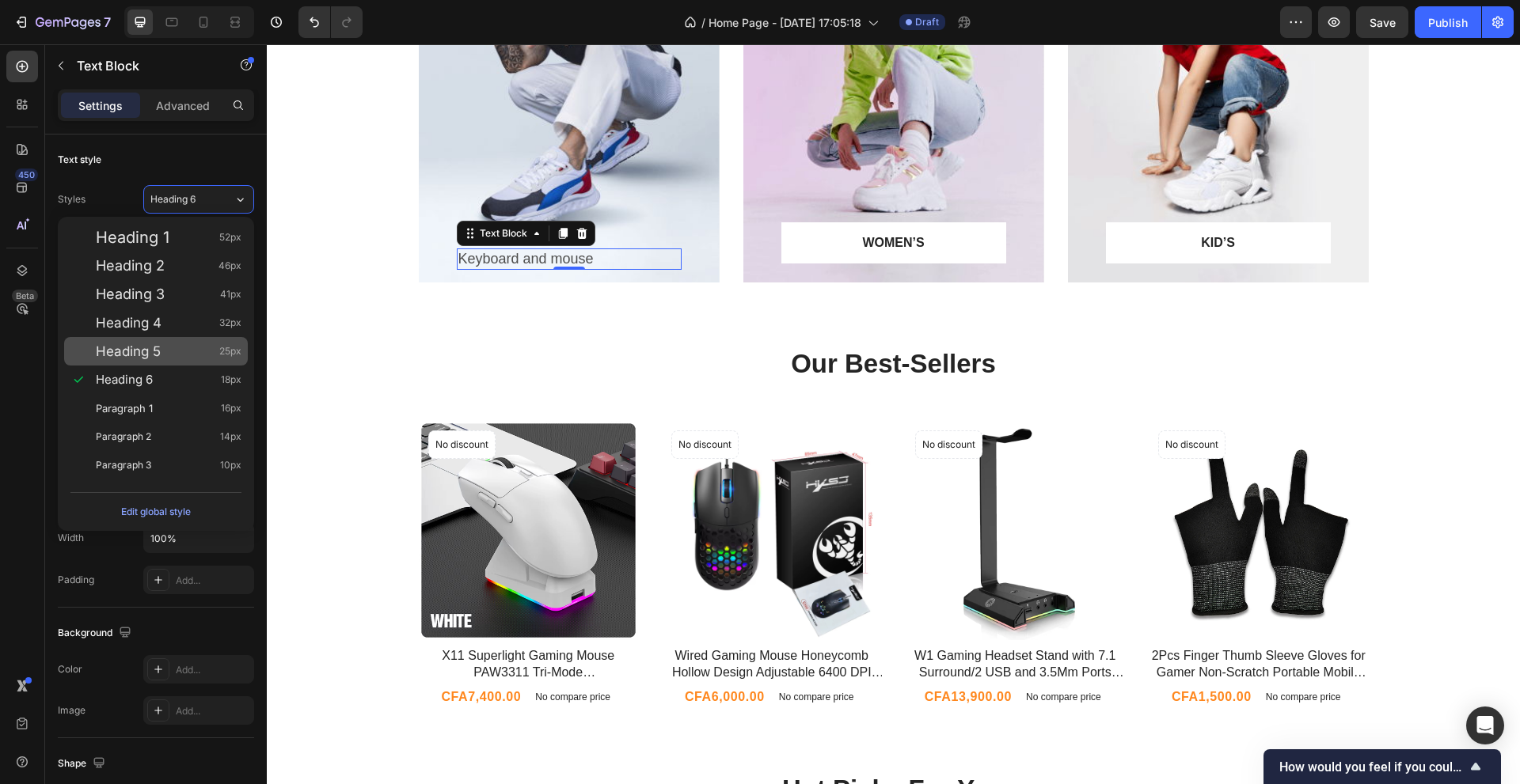
click at [183, 342] on div "Heading 5 25px" at bounding box center [156, 351] width 183 height 28
type input "25"
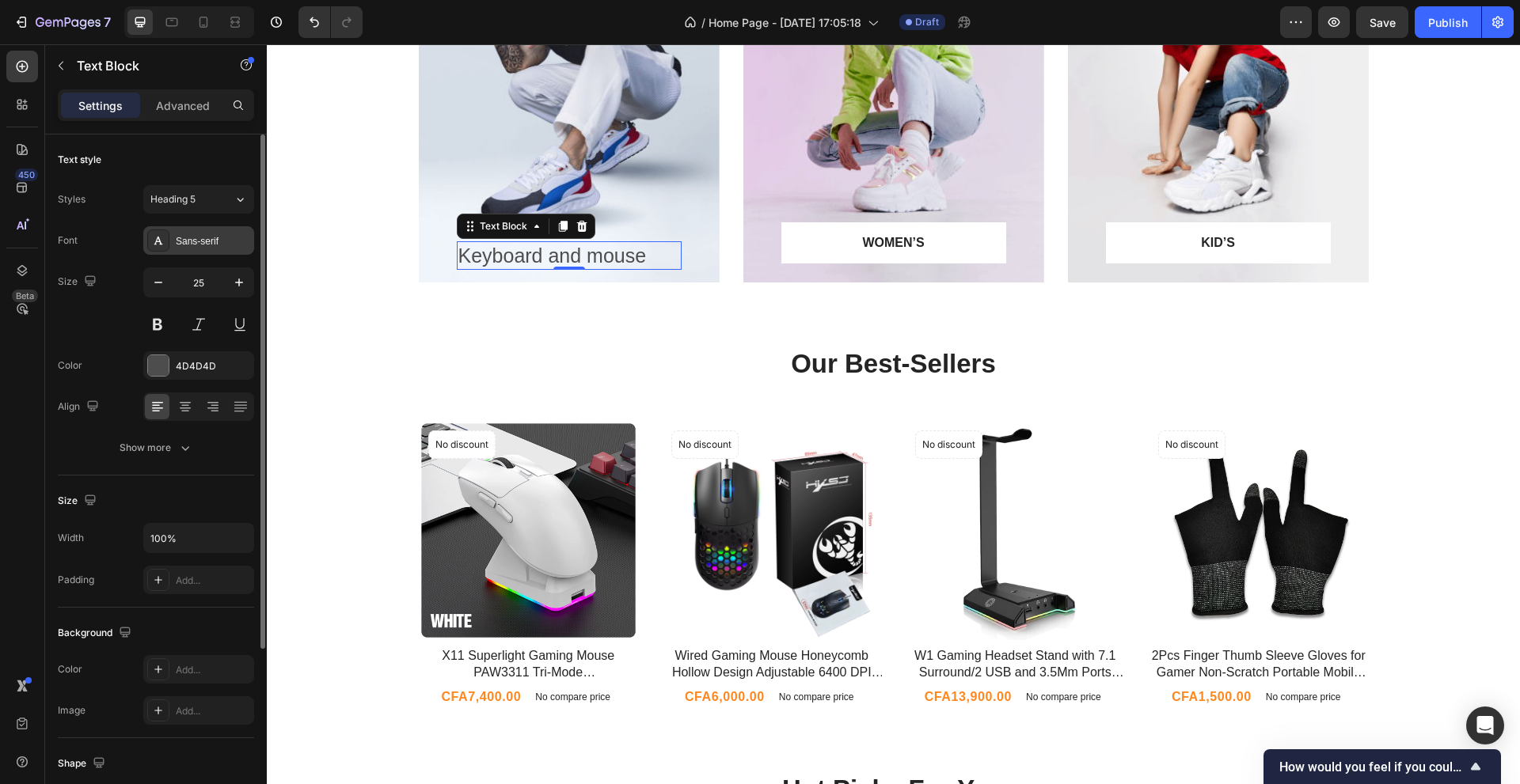
click at [159, 243] on icon at bounding box center [158, 241] width 13 height 13
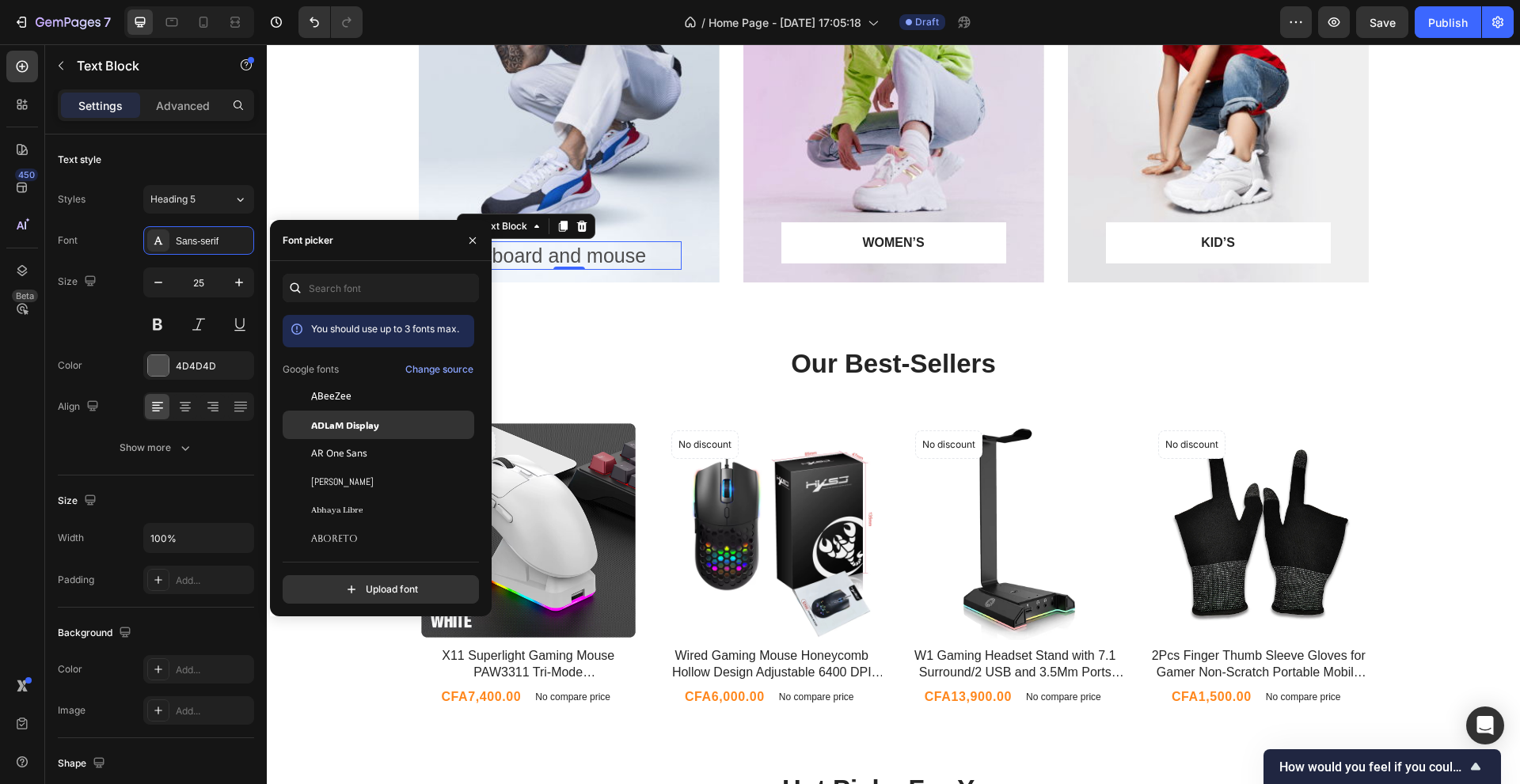
click at [364, 419] on span "ADLaM Display" at bounding box center [344, 425] width 68 height 15
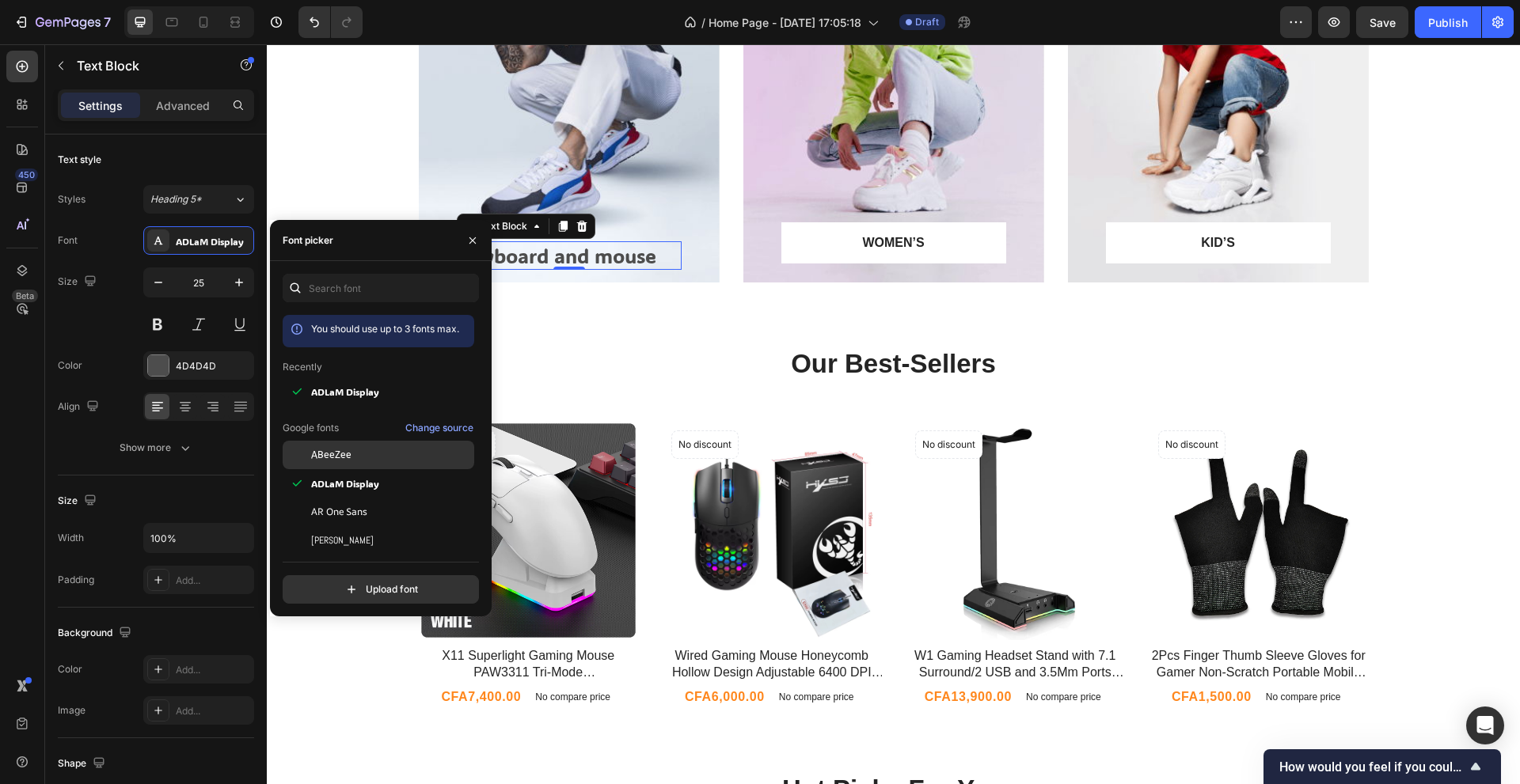
click at [371, 448] on div "ABeeZee" at bounding box center [390, 454] width 160 height 15
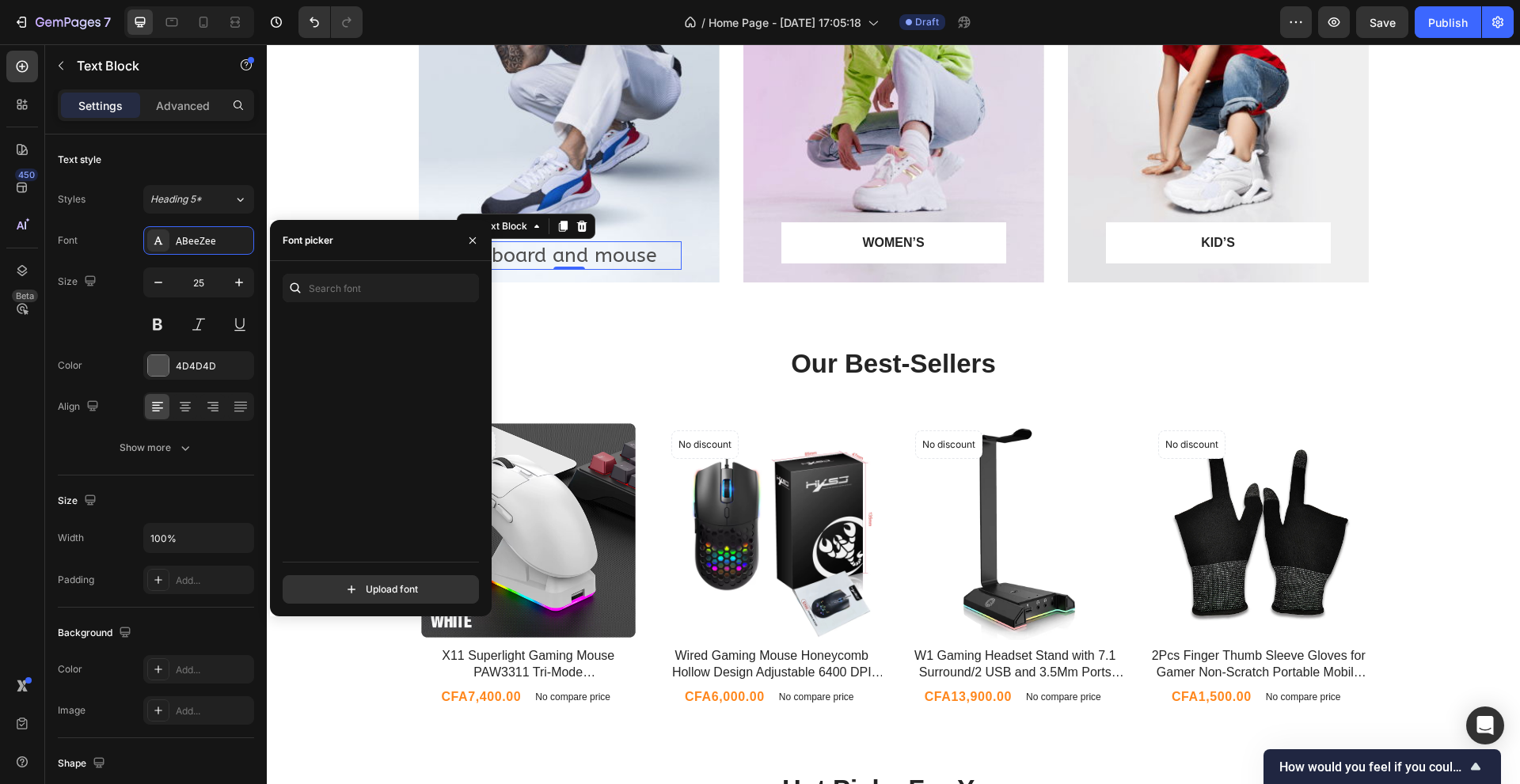
scroll to position [0, 0]
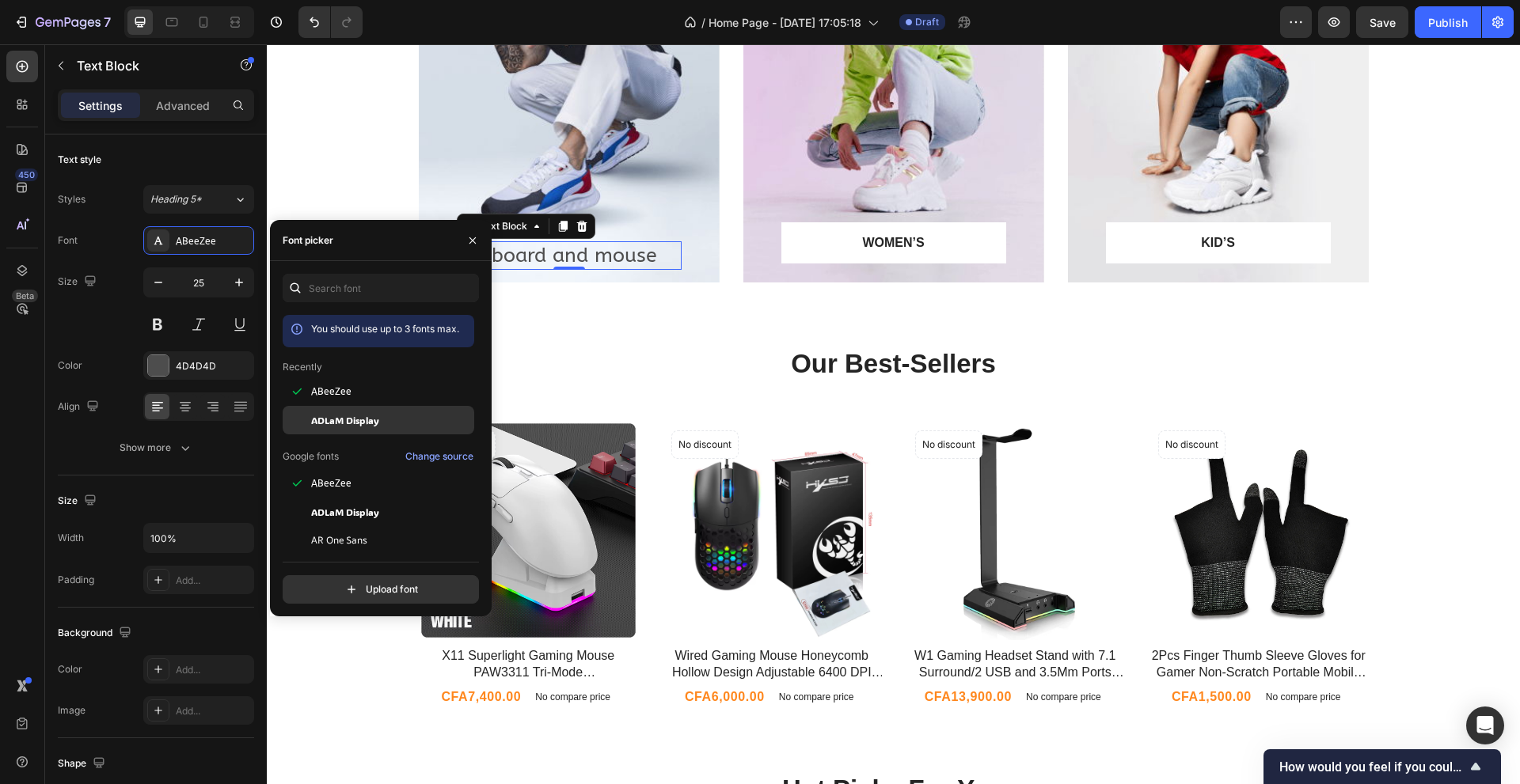
click at [445, 416] on div "ADLaM Display" at bounding box center [390, 419] width 160 height 15
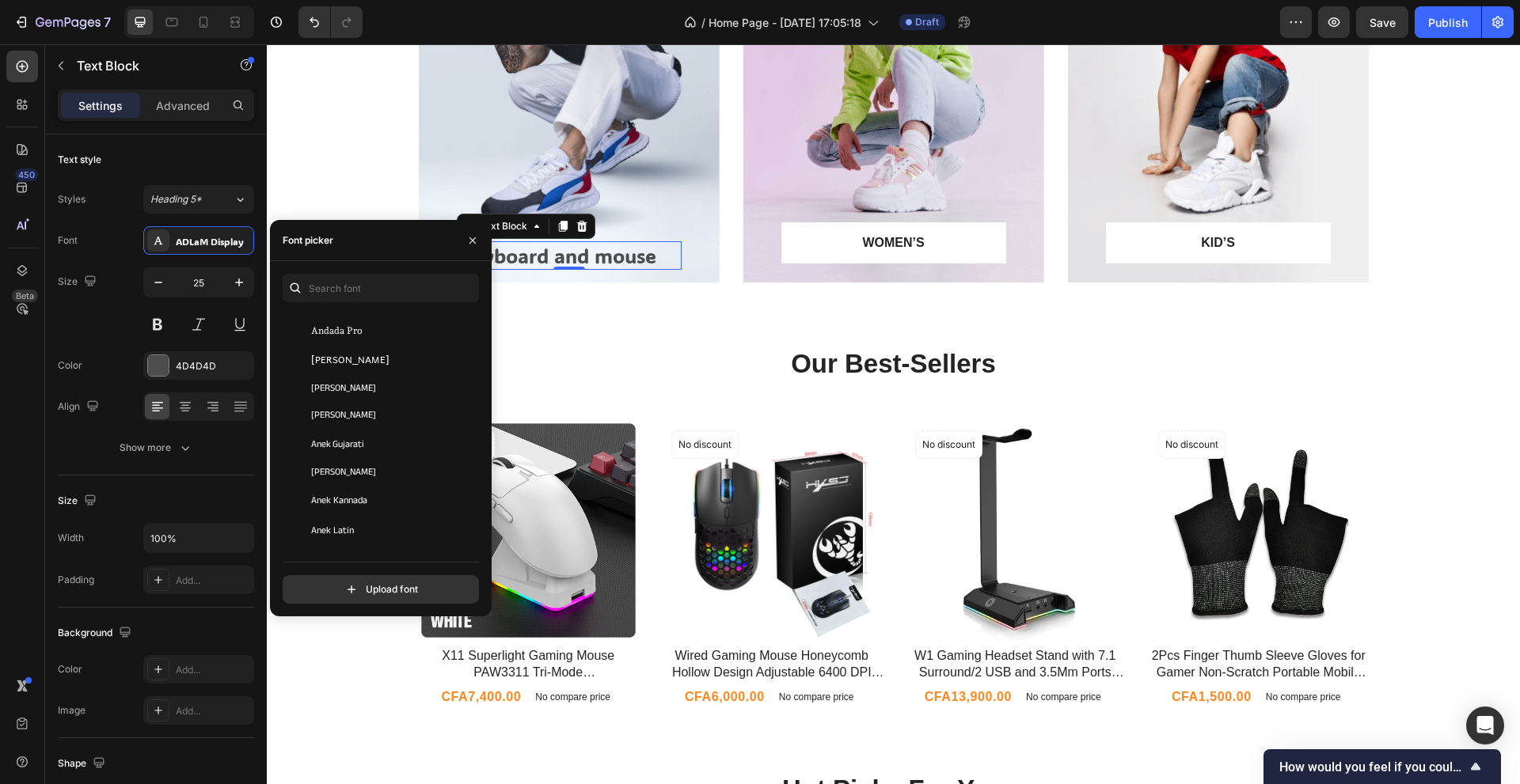
scroll to position [2532, 0]
click at [402, 502] on div "Anton SC" at bounding box center [390, 507] width 160 height 15
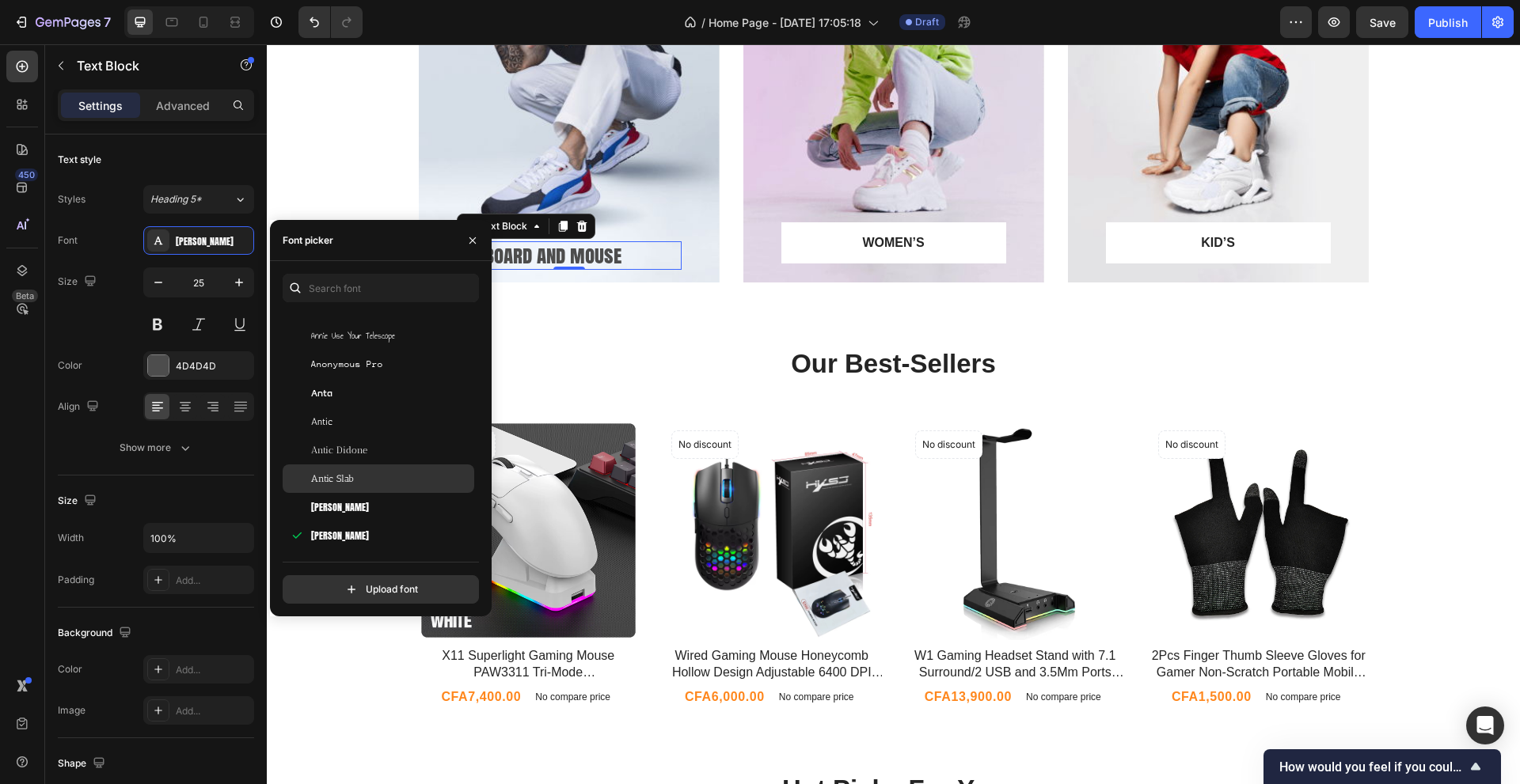
click at [376, 472] on div "Antic Slab" at bounding box center [390, 478] width 160 height 15
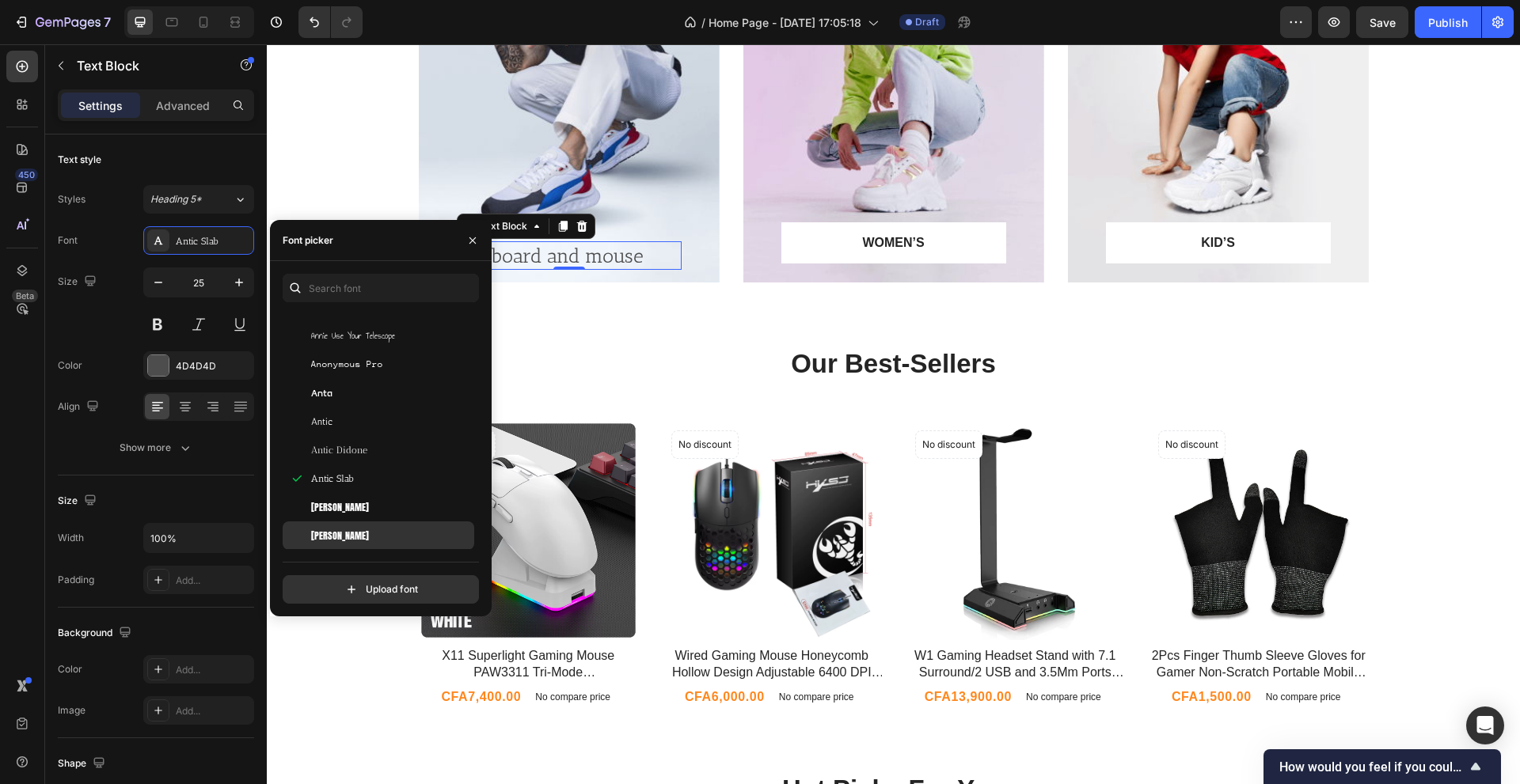
click at [373, 530] on div "Anton SC" at bounding box center [390, 535] width 160 height 15
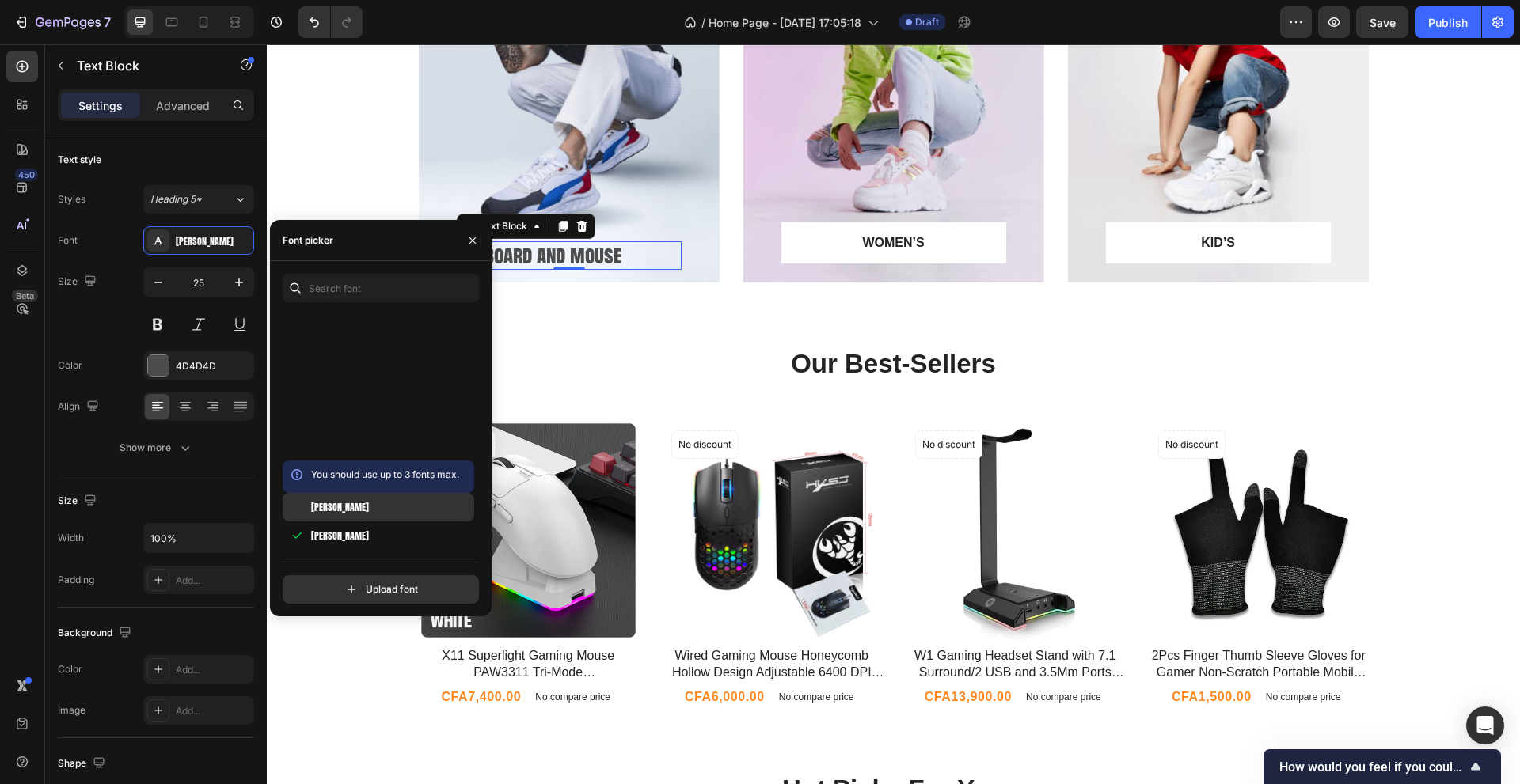
scroll to position [2953, 0]
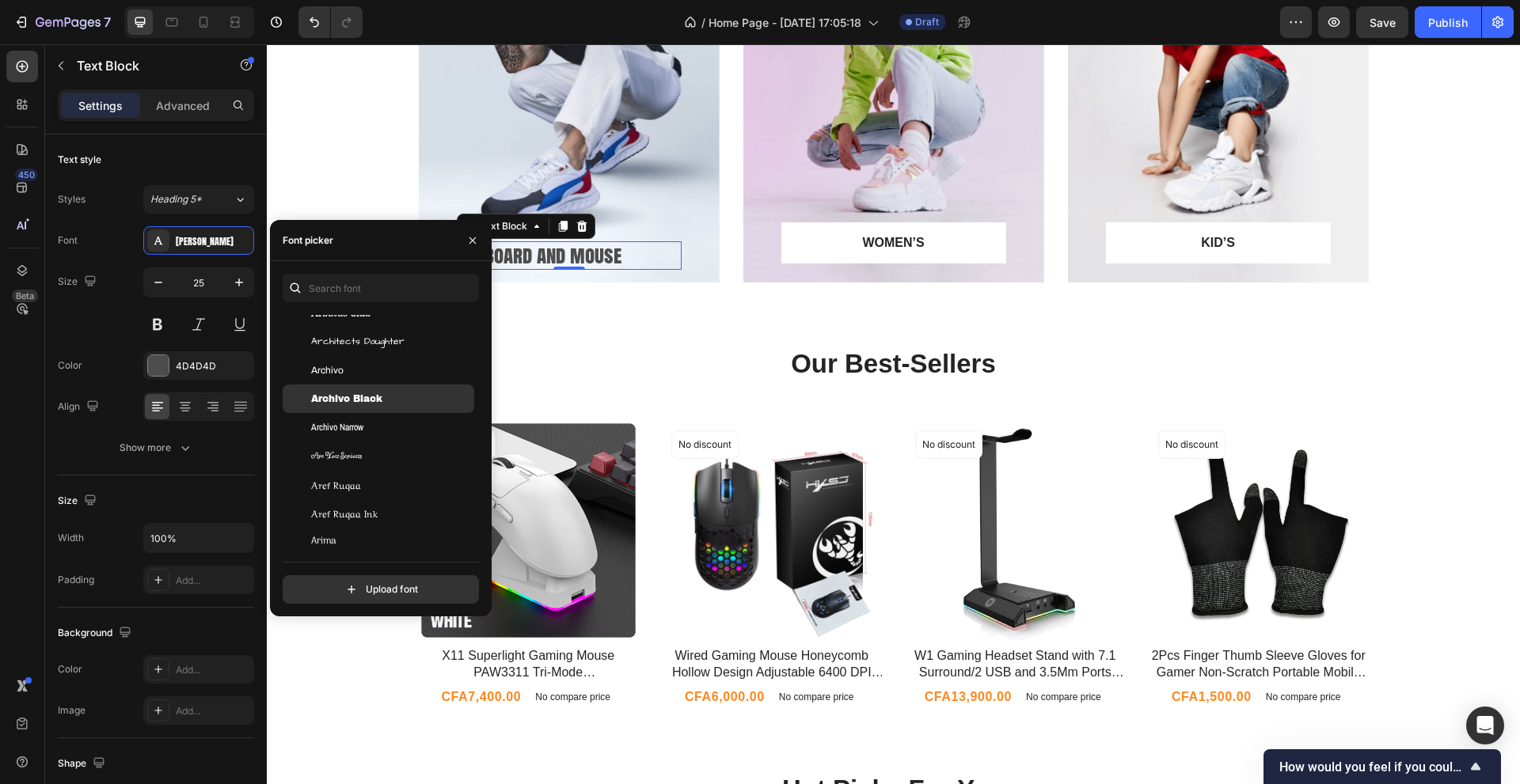
click at [367, 391] on div "Archivo Black" at bounding box center [379, 398] width 192 height 28
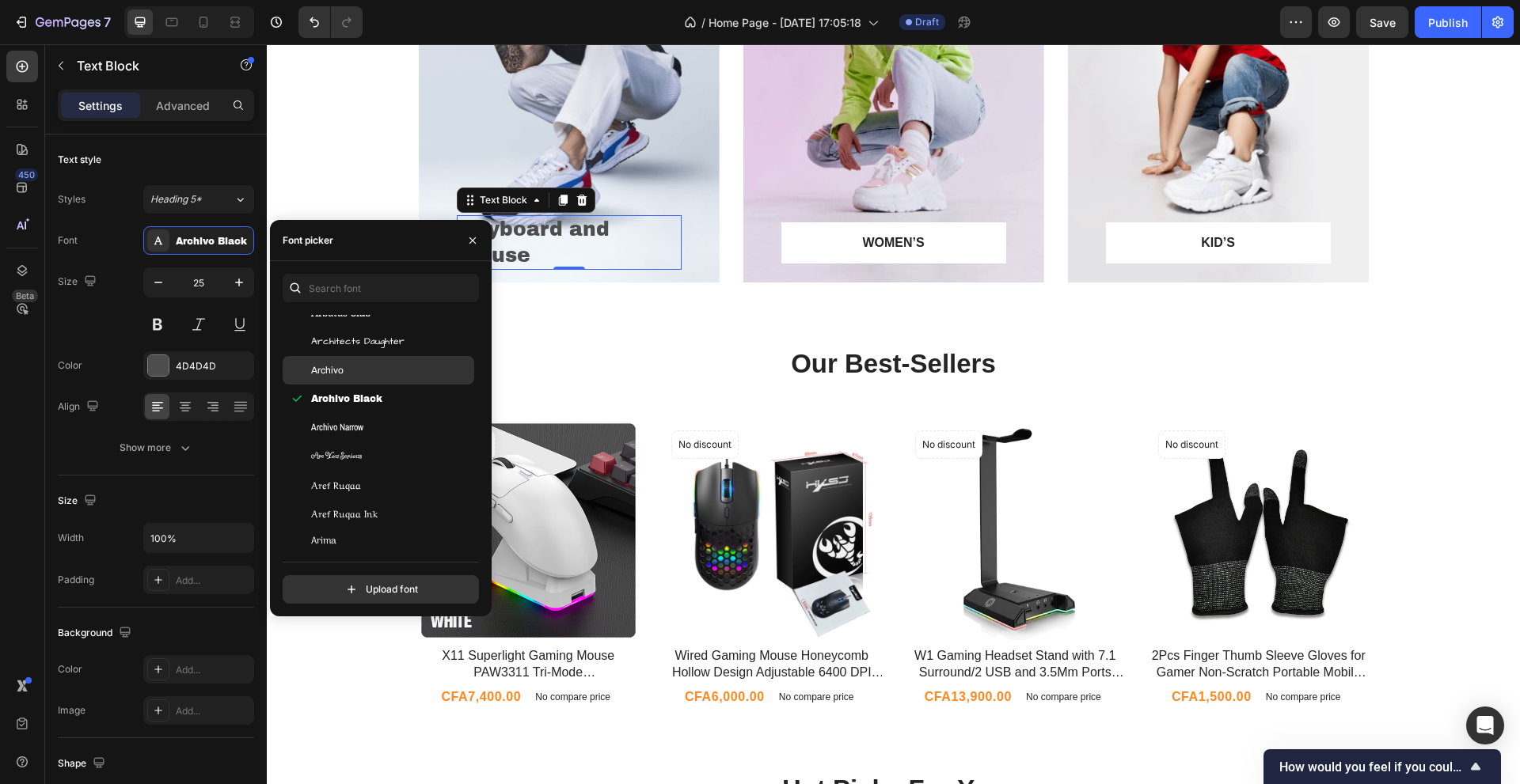
click at [373, 360] on div "Archivo" at bounding box center [379, 370] width 192 height 28
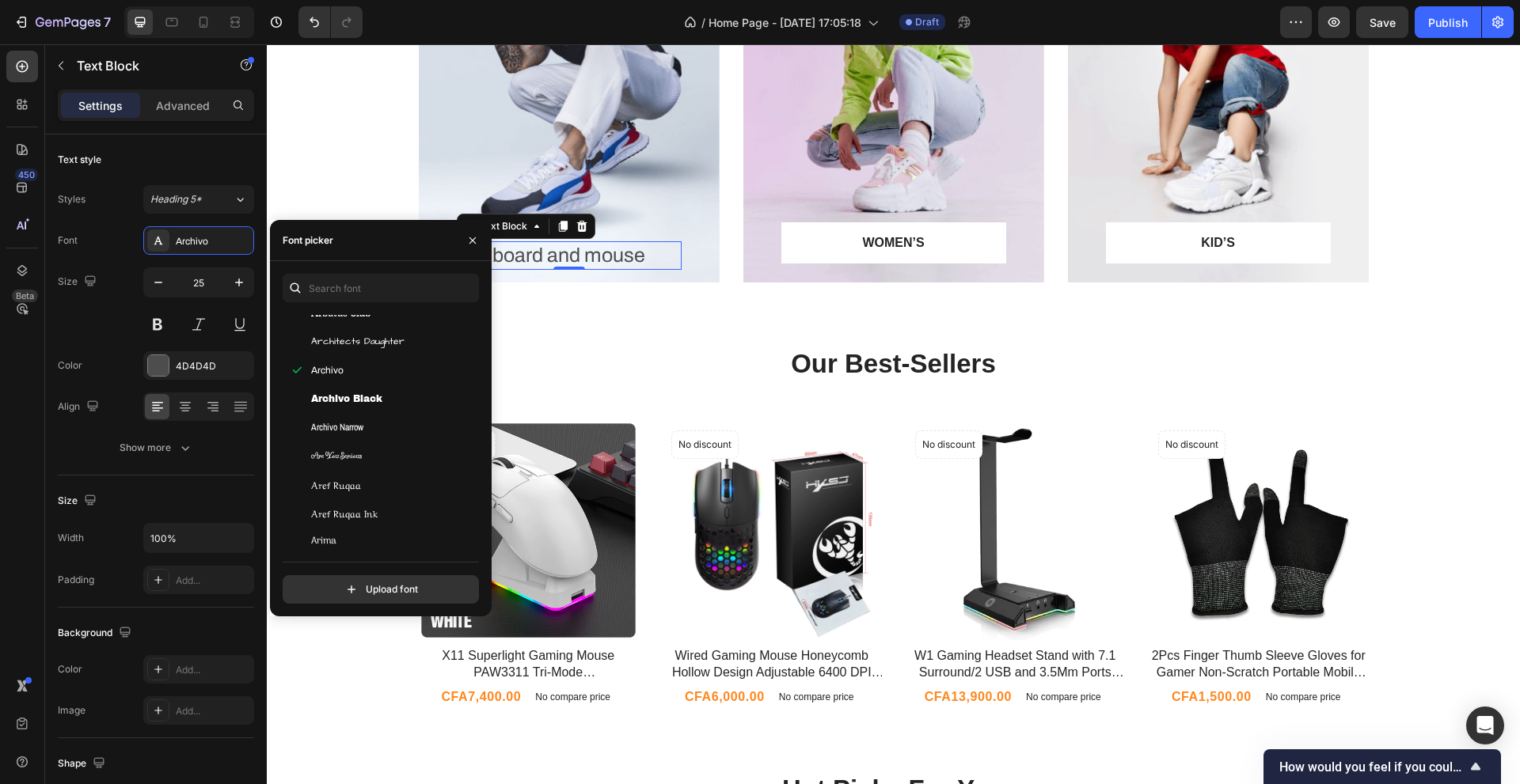
scroll to position [3376, 0]
click at [380, 489] on div "Asset" at bounding box center [390, 489] width 160 height 15
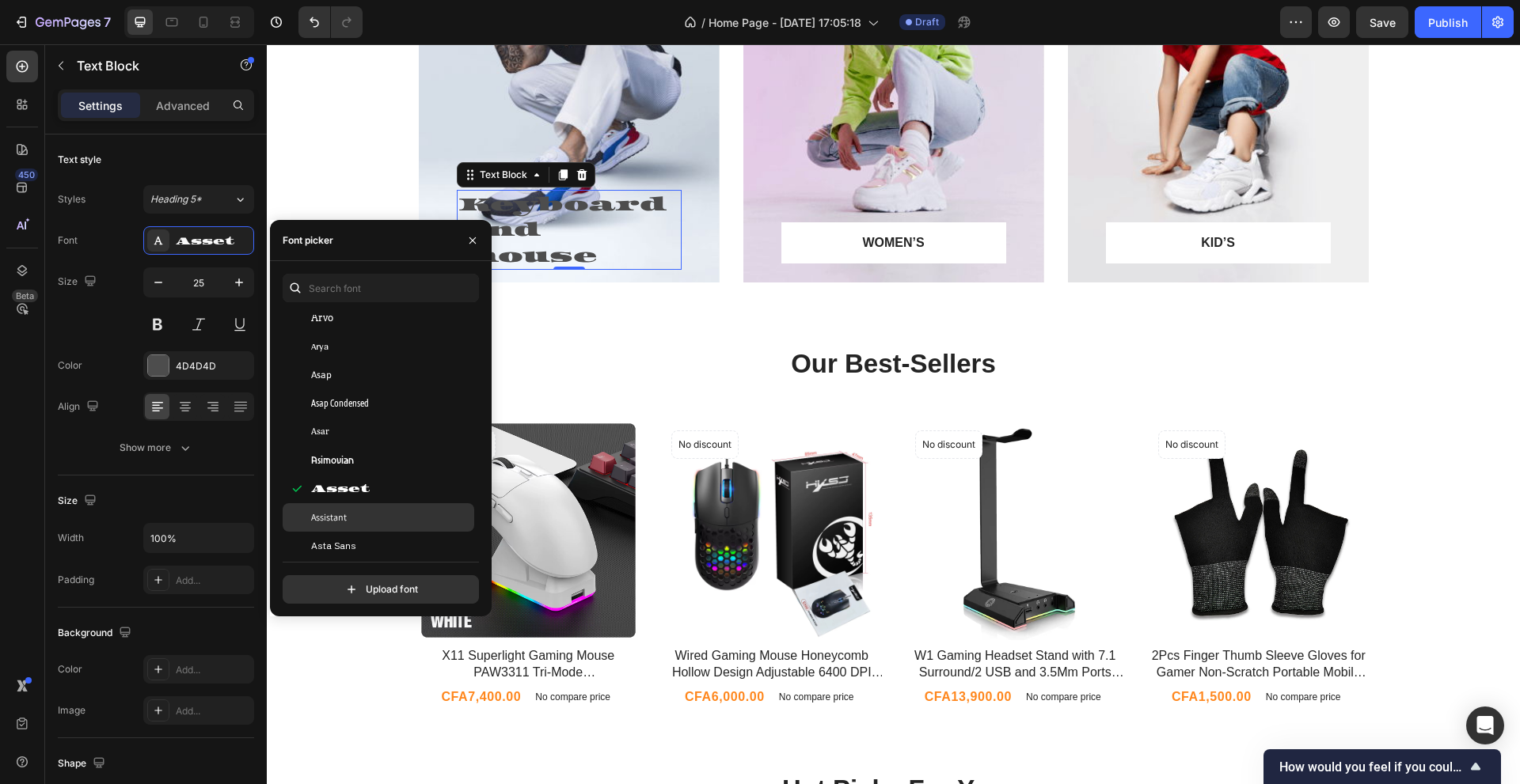
scroll to position [4219, 0]
click at [379, 366] on div "BIZ UDPGothic" at bounding box center [379, 357] width 192 height 28
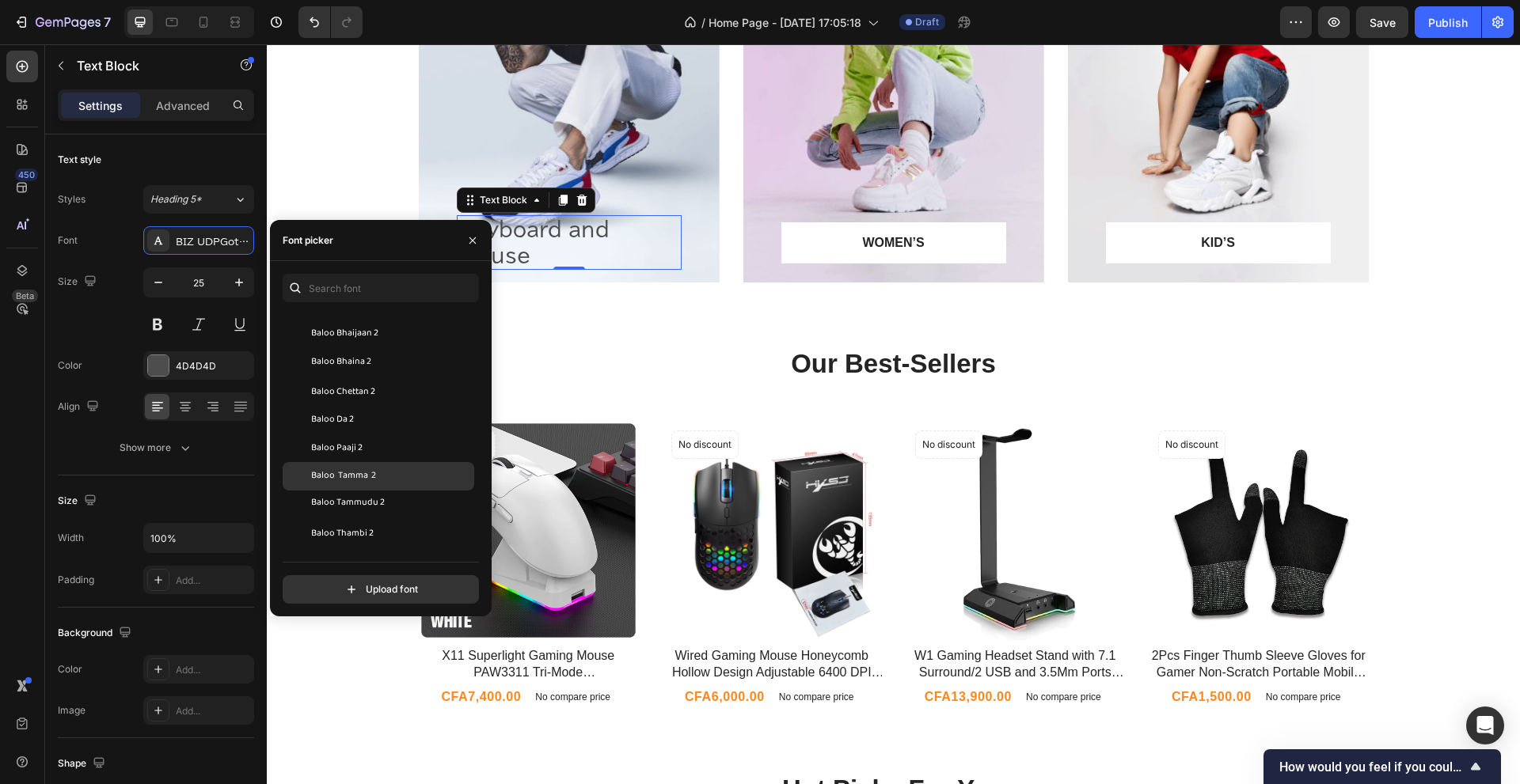
scroll to position [5063, 0]
click at [375, 488] on div "Baumans" at bounding box center [390, 482] width 160 height 15
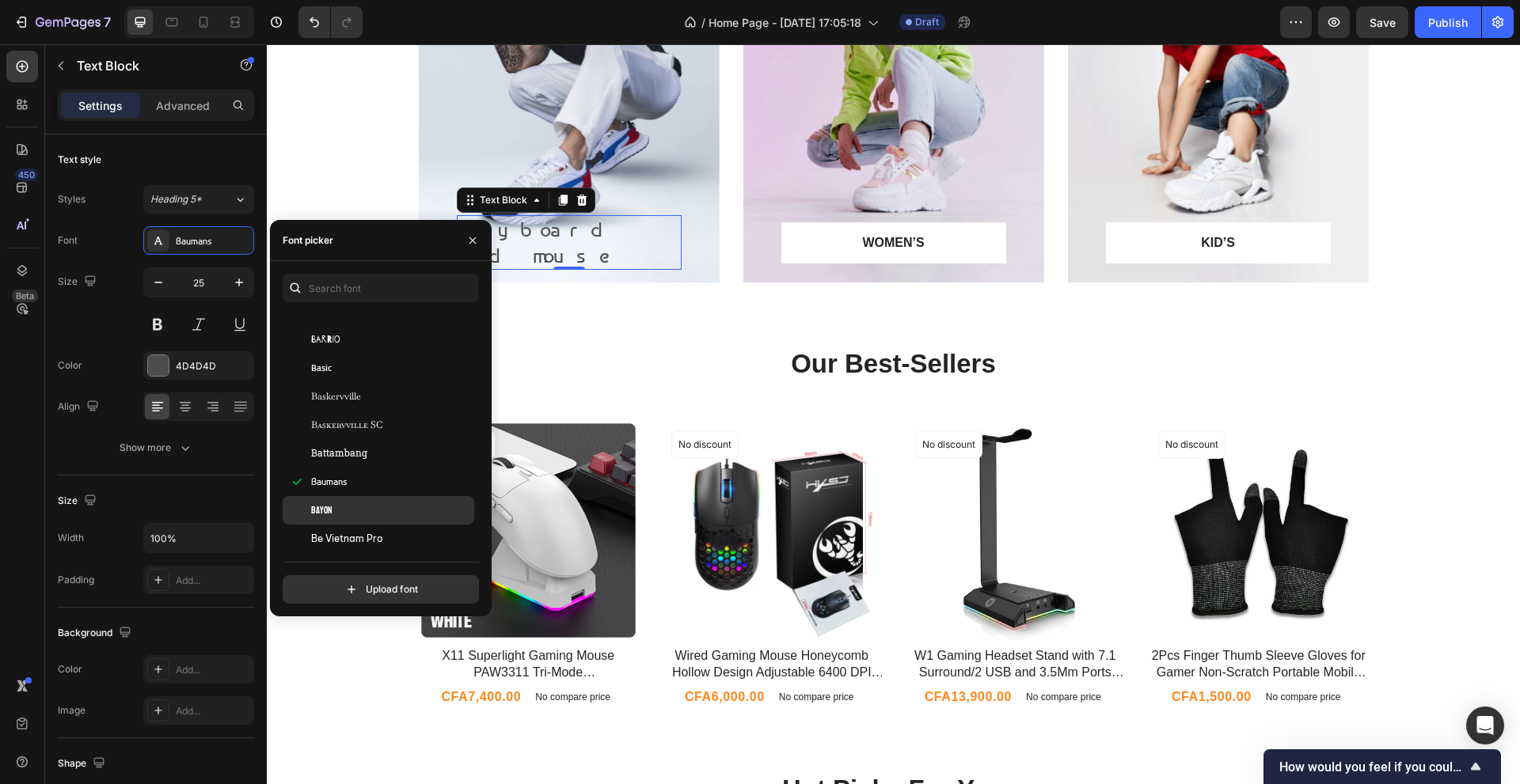
click at [375, 502] on div "Bayon" at bounding box center [379, 510] width 192 height 28
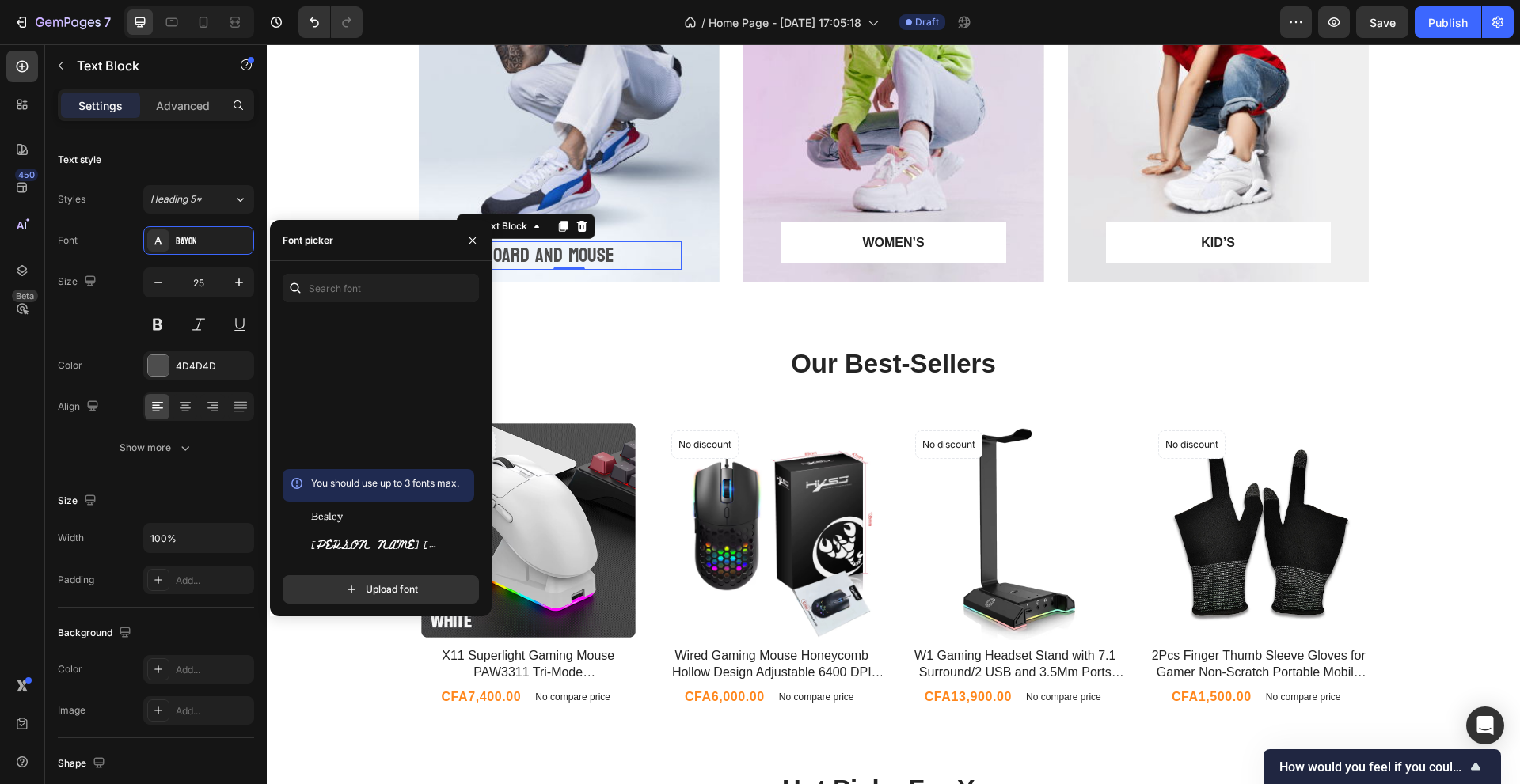
scroll to position [5907, 0]
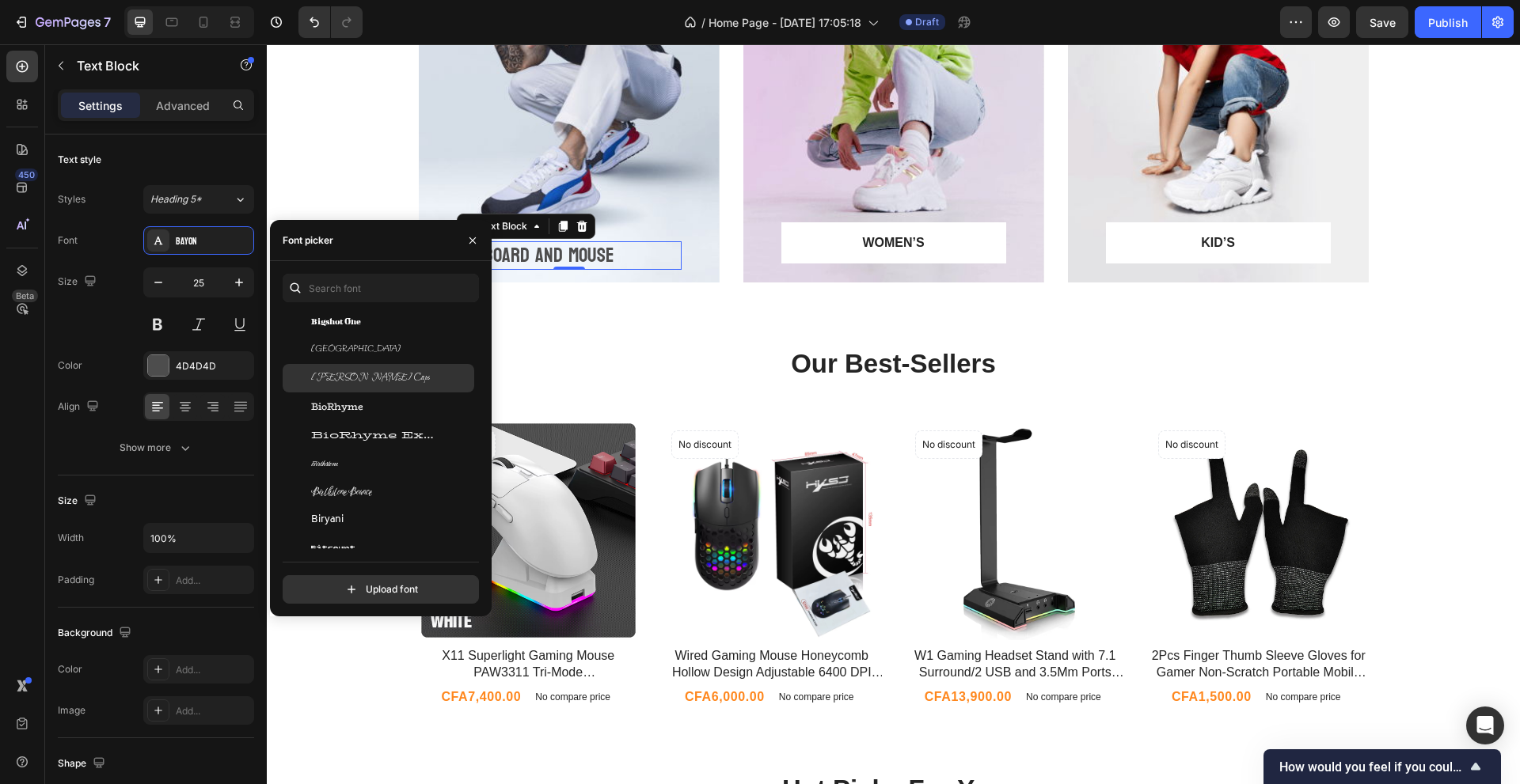
click at [379, 370] on div "Bilbo Swash Caps" at bounding box center [379, 377] width 192 height 28
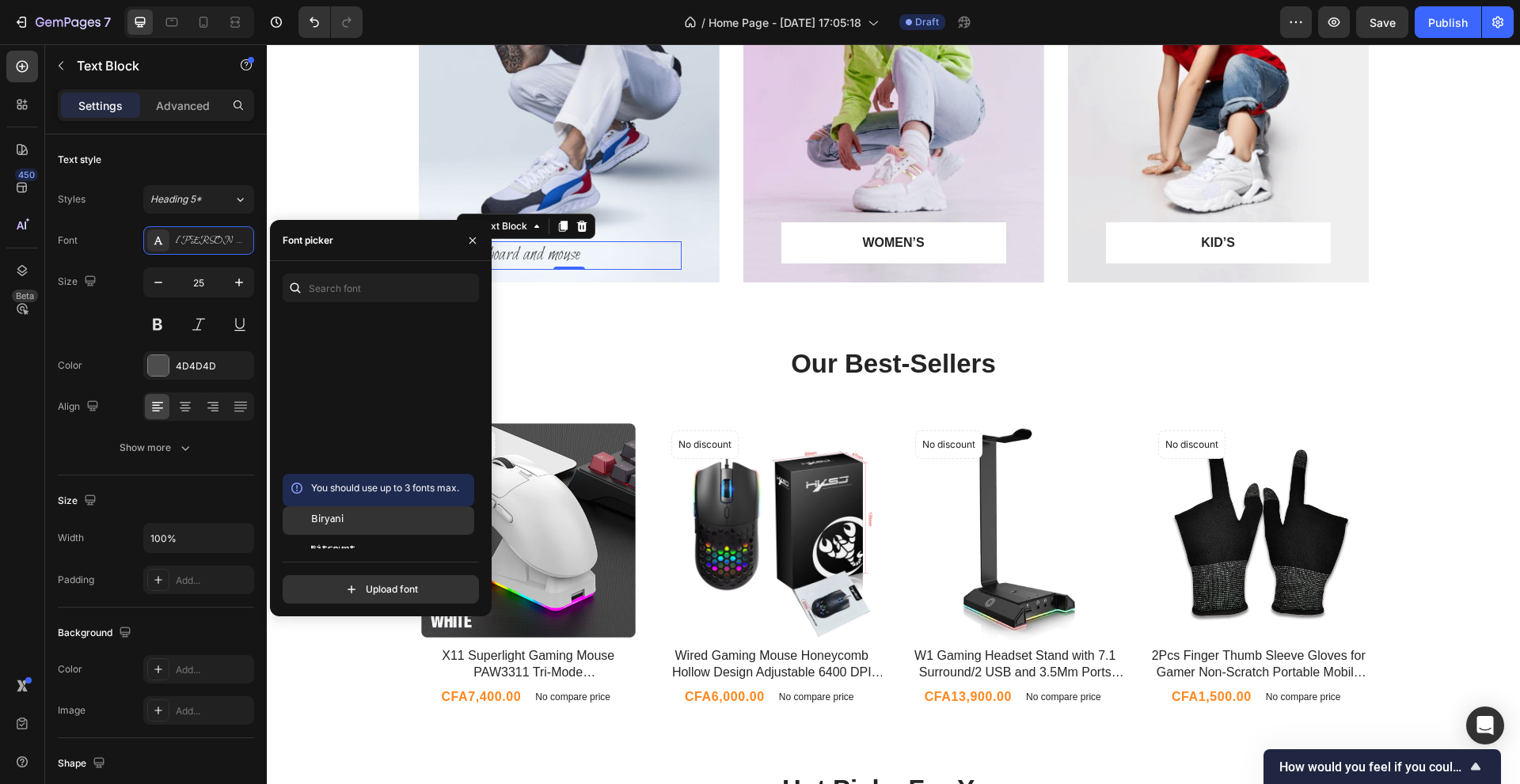
scroll to position [6328, 0]
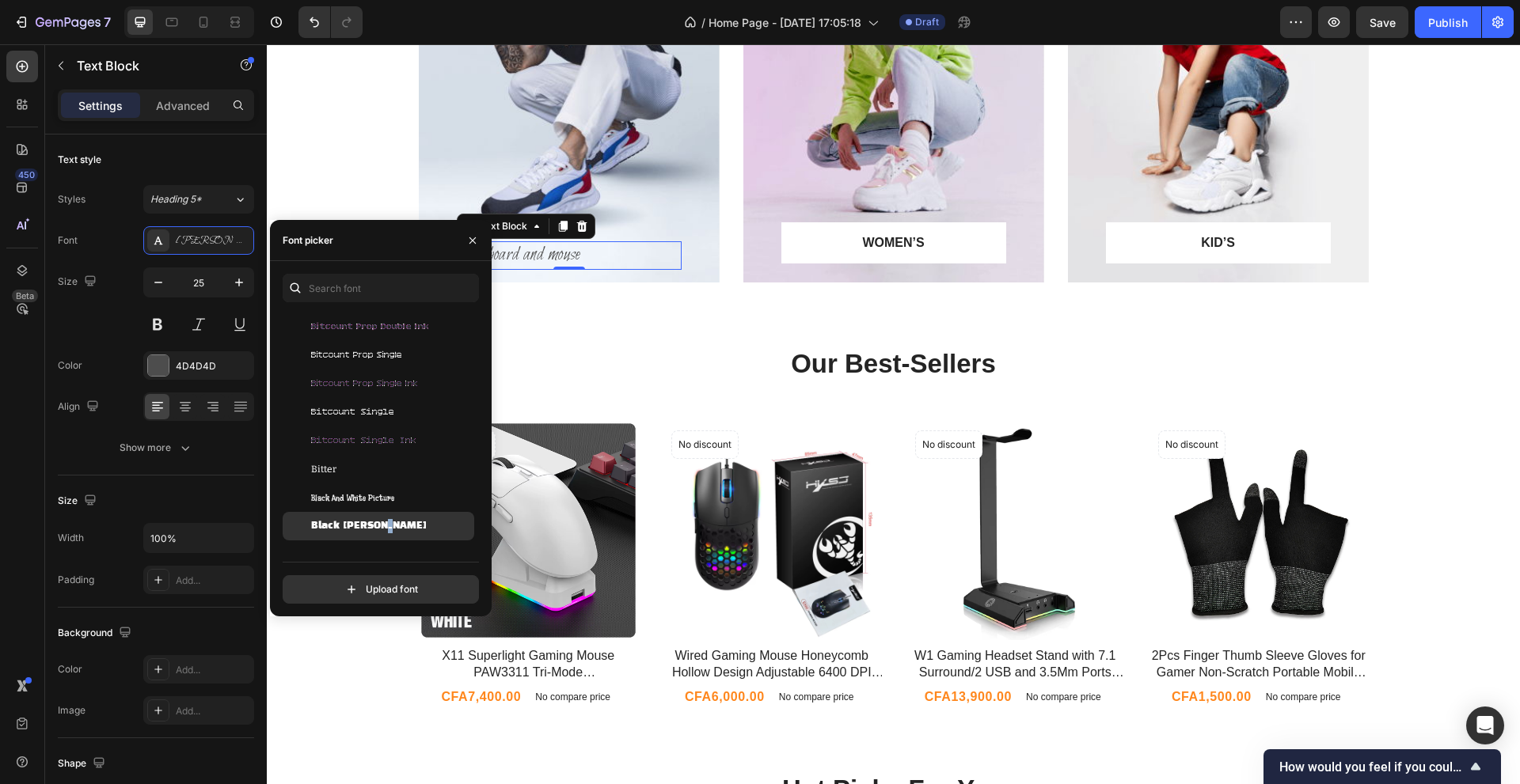
click at [390, 526] on span "Black Han Sans" at bounding box center [368, 526] width 116 height 15
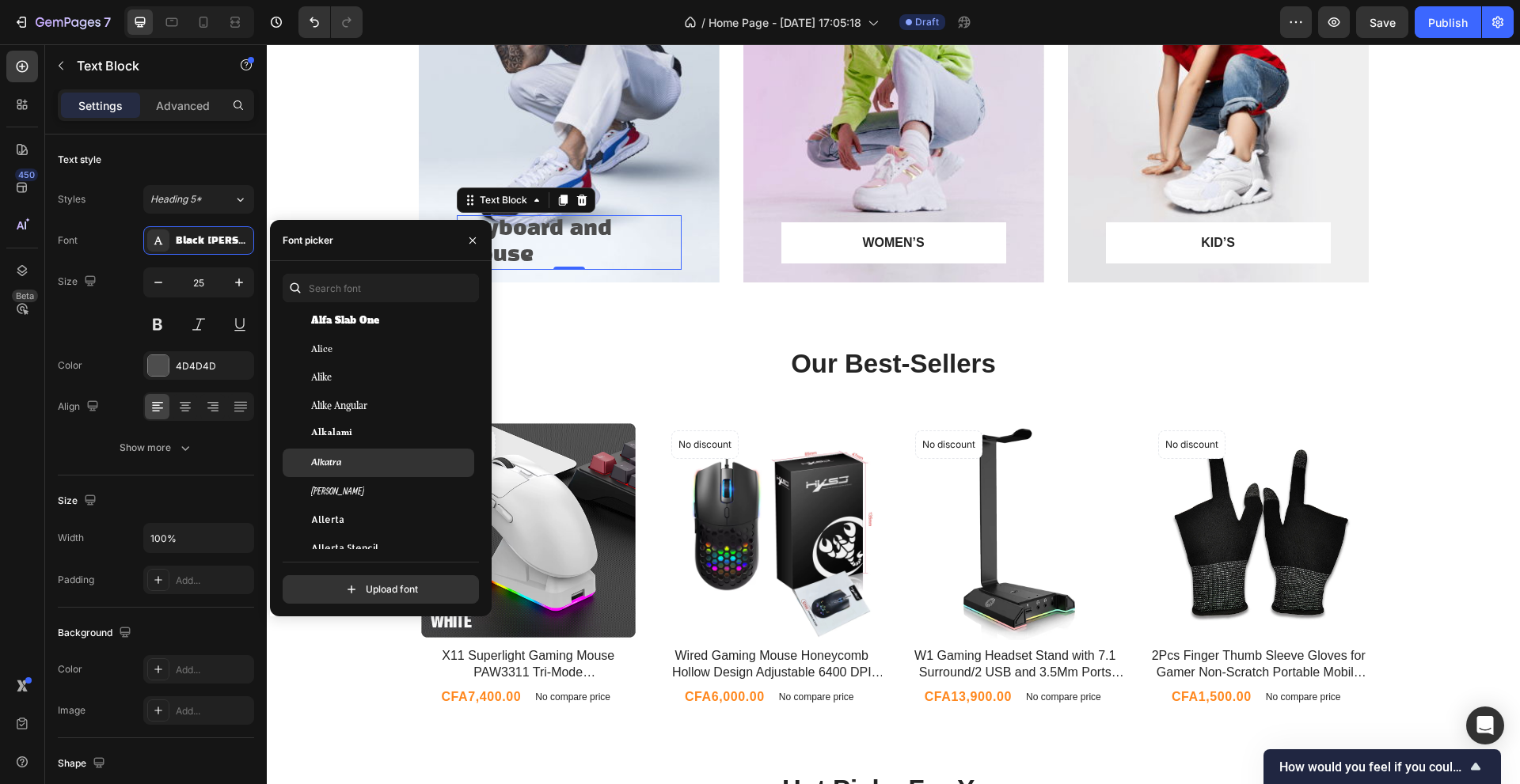
scroll to position [0, 0]
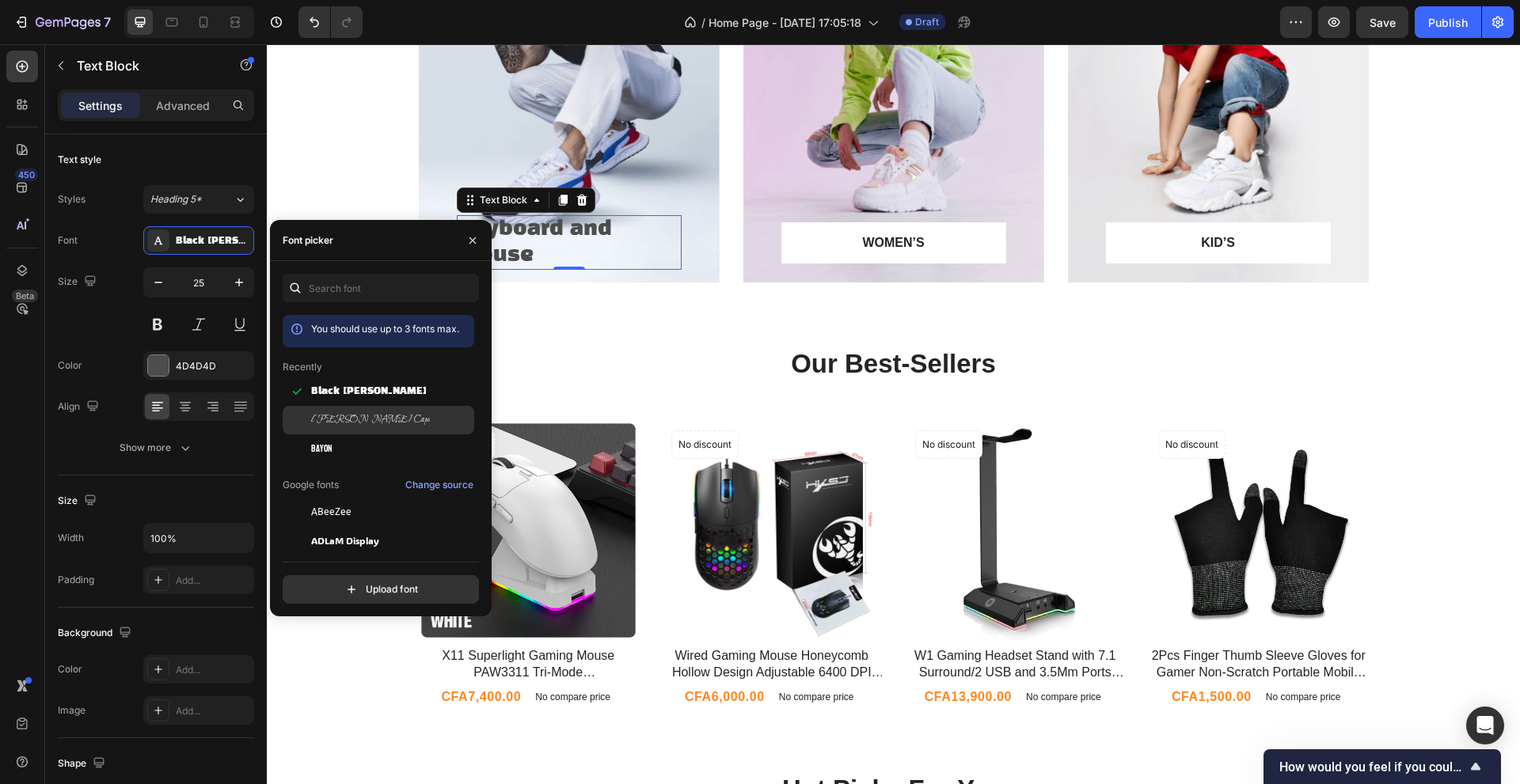
click at [399, 415] on div "Bilbo Swash Caps" at bounding box center [390, 419] width 160 height 15
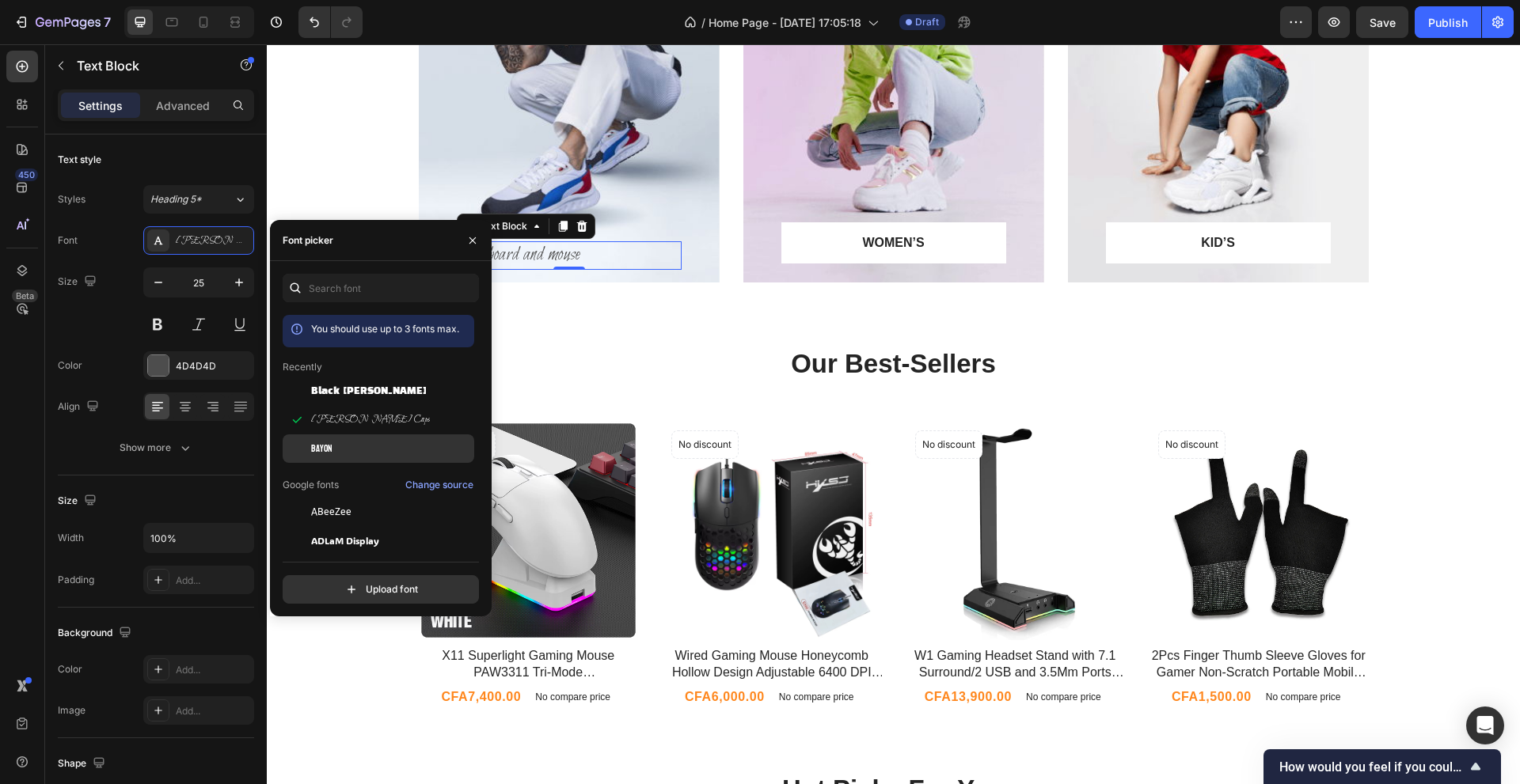
click at [395, 433] on div "Bilbo Swash Caps" at bounding box center [379, 419] width 192 height 28
click at [392, 524] on div "ABeeZee" at bounding box center [379, 511] width 192 height 28
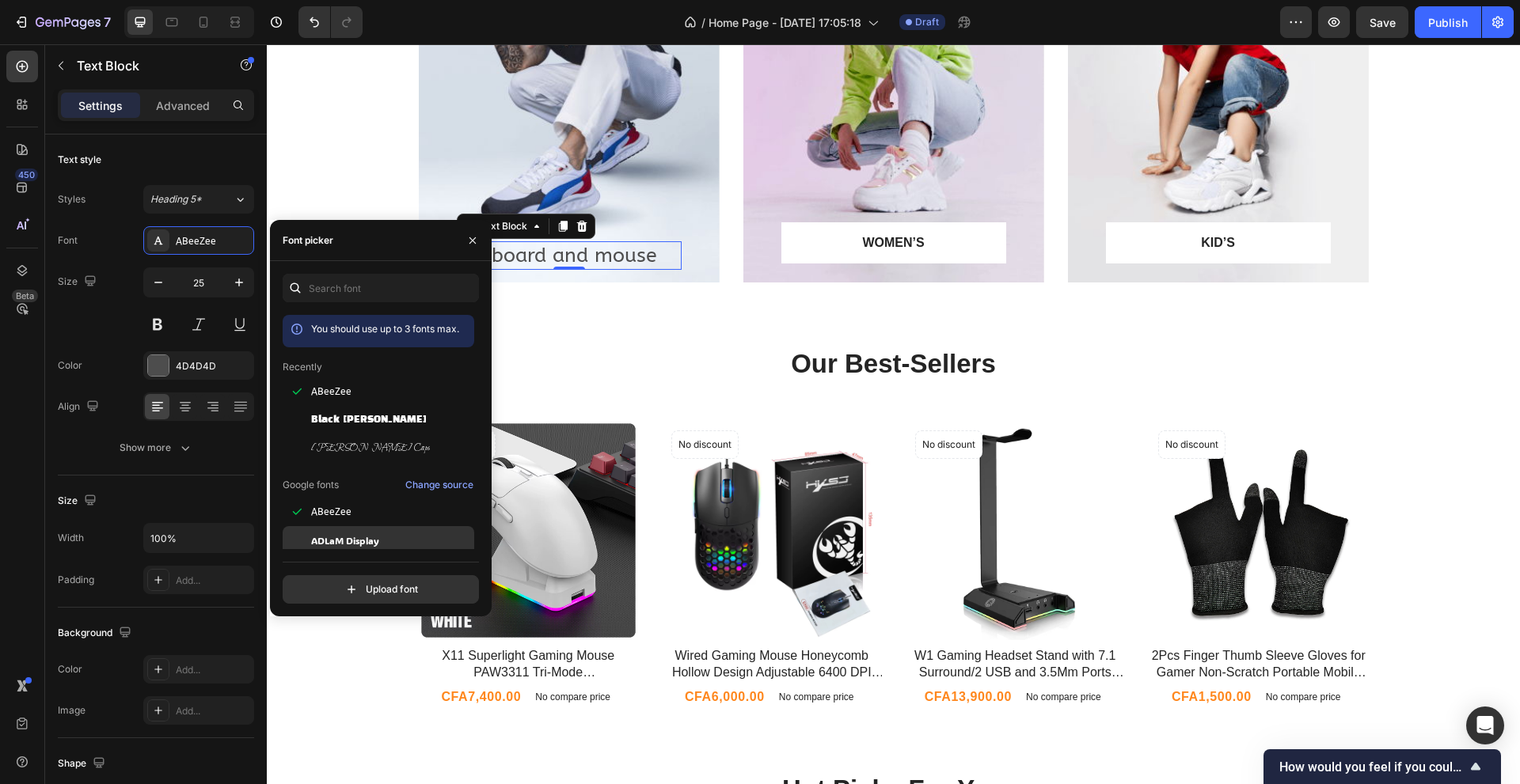
click at [388, 538] on div "ADLaM Display" at bounding box center [390, 540] width 160 height 15
click at [475, 242] on icon "button" at bounding box center [472, 239] width 6 height 6
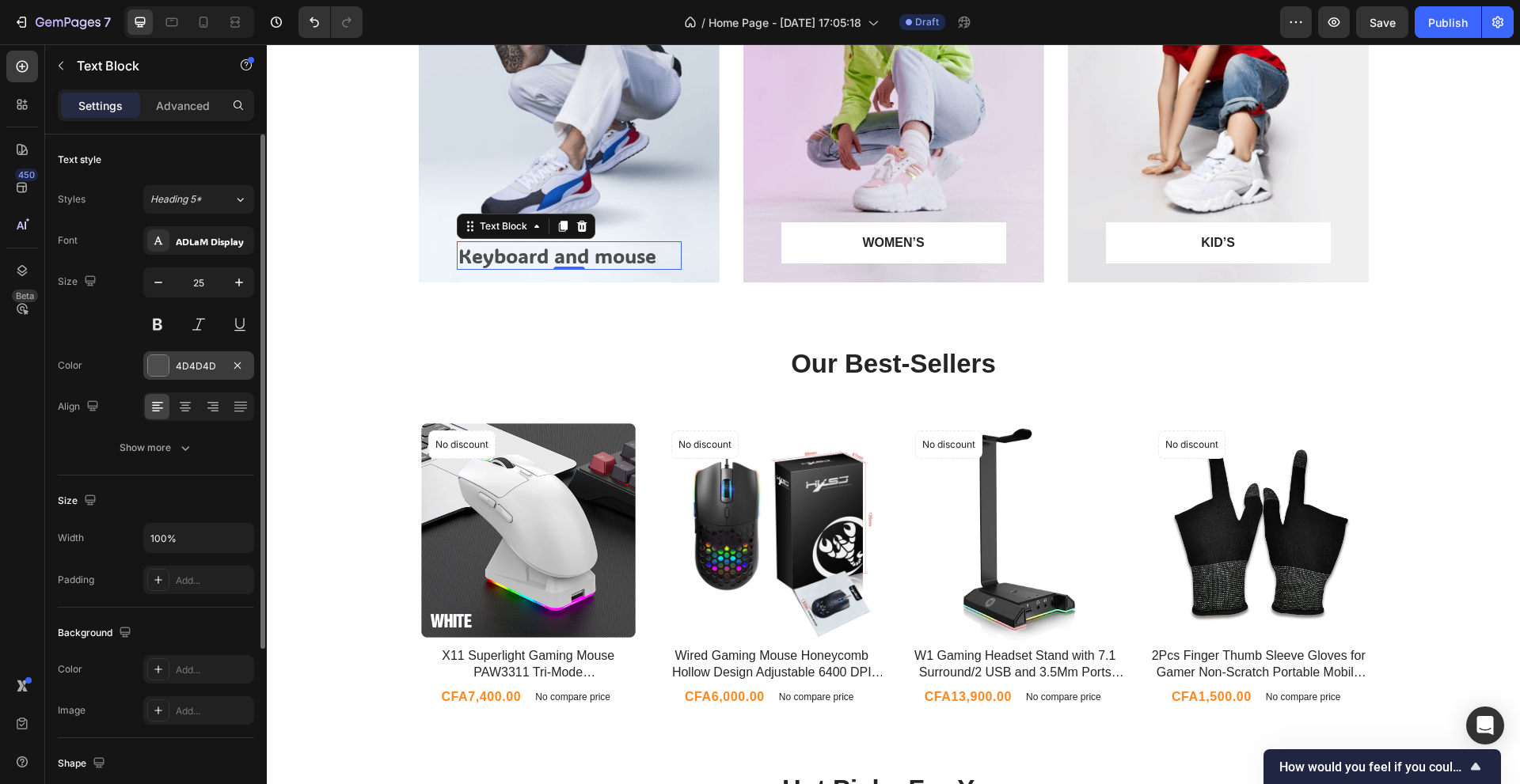
click at [158, 365] on div at bounding box center [158, 365] width 21 height 21
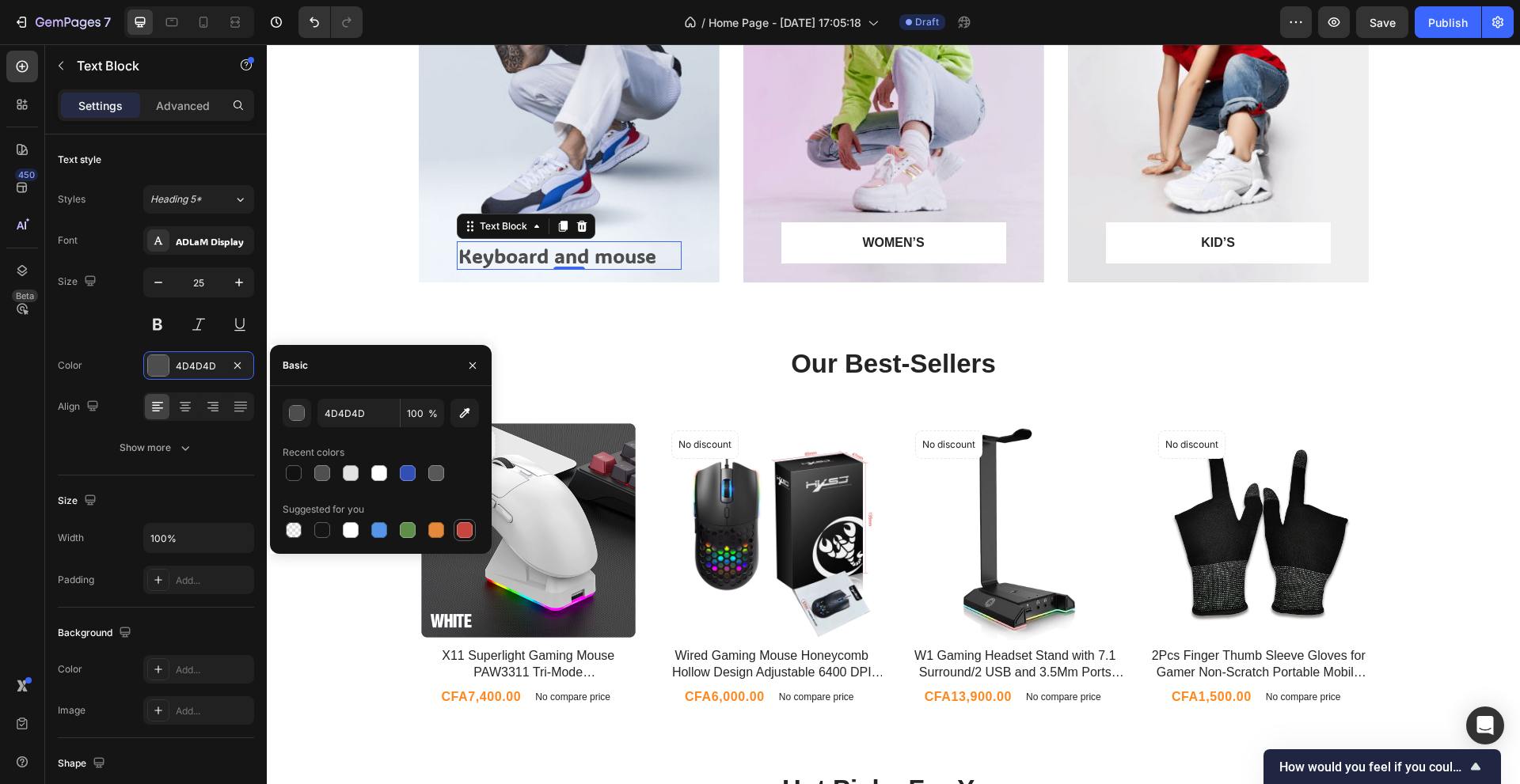
click at [465, 535] on div at bounding box center [464, 530] width 15 height 15
click at [438, 538] on div at bounding box center [436, 530] width 15 height 15
click at [402, 526] on div at bounding box center [408, 530] width 15 height 15
click at [372, 524] on div at bounding box center [379, 530] width 15 height 15
type input "5594E7"
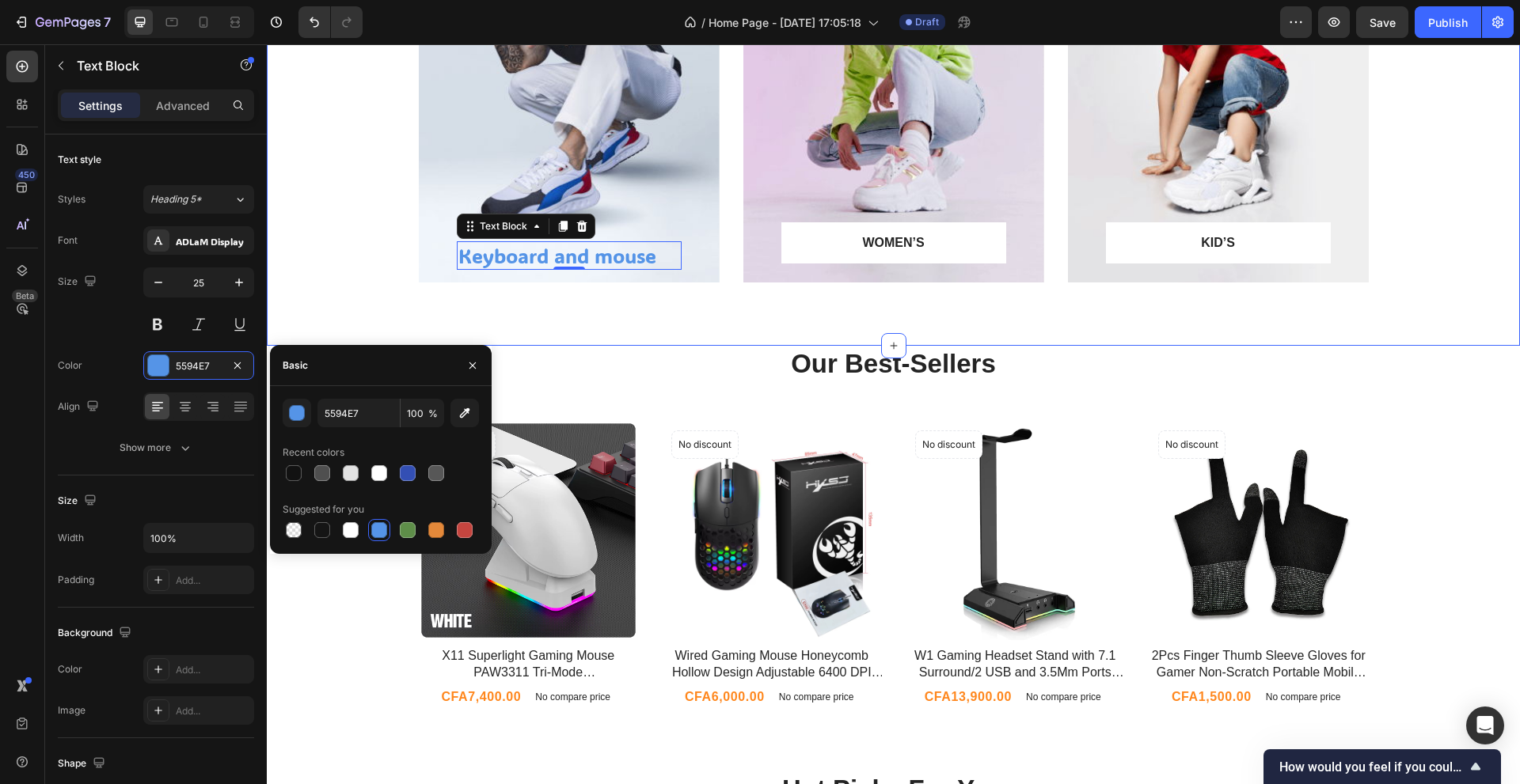
click at [268, 296] on div "Keyboard and mouse Text Block 0 Row Hero Banner WOMEN’S Text block Row Row Hero…" at bounding box center [892, 99] width 1253 height 493
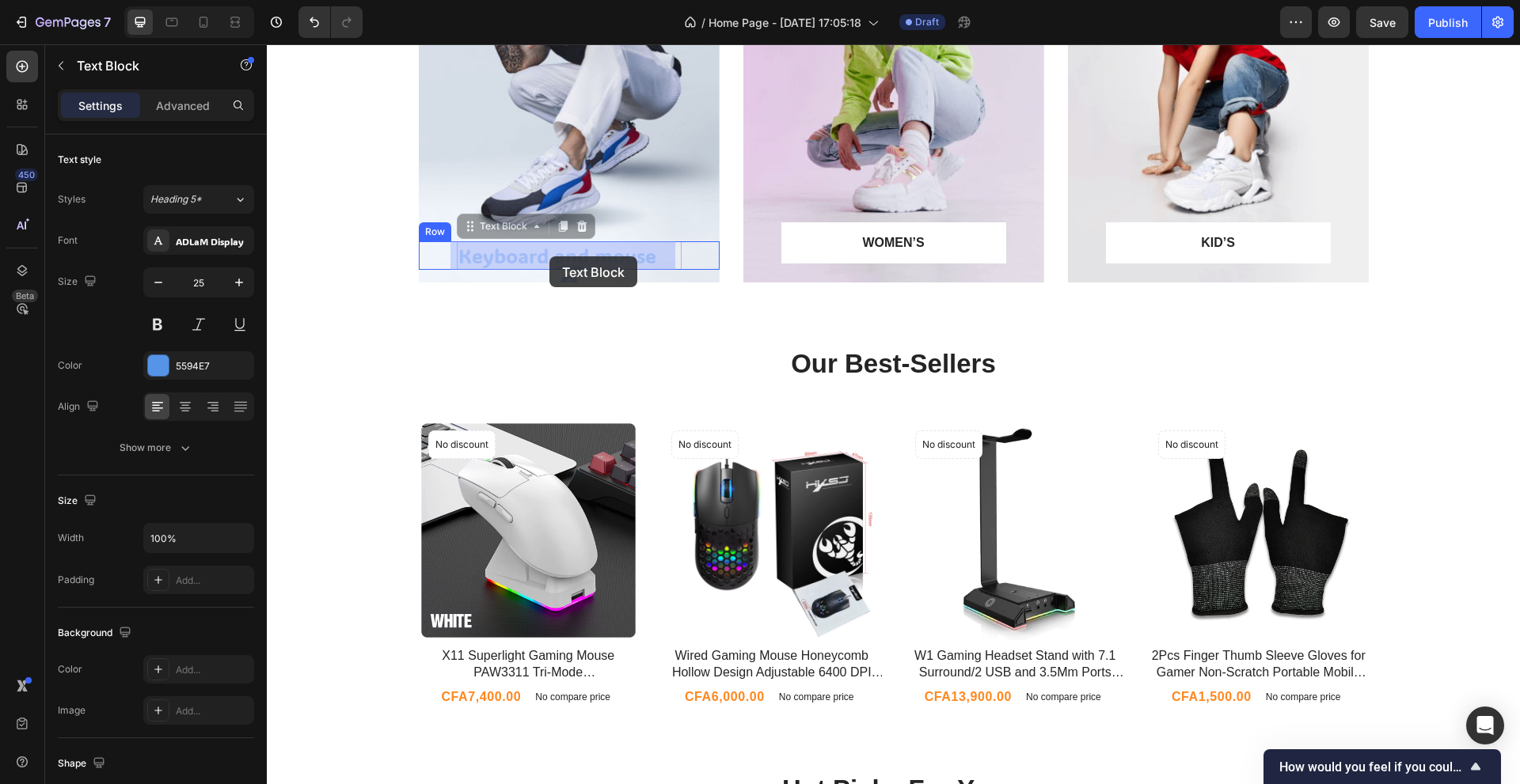
drag, startPoint x: 541, startPoint y: 260, endPoint x: 549, endPoint y: 256, distance: 8.9
drag, startPoint x: 563, startPoint y: 280, endPoint x: 571, endPoint y: 275, distance: 9.4
click at [571, 275] on div "Keyboard and mouse Text Block 0 Row" at bounding box center [569, 262] width 301 height 42
drag, startPoint x: 566, startPoint y: 266, endPoint x: 569, endPoint y: 276, distance: 10.4
click at [569, 276] on div "Keyboard and mouse Text Block 9 Row" at bounding box center [569, 258] width 301 height 49
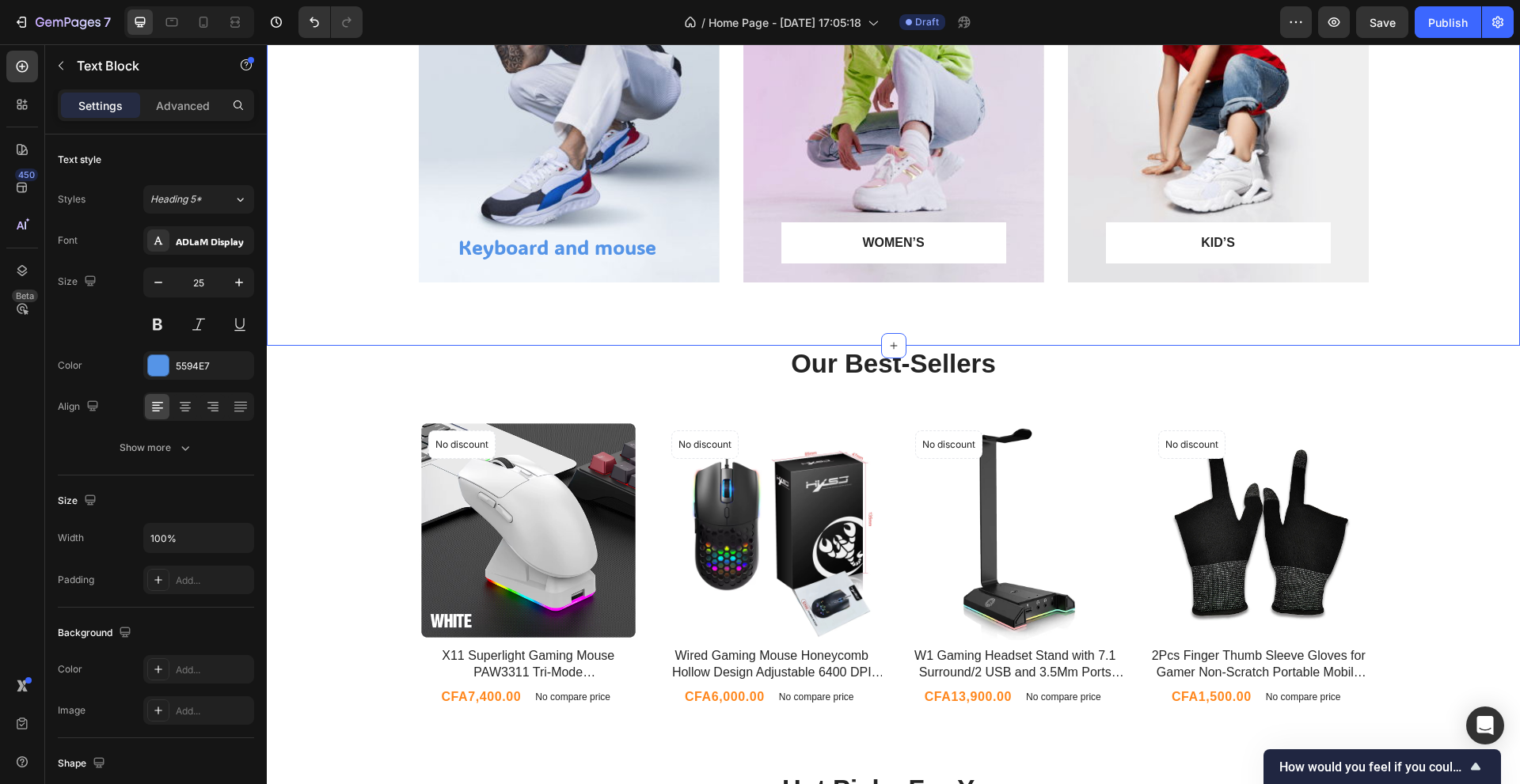
click at [615, 326] on div "Keyboard and mouse Text Block 11 Row Hero Banner WOMEN’S Text block Row Row Her…" at bounding box center [892, 99] width 1253 height 493
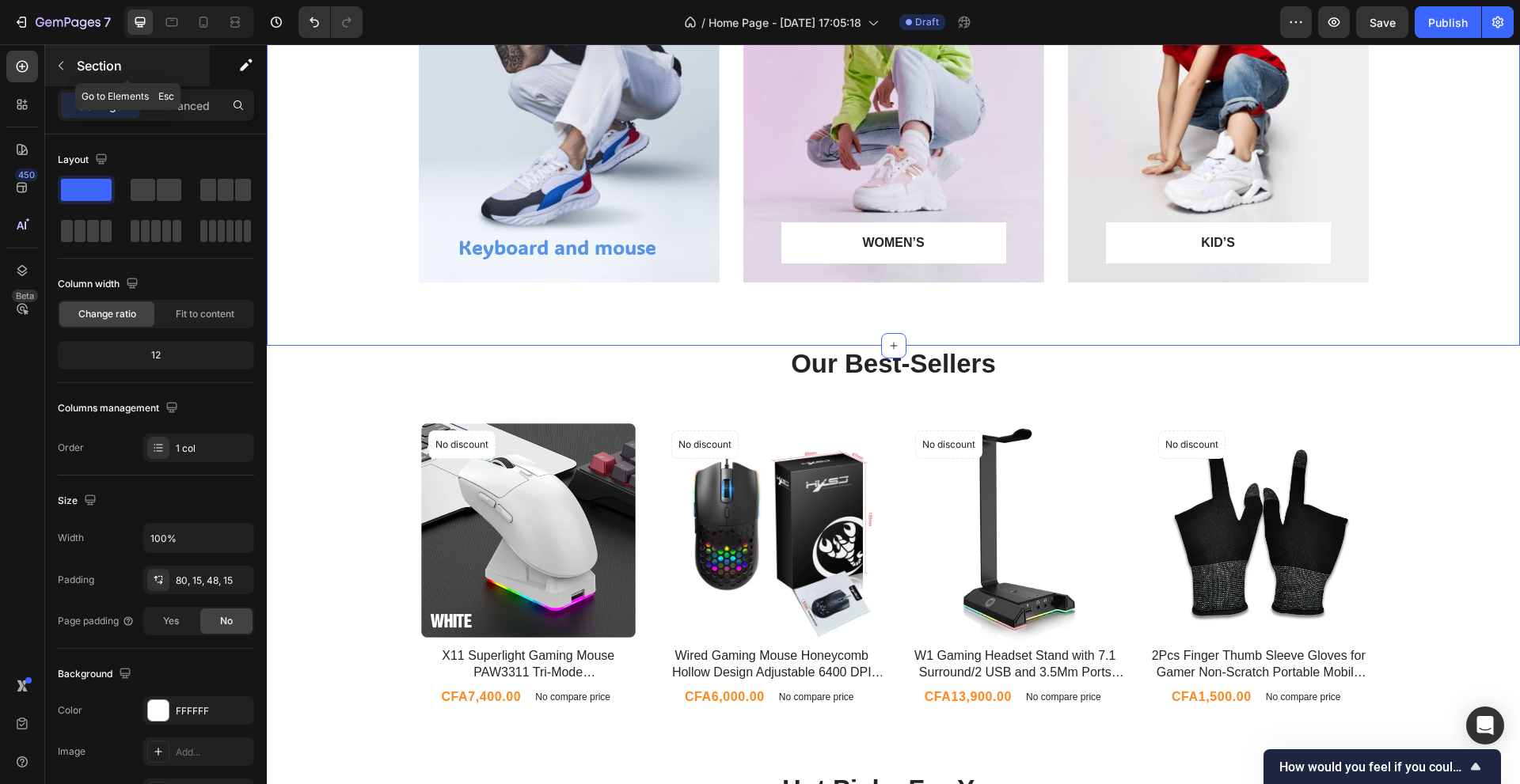
click at [68, 68] on button "button" at bounding box center [61, 66] width 26 height 26
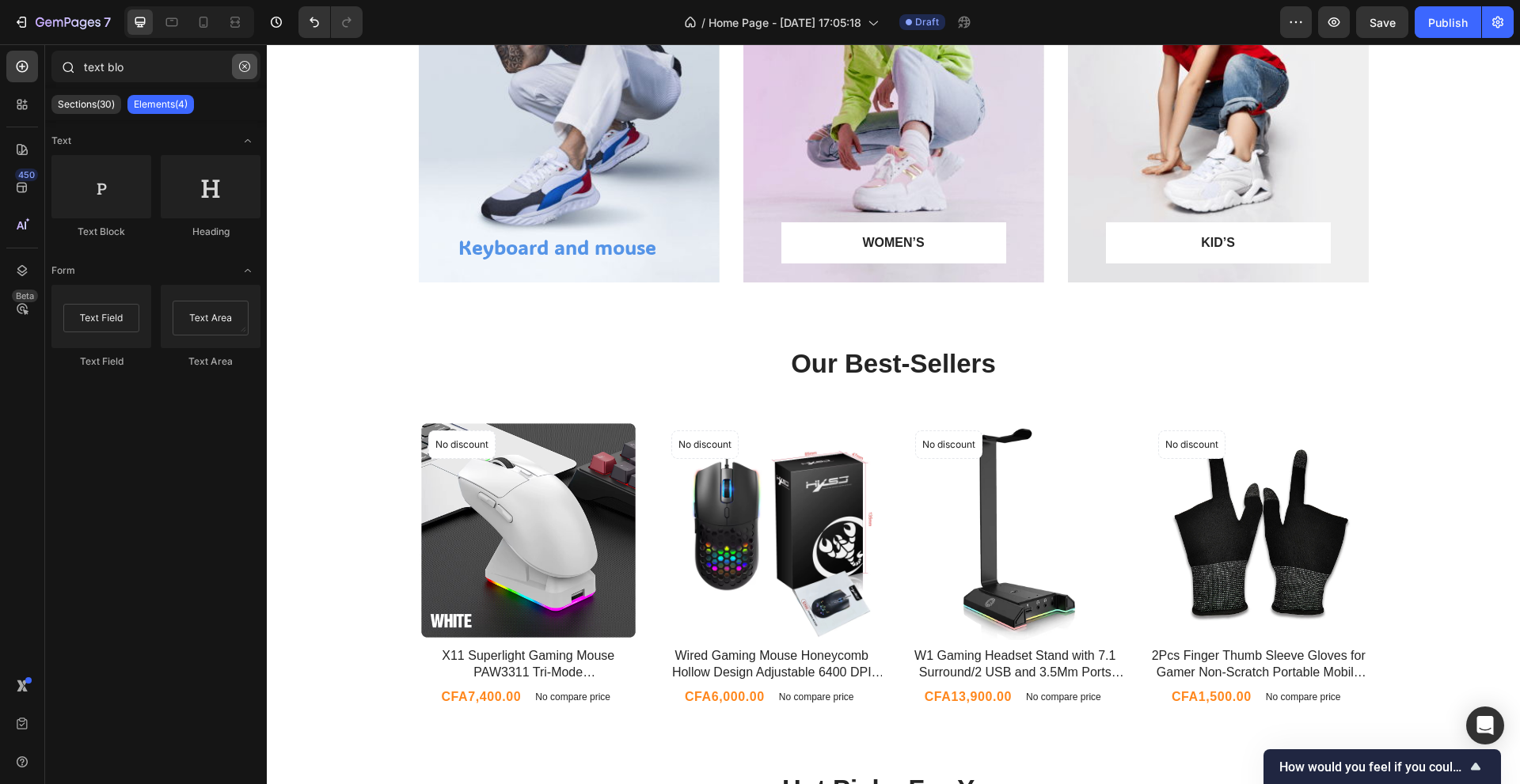
click at [254, 68] on button "button" at bounding box center [245, 67] width 26 height 26
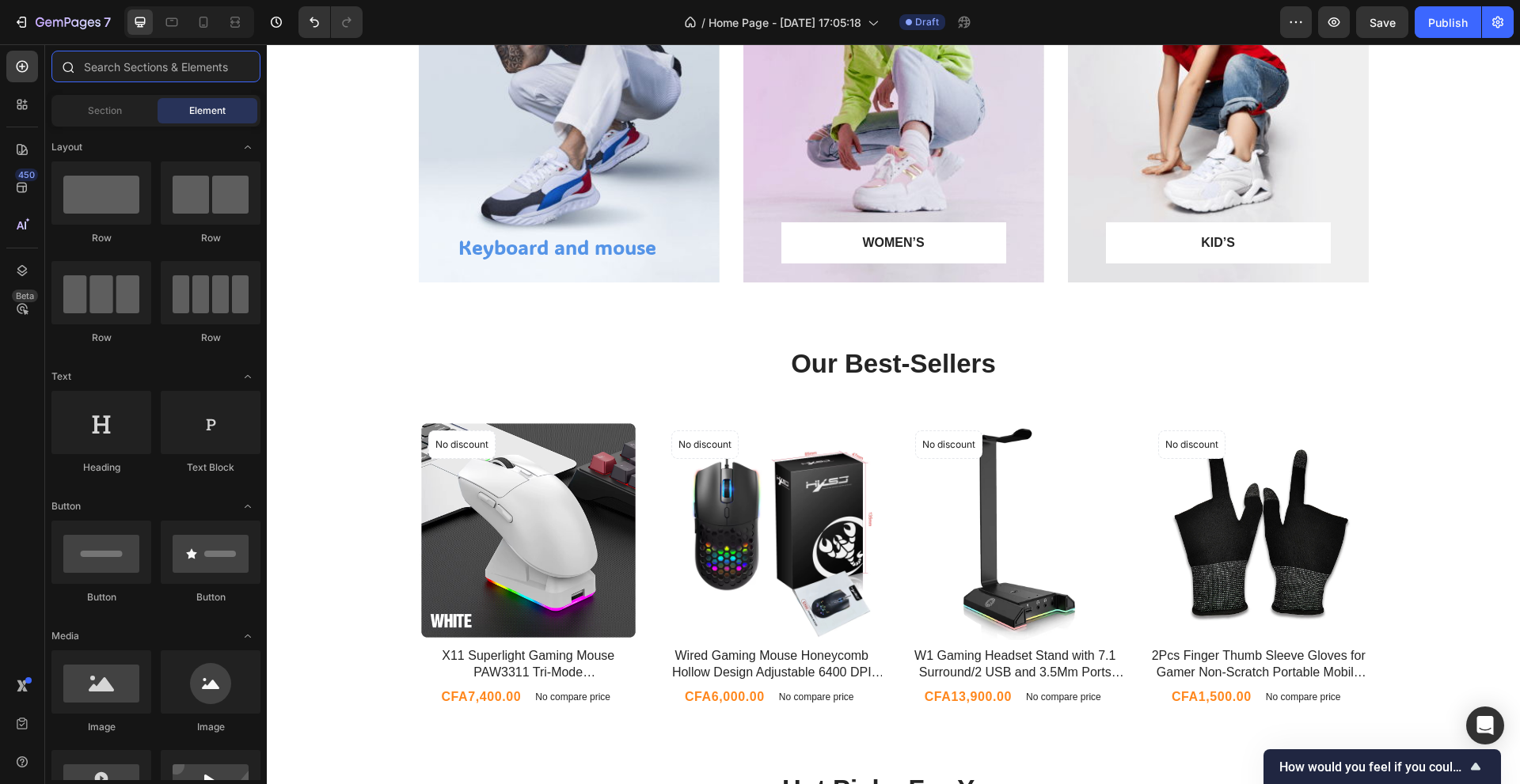
click at [172, 65] on input "text" at bounding box center [156, 66] width 209 height 32
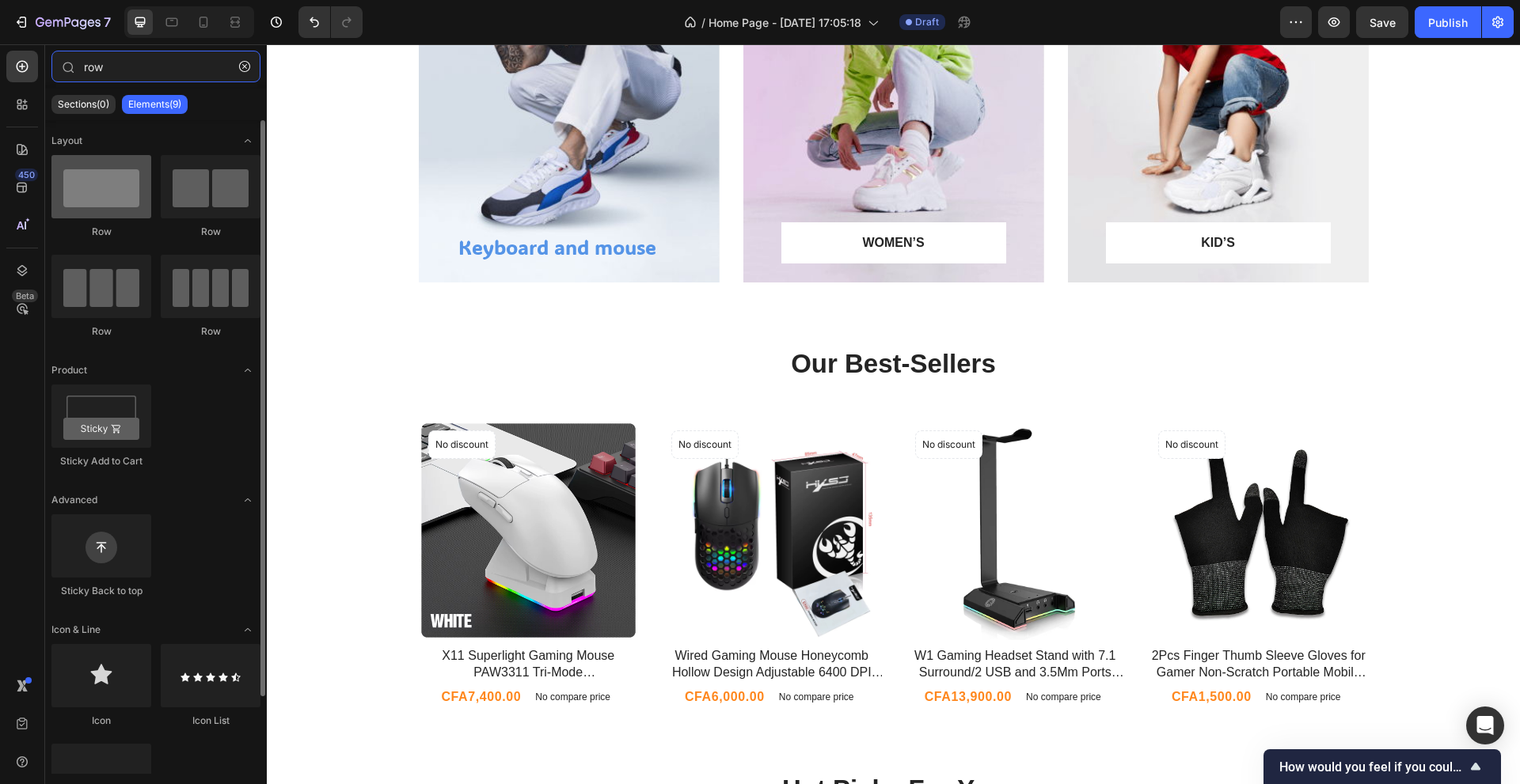
type input "row"
click at [107, 198] on div at bounding box center [101, 187] width 99 height 63
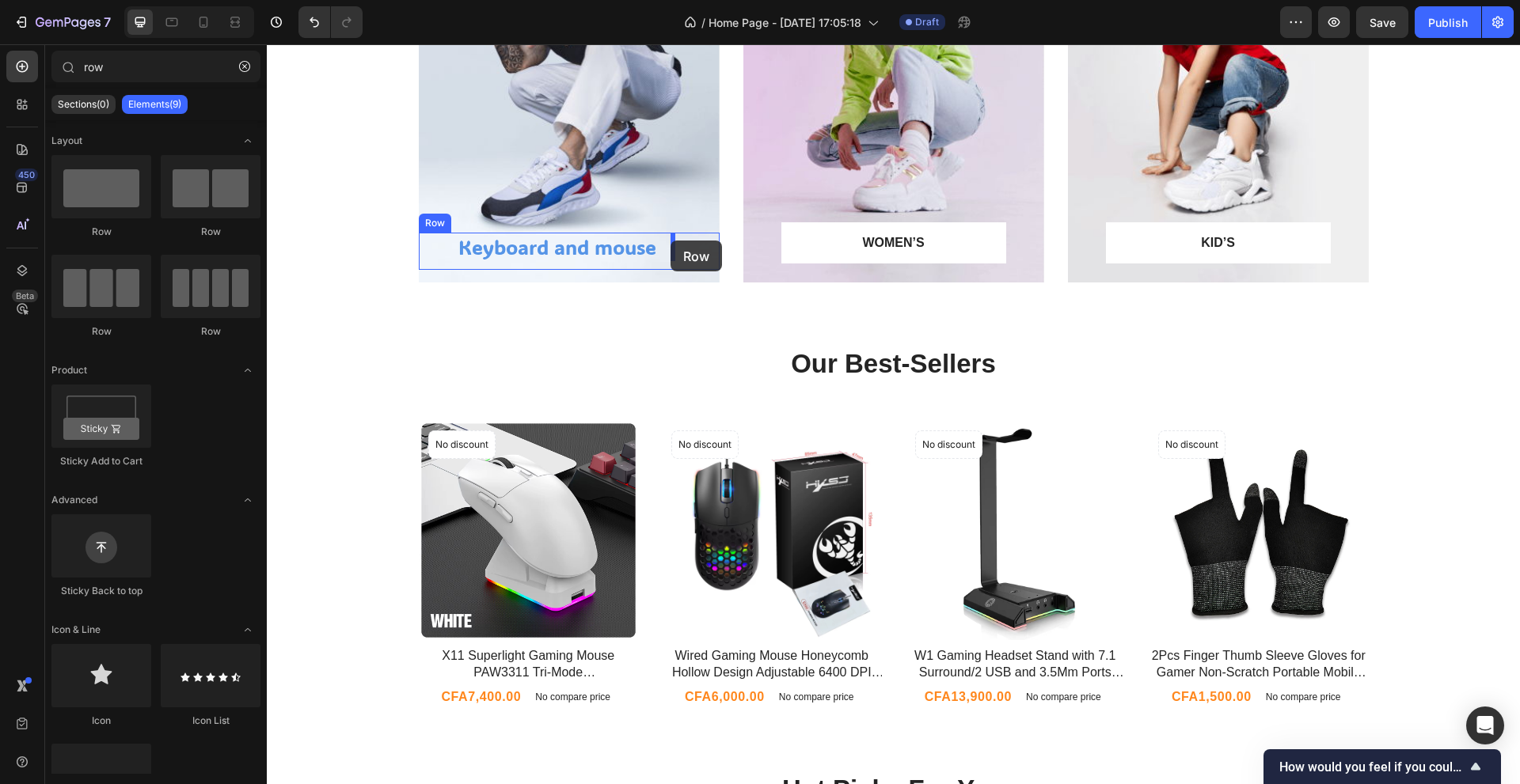
drag, startPoint x: 373, startPoint y: 242, endPoint x: 671, endPoint y: 241, distance: 298.0
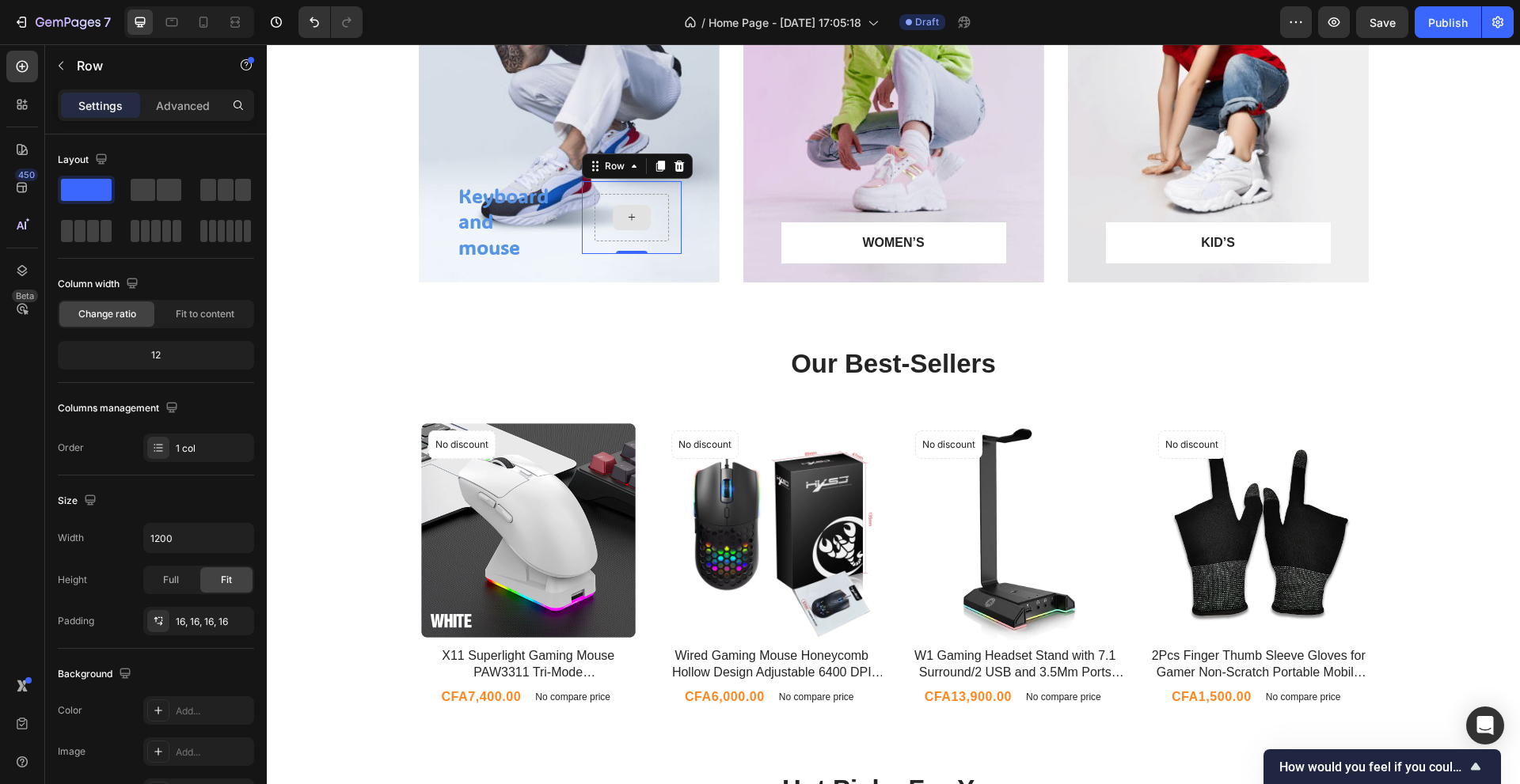
click at [612, 214] on div at bounding box center [631, 217] width 38 height 26
click at [625, 218] on icon at bounding box center [631, 217] width 13 height 14
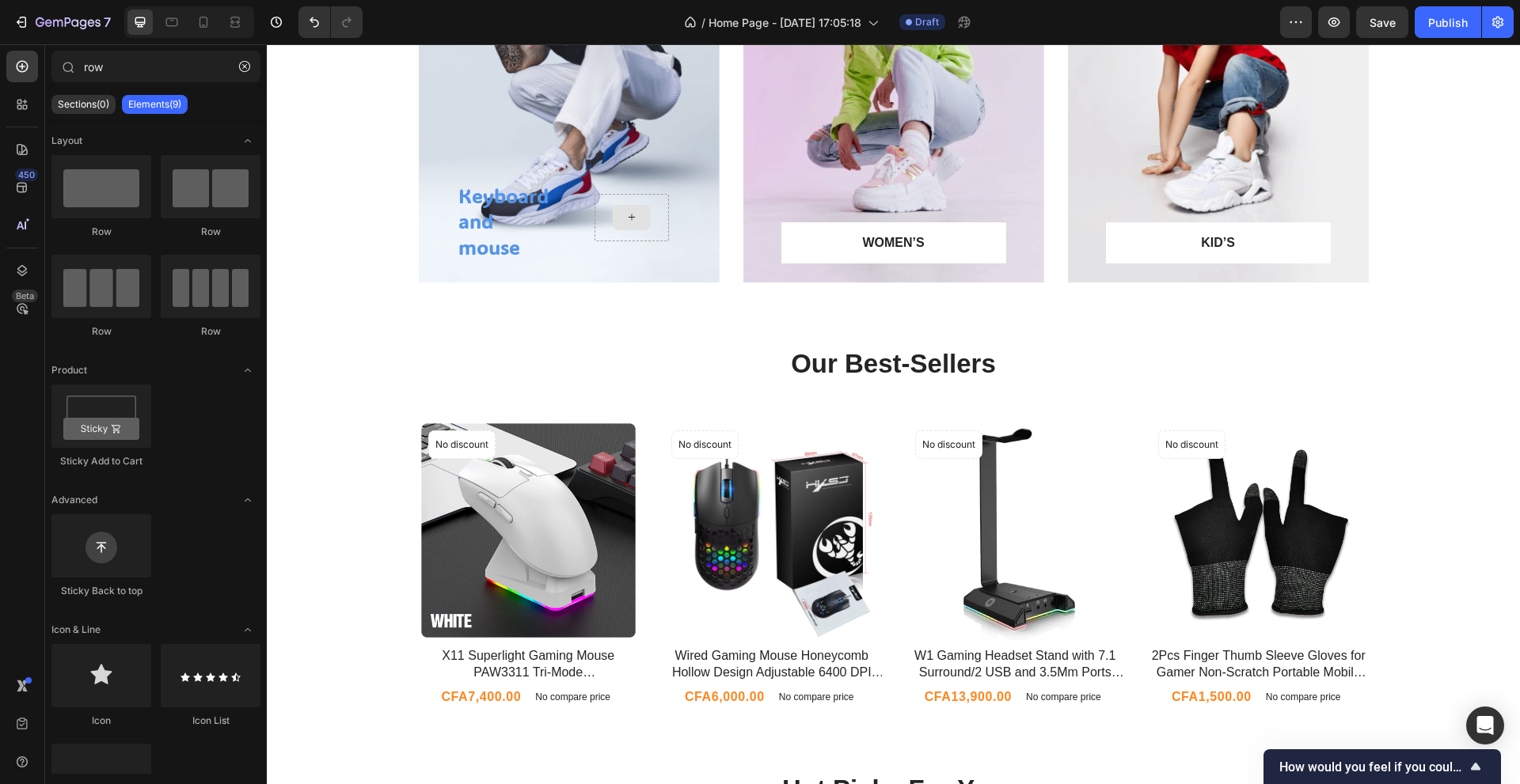
click at [625, 218] on icon at bounding box center [631, 217] width 13 height 14
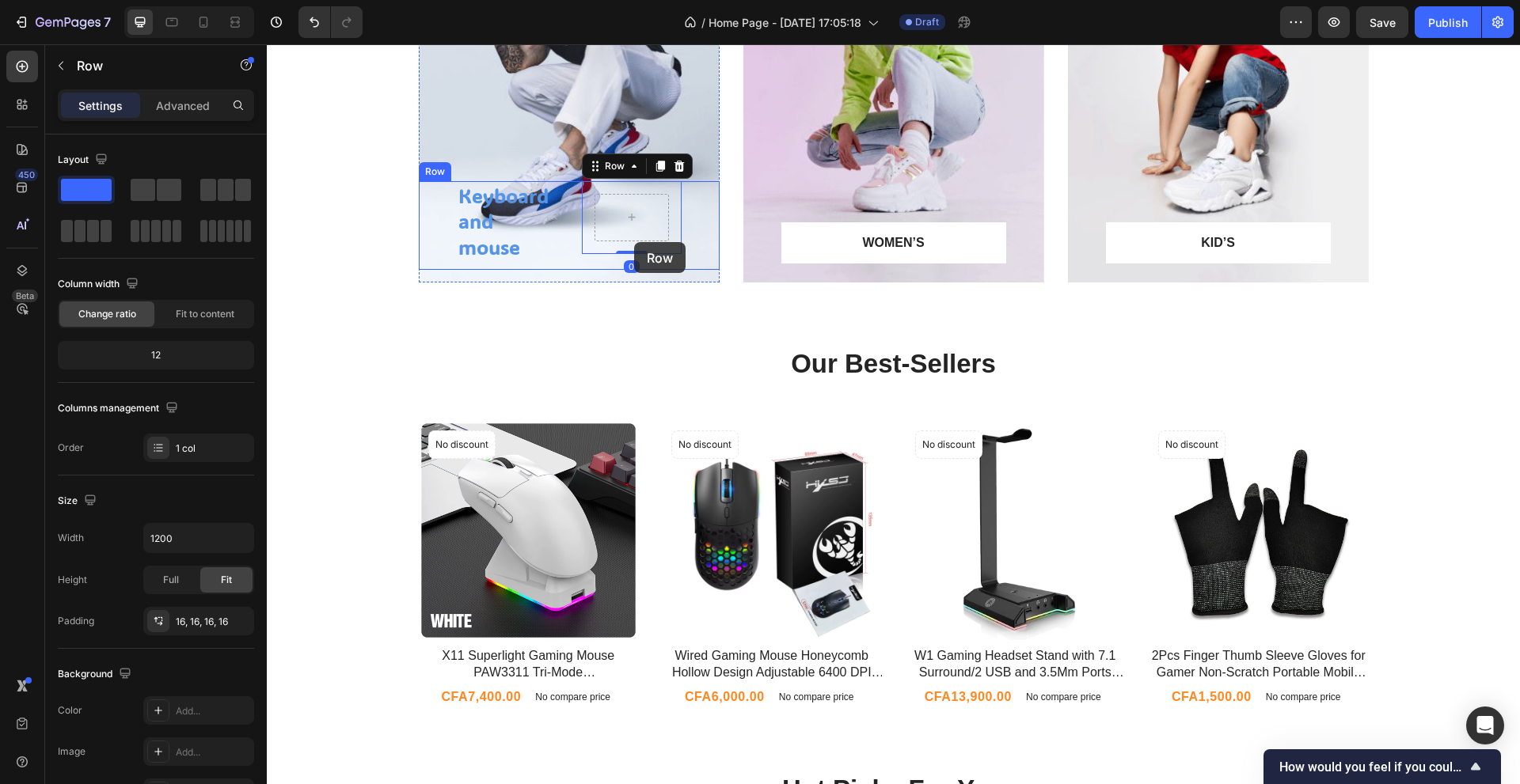
click at [636, 267] on div "Row 0" at bounding box center [631, 226] width 99 height 89
click at [302, 16] on button "Undo/Redo" at bounding box center [313, 21] width 32 height 32
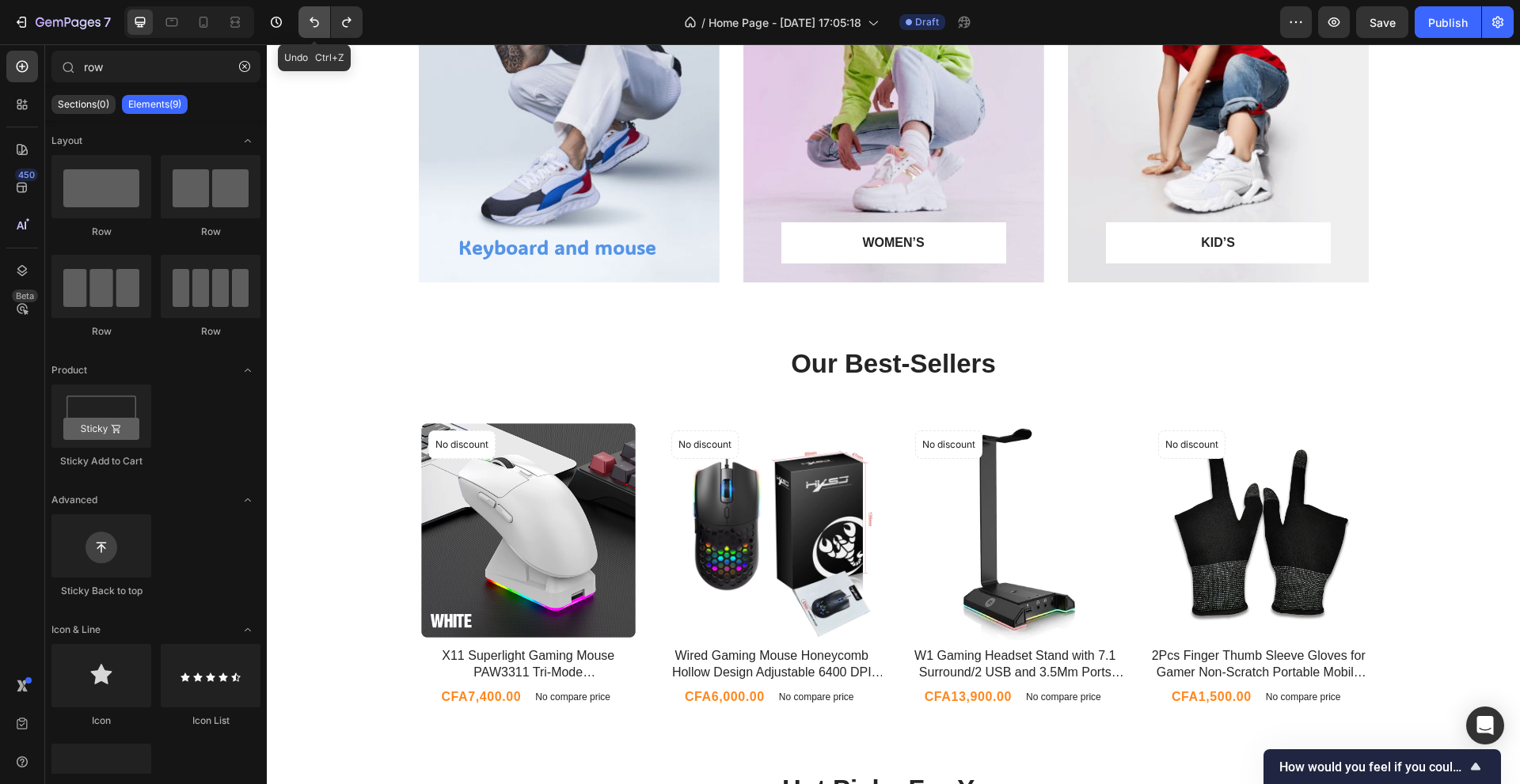
click at [302, 16] on button "Undo/Redo" at bounding box center [313, 21] width 32 height 32
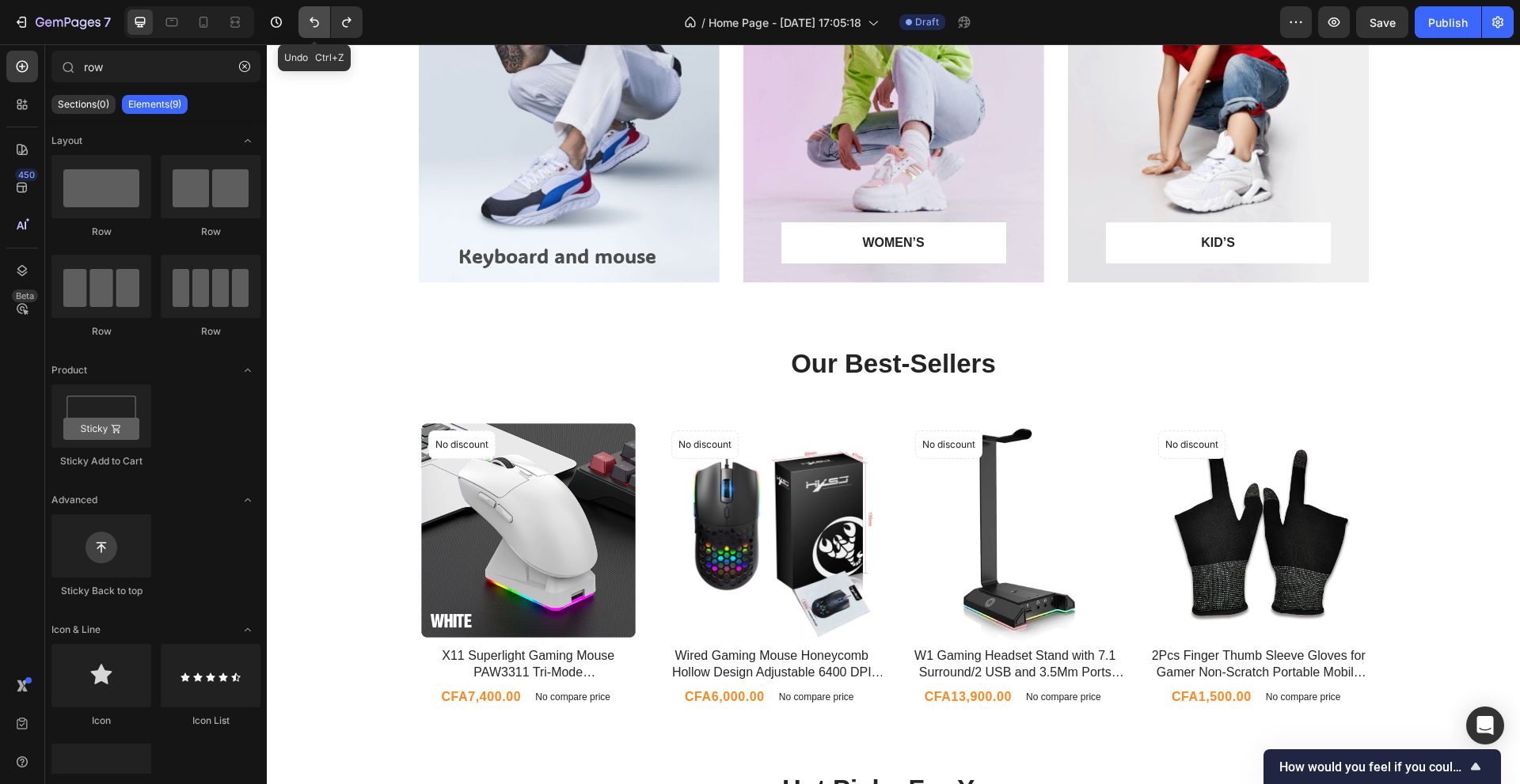
click at [302, 16] on button "Undo/Redo" at bounding box center [313, 21] width 32 height 32
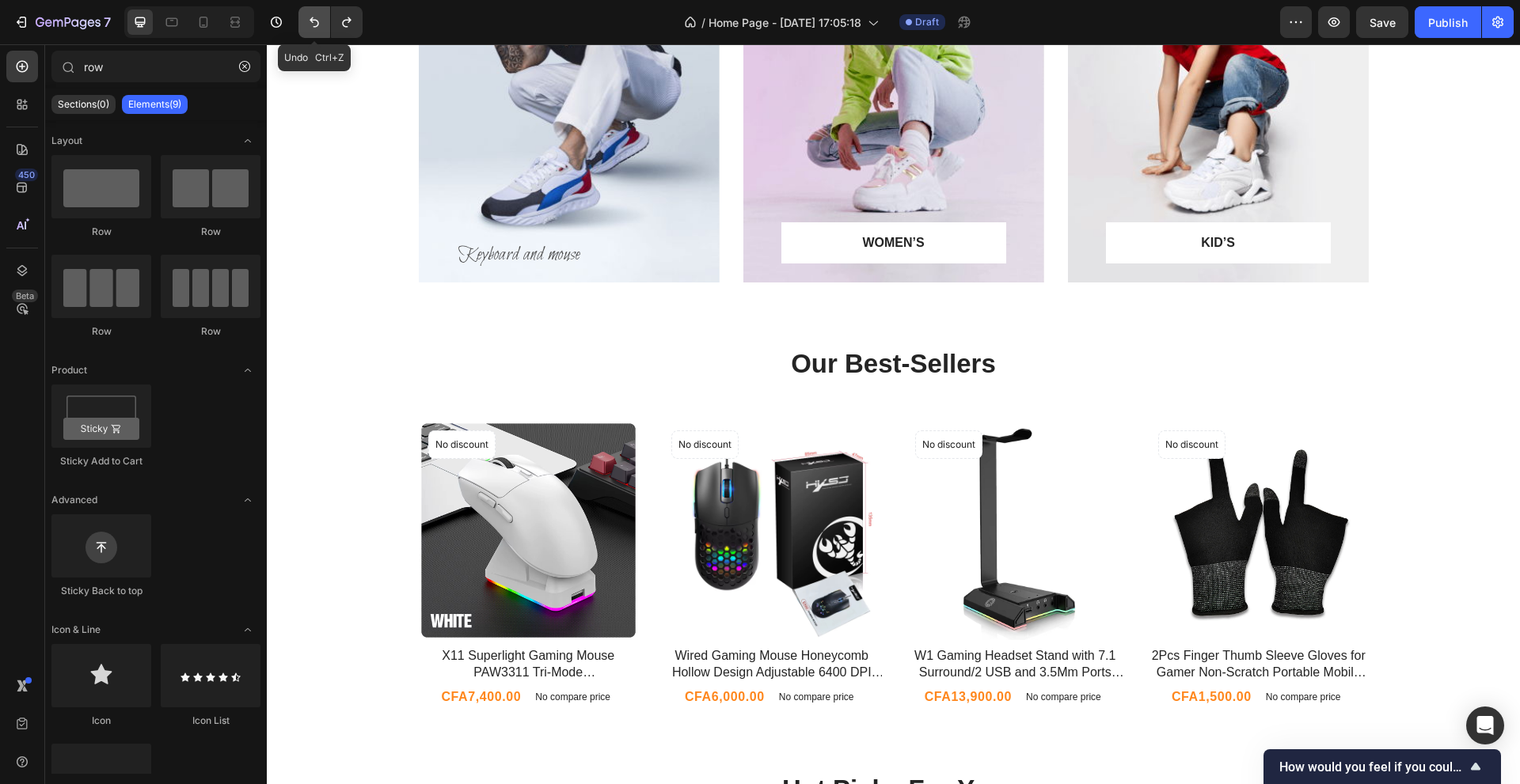
click at [302, 16] on button "Undo/Redo" at bounding box center [313, 21] width 32 height 32
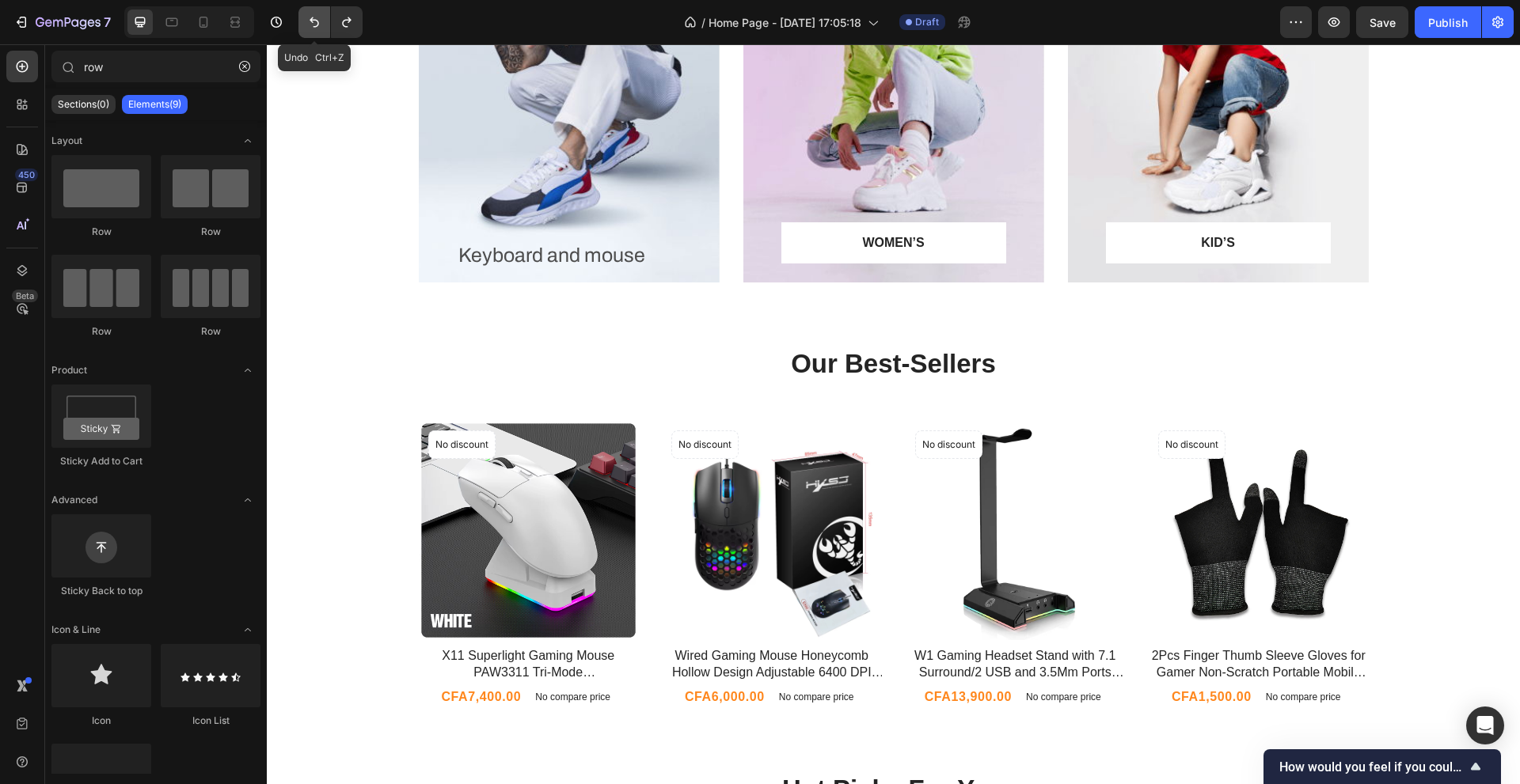
click at [302, 16] on button "Undo/Redo" at bounding box center [313, 21] width 32 height 32
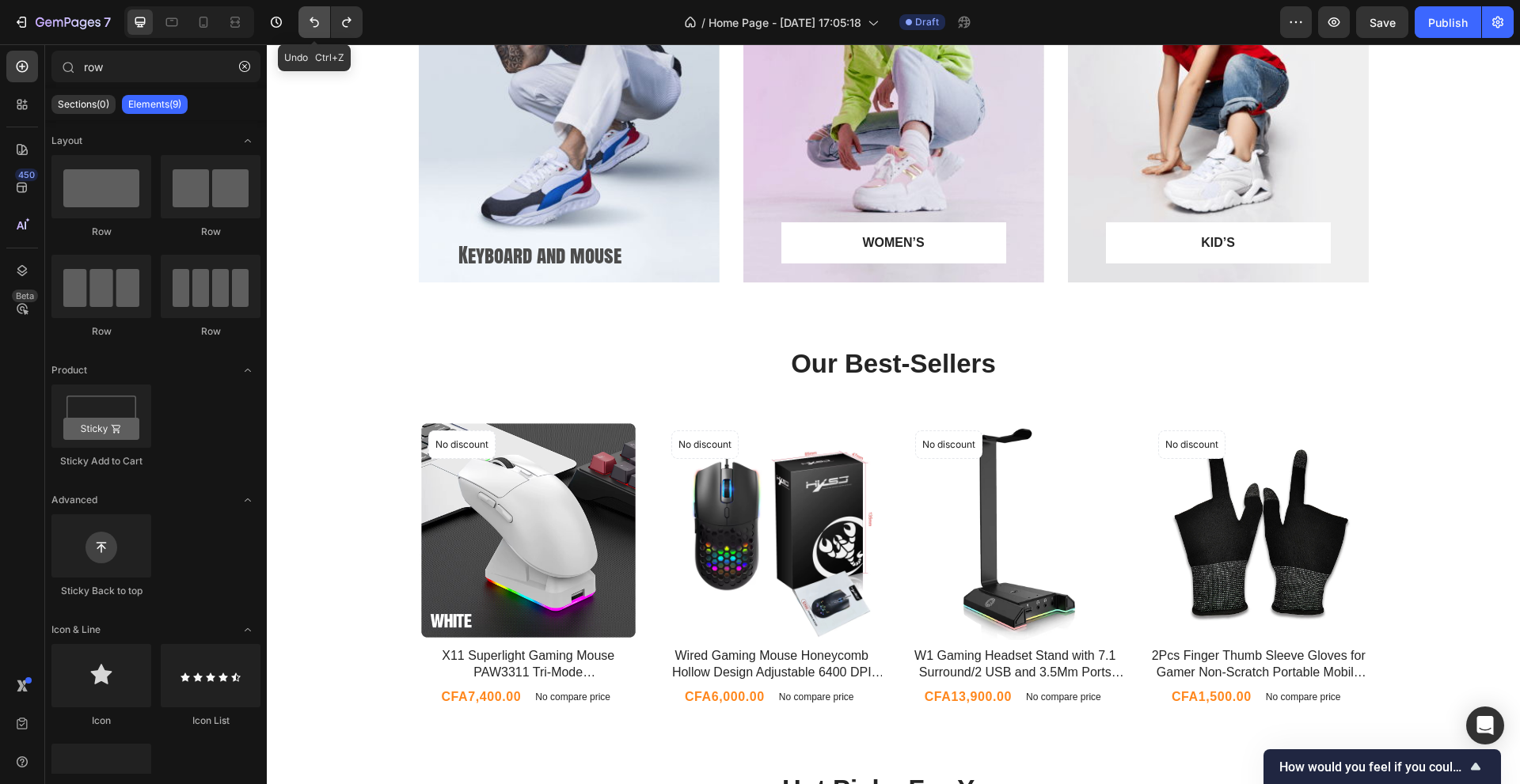
click at [302, 16] on button "Undo/Redo" at bounding box center [313, 21] width 32 height 32
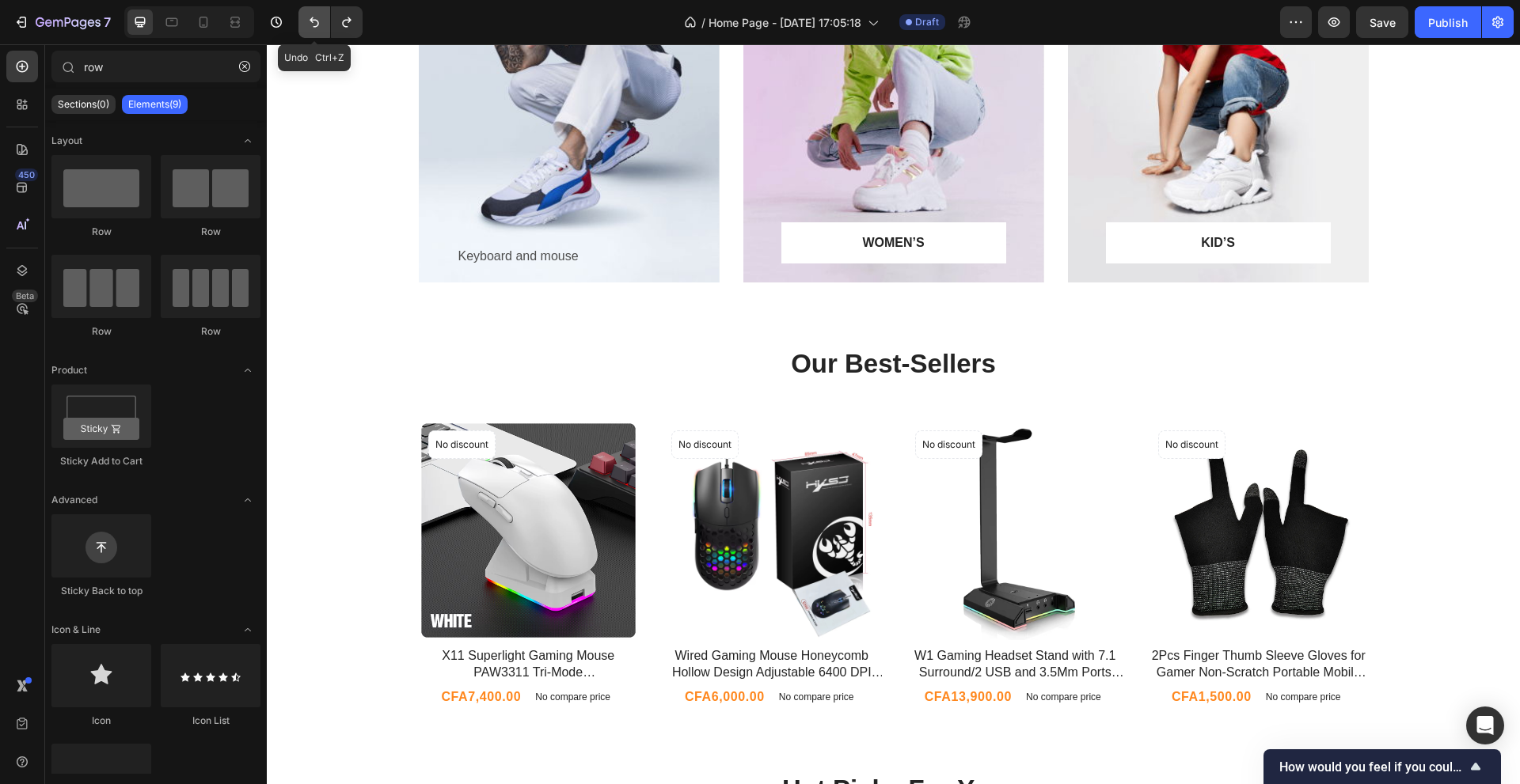
click at [302, 16] on button "Undo/Redo" at bounding box center [313, 21] width 32 height 32
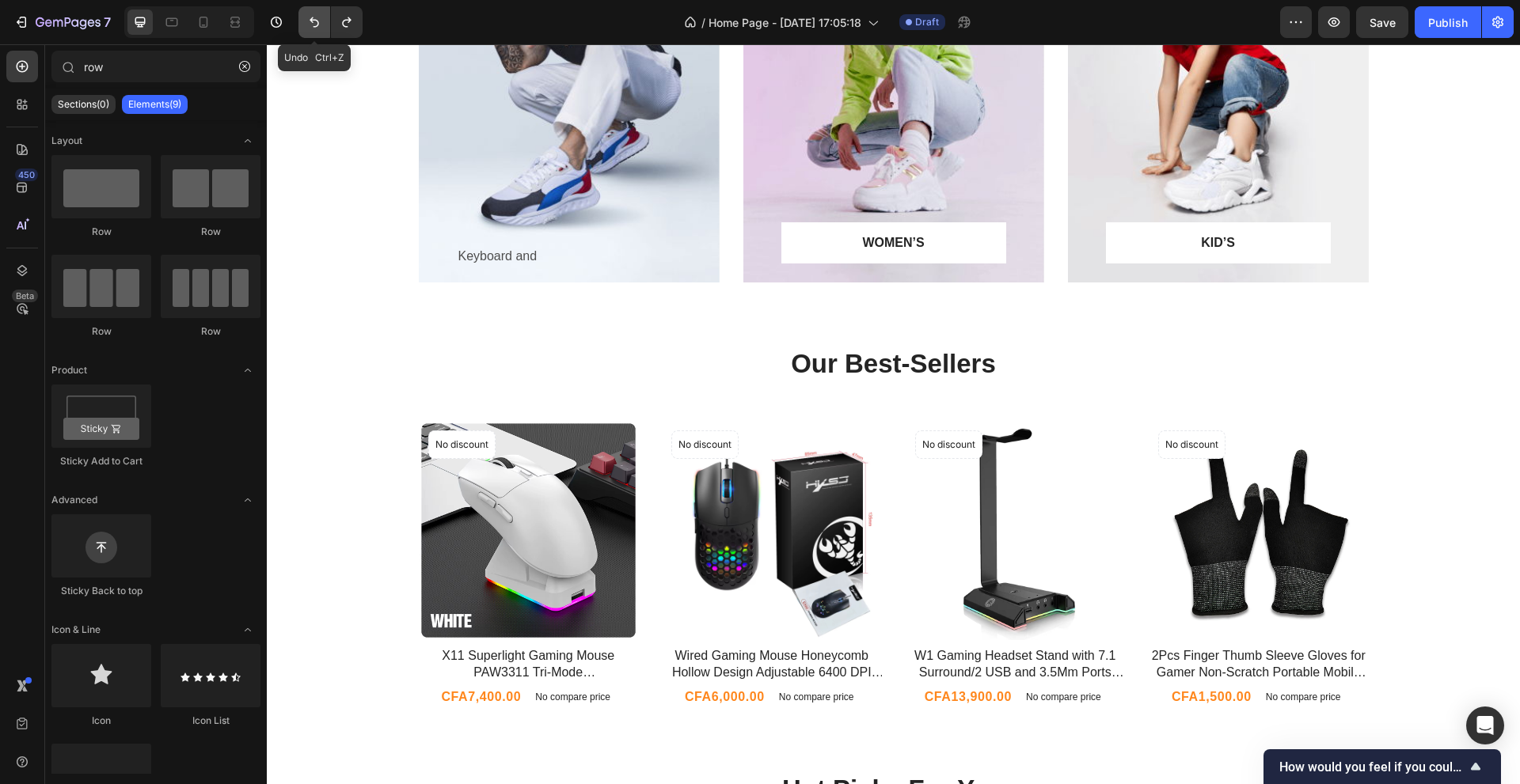
click at [302, 16] on button "Undo/Redo" at bounding box center [313, 21] width 32 height 32
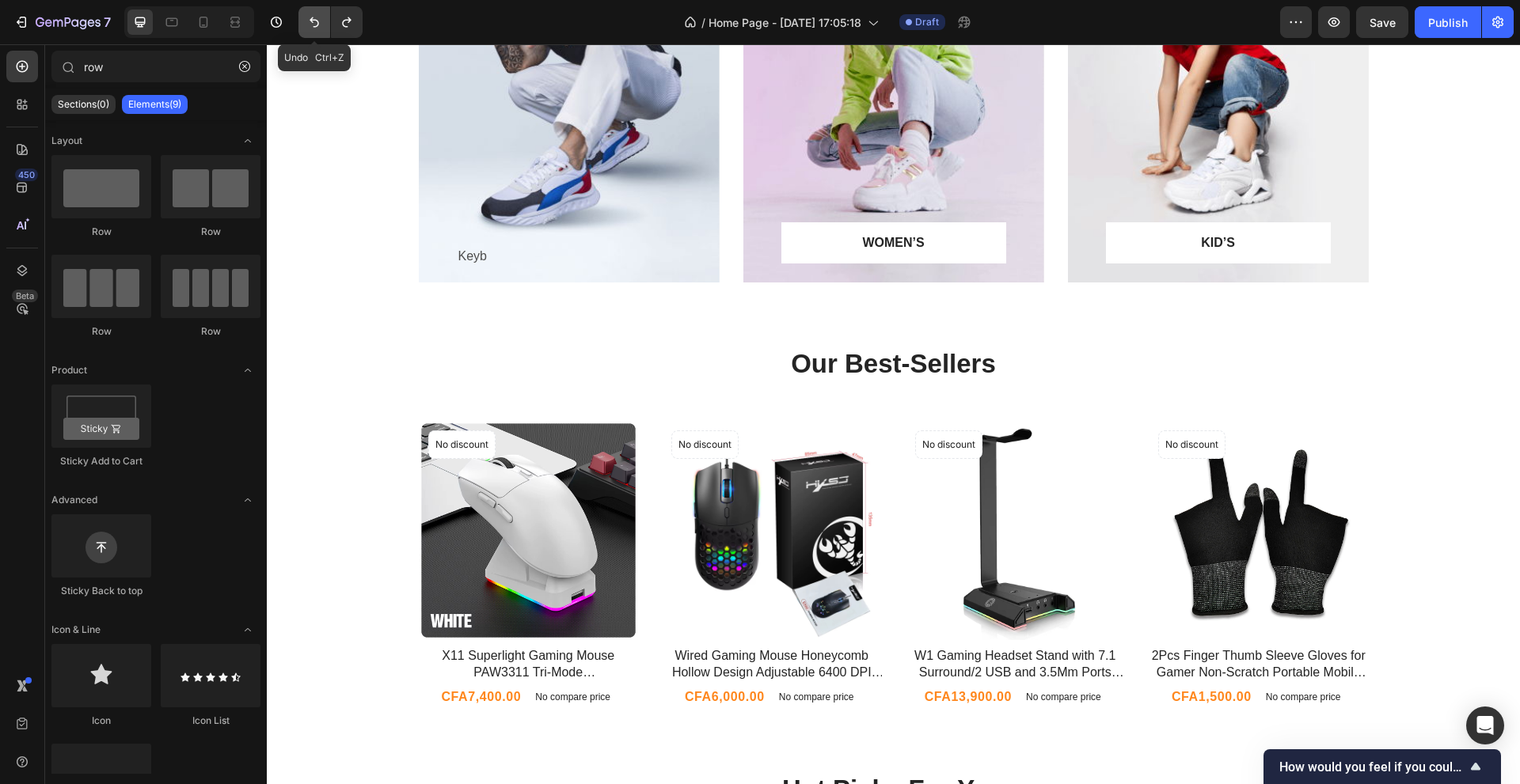
click at [302, 16] on button "Undo/Redo" at bounding box center [313, 21] width 32 height 32
click at [802, 246] on p "WOMEN’S" at bounding box center [893, 243] width 183 height 19
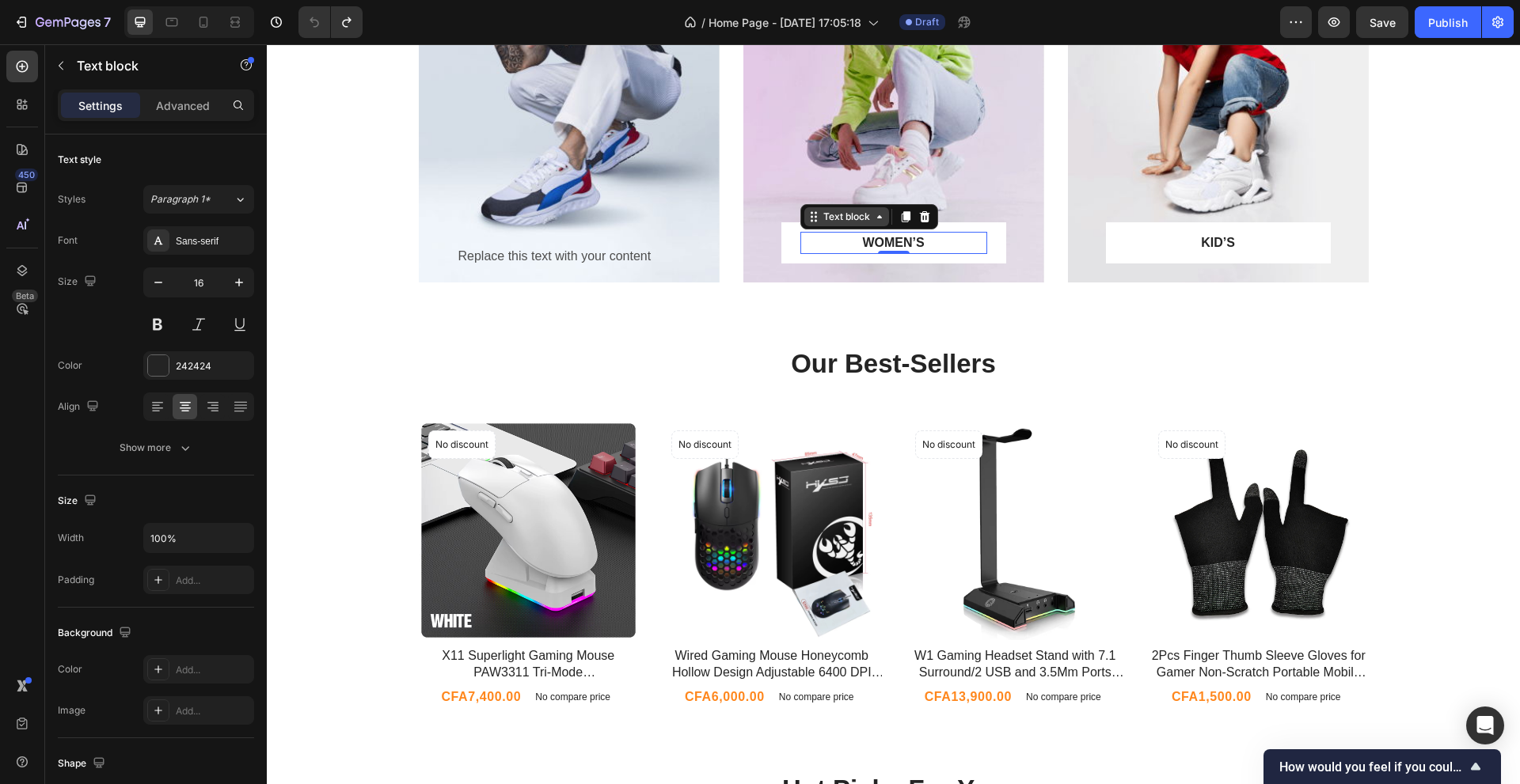
click at [873, 221] on icon at bounding box center [879, 217] width 13 height 13
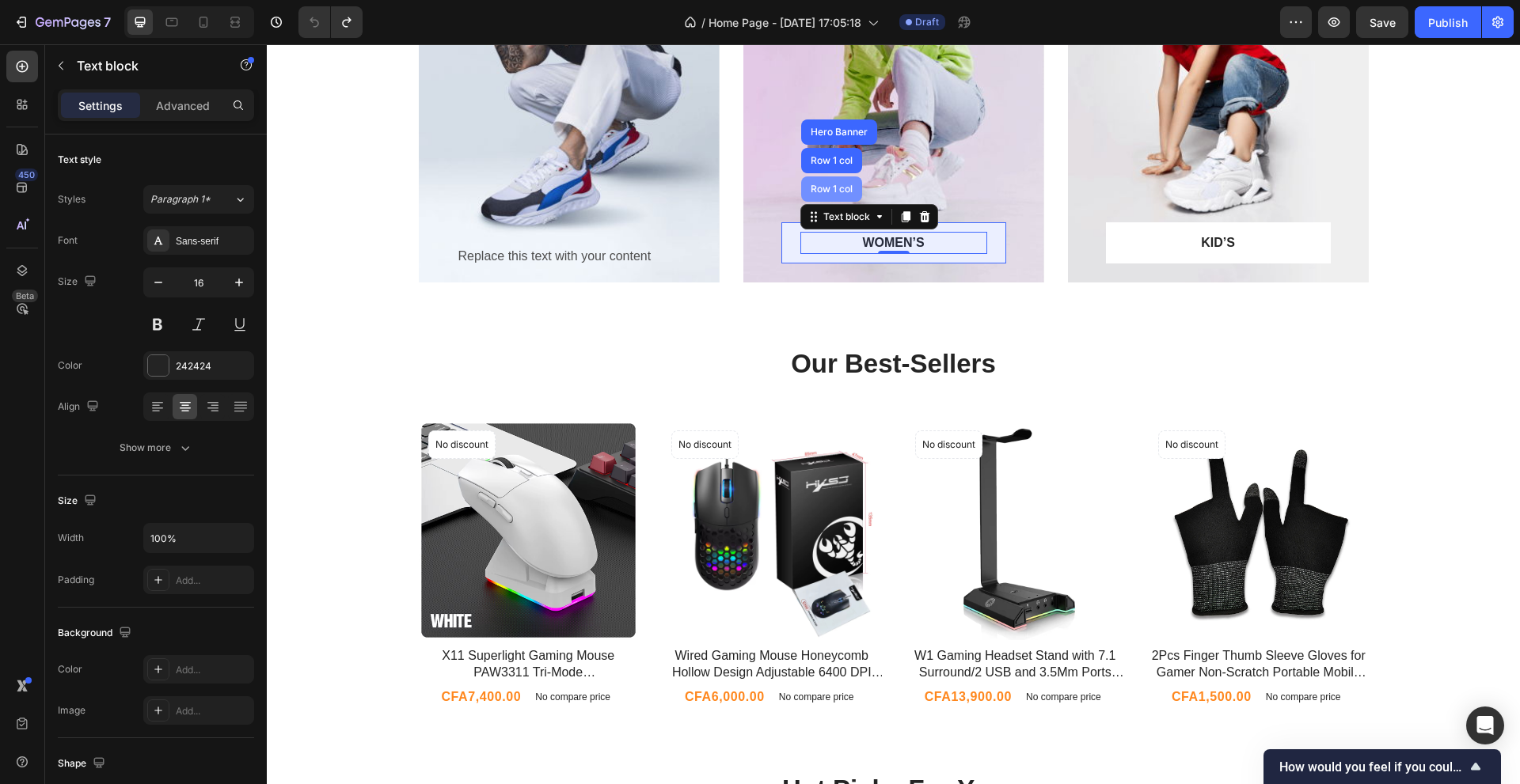
click at [828, 195] on div "Row 1 col" at bounding box center [831, 189] width 61 height 26
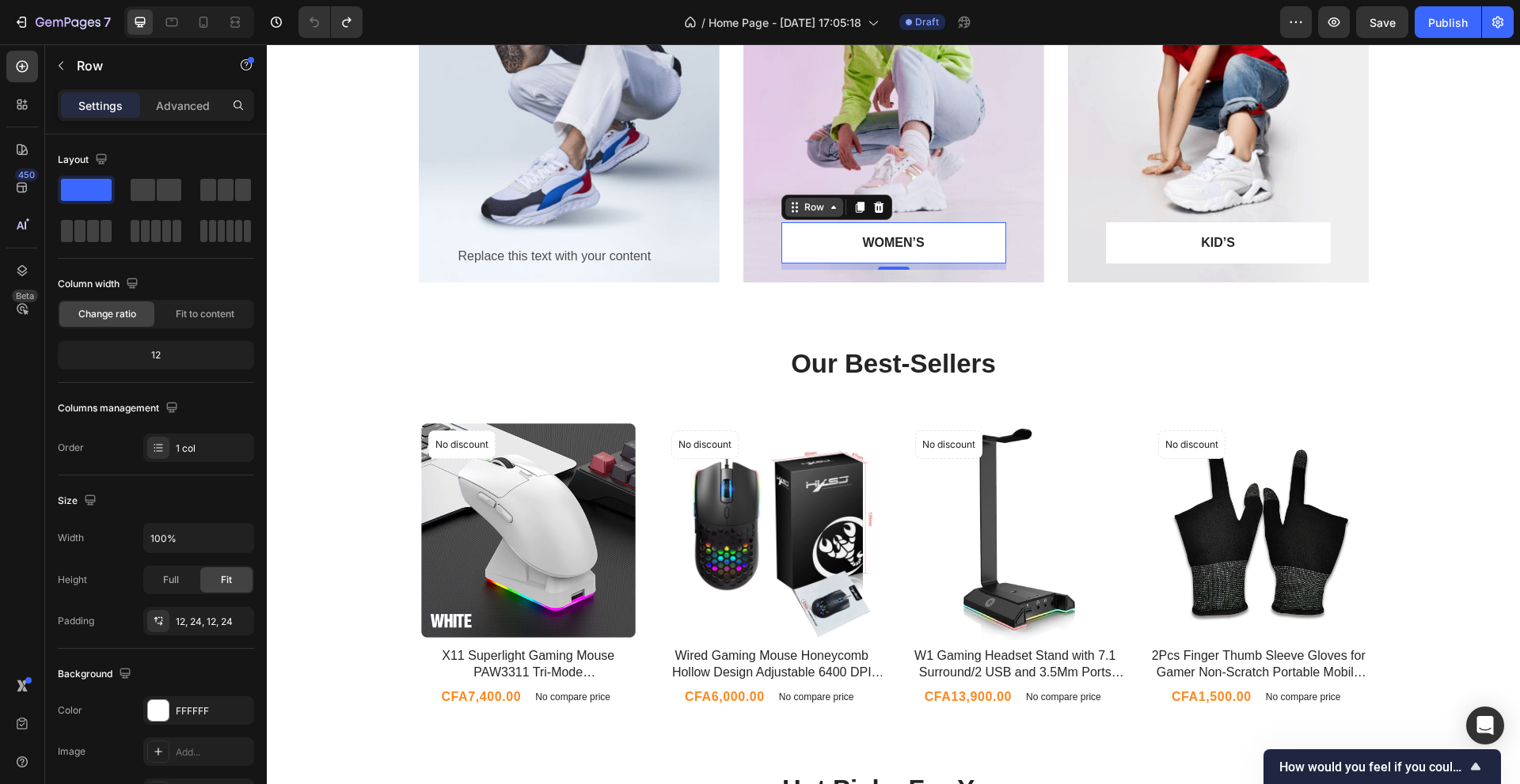
click at [827, 211] on icon at bounding box center [833, 207] width 13 height 13
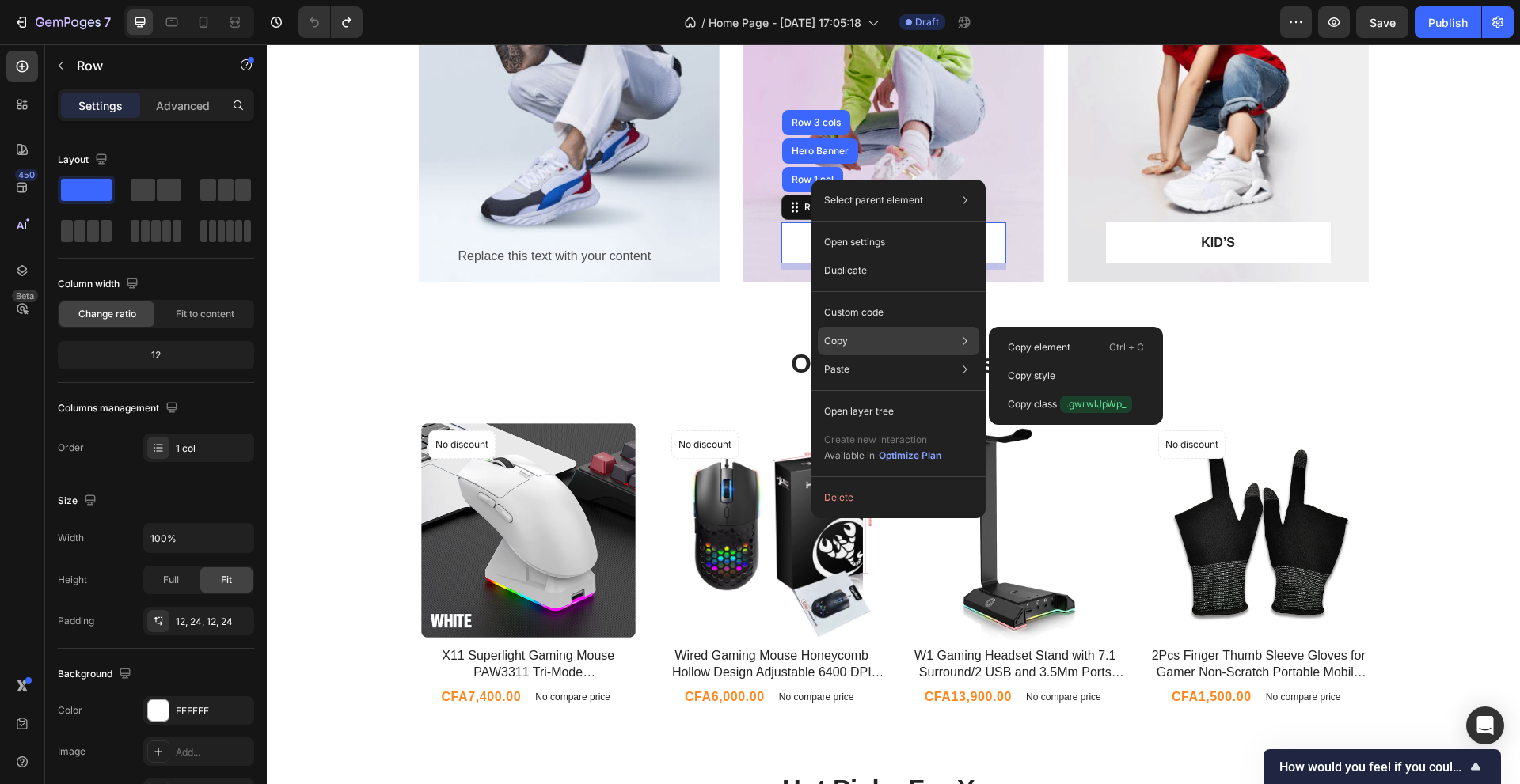
click at [838, 342] on p "Copy" at bounding box center [836, 341] width 24 height 15
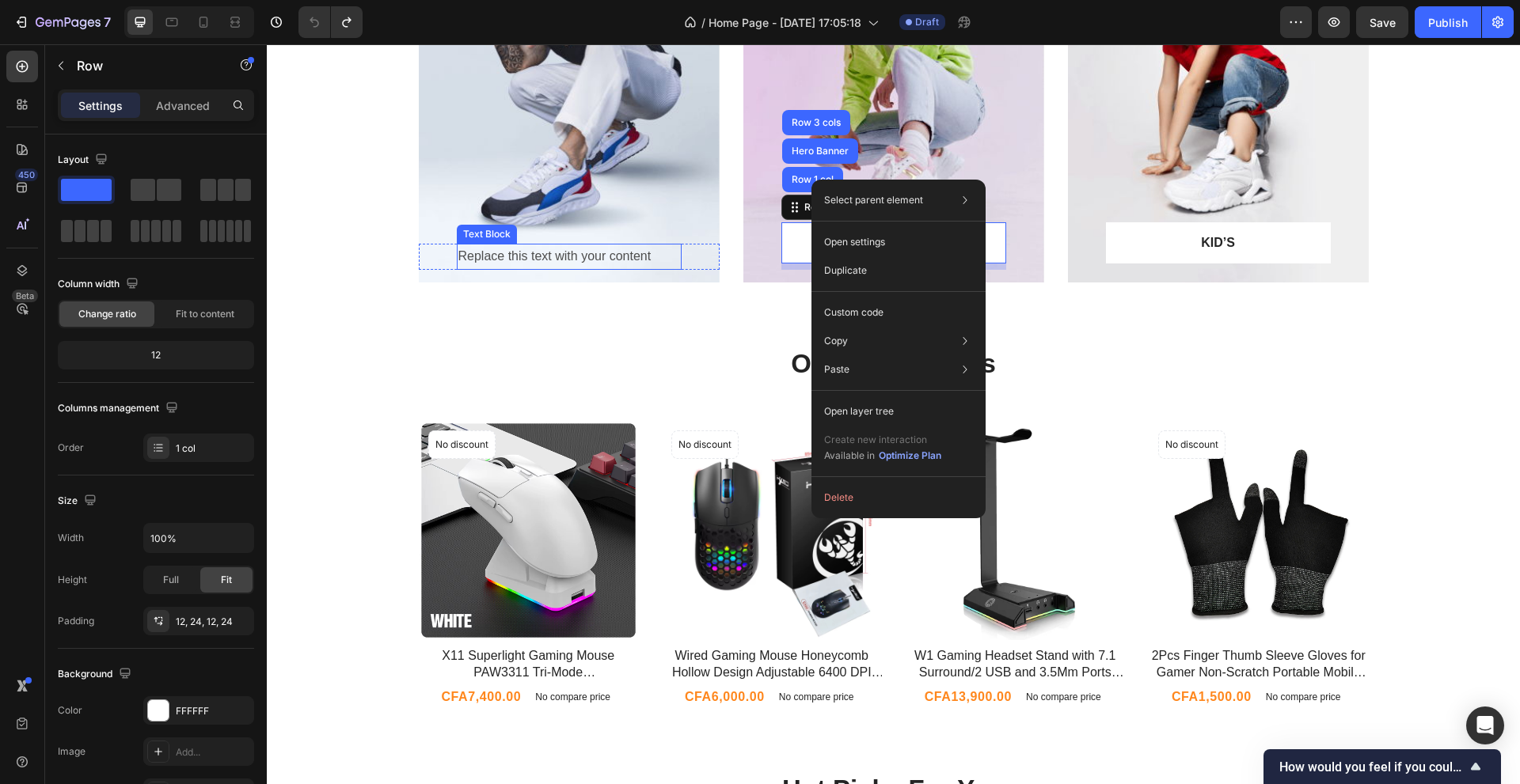
click at [652, 259] on div "Replace this text with your content" at bounding box center [569, 257] width 224 height 27
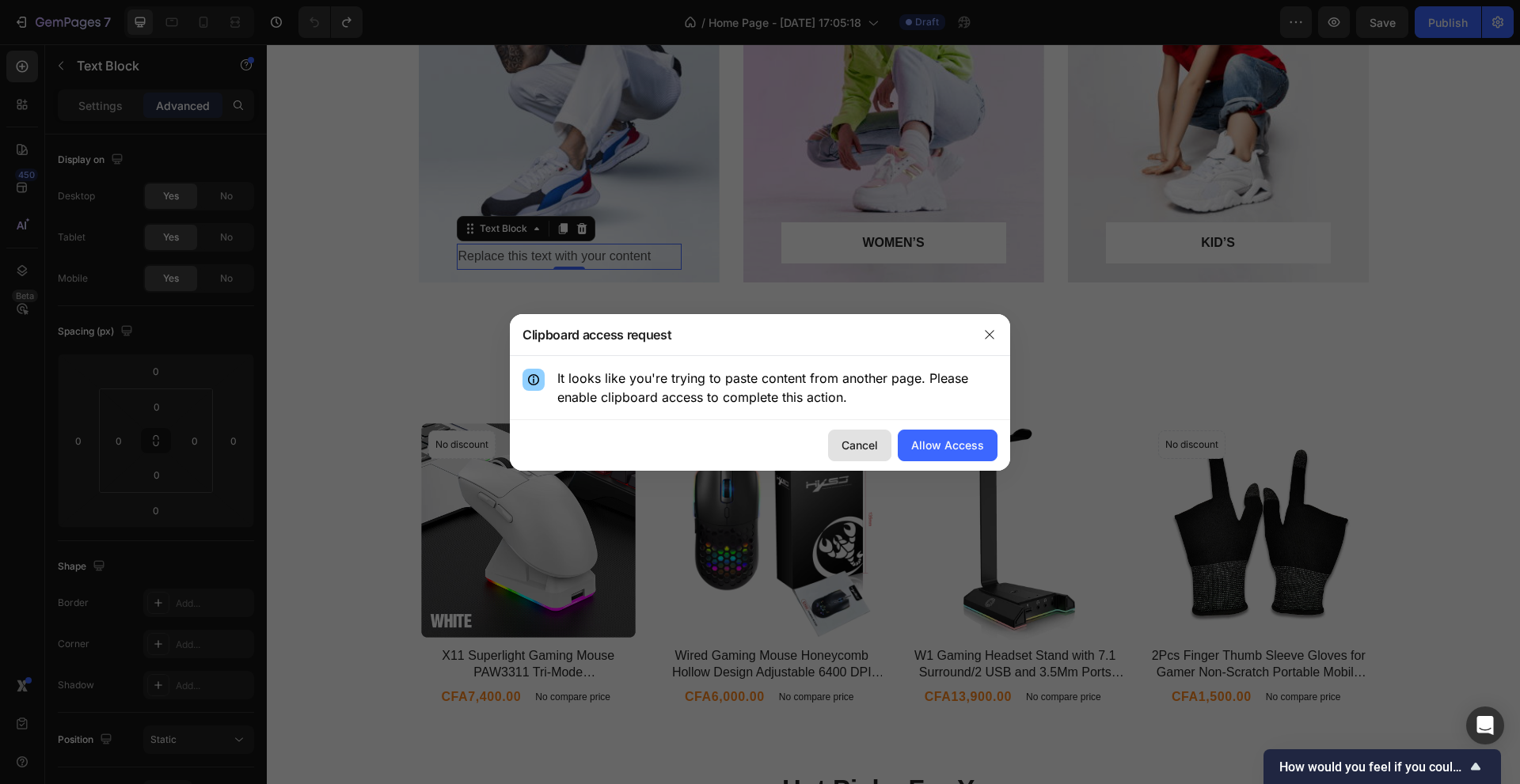
click at [867, 431] on button "Cancel" at bounding box center [860, 445] width 63 height 32
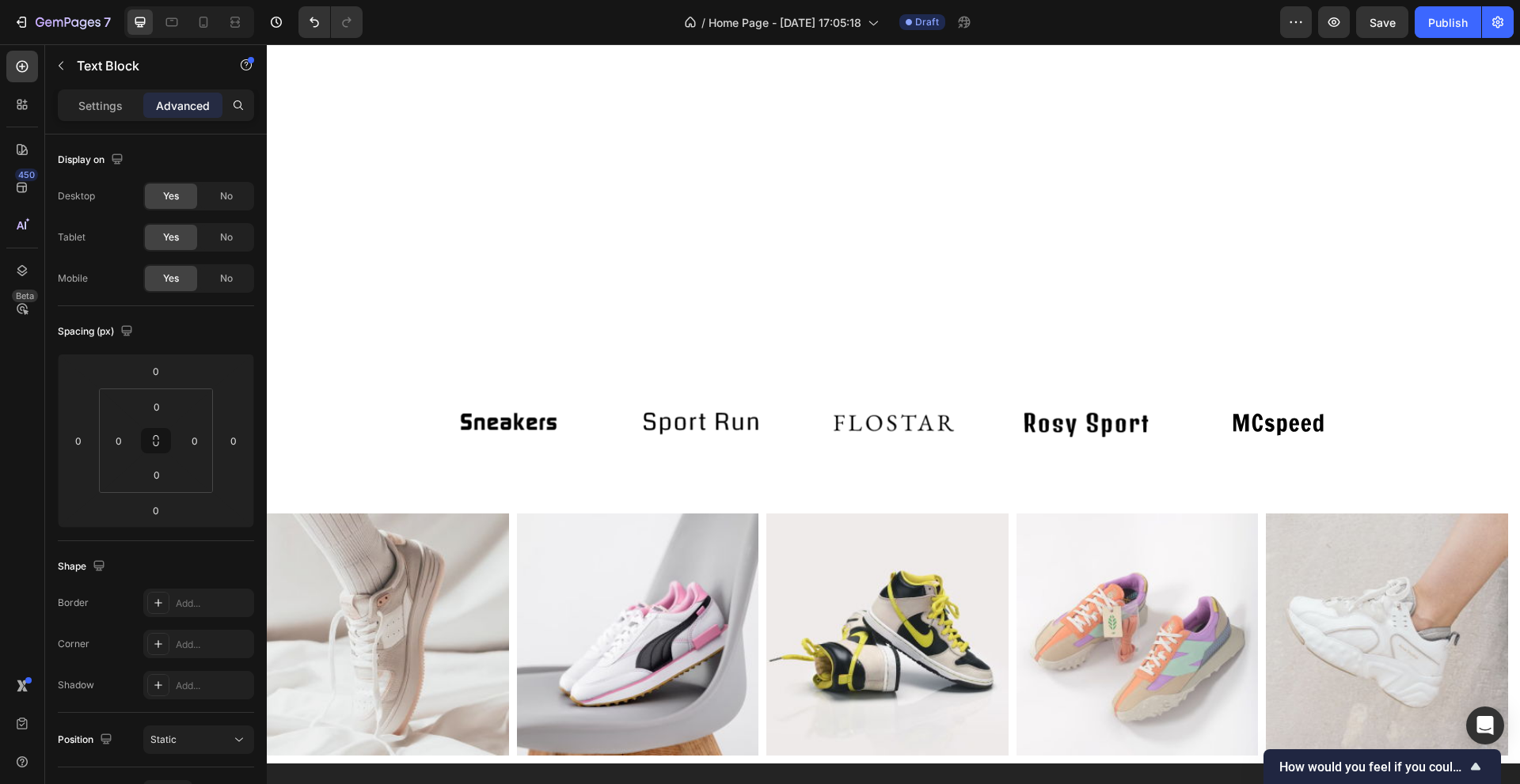
scroll to position [3274, 0]
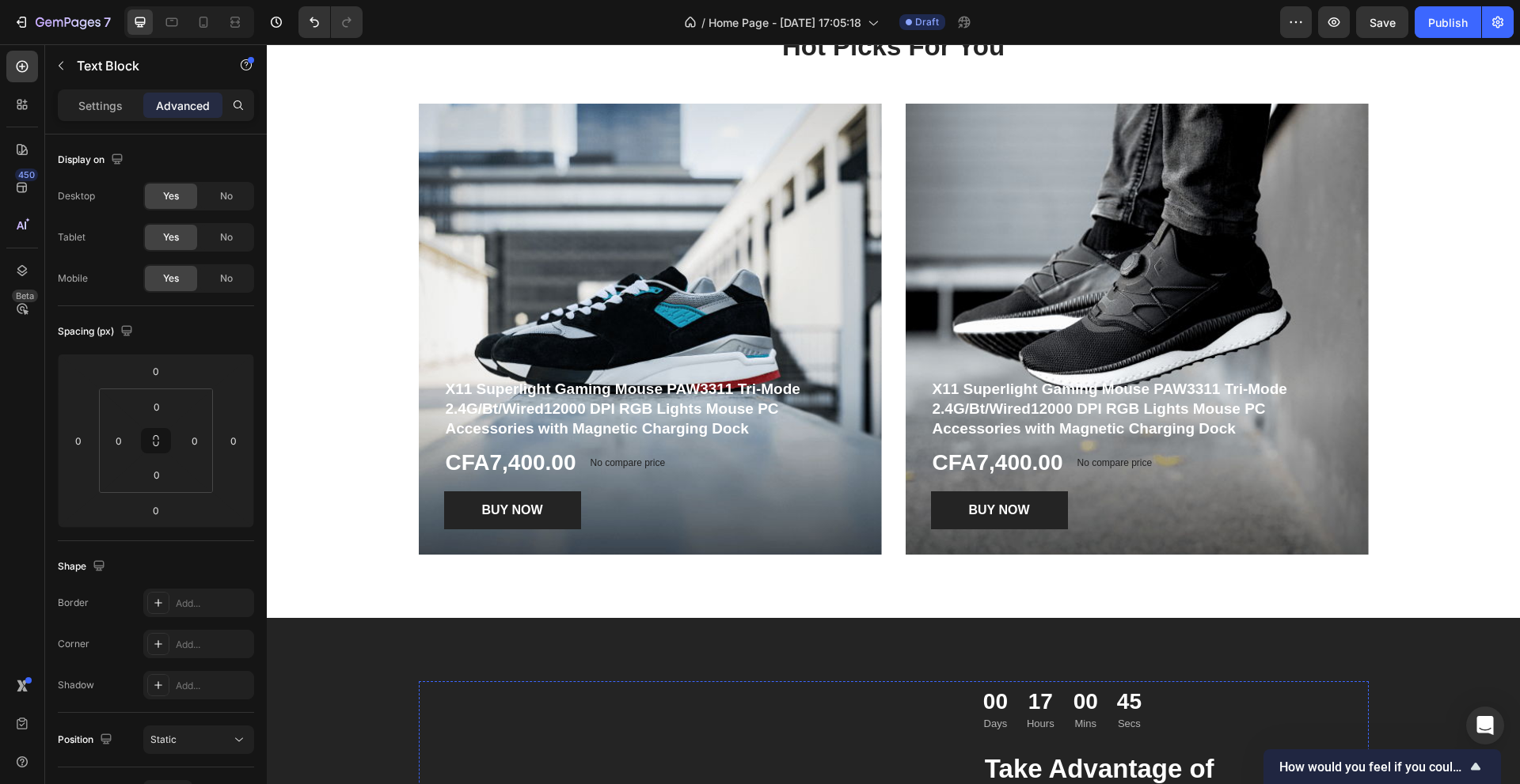
click at [883, 567] on div "X11 Superlight Gaming Mouse PAW3311 Tri-Mode 2.4G/Bt/Wired12000 DPI RGB Lights …" at bounding box center [893, 336] width 950 height 464
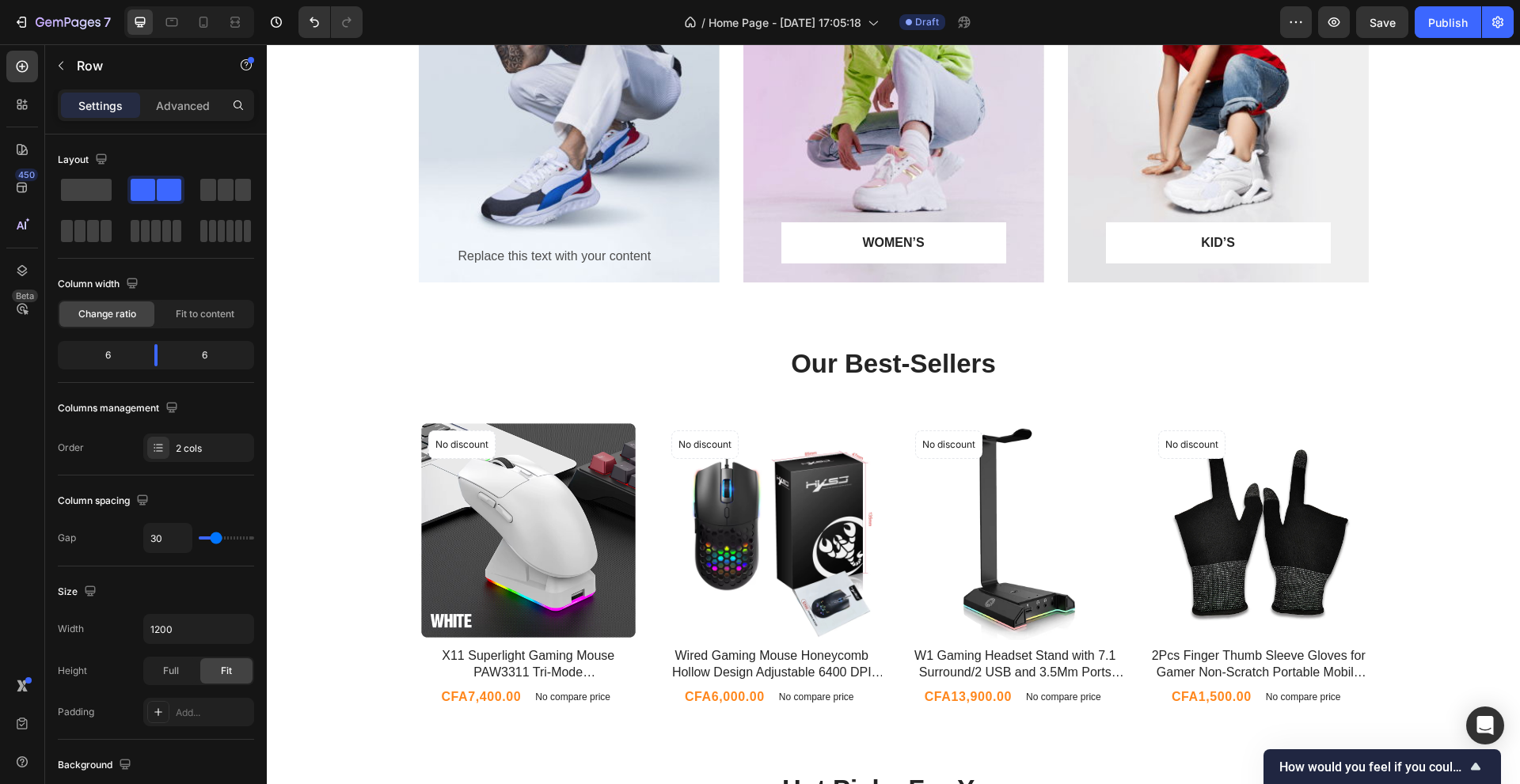
scroll to position [0, 0]
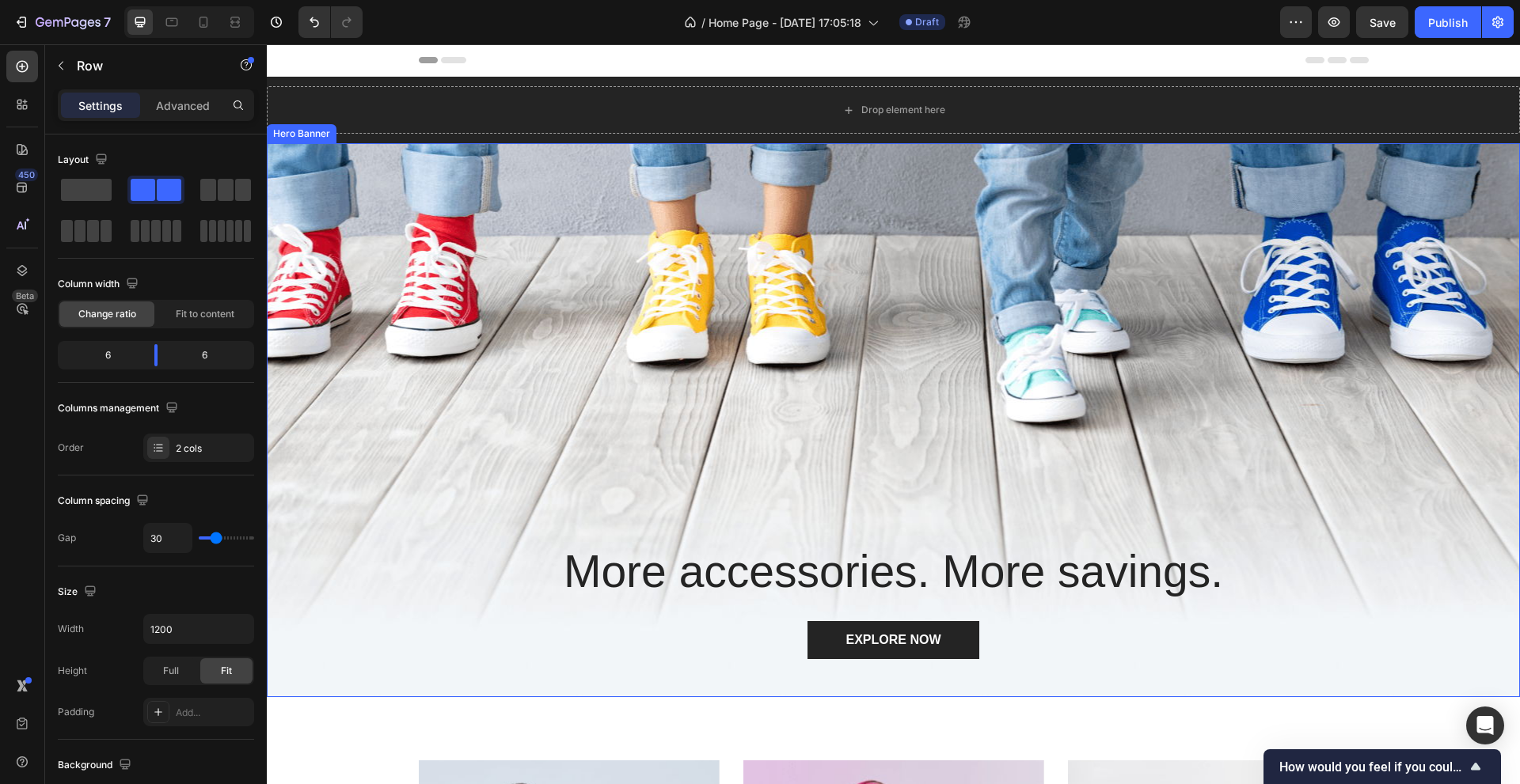
click at [877, 503] on div "Overlay" at bounding box center [892, 419] width 1253 height 554
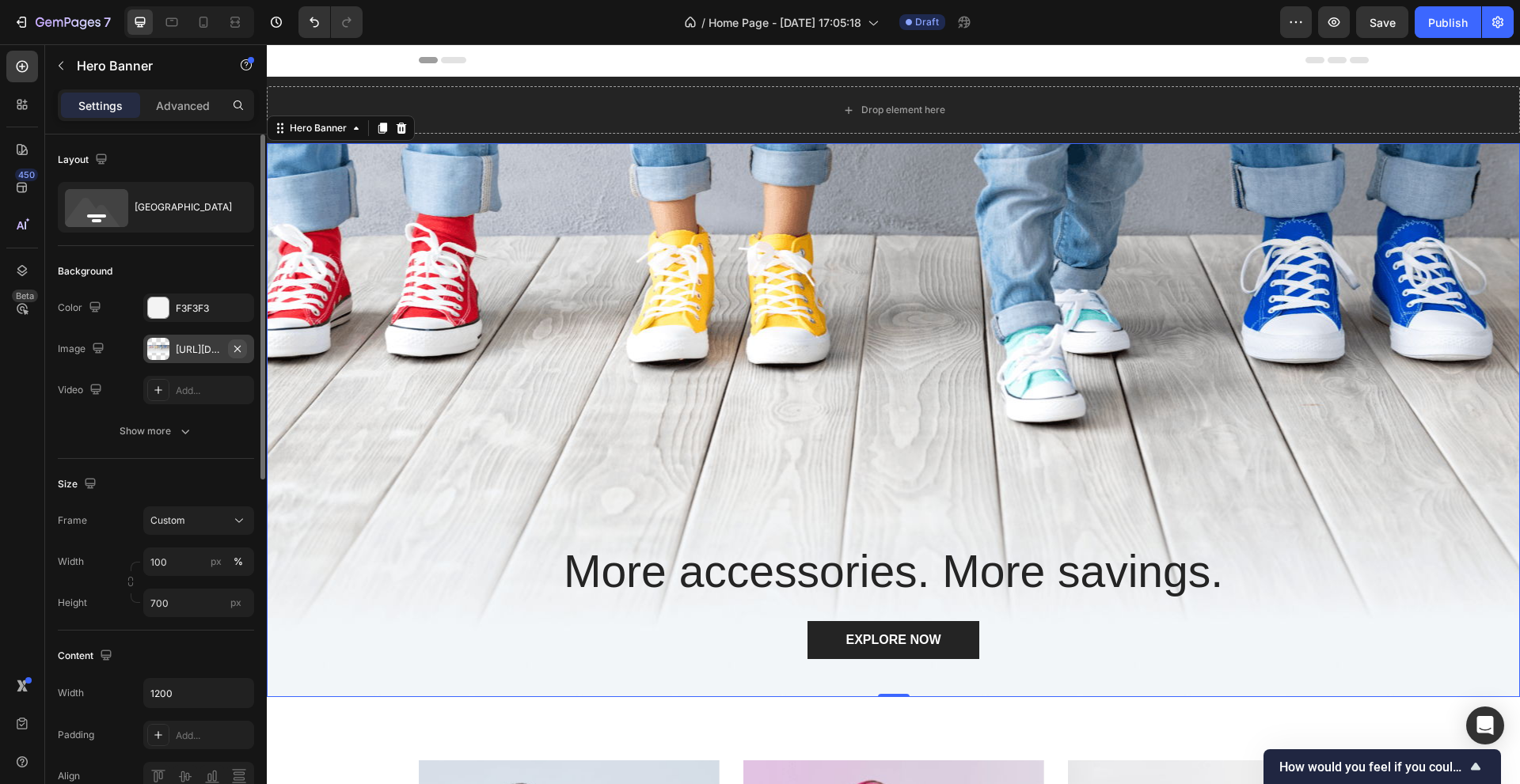
click at [246, 350] on button "button" at bounding box center [237, 349] width 19 height 19
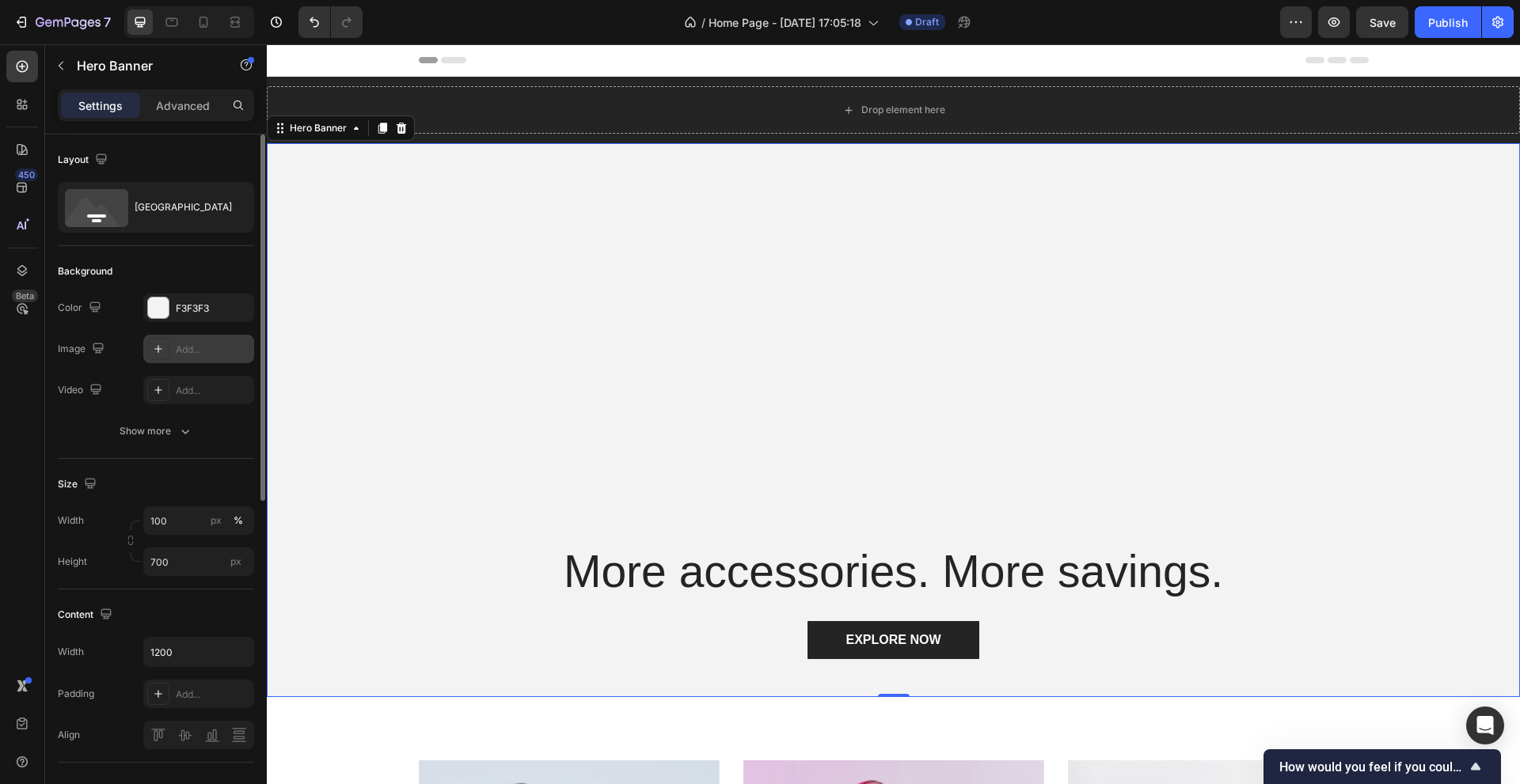
click at [215, 348] on div "Add..." at bounding box center [212, 349] width 75 height 15
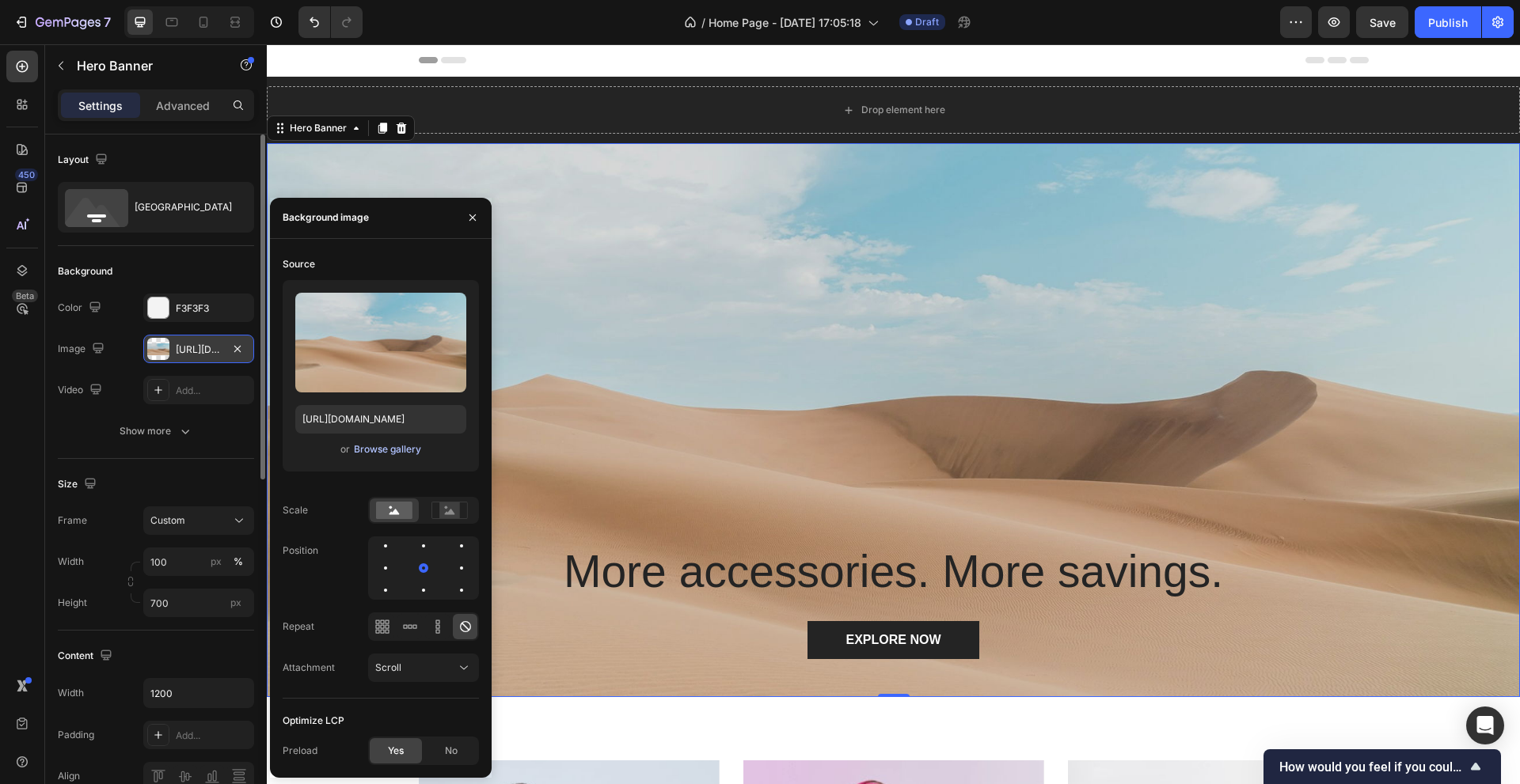
click at [398, 448] on div "Browse gallery" at bounding box center [387, 449] width 68 height 15
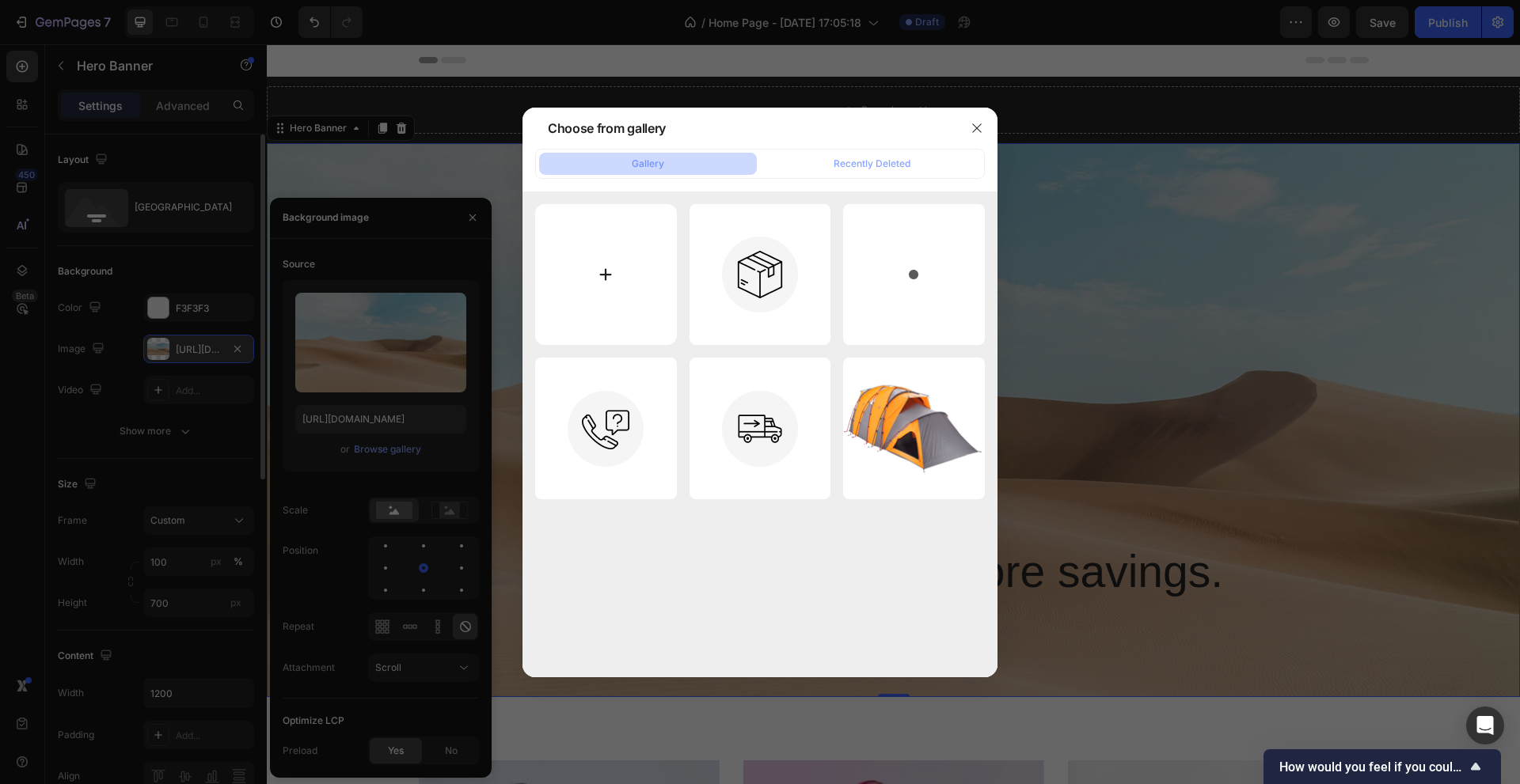
click at [632, 296] on input "file" at bounding box center [605, 274] width 141 height 141
type input "C:\fakepath\canva1.jpg"
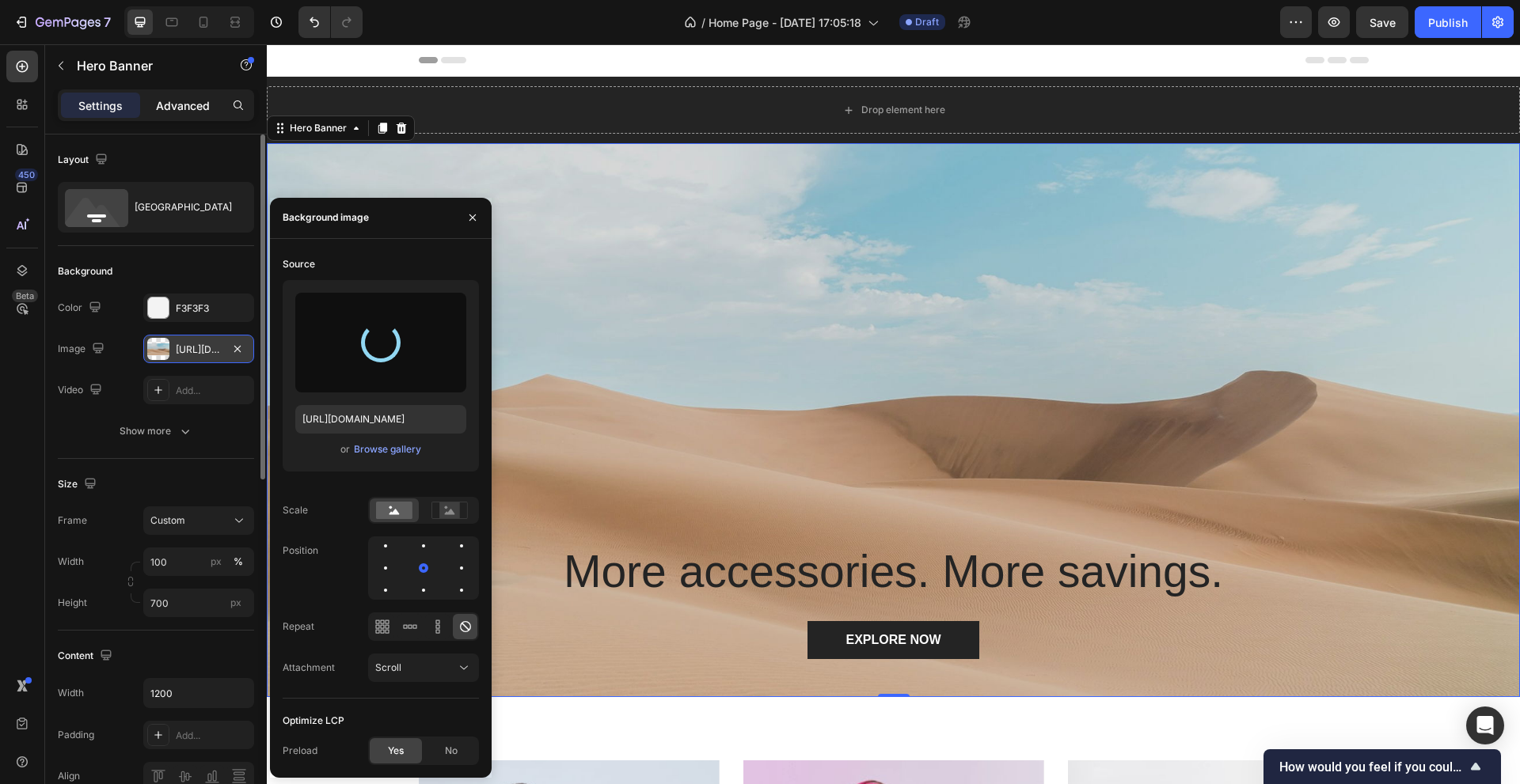
type input "https://cdn.shopify.com/s/files/1/0902/7931/3726/files/gempages_586445944568939…"
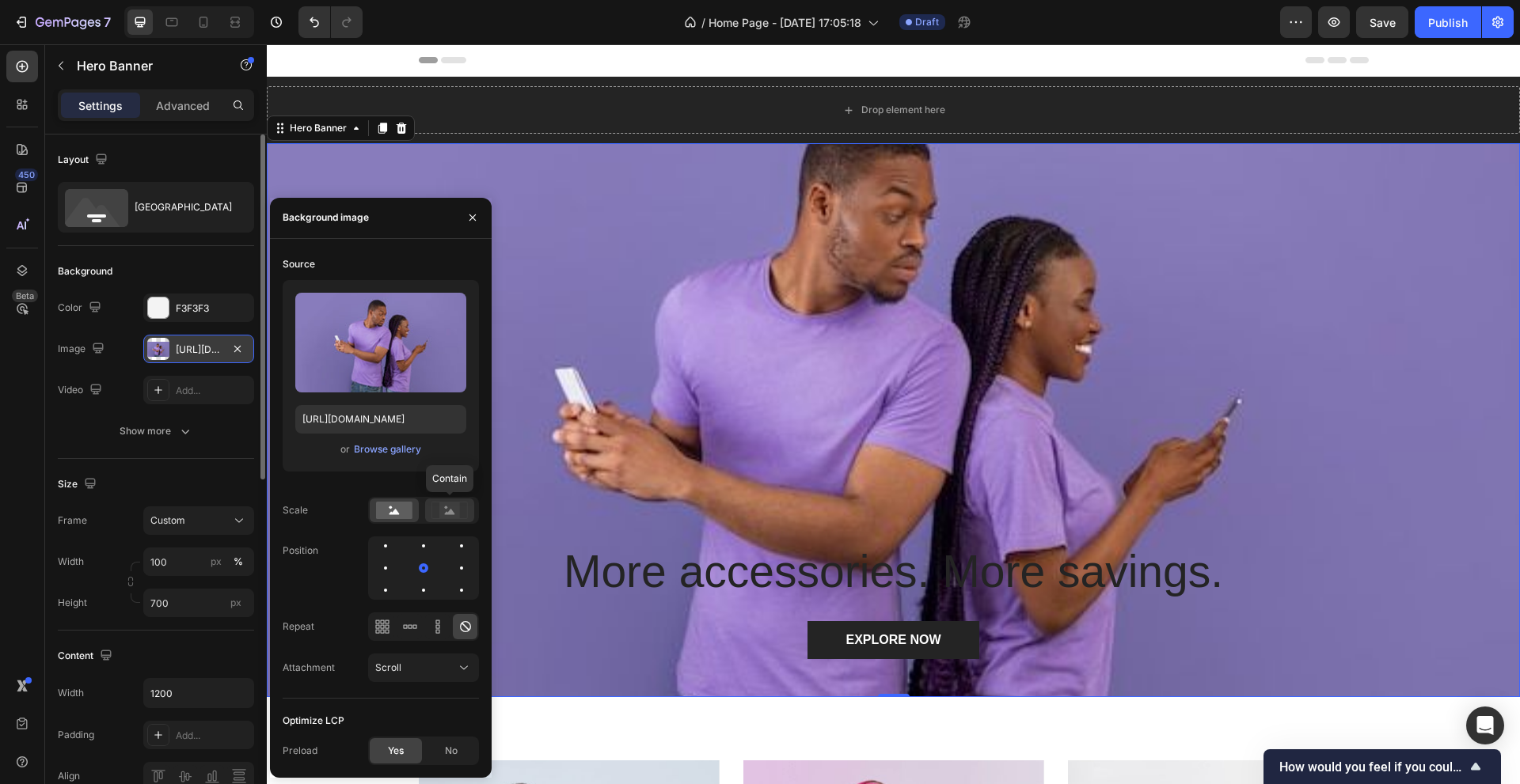
click at [451, 502] on rect at bounding box center [450, 510] width 21 height 15
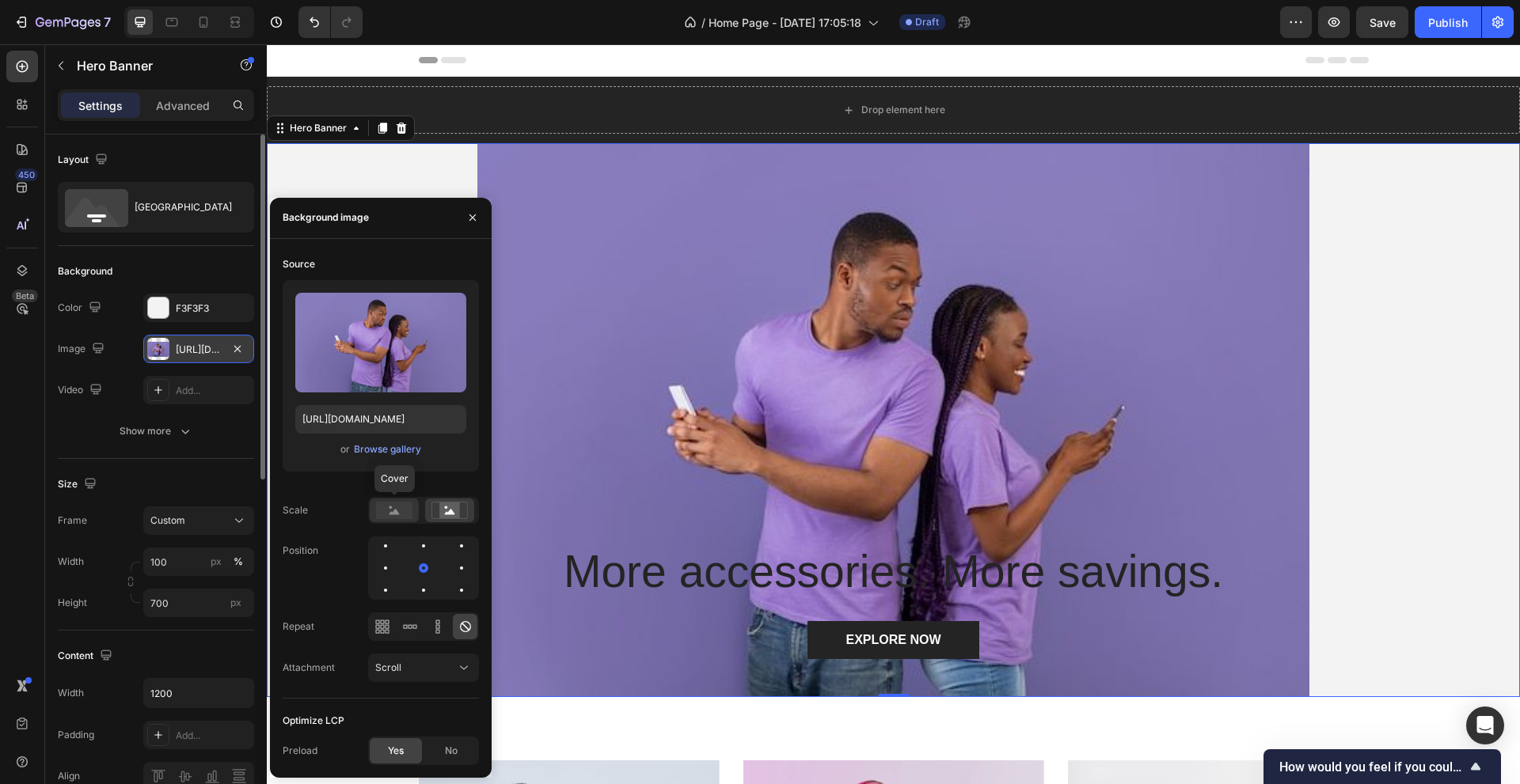
click at [412, 513] on rect at bounding box center [394, 510] width 37 height 17
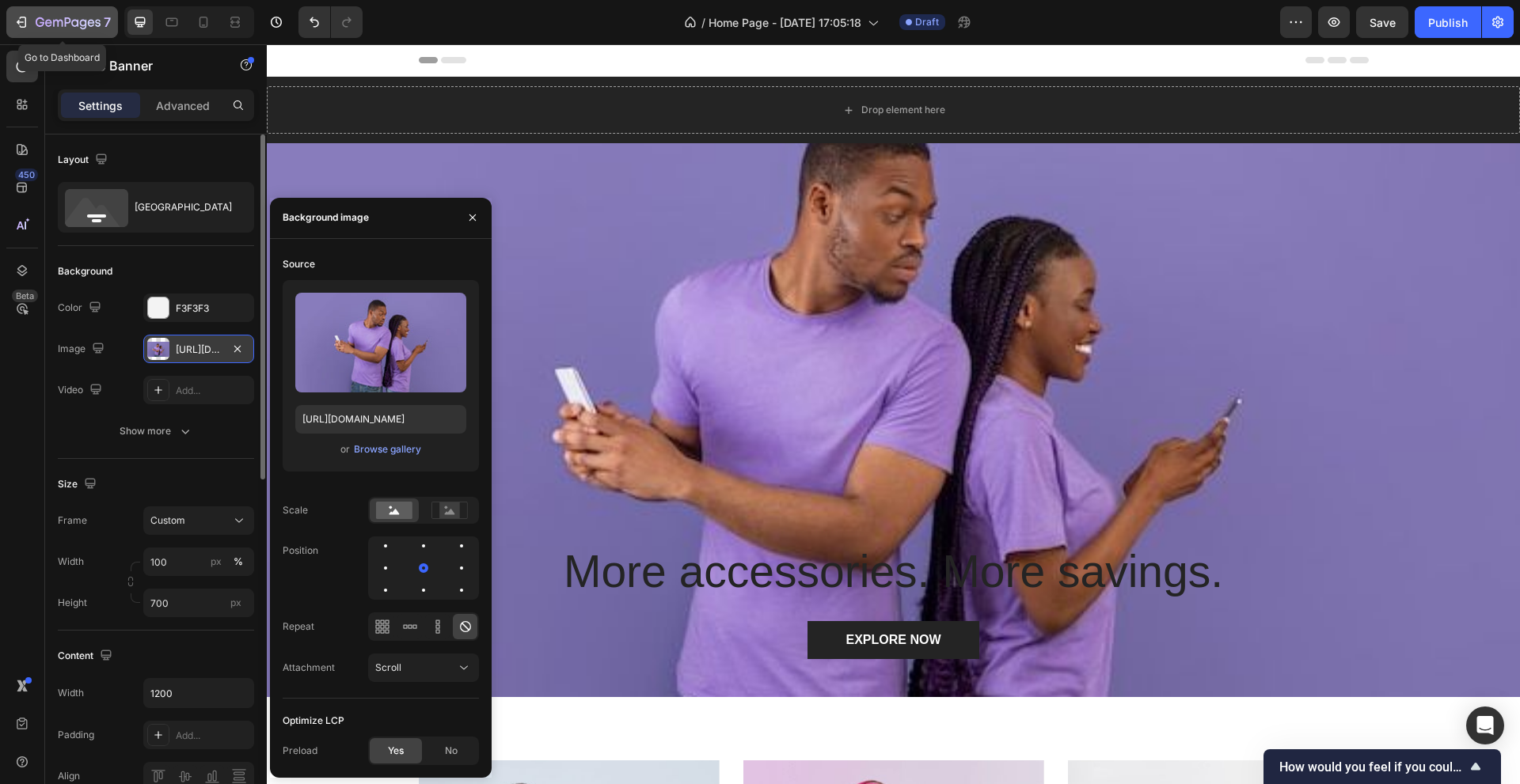
click at [21, 15] on icon "button" at bounding box center [21, 22] width 15 height 15
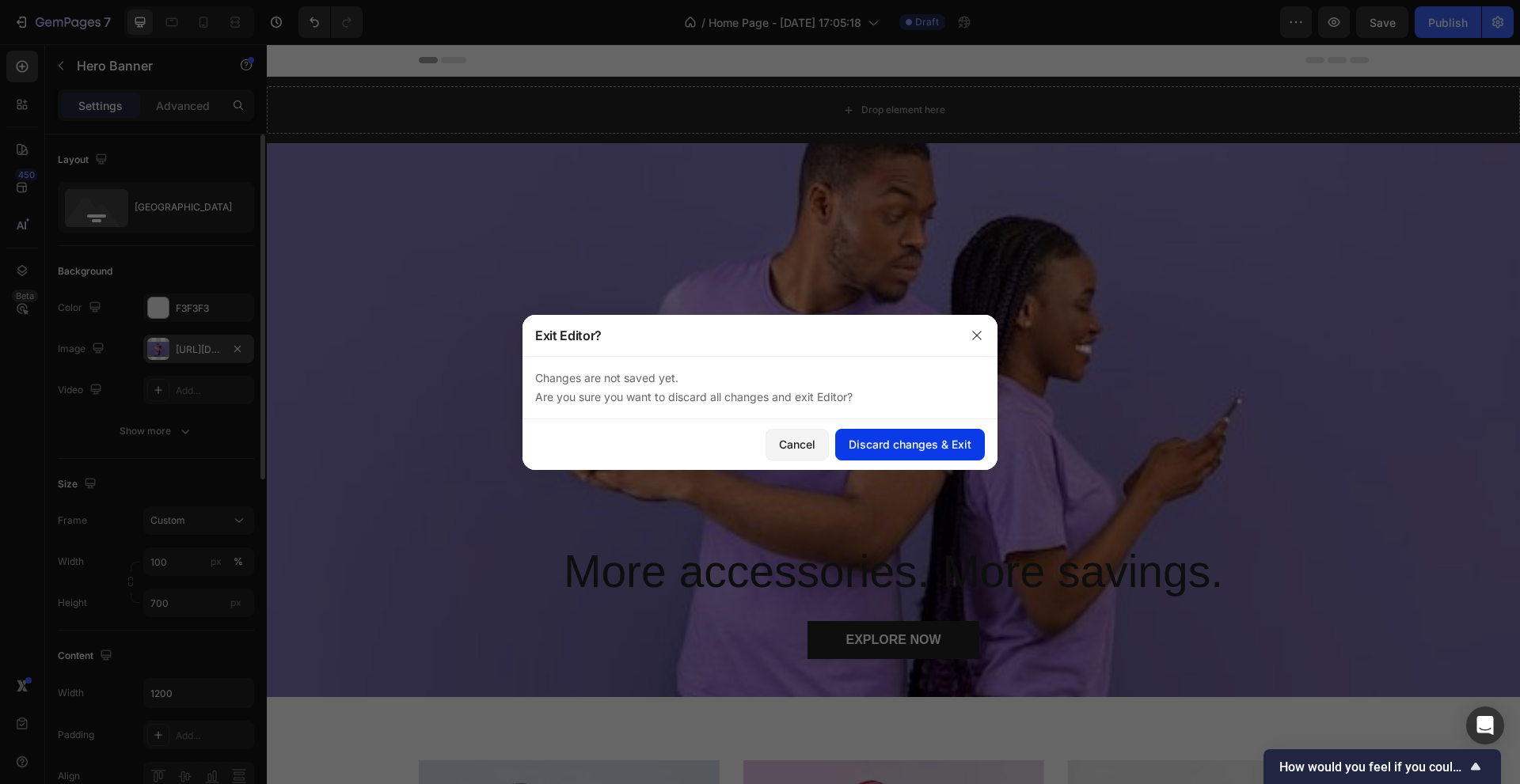
click at [885, 449] on div "Discard changes & Exit" at bounding box center [909, 443] width 122 height 16
